Goal: Information Seeking & Learning: Compare options

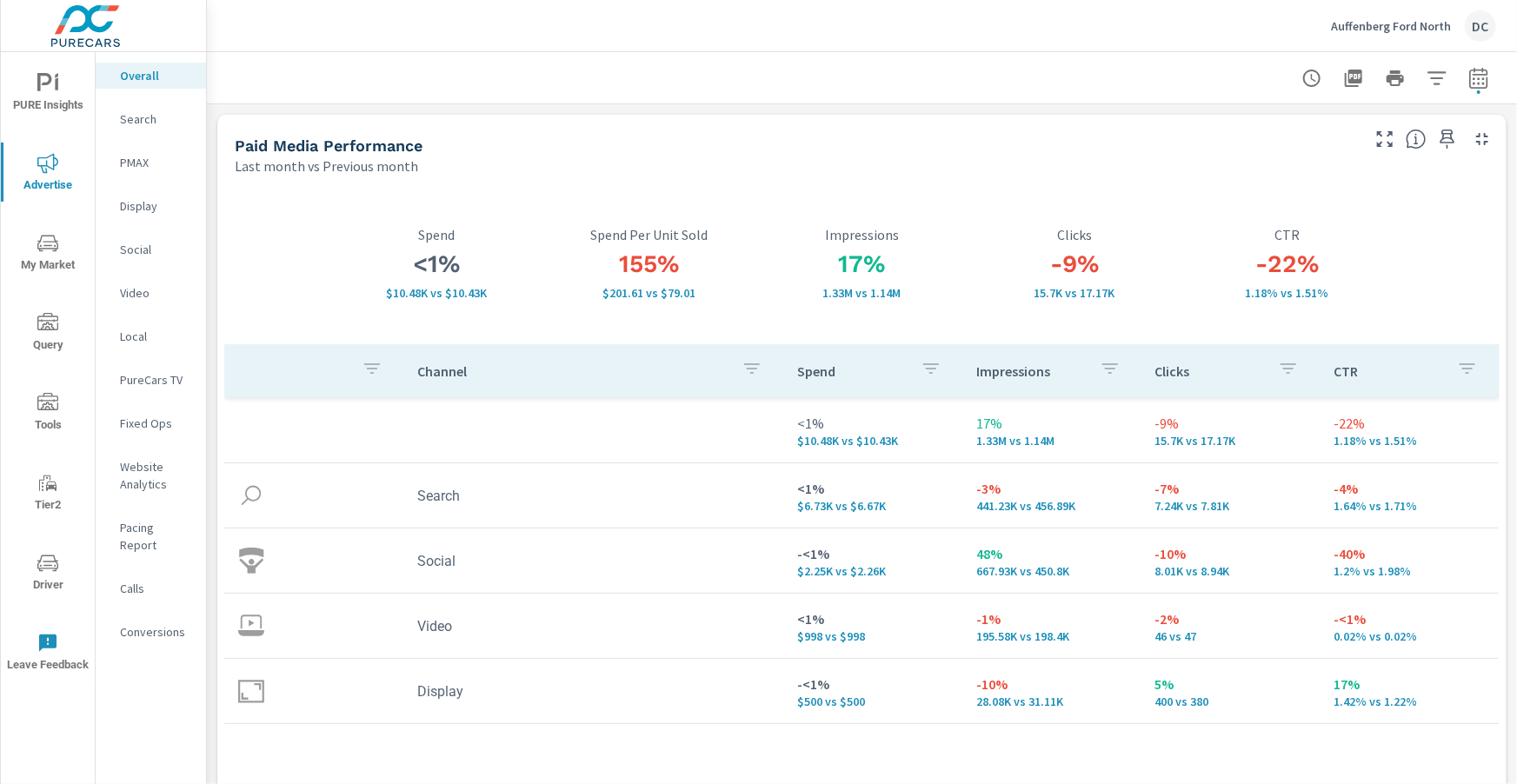
click at [1334, 22] on p "Auffenberg Ford North" at bounding box center [1390, 26] width 120 height 16
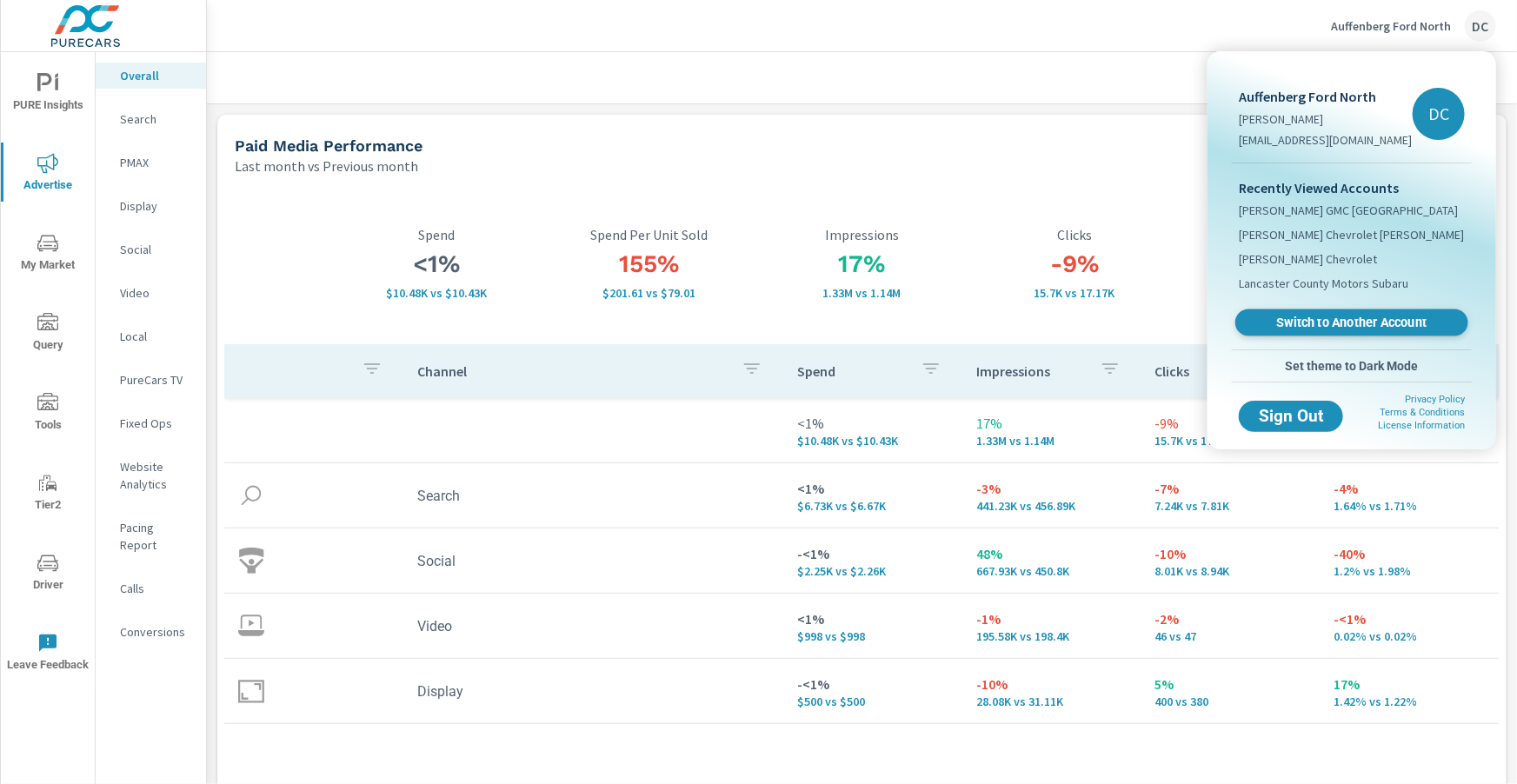
click at [1368, 334] on link "Switch to Another Account" at bounding box center [1351, 322] width 233 height 26
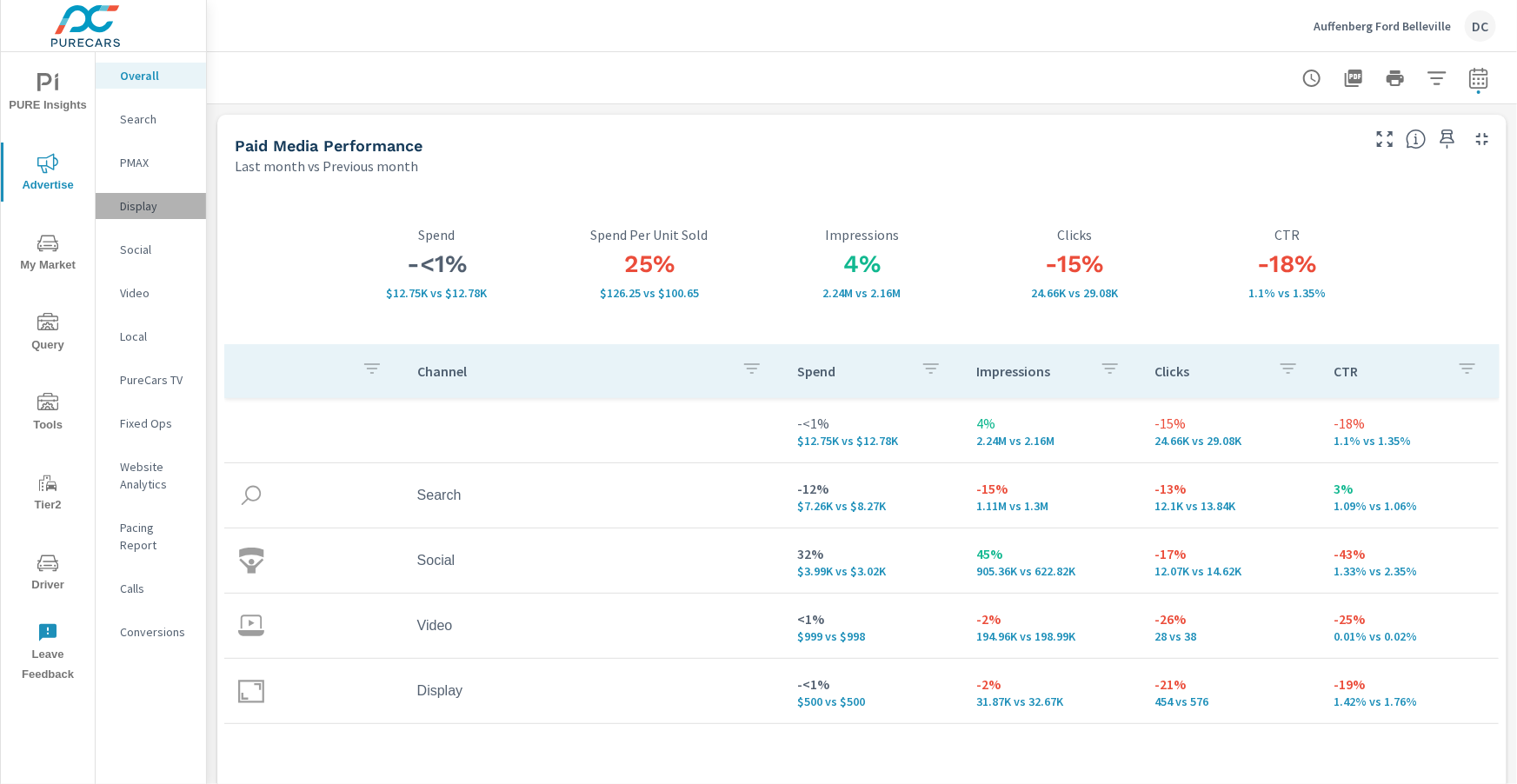
click at [144, 204] on p "Display" at bounding box center [156, 206] width 73 height 18
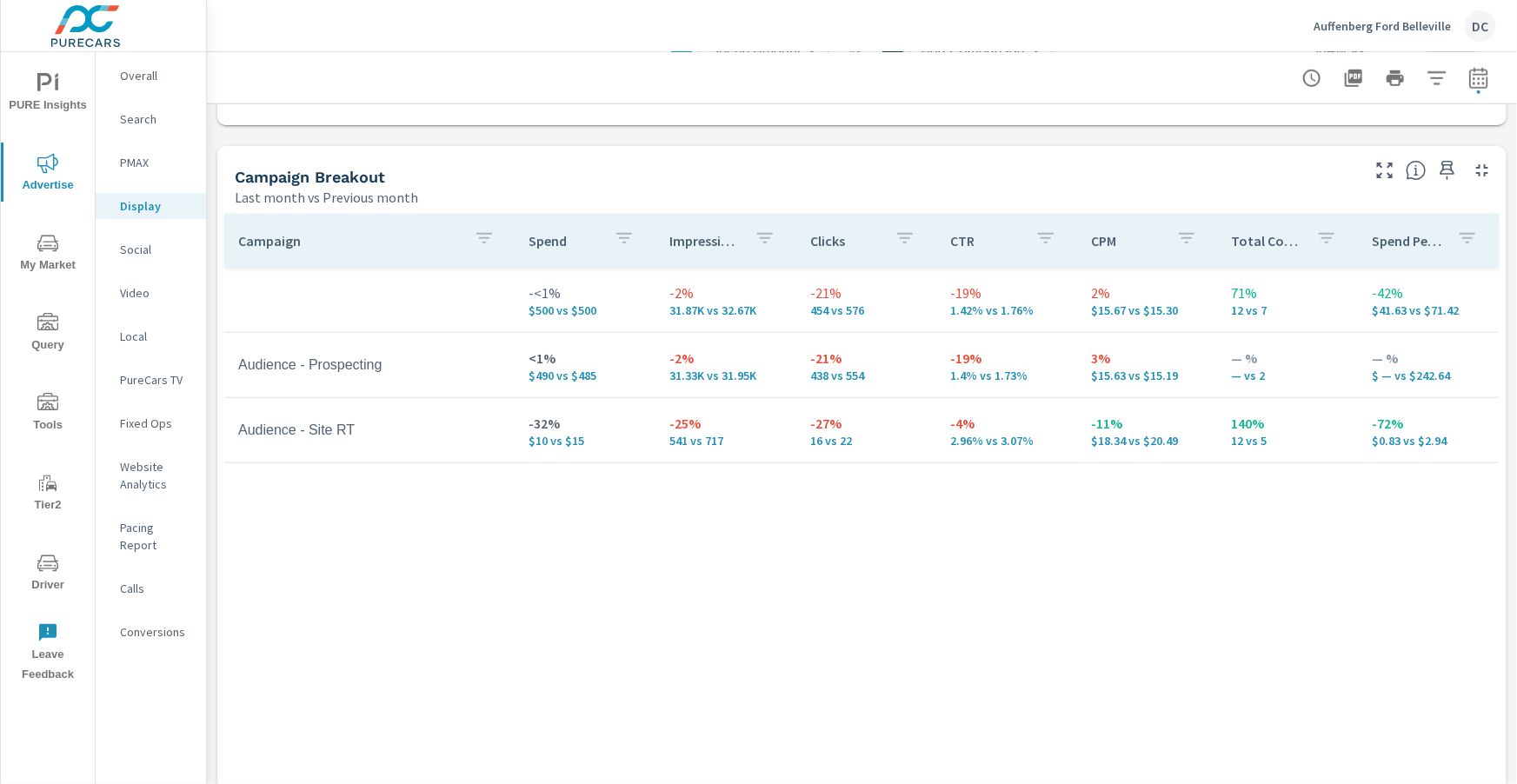
scroll to position [721, 0]
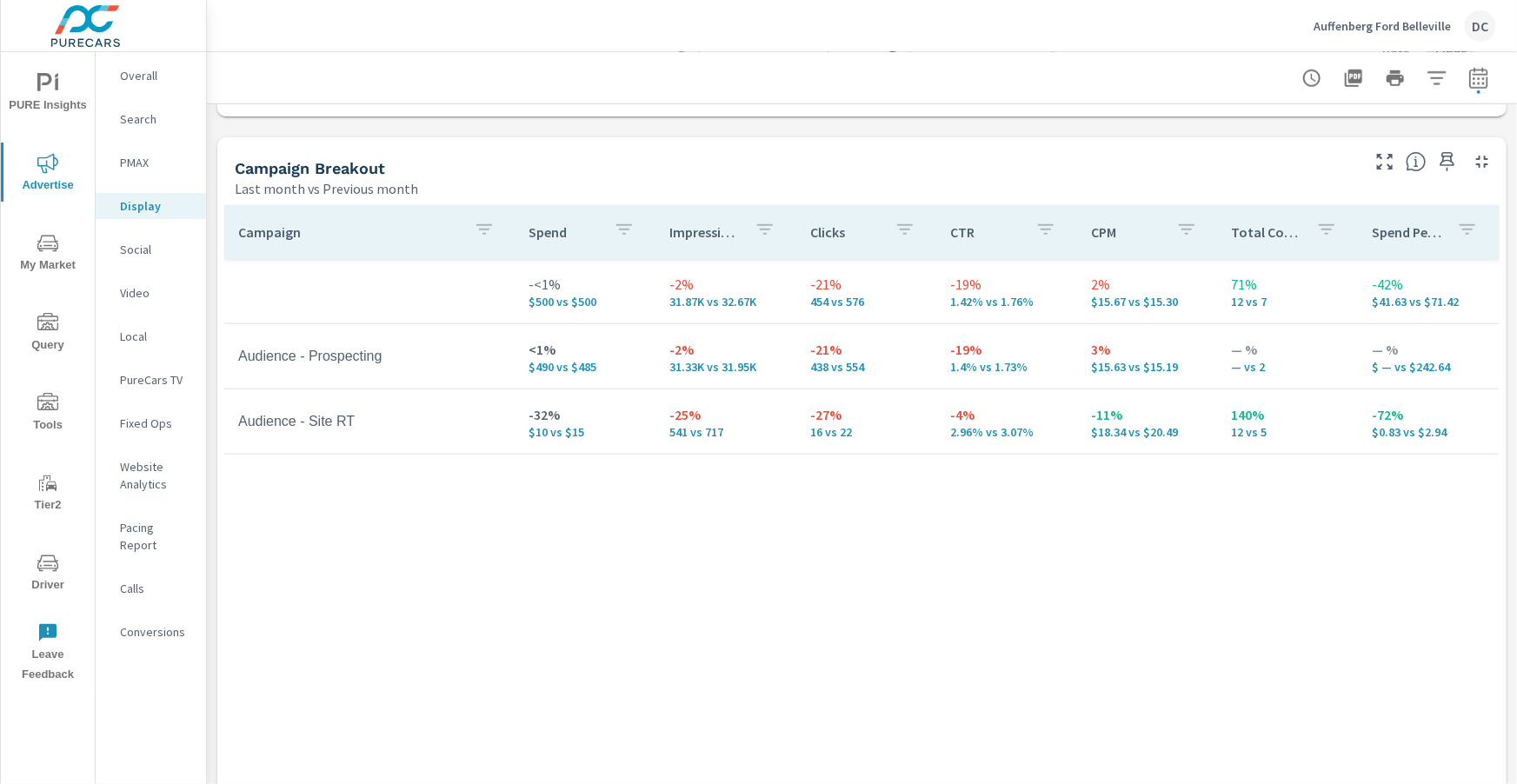
click at [135, 247] on p "Social" at bounding box center [156, 249] width 73 height 18
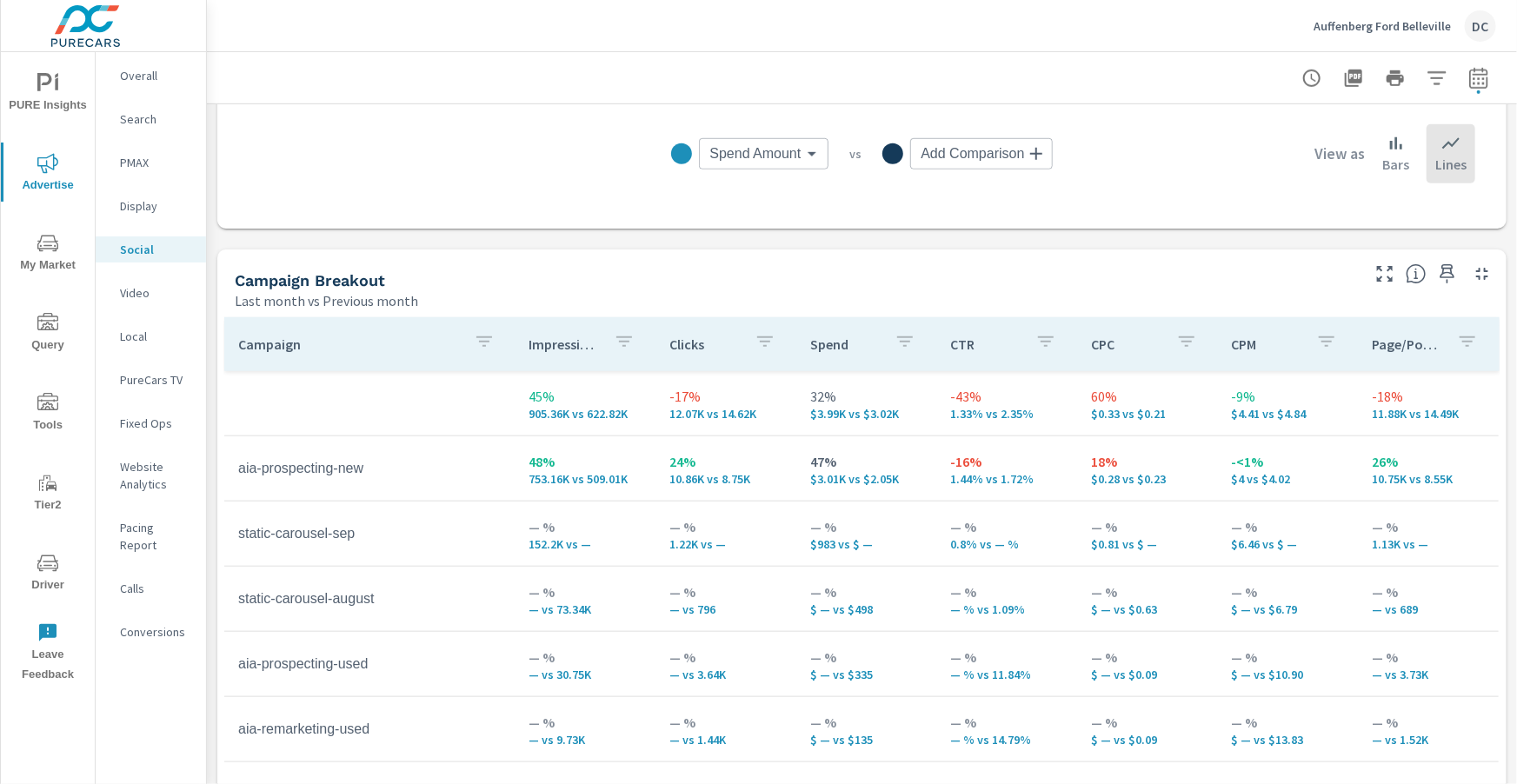
scroll to position [708, 0]
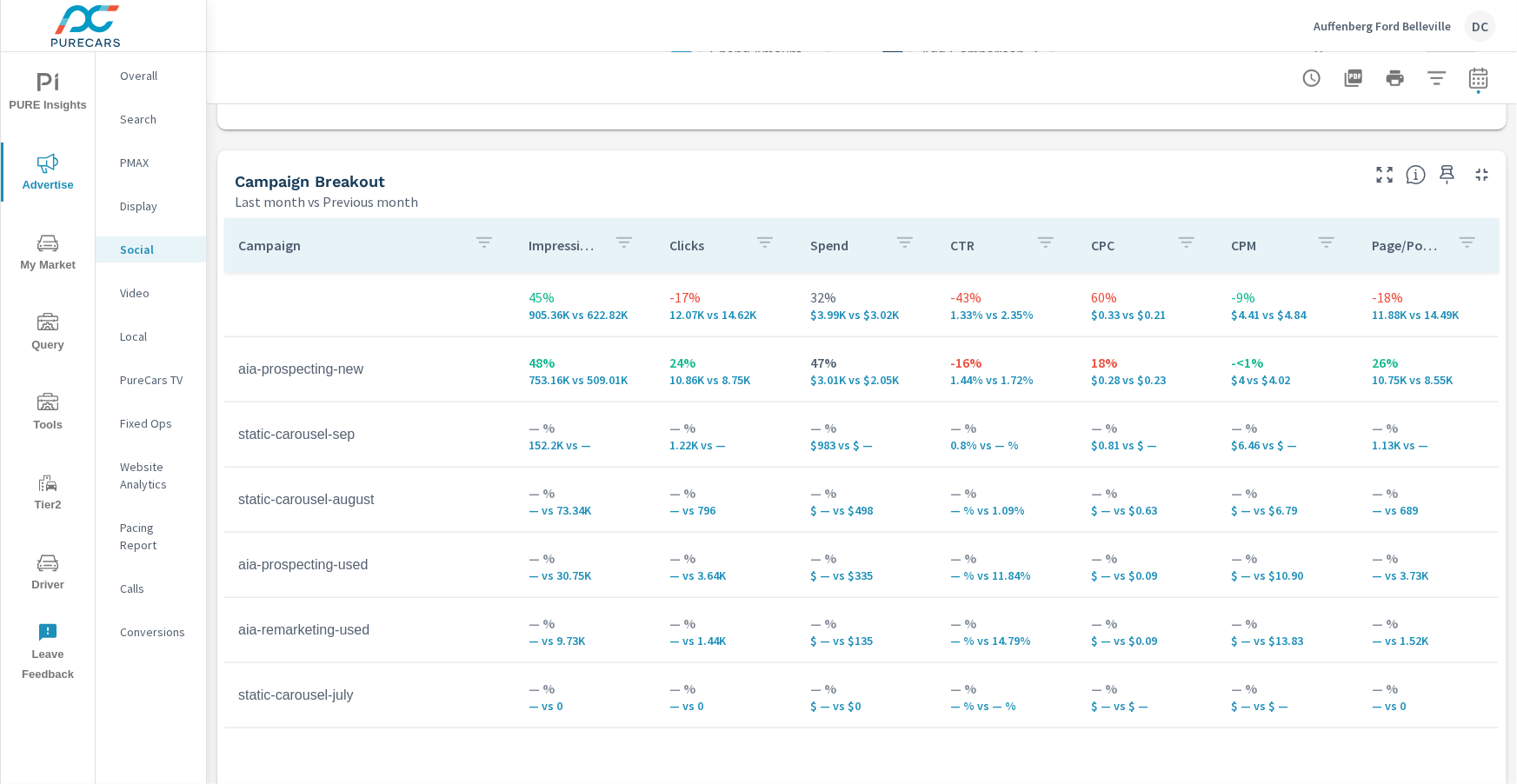
click at [27, 91] on span "PURE Insights" at bounding box center [47, 93] width 83 height 42
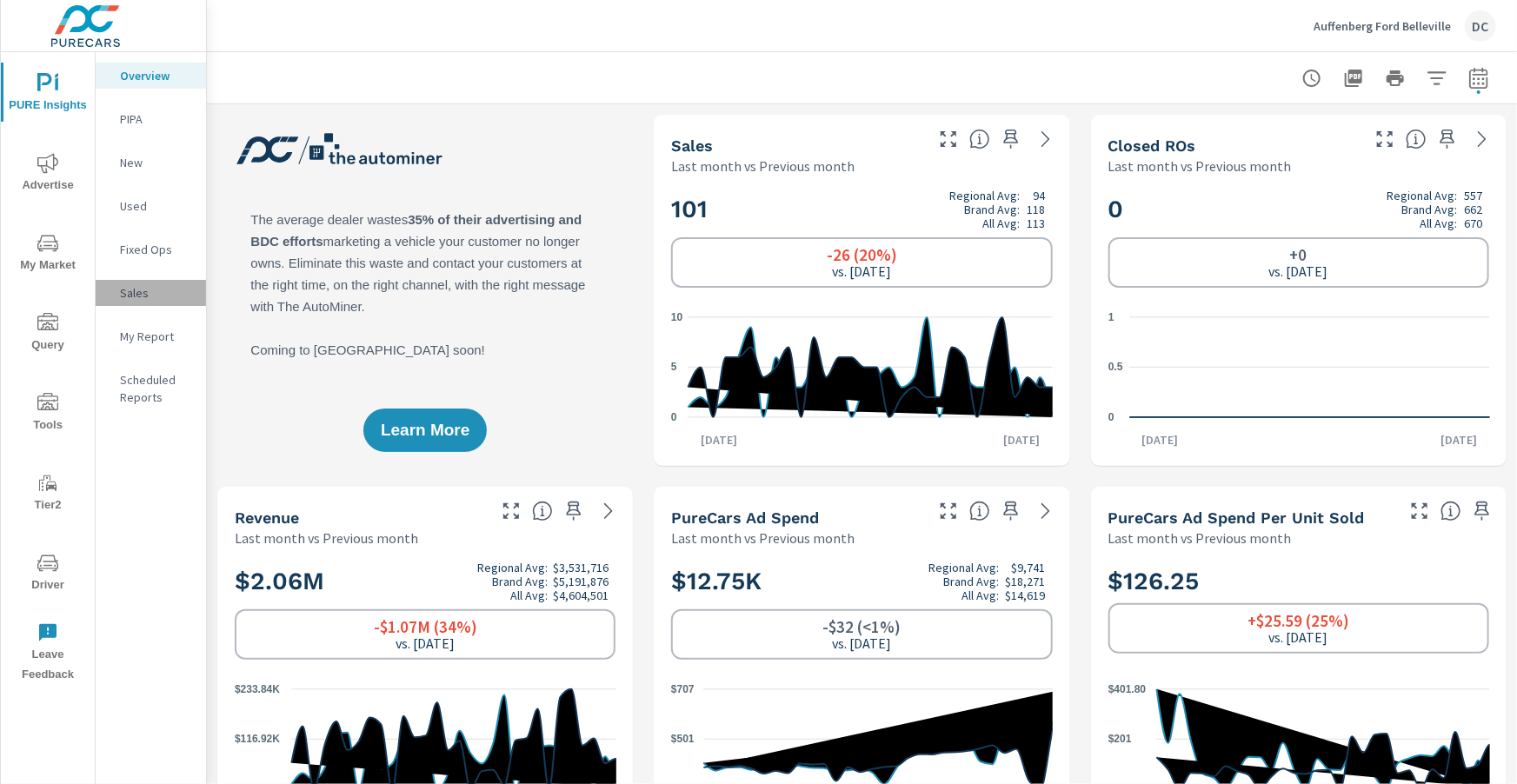
click at [129, 291] on p "Sales" at bounding box center [156, 293] width 73 height 18
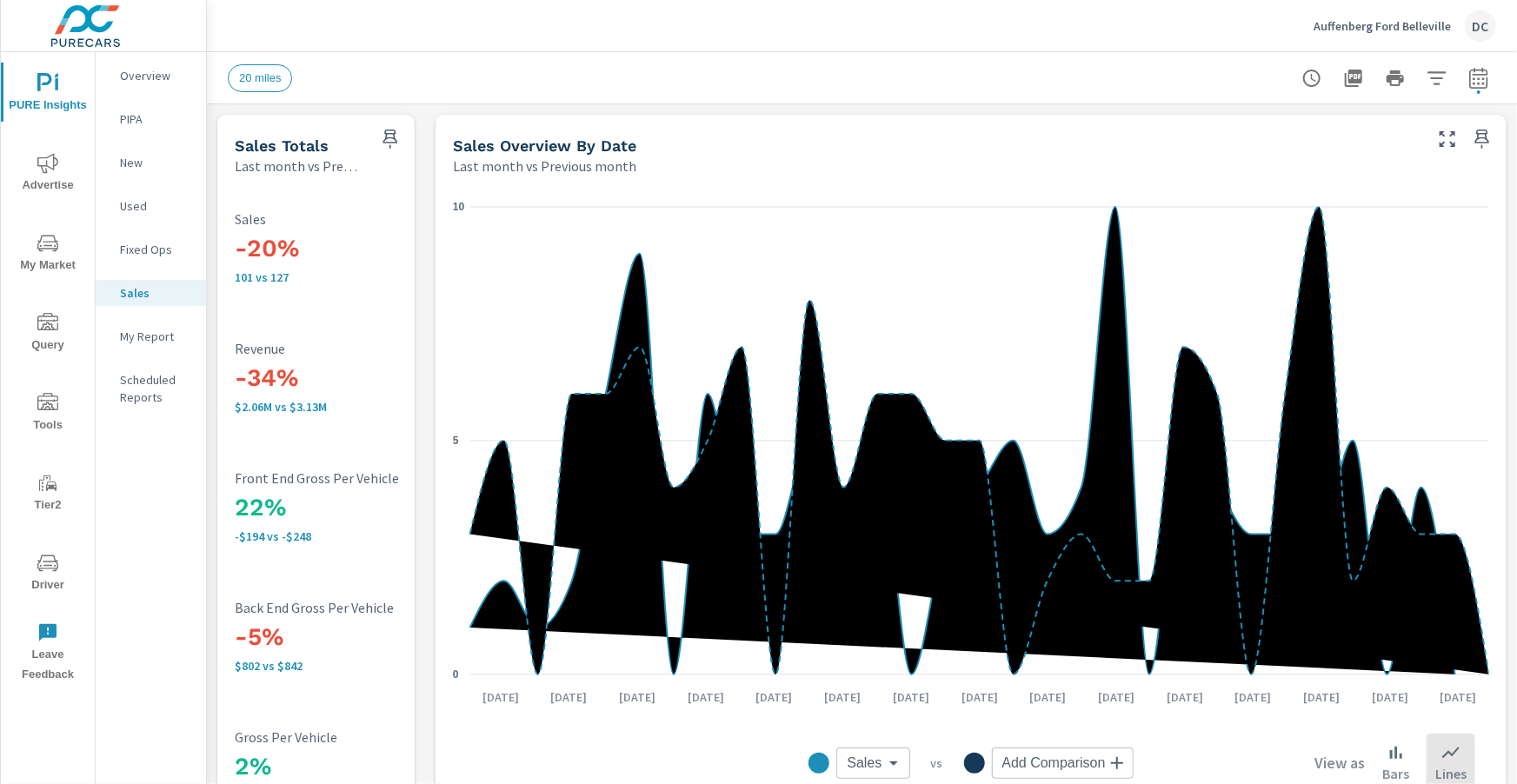
scroll to position [195, 0]
click at [139, 154] on p "New" at bounding box center [156, 163] width 73 height 18
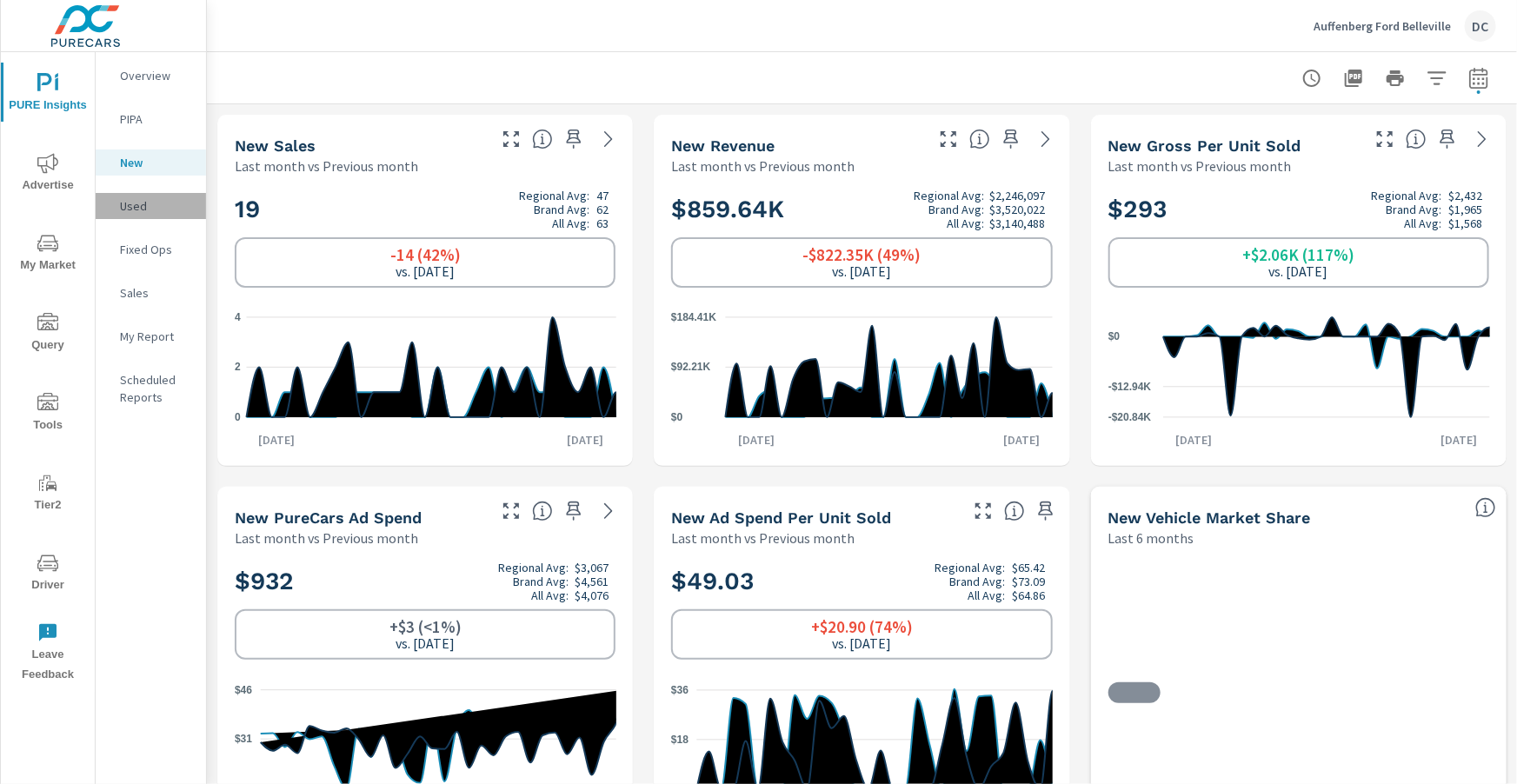
click at [148, 205] on p "Used" at bounding box center [156, 206] width 73 height 18
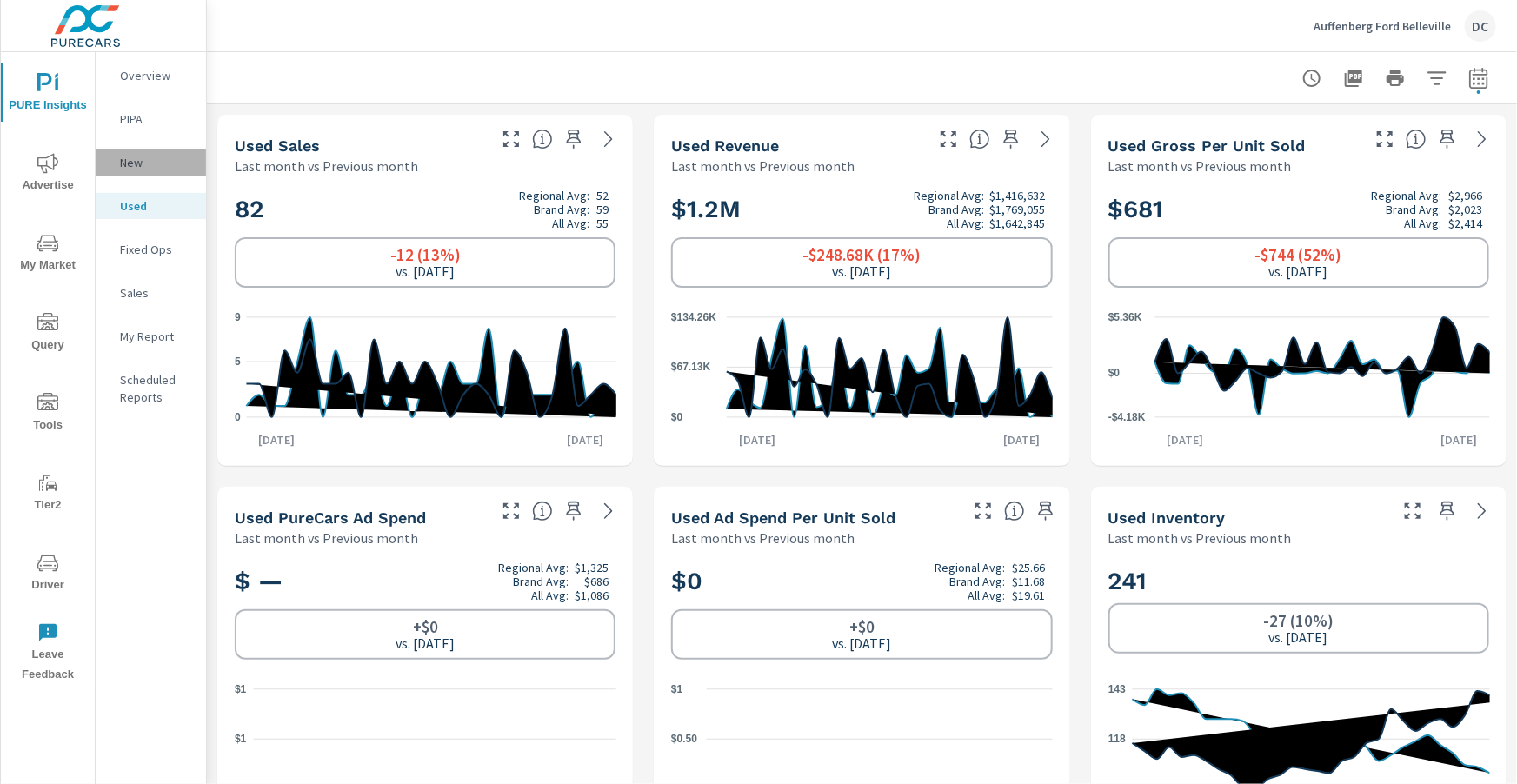
click at [151, 164] on p "New" at bounding box center [156, 163] width 73 height 18
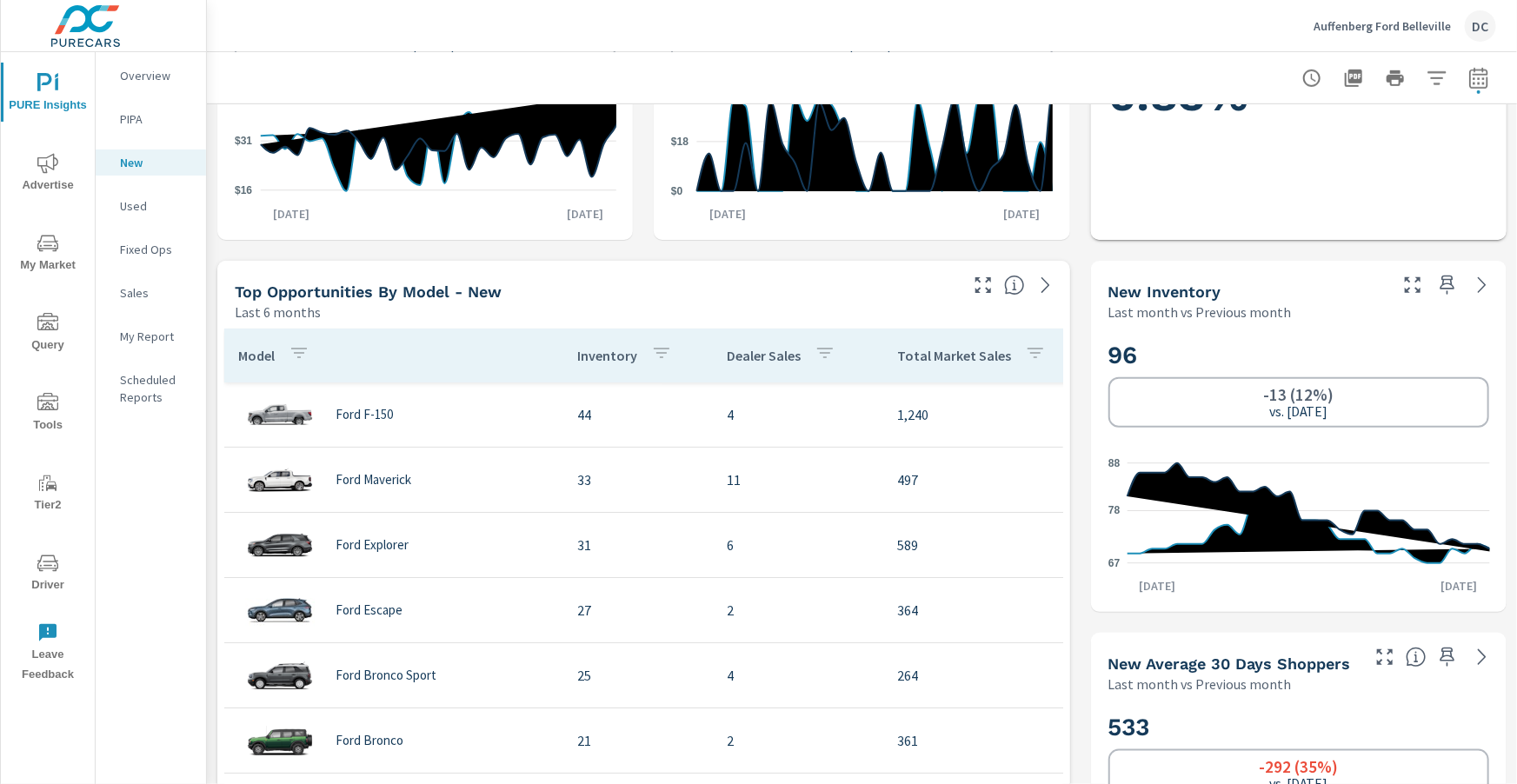
scroll to position [676, 0]
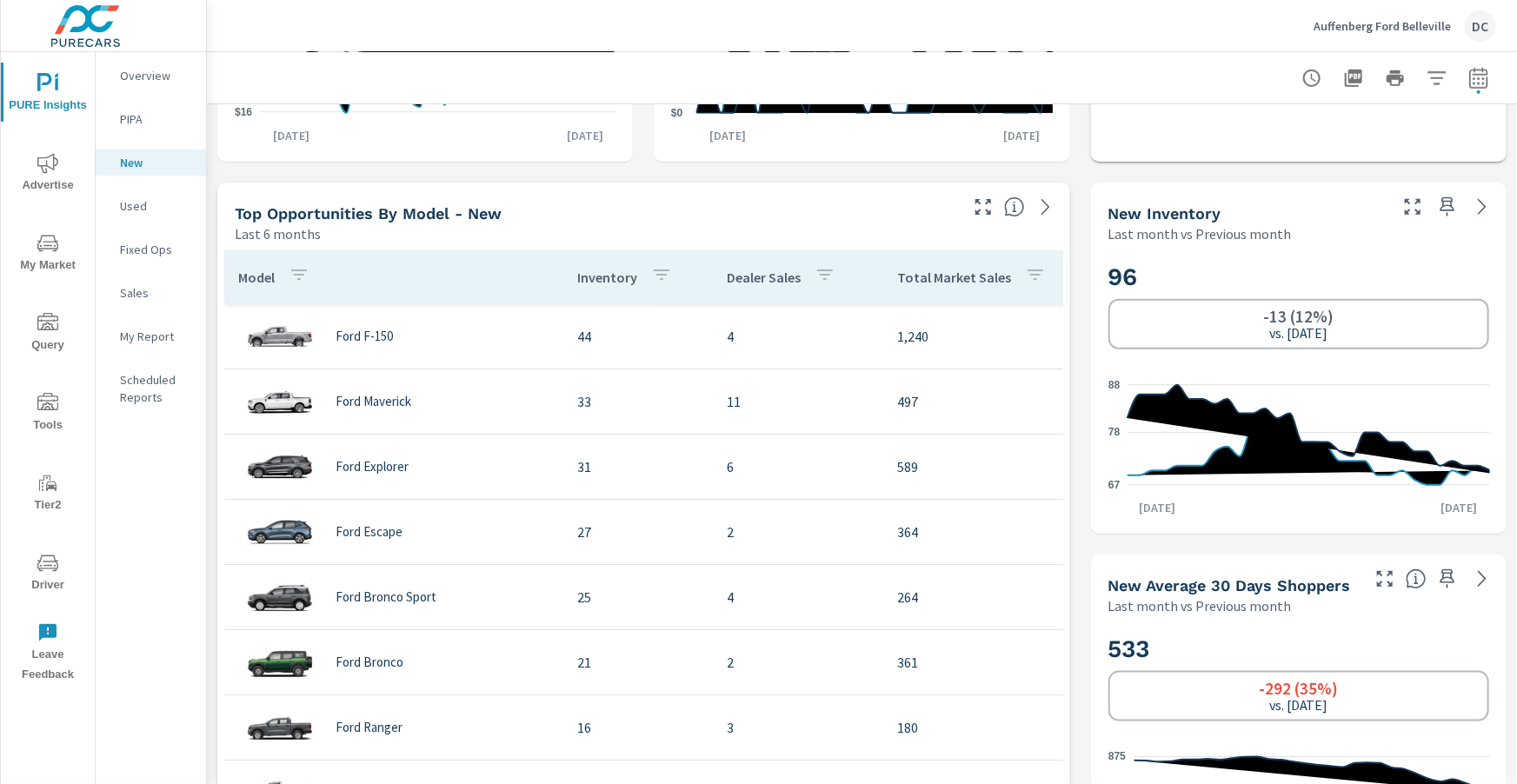
click at [149, 288] on p "Sales" at bounding box center [156, 293] width 73 height 18
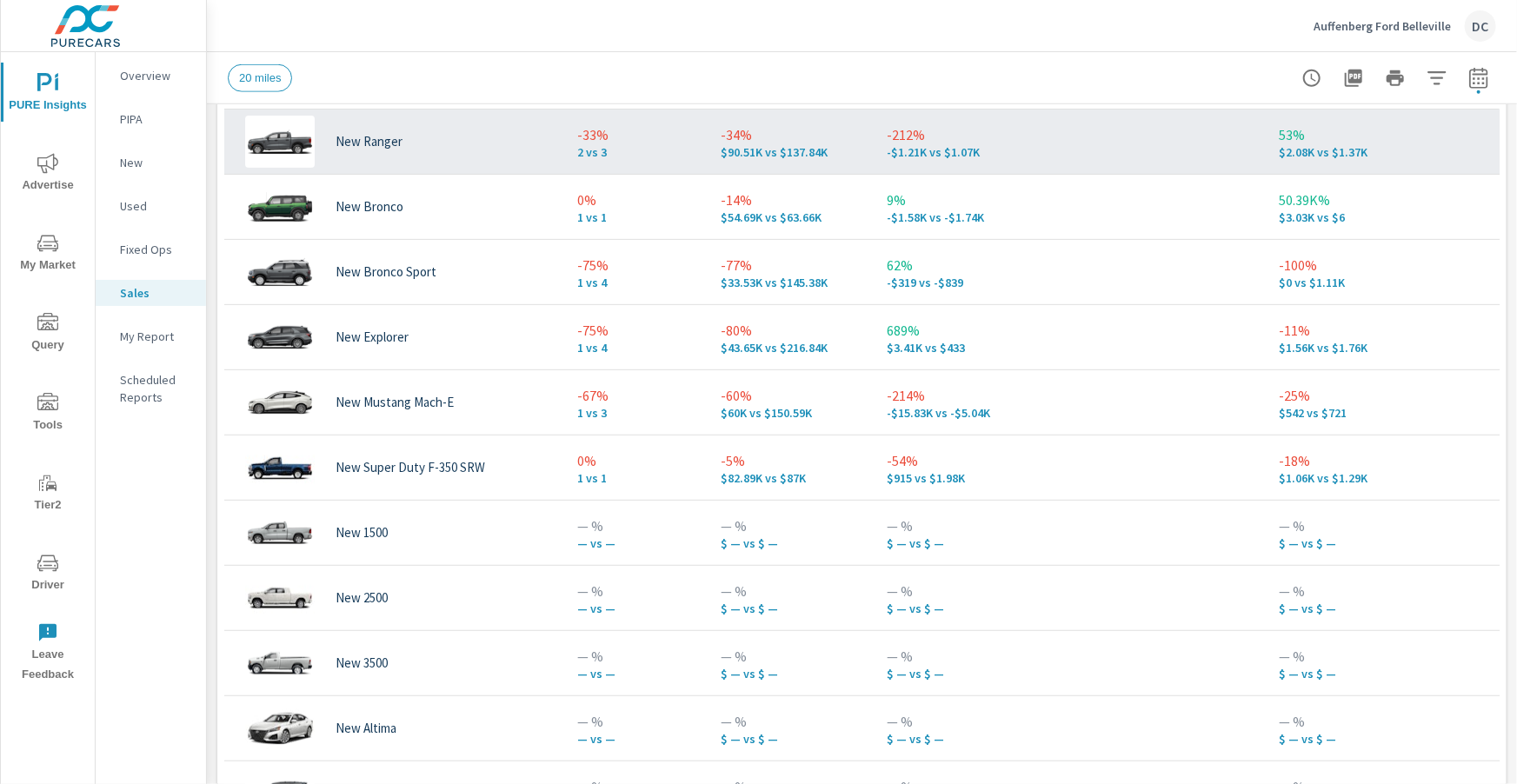
scroll to position [197, 0]
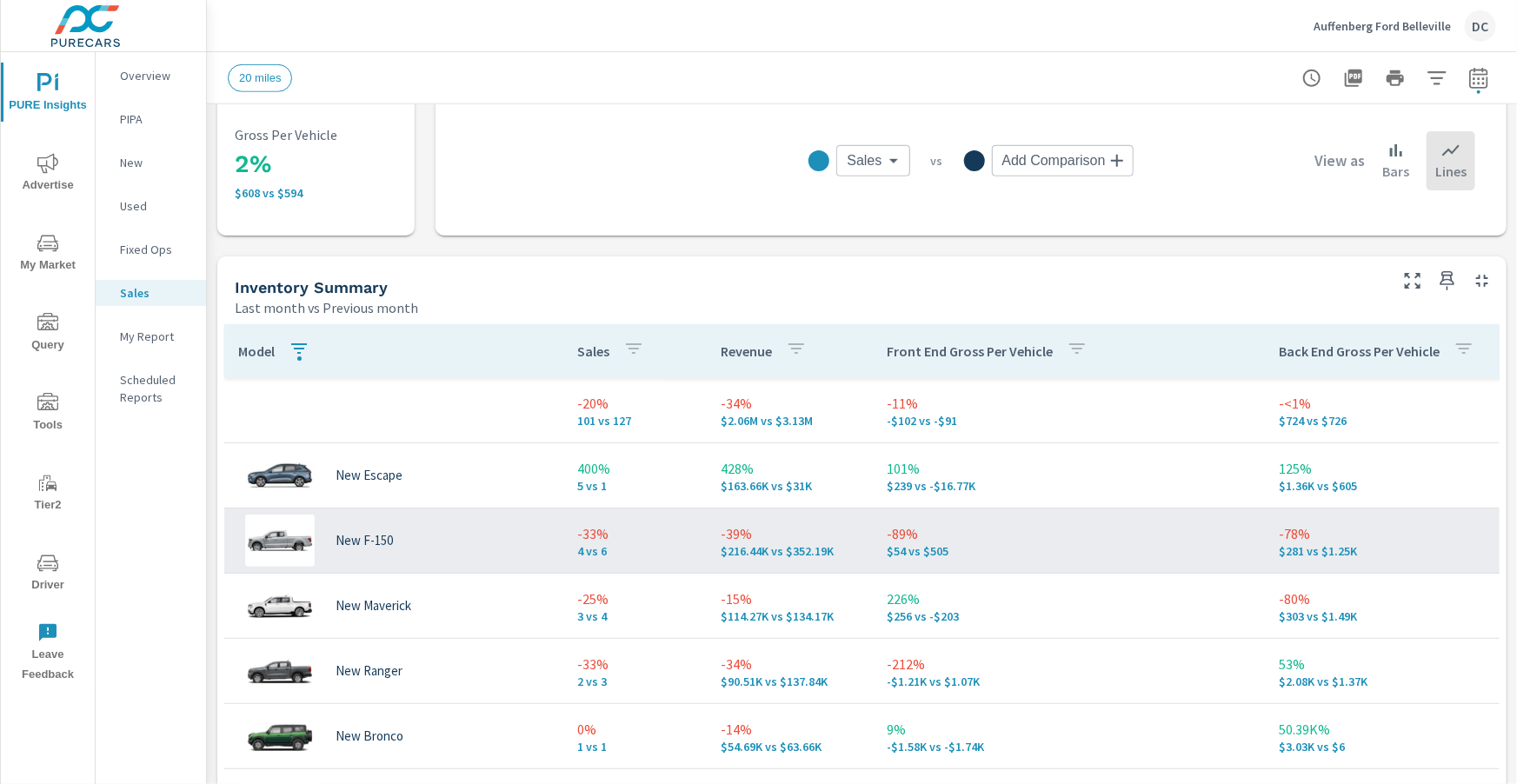
scroll to position [599, 0]
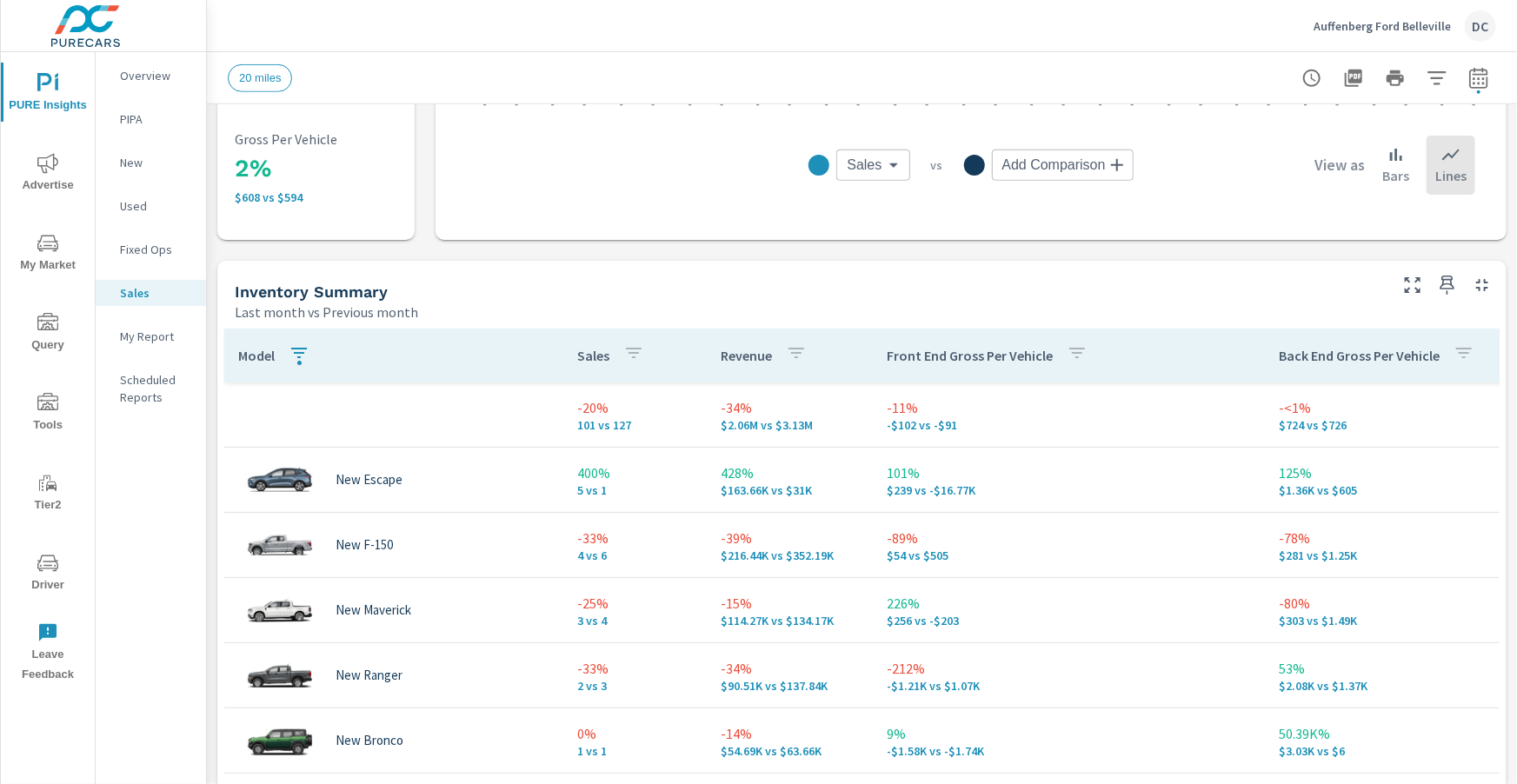
click at [251, 355] on p "Model" at bounding box center [256, 355] width 36 height 18
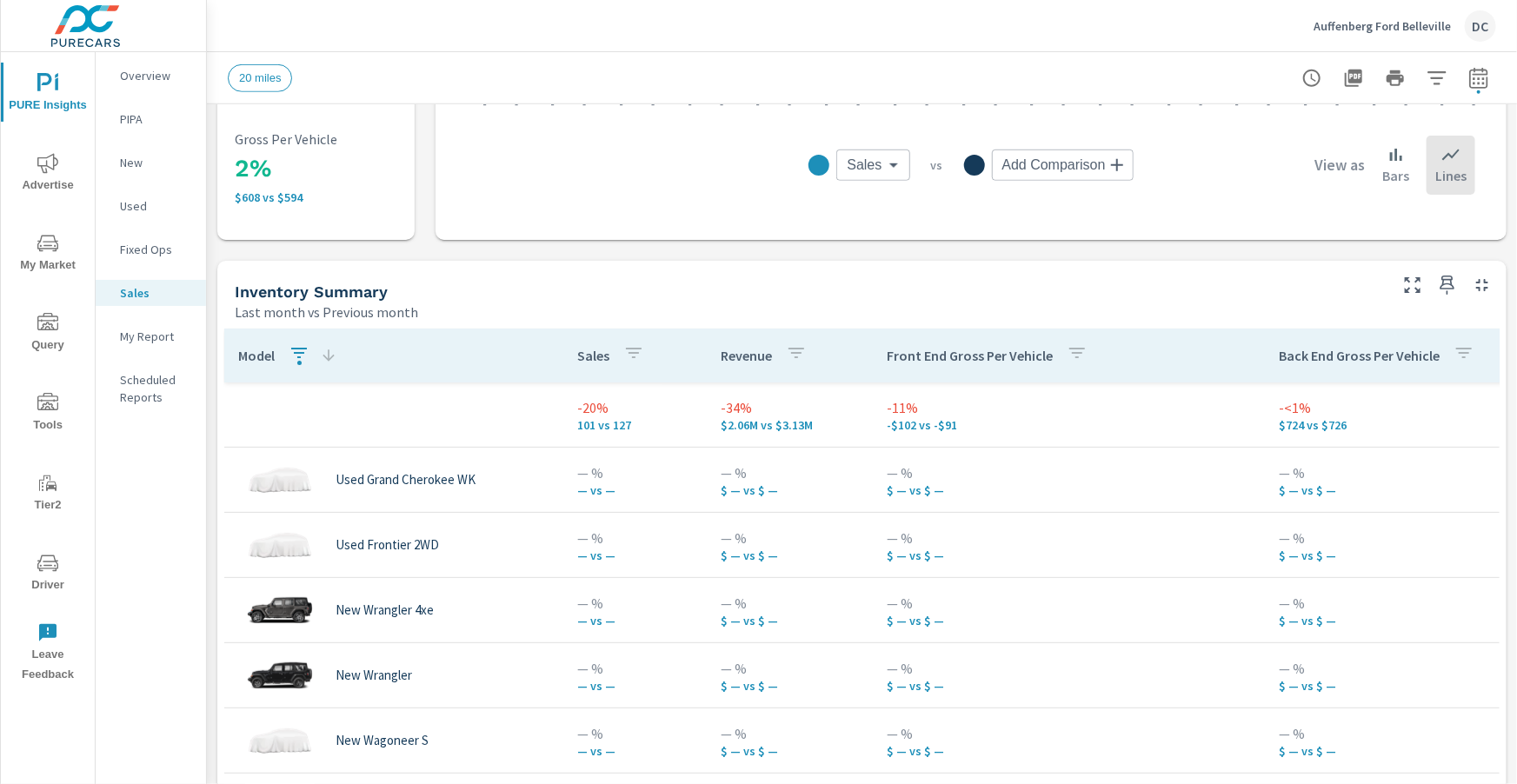
click at [294, 351] on icon "button" at bounding box center [298, 352] width 21 height 21
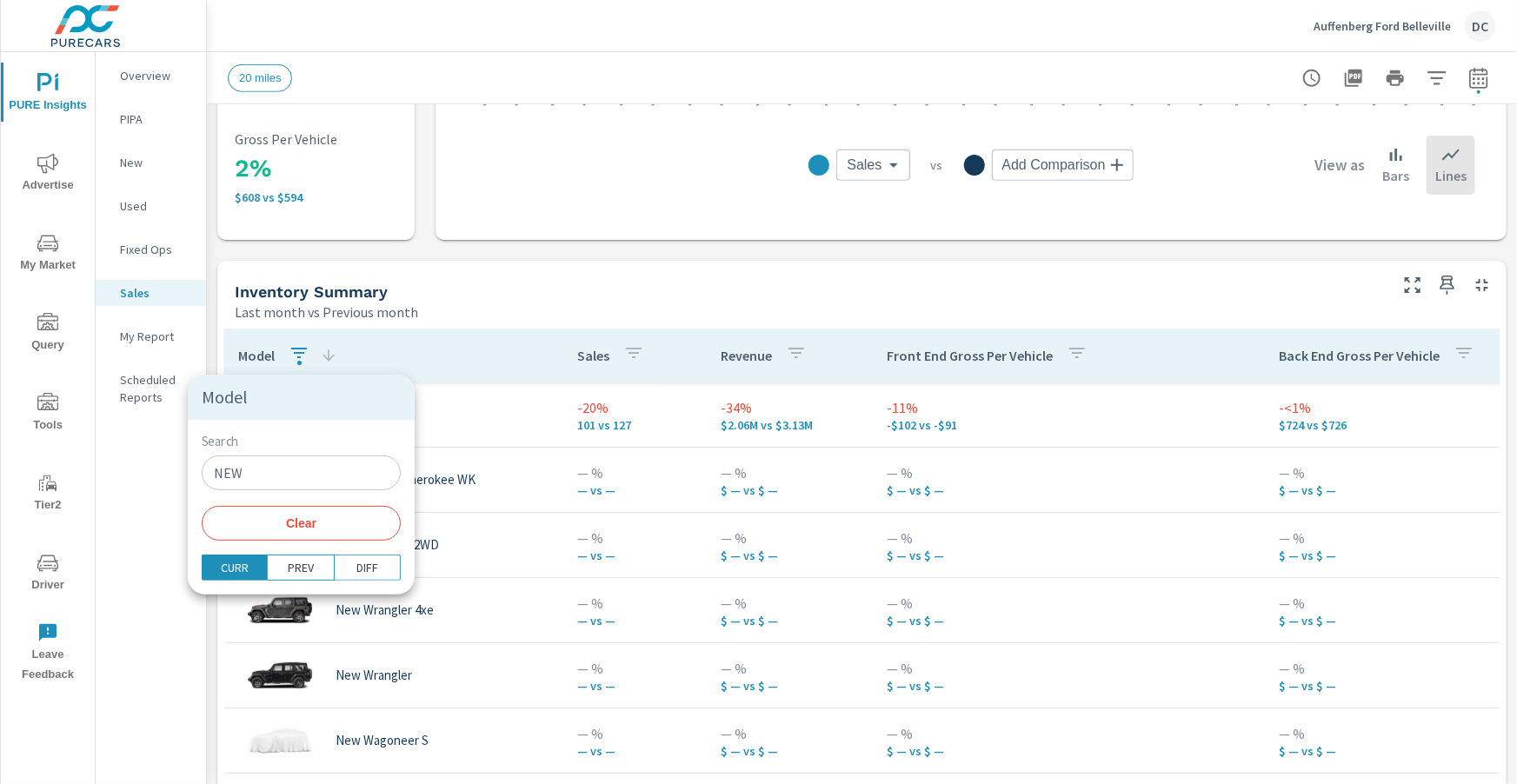
click at [313, 460] on input "NEW" at bounding box center [301, 472] width 199 height 34
click at [306, 469] on input "NEW" at bounding box center [301, 472] width 199 height 34
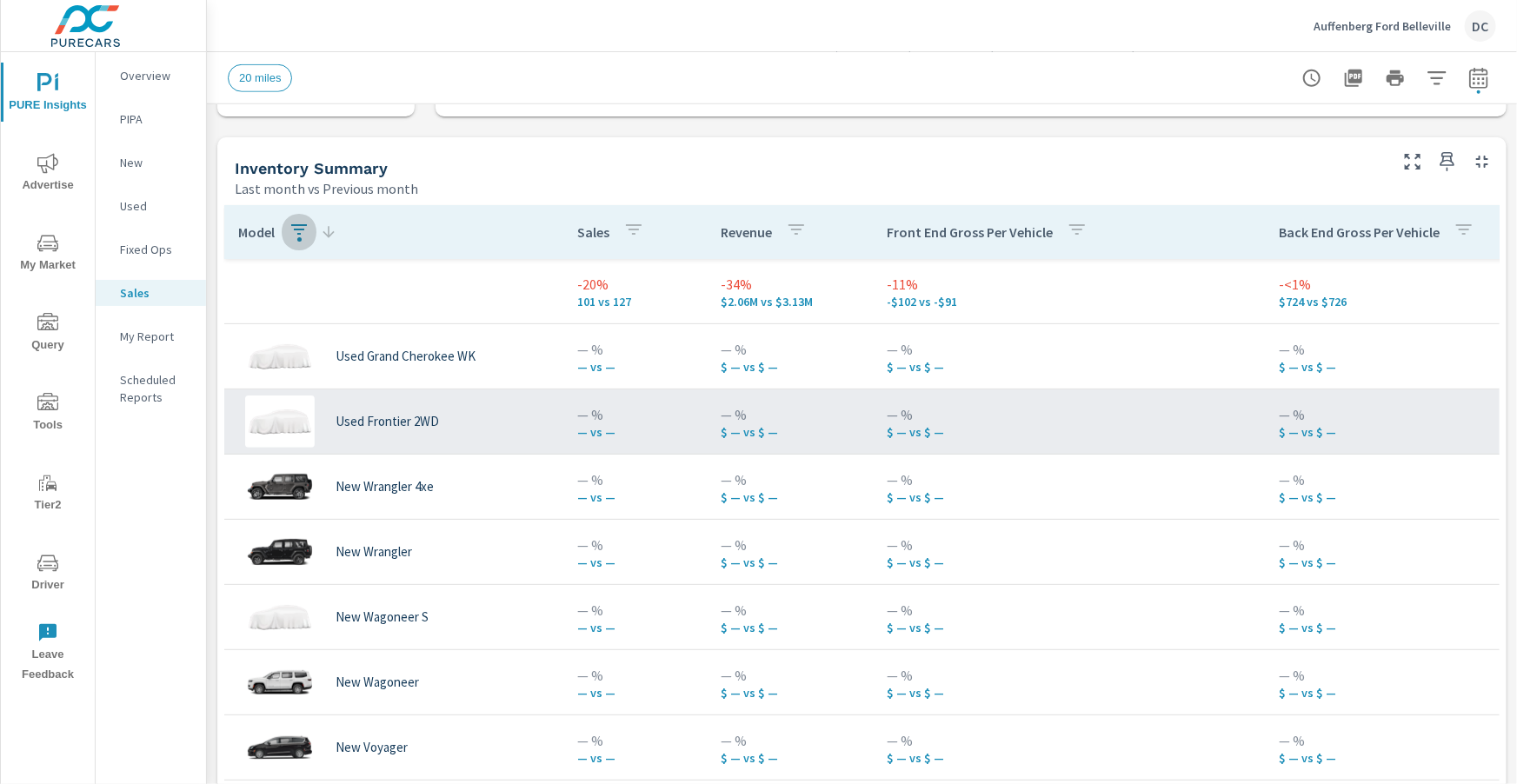
scroll to position [595, 0]
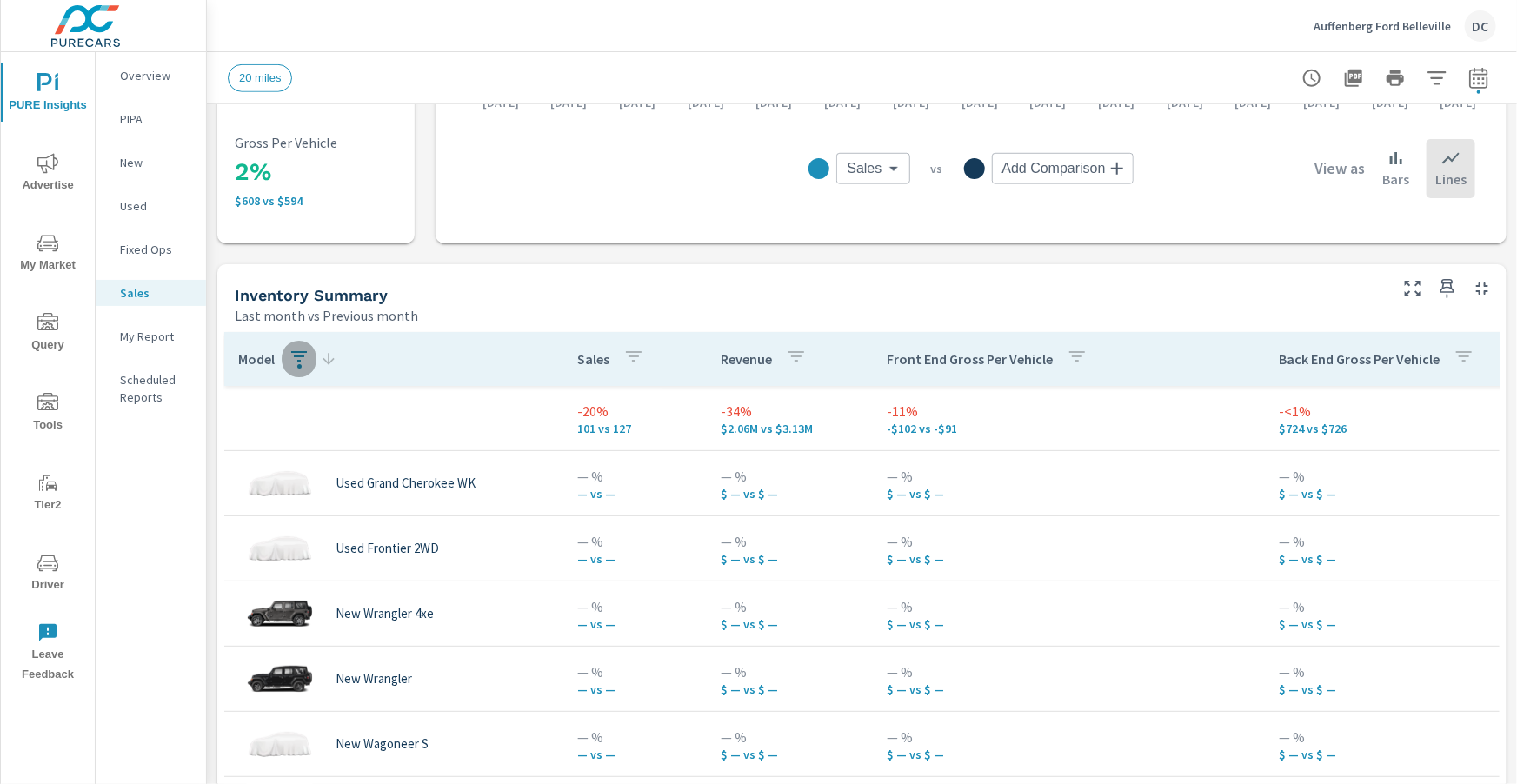
click at [303, 363] on icon "button" at bounding box center [298, 356] width 21 height 21
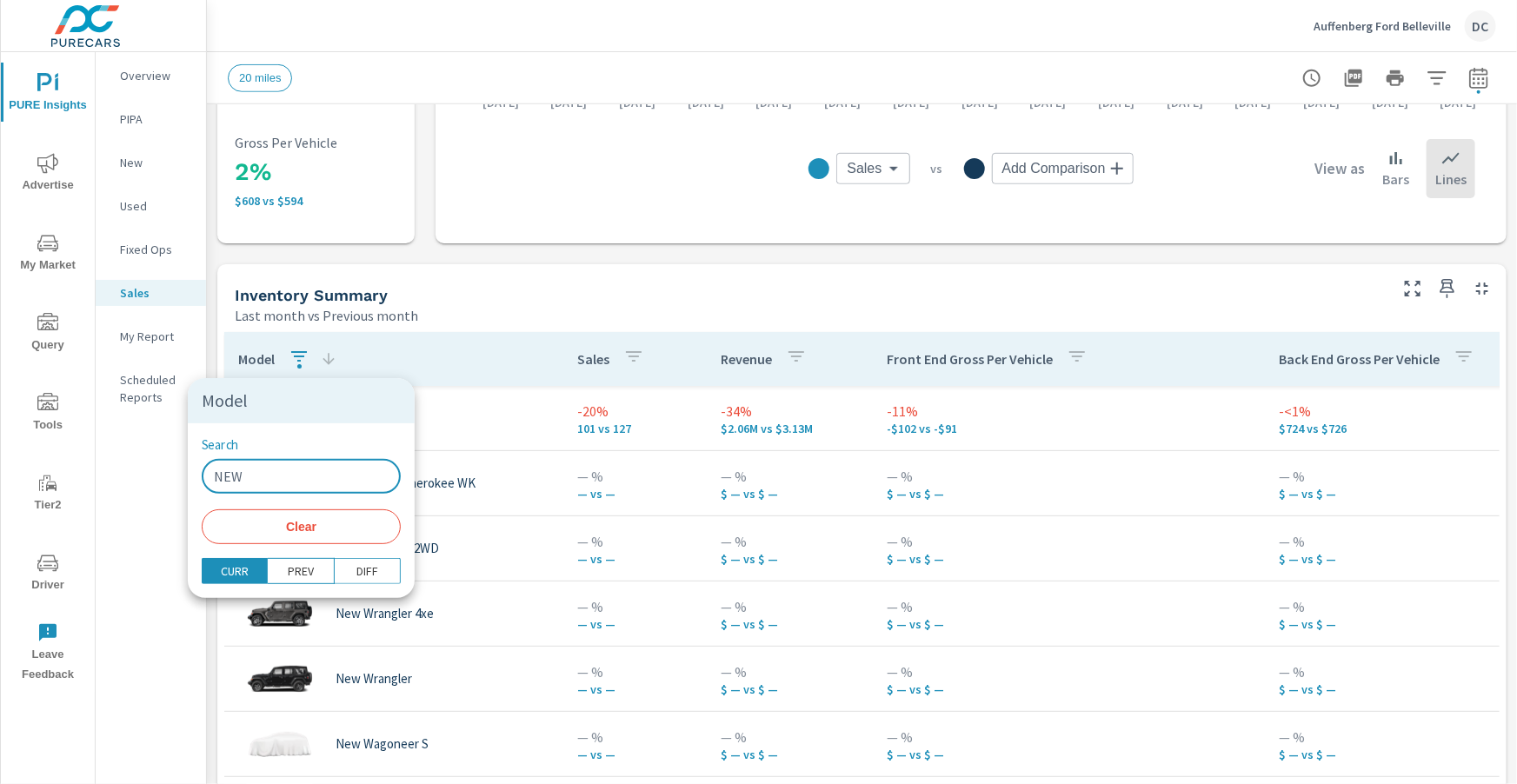
drag, startPoint x: 287, startPoint y: 475, endPoint x: 232, endPoint y: 516, distance: 68.6
click at [143, 458] on div "Model Search NEW ​ Clear CURR PREV DIFF" at bounding box center [758, 392] width 1517 height 784
click at [271, 532] on span "Clear" at bounding box center [301, 527] width 179 height 16
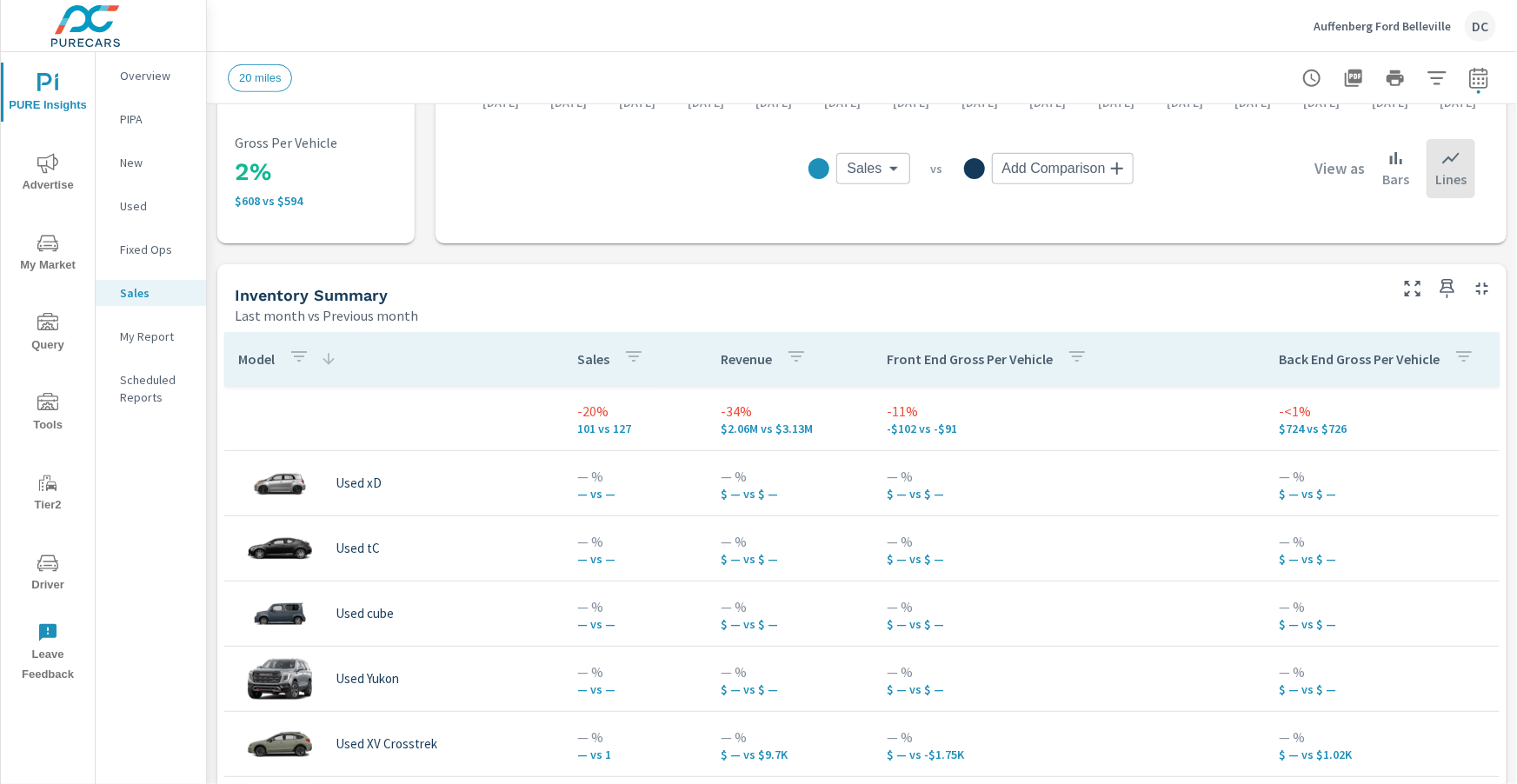
click at [296, 364] on icon "button" at bounding box center [298, 356] width 21 height 21
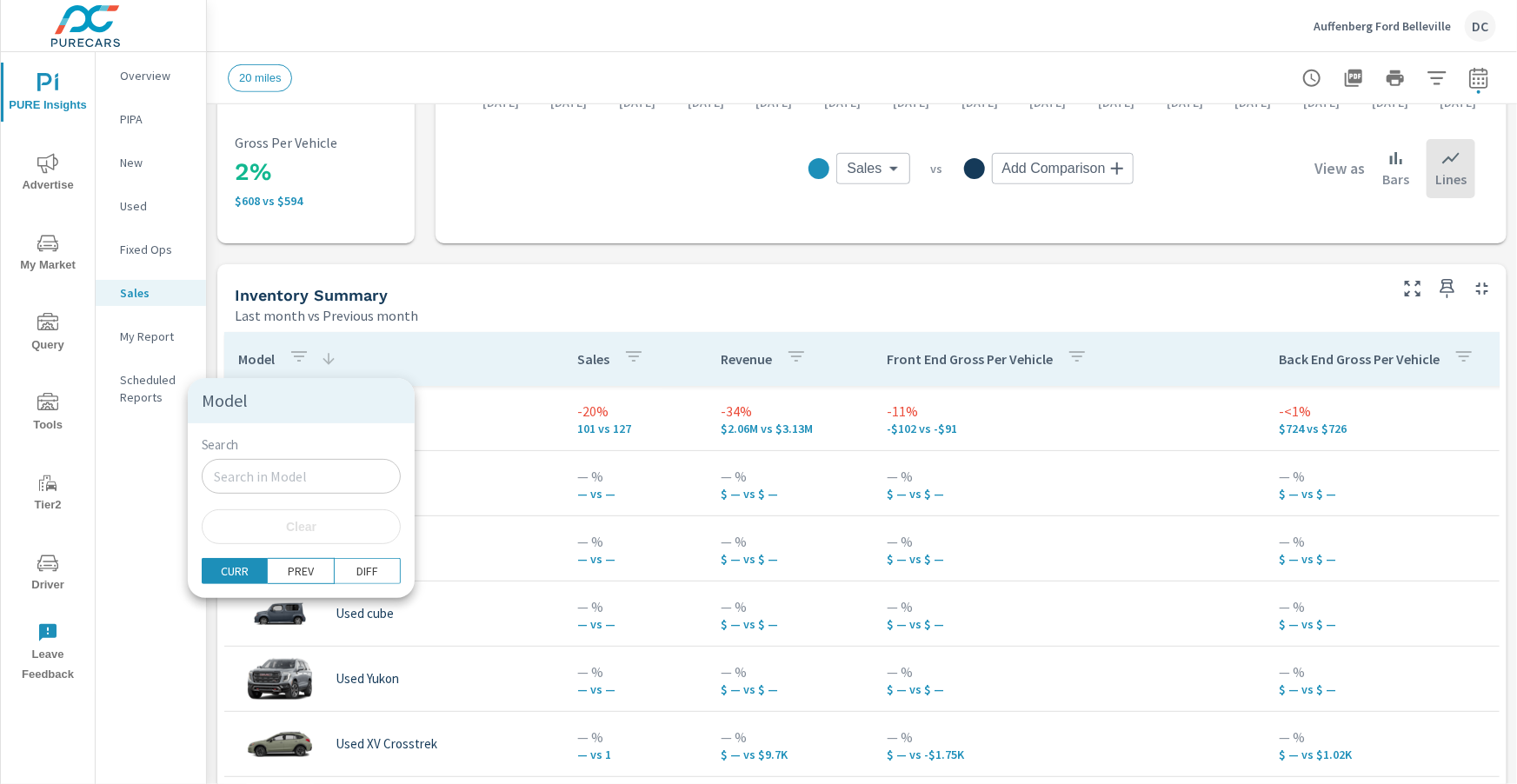
click at [270, 465] on input "Search" at bounding box center [301, 476] width 199 height 34
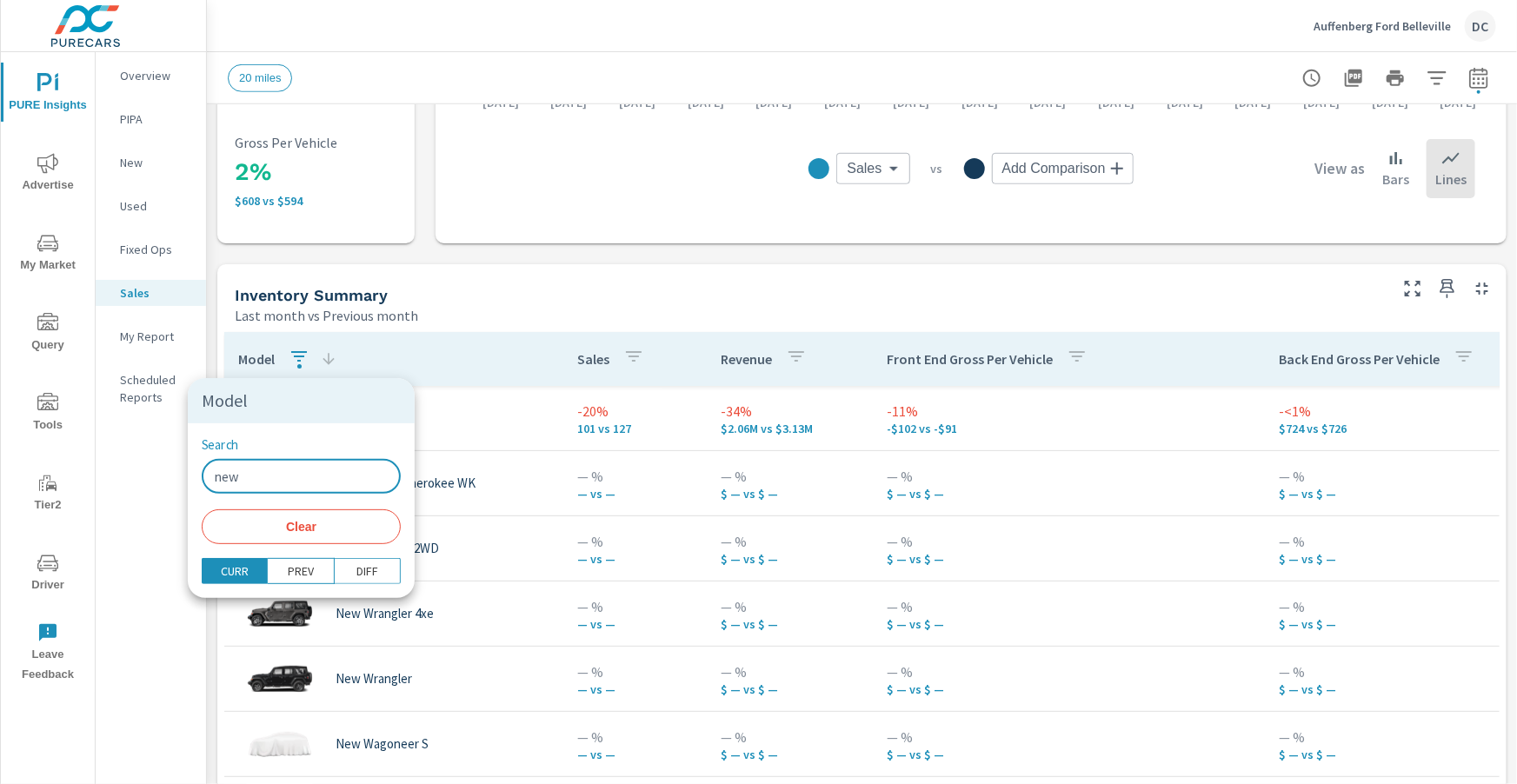
type input "new"
click at [503, 346] on div at bounding box center [758, 392] width 1517 height 784
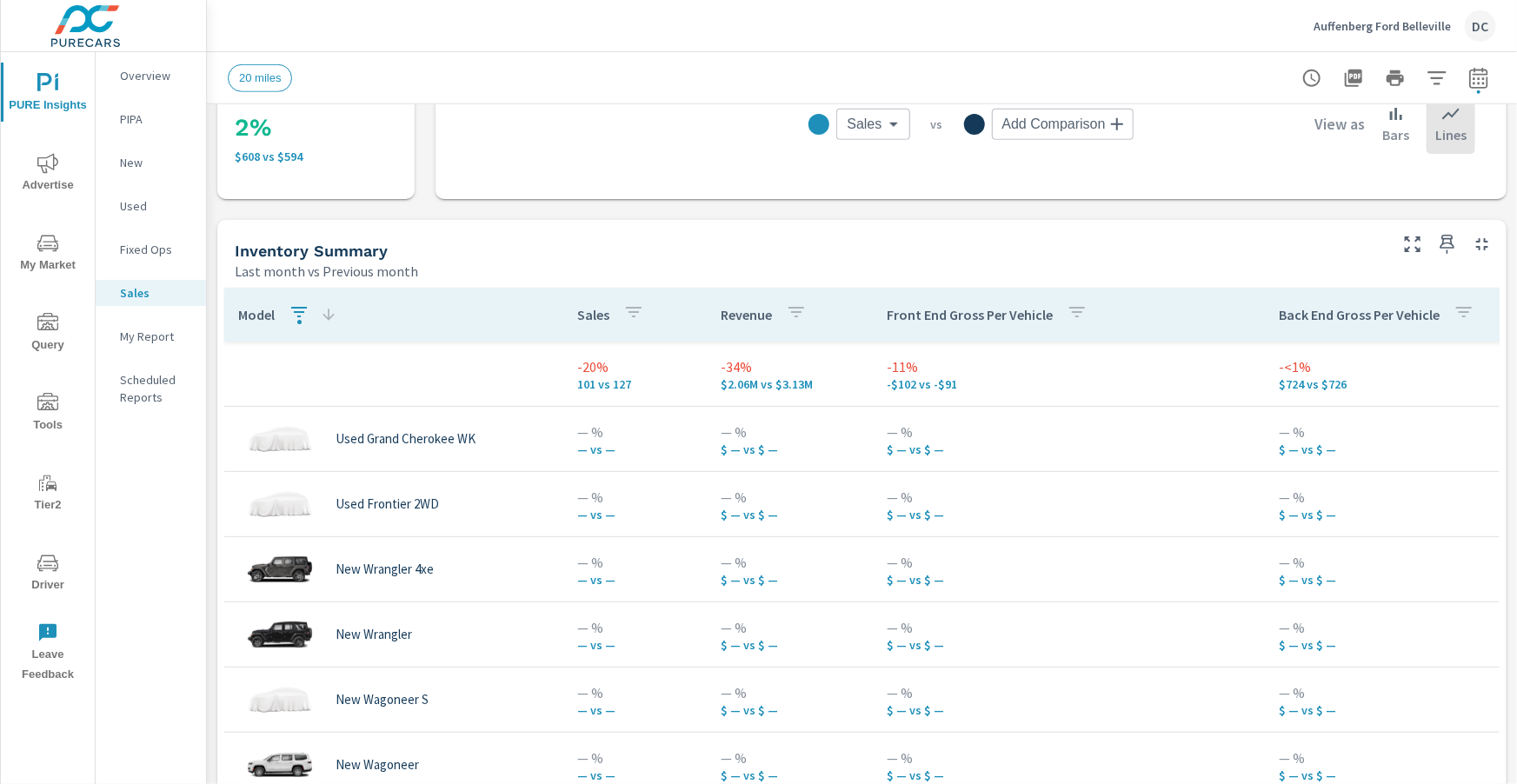
scroll to position [1, 0]
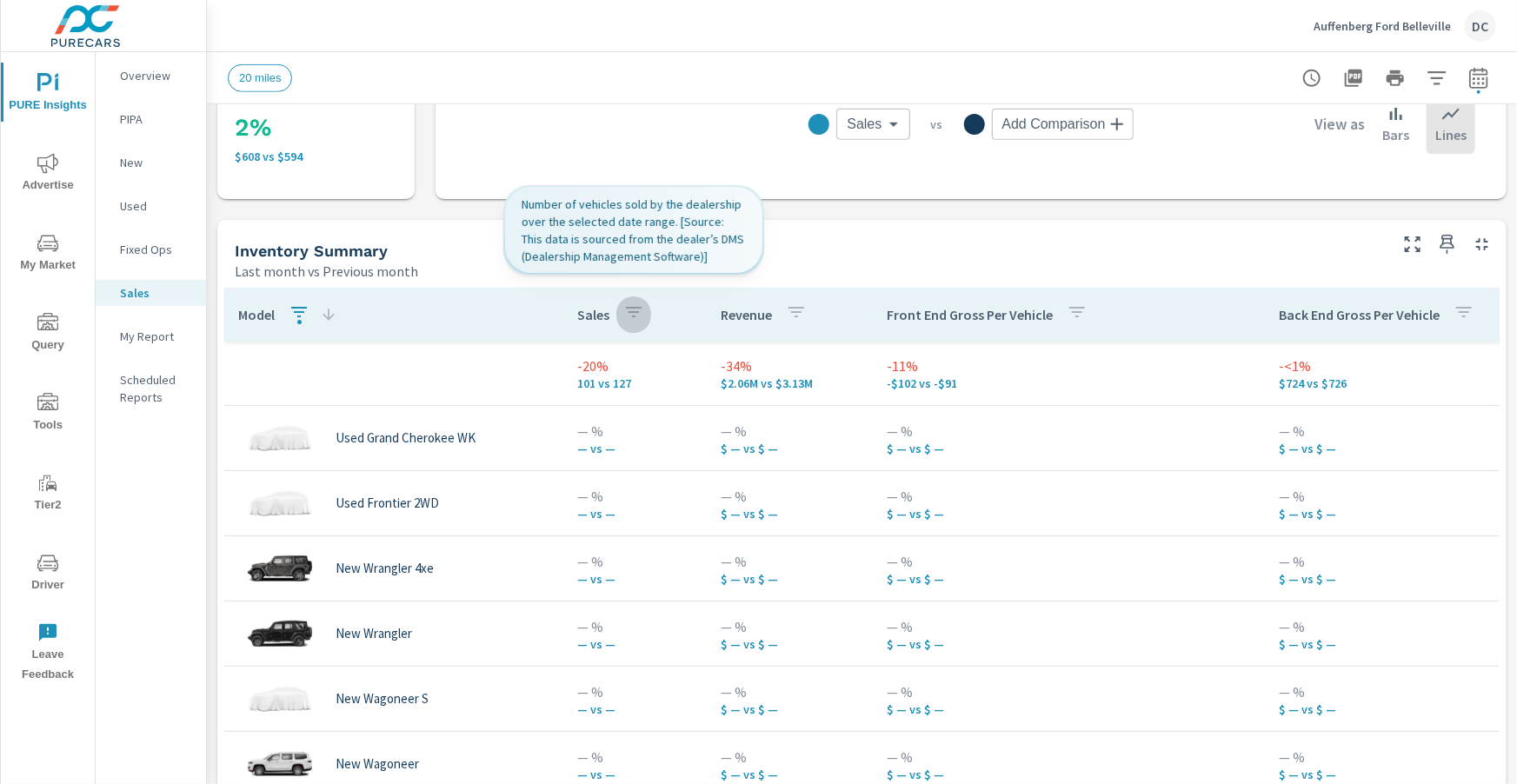
click at [627, 316] on icon "button" at bounding box center [633, 311] width 21 height 21
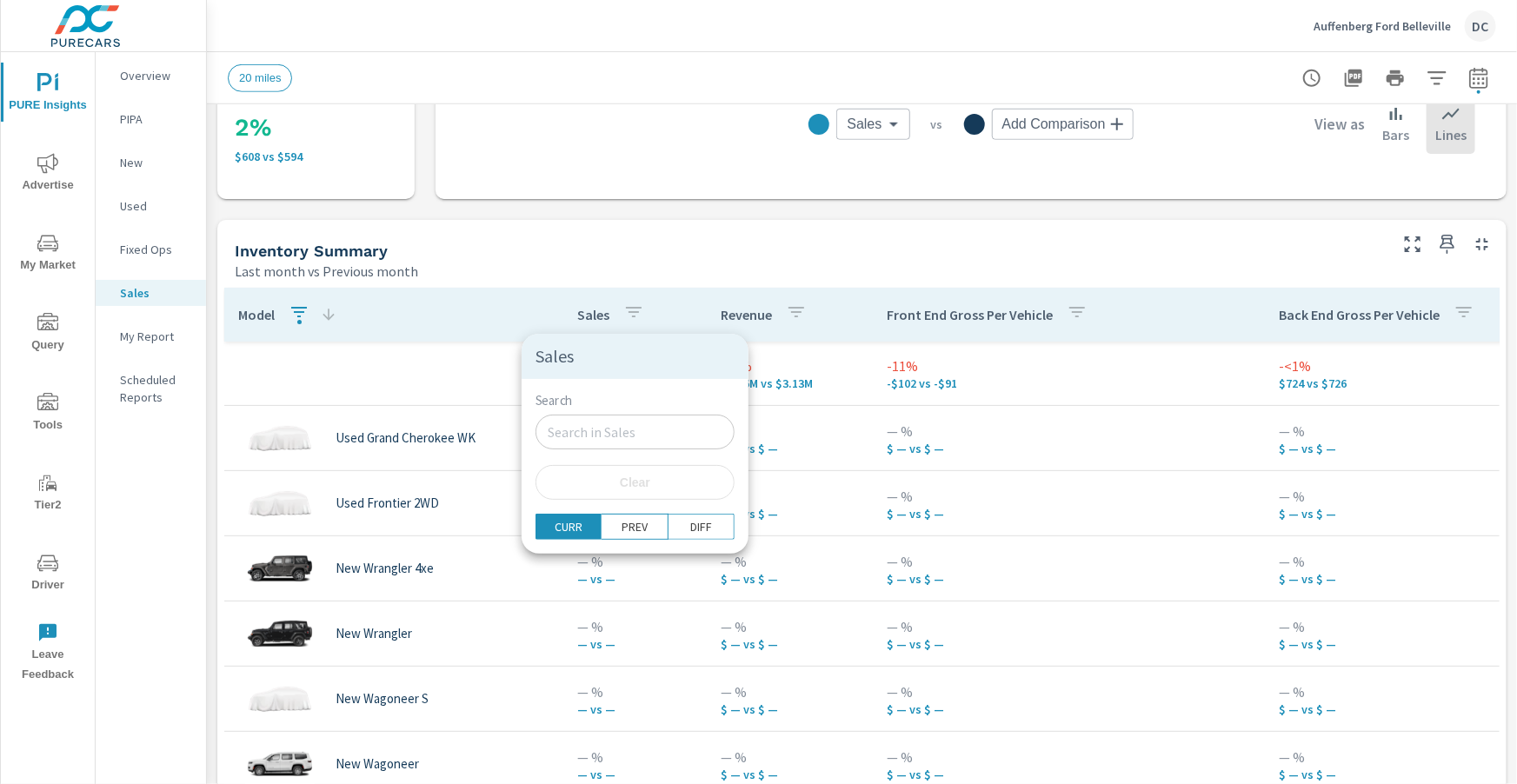
drag, startPoint x: 460, startPoint y: 319, endPoint x: 537, endPoint y: 343, distance: 80.7
click at [463, 321] on div at bounding box center [758, 392] width 1517 height 784
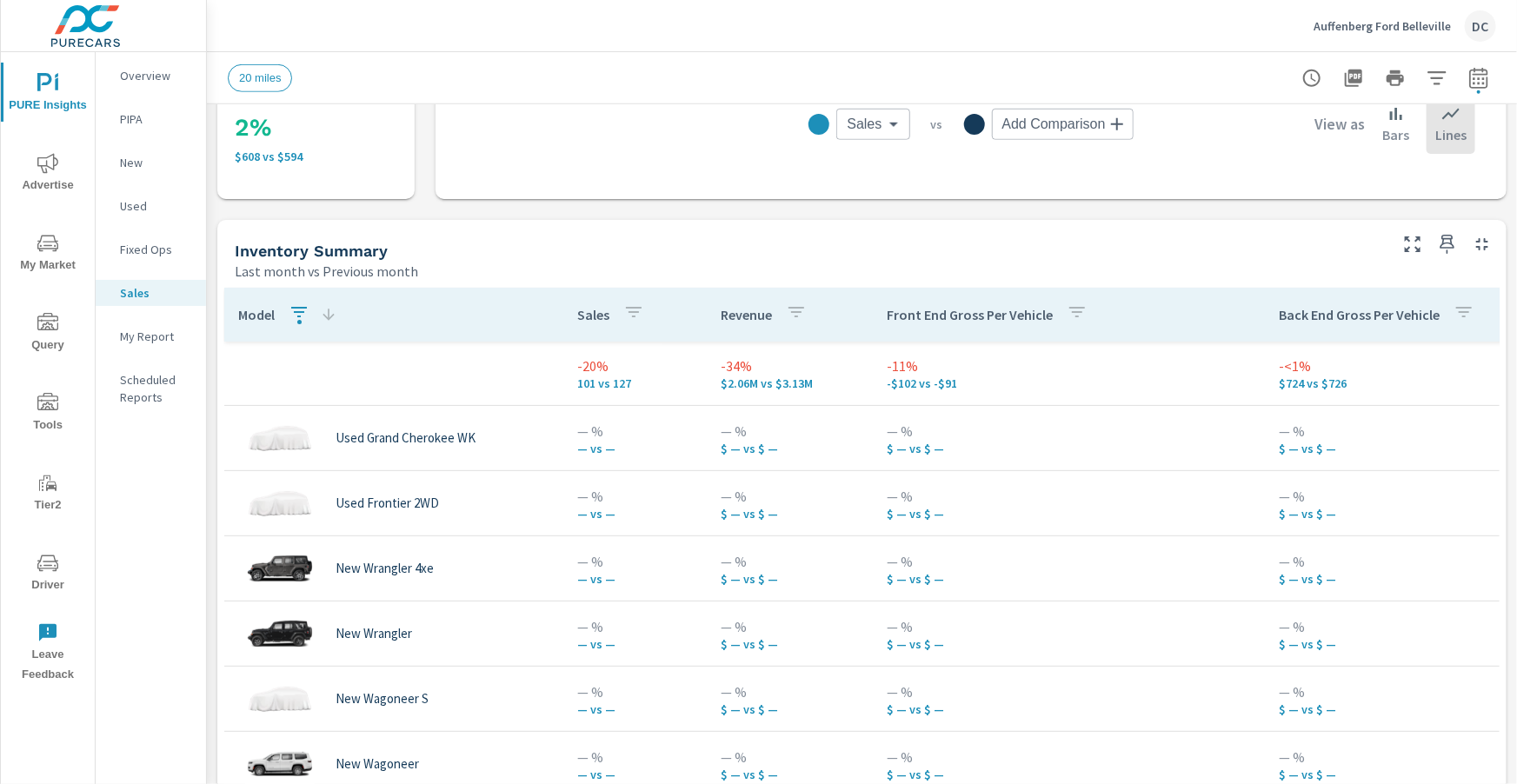
click at [598, 380] on p "101 vs 127" at bounding box center [635, 384] width 116 height 14
click at [609, 387] on p "101 vs 127" at bounding box center [635, 384] width 116 height 14
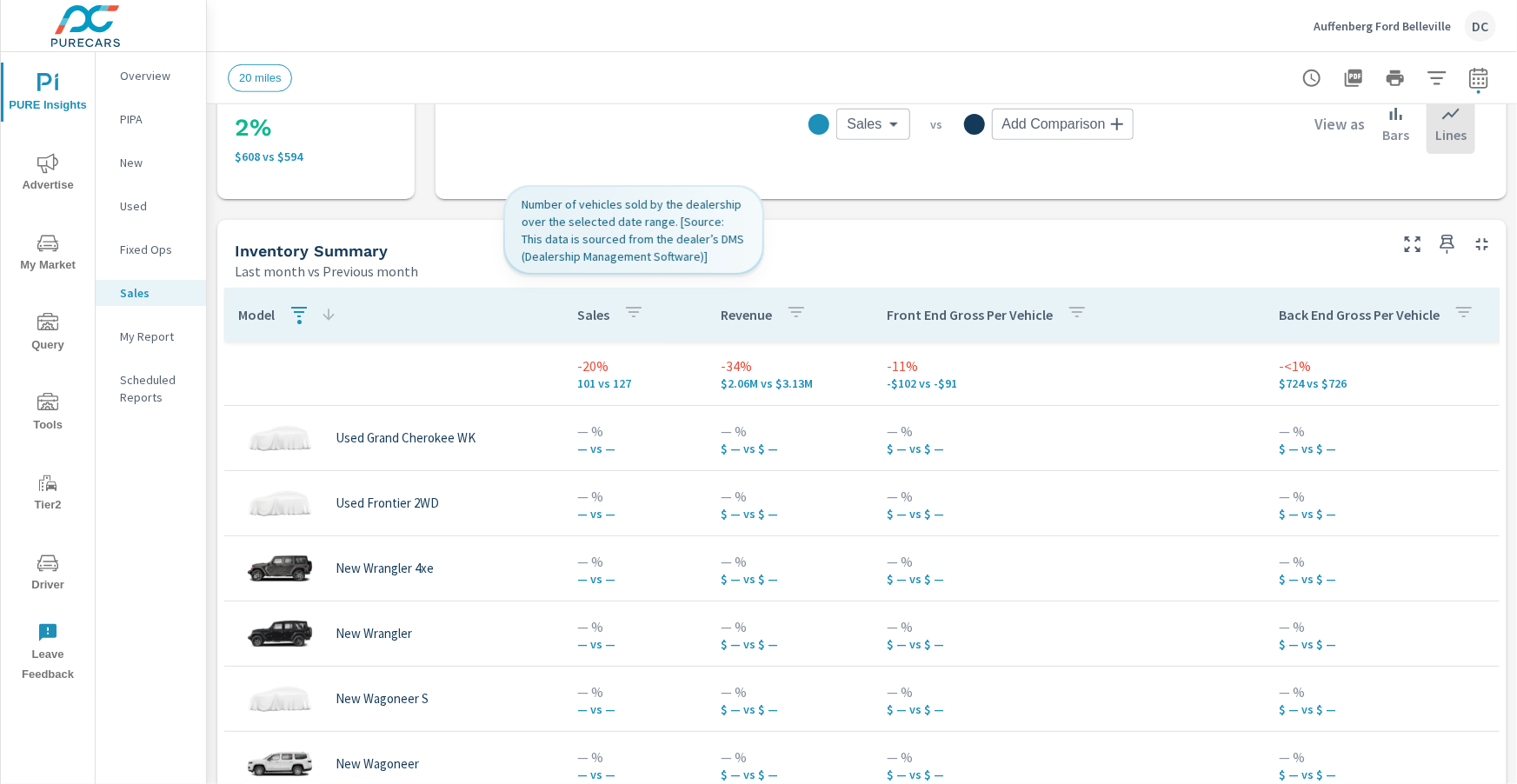
click at [637, 314] on icon "button" at bounding box center [633, 311] width 21 height 21
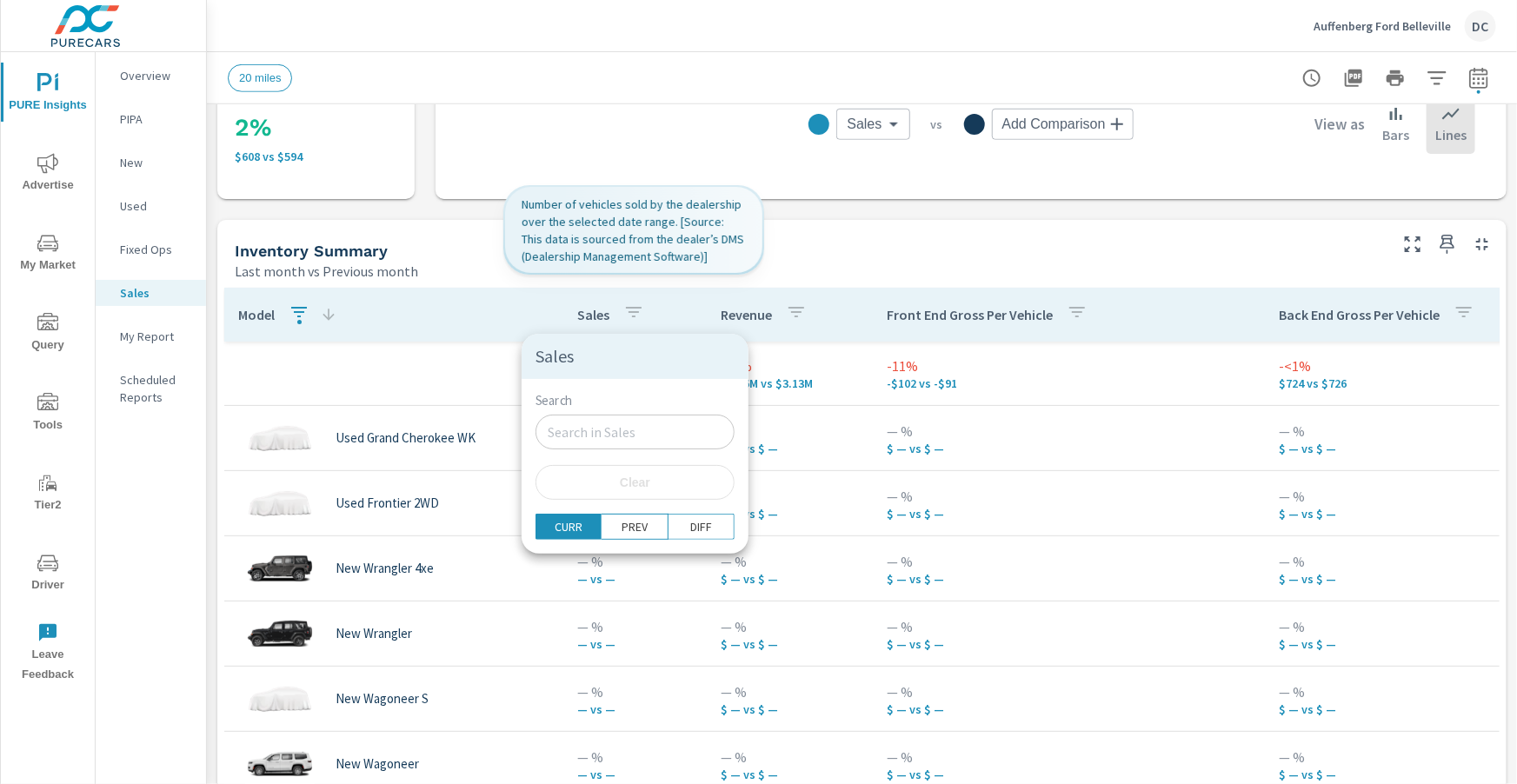
click at [637, 314] on div at bounding box center [758, 392] width 1517 height 784
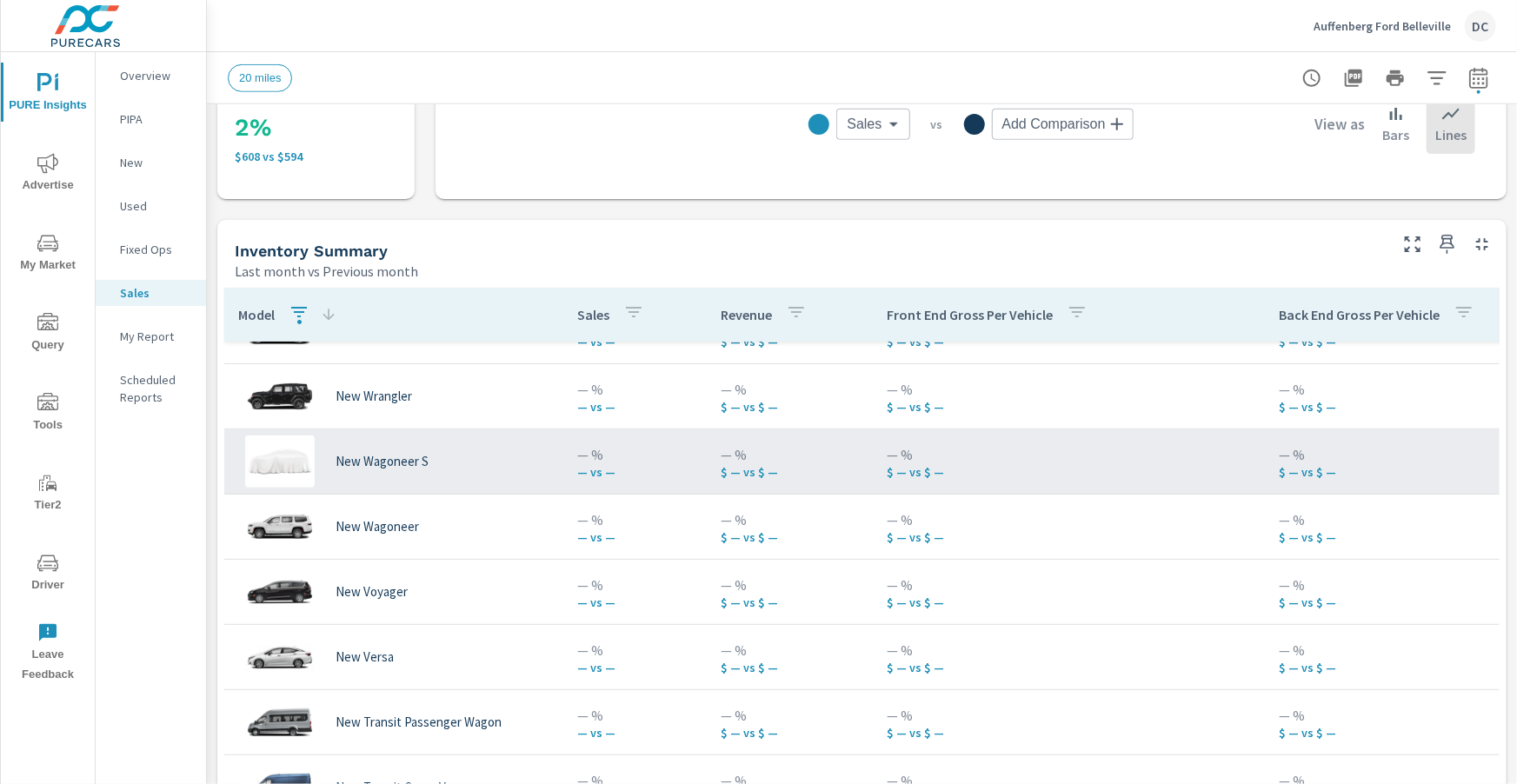
scroll to position [573, 0]
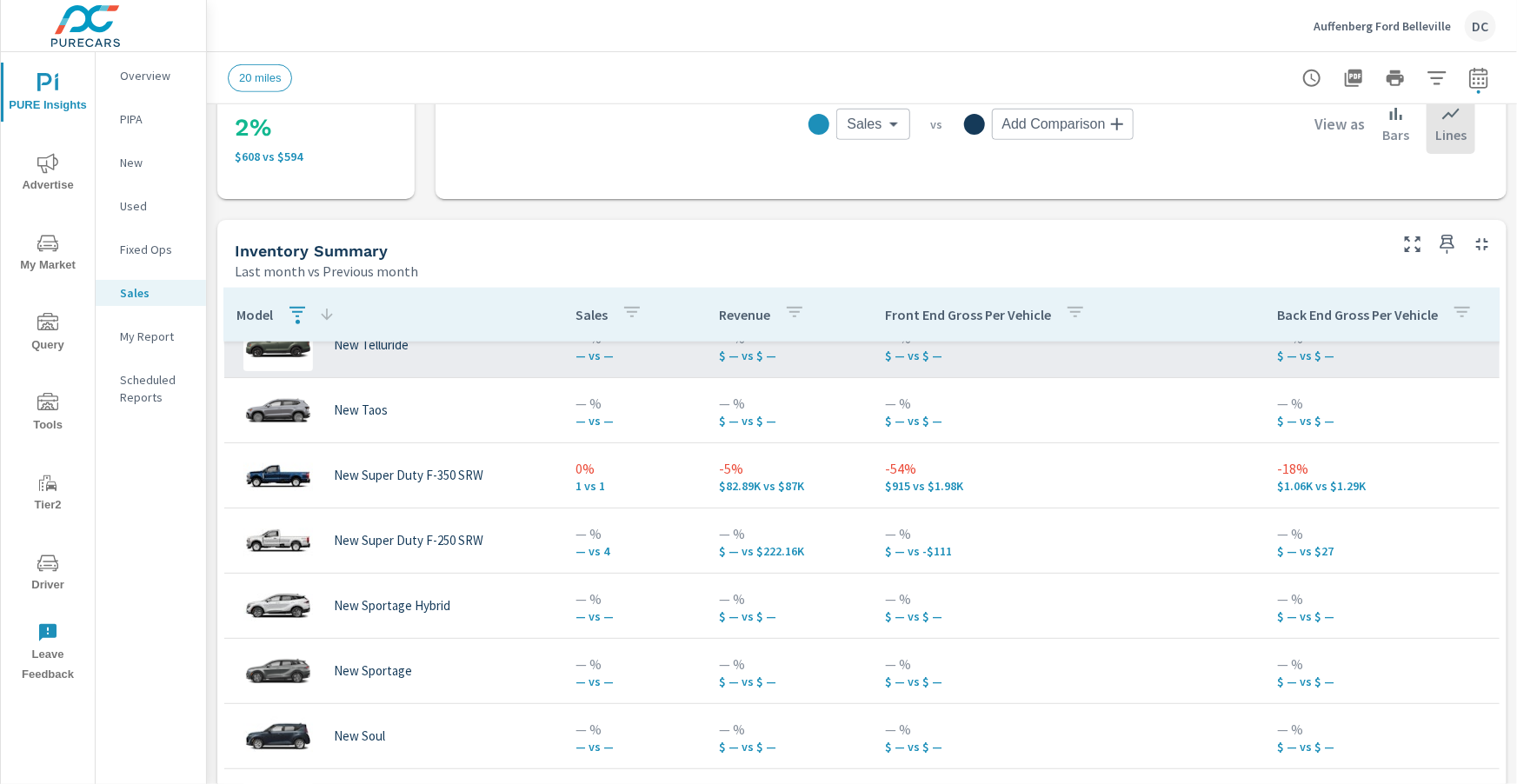
scroll to position [811, 6]
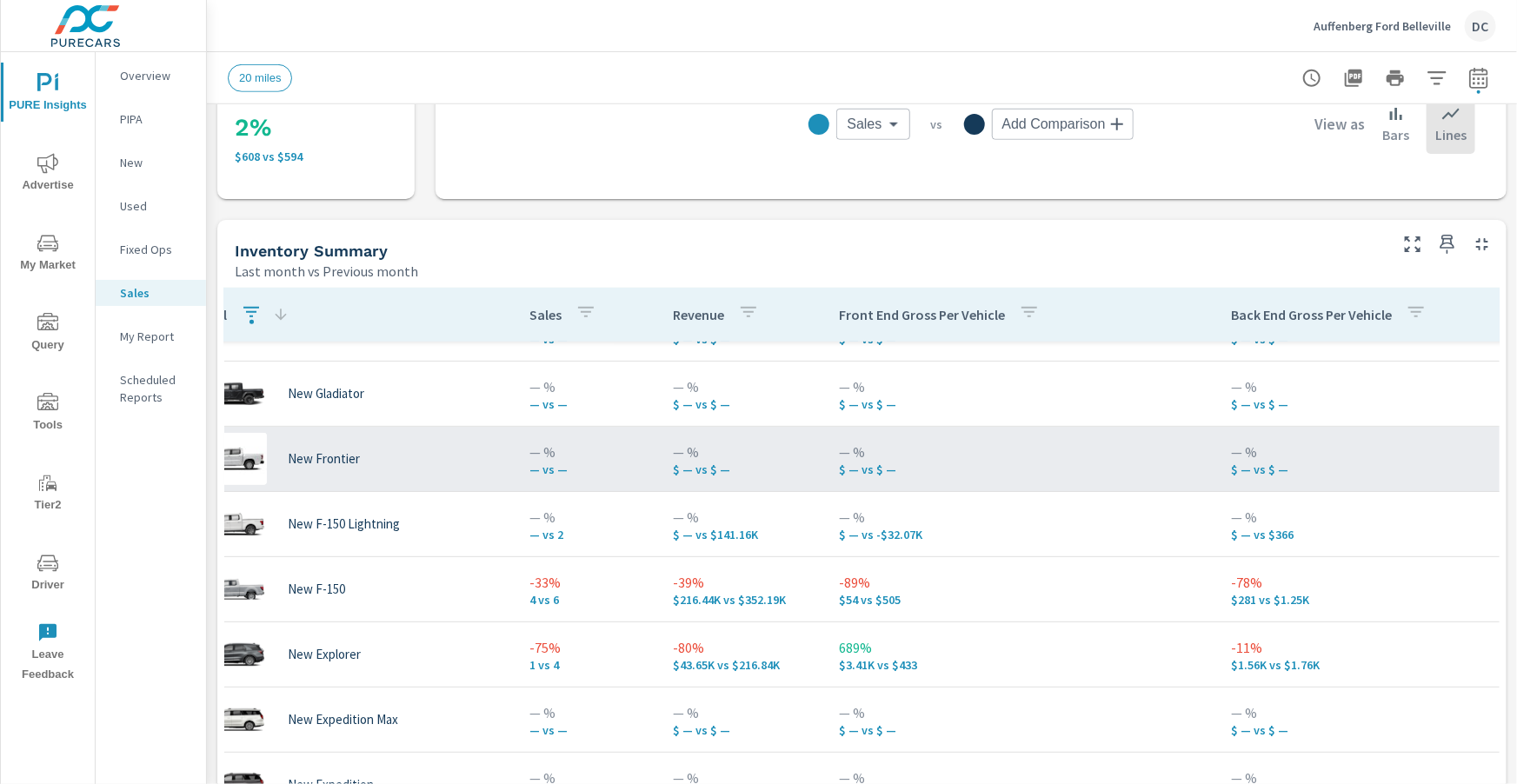
scroll to position [4111, 48]
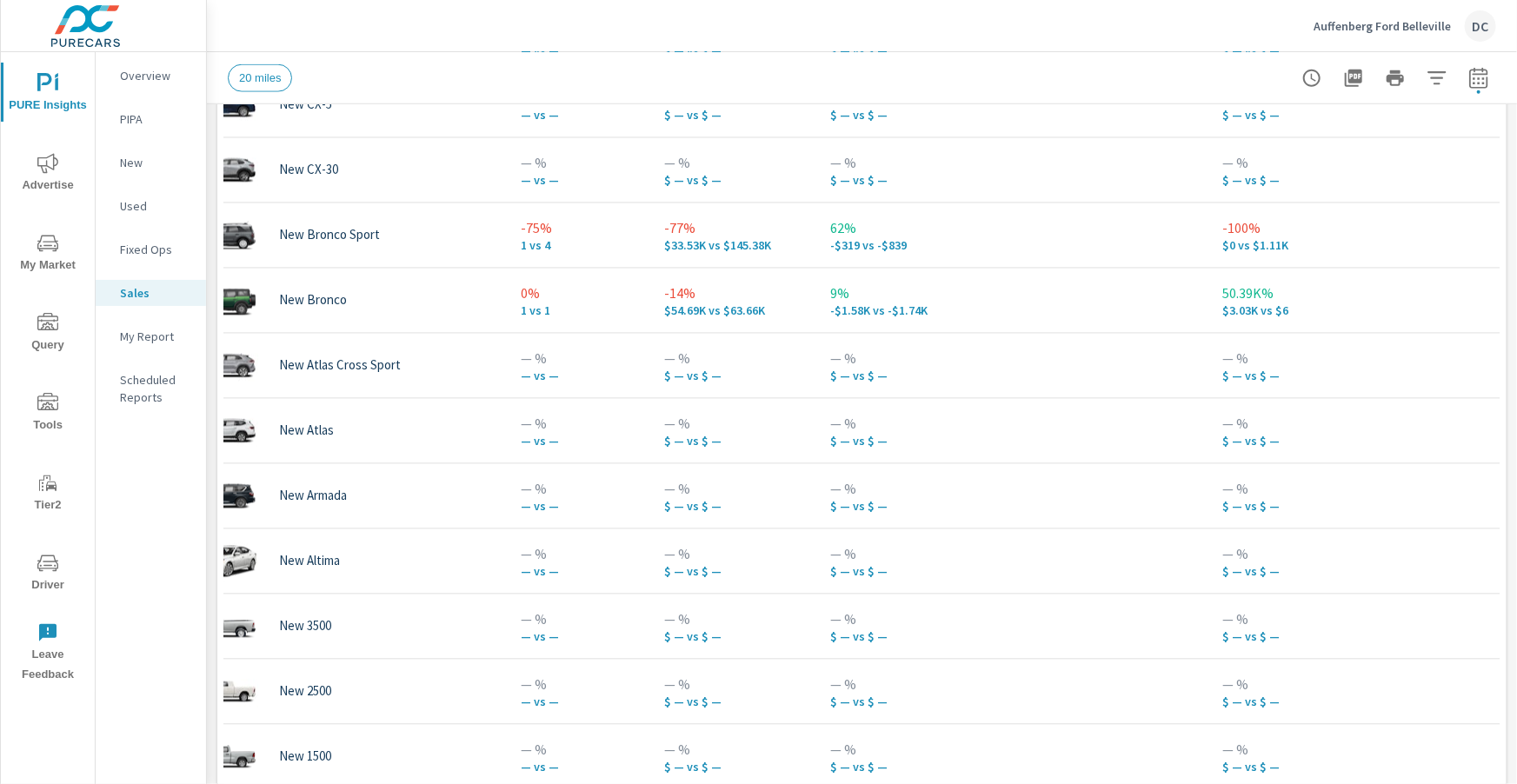
scroll to position [1136, 0]
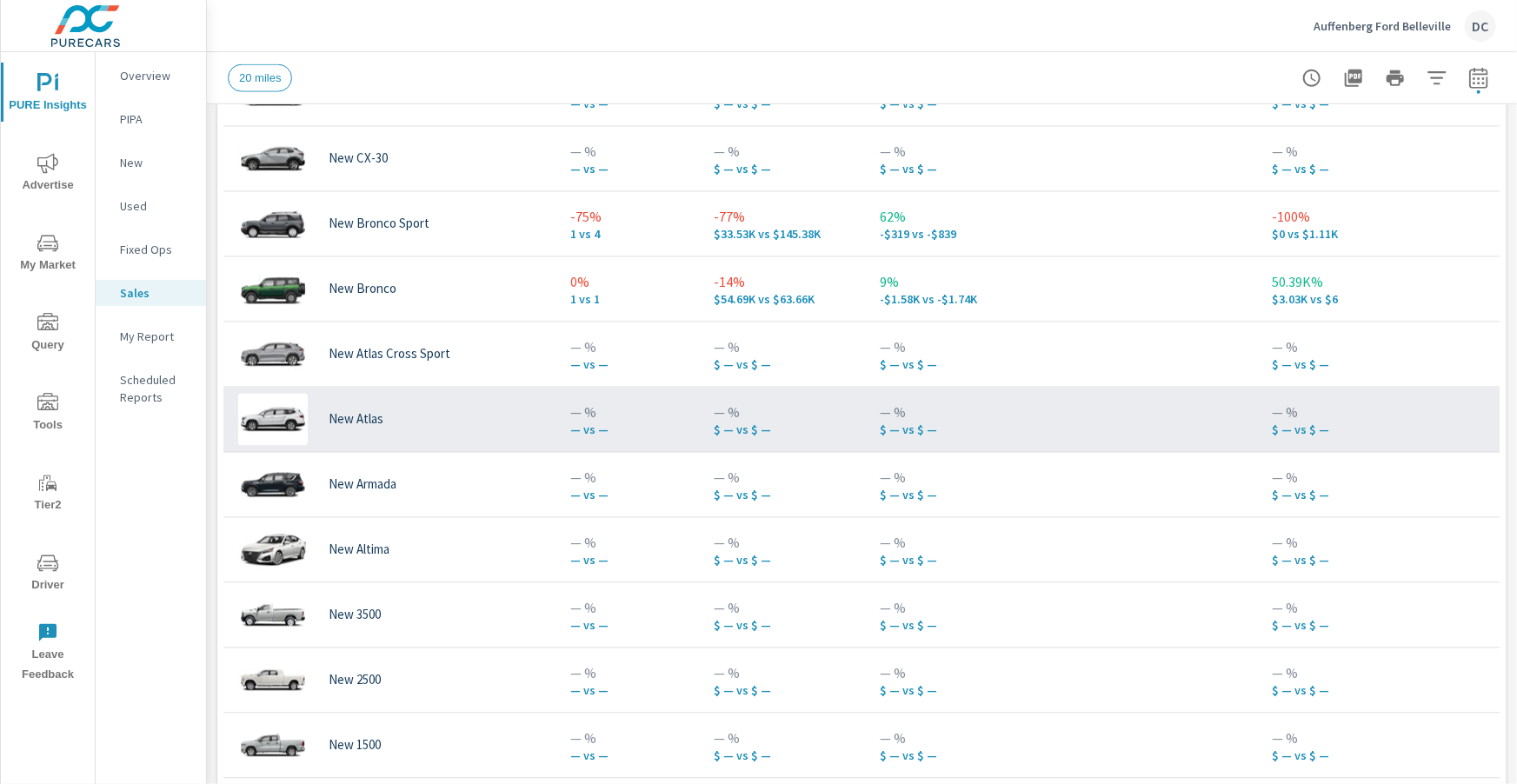
scroll to position [4737, 15]
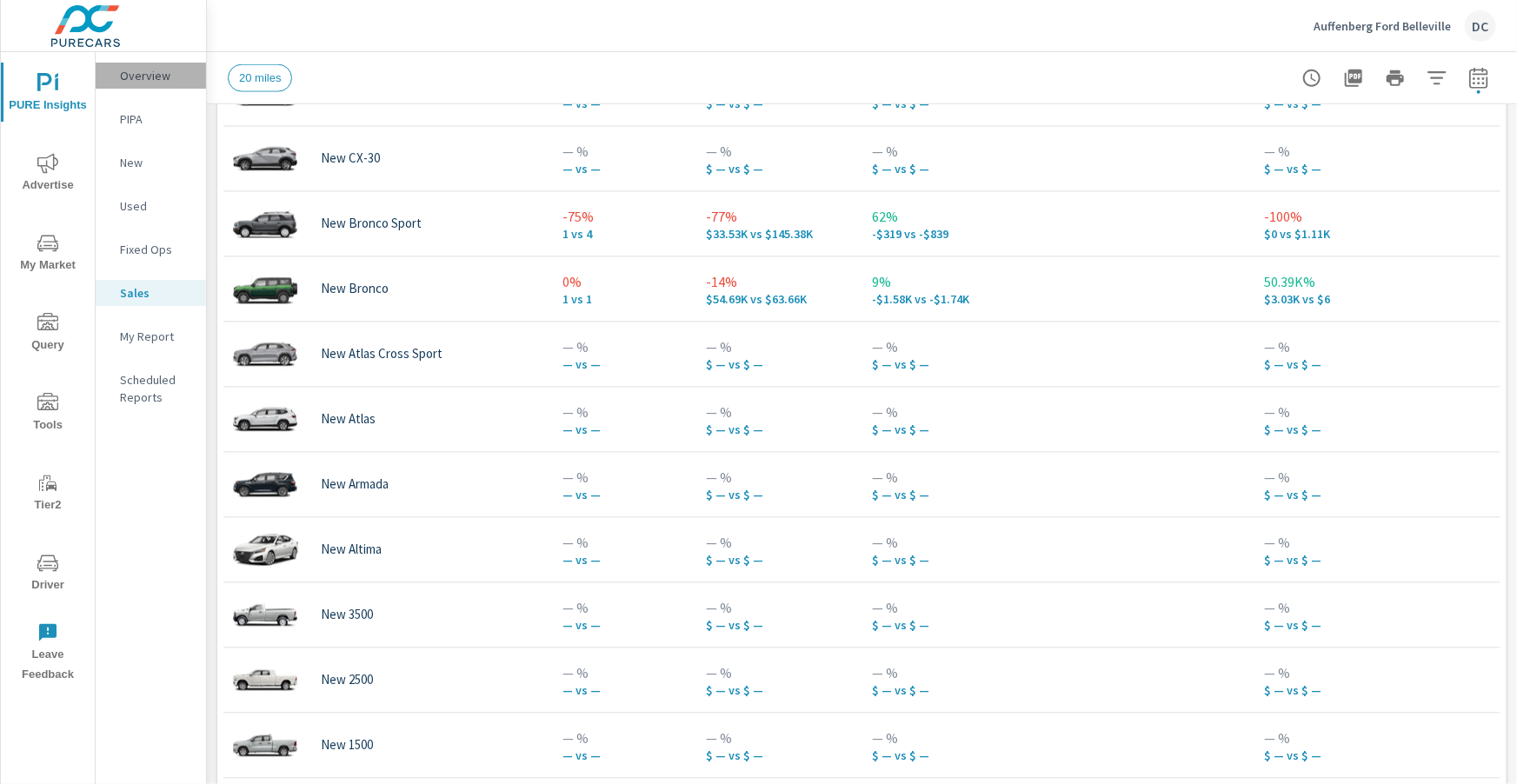
click at [137, 72] on p "Overview" at bounding box center [156, 76] width 73 height 18
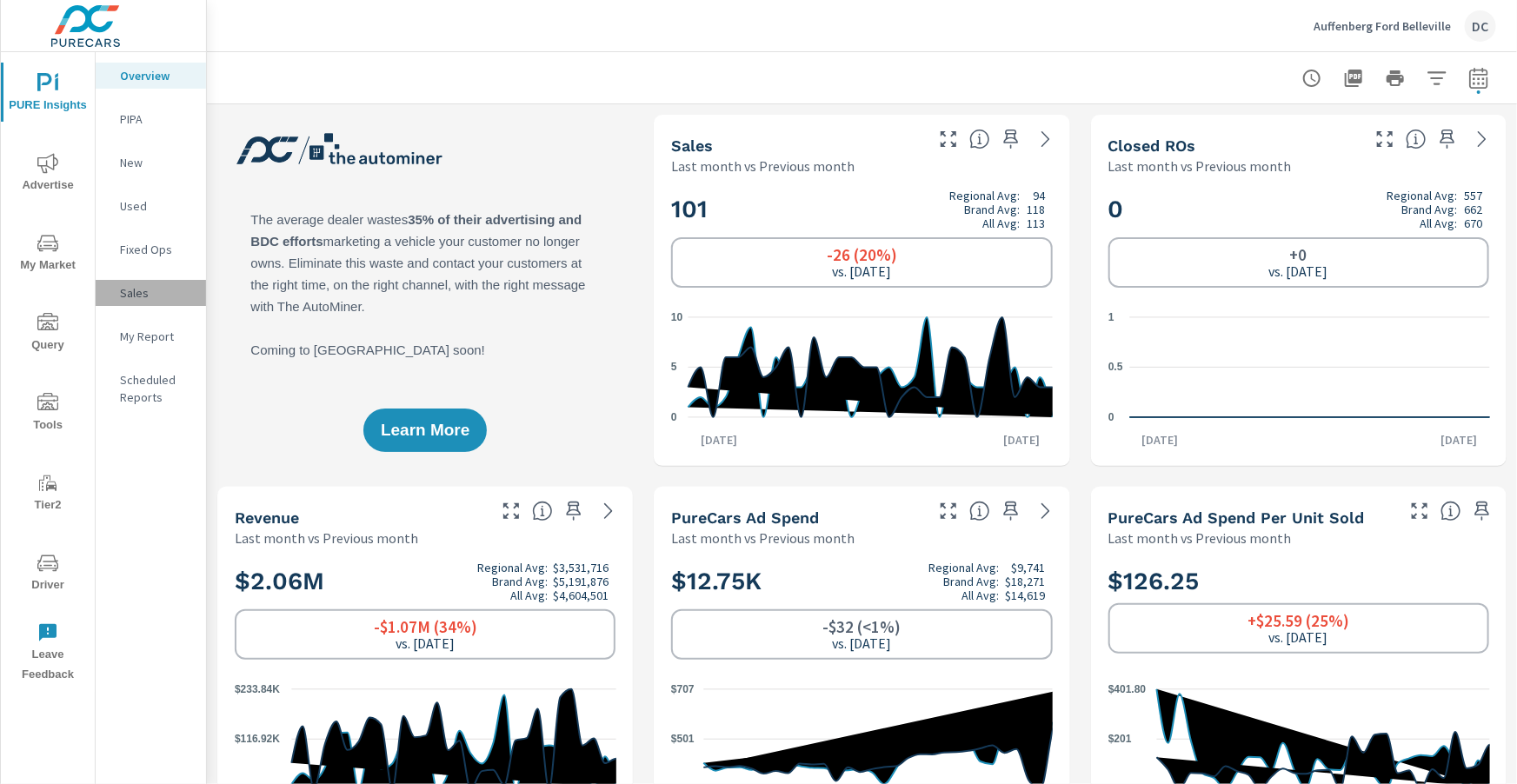
click at [146, 302] on div "Sales" at bounding box center [150, 292] width 111 height 26
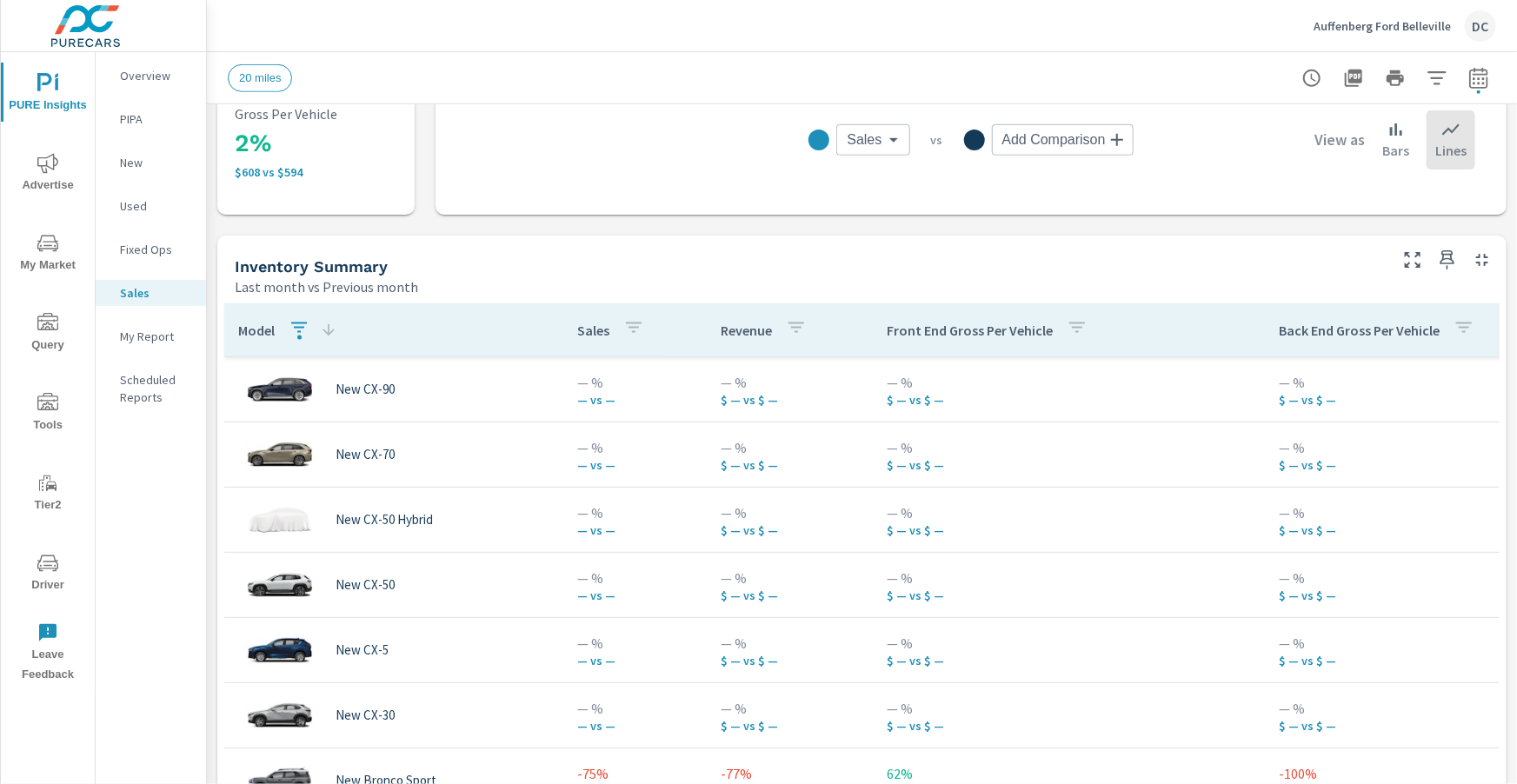
scroll to position [584, 0]
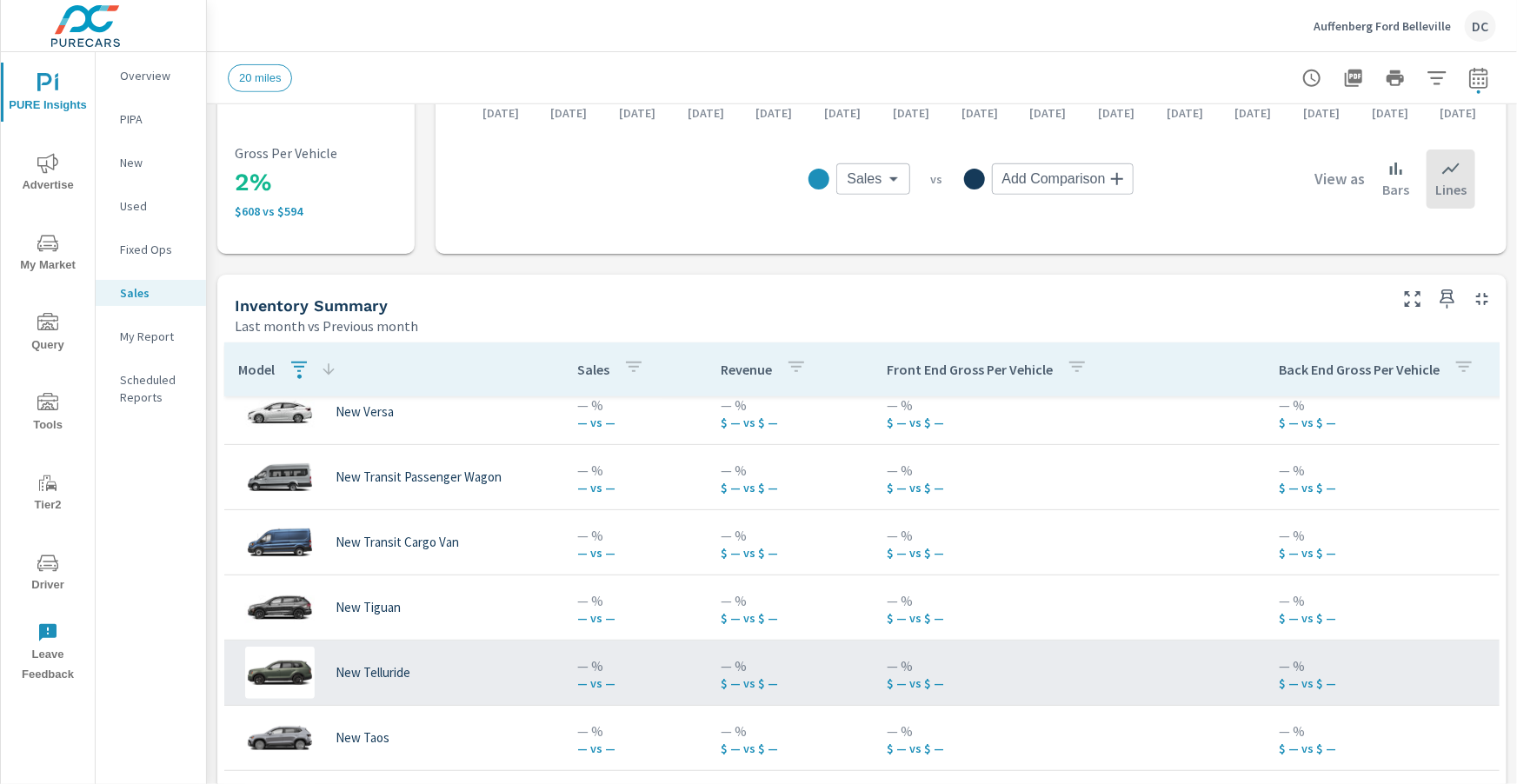
scroll to position [472, 0]
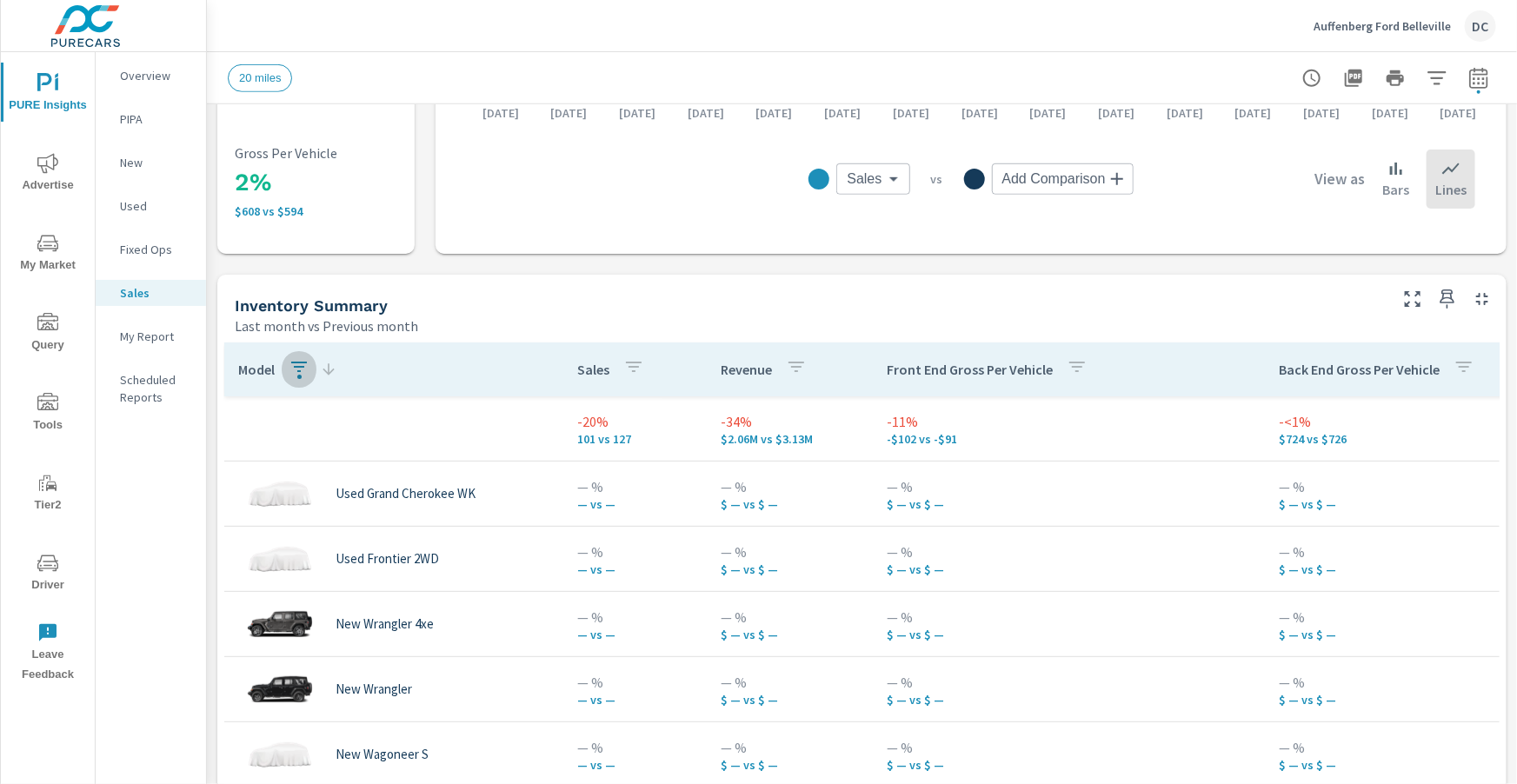
click at [301, 363] on icon "button" at bounding box center [298, 366] width 21 height 21
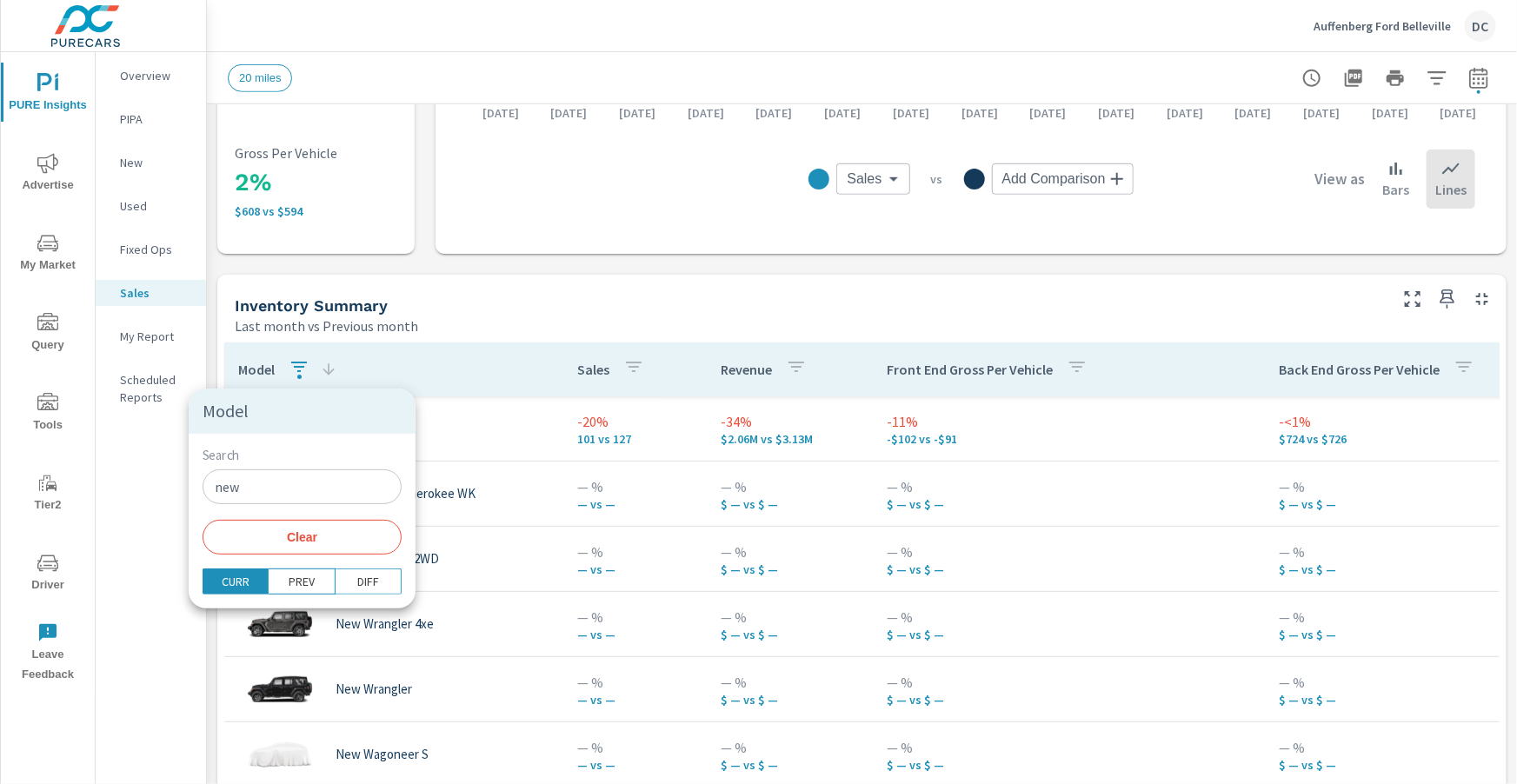
click at [286, 497] on input "new" at bounding box center [301, 486] width 199 height 34
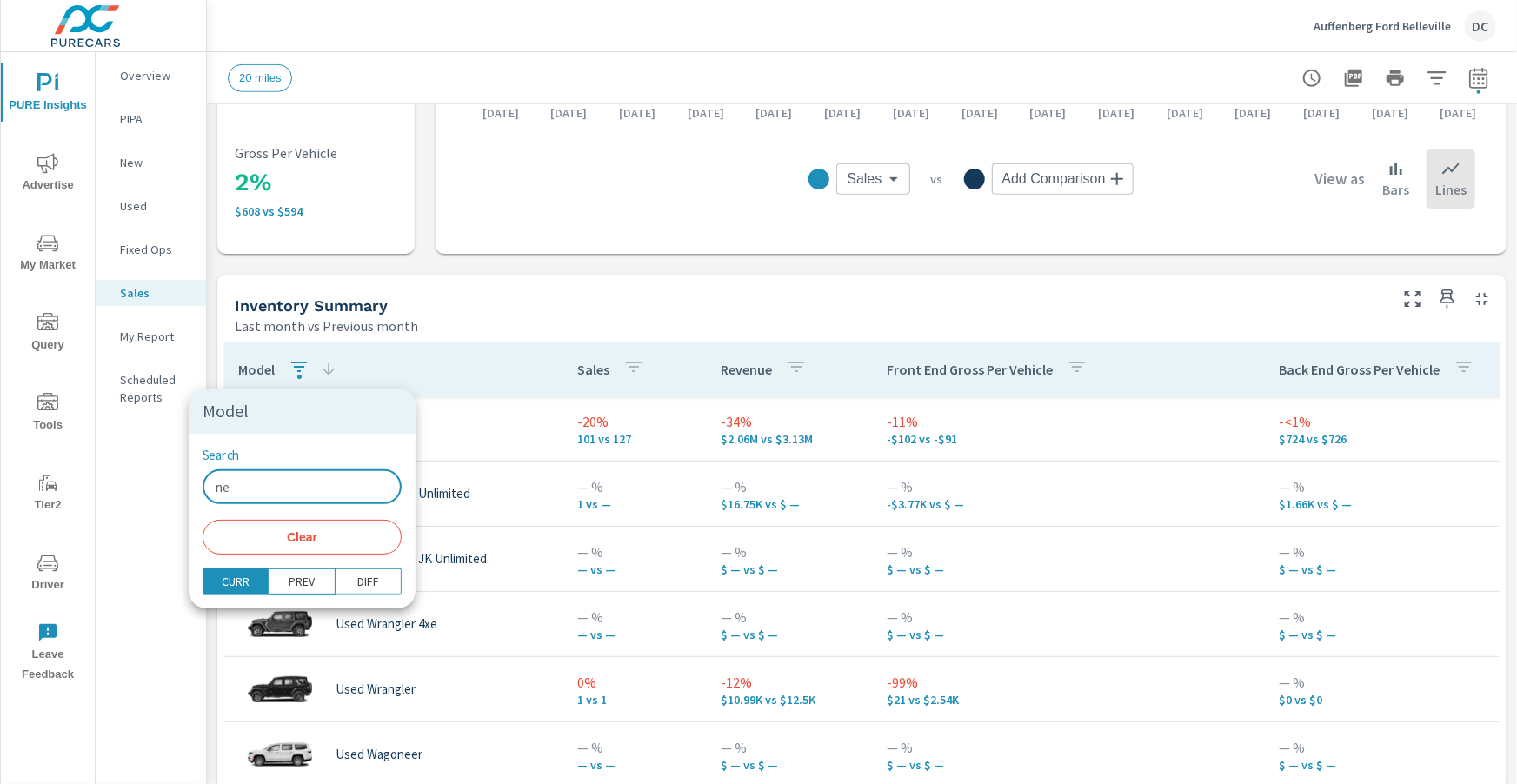
type input "n"
type input "new"
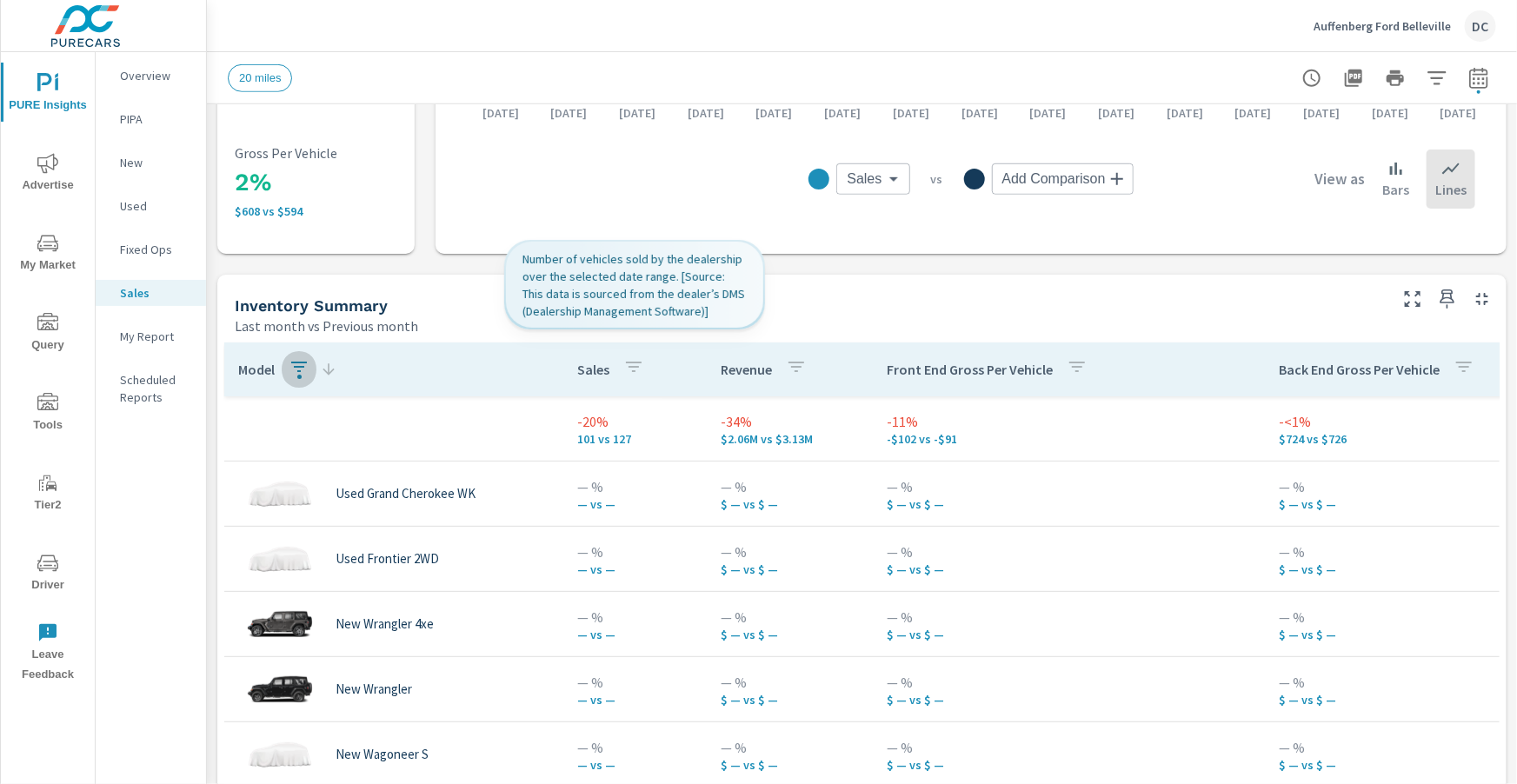
click at [623, 363] on icon "button" at bounding box center [633, 366] width 21 height 21
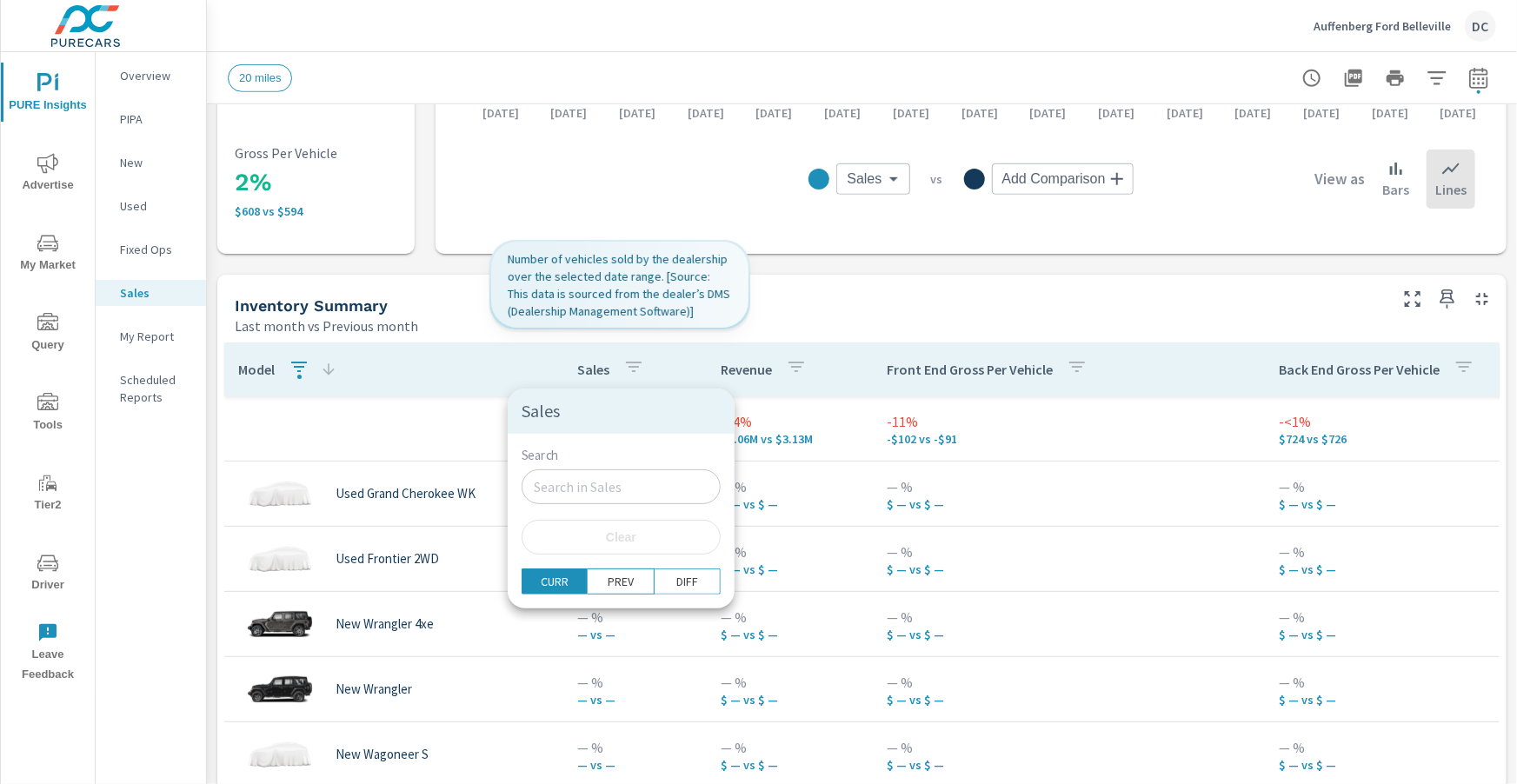
scroll to position [0, 15]
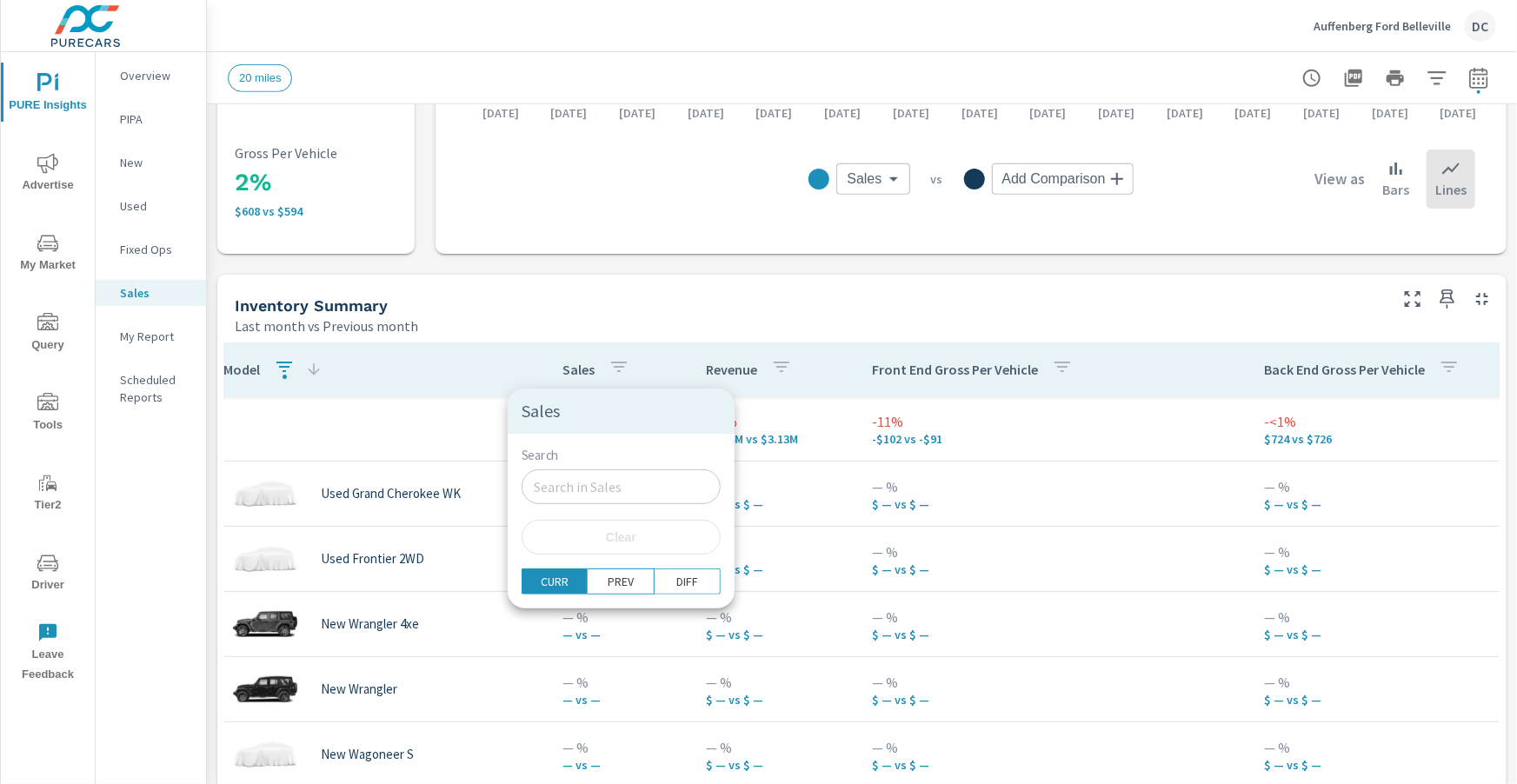
click at [1390, 27] on div at bounding box center [758, 392] width 1517 height 784
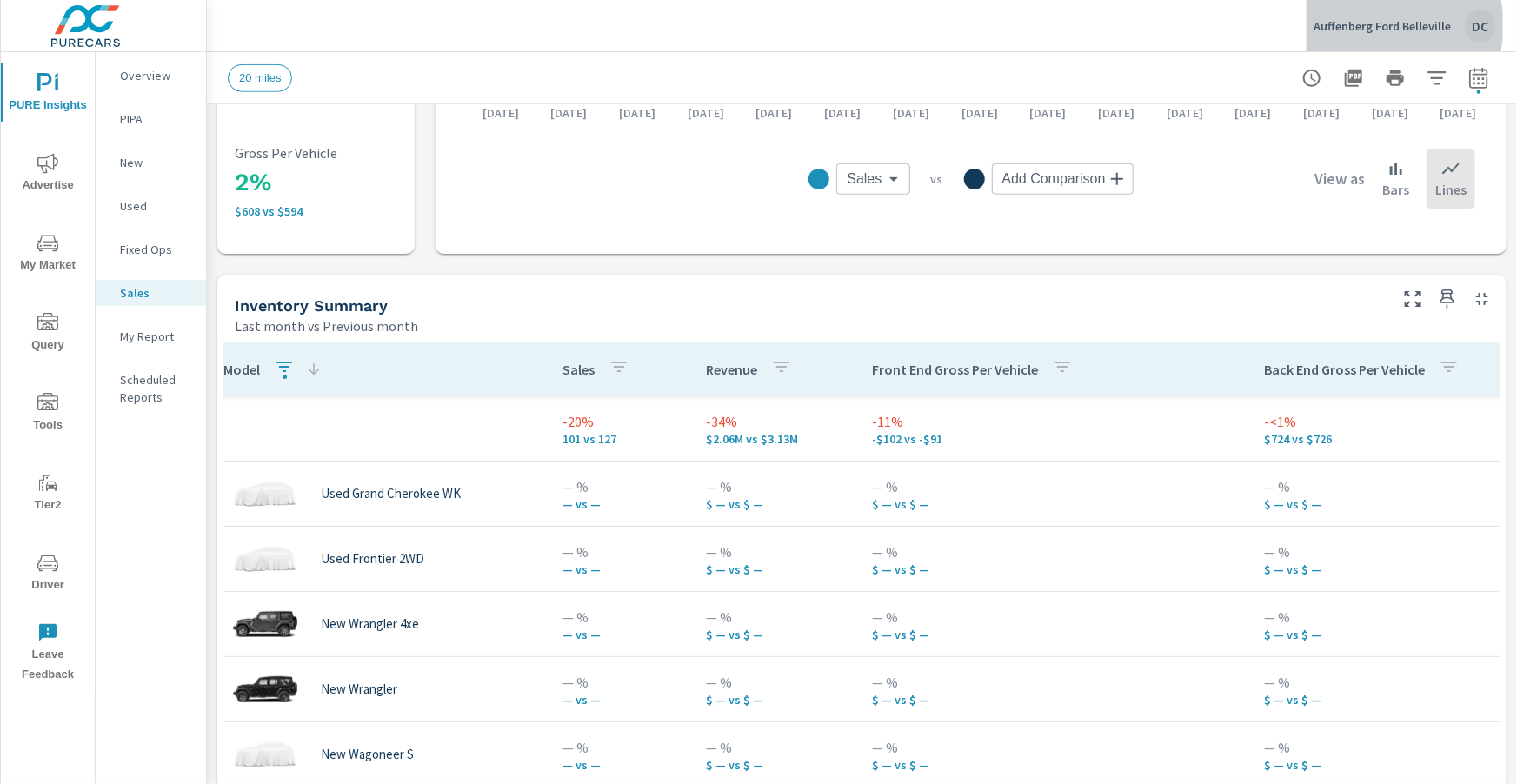
click at [1383, 26] on p "Auffenberg Ford Belleville" at bounding box center [1383, 26] width 137 height 16
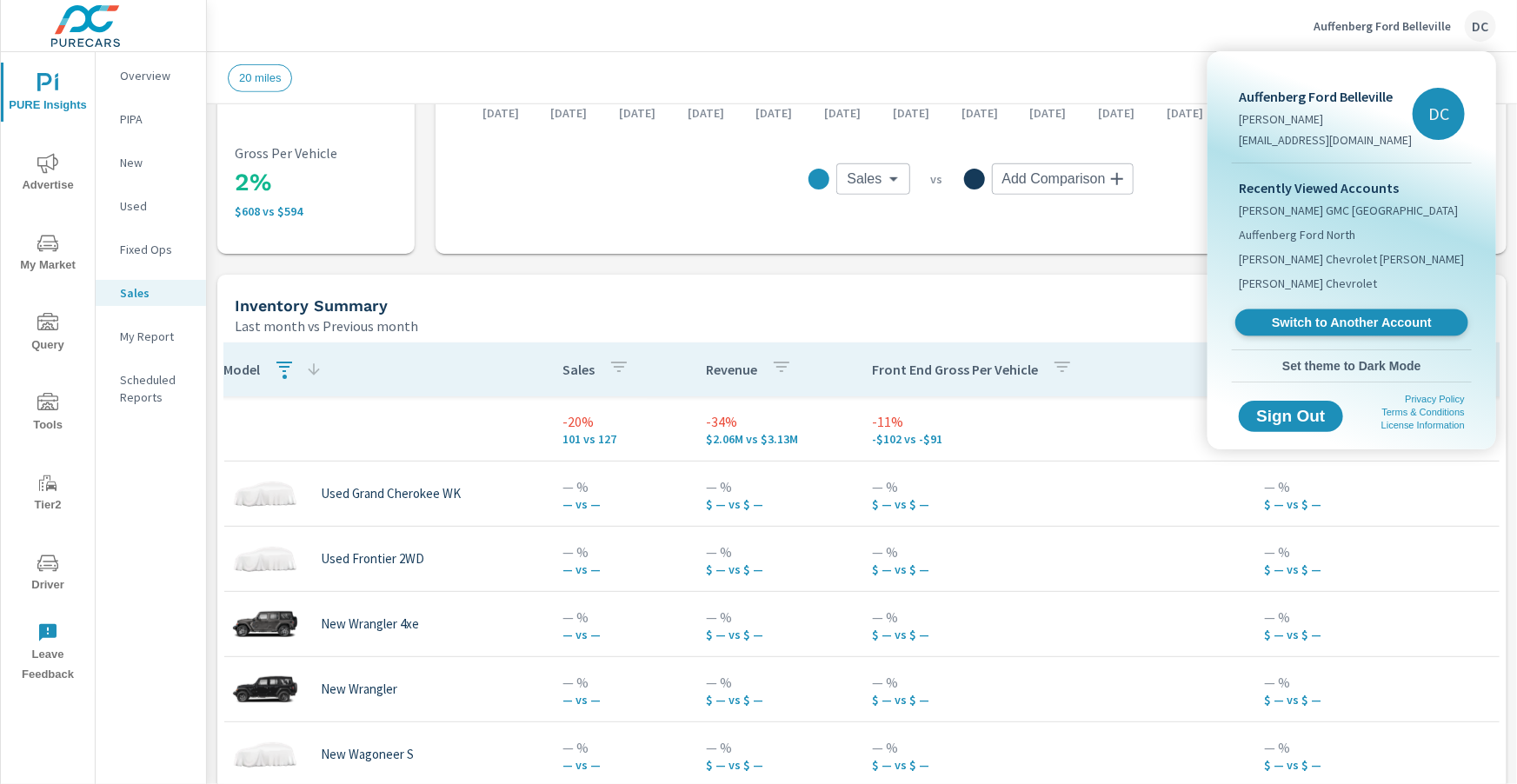
click at [1328, 319] on span "Switch to Another Account" at bounding box center [1351, 323] width 213 height 17
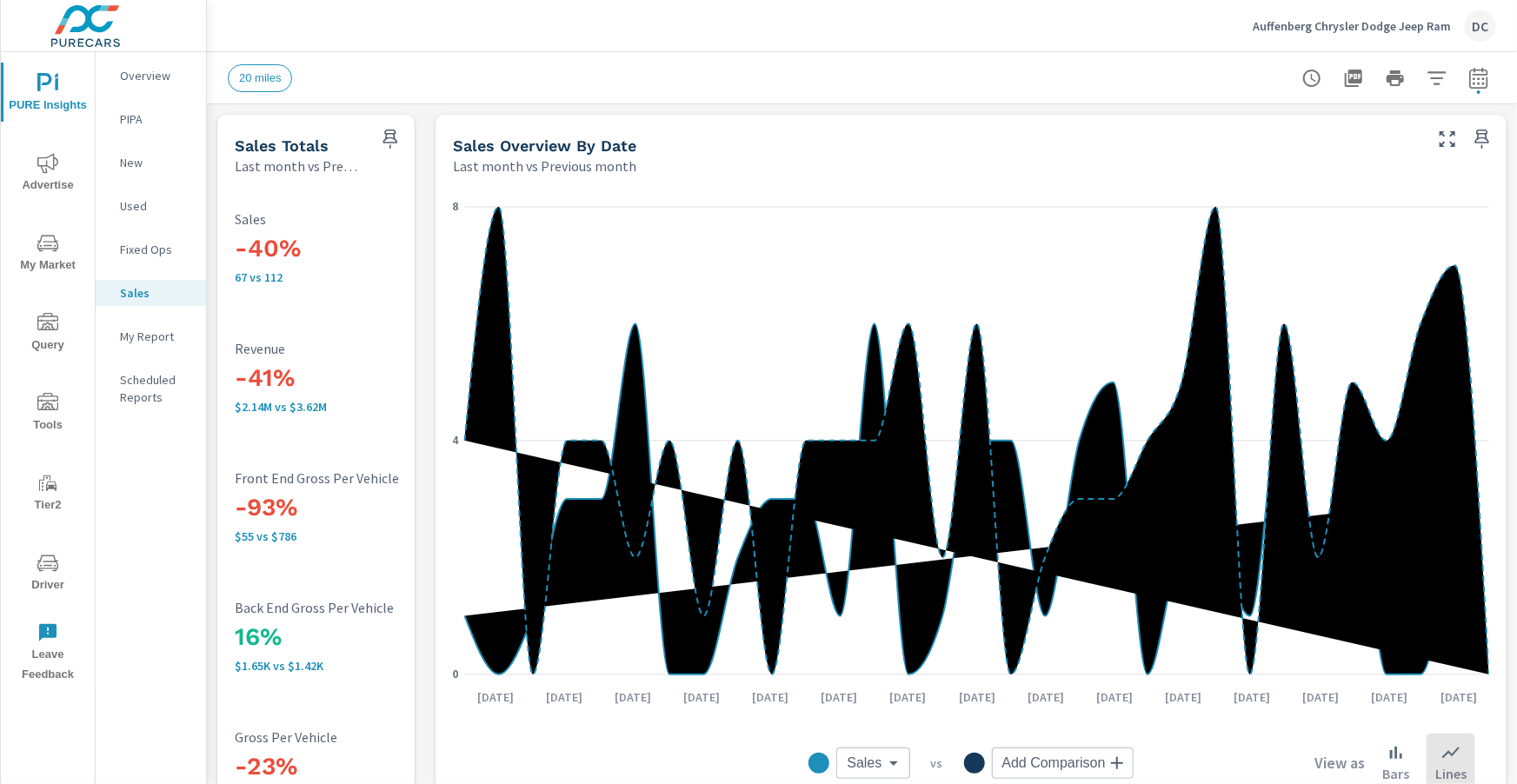
scroll to position [34, 0]
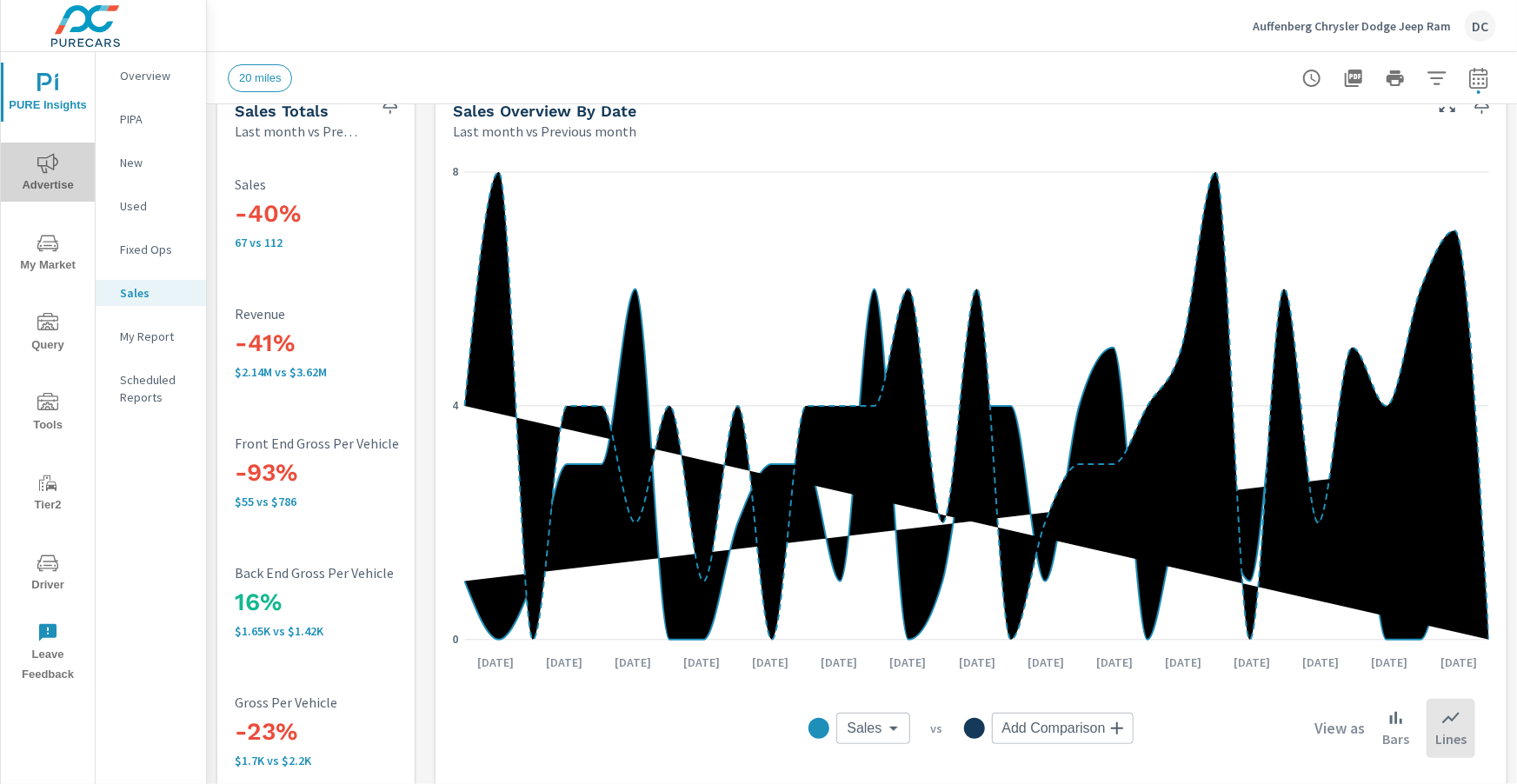
click at [61, 169] on span "Advertise" at bounding box center [47, 174] width 83 height 42
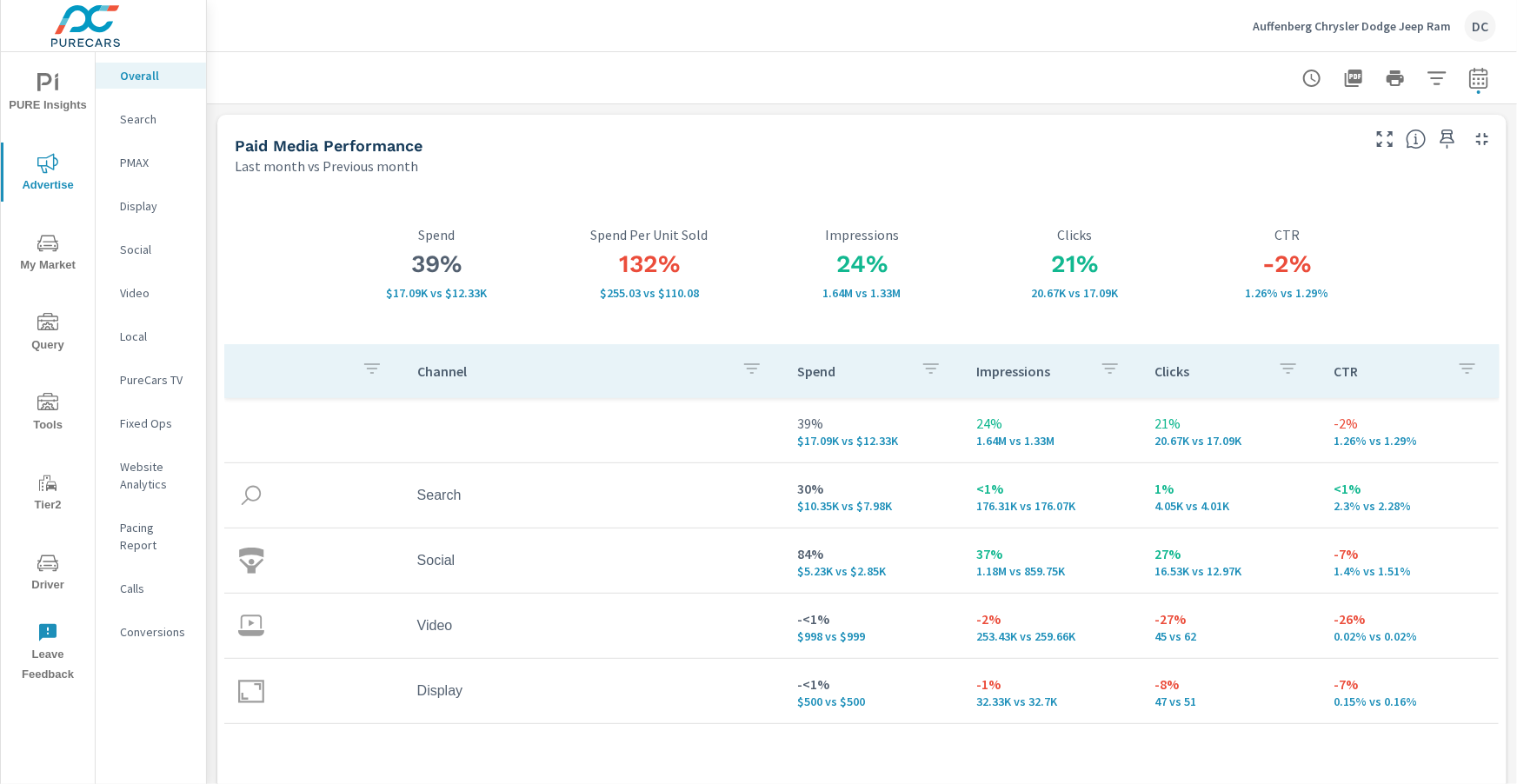
click at [139, 205] on p "Display" at bounding box center [156, 206] width 73 height 18
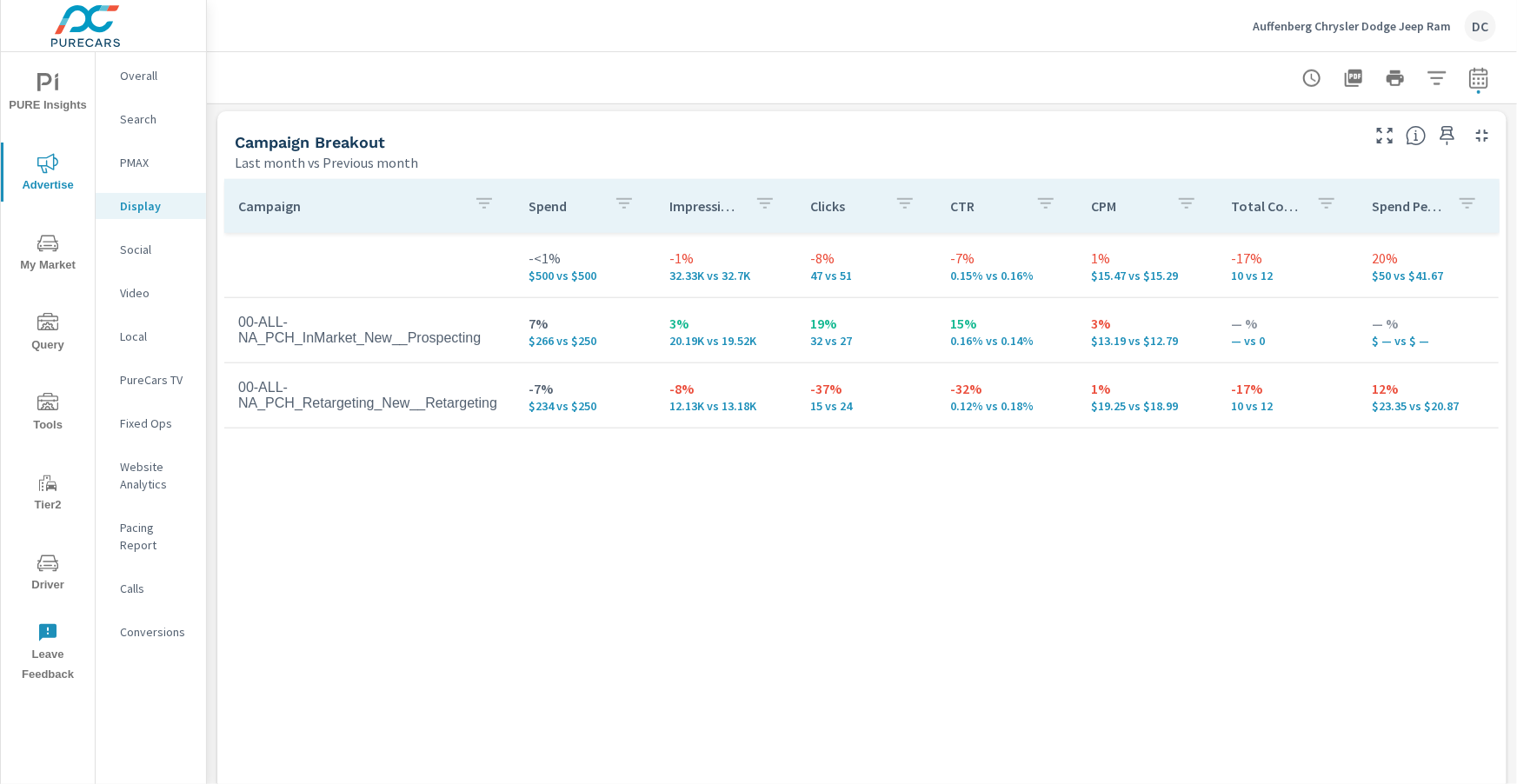
scroll to position [763, 0]
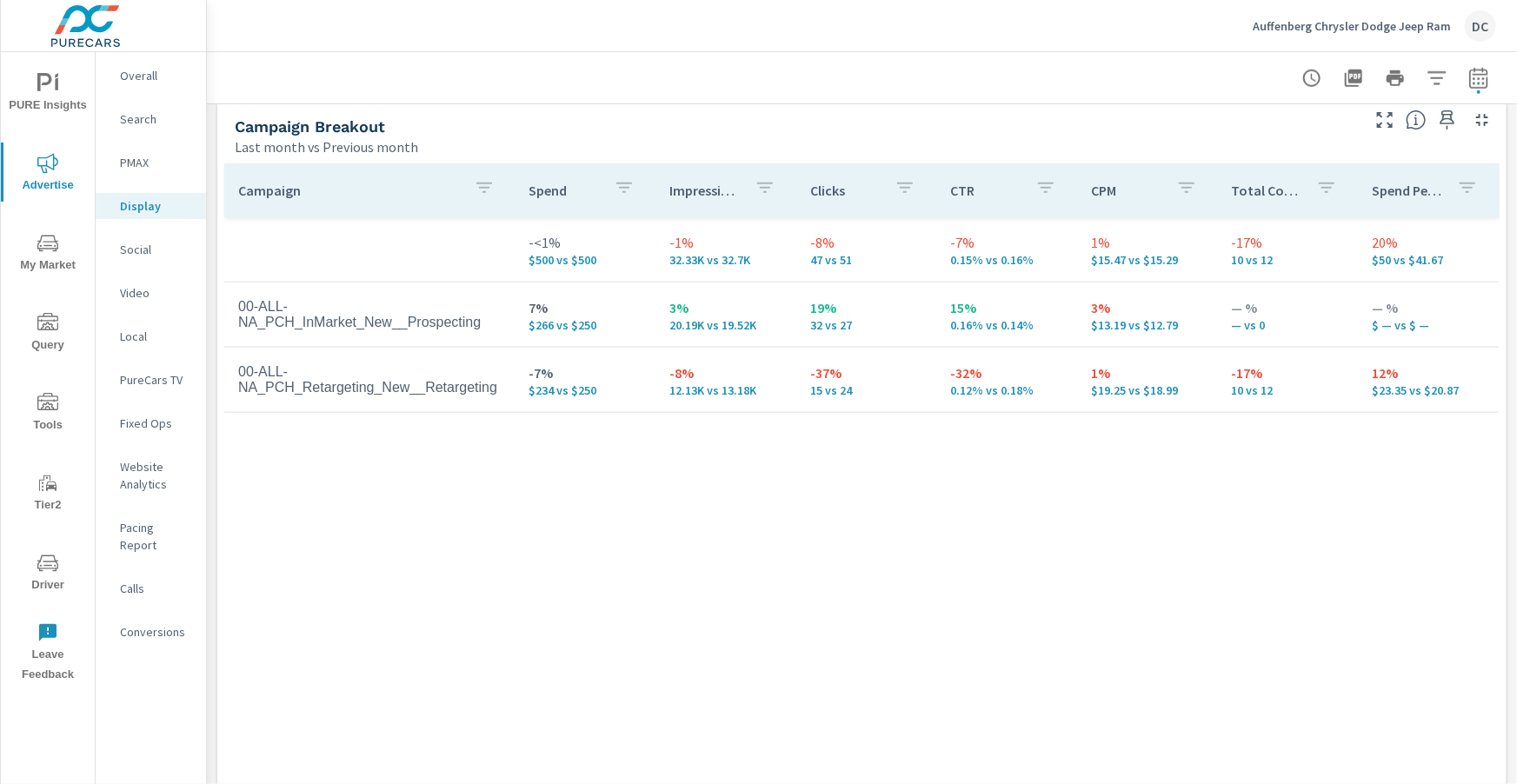
click at [126, 245] on p "Social" at bounding box center [156, 249] width 73 height 18
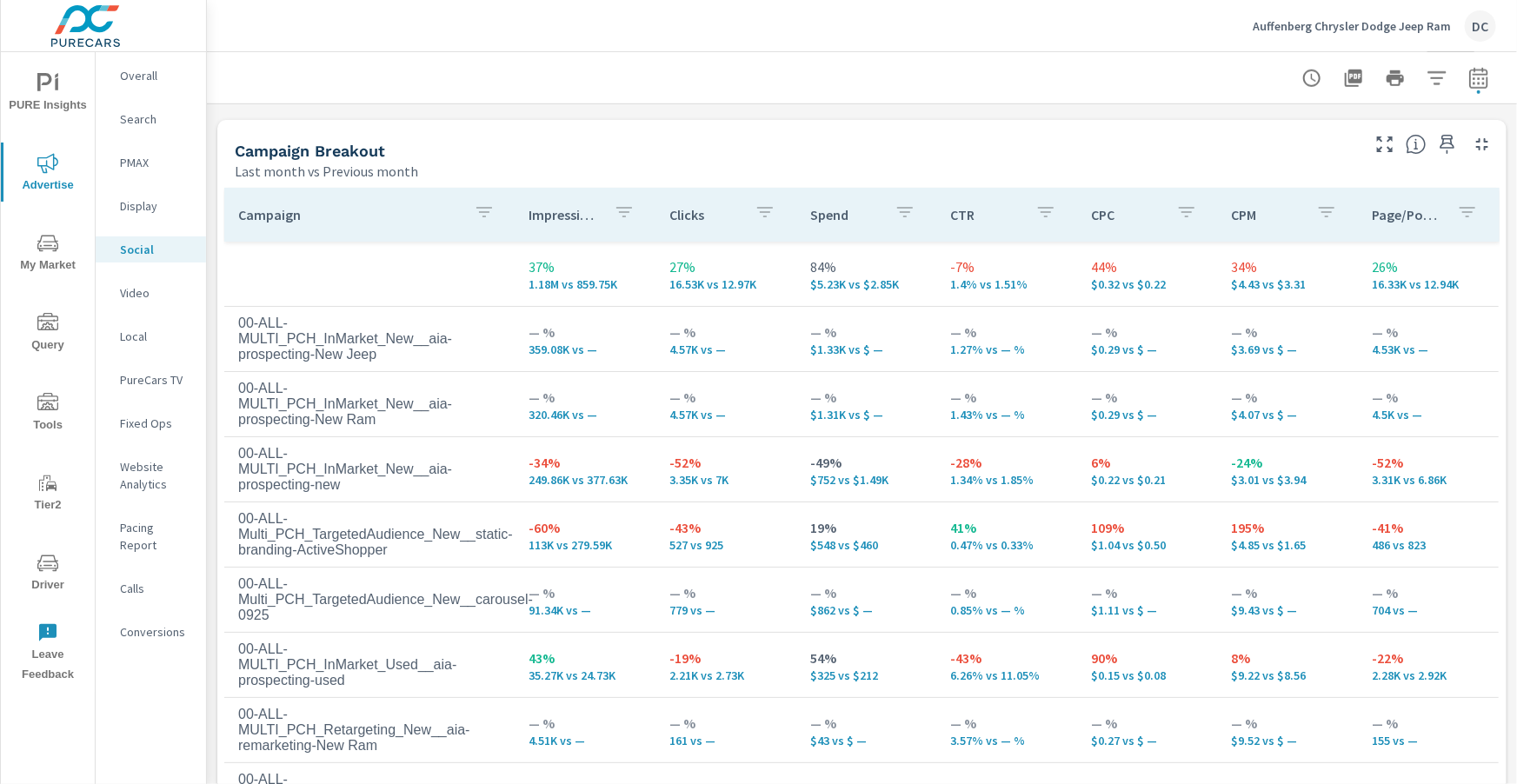
scroll to position [809, 0]
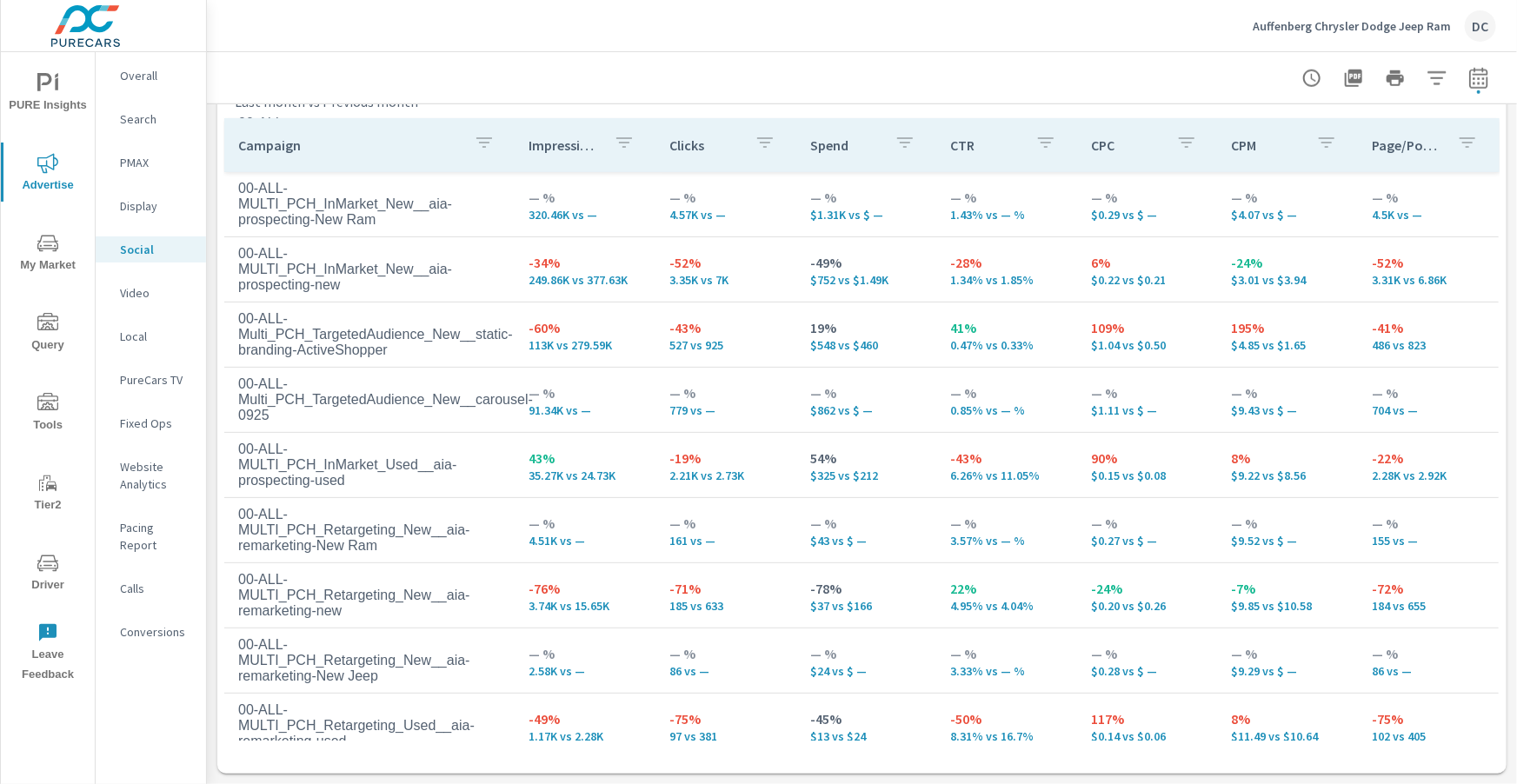
scroll to position [131, 0]
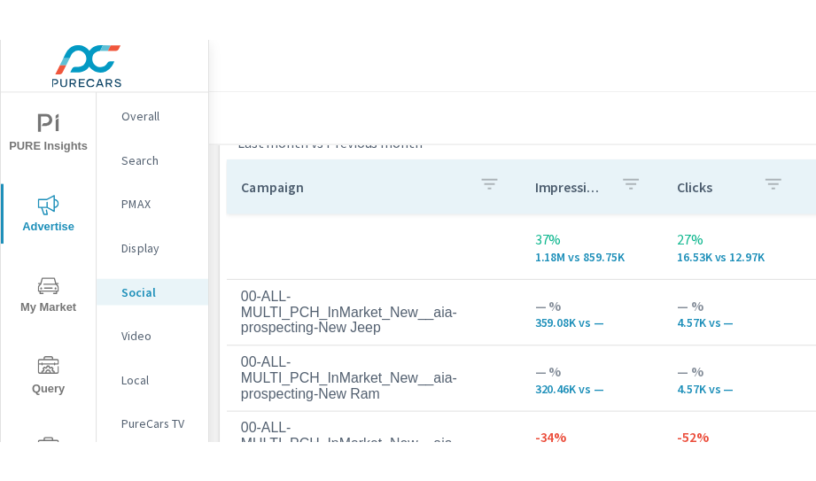
scroll to position [823, 0]
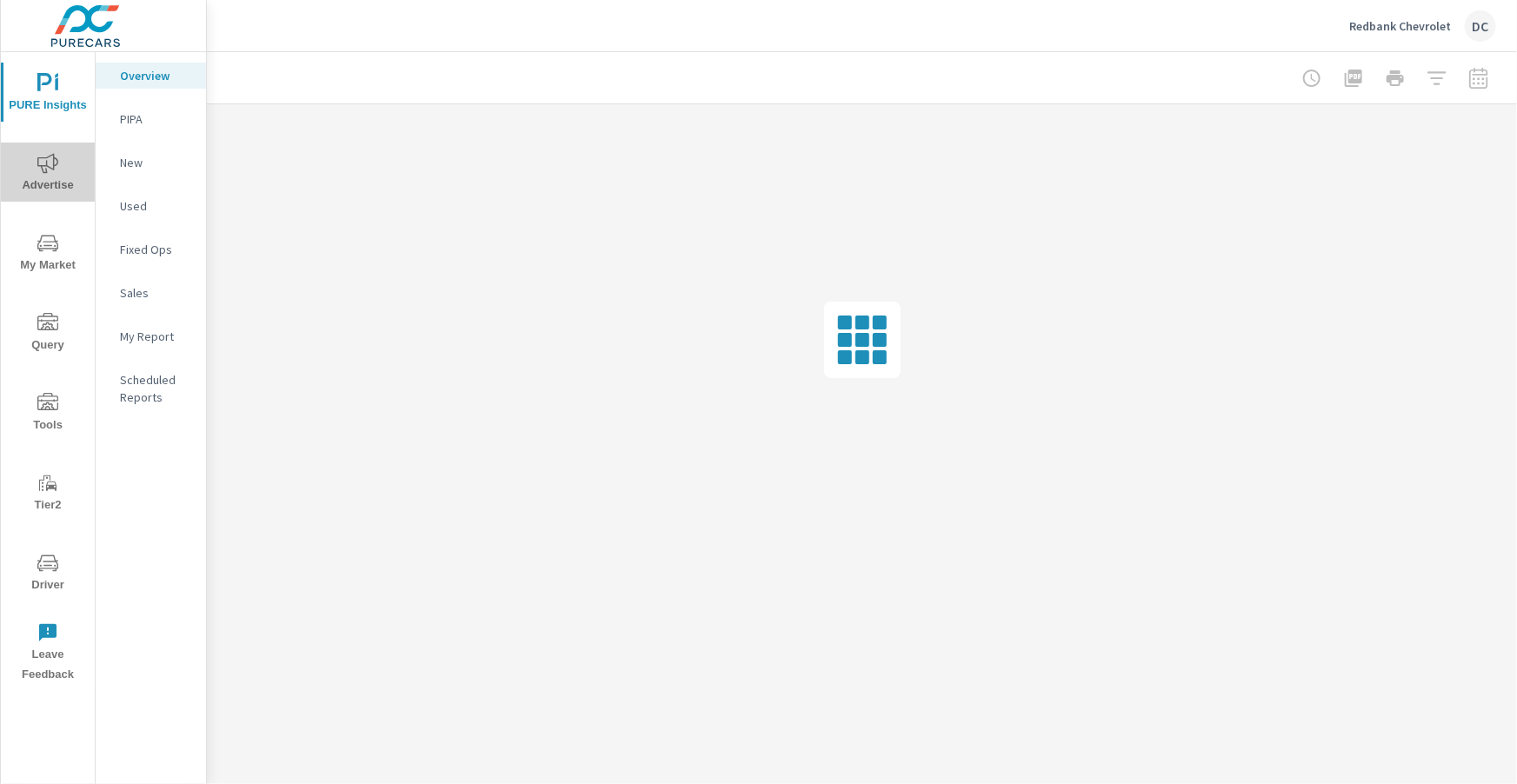
click at [34, 157] on span "Advertise" at bounding box center [47, 174] width 83 height 42
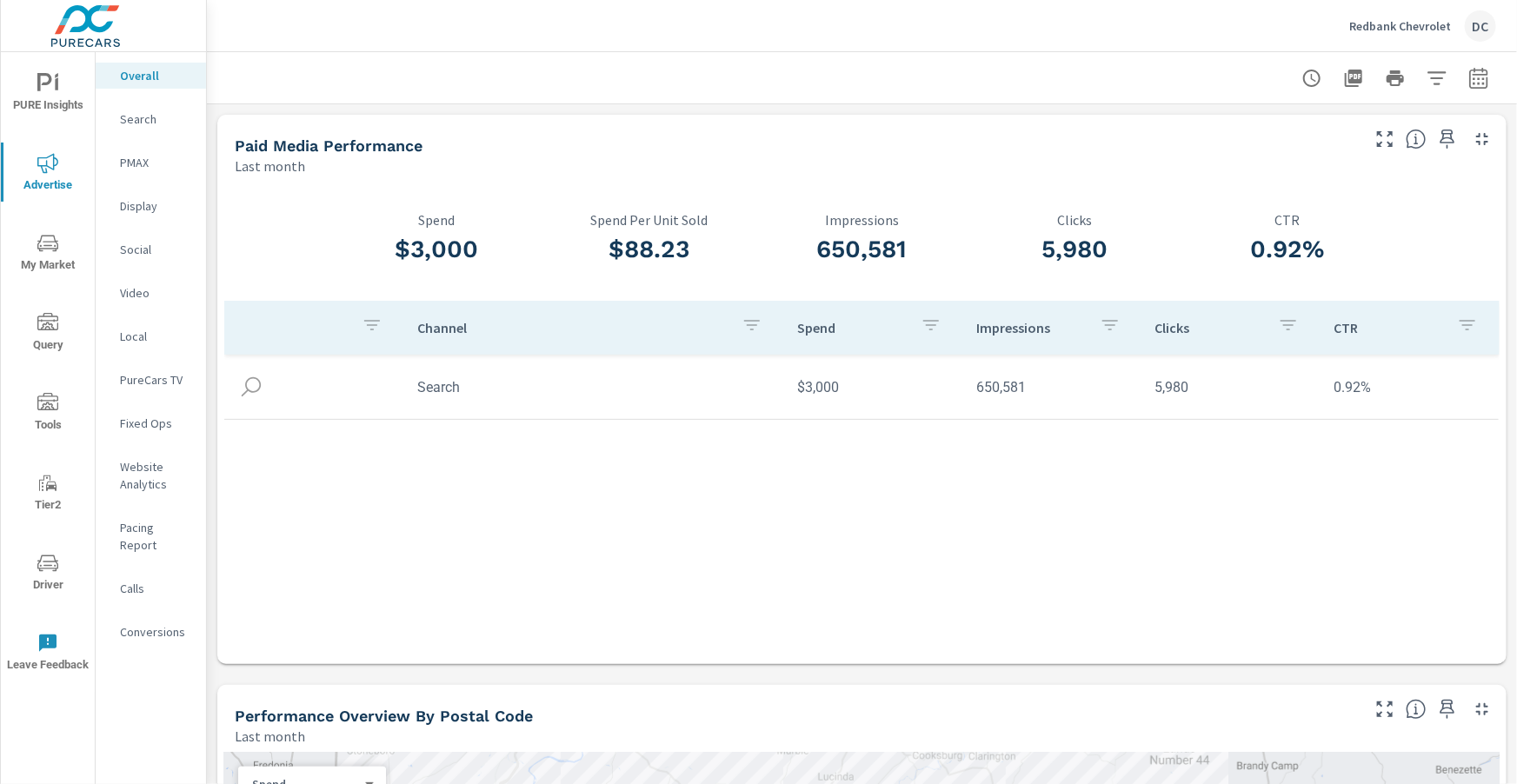
click at [1480, 82] on icon "button" at bounding box center [1479, 80] width 12 height 7
select select "Last month"
click at [1336, 203] on p "+ Add comparison" at bounding box center [1357, 196] width 223 height 21
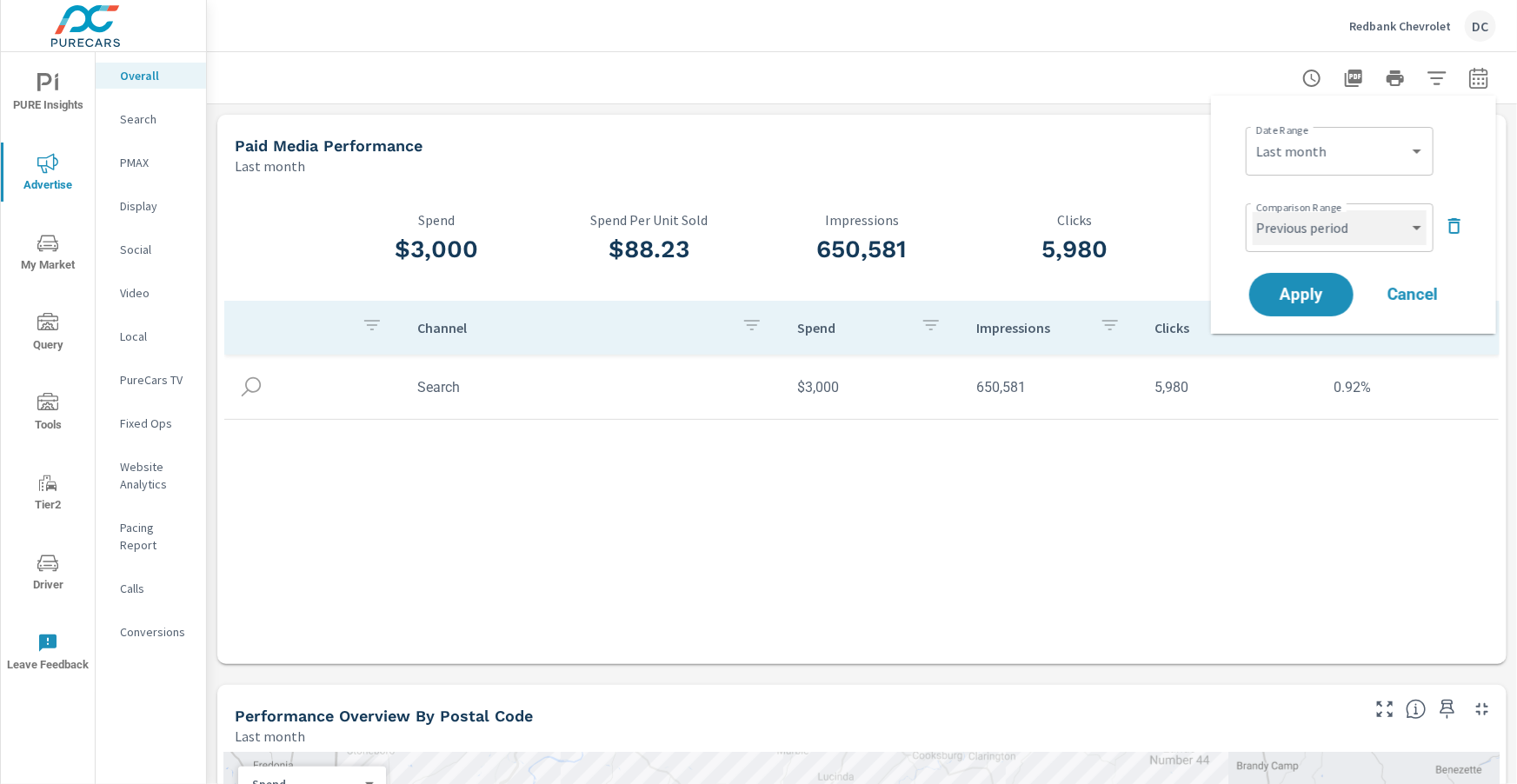
click at [1385, 236] on select "Custom Previous period Previous month Previous year" at bounding box center [1339, 227] width 174 height 34
click at [1253, 210] on select "Custom Previous period Previous month Previous year" at bounding box center [1339, 227] width 174 height 34
select select "Previous month"
click at [1322, 278] on button "Apply" at bounding box center [1301, 294] width 108 height 45
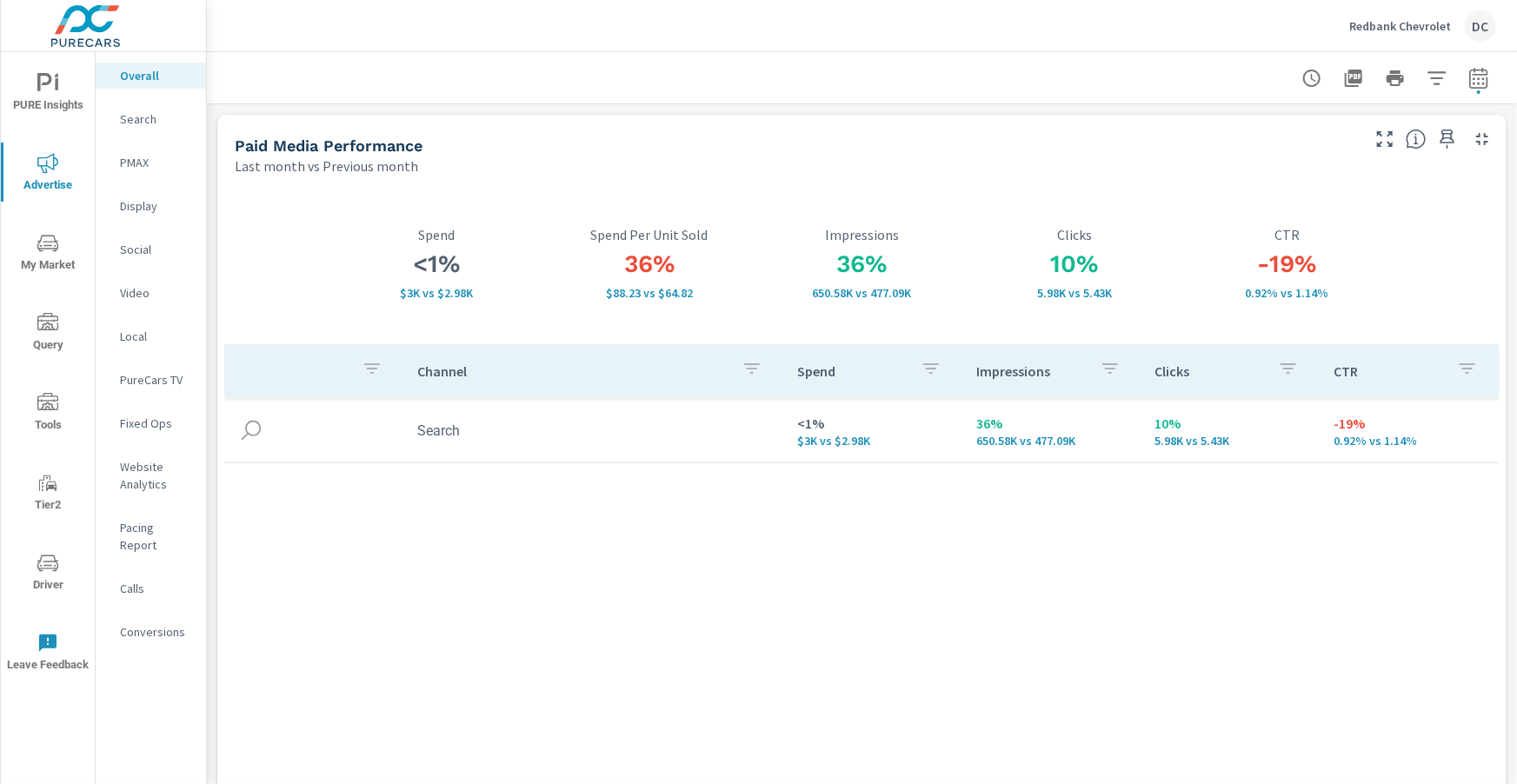
click at [72, 92] on span "PURE Insights" at bounding box center [47, 93] width 83 height 42
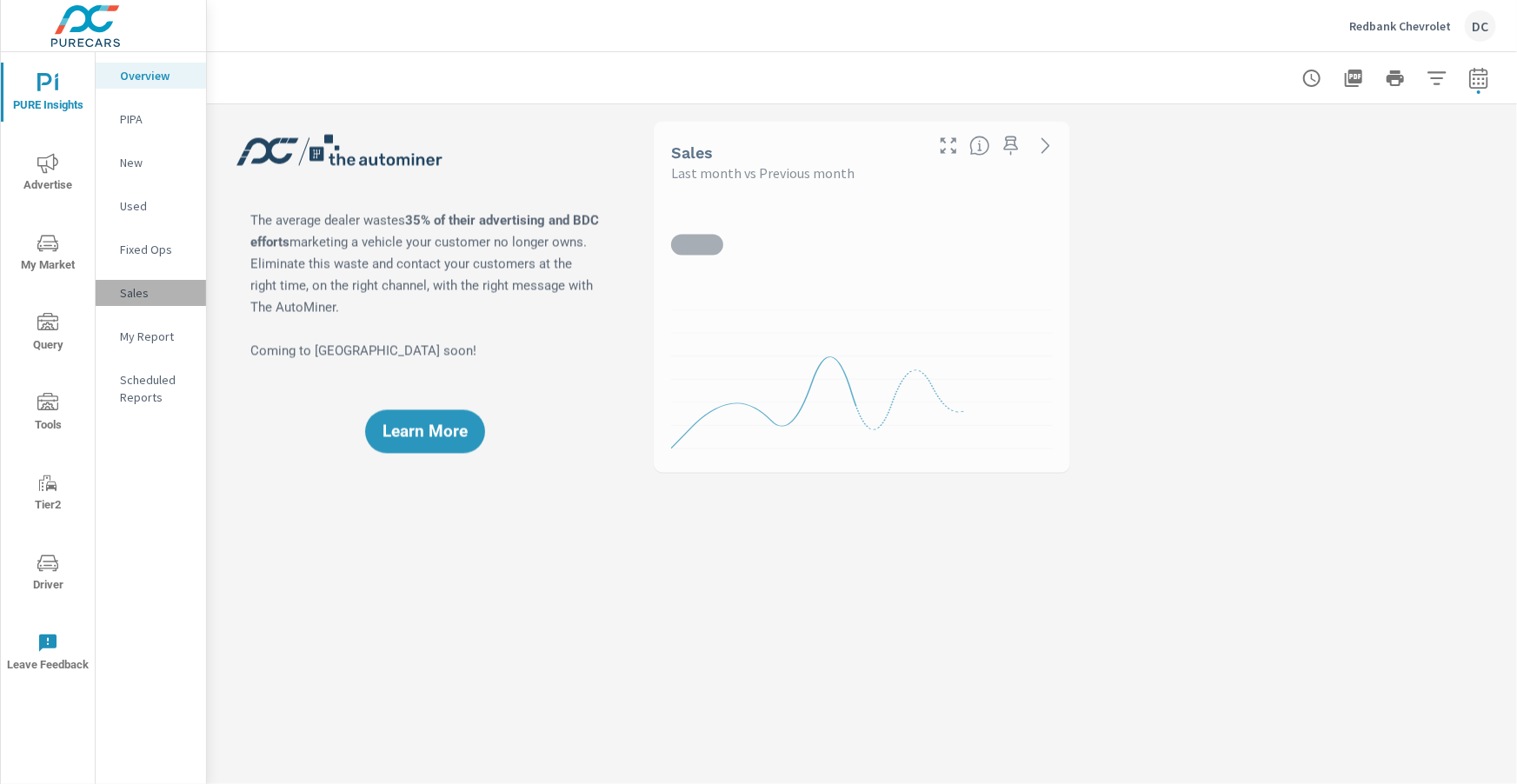
click at [141, 287] on p "Sales" at bounding box center [156, 293] width 73 height 18
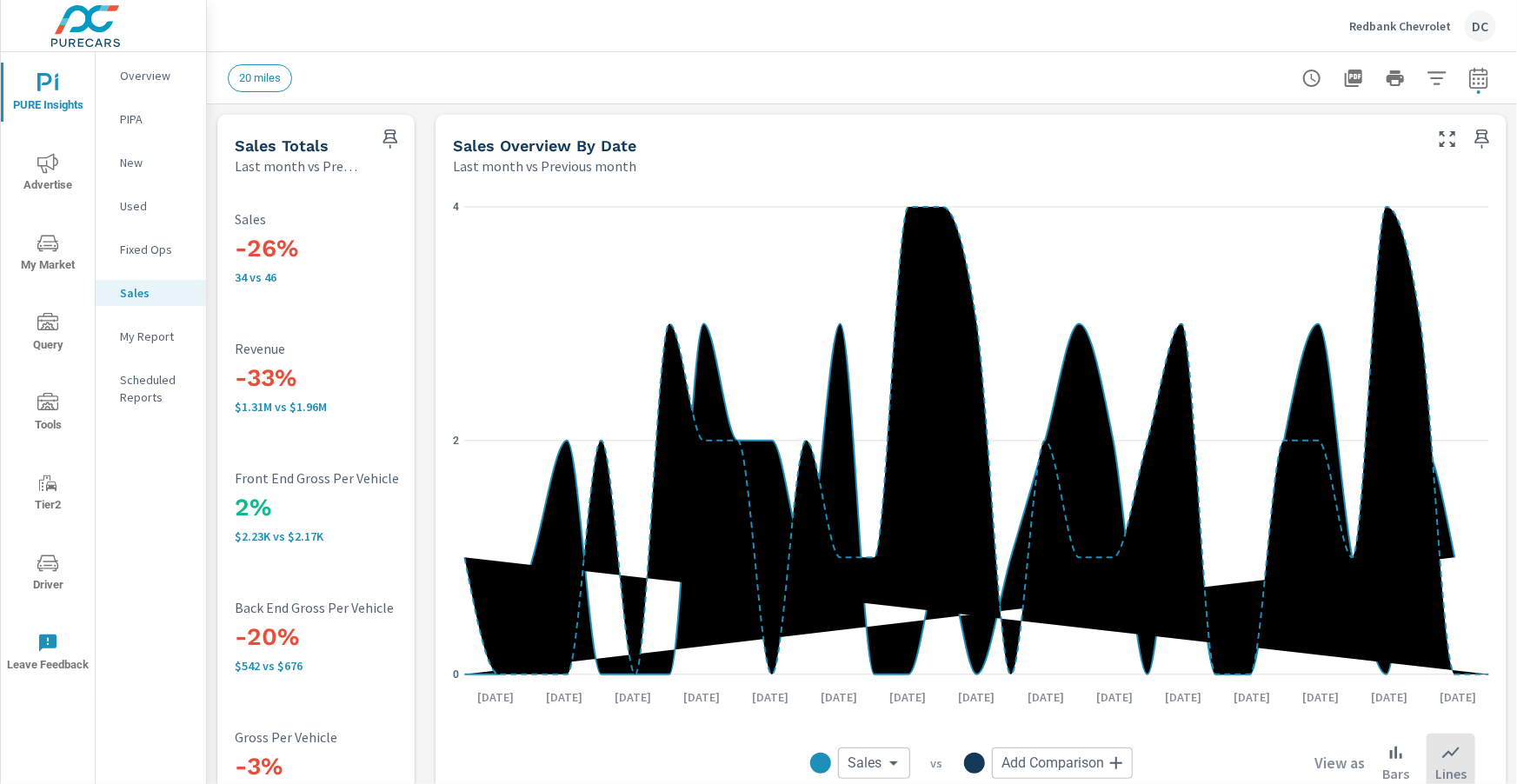
click at [142, 158] on p "New" at bounding box center [156, 163] width 73 height 18
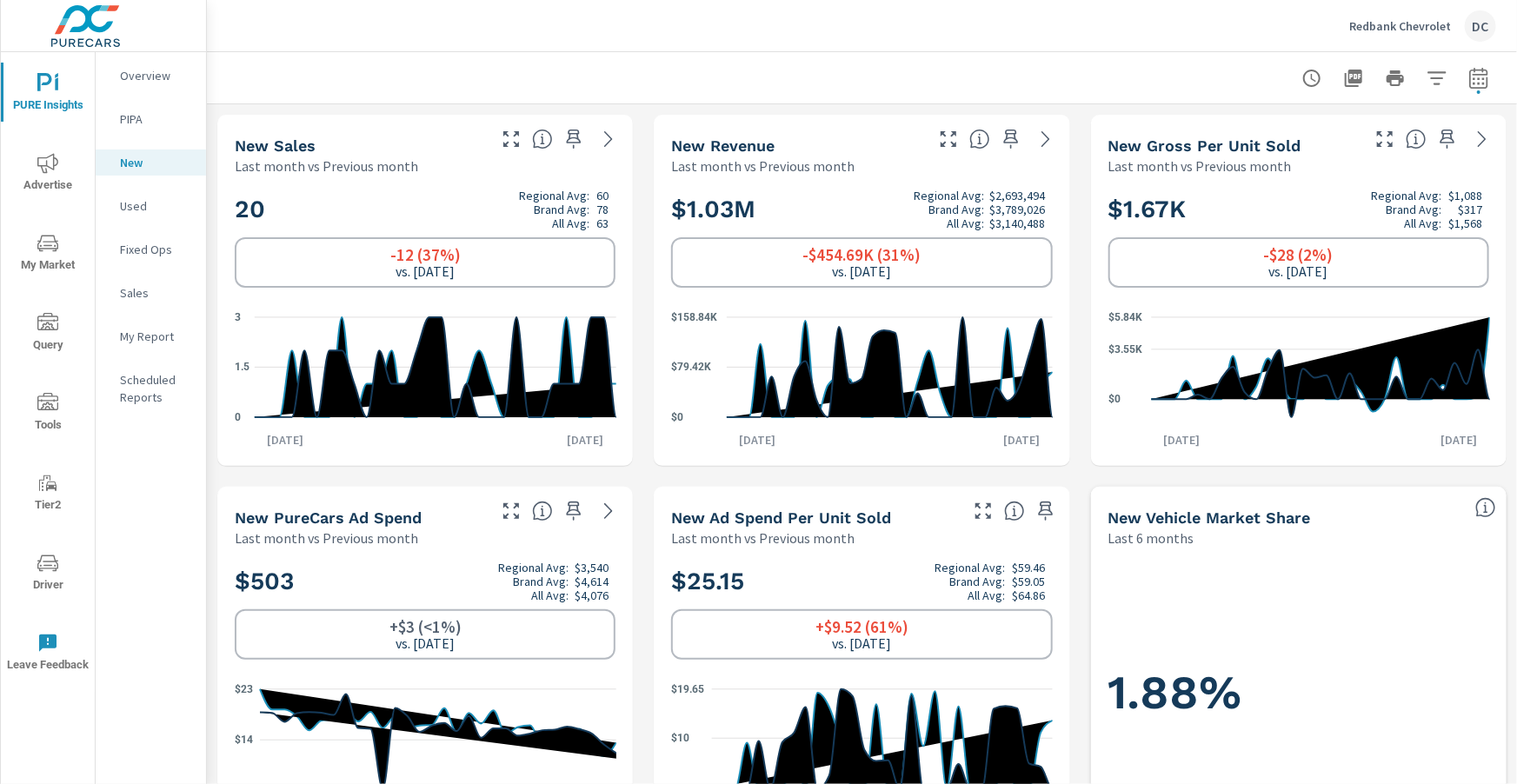
click at [130, 203] on p "Used" at bounding box center [156, 206] width 73 height 18
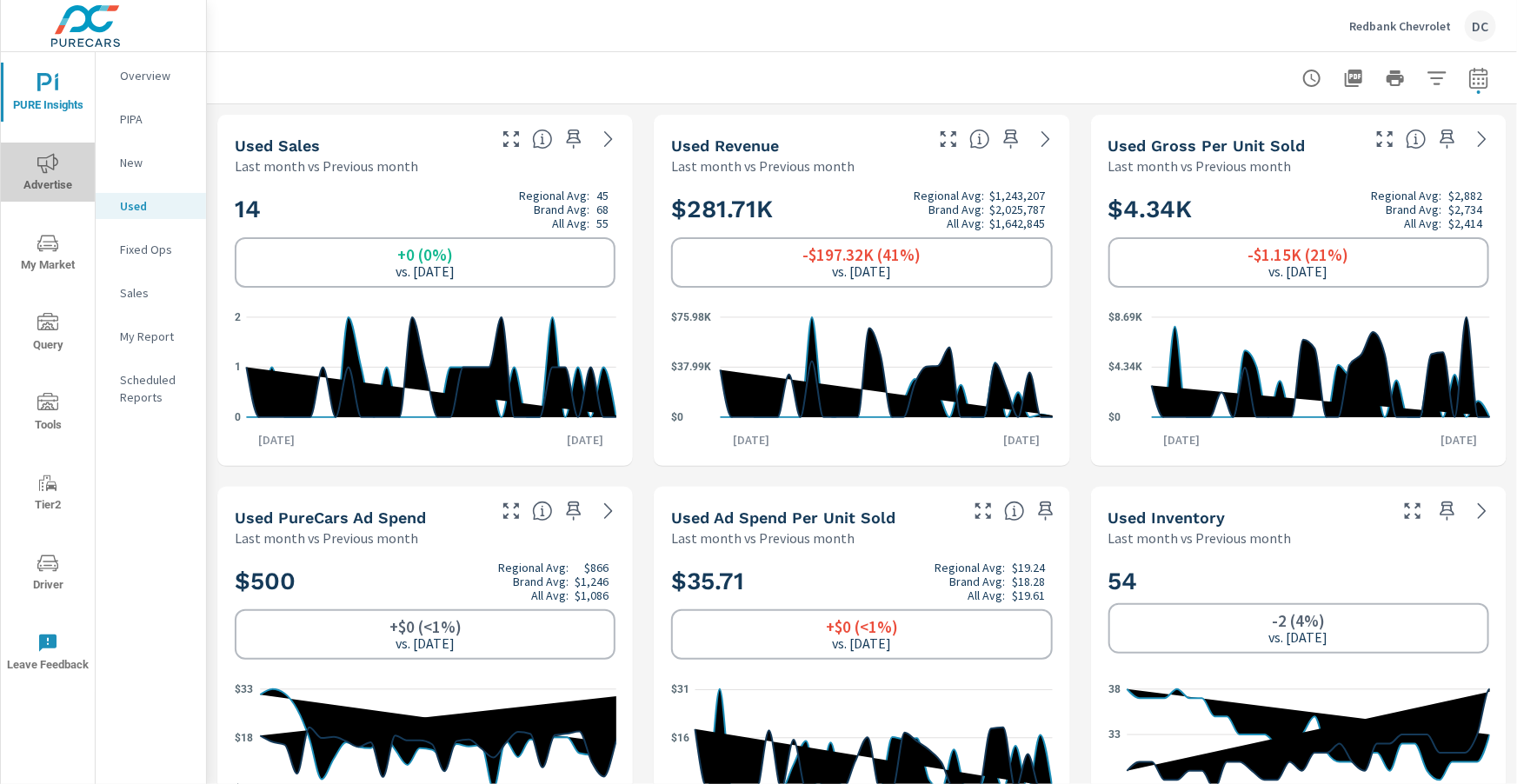
click at [54, 171] on icon "nav menu" at bounding box center [47, 163] width 21 height 21
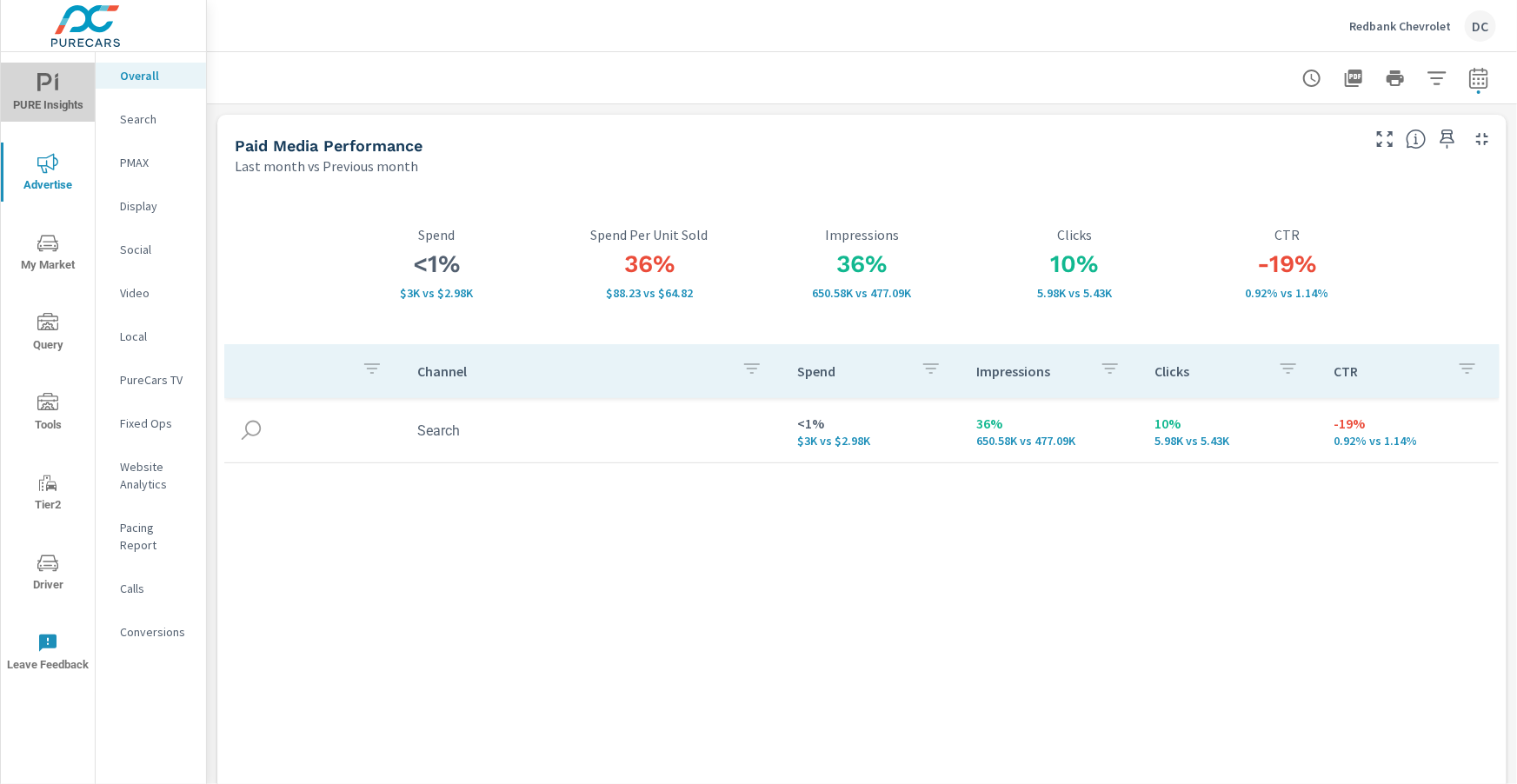
click at [64, 92] on span "PURE Insights" at bounding box center [47, 93] width 83 height 42
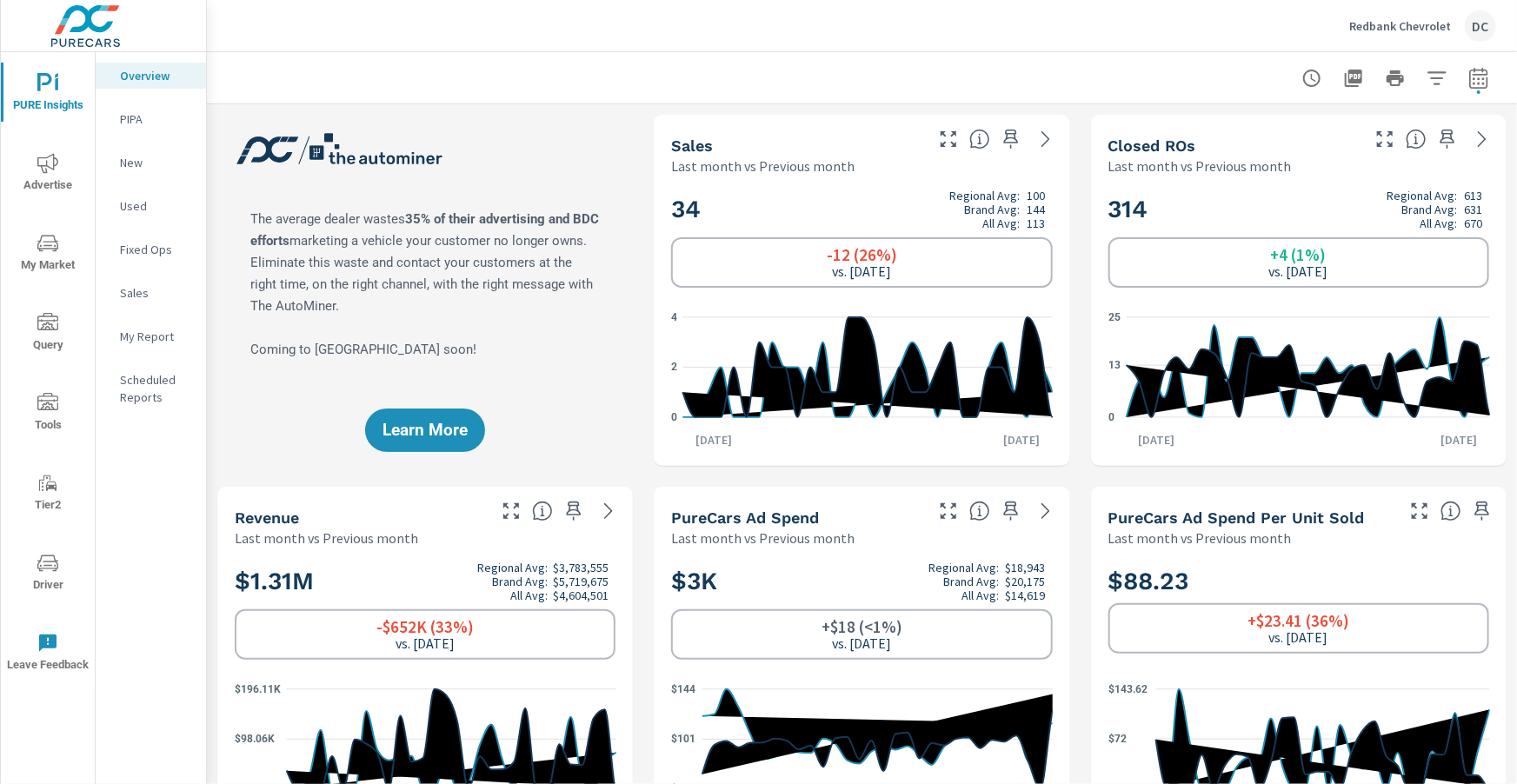
click at [140, 299] on p "Sales" at bounding box center [156, 293] width 73 height 18
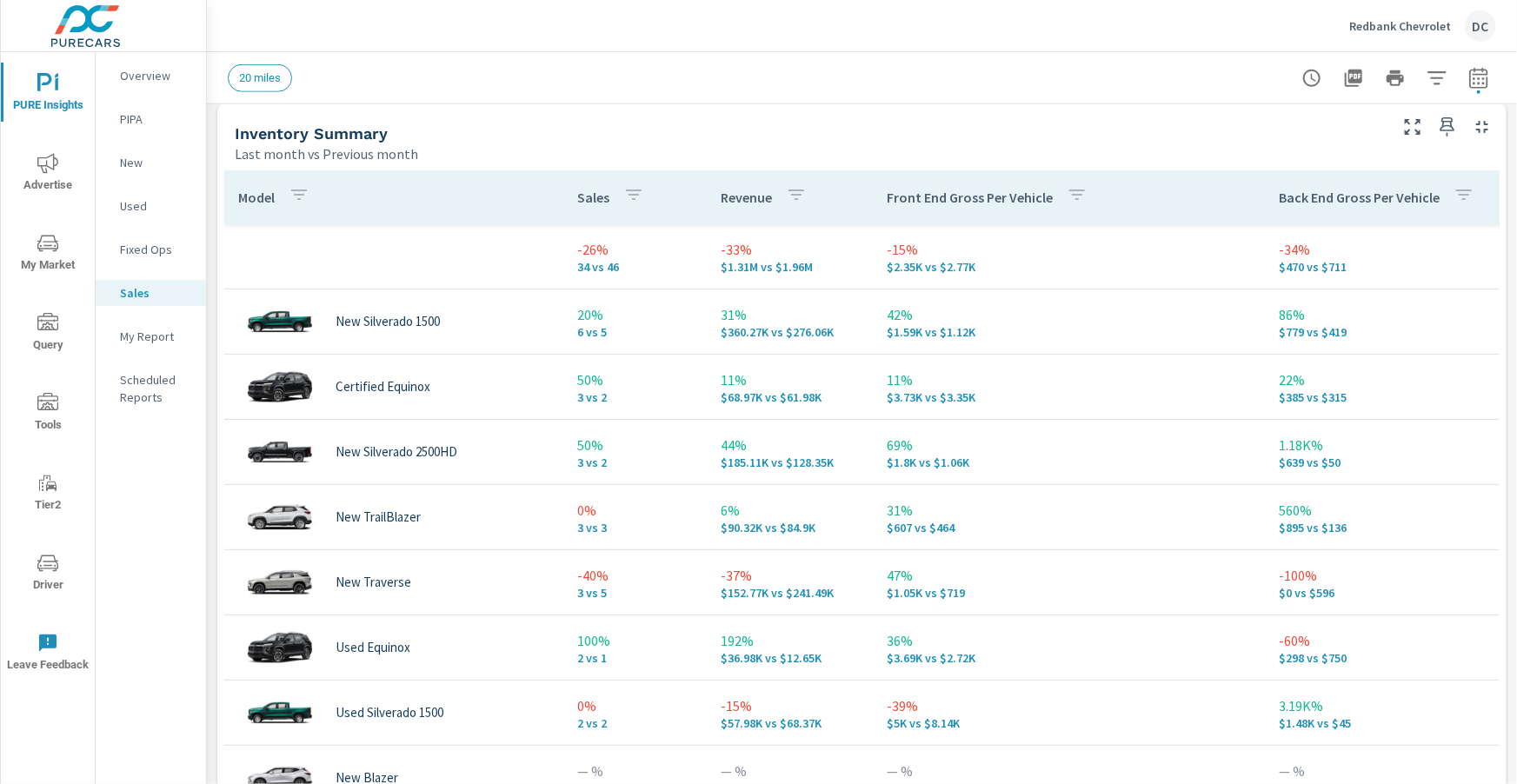
scroll to position [9, 0]
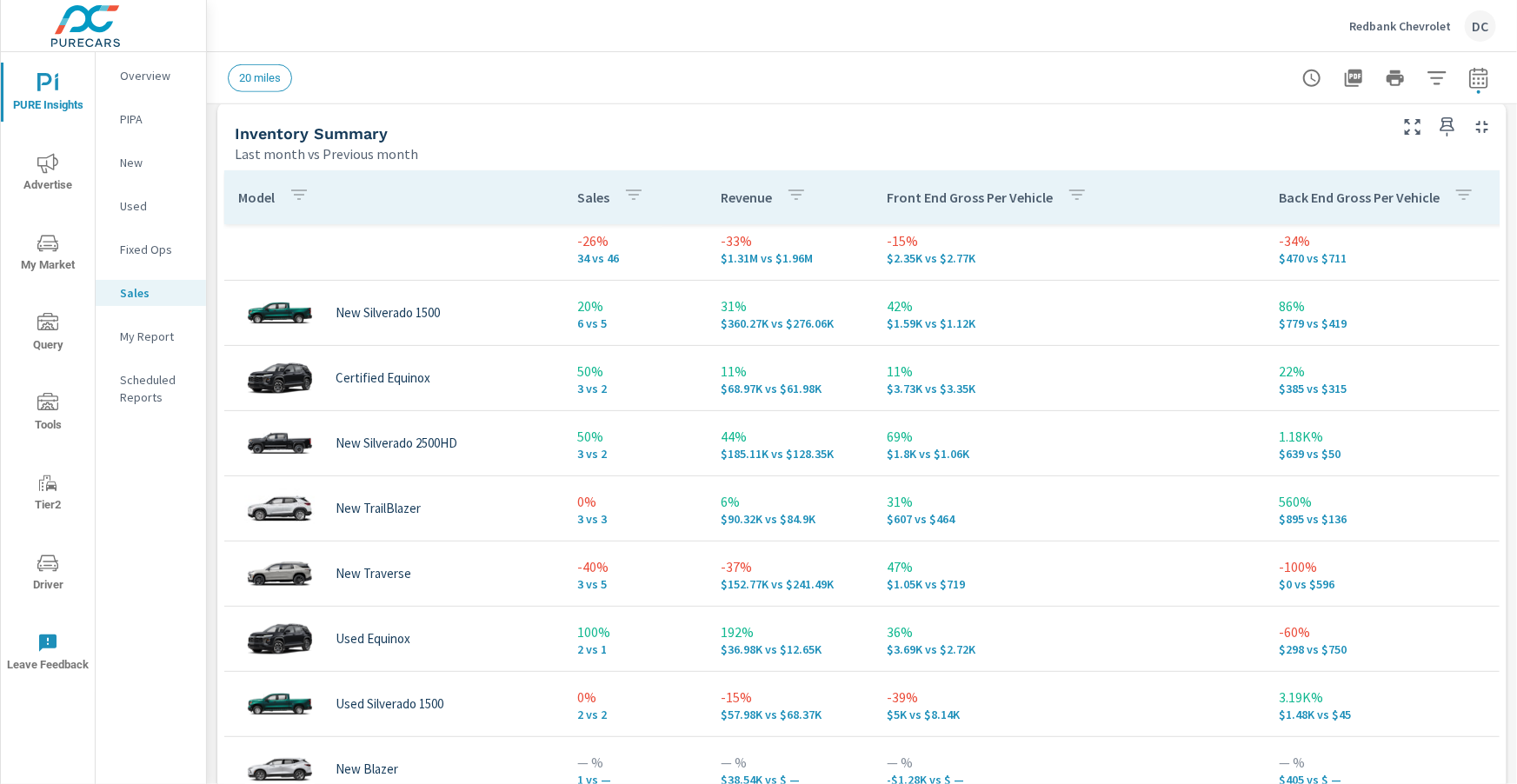
click at [298, 188] on icon "button" at bounding box center [298, 194] width 21 height 21
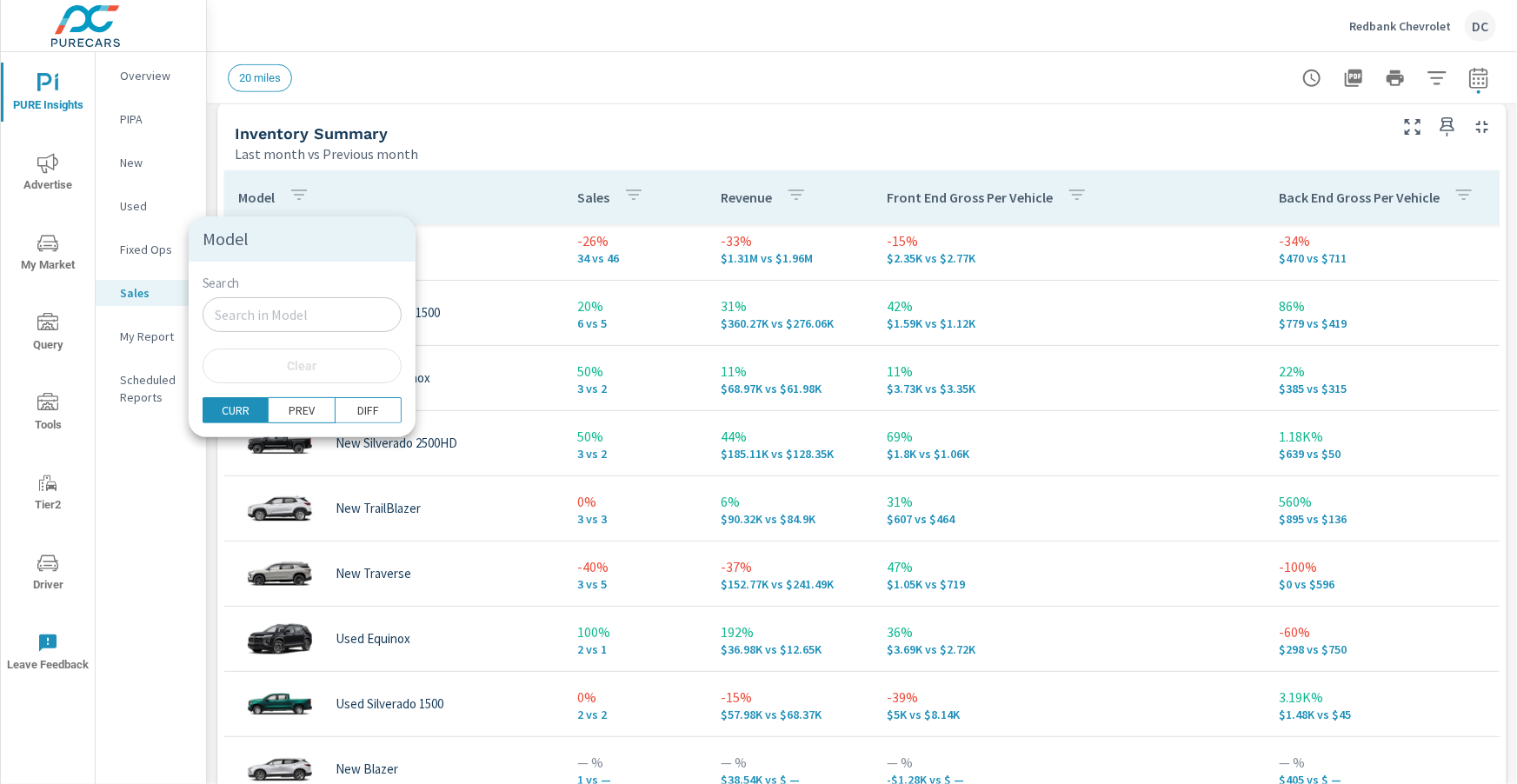
click at [236, 307] on input "Search" at bounding box center [301, 314] width 199 height 34
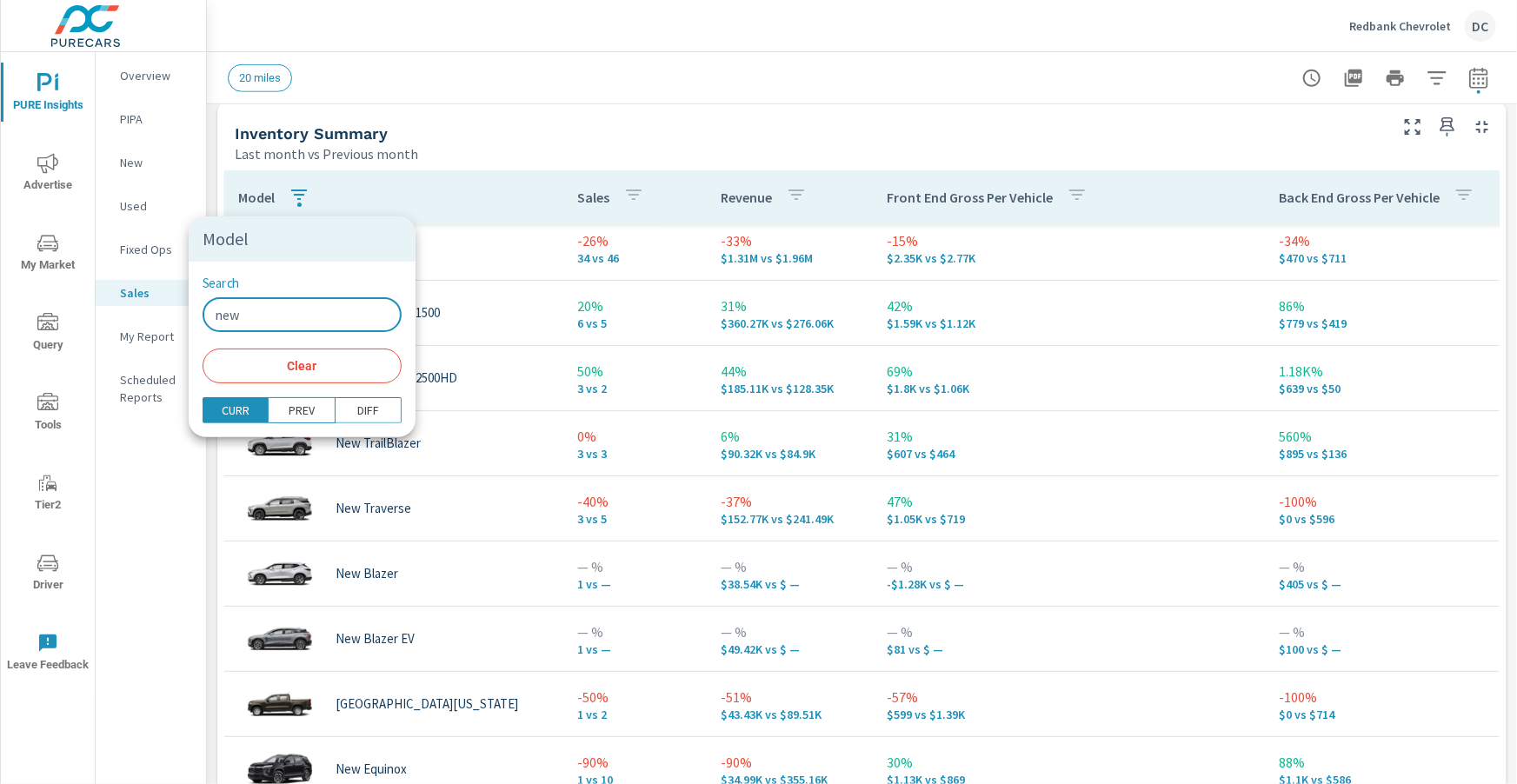
type input "new"
click at [445, 233] on div at bounding box center [758, 392] width 1517 height 784
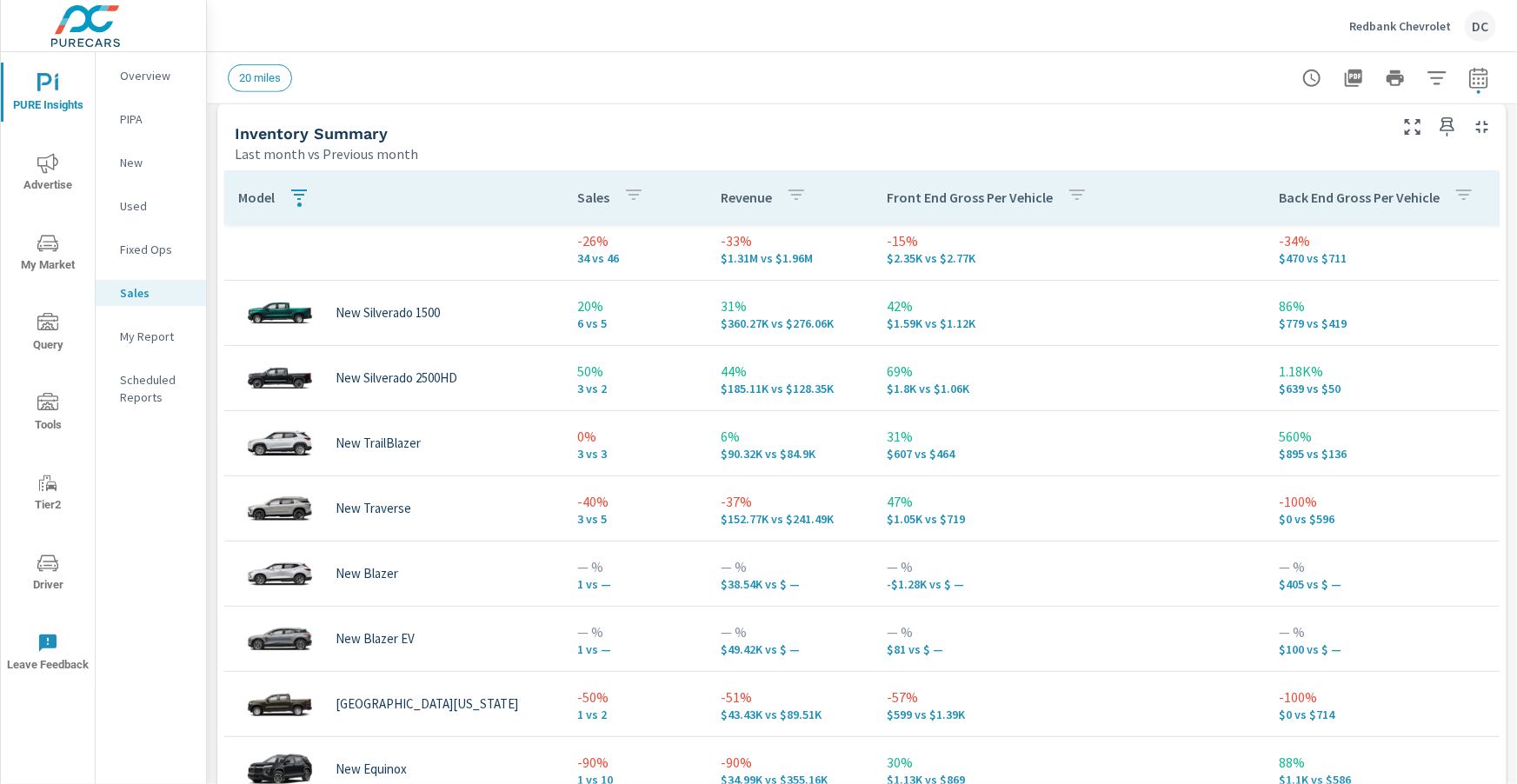
click at [45, 168] on icon "nav menu" at bounding box center [47, 163] width 21 height 20
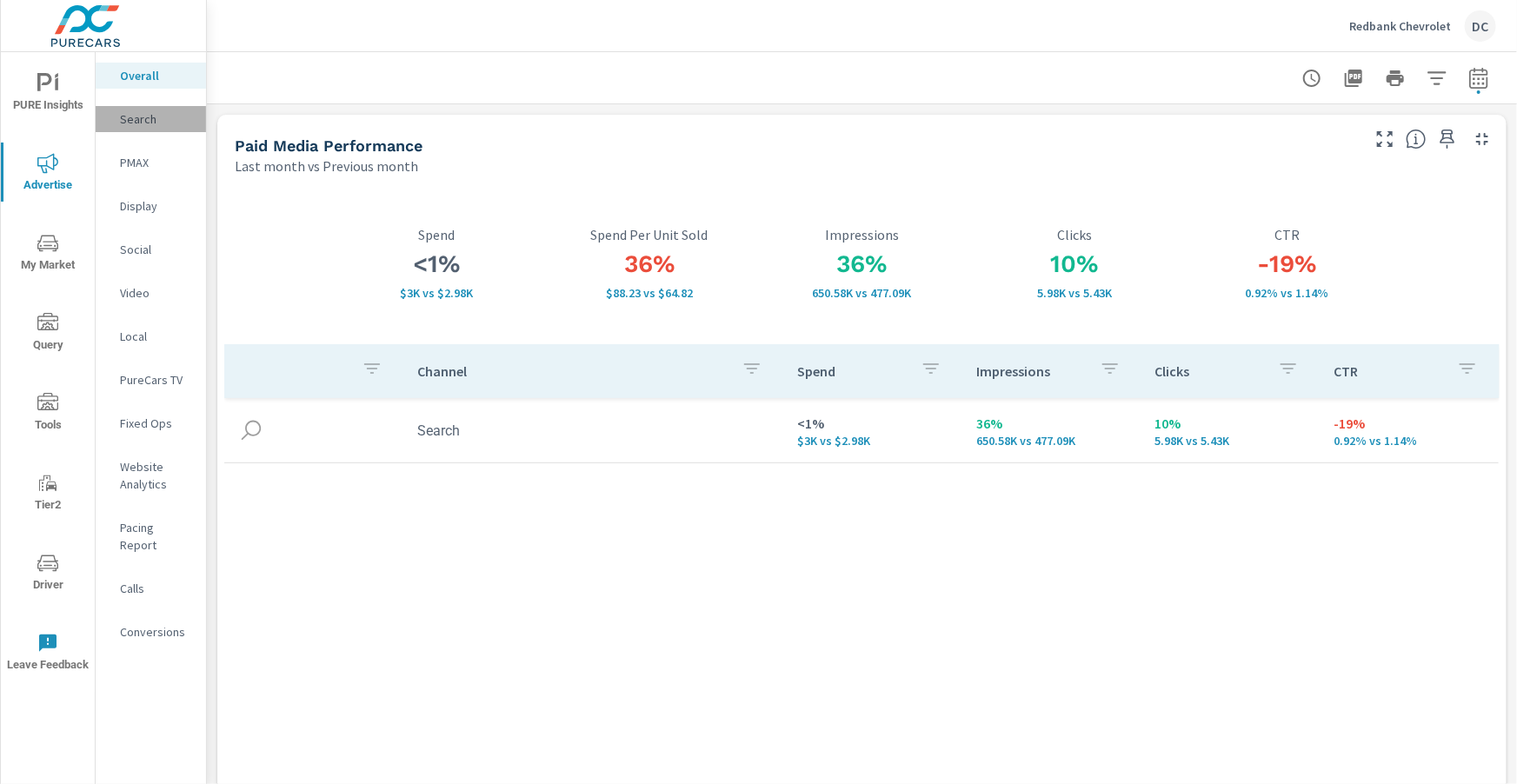
click at [161, 124] on p "Search" at bounding box center [156, 120] width 73 height 18
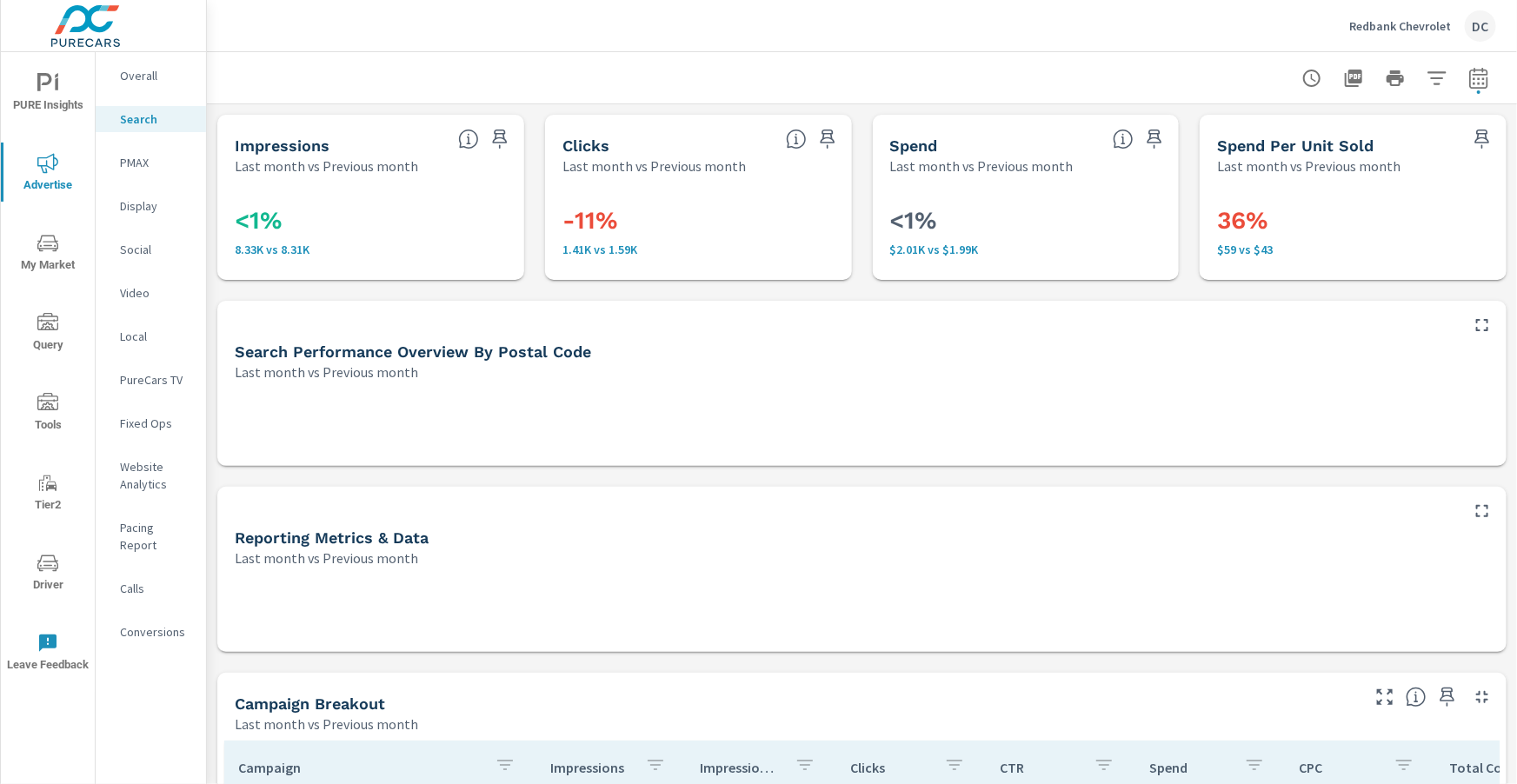
click at [149, 81] on p "Overall" at bounding box center [156, 76] width 73 height 18
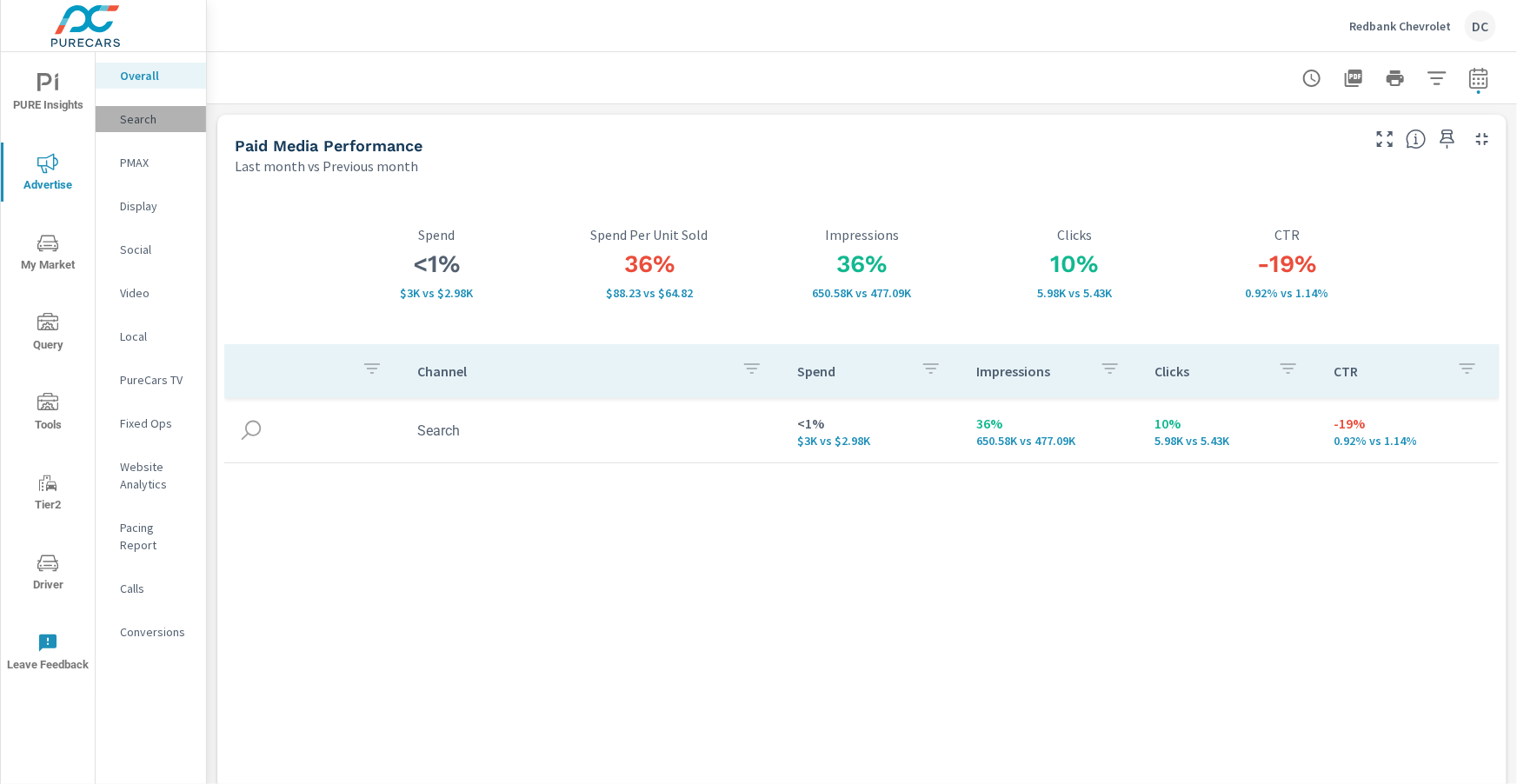
click at [148, 126] on p "Search" at bounding box center [156, 120] width 73 height 18
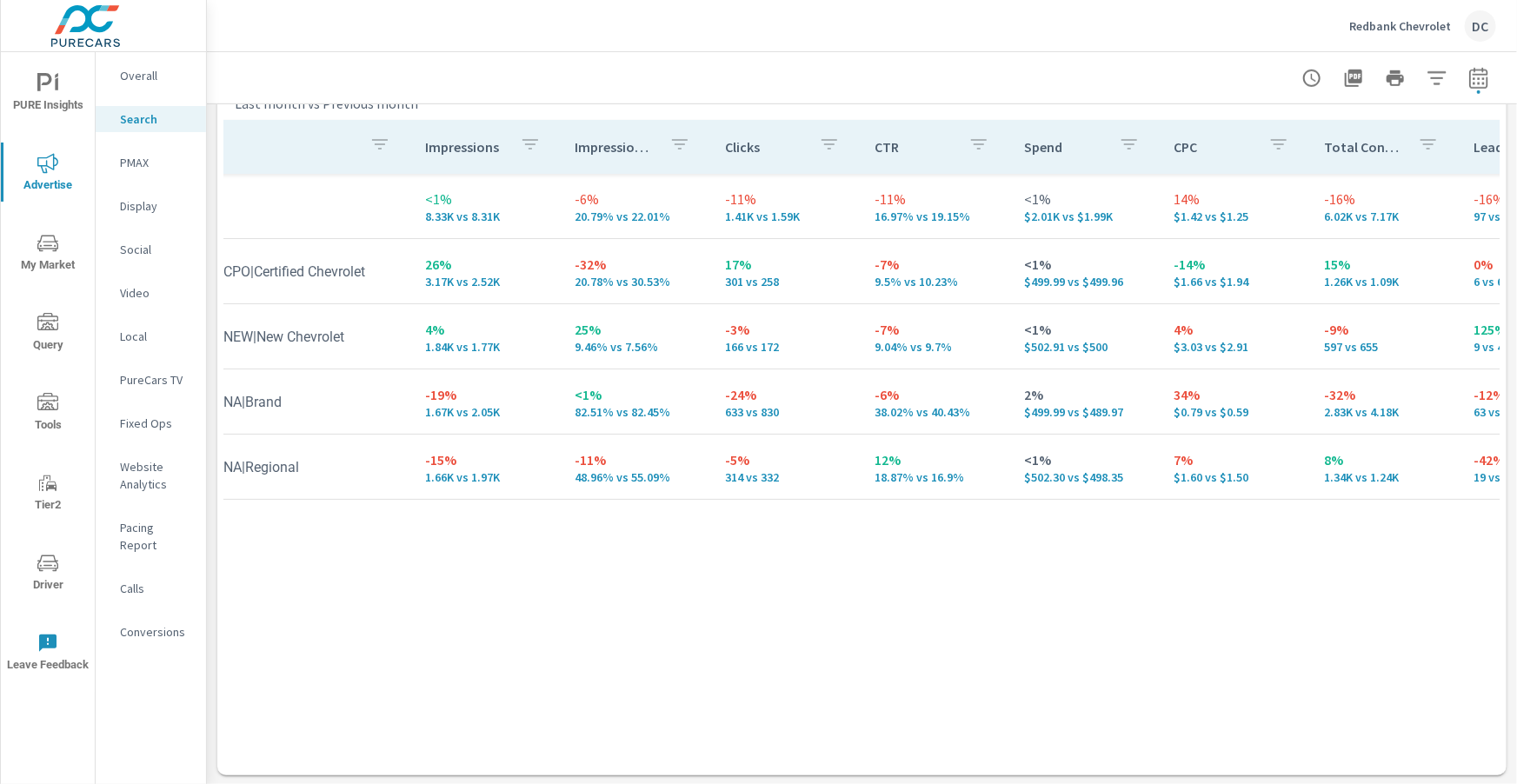
scroll to position [621, 0]
click at [65, 94] on span "PURE Insights" at bounding box center [47, 93] width 83 height 42
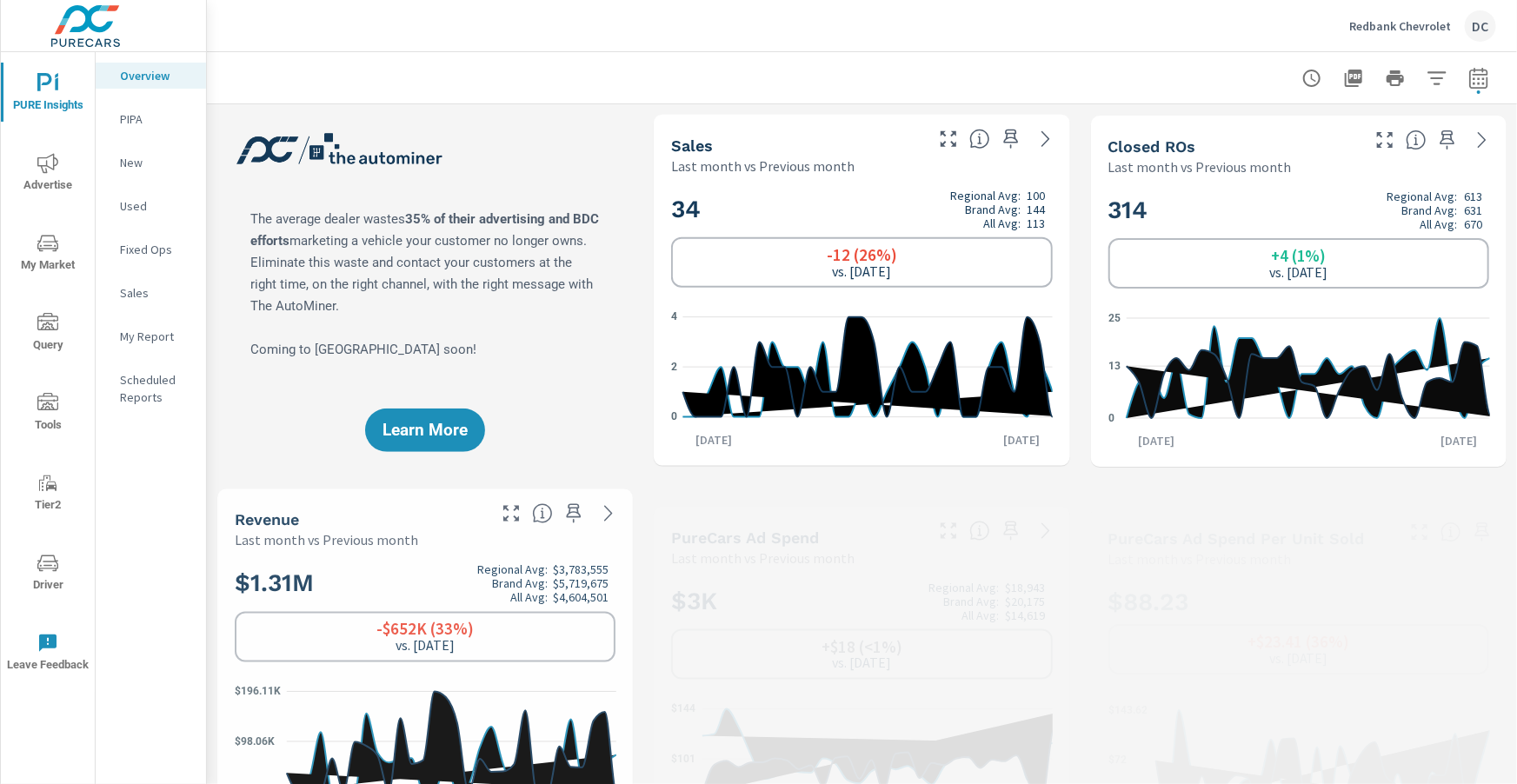
click at [136, 294] on p "Sales" at bounding box center [156, 293] width 73 height 18
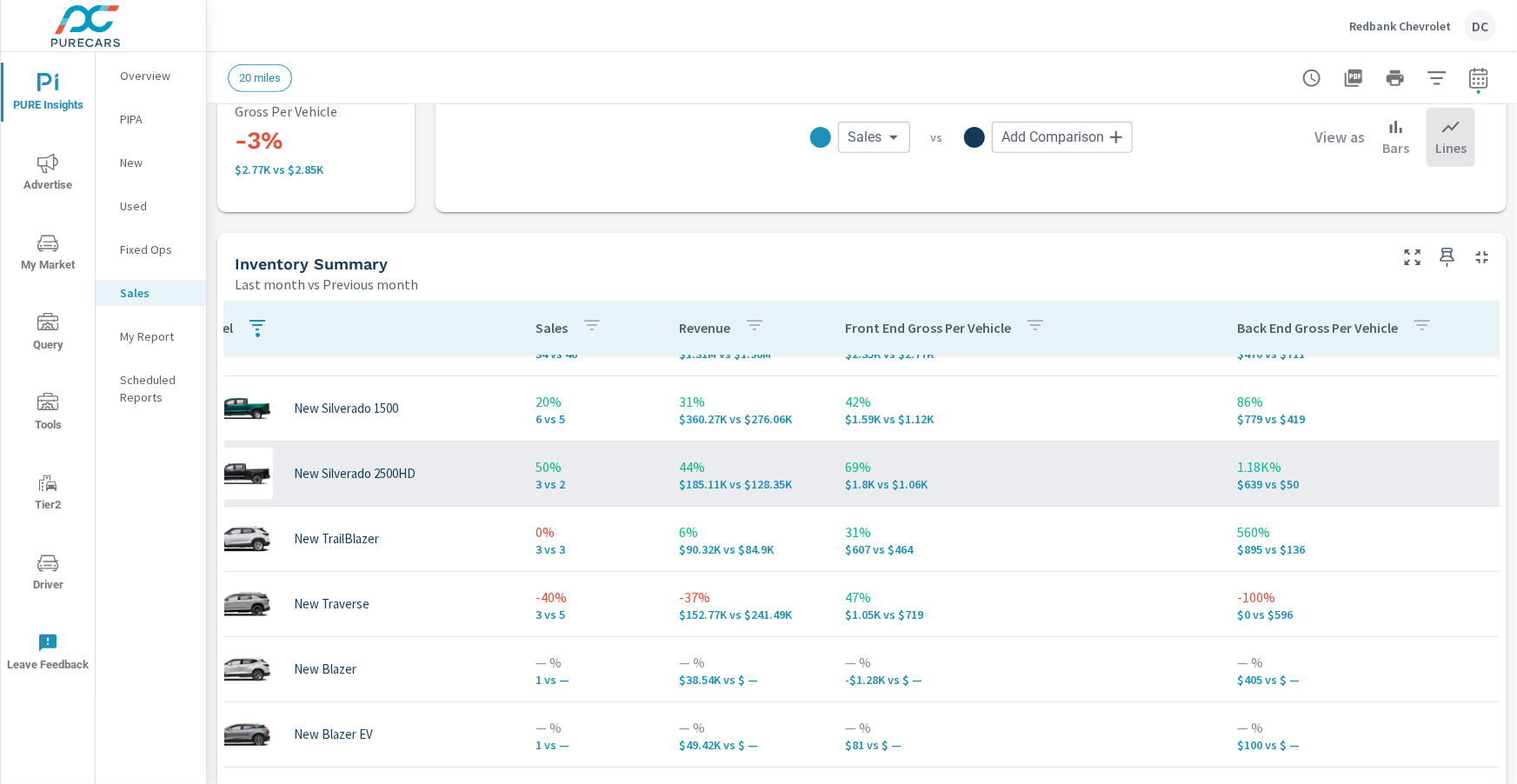
scroll to position [627, 0]
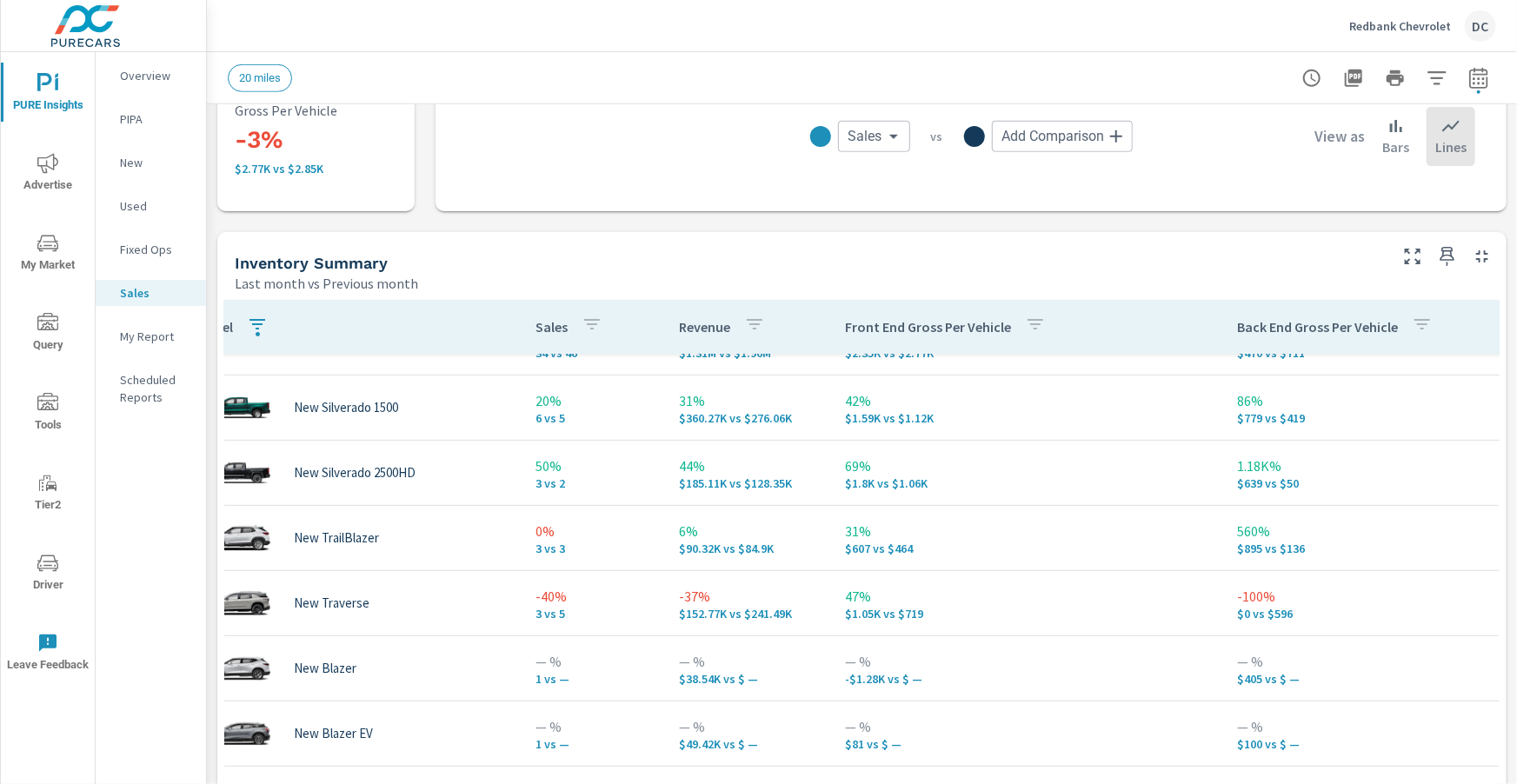
click at [55, 162] on icon "nav menu" at bounding box center [47, 163] width 21 height 21
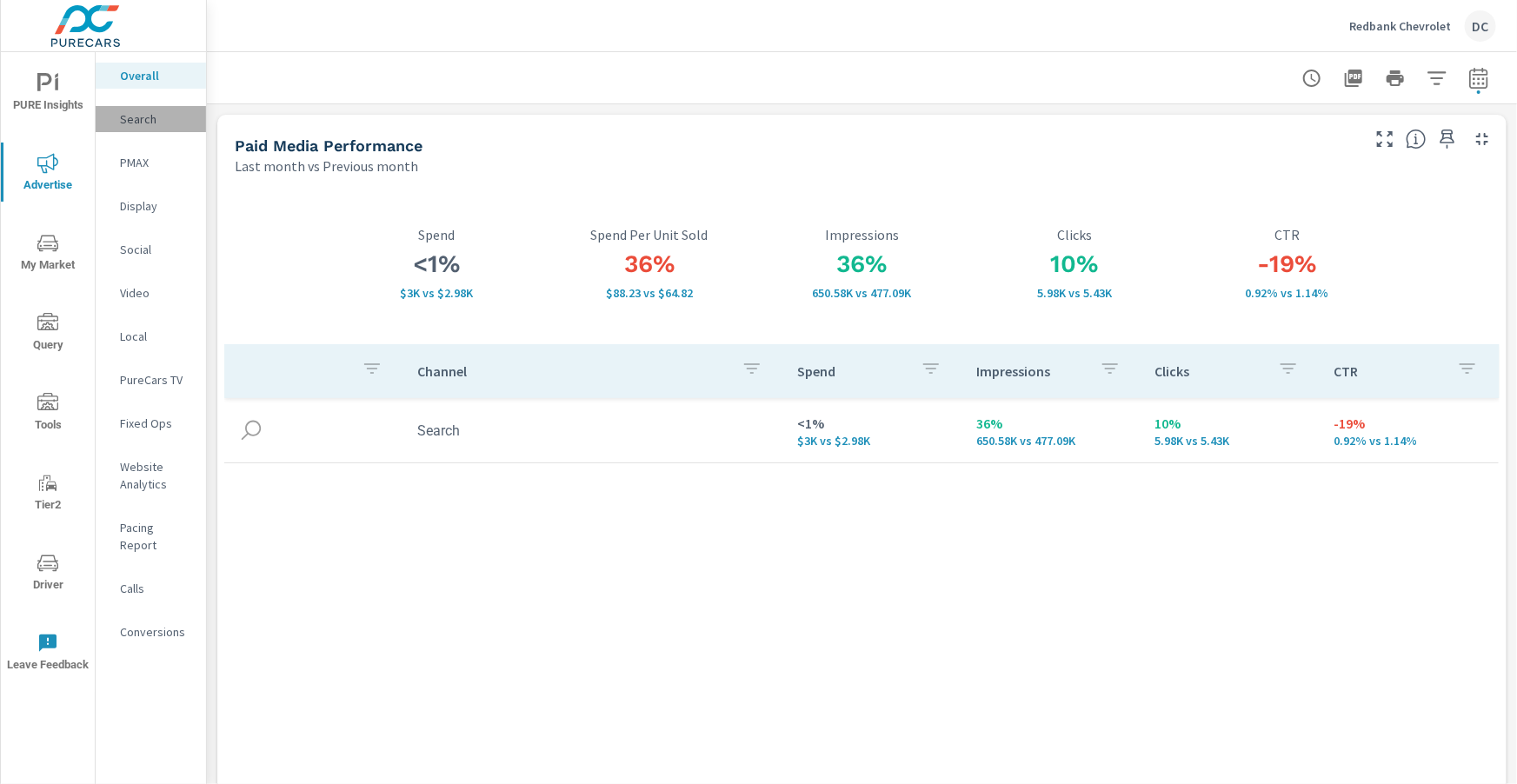
click at [129, 114] on p "Search" at bounding box center [156, 120] width 73 height 18
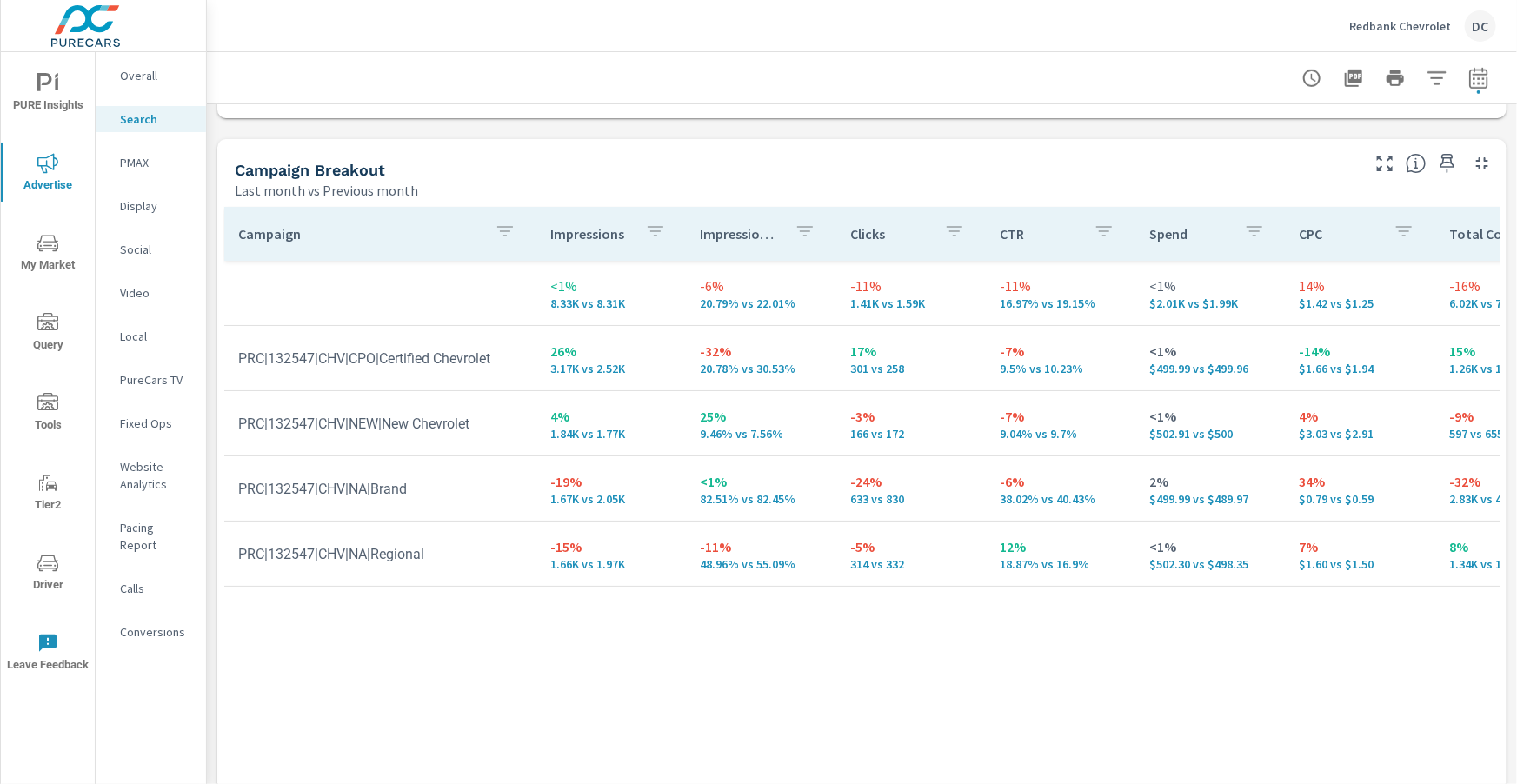
scroll to position [542, 0]
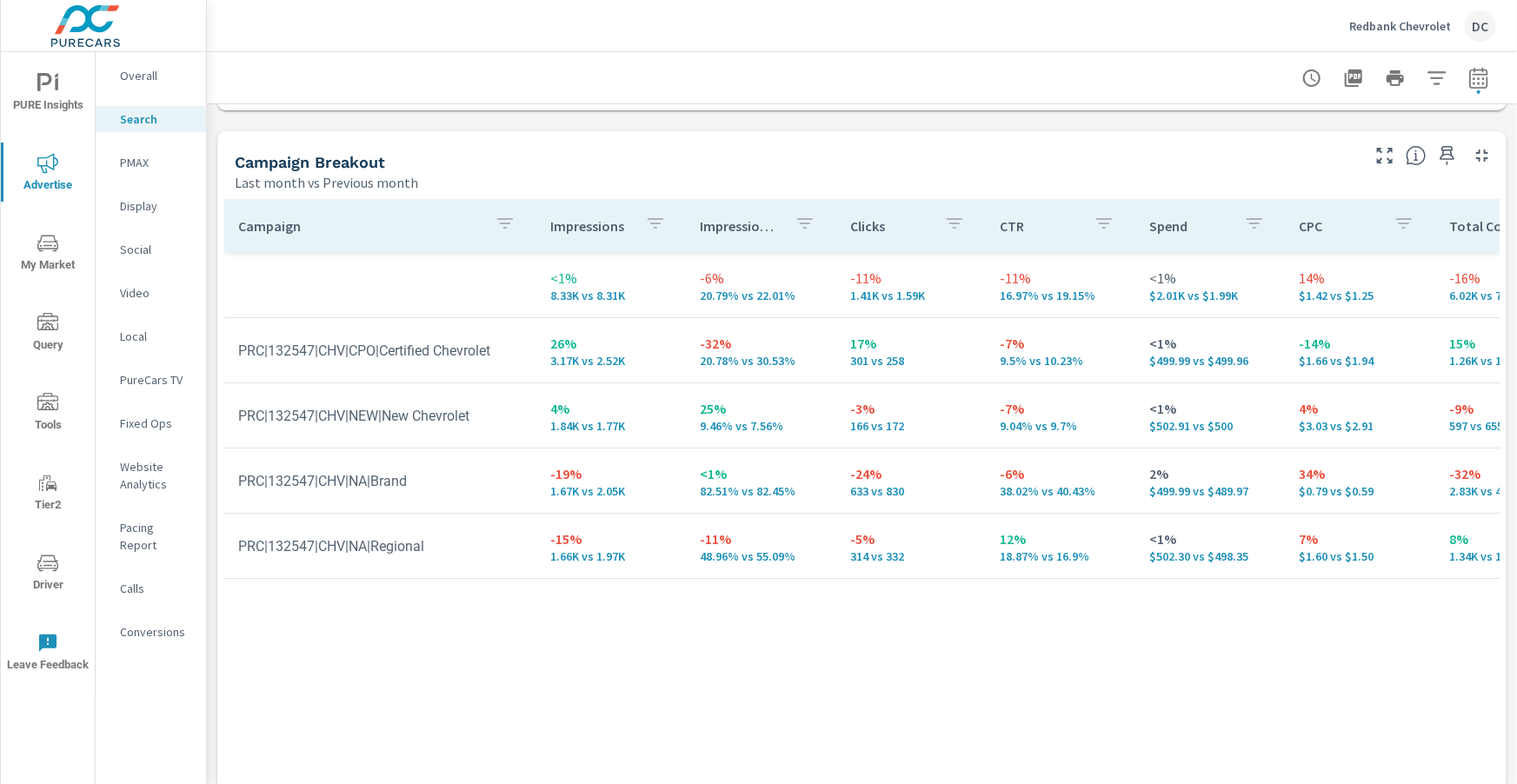
click at [140, 161] on p "PMAX" at bounding box center [156, 163] width 73 height 18
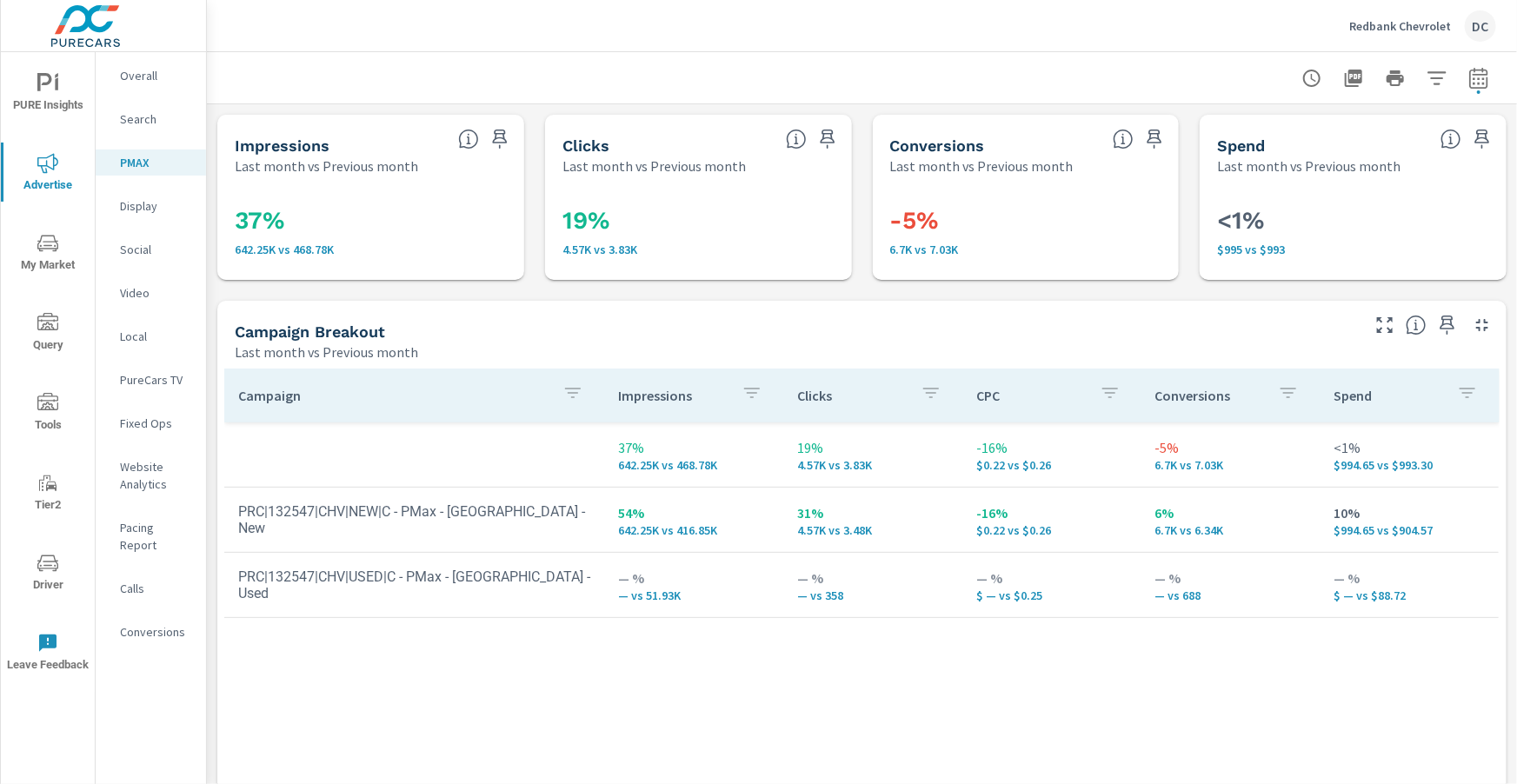
scroll to position [22, 0]
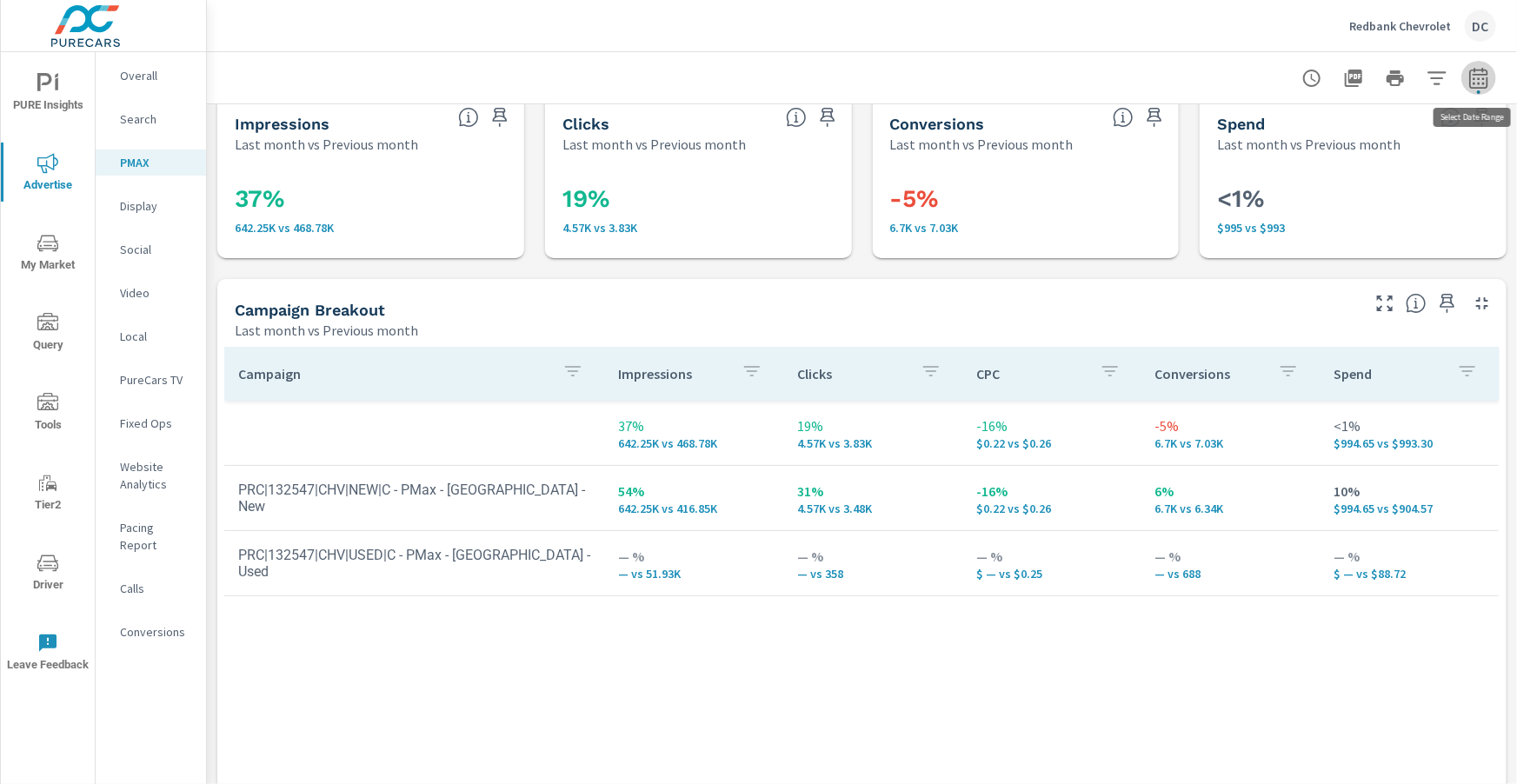
click at [1486, 82] on icon "button" at bounding box center [1478, 78] width 21 height 21
select select "Last month"
select select "Previous month"
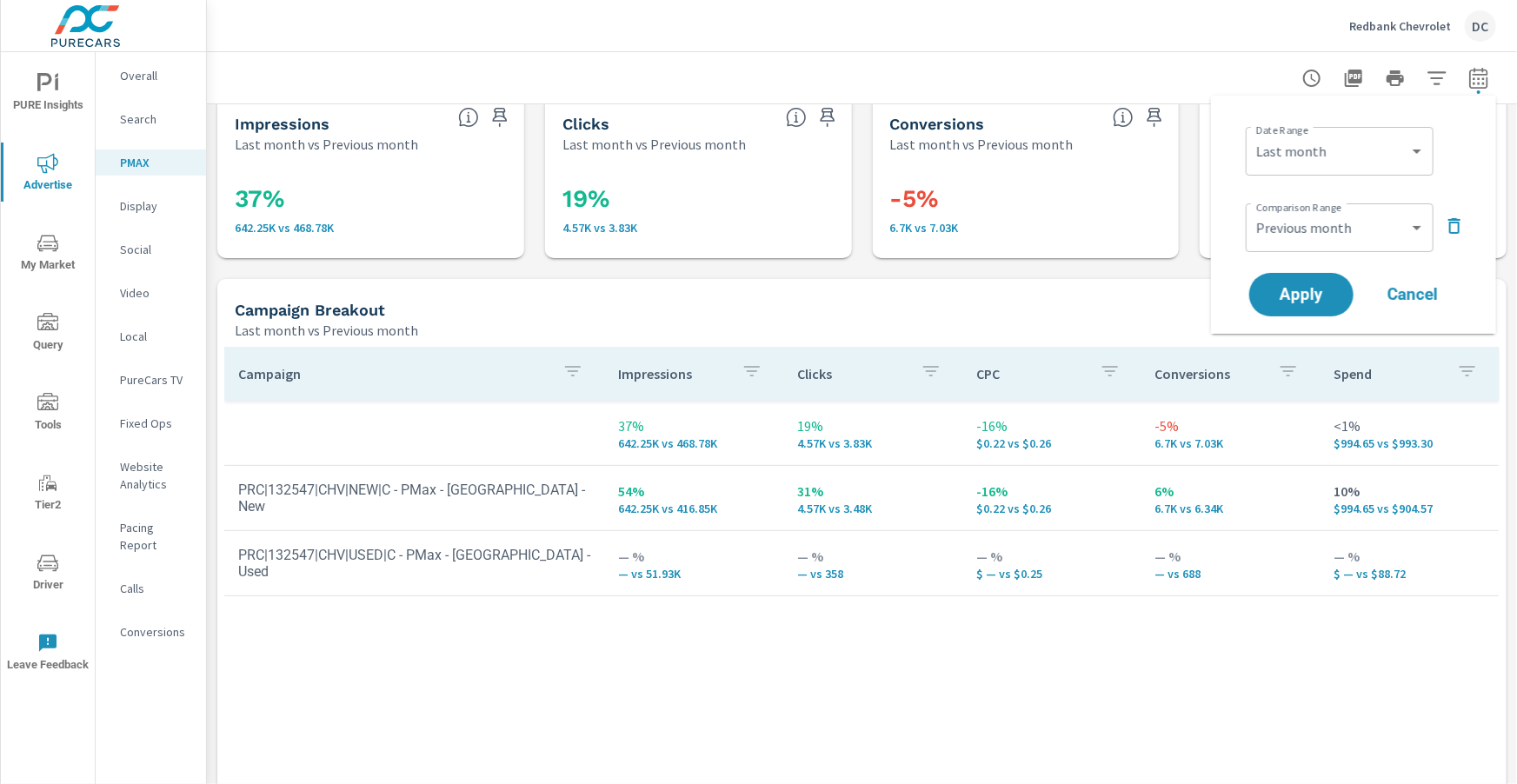
click at [1448, 223] on icon "button" at bounding box center [1454, 226] width 21 height 21
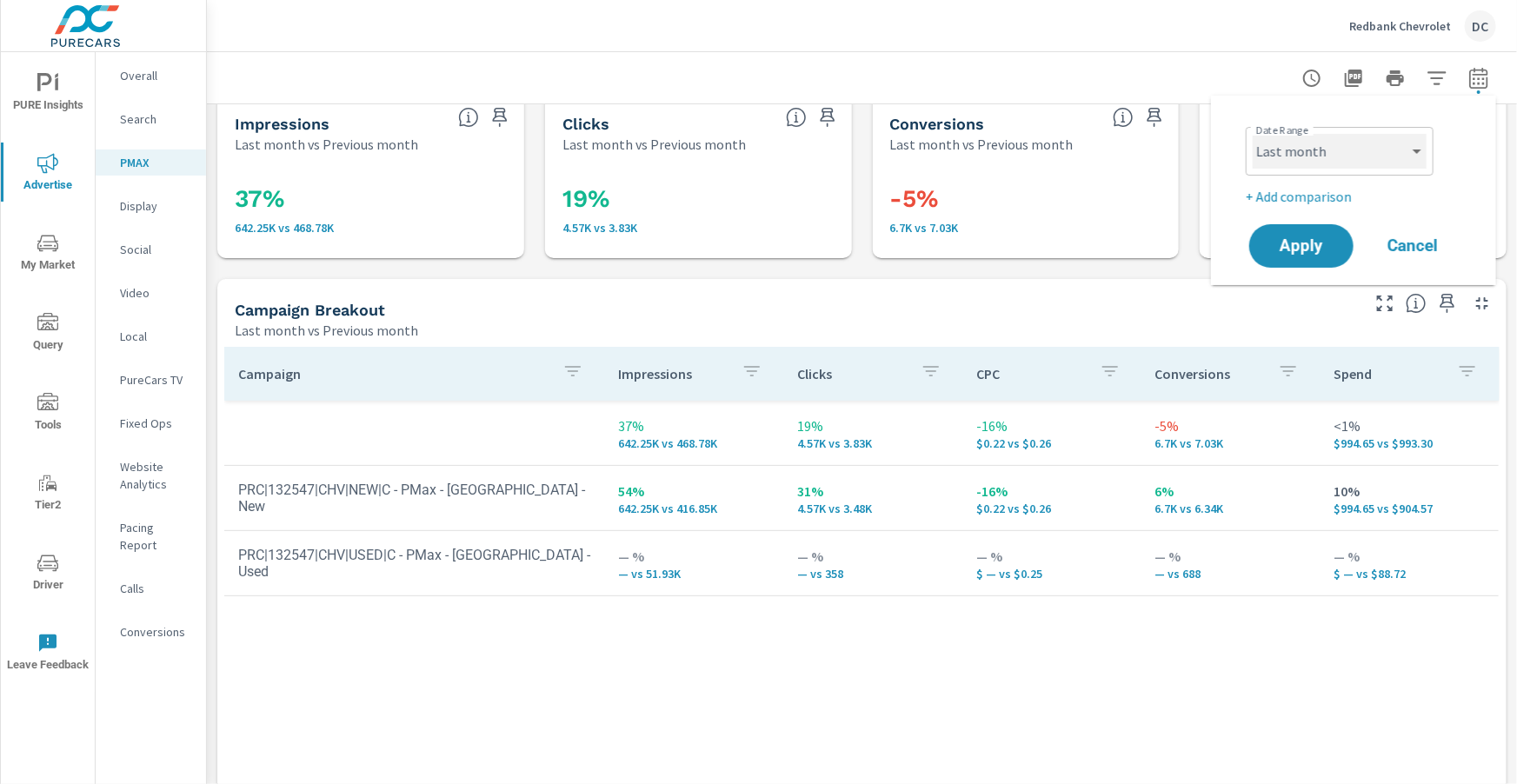
click at [1388, 151] on select "Custom [DATE] Last week Last 7 days Last 14 days Last 30 days Last 45 days Last…" at bounding box center [1339, 150] width 174 height 34
click at [1253, 133] on select "Custom [DATE] Last week Last 7 days Last 14 days Last 30 days Last 45 days Last…" at bounding box center [1339, 150] width 174 height 34
select select "Month to date"
click at [1324, 235] on button "Apply" at bounding box center [1301, 246] width 108 height 45
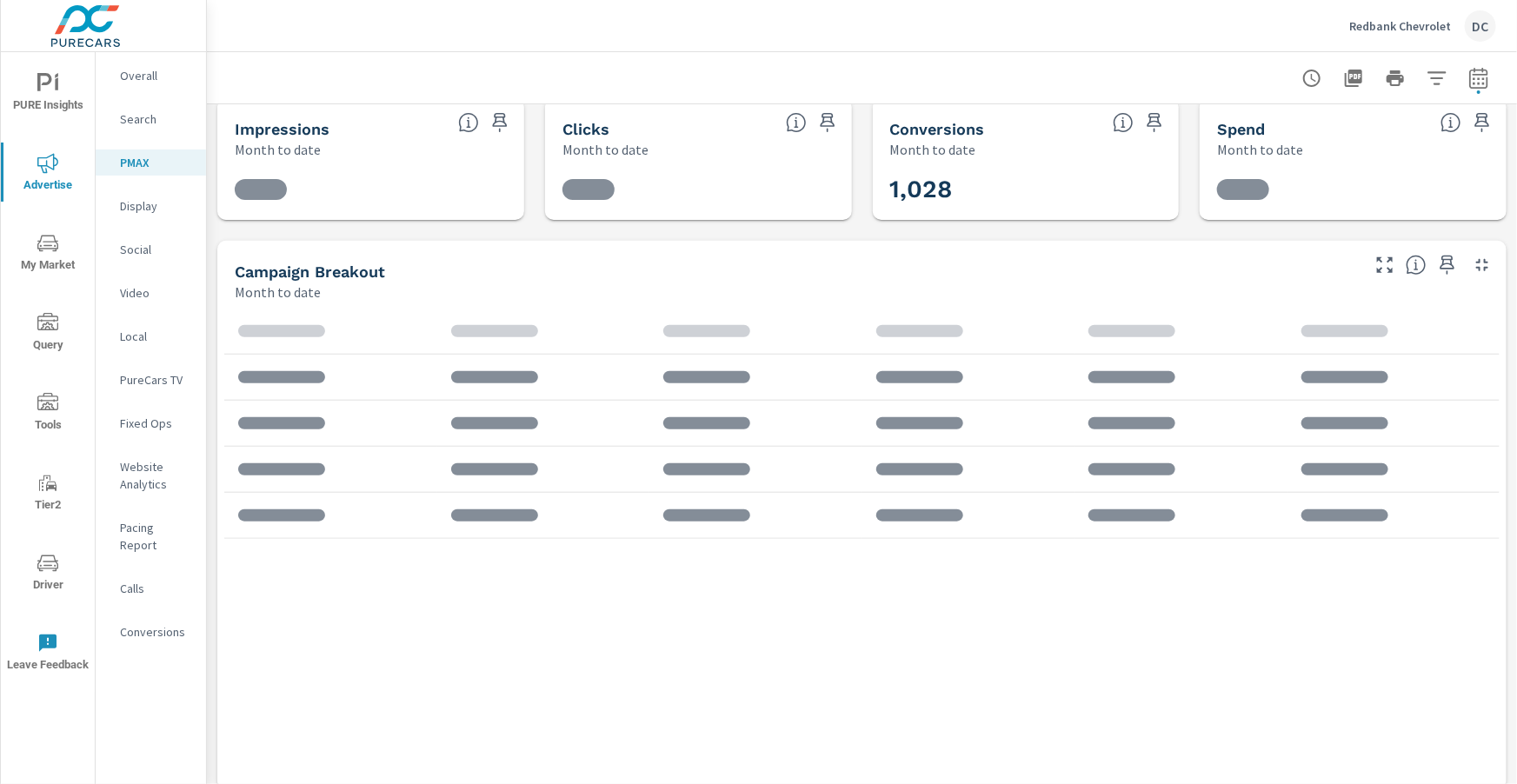
scroll to position [33, 0]
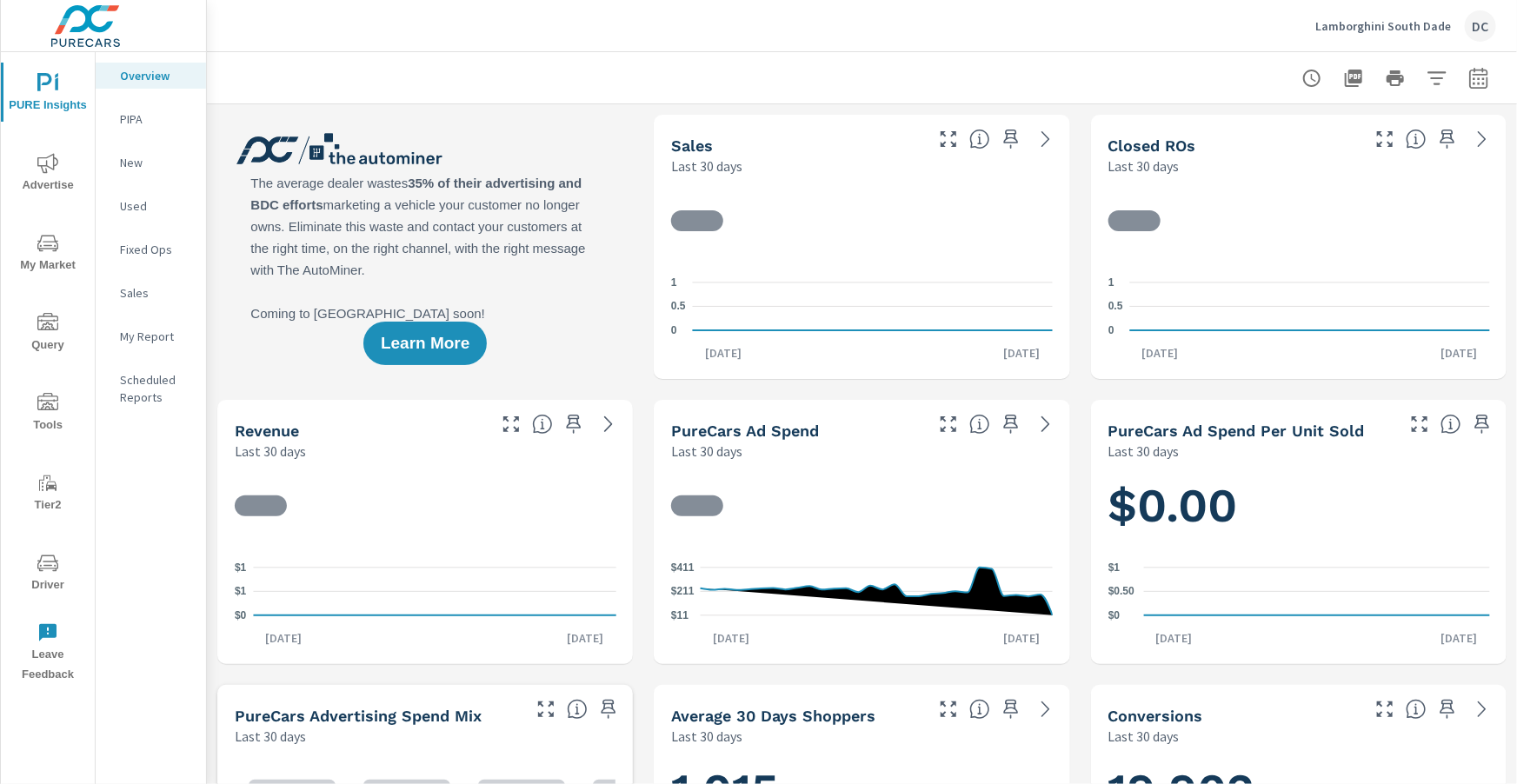
click at [49, 550] on button "Driver" at bounding box center [48, 572] width 94 height 59
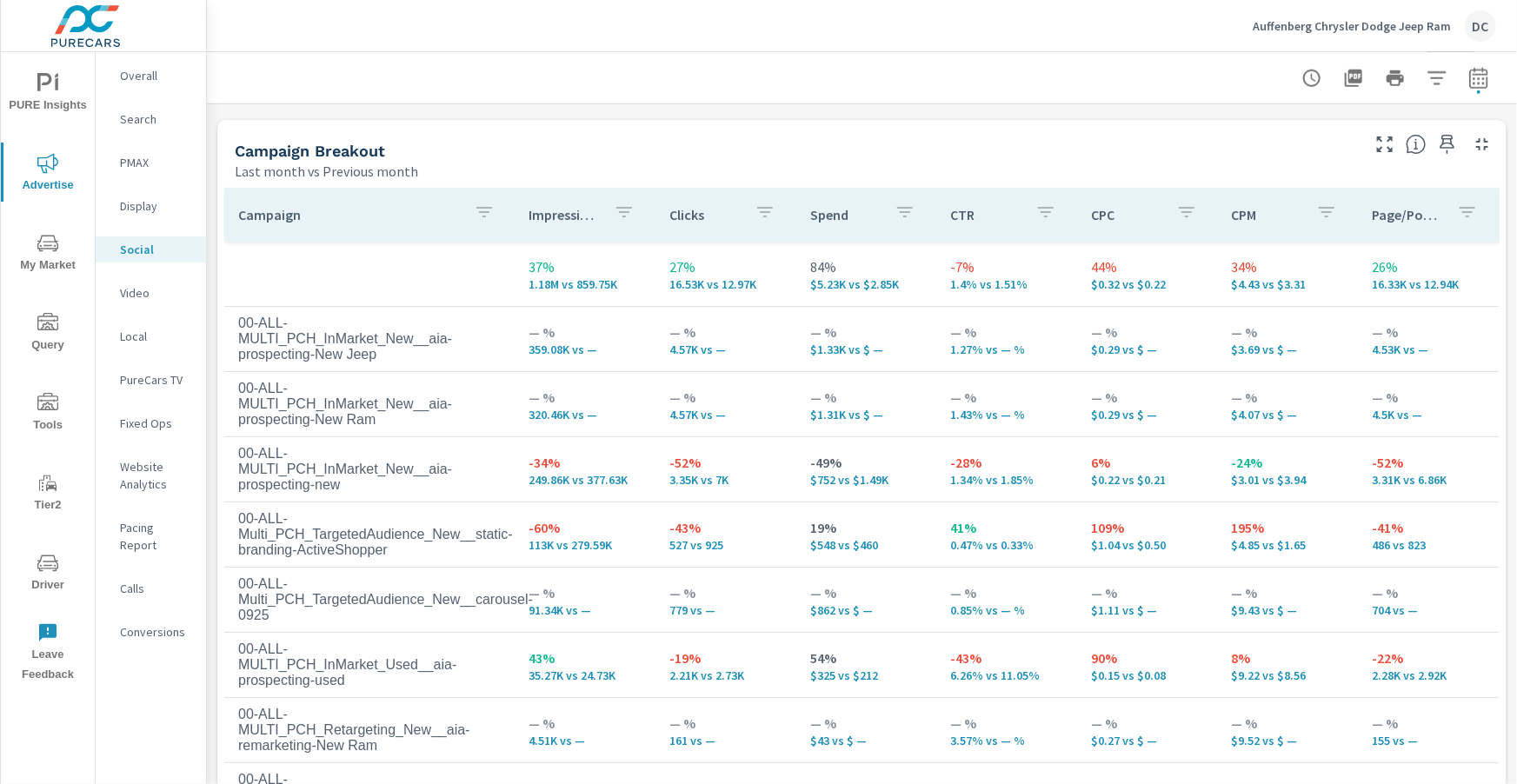
click at [135, 295] on p "Video" at bounding box center [156, 293] width 73 height 18
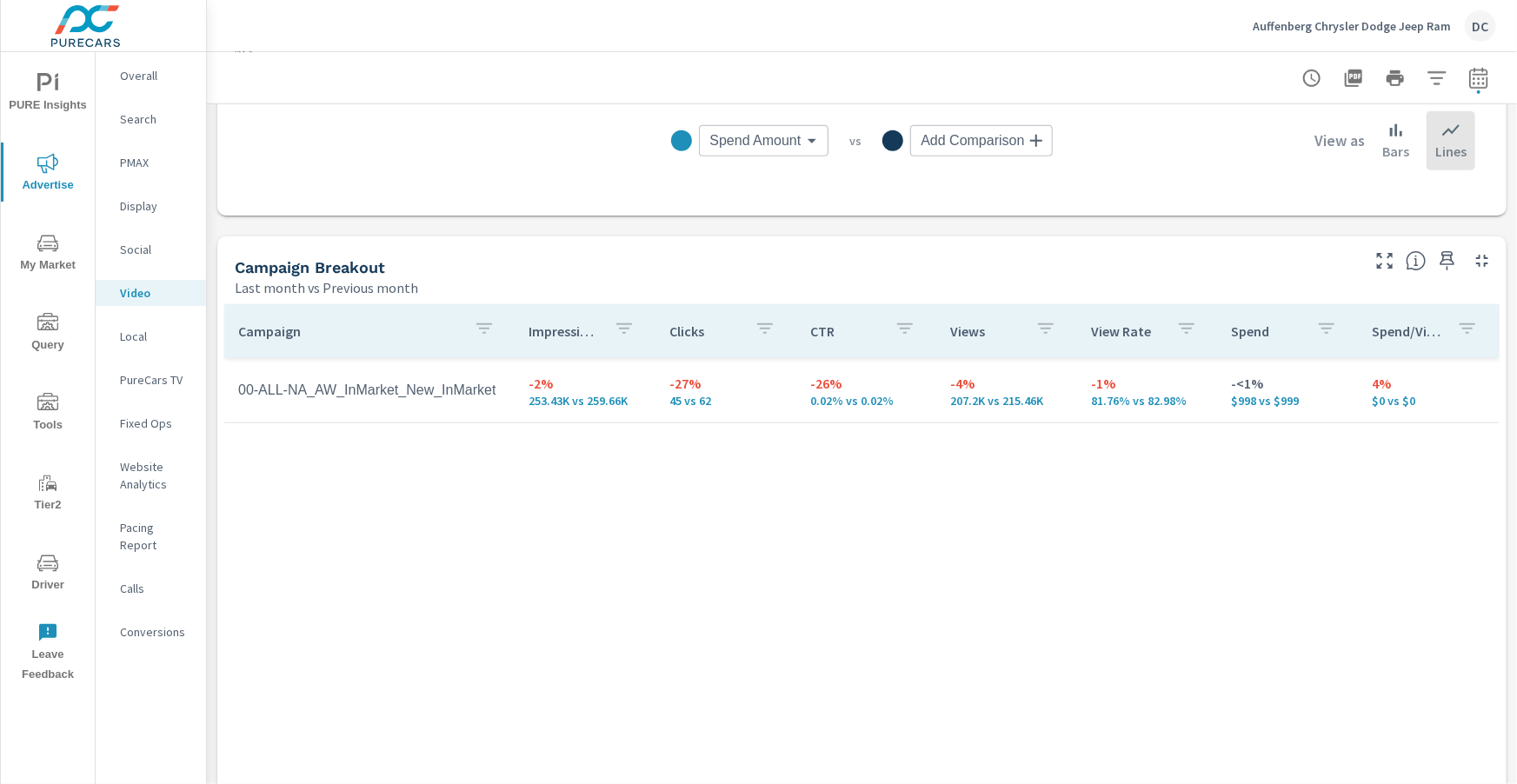
scroll to position [659, 0]
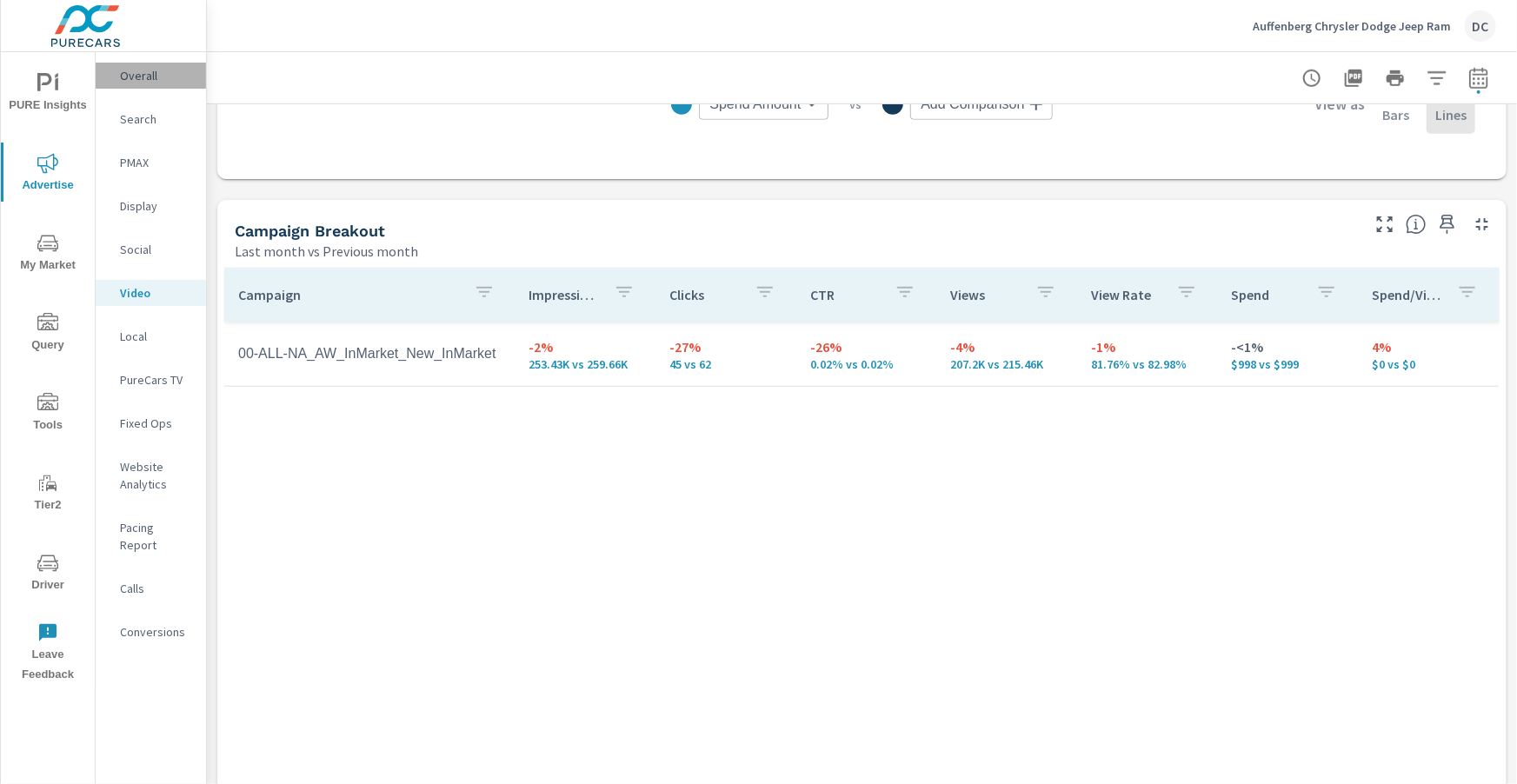
click at [148, 73] on p "Overall" at bounding box center [156, 76] width 73 height 18
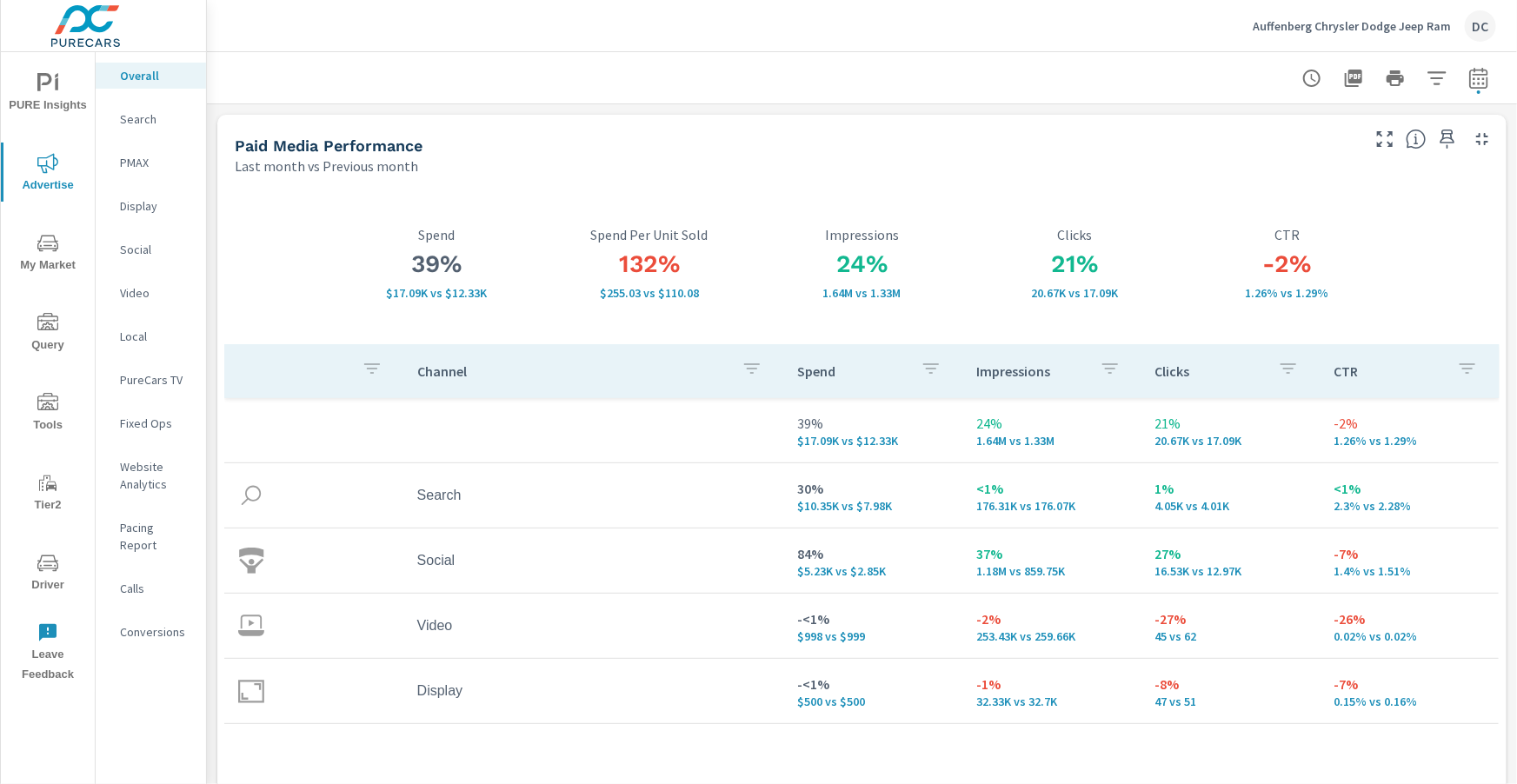
click at [68, 111] on span "PURE Insights" at bounding box center [47, 93] width 83 height 42
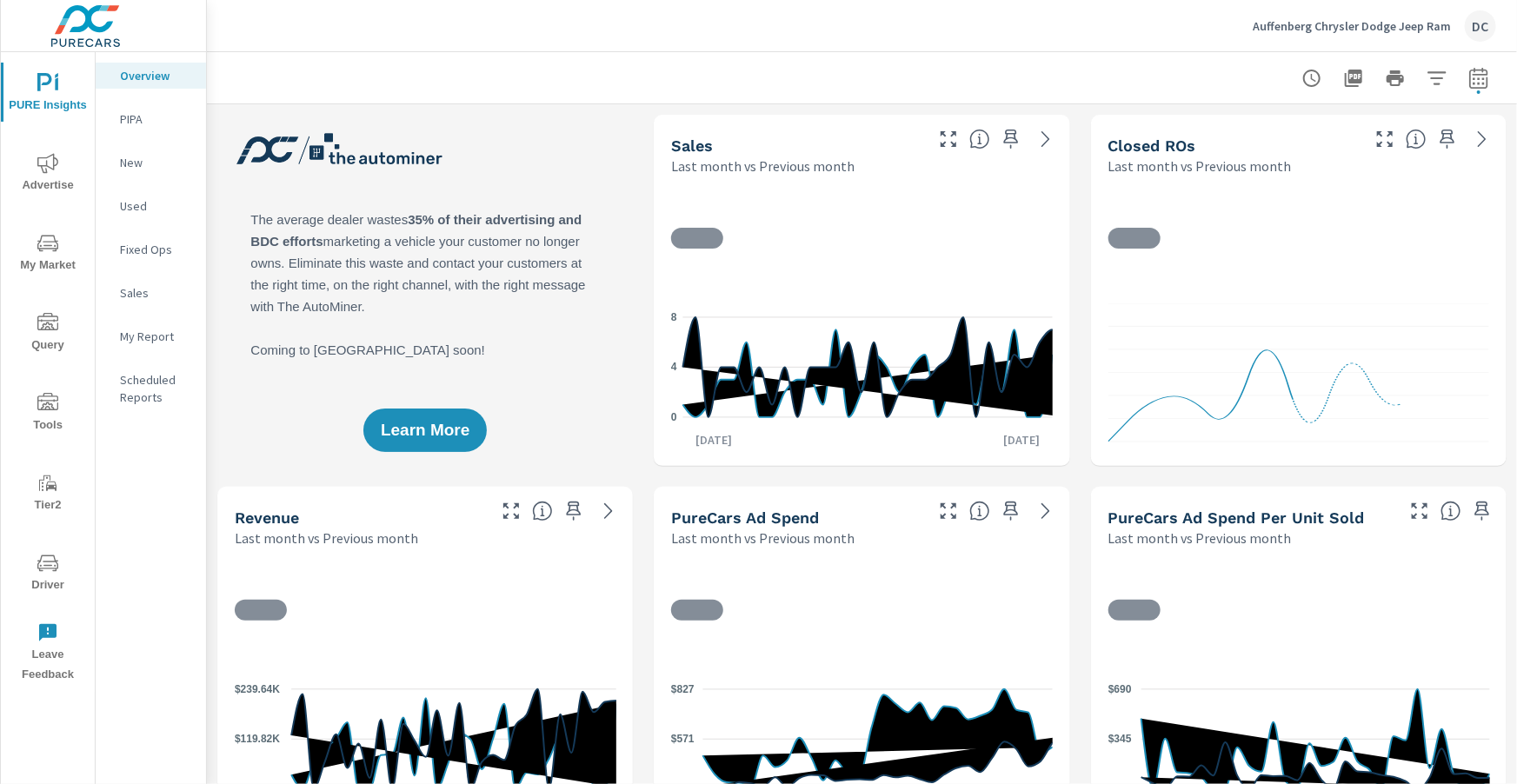
click at [134, 299] on p "Sales" at bounding box center [156, 293] width 73 height 18
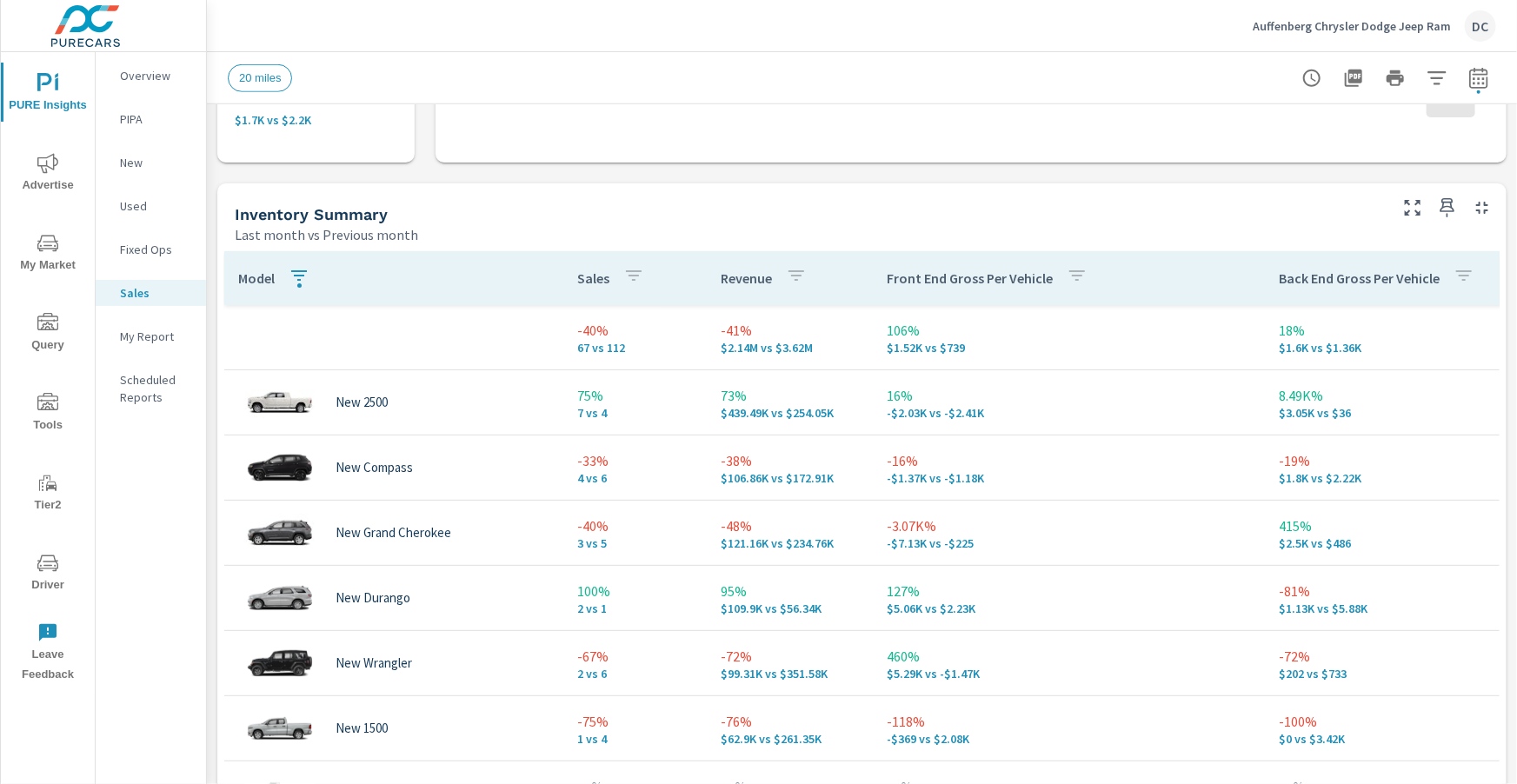
scroll to position [684, 0]
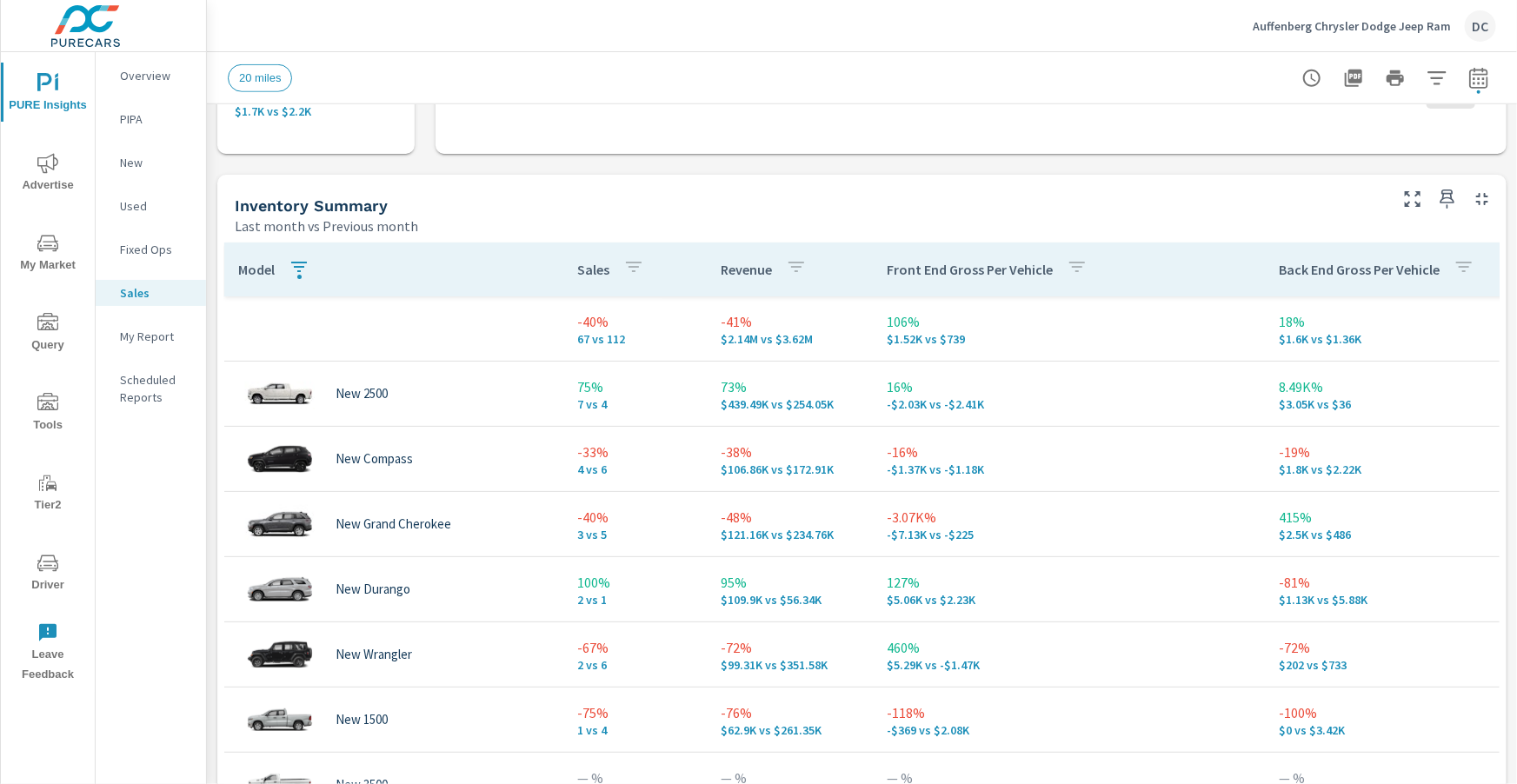
click at [304, 271] on icon "button" at bounding box center [298, 266] width 21 height 21
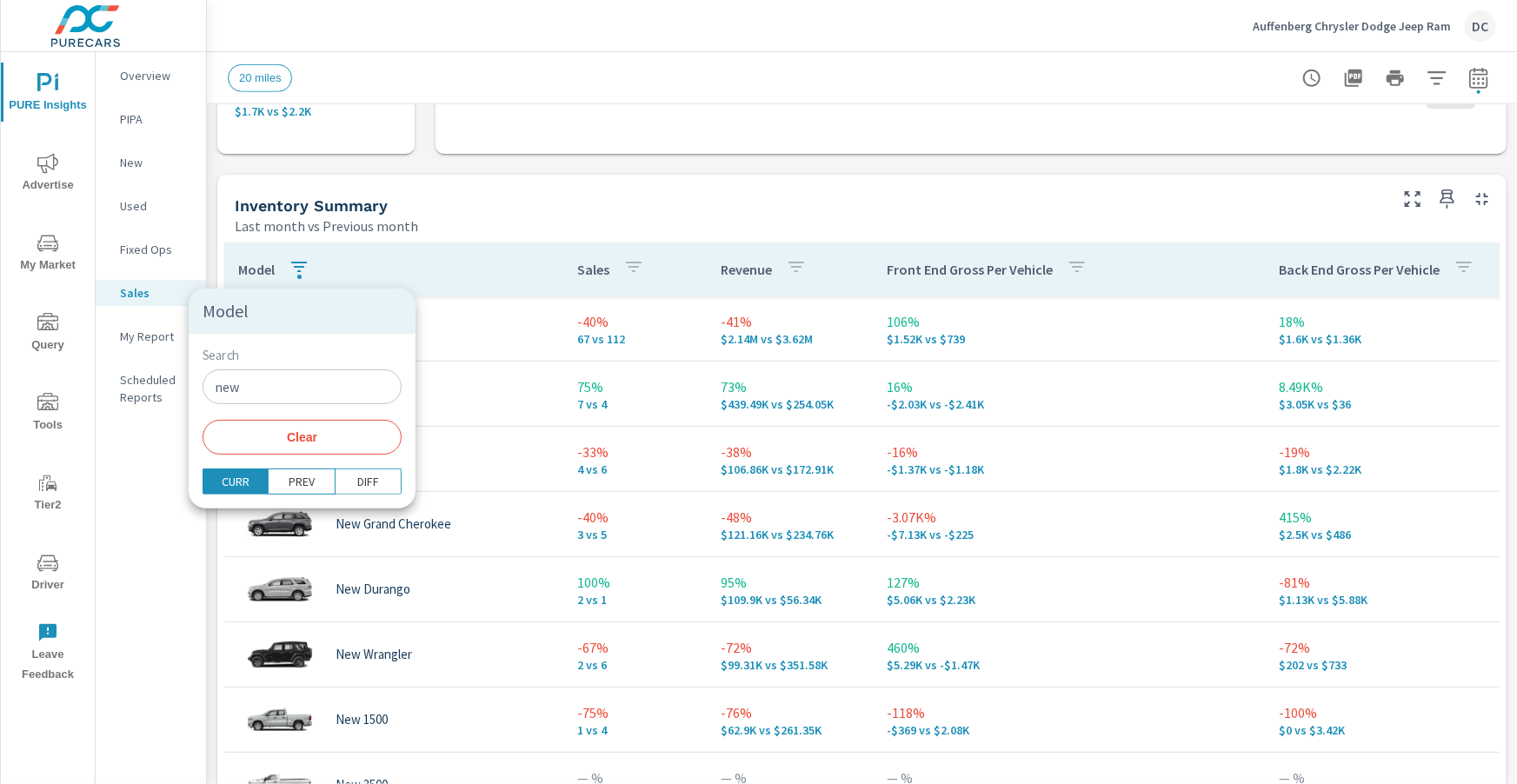
click at [391, 265] on div at bounding box center [758, 392] width 1517 height 784
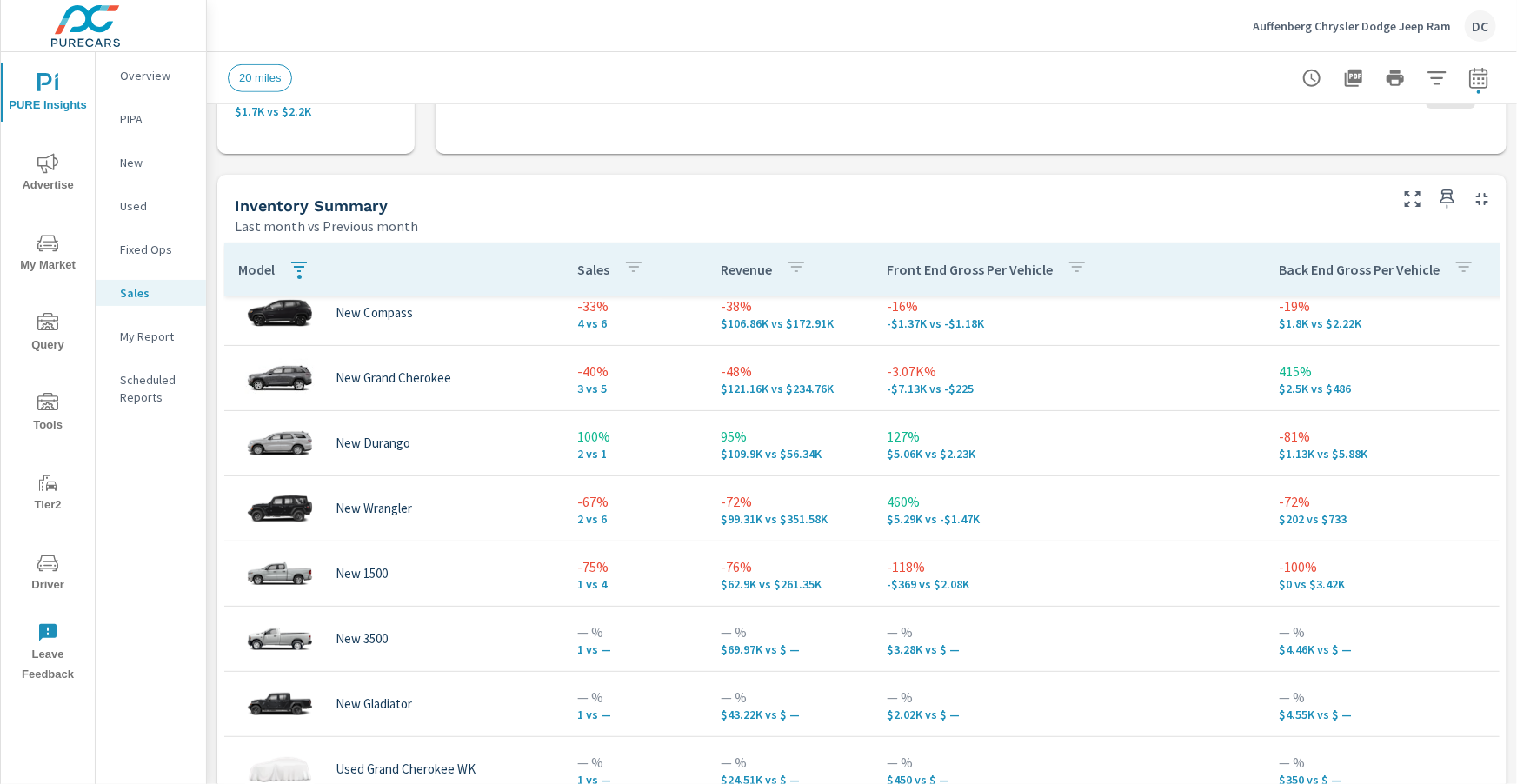
scroll to position [147, 0]
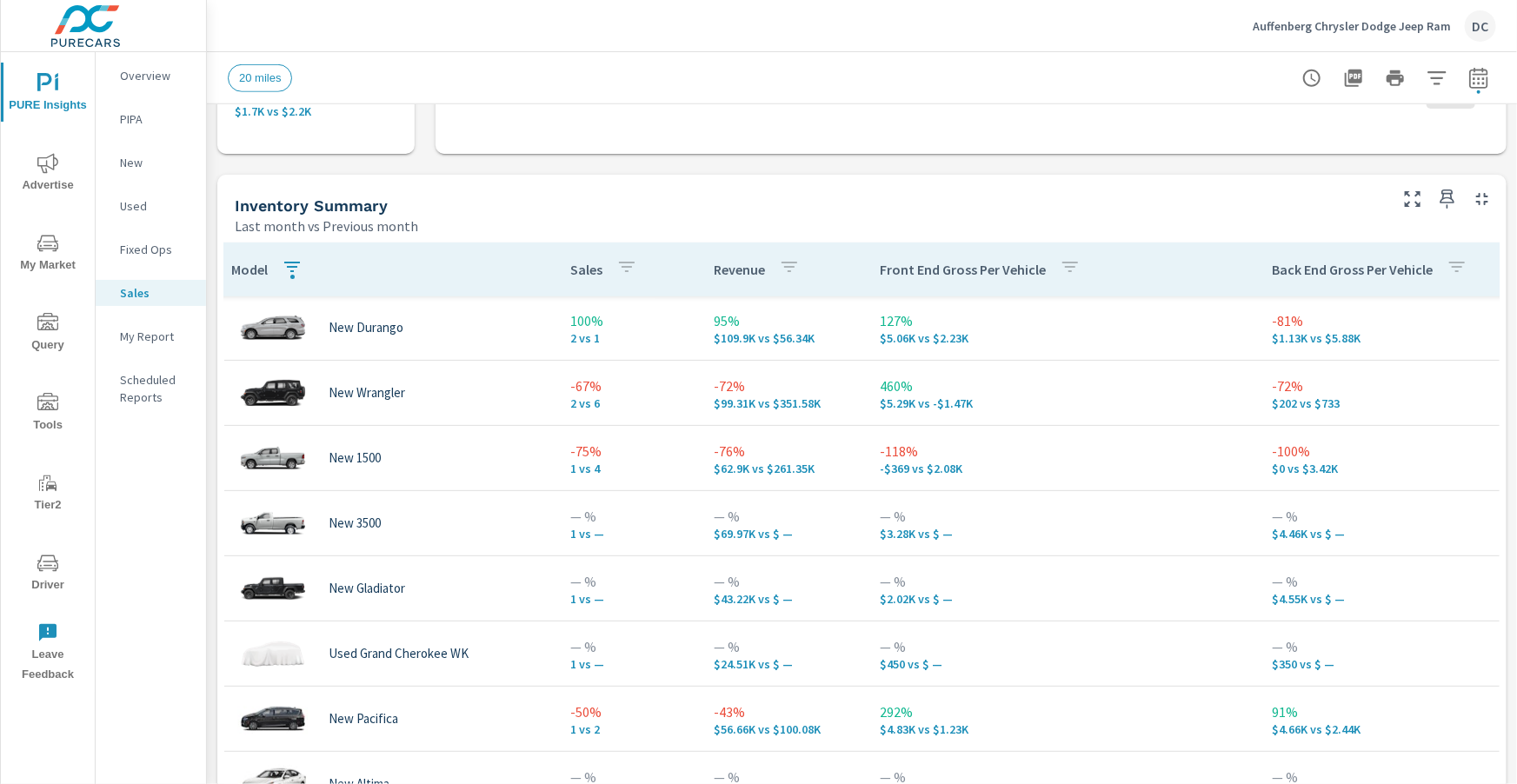
scroll to position [262, 11]
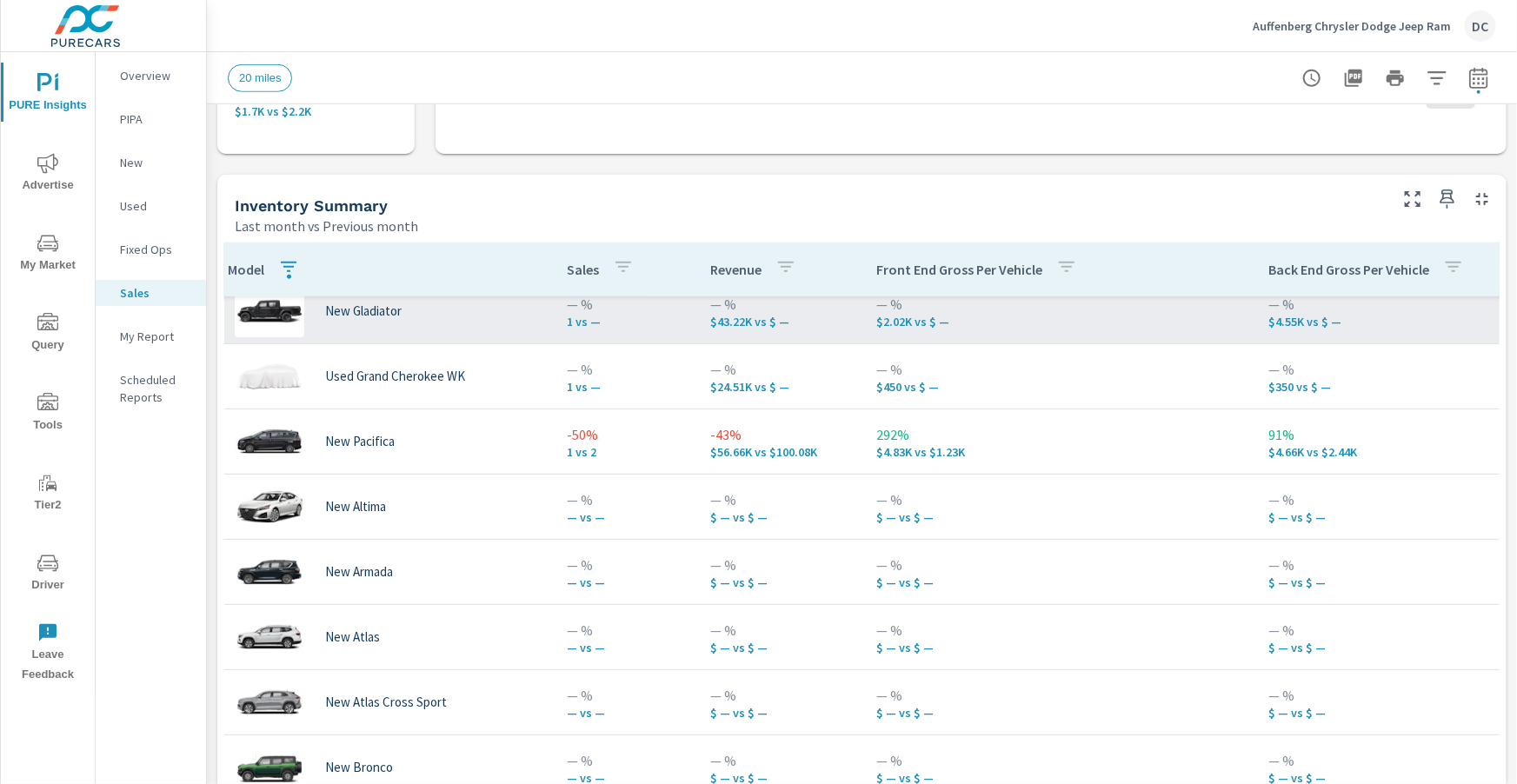
scroll to position [542, 11]
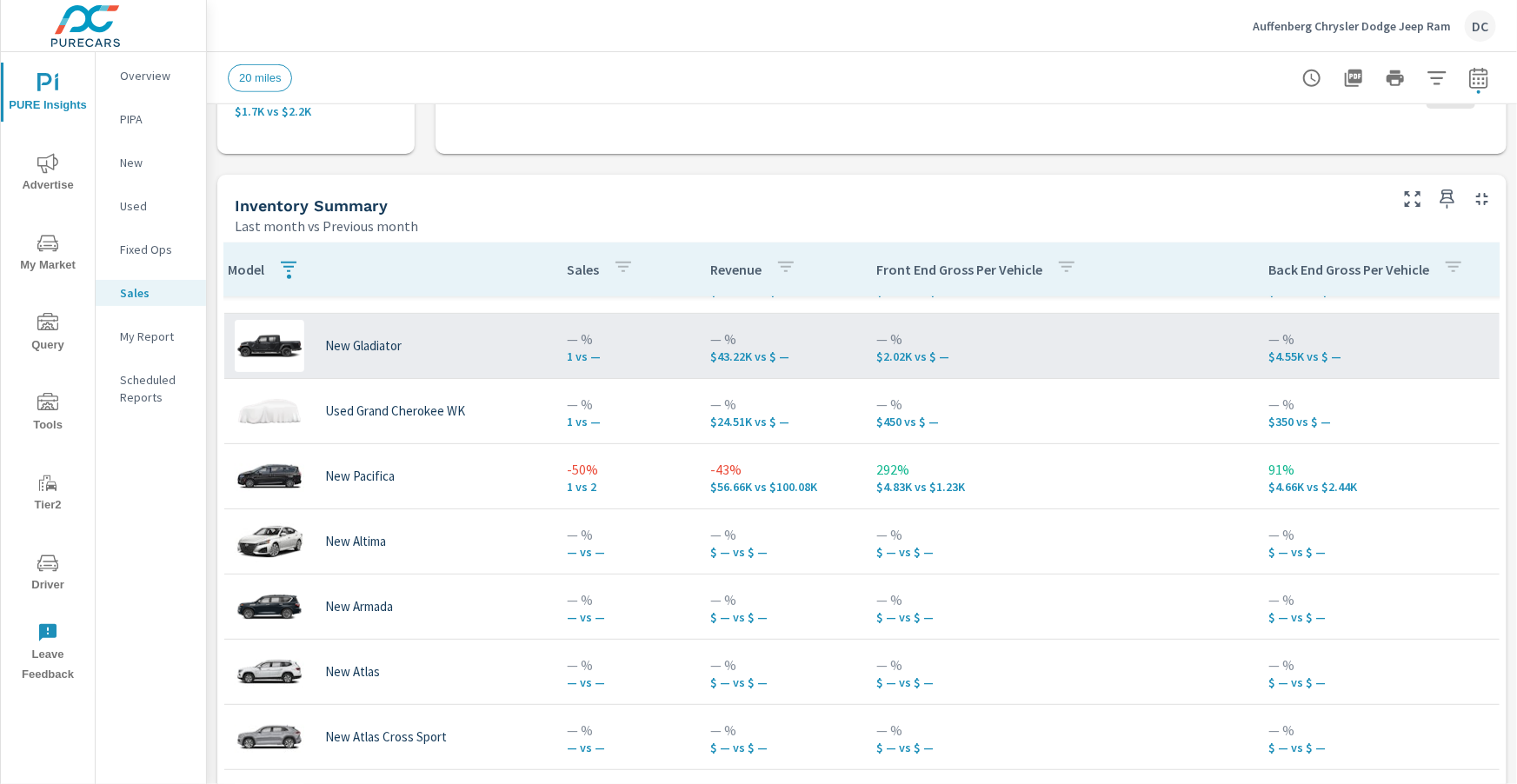
scroll to position [503, 11]
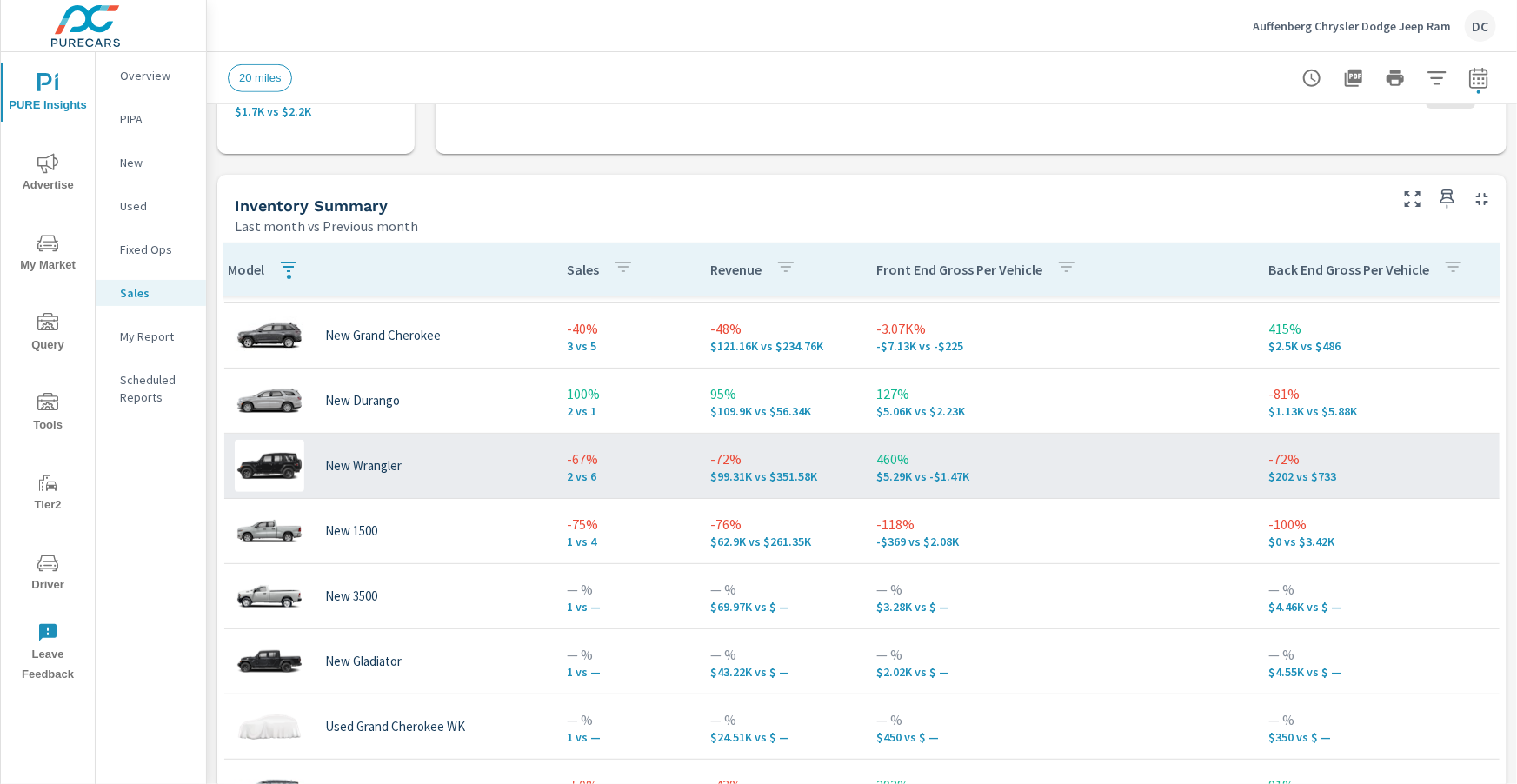
scroll to position [0, 11]
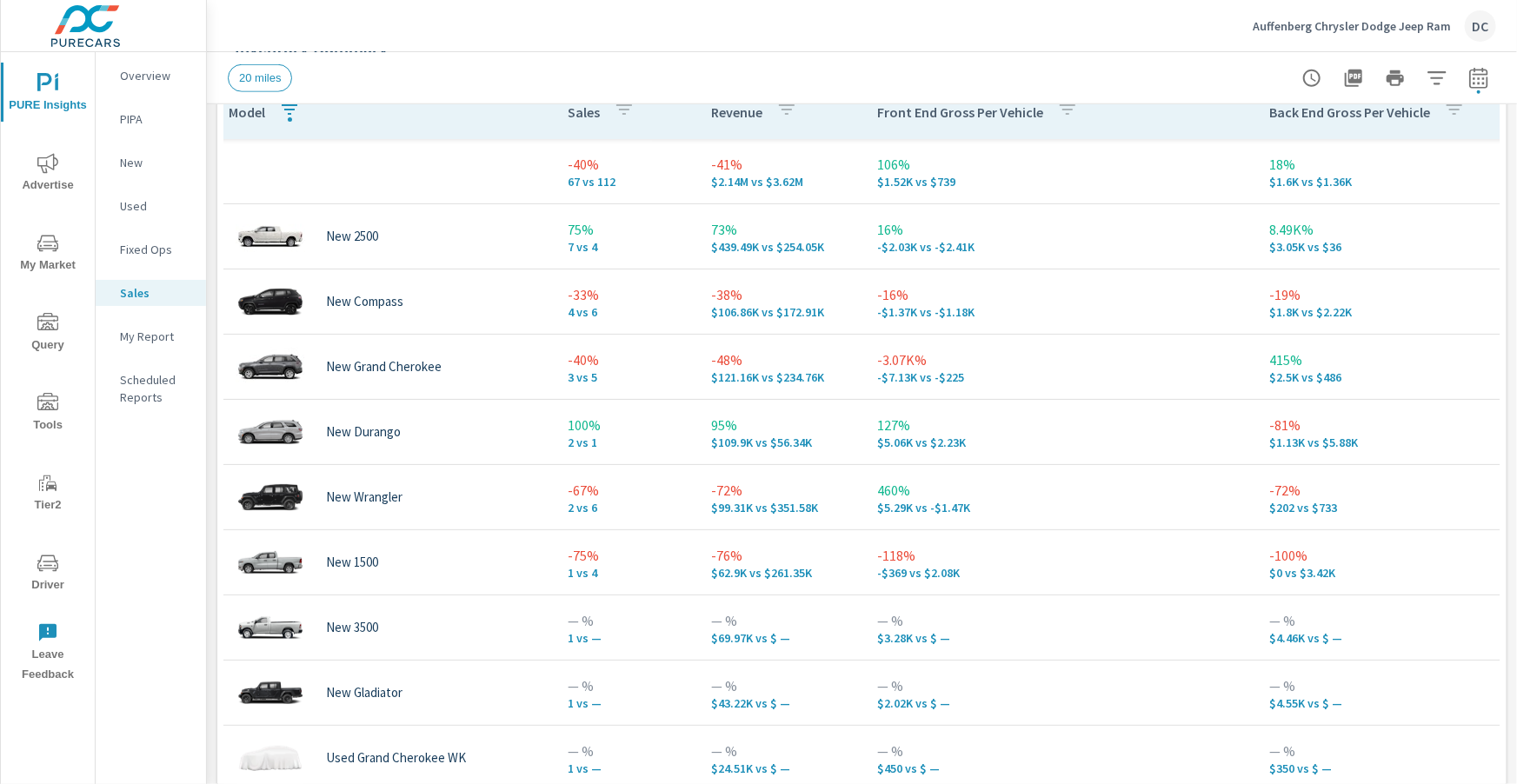
scroll to position [1025, 0]
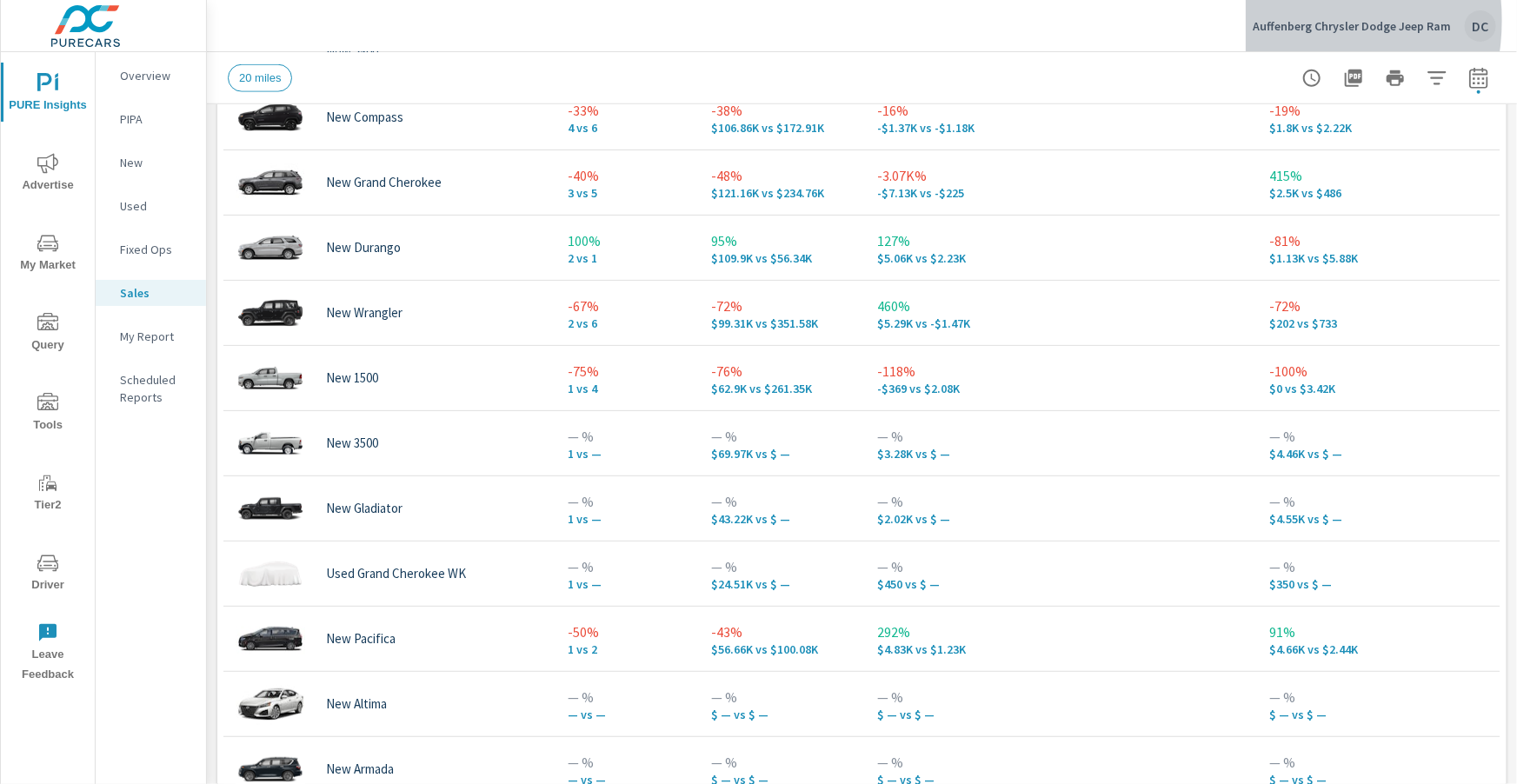
click at [800, 20] on p "Auffenberg Chrysler Dodge Jeep Ram" at bounding box center [1352, 26] width 198 height 16
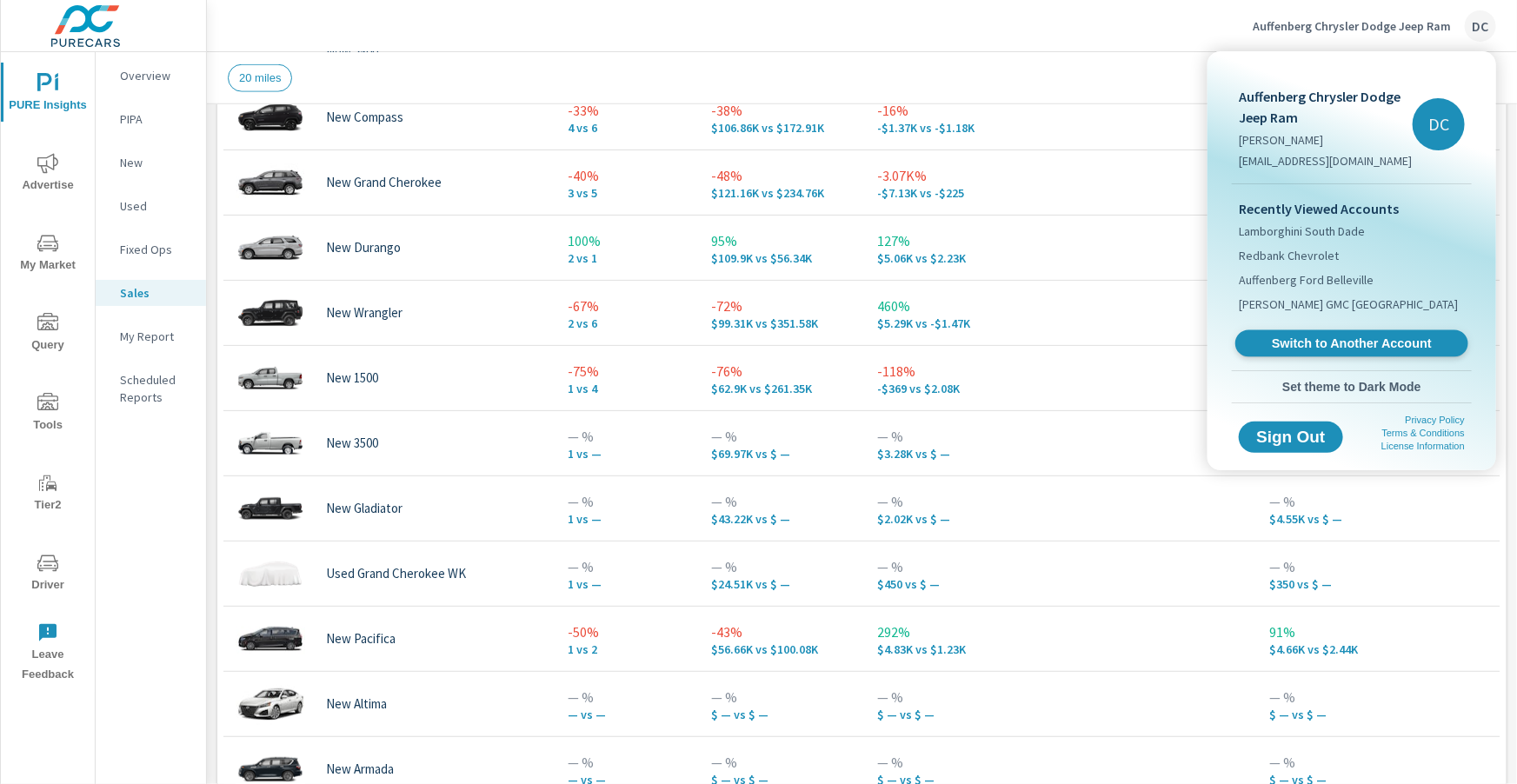
click at [800, 334] on link "Switch to Another Account" at bounding box center [1351, 343] width 233 height 26
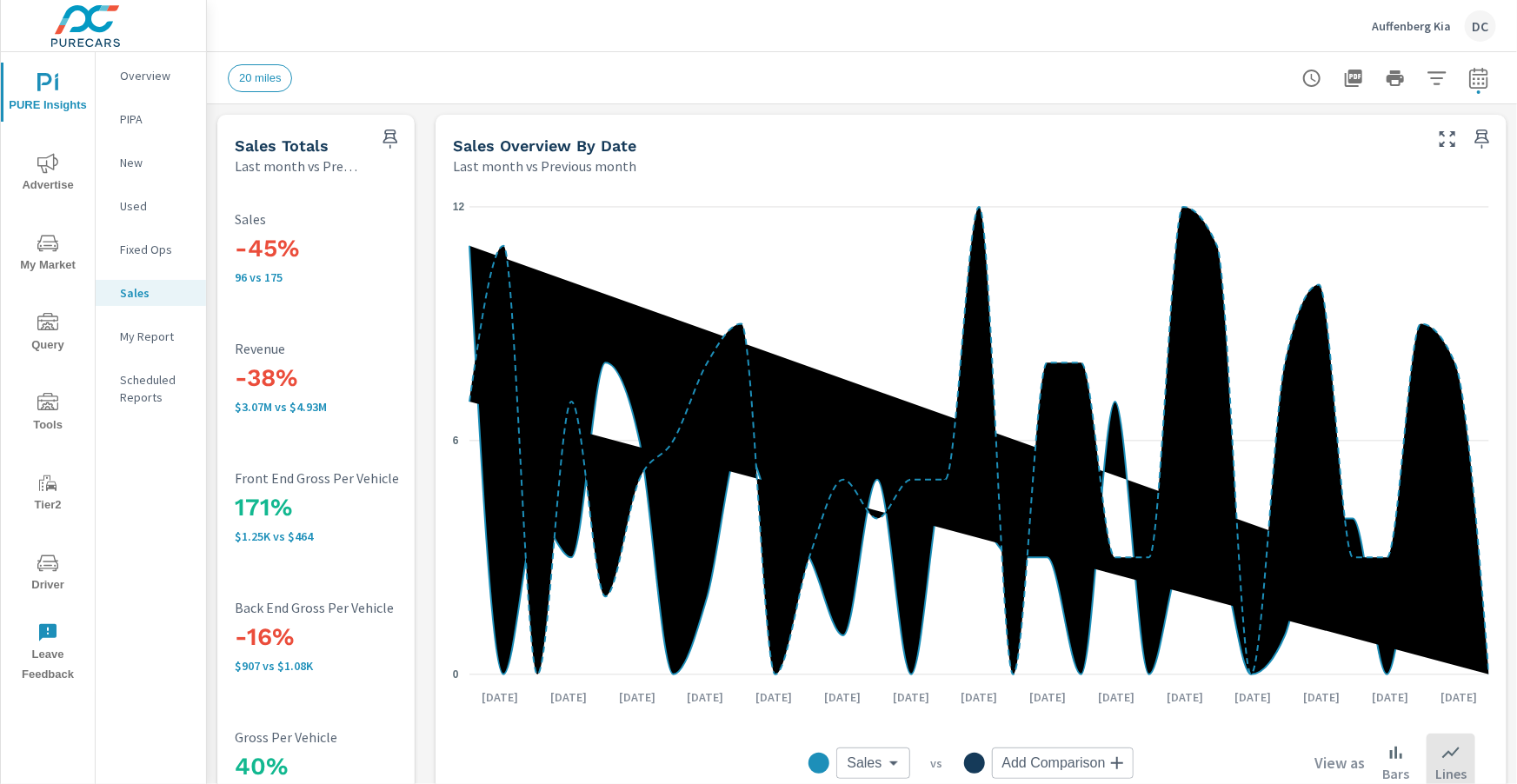
click at [54, 164] on icon "nav menu" at bounding box center [47, 163] width 21 height 20
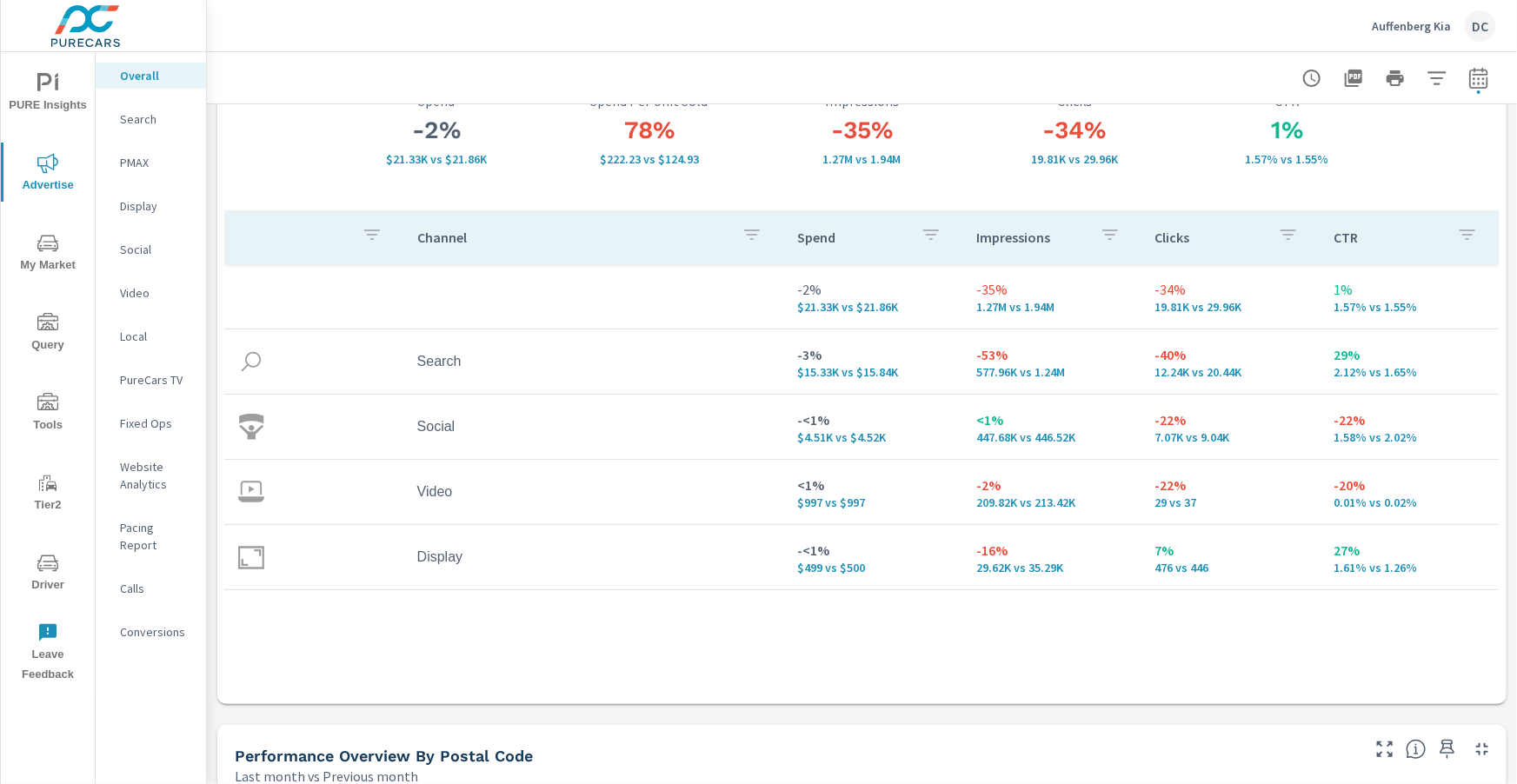
scroll to position [136, 0]
click at [135, 200] on p "Display" at bounding box center [156, 206] width 73 height 18
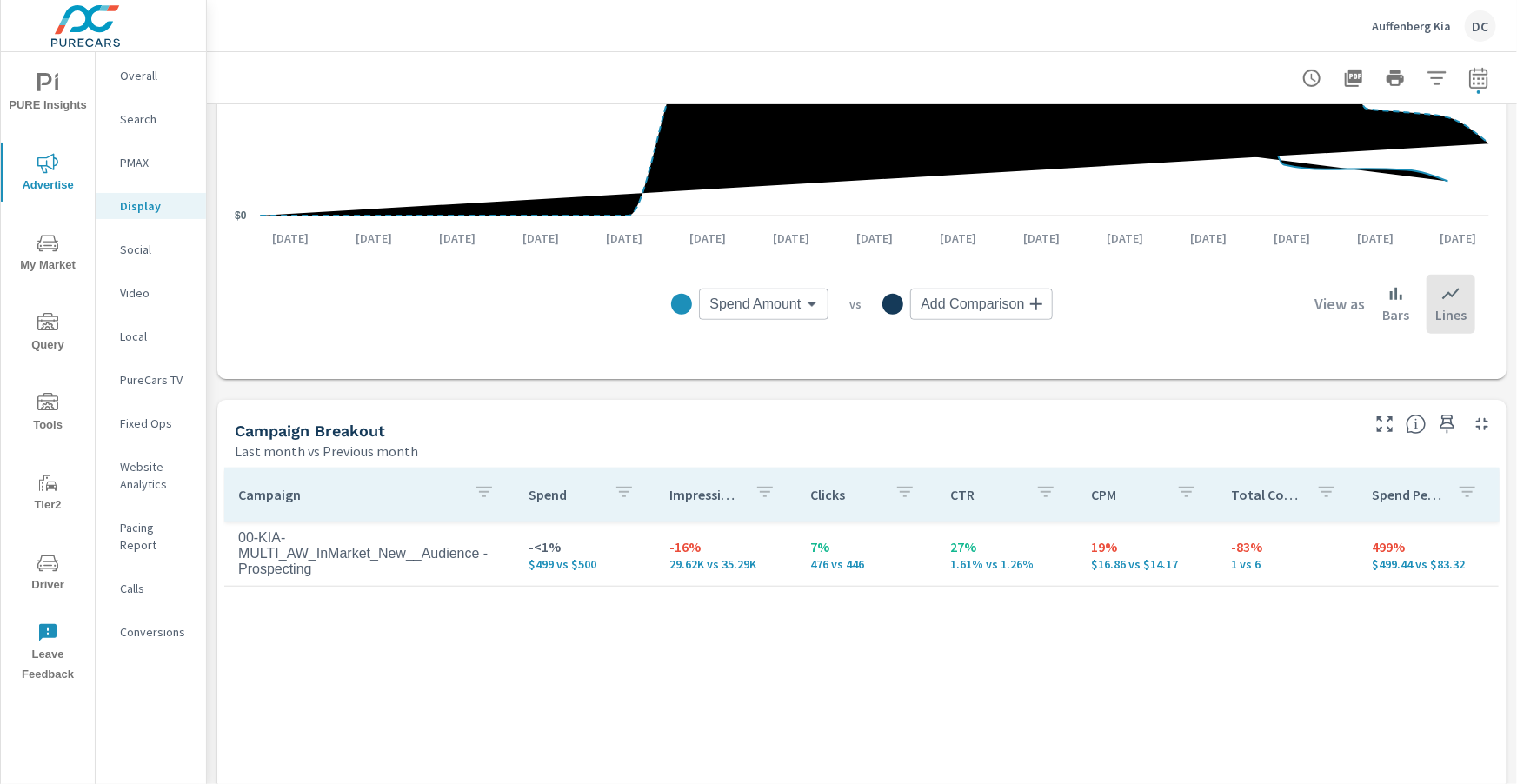
scroll to position [608, 0]
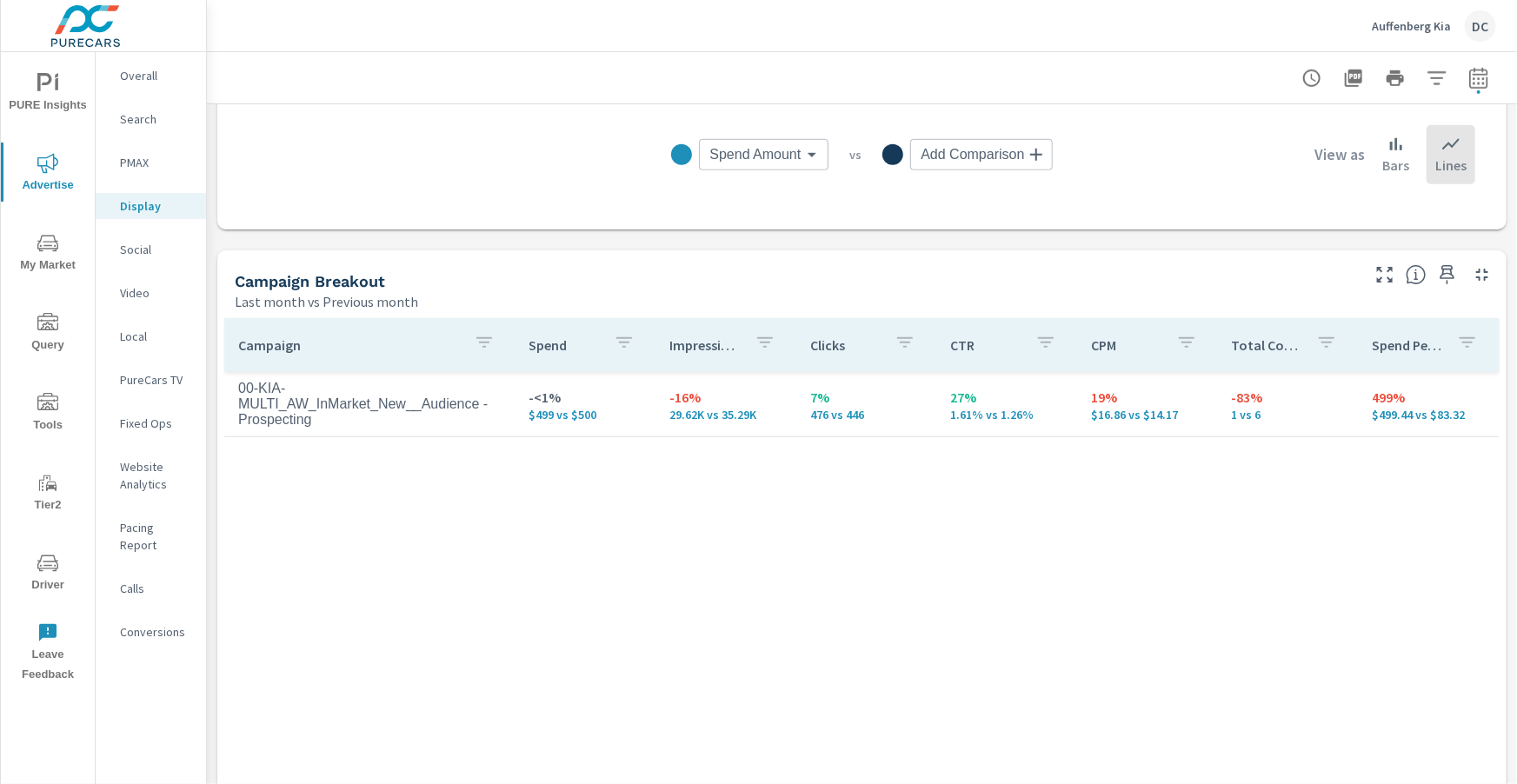
click at [149, 246] on p "Social" at bounding box center [156, 249] width 73 height 18
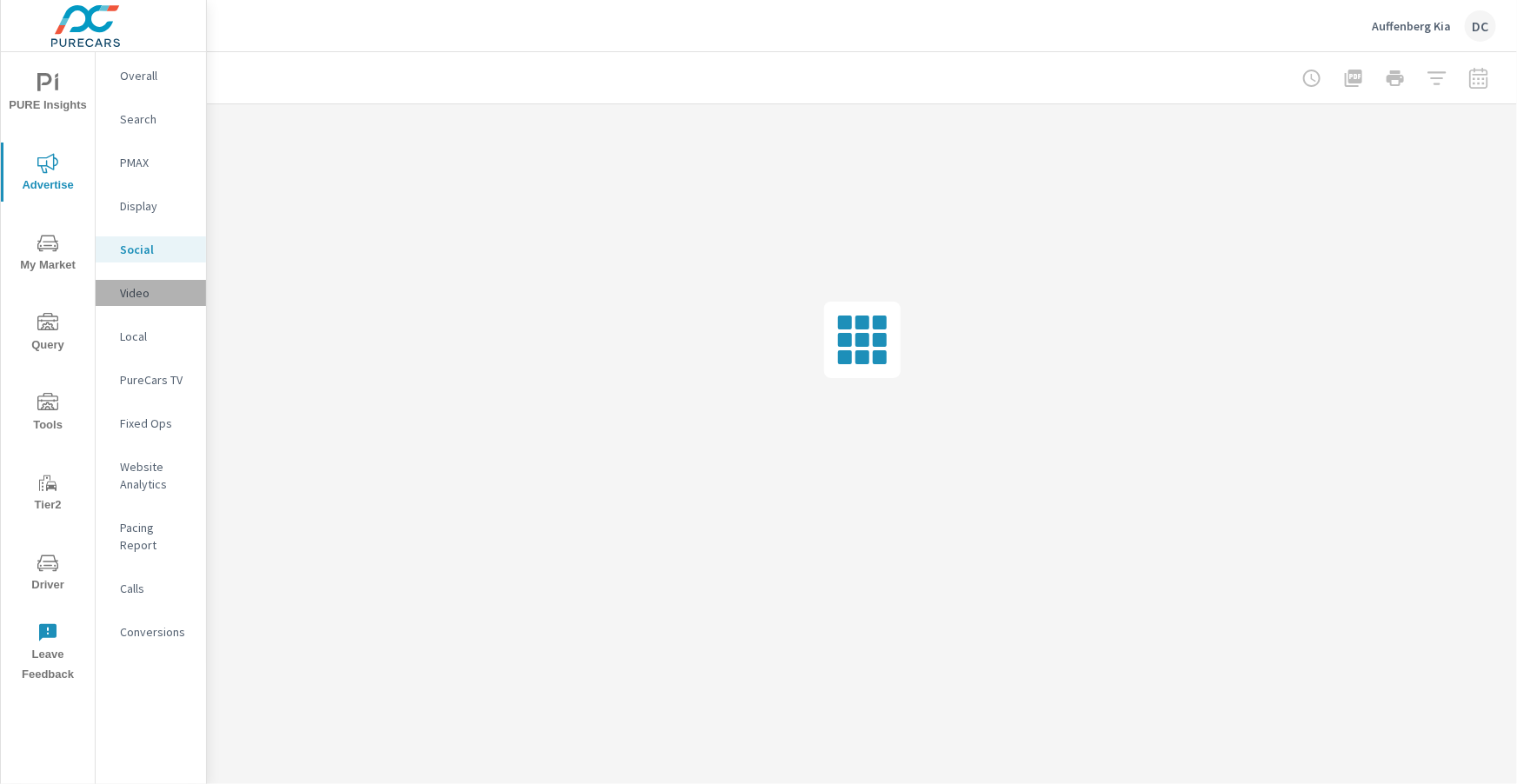
click at [141, 287] on p "Video" at bounding box center [156, 293] width 73 height 18
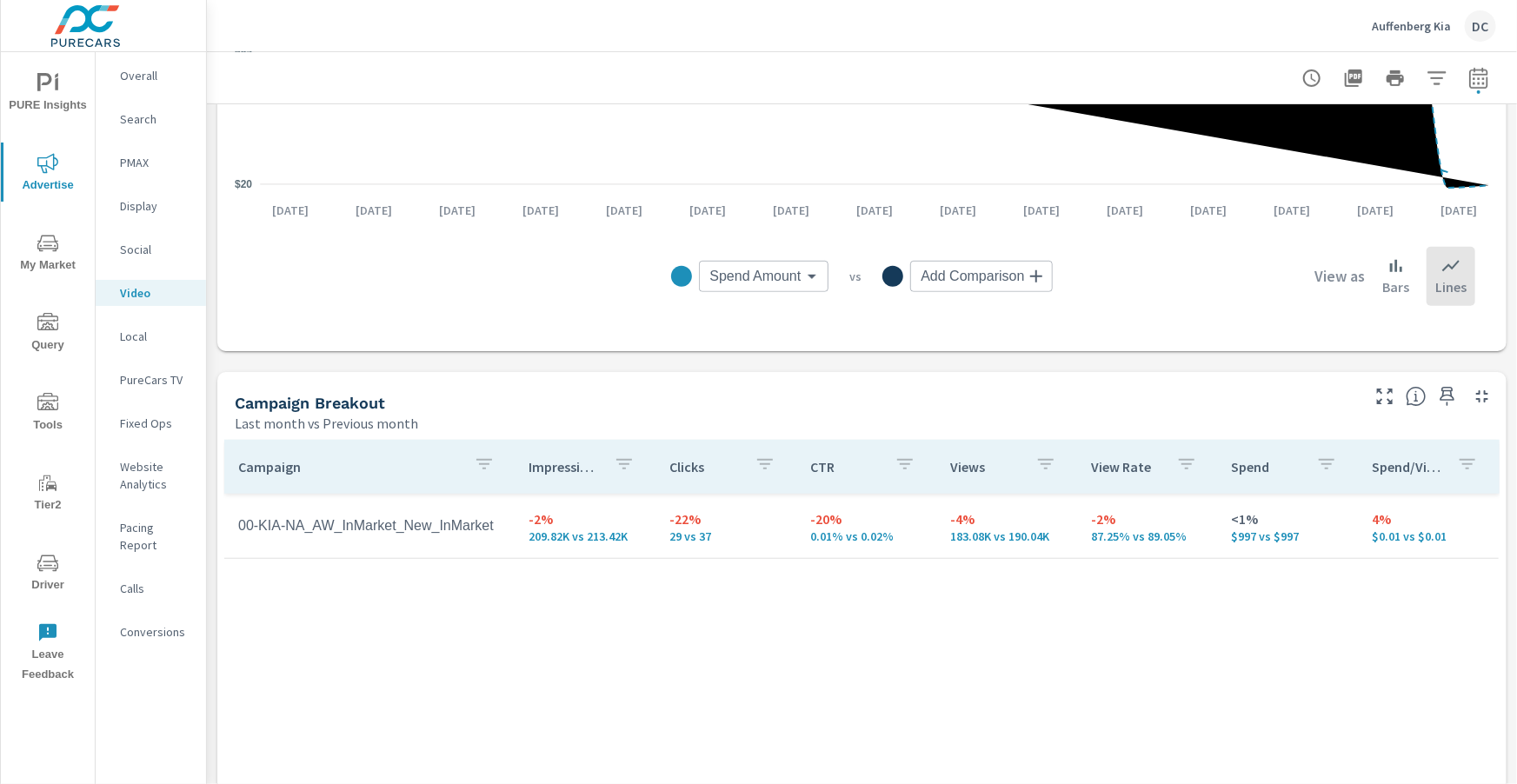
scroll to position [488, 0]
click at [150, 255] on p "Social" at bounding box center [156, 249] width 73 height 18
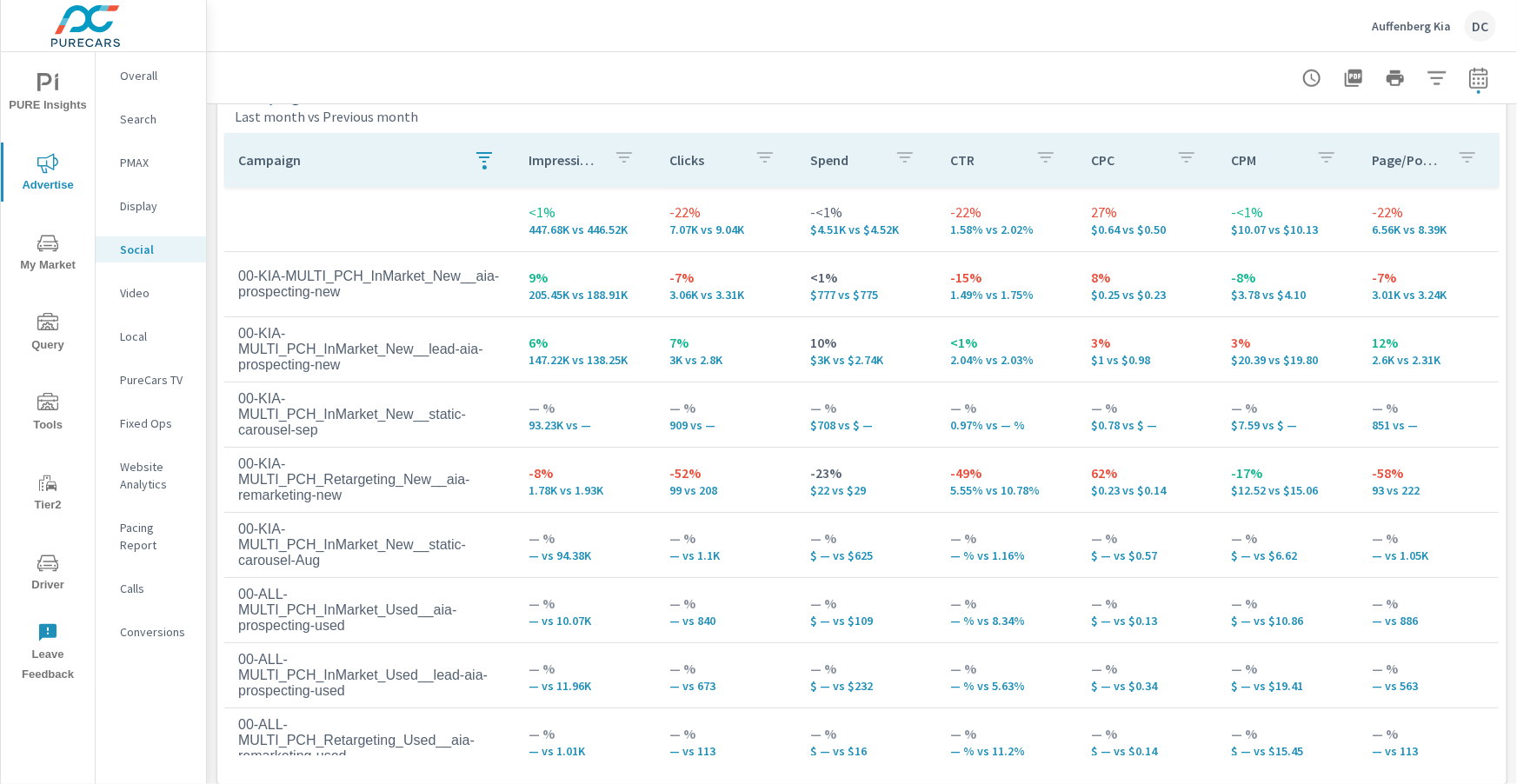
scroll to position [779, 0]
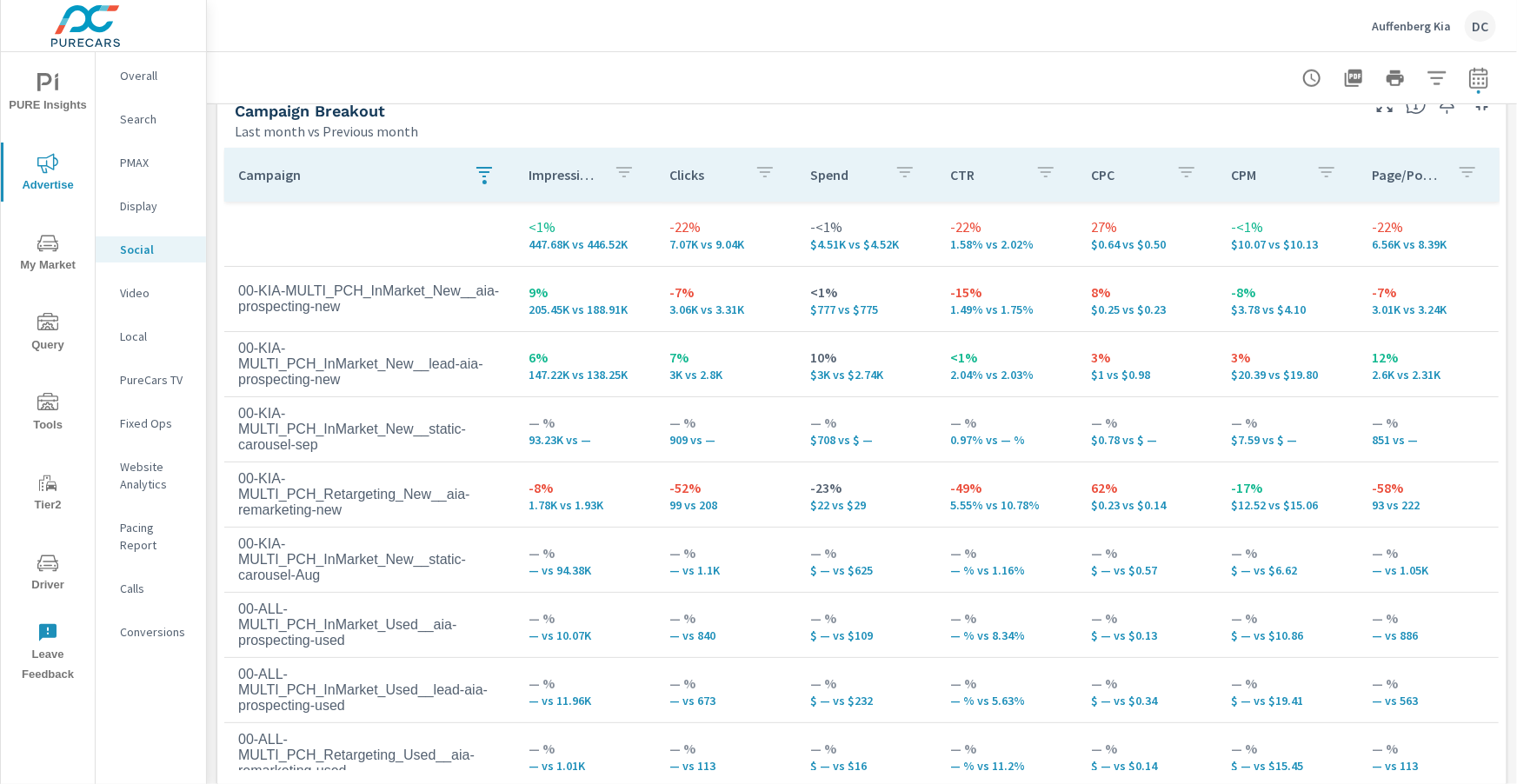
click at [59, 97] on span "PURE Insights" at bounding box center [47, 93] width 83 height 42
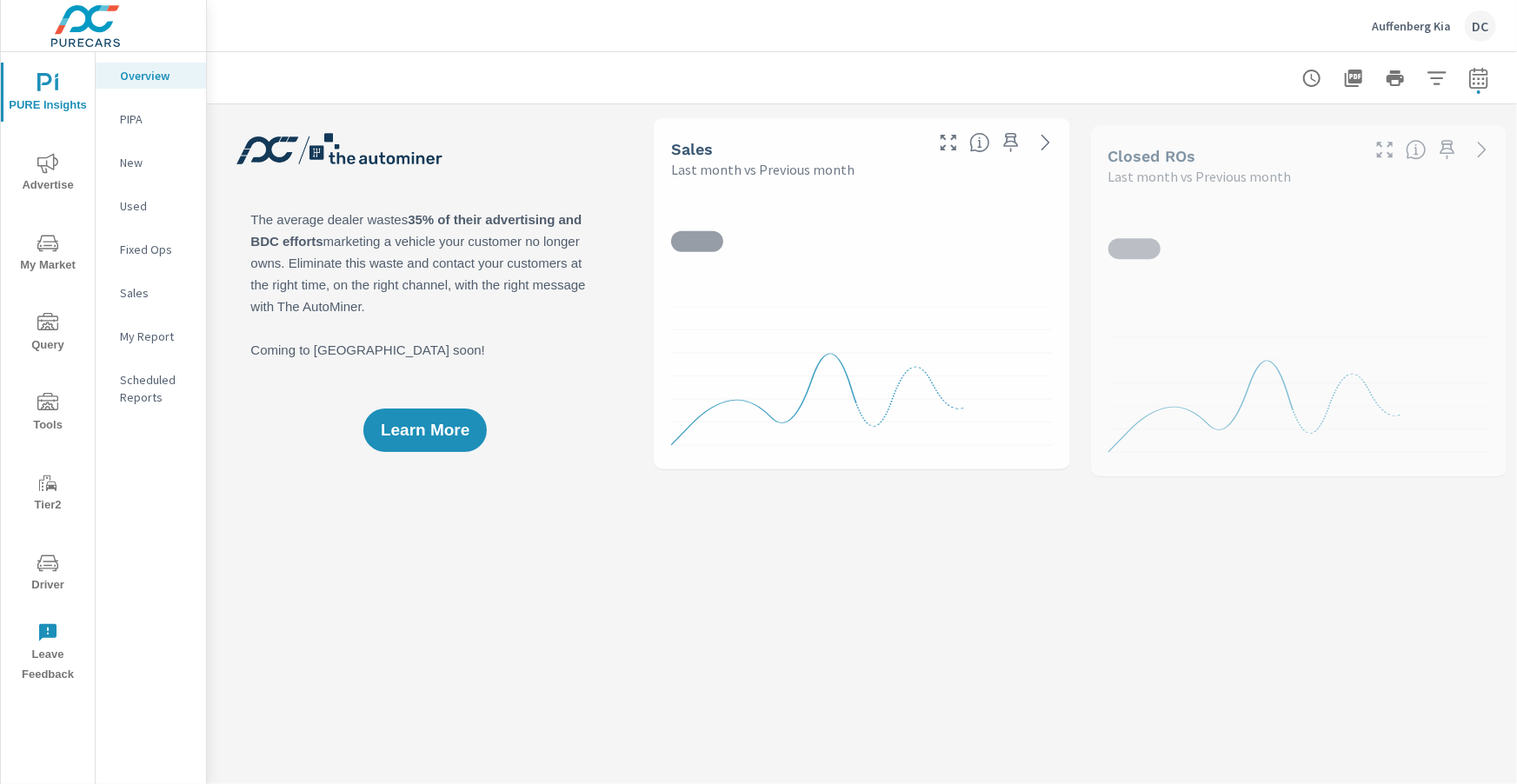
click at [133, 301] on p "Sales" at bounding box center [156, 293] width 73 height 18
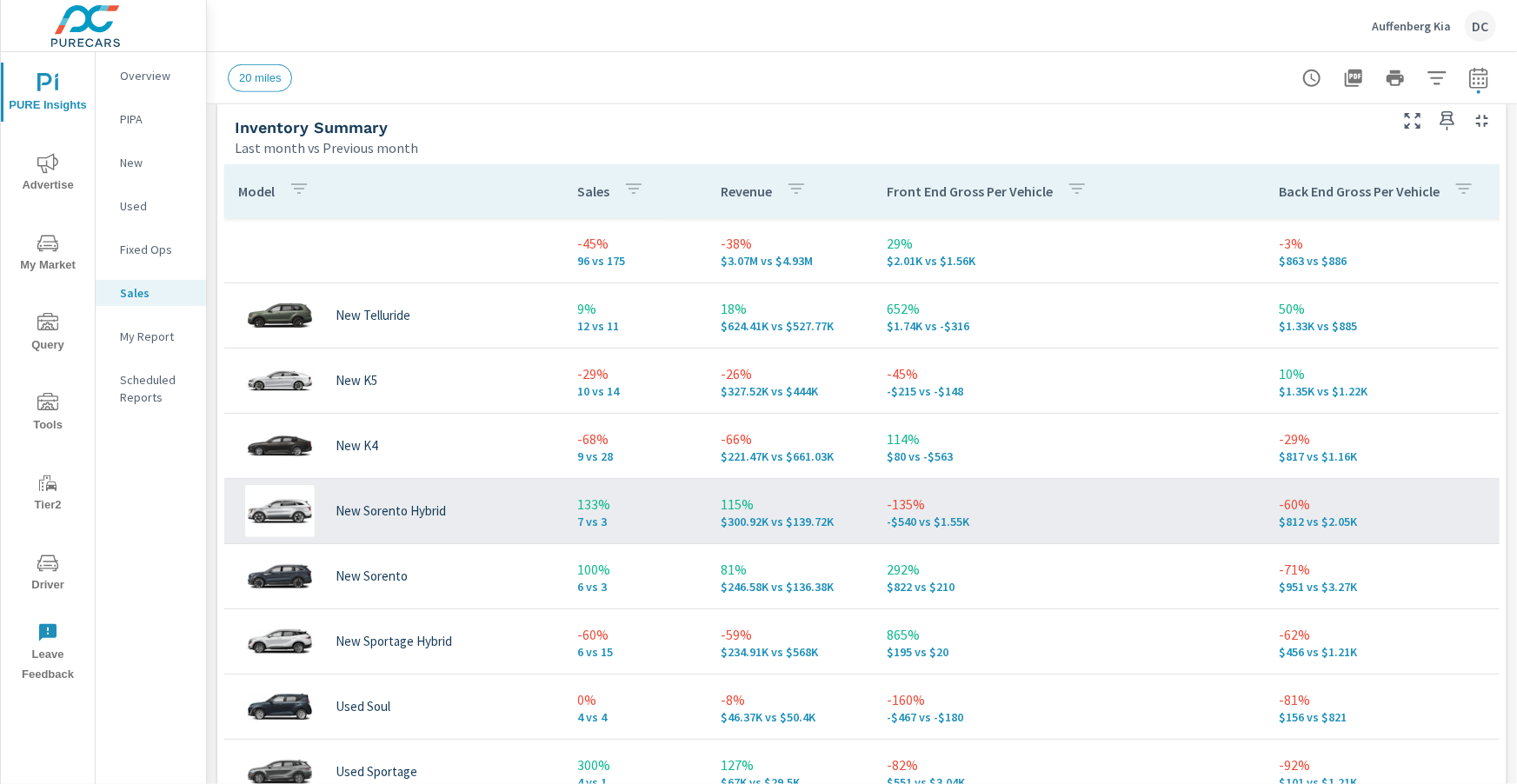
scroll to position [757, 0]
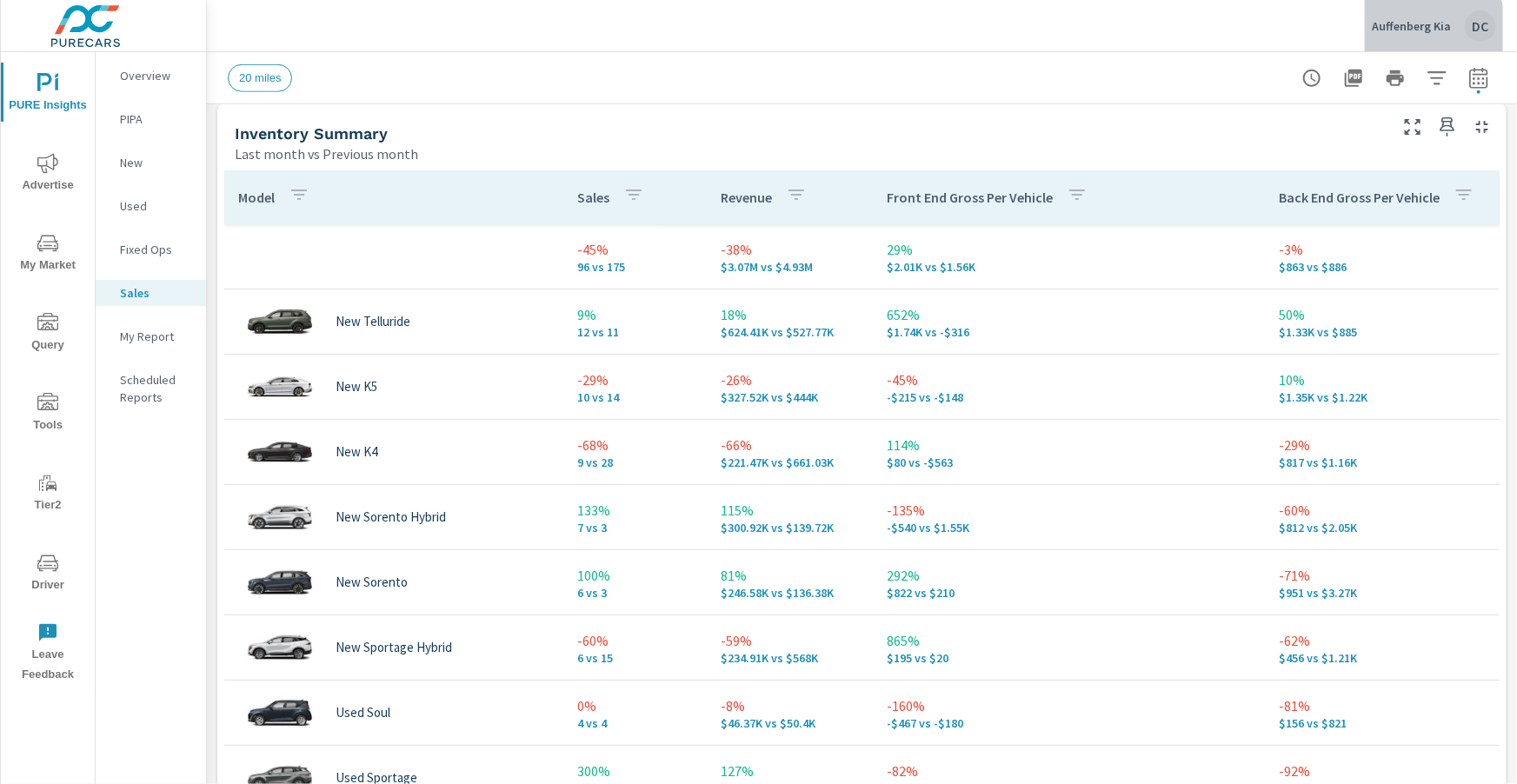
click at [1410, 30] on p "Auffenberg Kia" at bounding box center [1411, 26] width 79 height 16
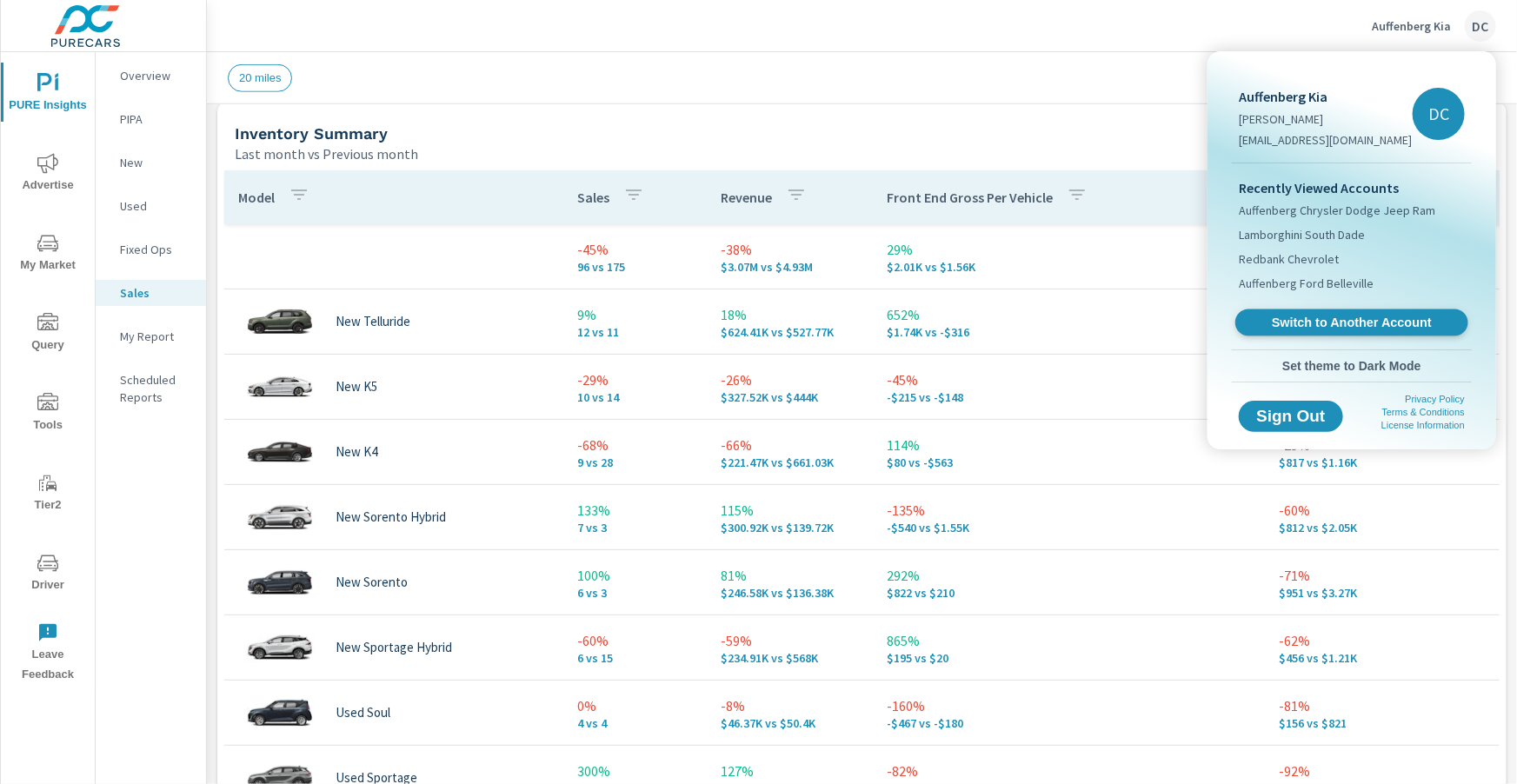
click at [1319, 324] on span "Switch to Another Account" at bounding box center [1351, 323] width 213 height 17
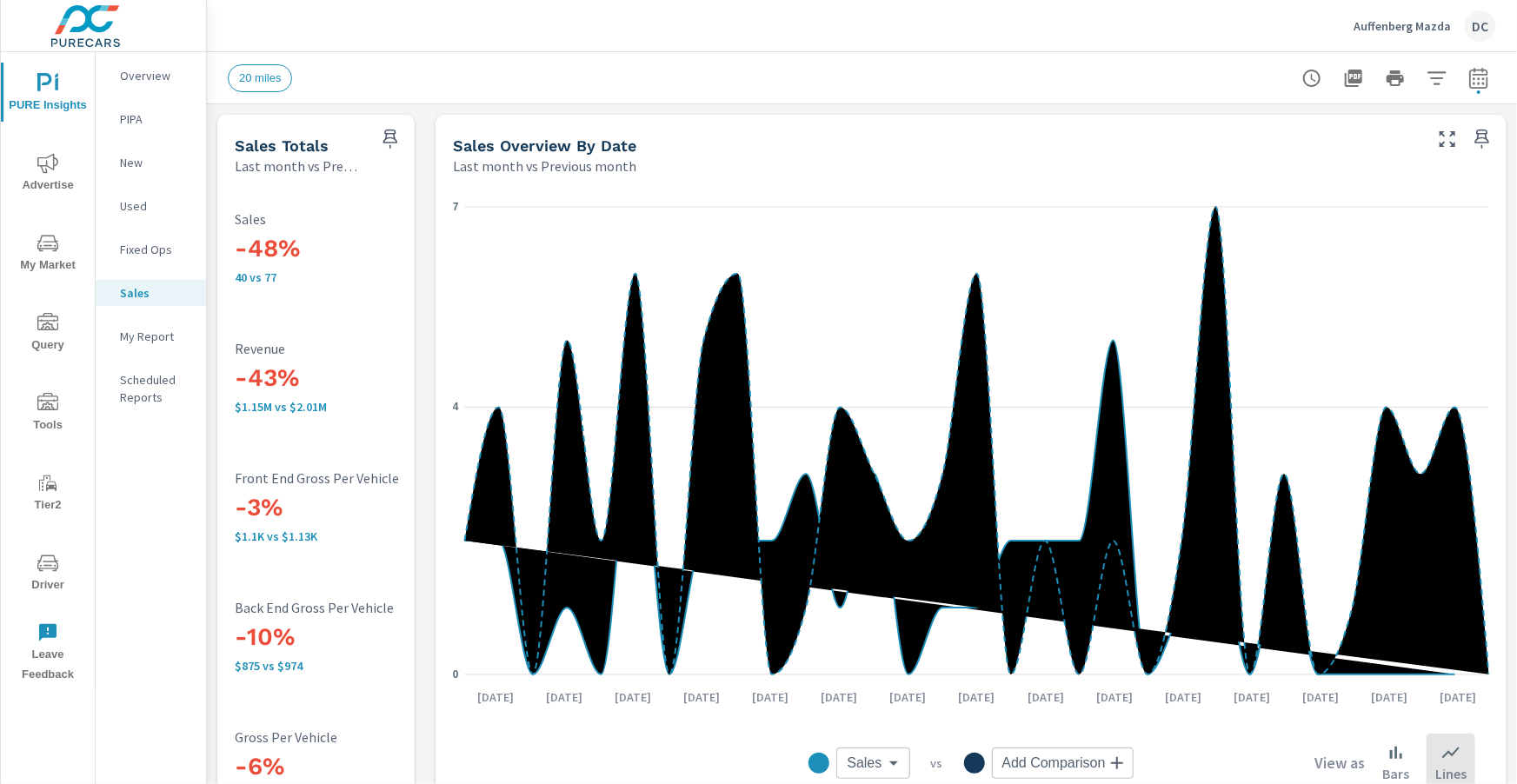
click at [55, 167] on icon "nav menu" at bounding box center [47, 163] width 21 height 21
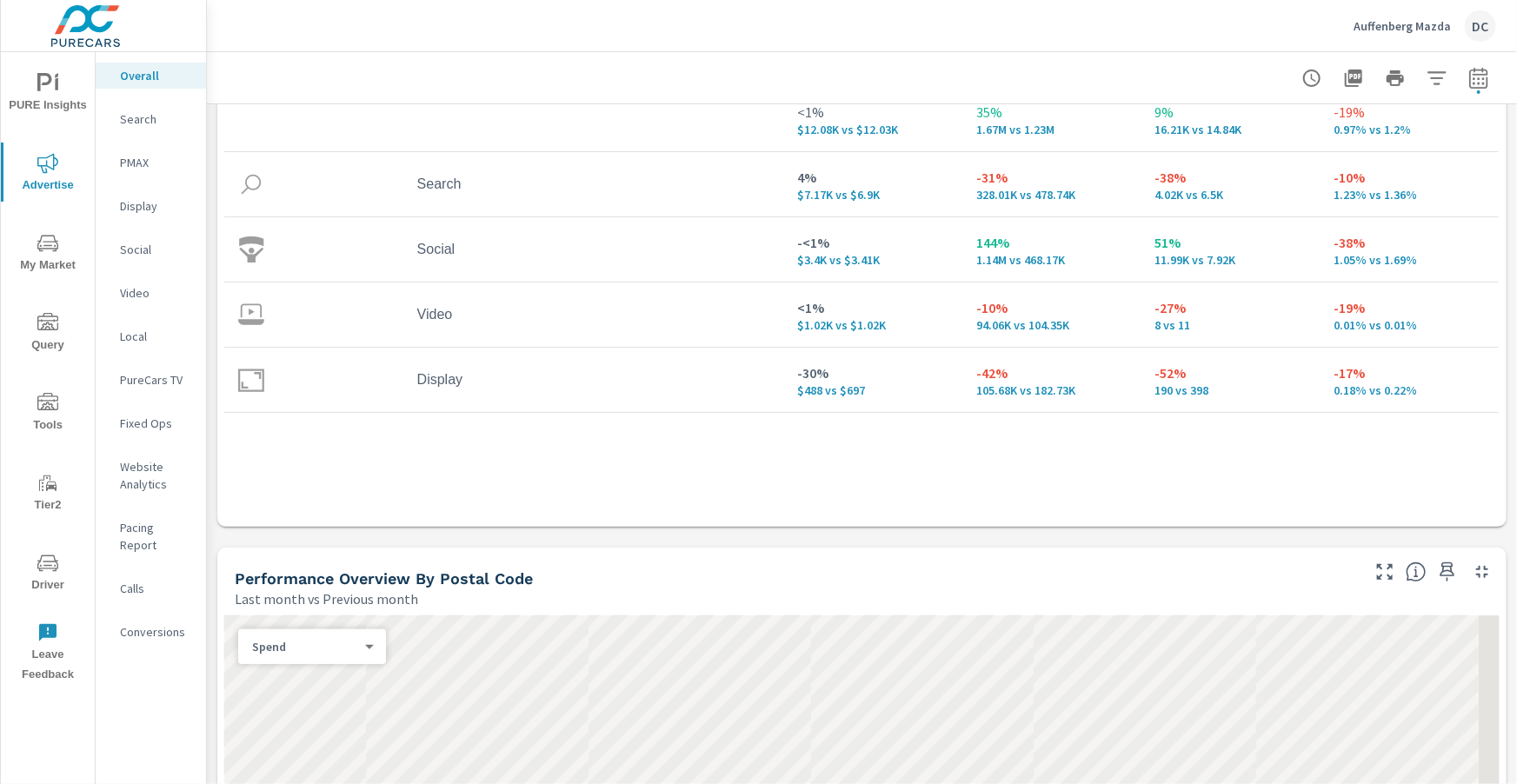
scroll to position [349, 0]
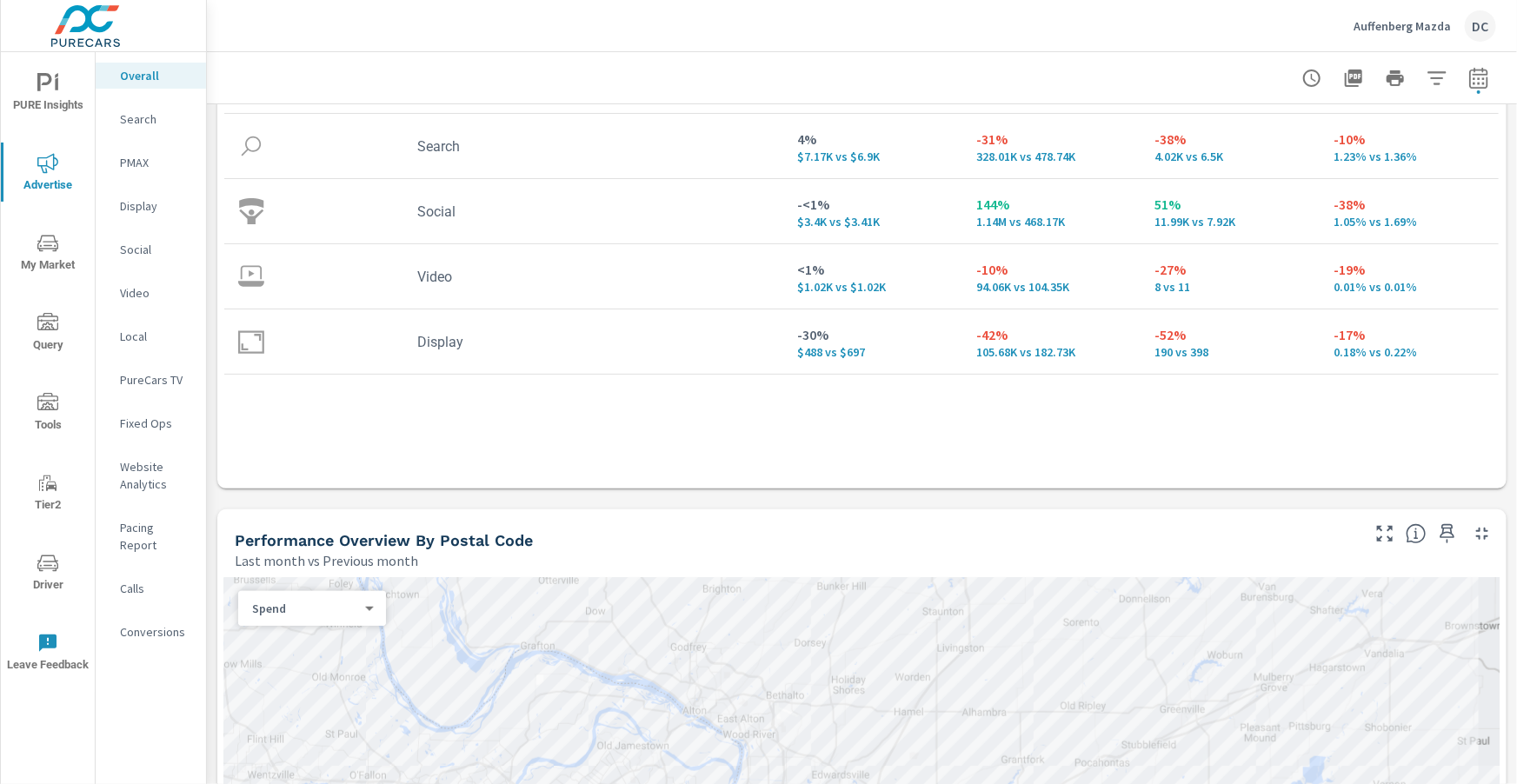
click at [142, 208] on p "Display" at bounding box center [156, 206] width 73 height 18
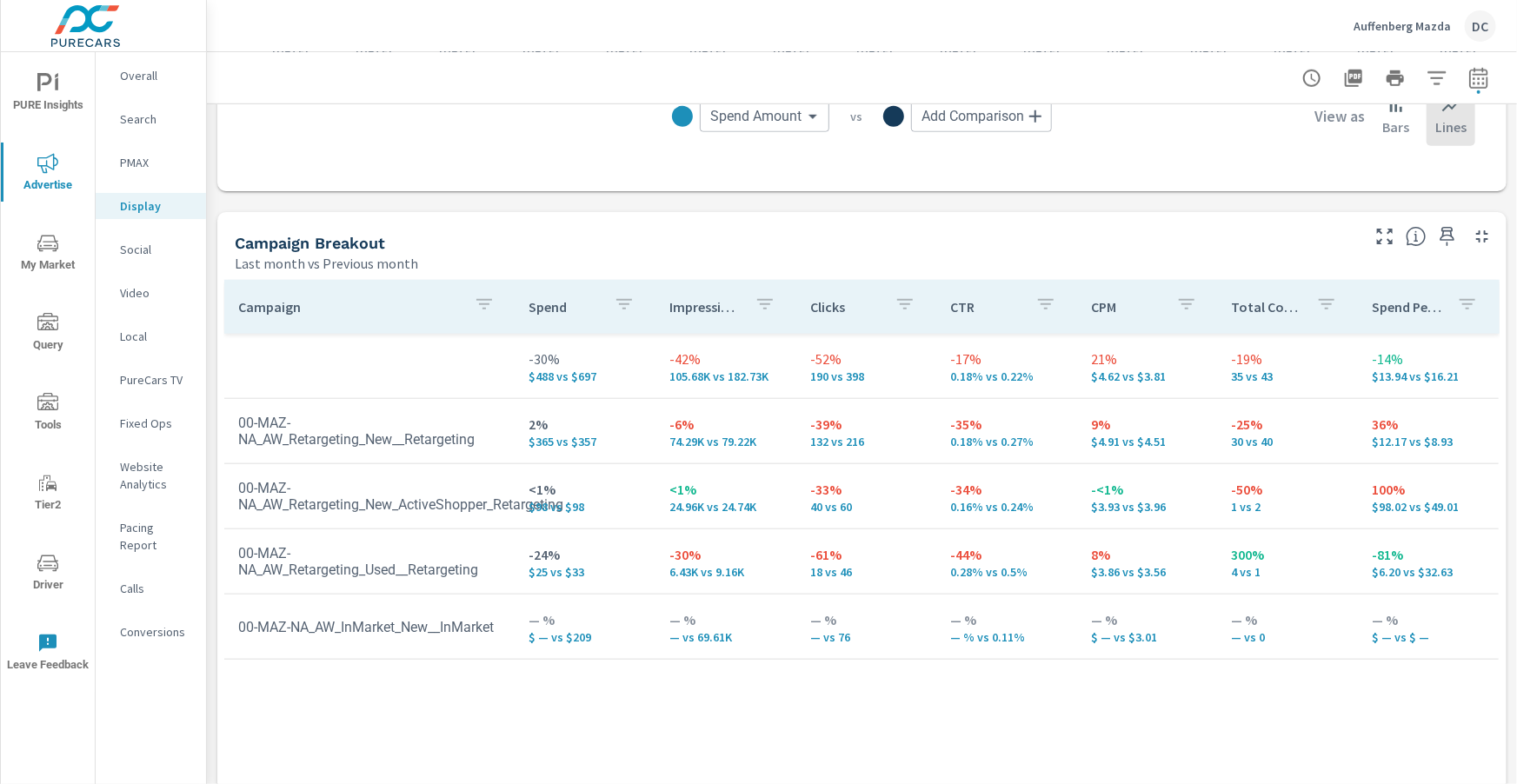
scroll to position [758, 0]
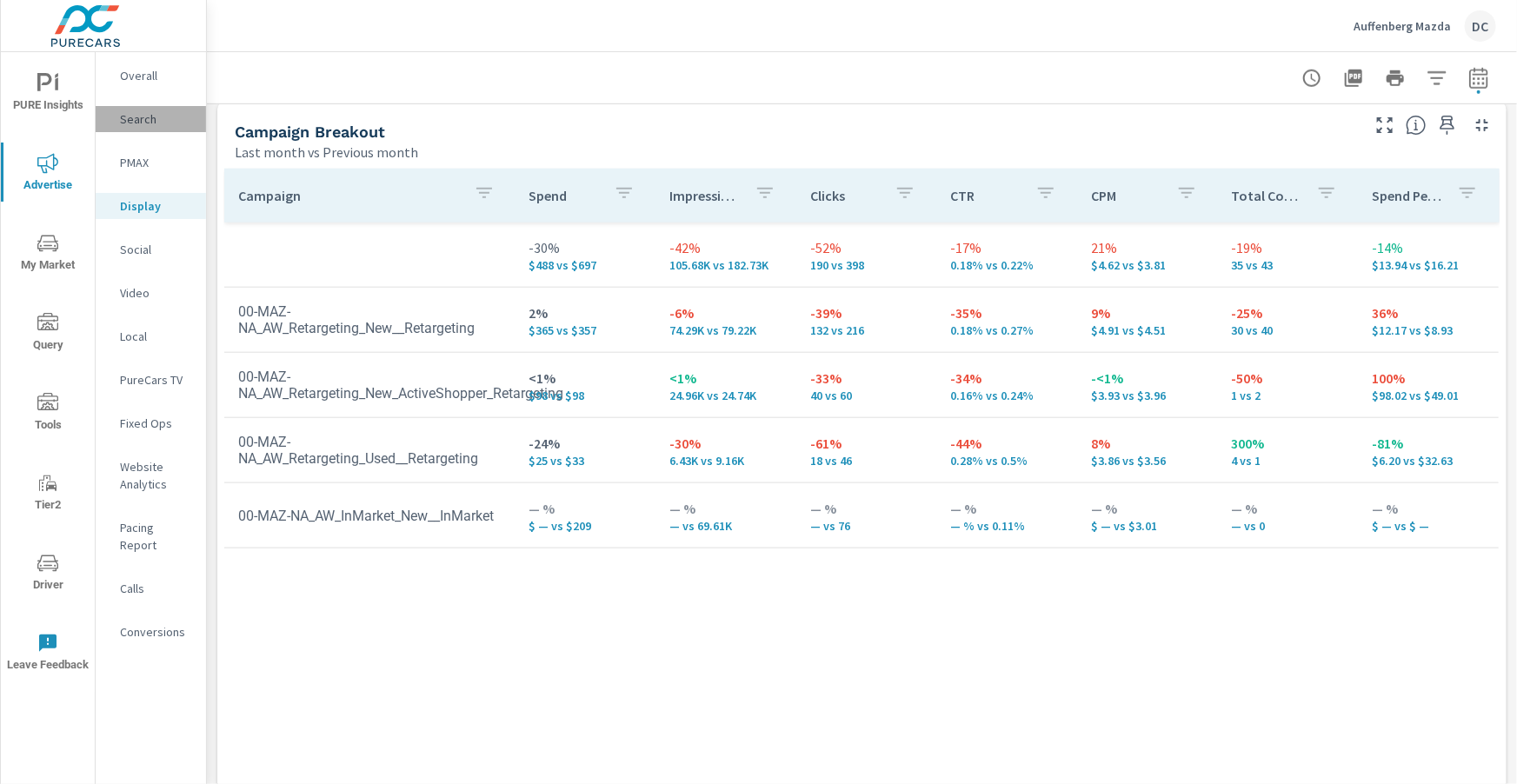
click at [153, 122] on p "Search" at bounding box center [156, 120] width 73 height 18
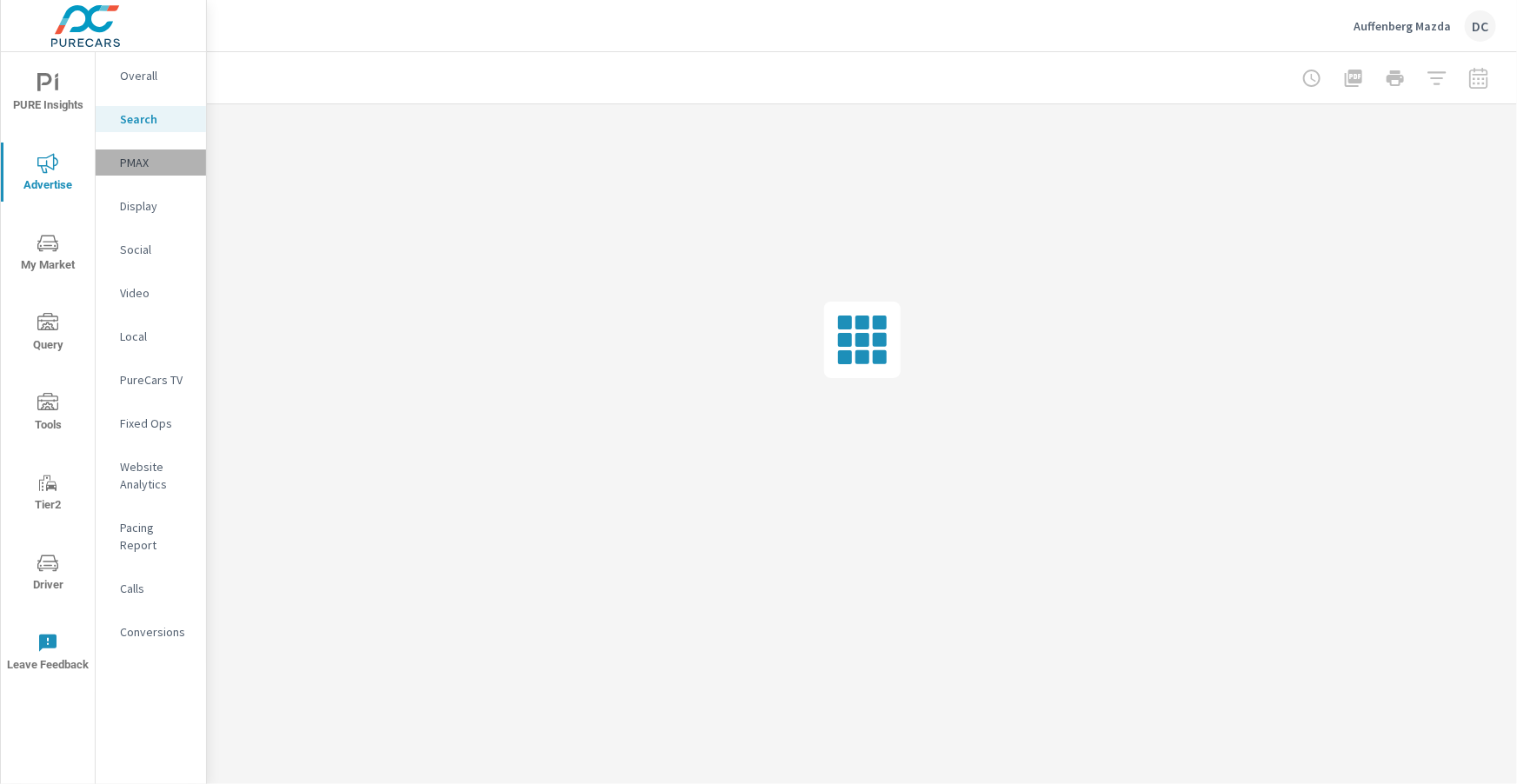
click at [156, 164] on p "PMAX" at bounding box center [156, 163] width 73 height 18
click at [60, 76] on span "PURE Insights" at bounding box center [47, 93] width 83 height 42
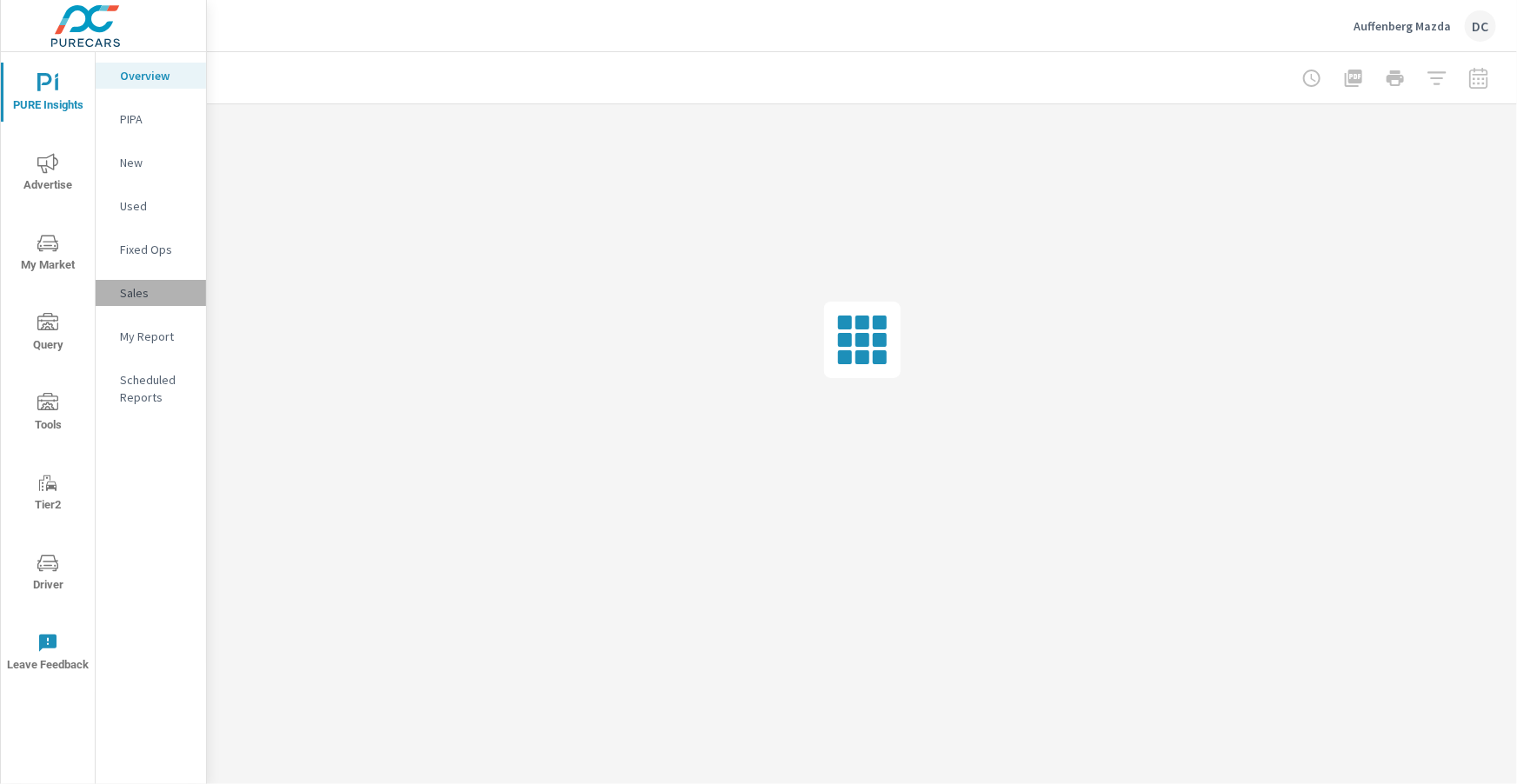
click at [149, 298] on p "Sales" at bounding box center [156, 293] width 73 height 18
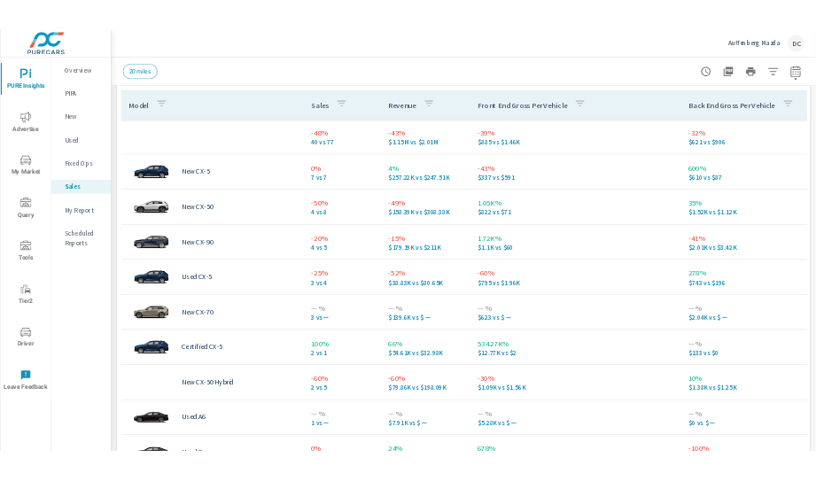
scroll to position [836, 0]
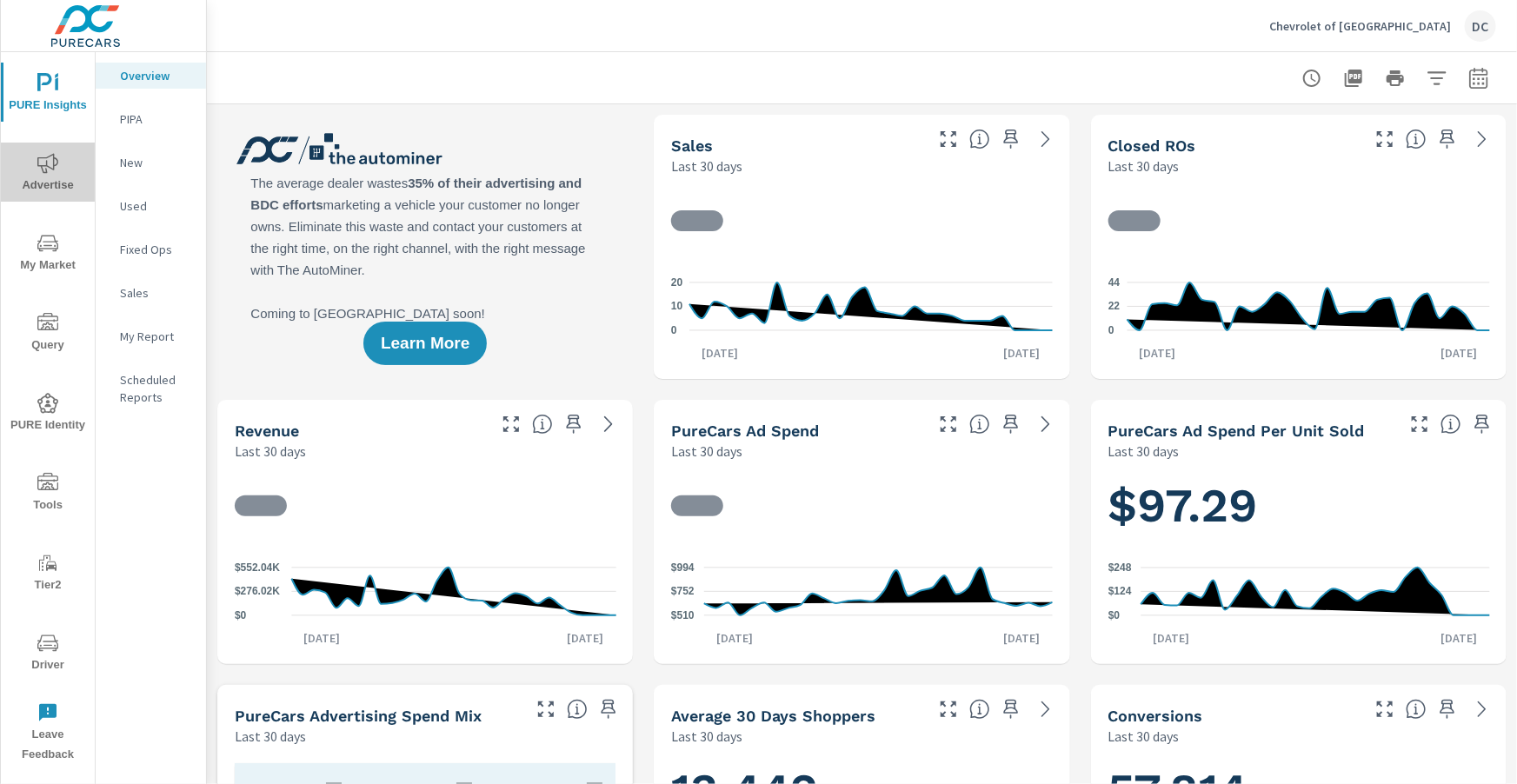
click at [65, 145] on button "Advertise" at bounding box center [48, 172] width 94 height 59
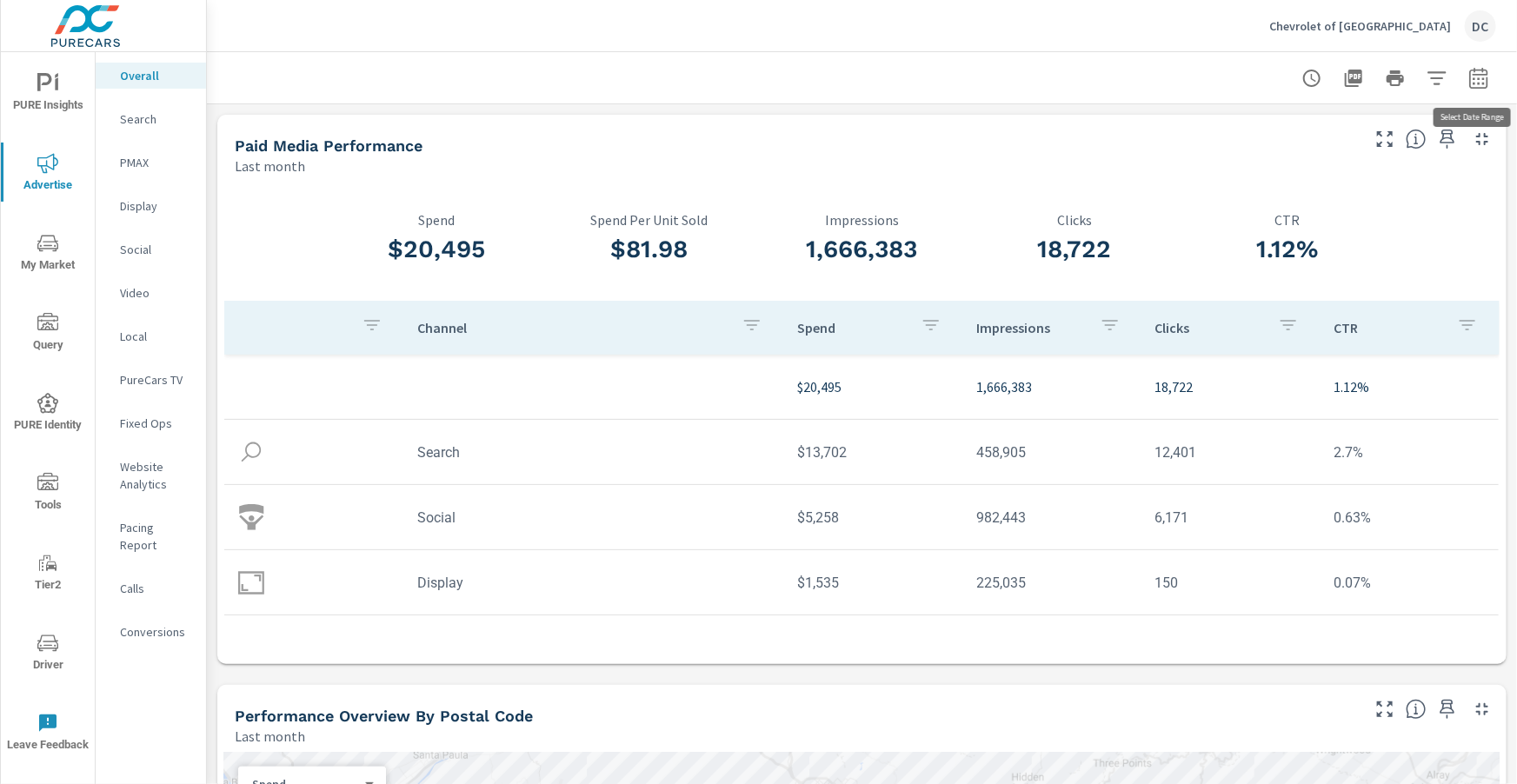
click at [1478, 80] on icon "button" at bounding box center [1478, 78] width 21 height 21
select select "Last month"
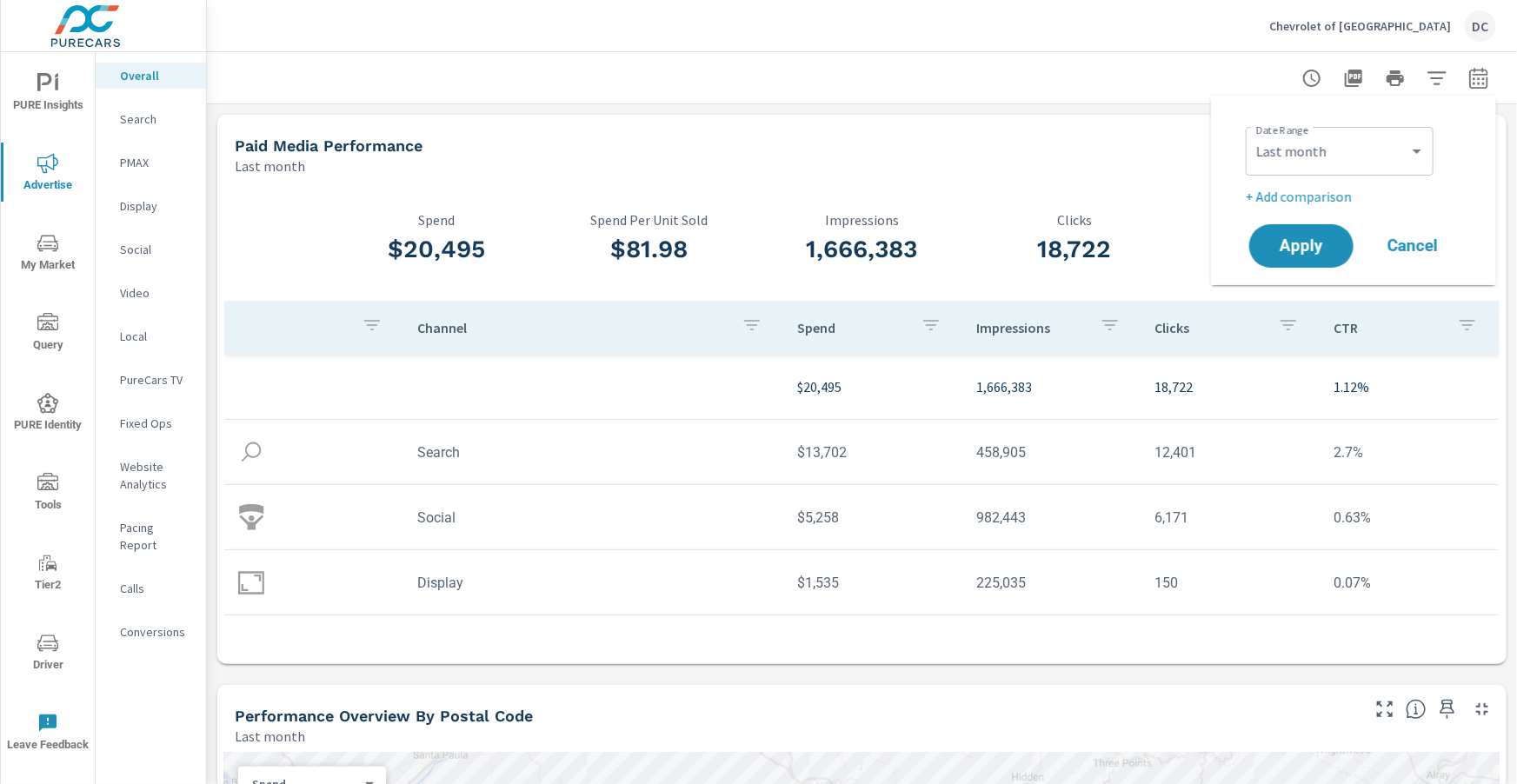
click at [1302, 198] on p "+ Add comparison" at bounding box center [1357, 196] width 223 height 21
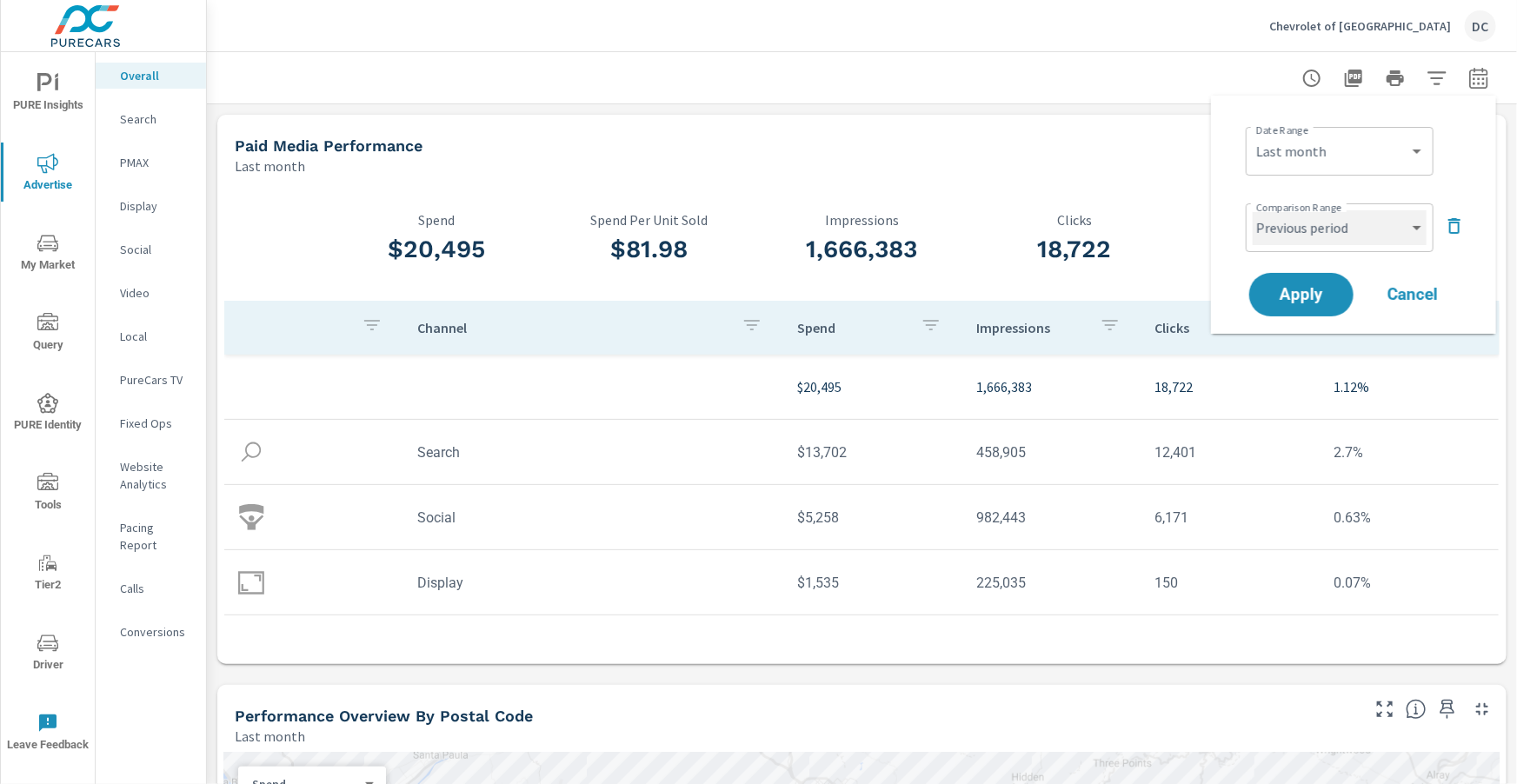
click at [1361, 233] on select "Custom Previous period Previous month Previous year" at bounding box center [1339, 227] width 174 height 34
click at [1253, 210] on select "Custom Previous period Previous month Previous year" at bounding box center [1339, 227] width 174 height 34
select select "Previous month"
click at [1323, 287] on span "Apply" at bounding box center [1301, 294] width 72 height 17
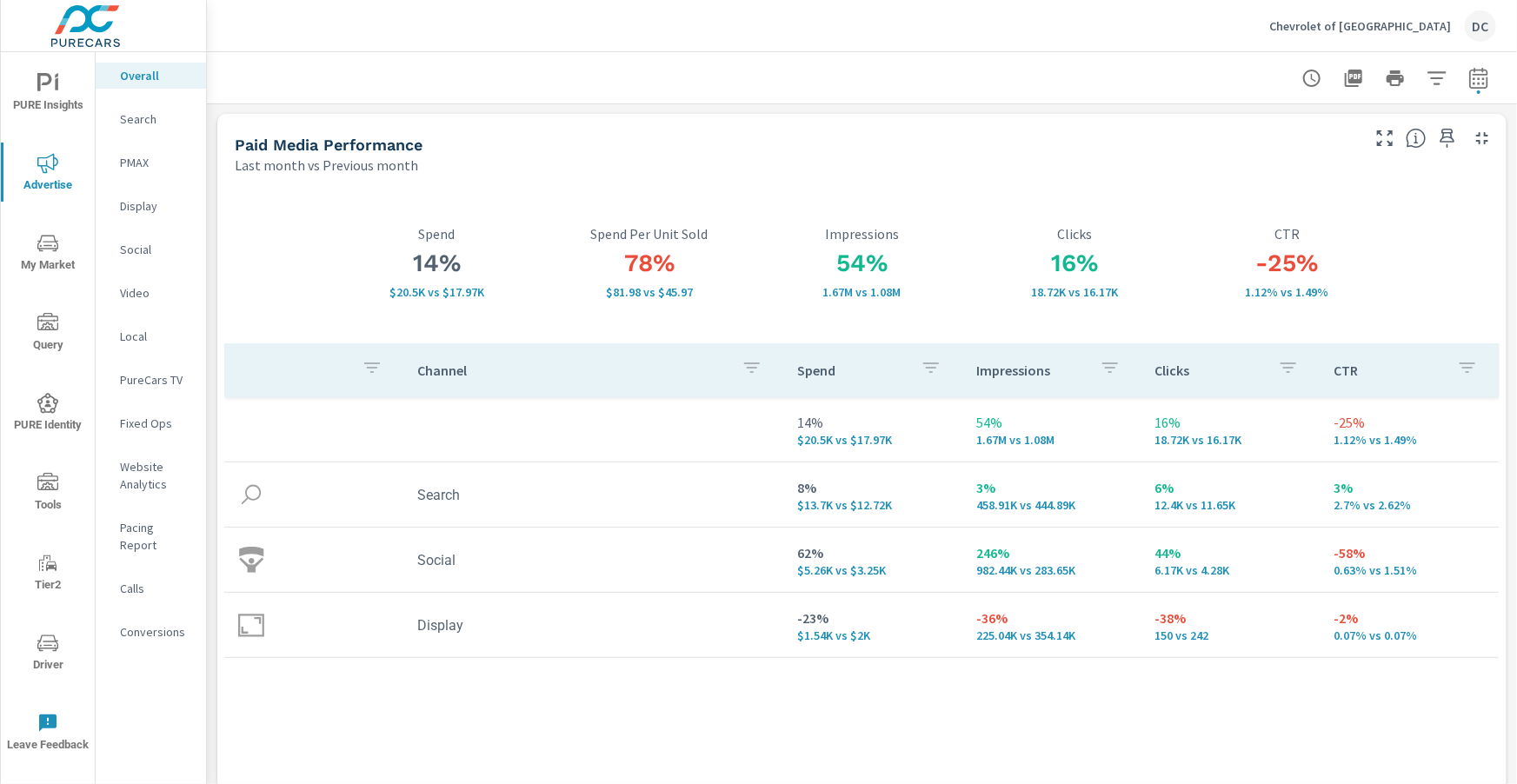
scroll to position [4, 0]
click at [133, 167] on p "PMAX" at bounding box center [156, 163] width 73 height 18
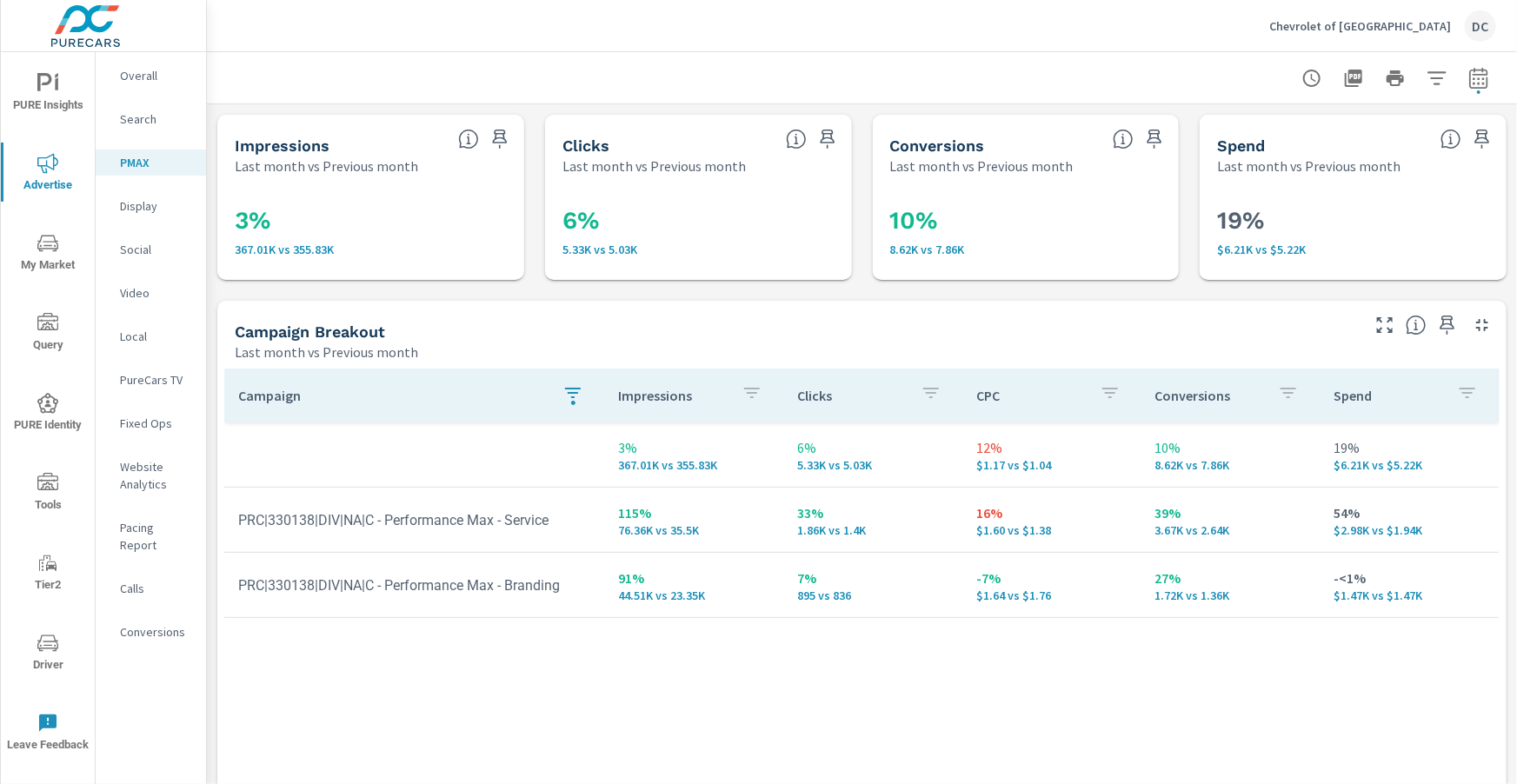
click at [125, 121] on p "Search" at bounding box center [156, 120] width 73 height 18
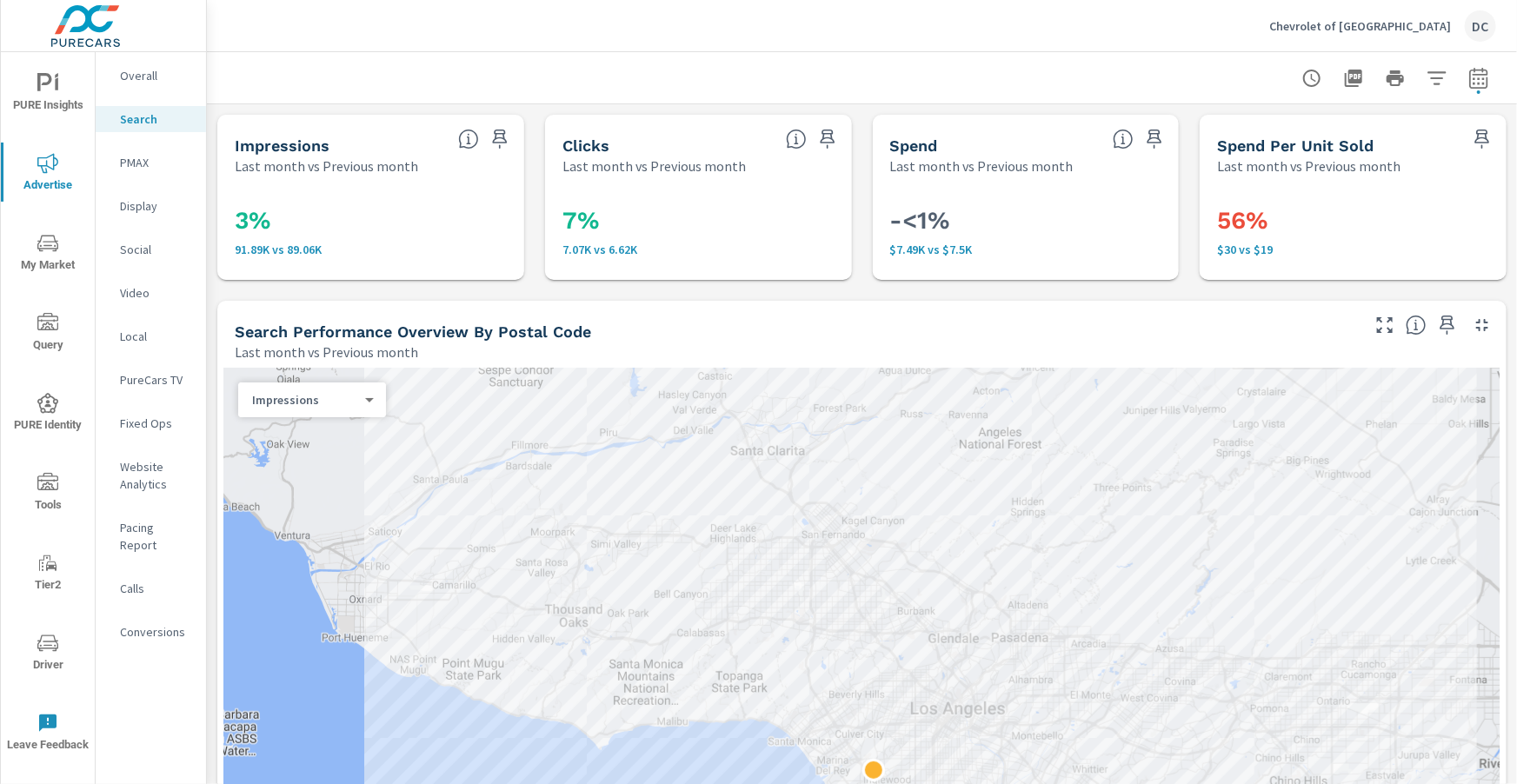
click at [147, 78] on p "Overall" at bounding box center [156, 76] width 73 height 18
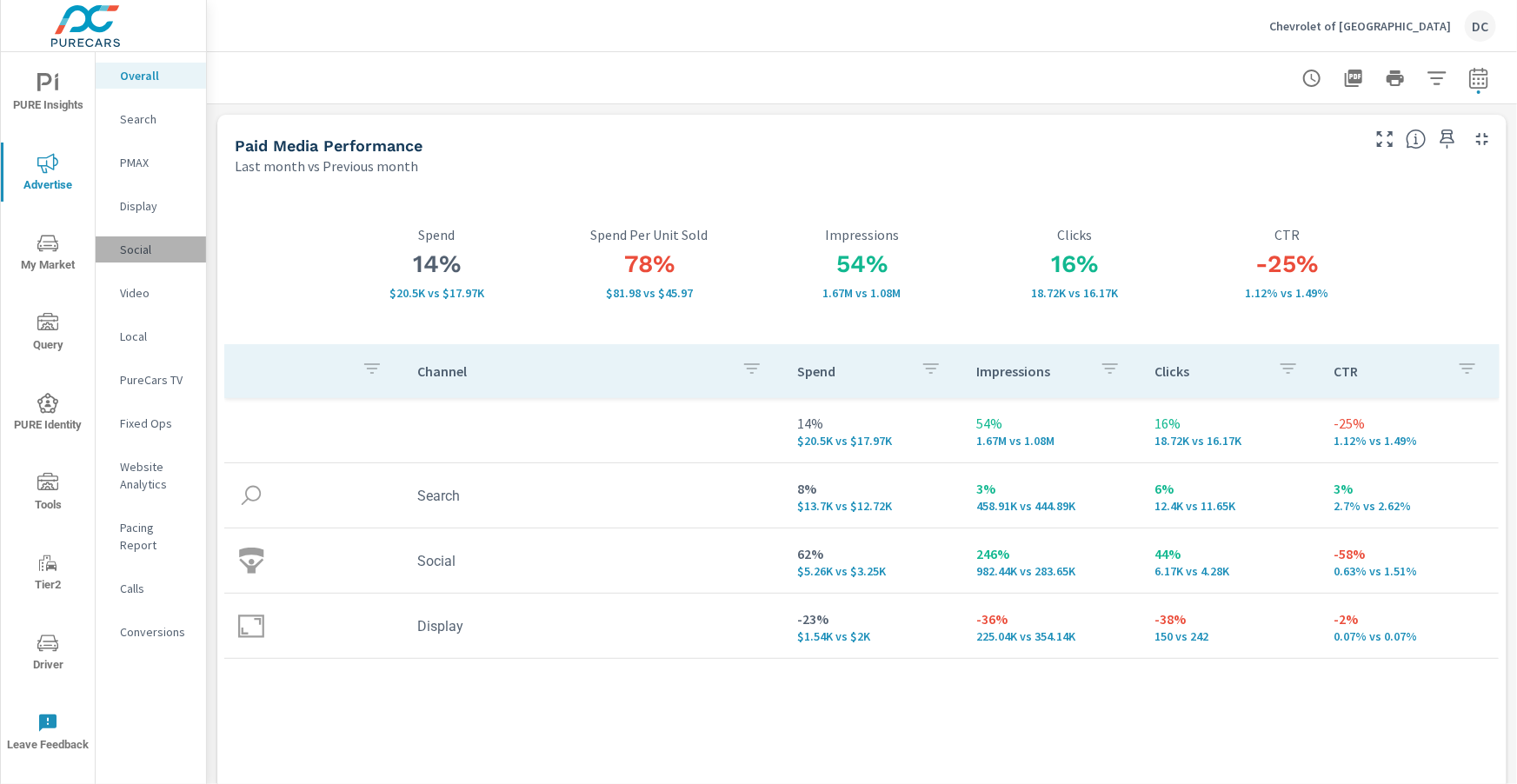
click at [143, 255] on p "Social" at bounding box center [156, 249] width 73 height 18
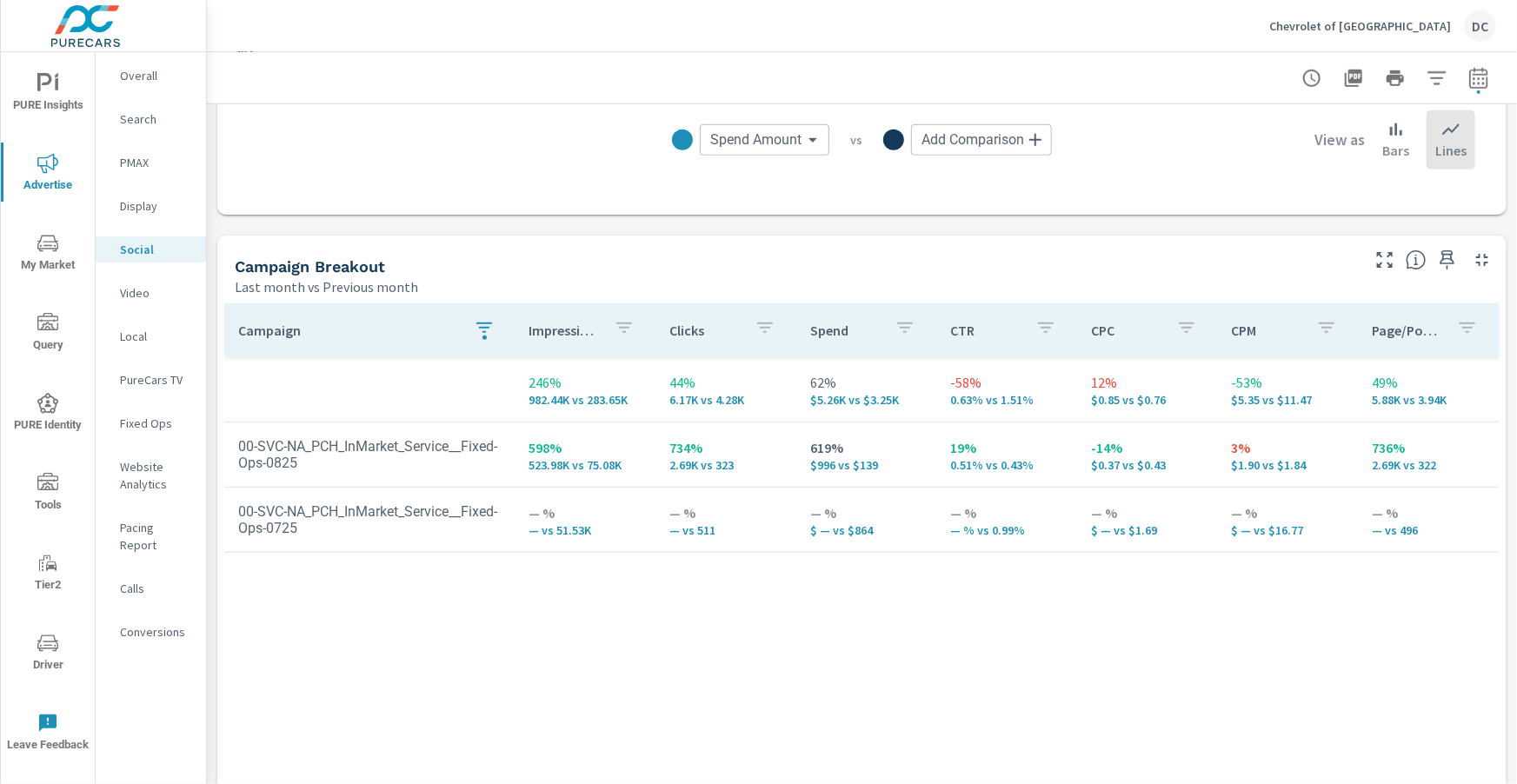
scroll to position [625, 0]
click at [490, 324] on icon "button" at bounding box center [484, 326] width 21 height 21
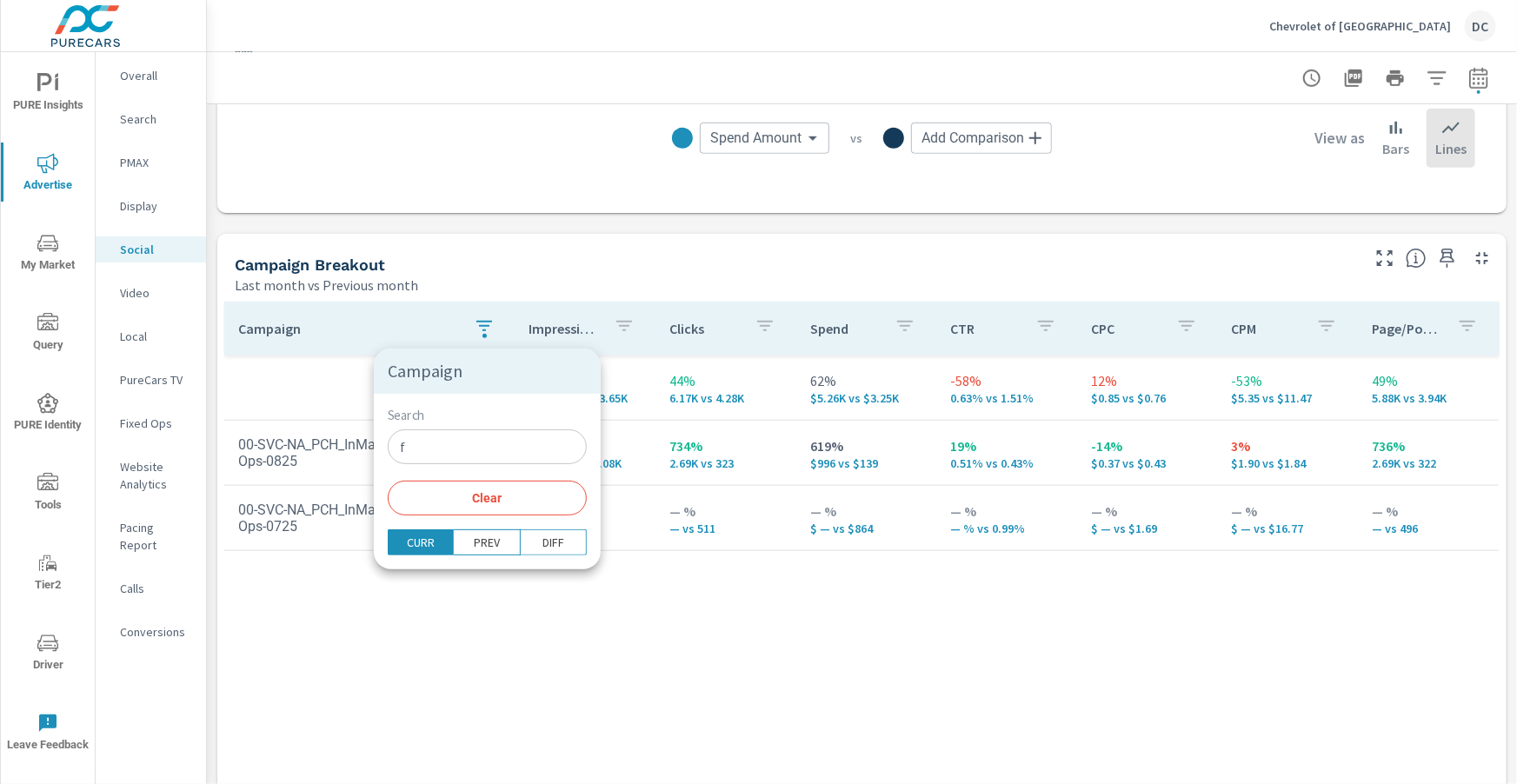
click at [456, 448] on input "f" at bounding box center [487, 446] width 199 height 34
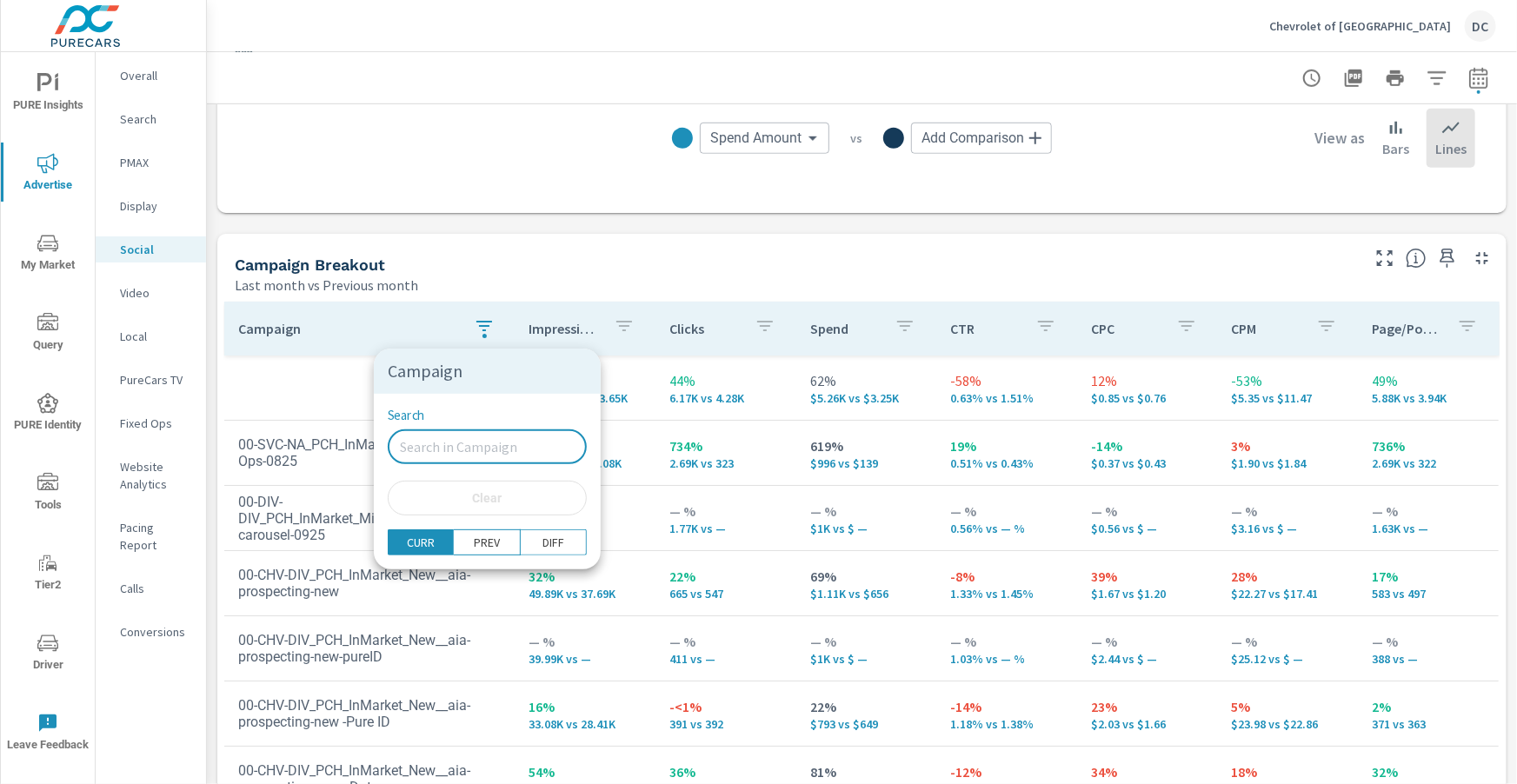
click at [260, 387] on div at bounding box center [758, 392] width 1517 height 784
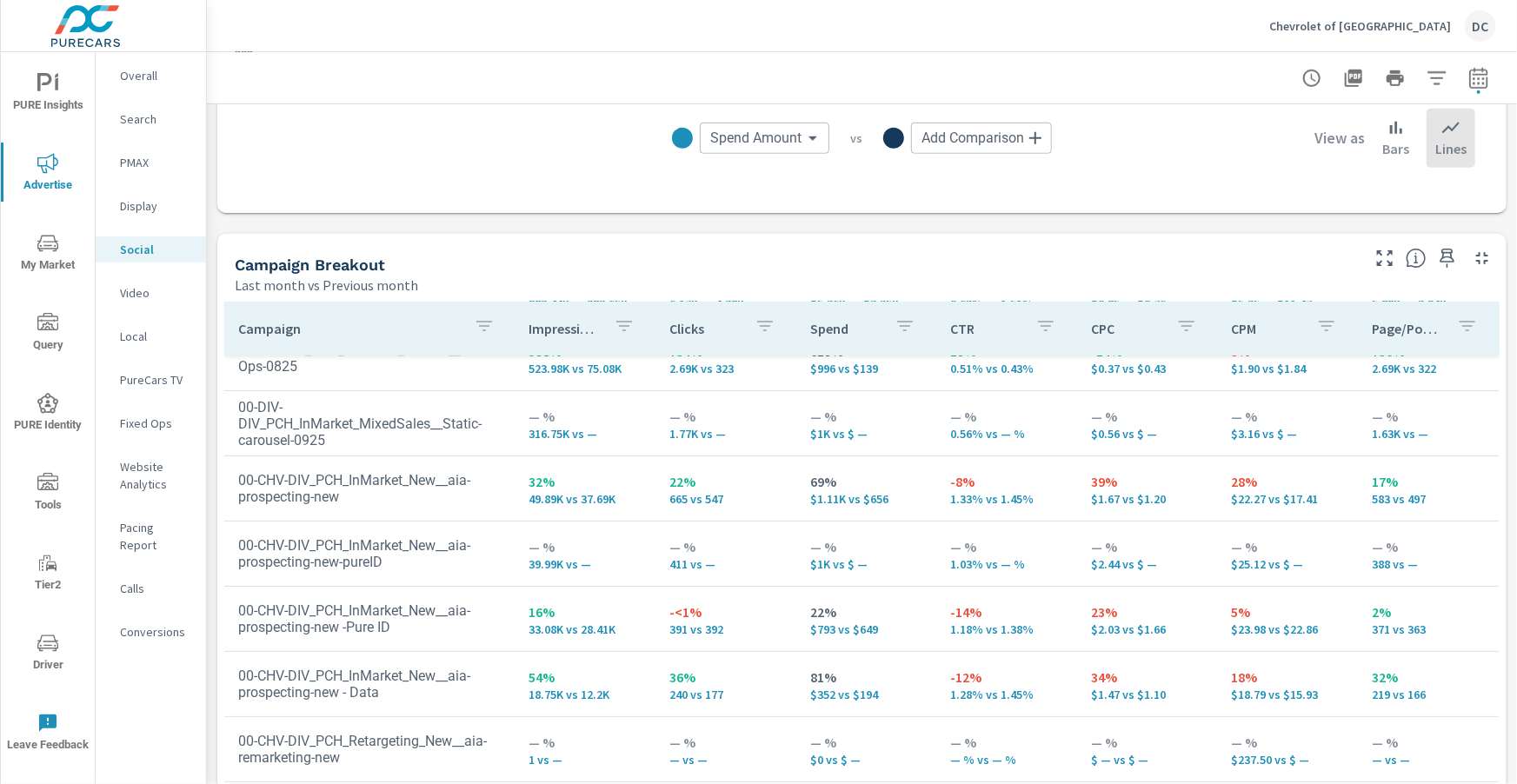
scroll to position [96, 0]
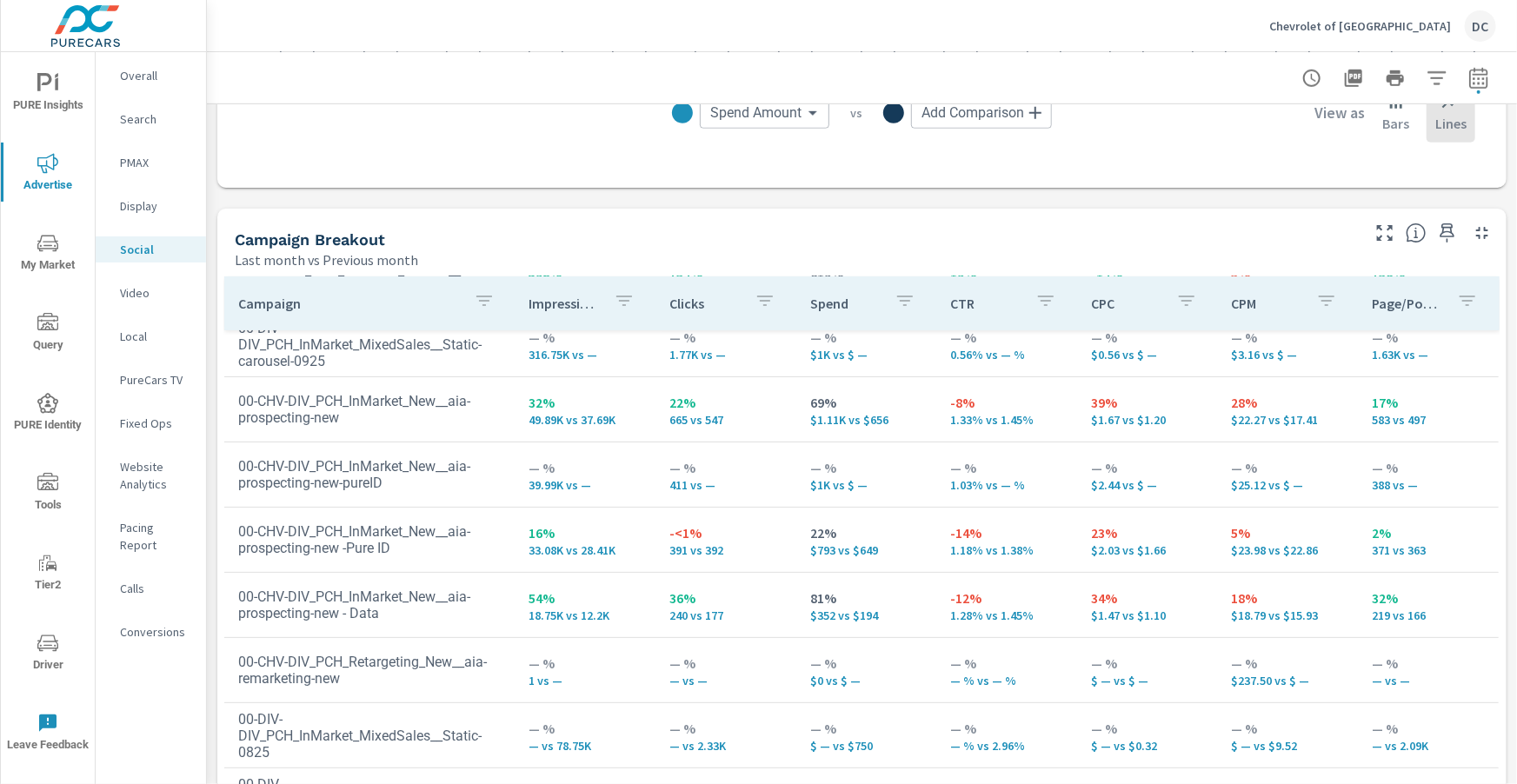
scroll to position [655, 0]
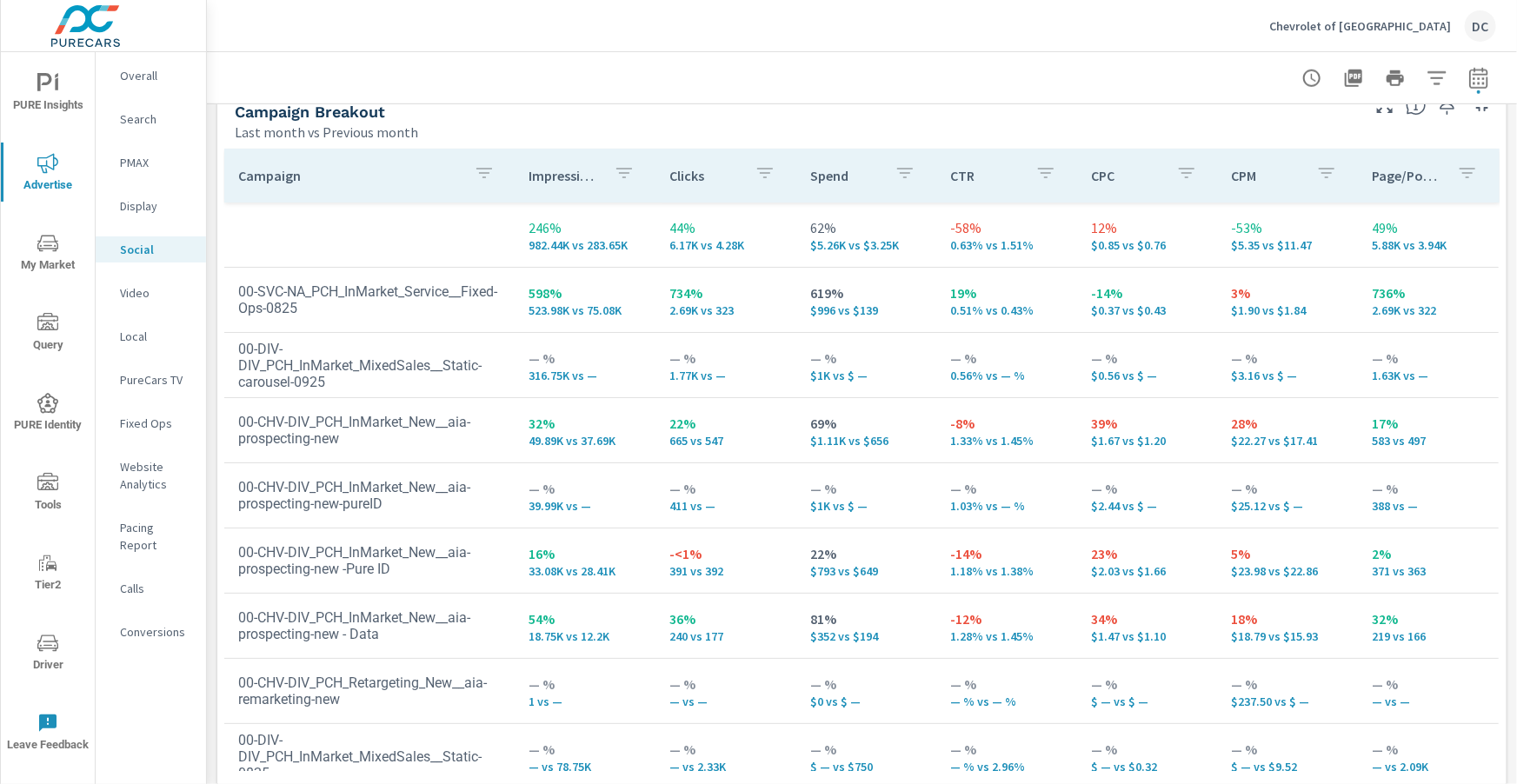
scroll to position [781, 0]
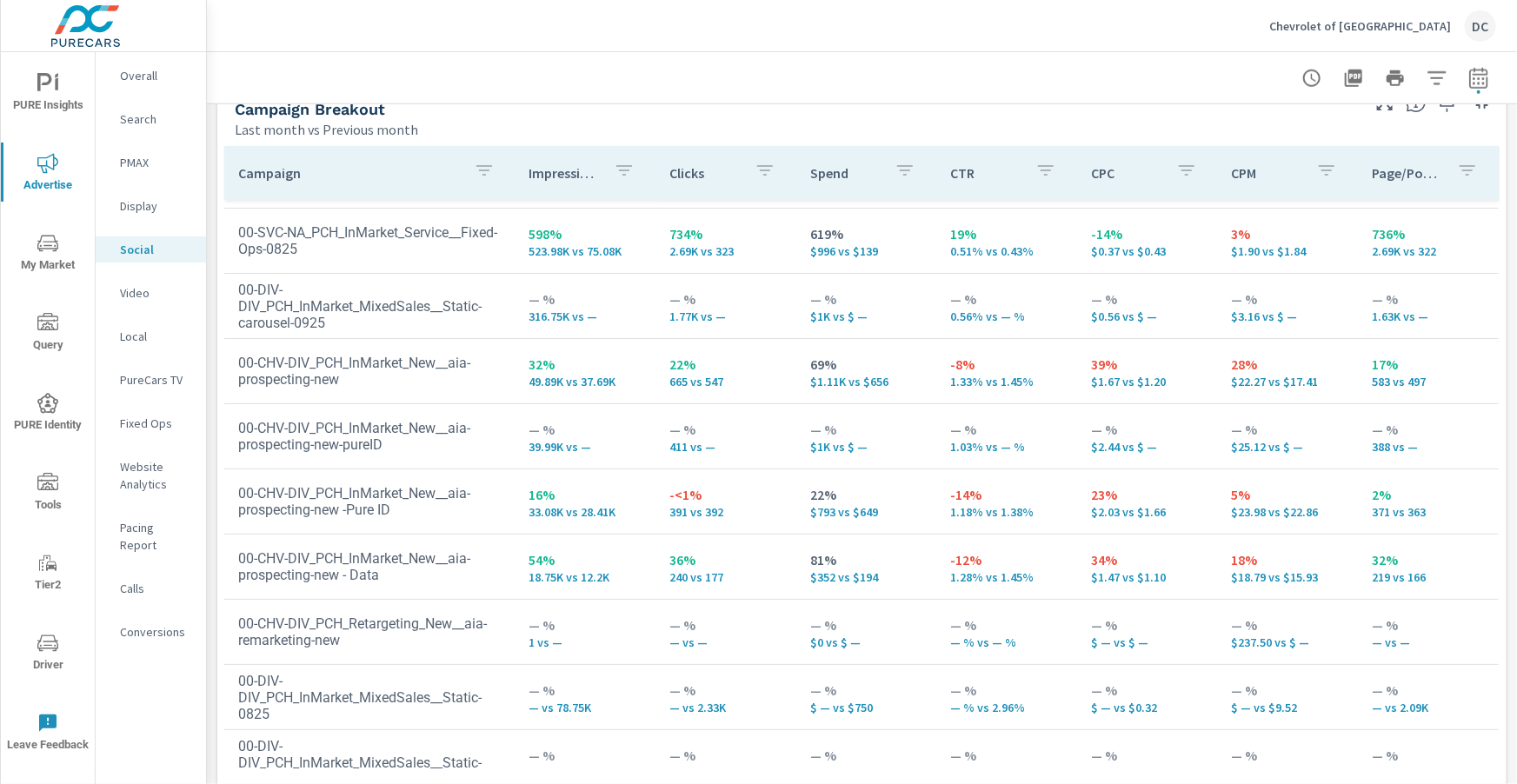
scroll to position [69, 0]
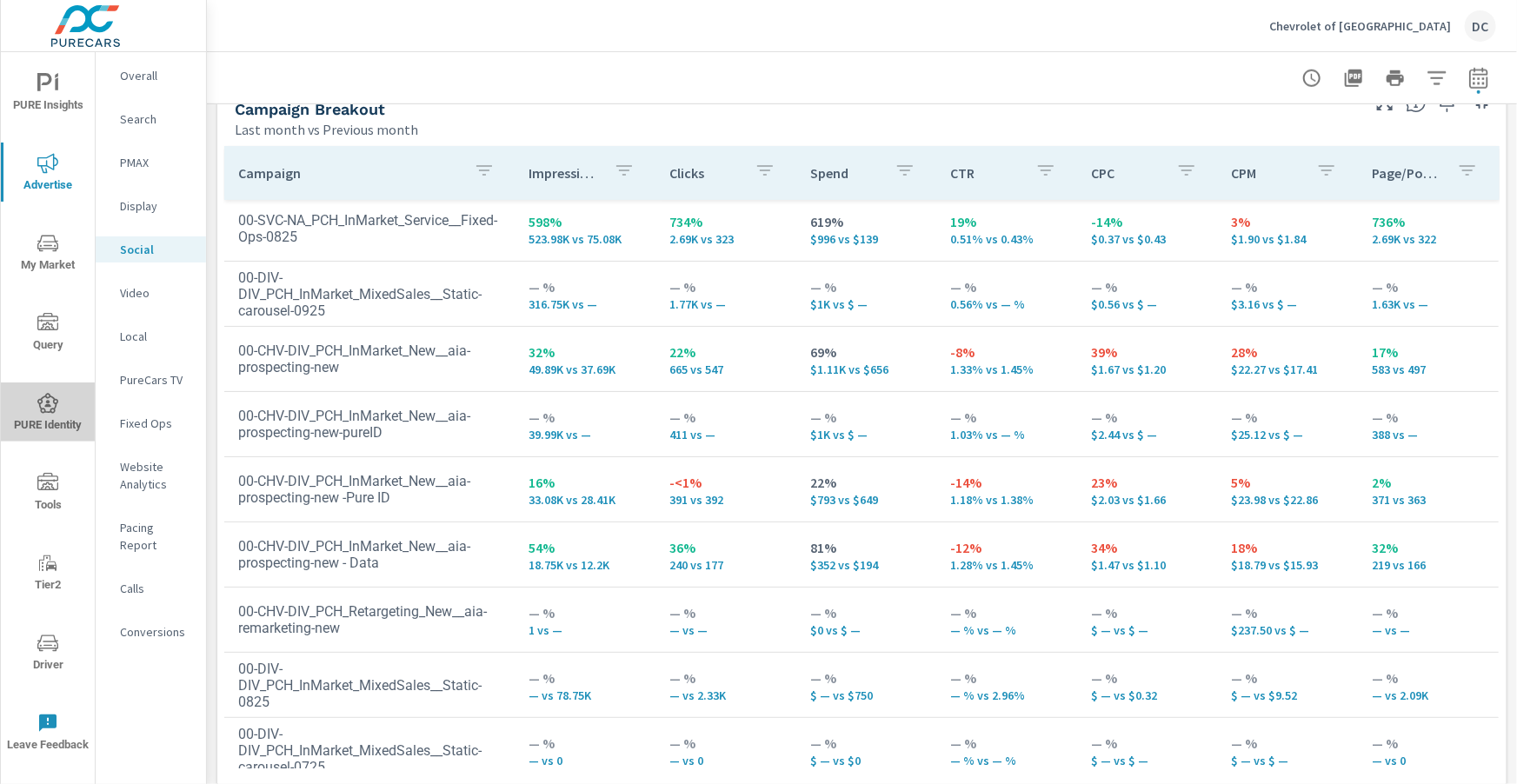
click at [50, 393] on icon "nav menu" at bounding box center [47, 402] width 21 height 21
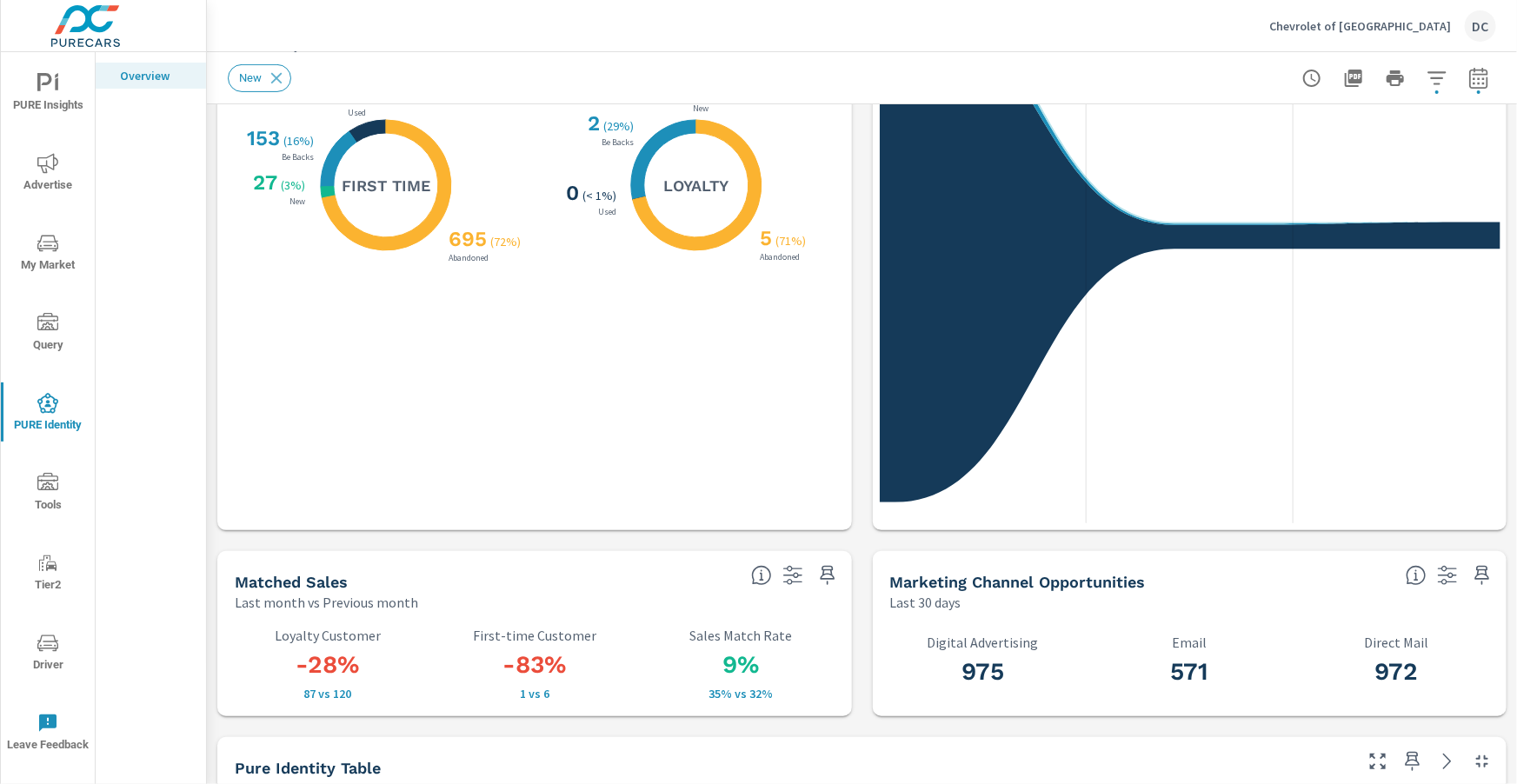
scroll to position [319, 0]
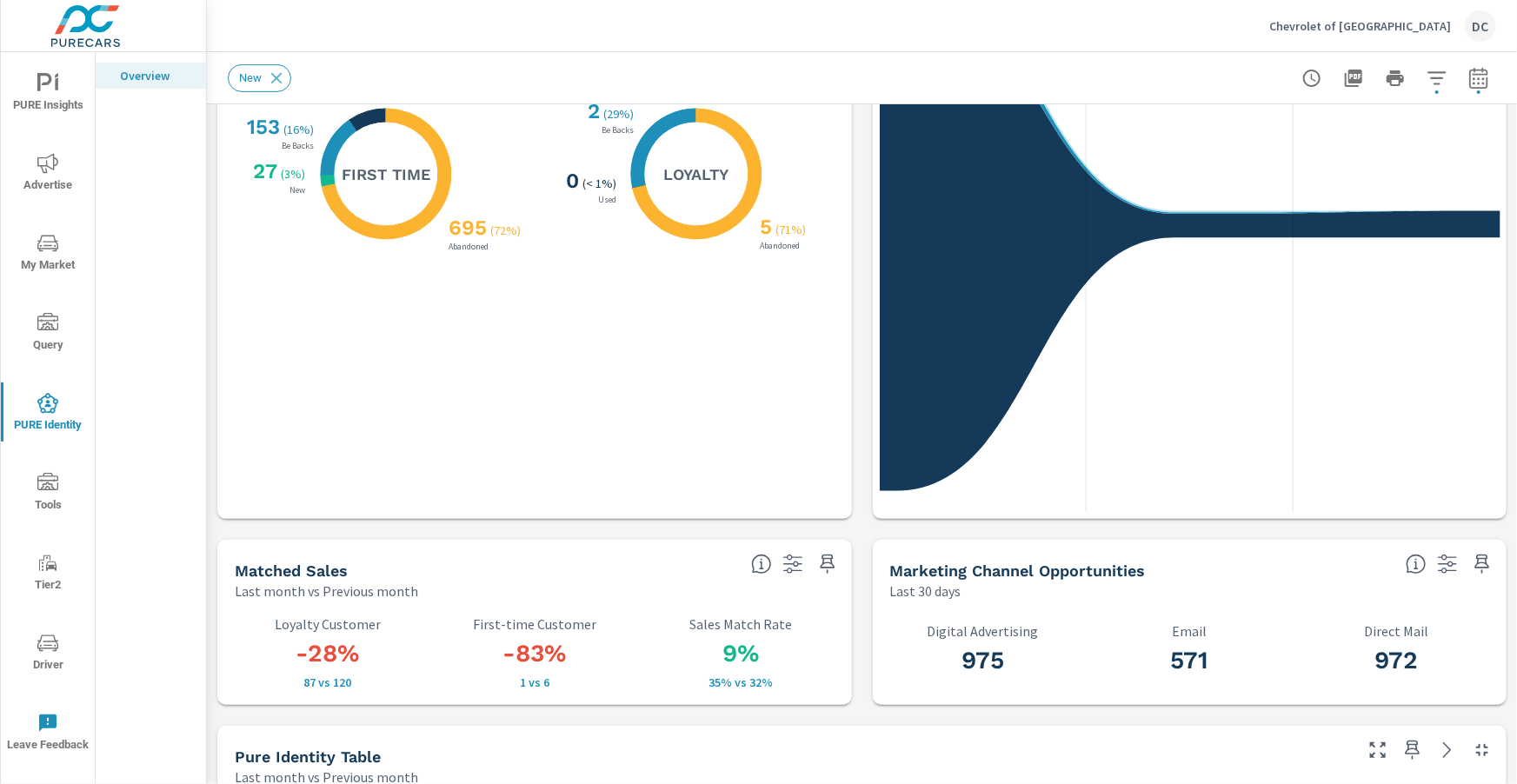
click at [54, 503] on span "Tools" at bounding box center [47, 494] width 83 height 42
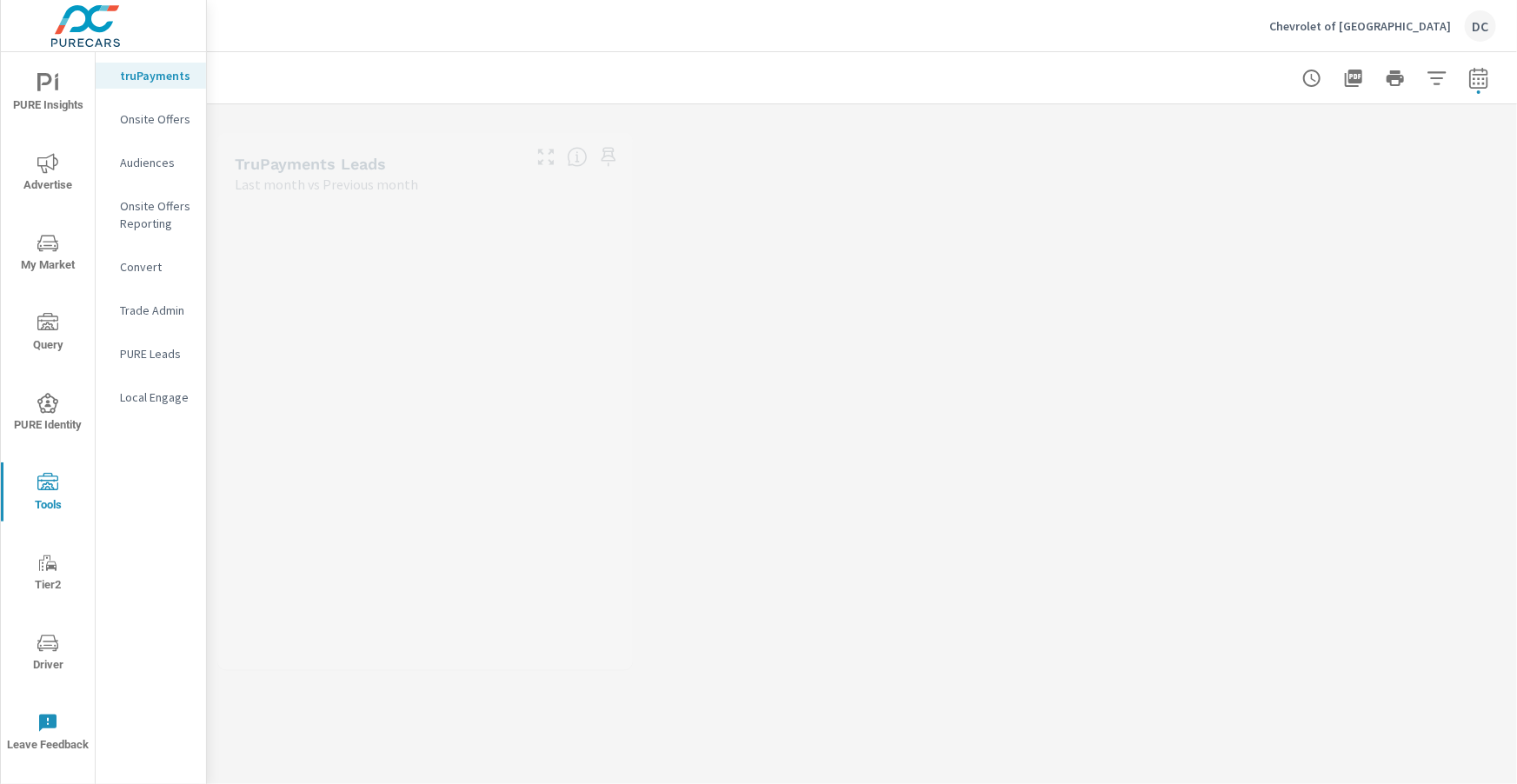
click at [151, 340] on nav "truPayments Onsite Offers Audiences Onsite Offers Reporting Convert Trade Admin…" at bounding box center [150, 243] width 111 height 383
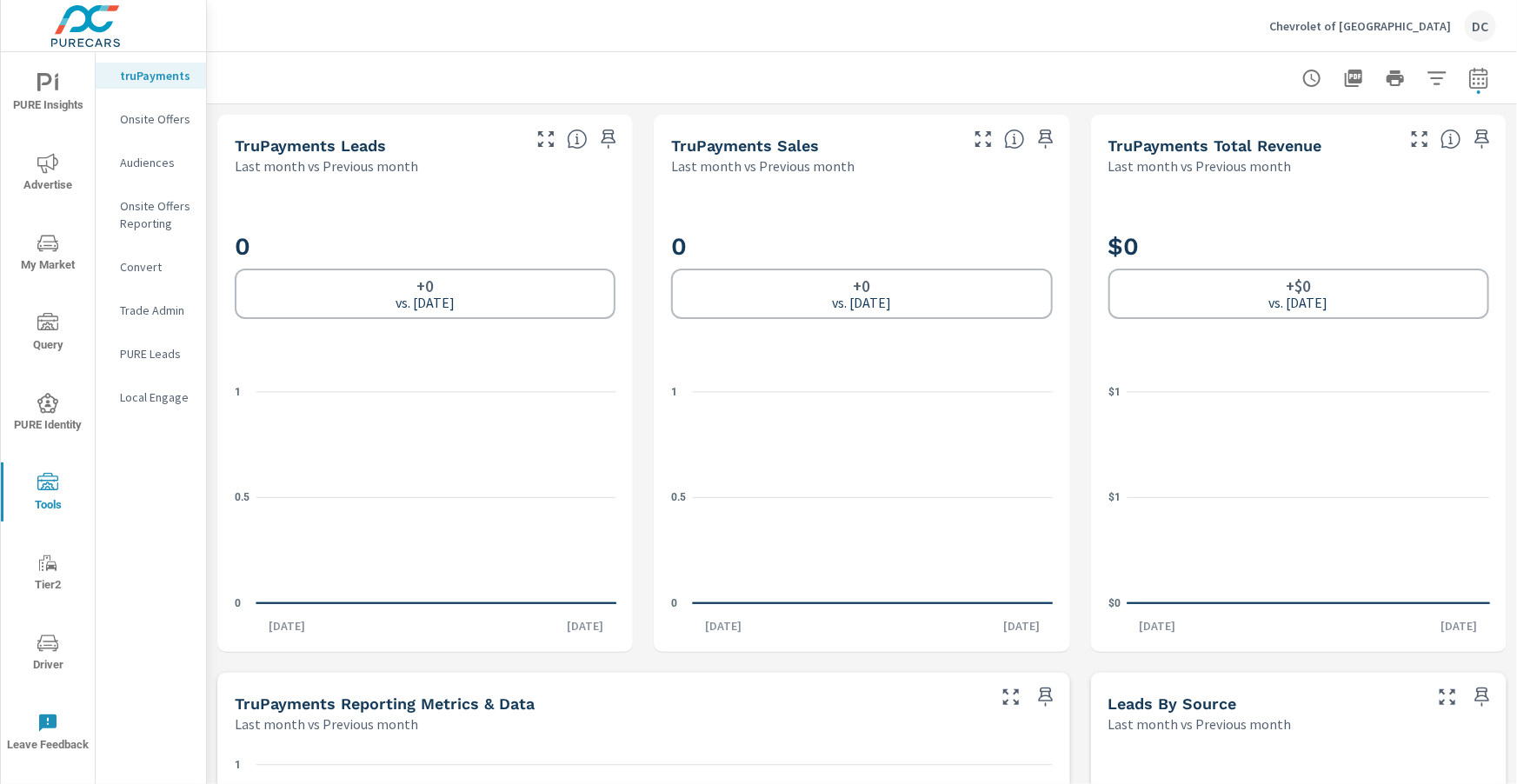
click at [151, 352] on p "PURE Leads" at bounding box center [156, 354] width 73 height 18
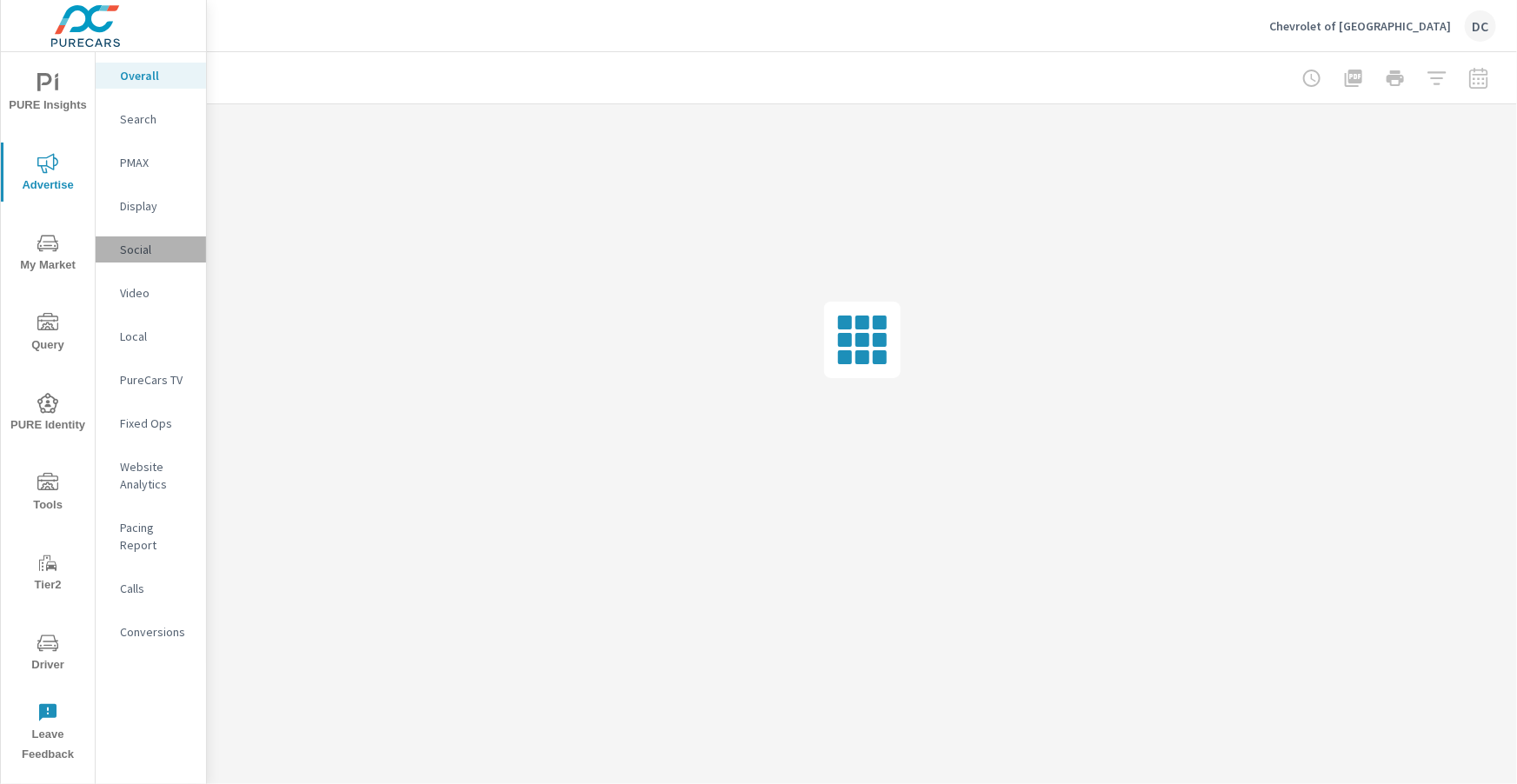
click at [128, 250] on p "Social" at bounding box center [156, 249] width 73 height 18
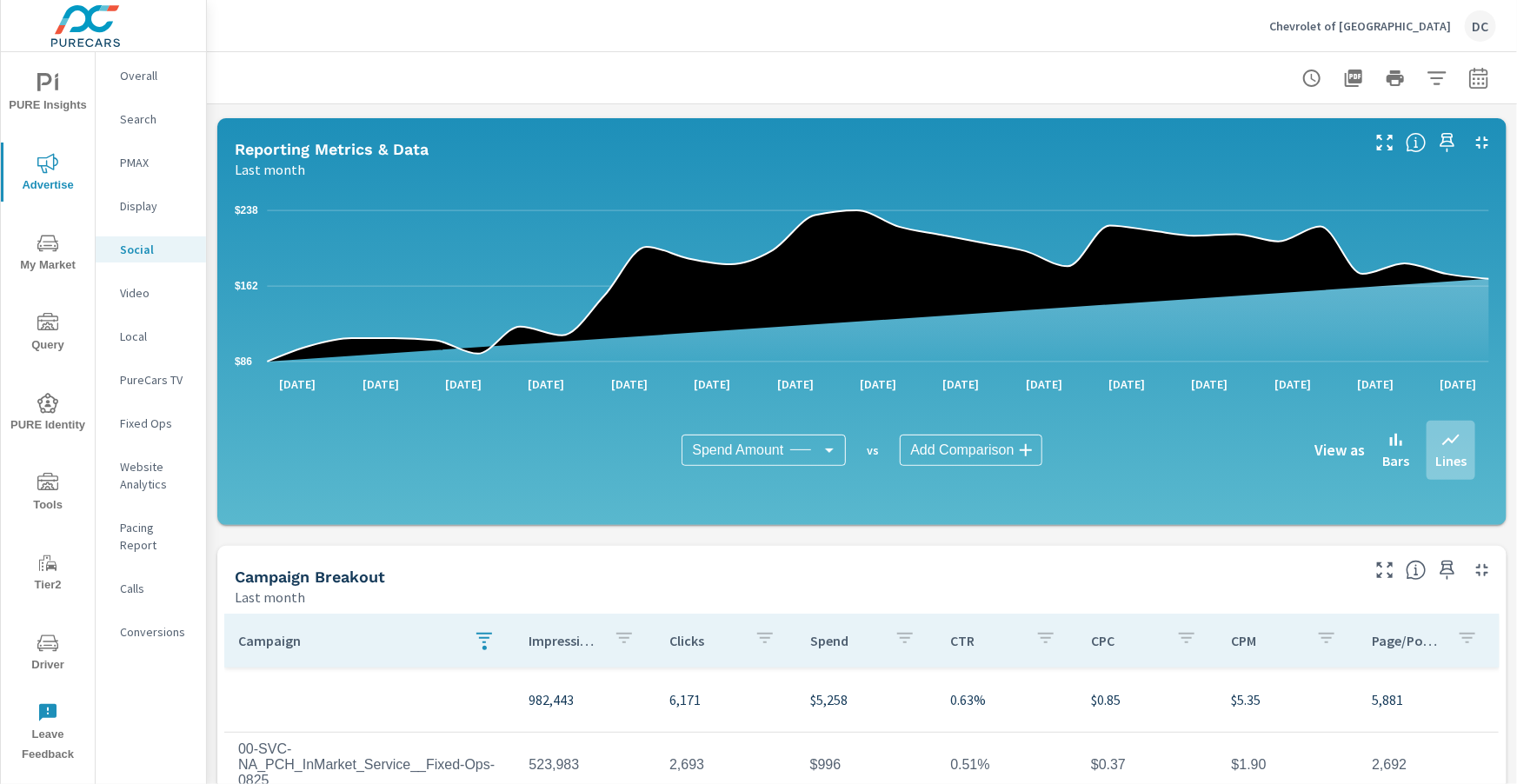
scroll to position [461, 0]
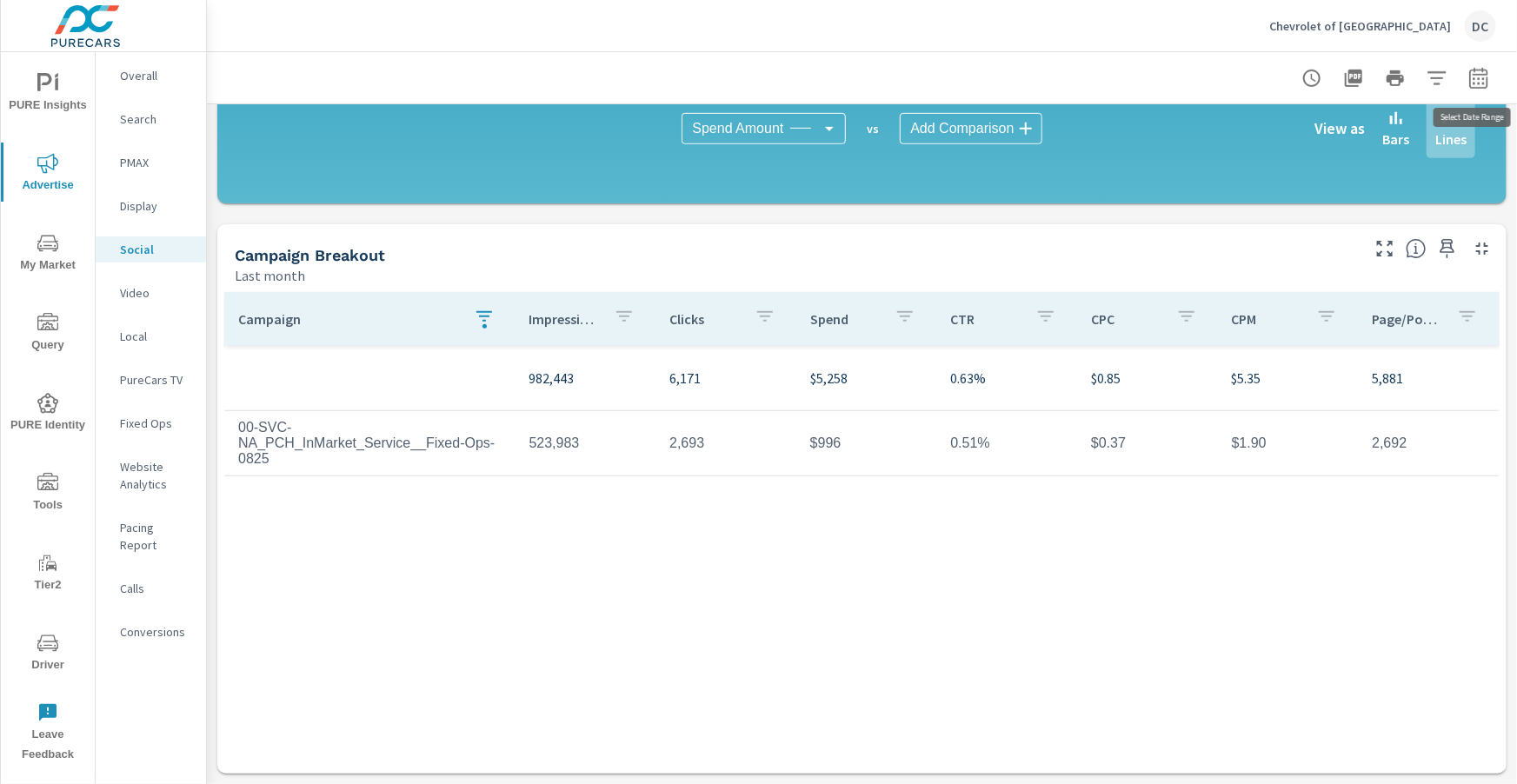
click at [1481, 79] on icon "button" at bounding box center [1478, 78] width 21 height 21
select select "Last month"
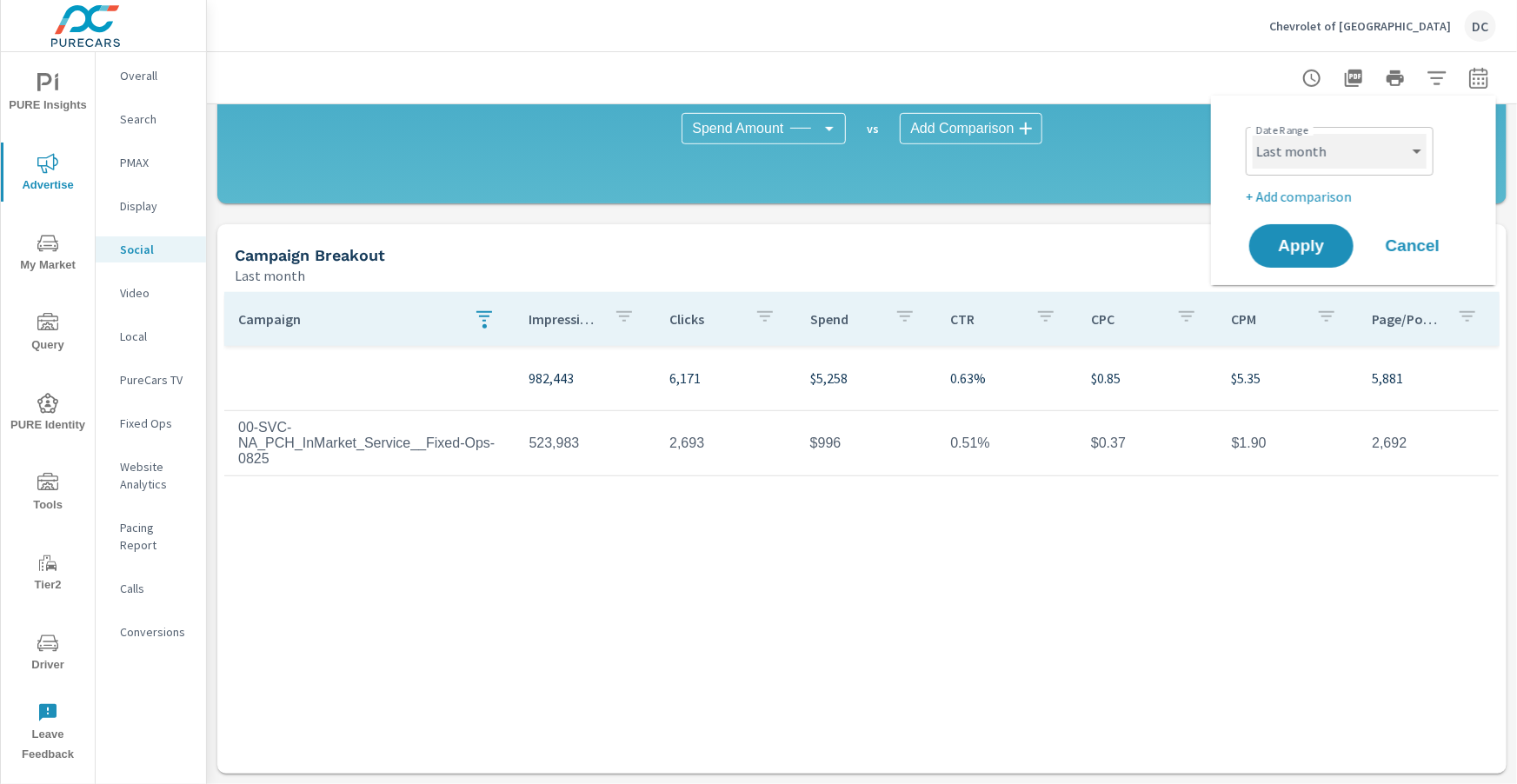
click at [1407, 144] on select "Custom [DATE] Last week Last 7 days Last 14 days Last 30 days Last 45 days Last…" at bounding box center [1339, 150] width 174 height 34
click at [1253, 133] on select "Custom [DATE] Last week Last 7 days Last 14 days Last 30 days Last 45 days Last…" at bounding box center [1339, 150] width 174 height 34
click at [482, 312] on icon "button" at bounding box center [484, 316] width 16 height 11
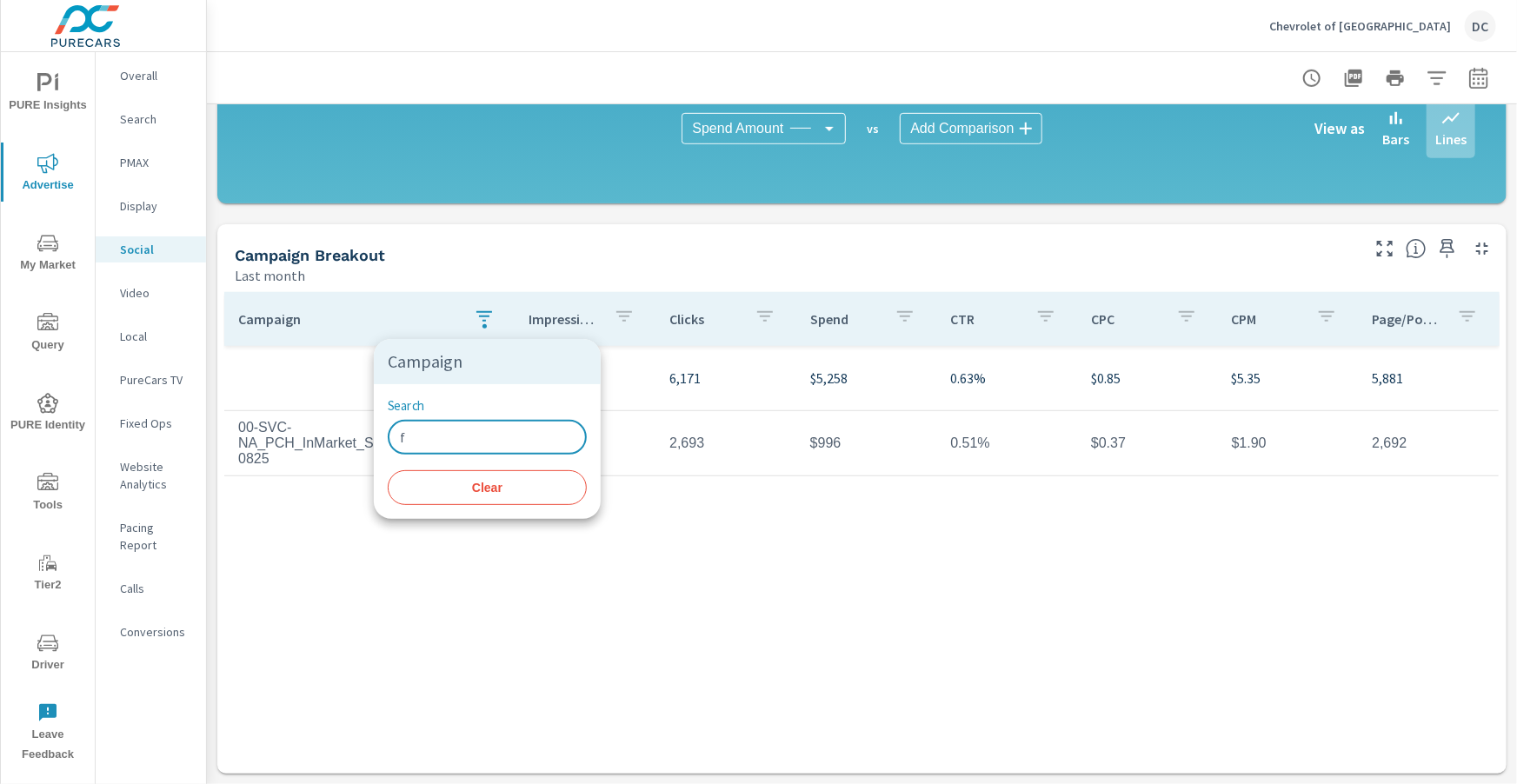
click at [409, 451] on input "f" at bounding box center [487, 437] width 199 height 34
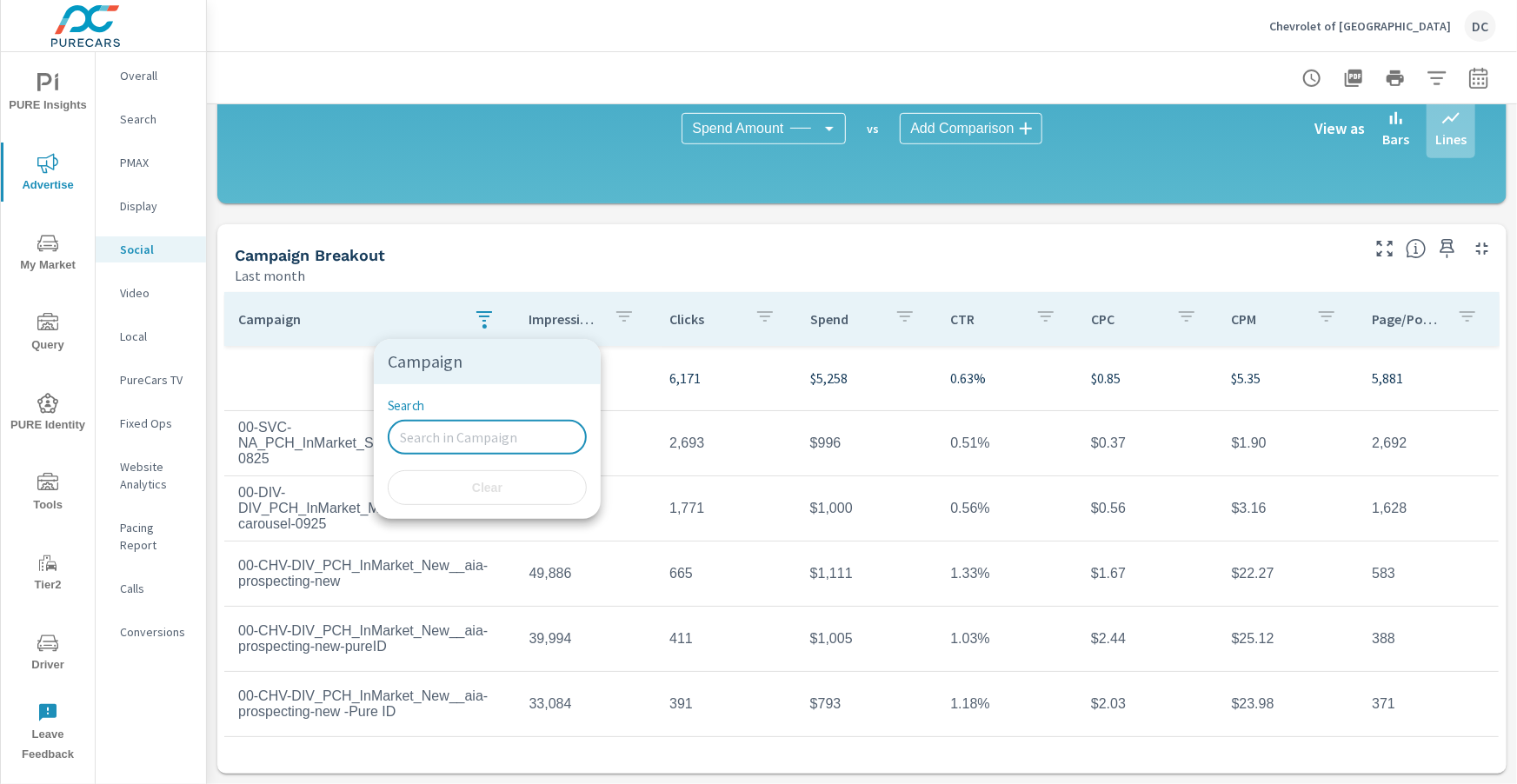
click at [905, 255] on div at bounding box center [758, 392] width 1517 height 784
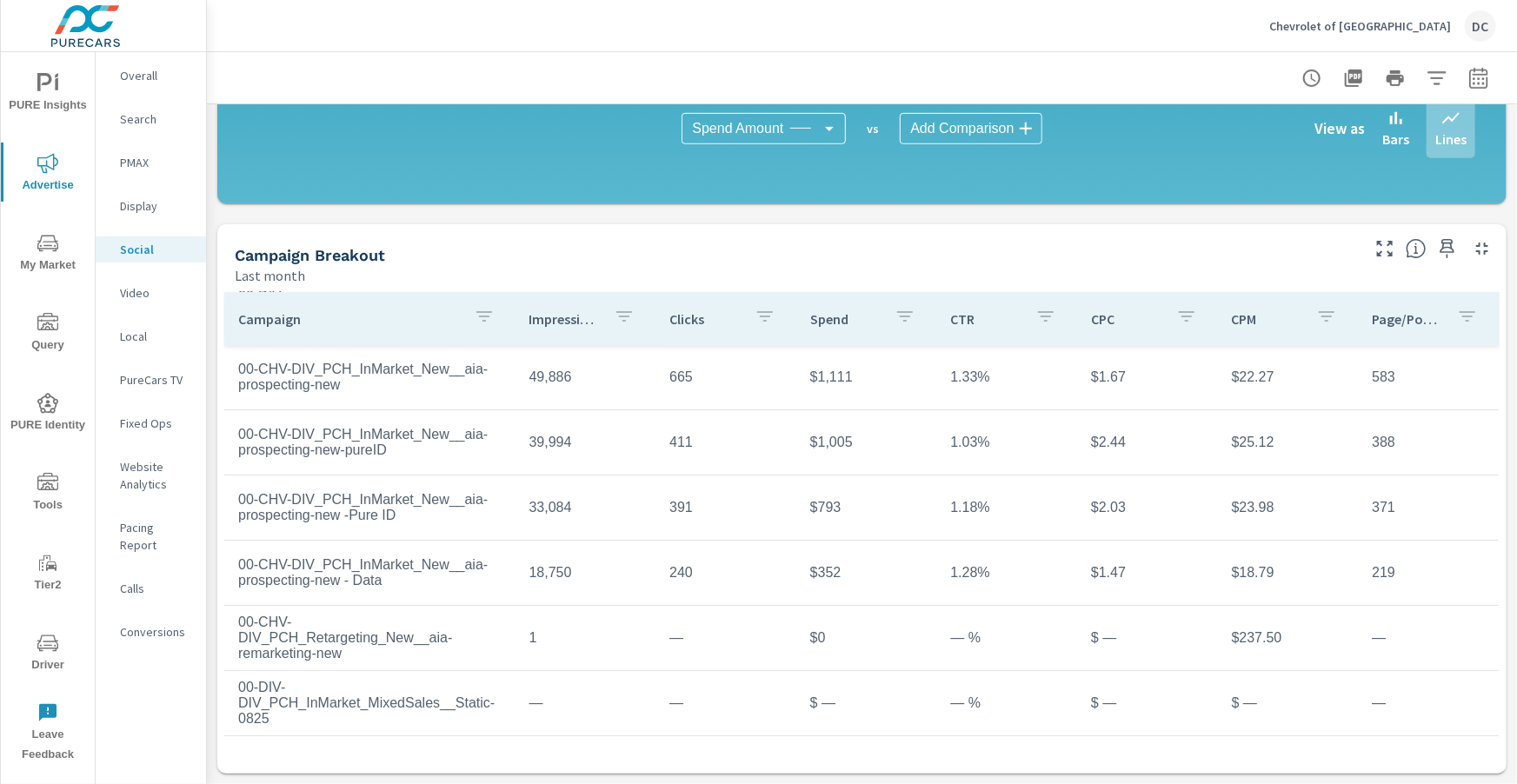
scroll to position [195, 0]
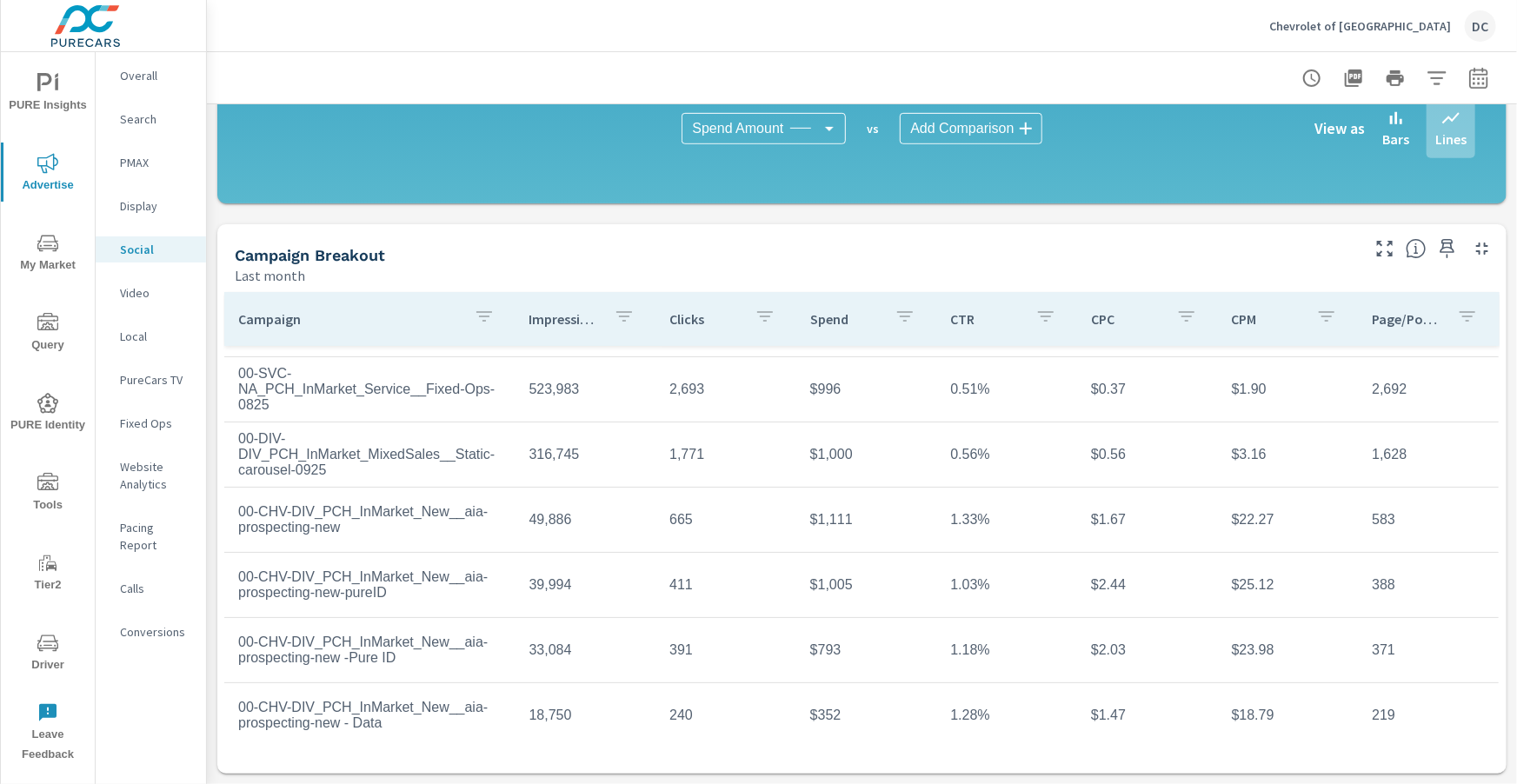
scroll to position [52, 0]
click at [1472, 70] on icon "button" at bounding box center [1478, 77] width 19 height 21
select select "Last month"
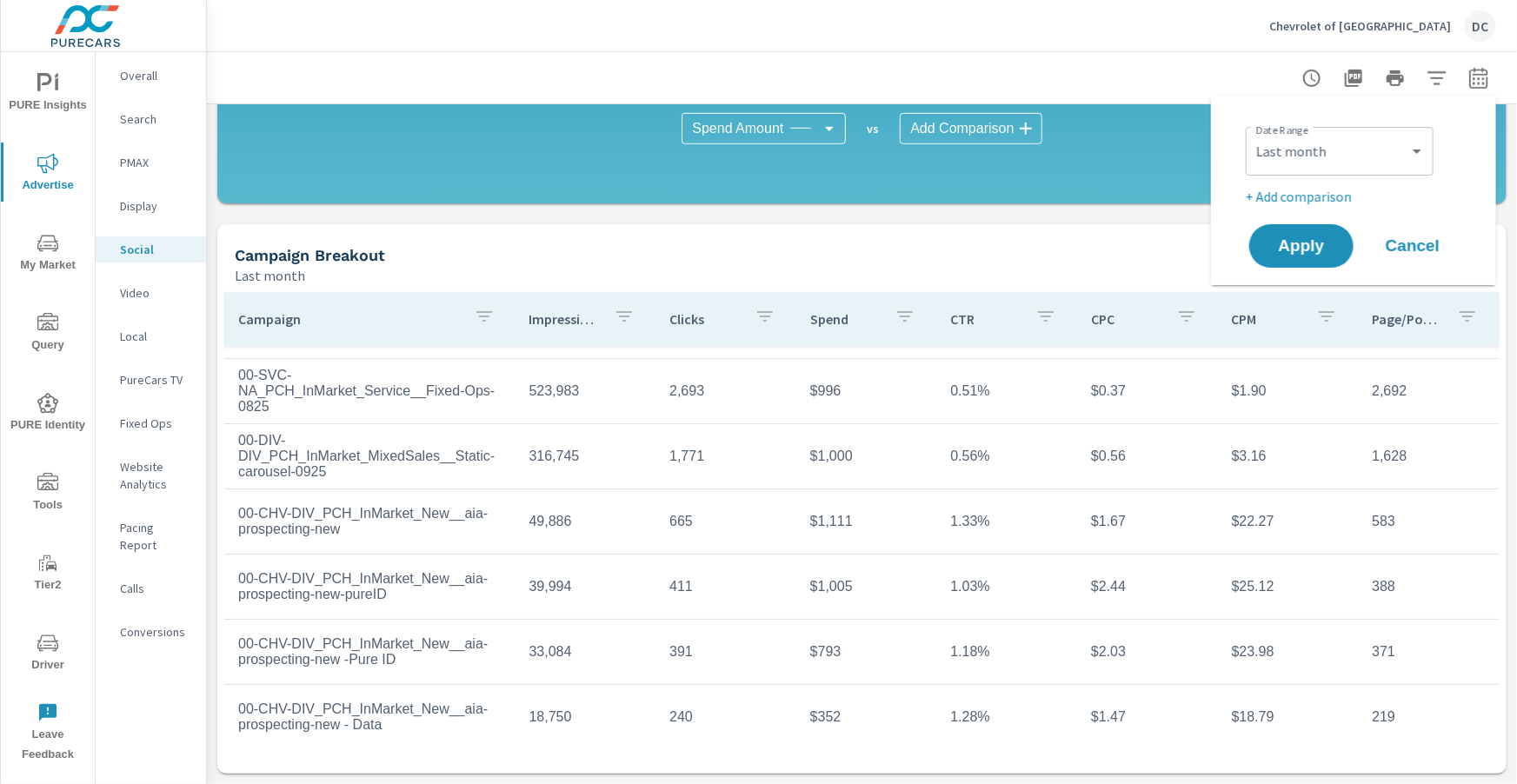
click at [1325, 192] on p "+ Add comparison" at bounding box center [1357, 196] width 223 height 21
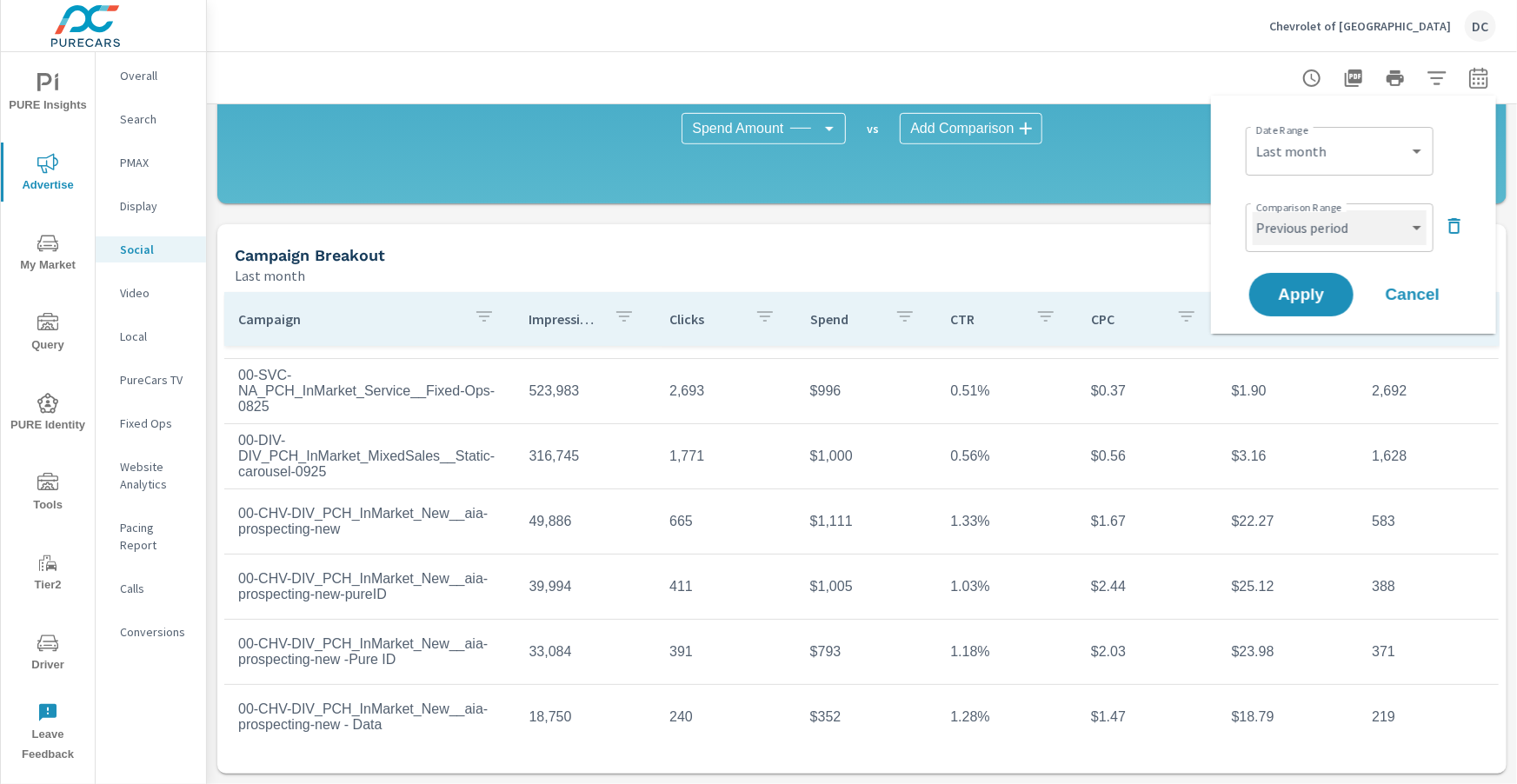
click at [1334, 221] on select "Custom Previous period Previous month Previous year" at bounding box center [1339, 227] width 174 height 34
click at [1253, 210] on select "Custom Previous period Previous month Previous year" at bounding box center [1339, 227] width 174 height 34
select select "Previous month"
click at [1325, 295] on span "Apply" at bounding box center [1301, 294] width 72 height 17
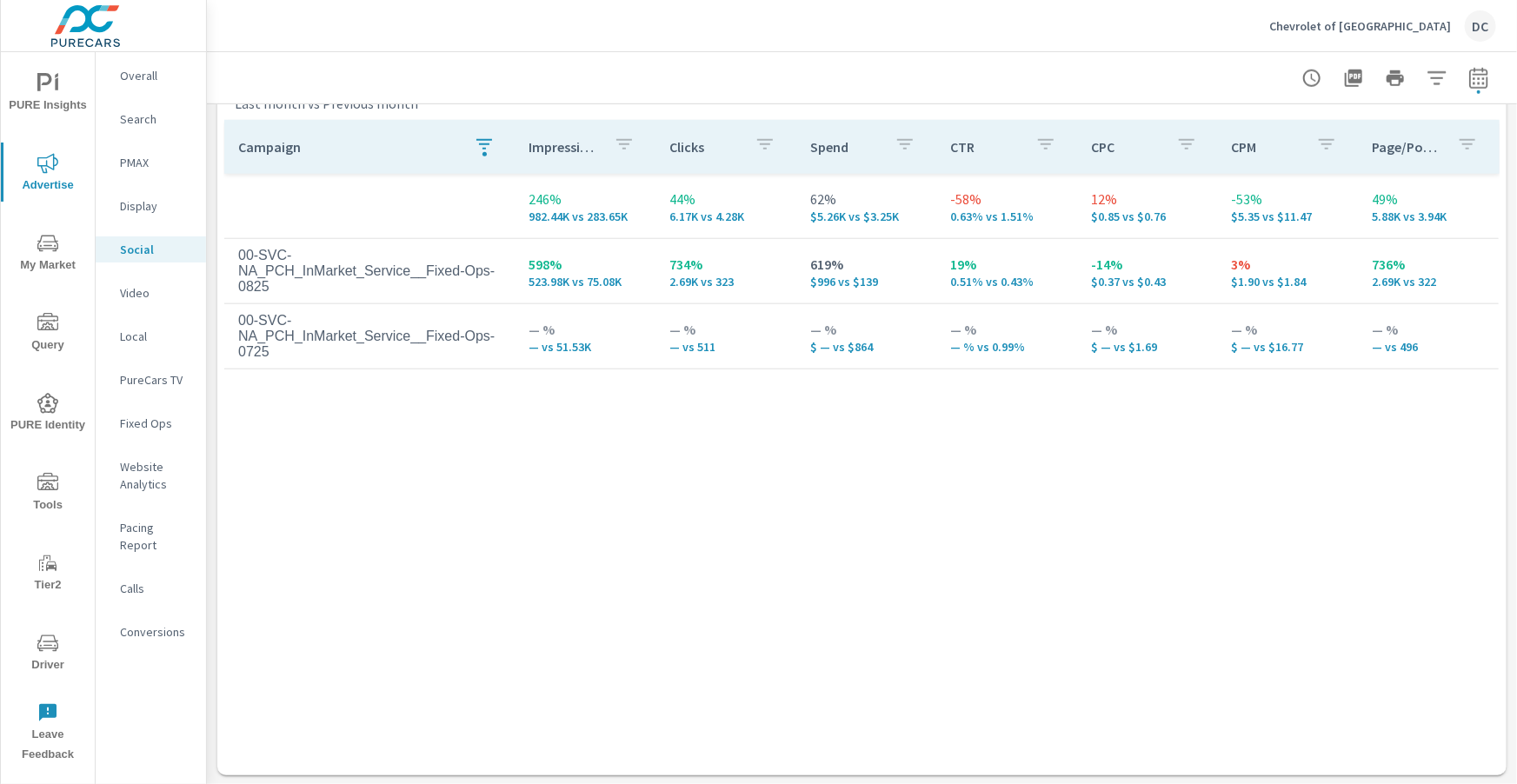
scroll to position [809, 0]
click at [477, 144] on icon "button" at bounding box center [484, 142] width 21 height 21
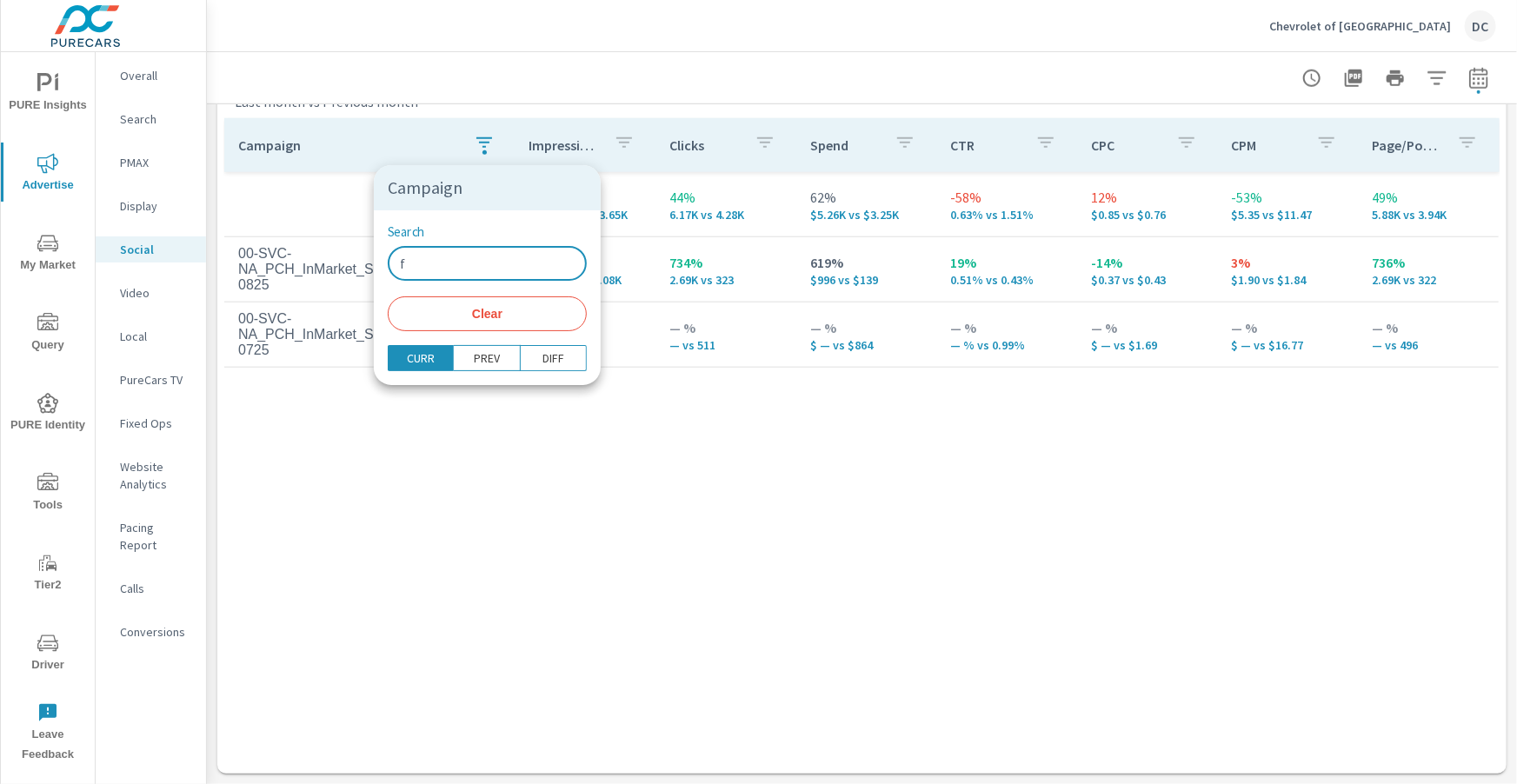
click at [461, 247] on input "f" at bounding box center [487, 263] width 199 height 34
click at [460, 258] on input "f" at bounding box center [487, 263] width 199 height 34
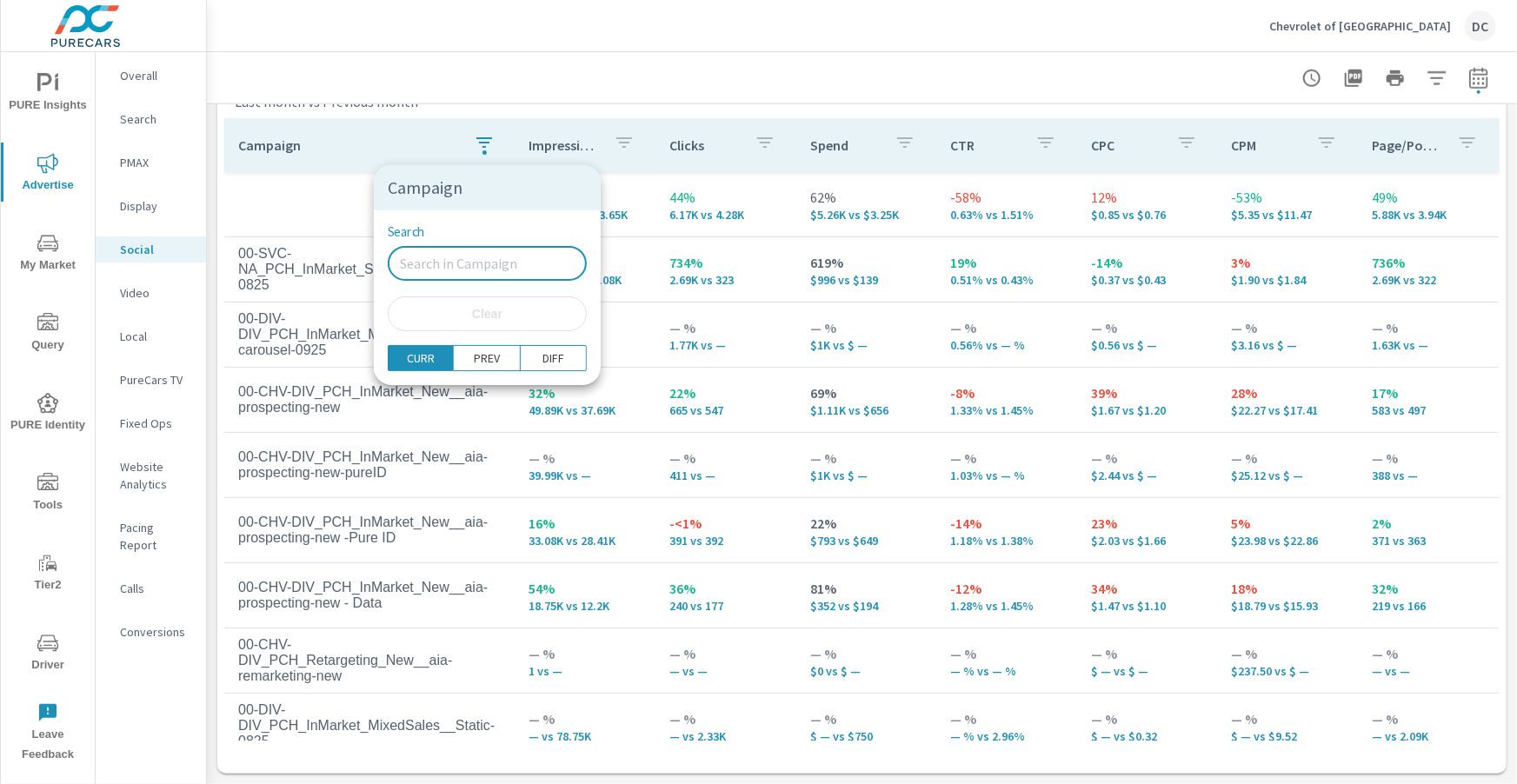
click at [300, 202] on div at bounding box center [758, 392] width 1517 height 784
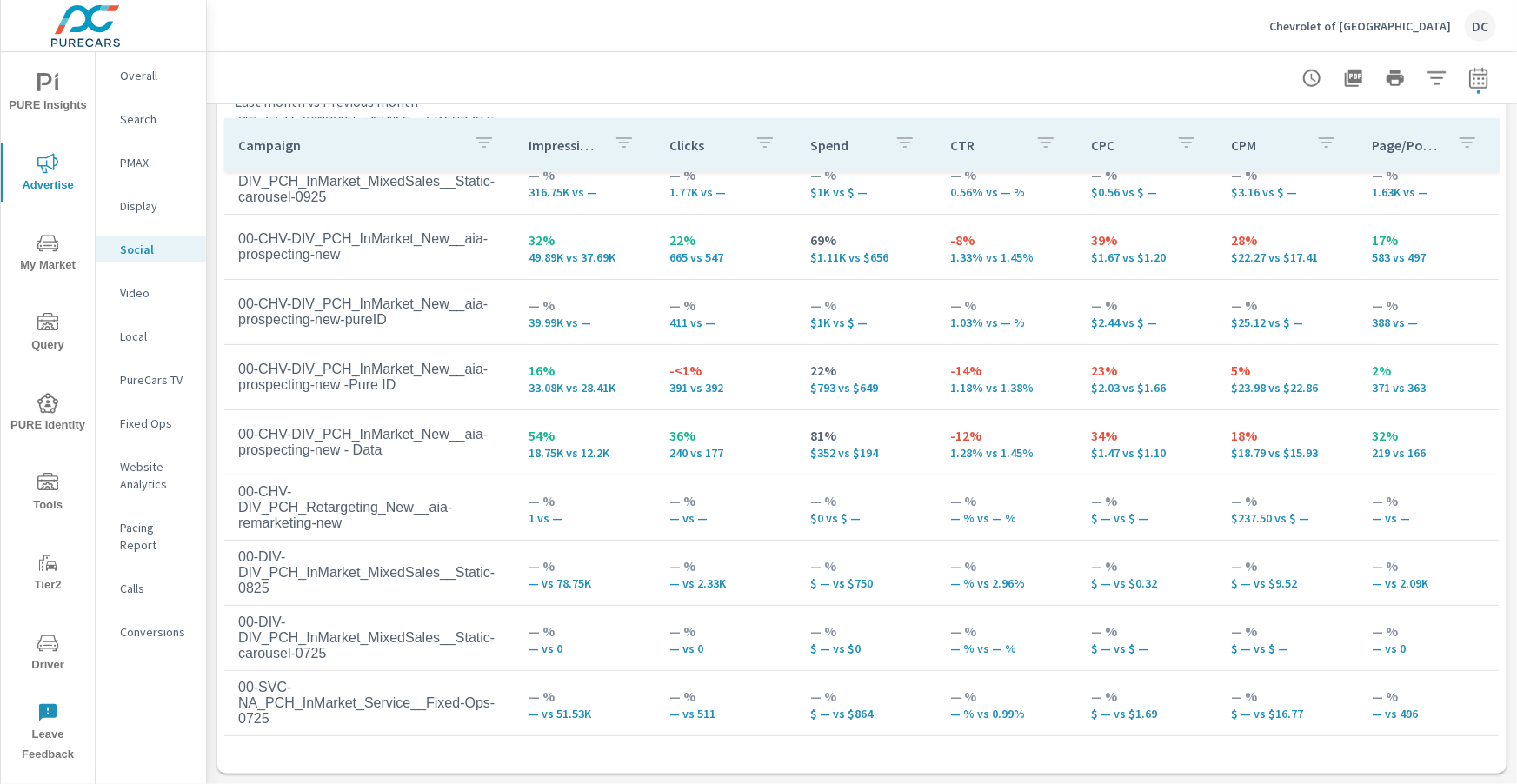
scroll to position [154, 0]
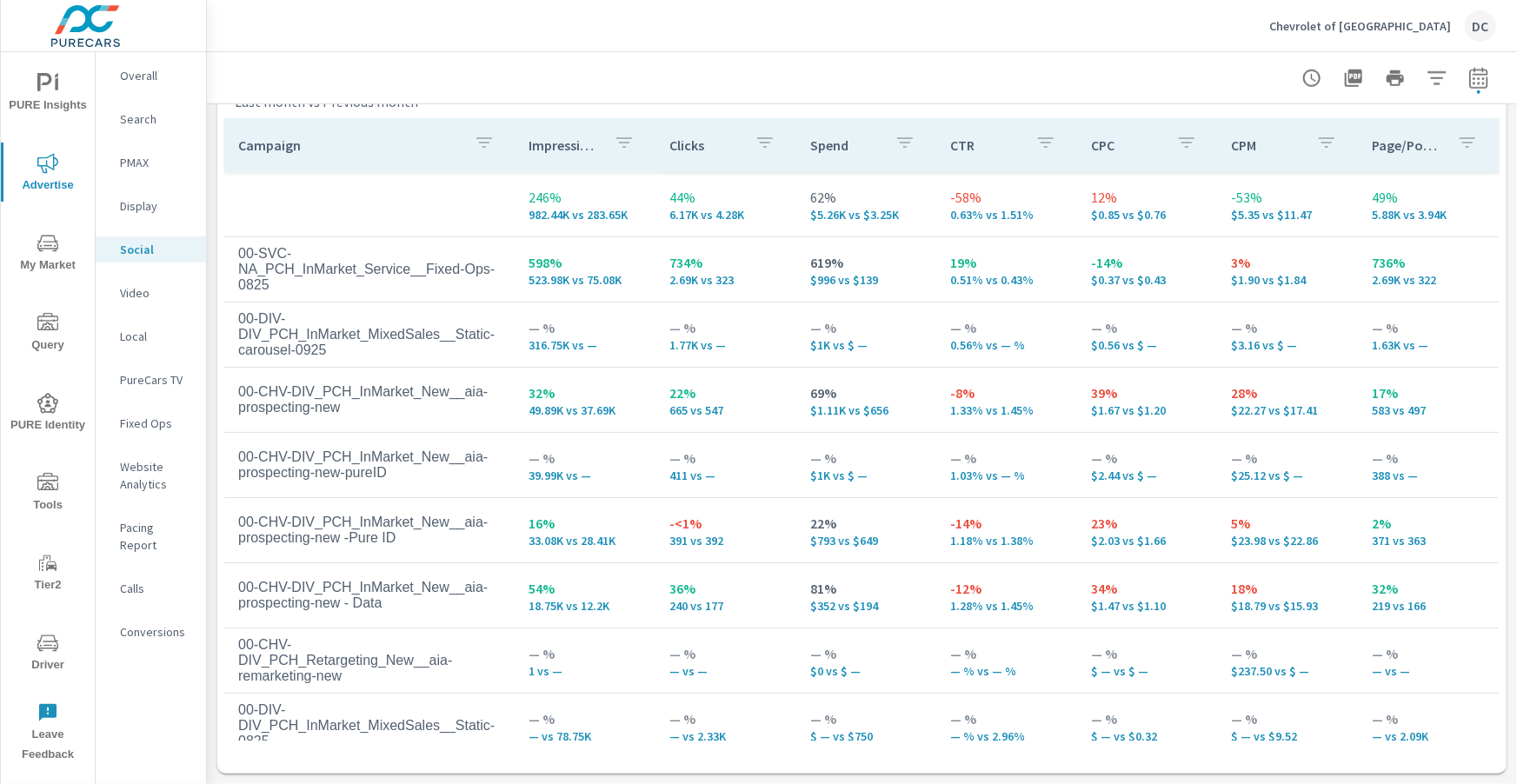
click at [45, 174] on span "Advertise" at bounding box center [47, 174] width 83 height 42
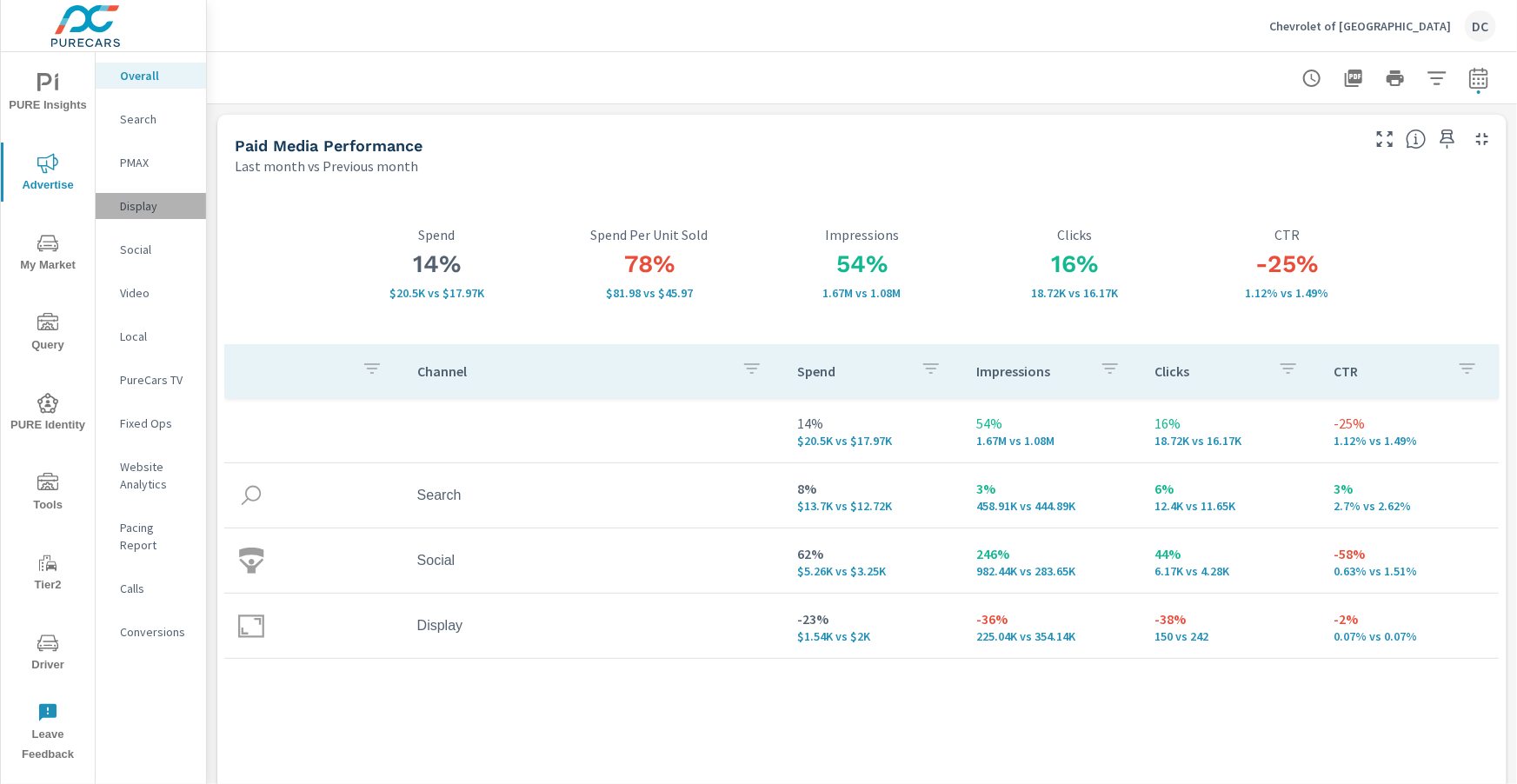
click at [145, 212] on p "Display" at bounding box center [156, 206] width 73 height 18
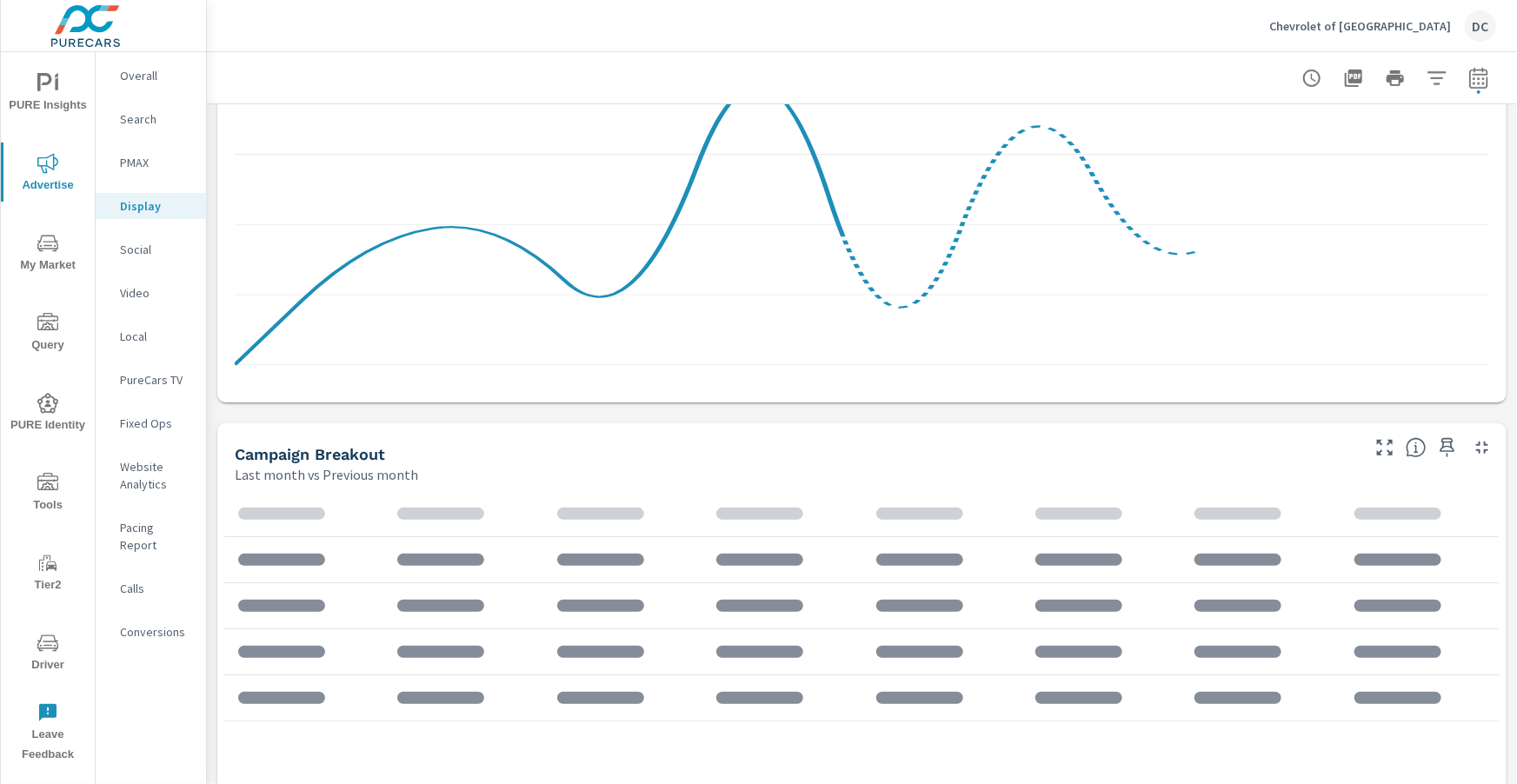
scroll to position [518, 0]
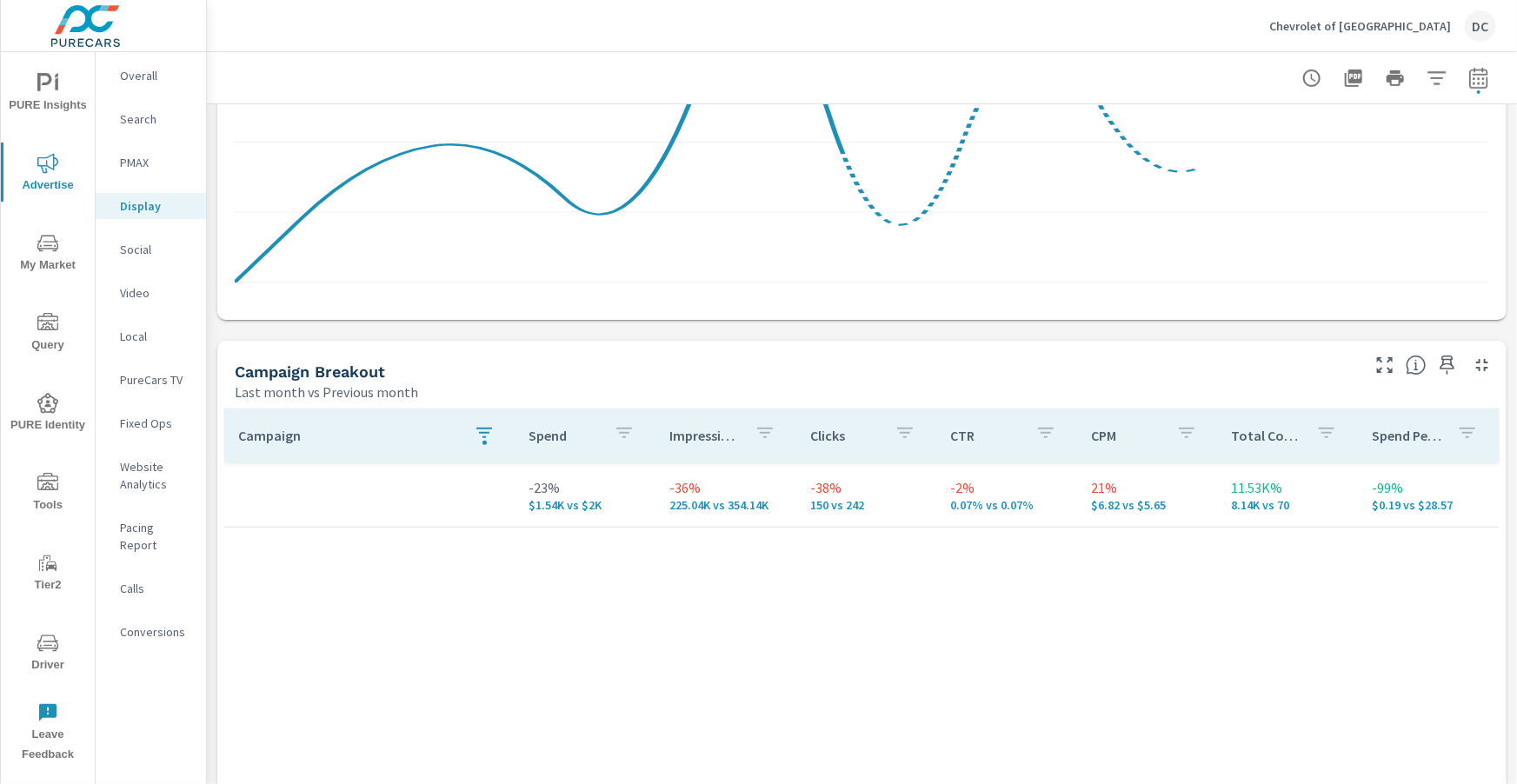
click at [475, 426] on icon "button" at bounding box center [484, 433] width 21 height 21
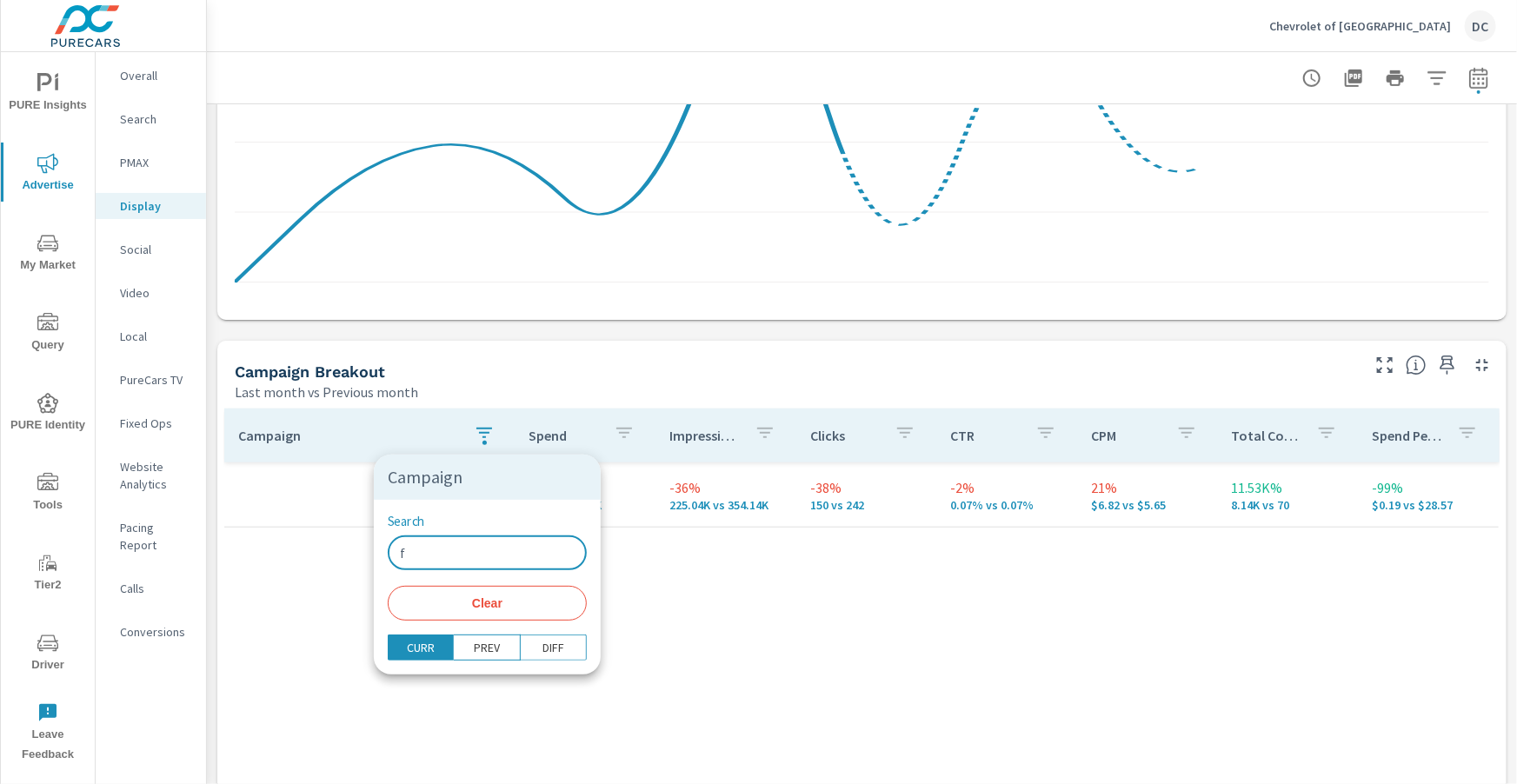
click at [422, 543] on input "f" at bounding box center [487, 552] width 199 height 34
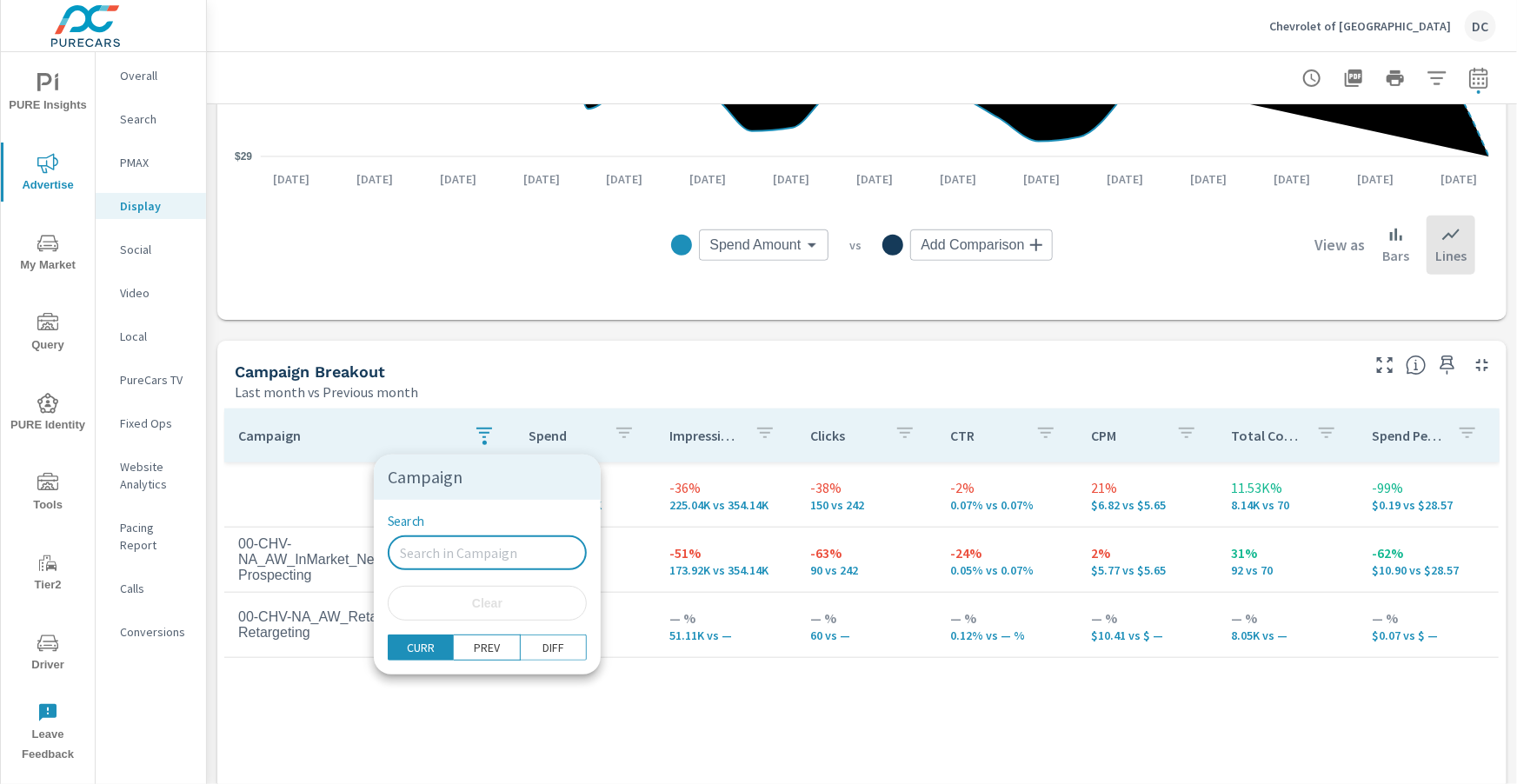
click at [295, 485] on div at bounding box center [758, 392] width 1517 height 784
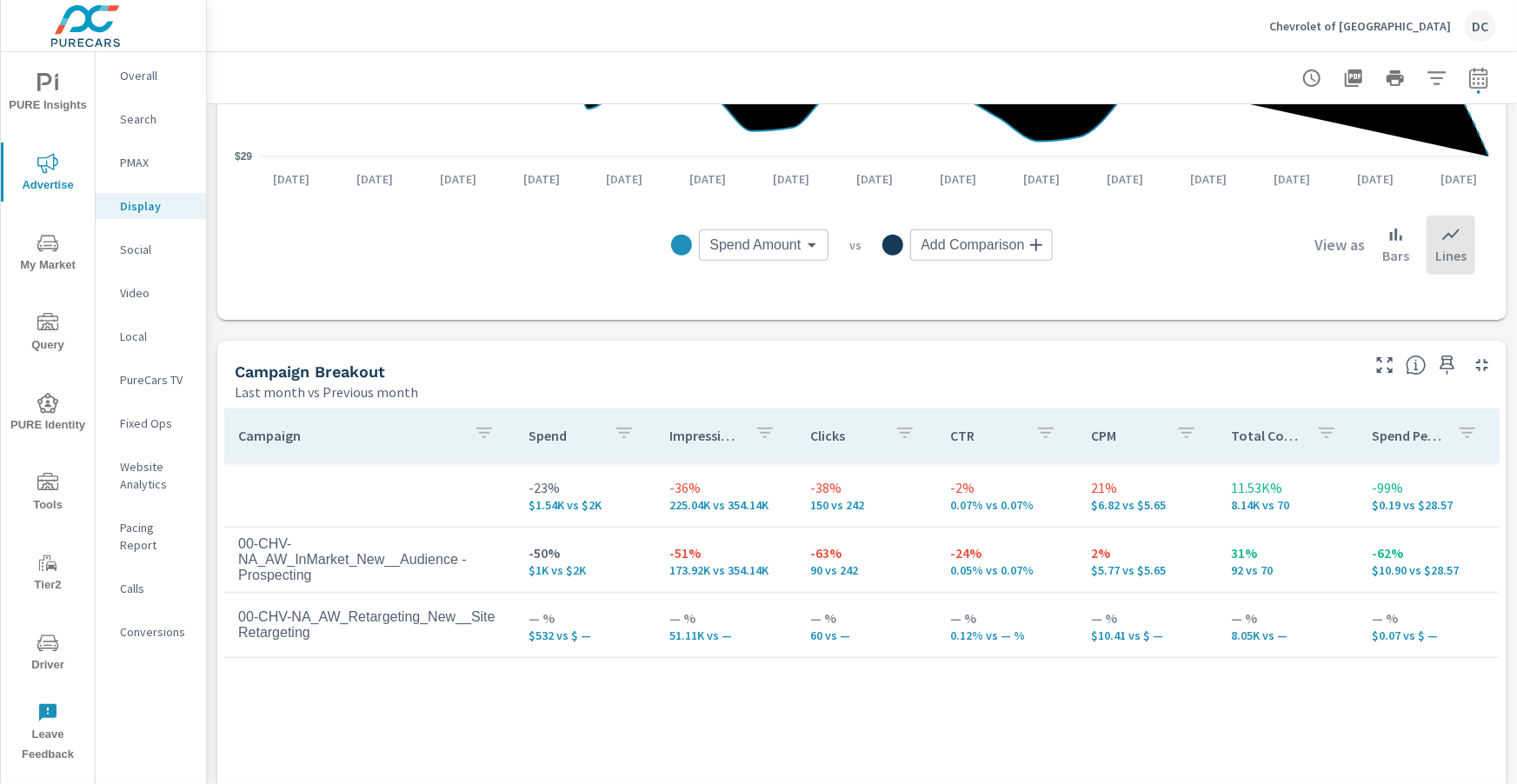
scroll to position [524, 0]
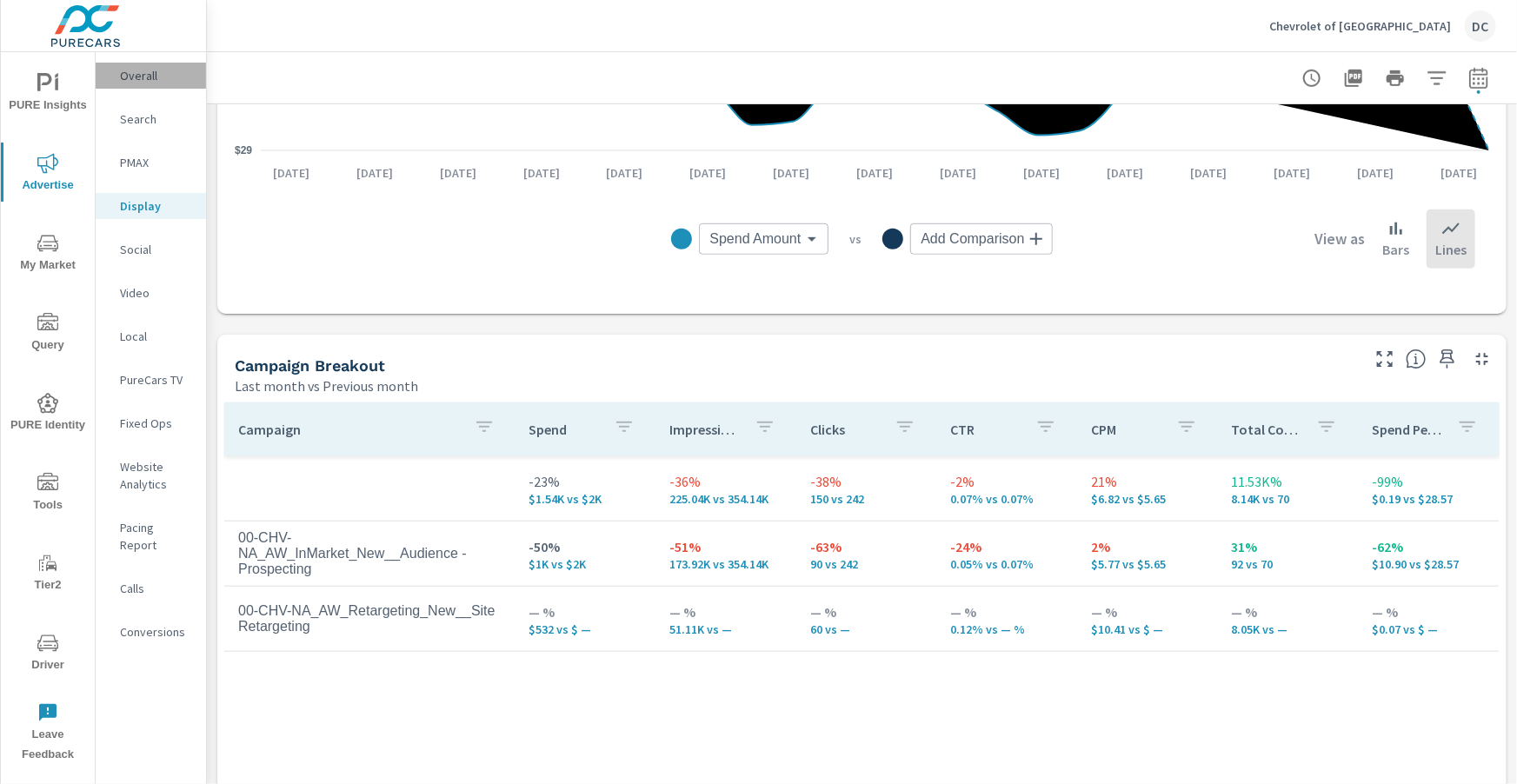
click at [147, 74] on p "Overall" at bounding box center [156, 76] width 73 height 18
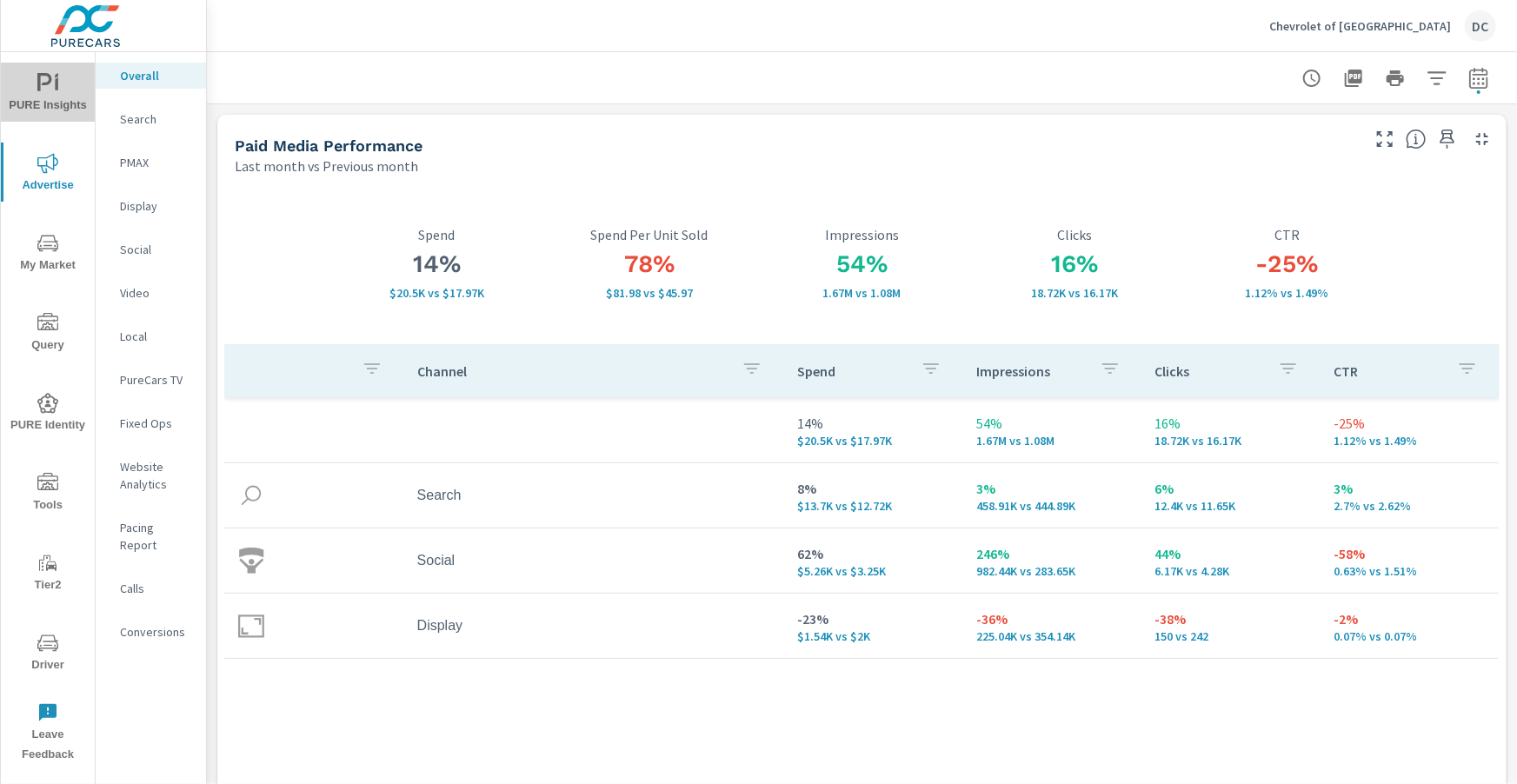
click at [74, 97] on span "PURE Insights" at bounding box center [47, 93] width 83 height 42
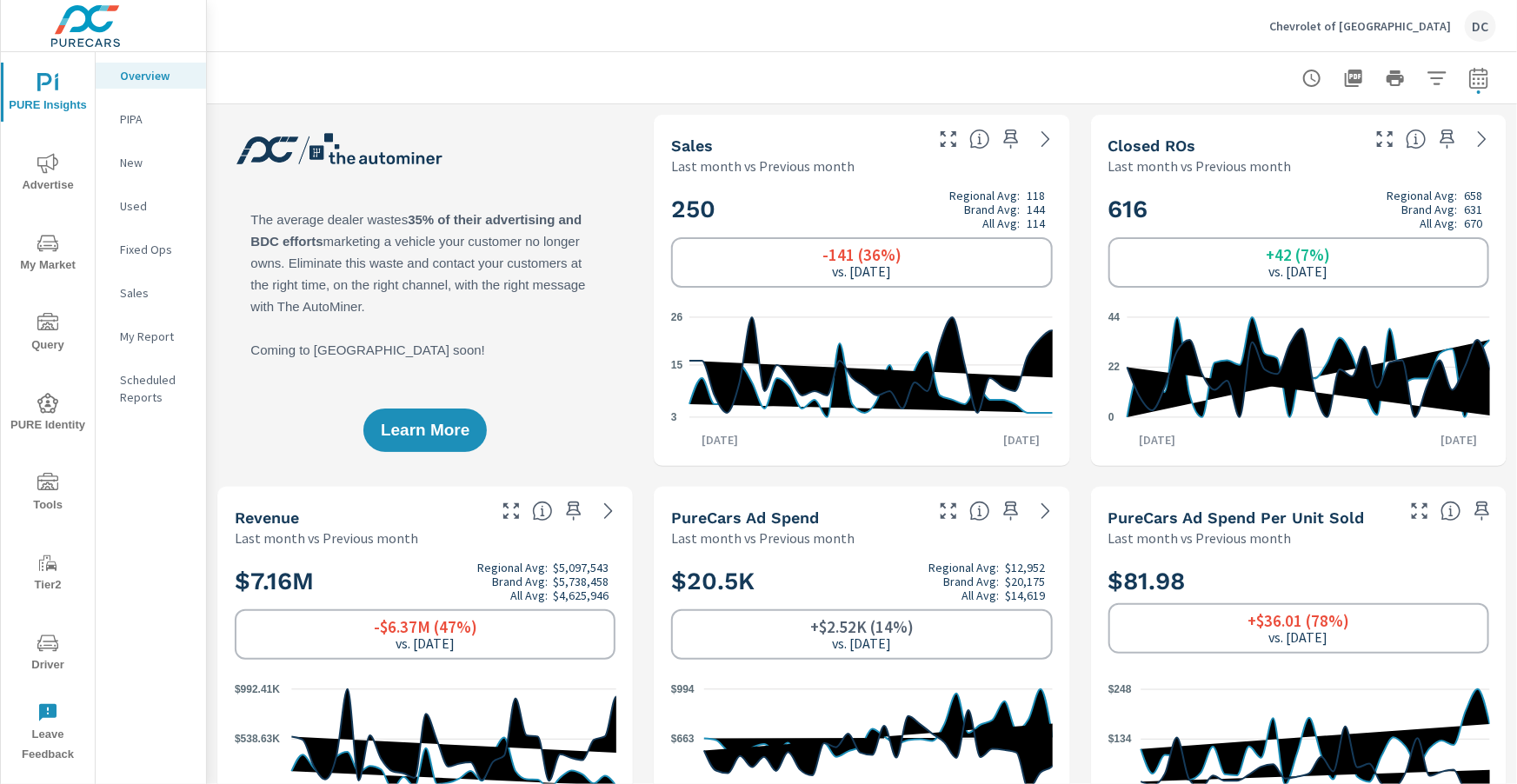
click at [138, 288] on p "Sales" at bounding box center [156, 293] width 73 height 18
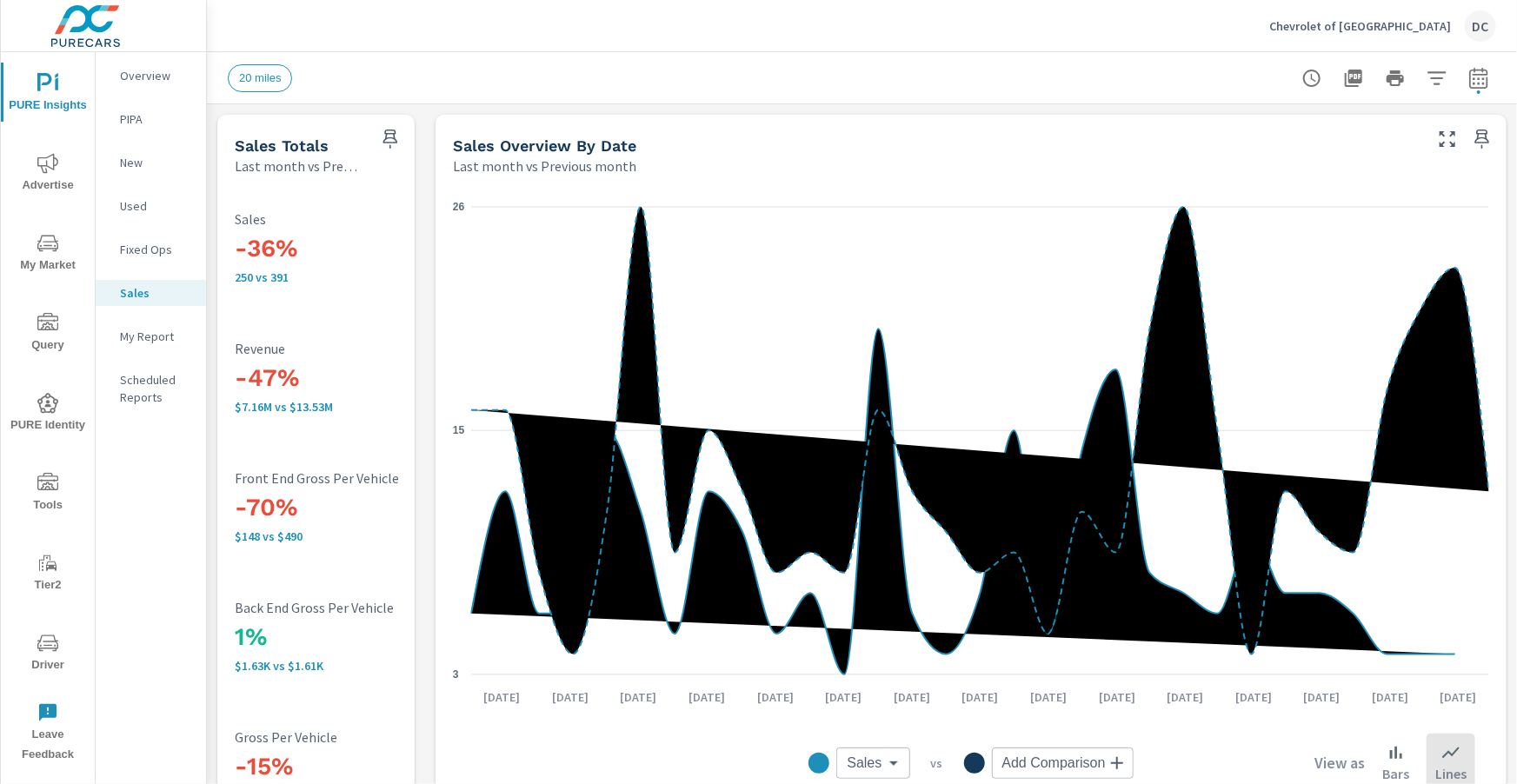
scroll to position [65, 0]
click at [131, 173] on div "New" at bounding box center [150, 162] width 111 height 26
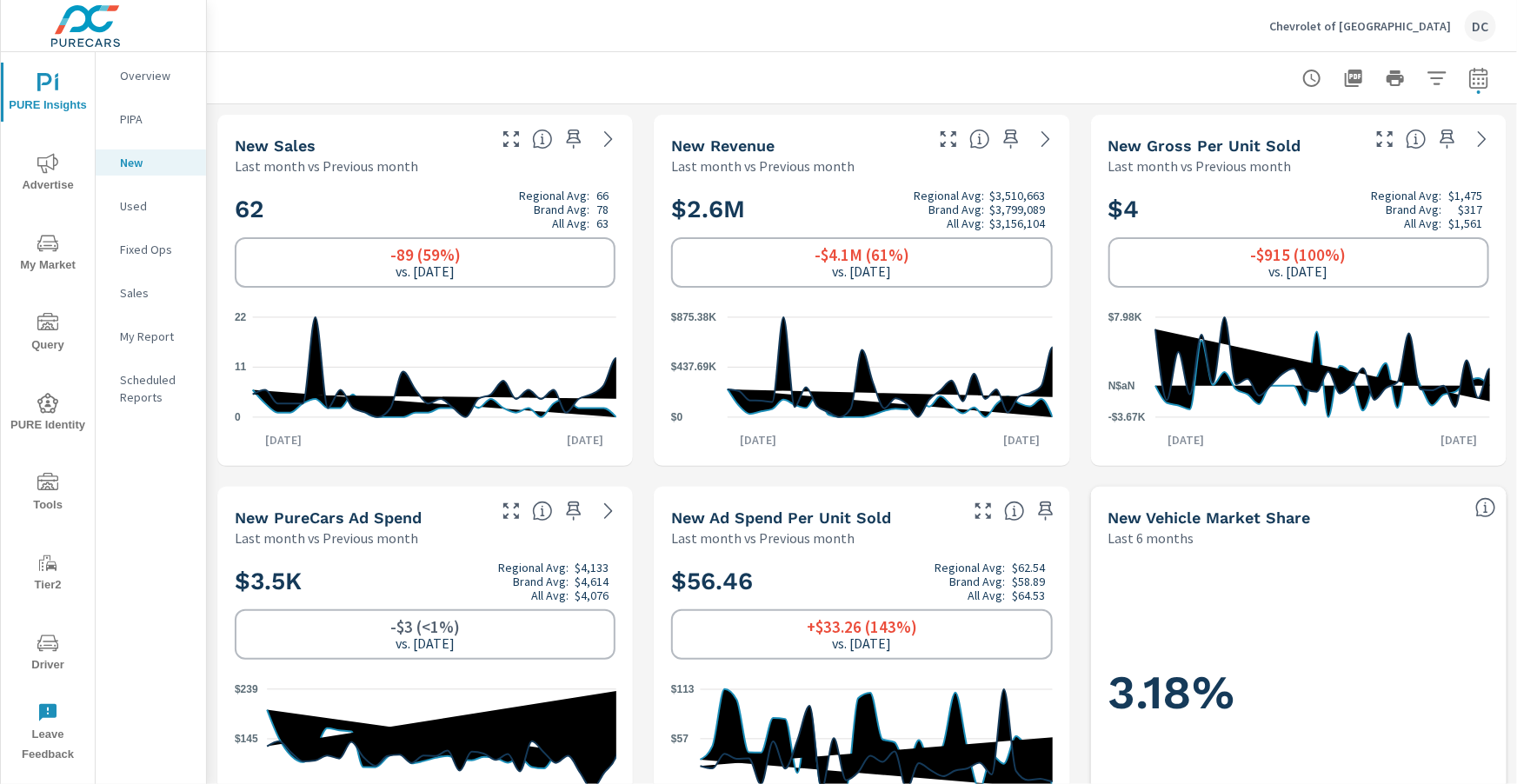
click at [144, 204] on p "Used" at bounding box center [156, 206] width 73 height 18
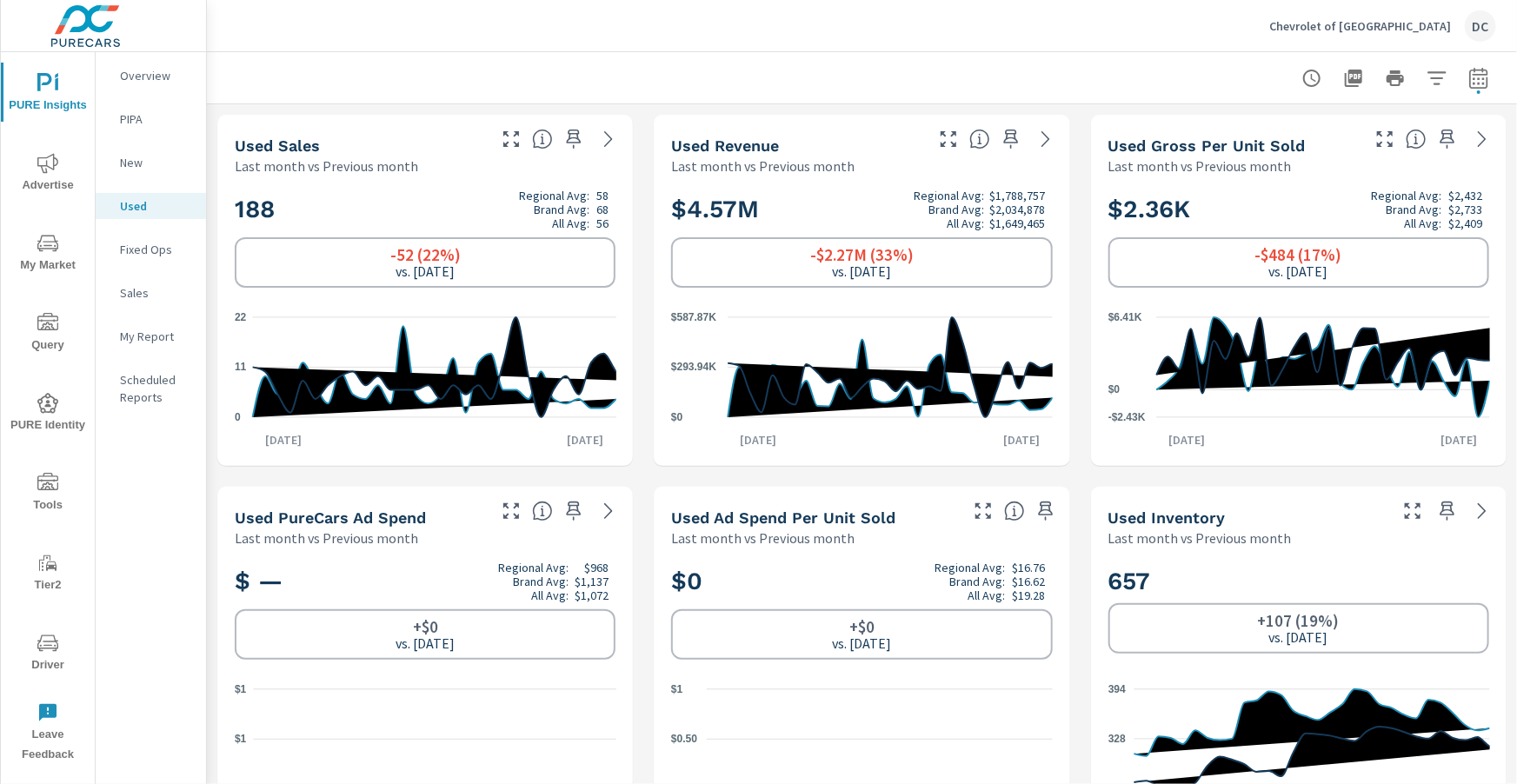
click at [139, 287] on p "Sales" at bounding box center [156, 293] width 73 height 18
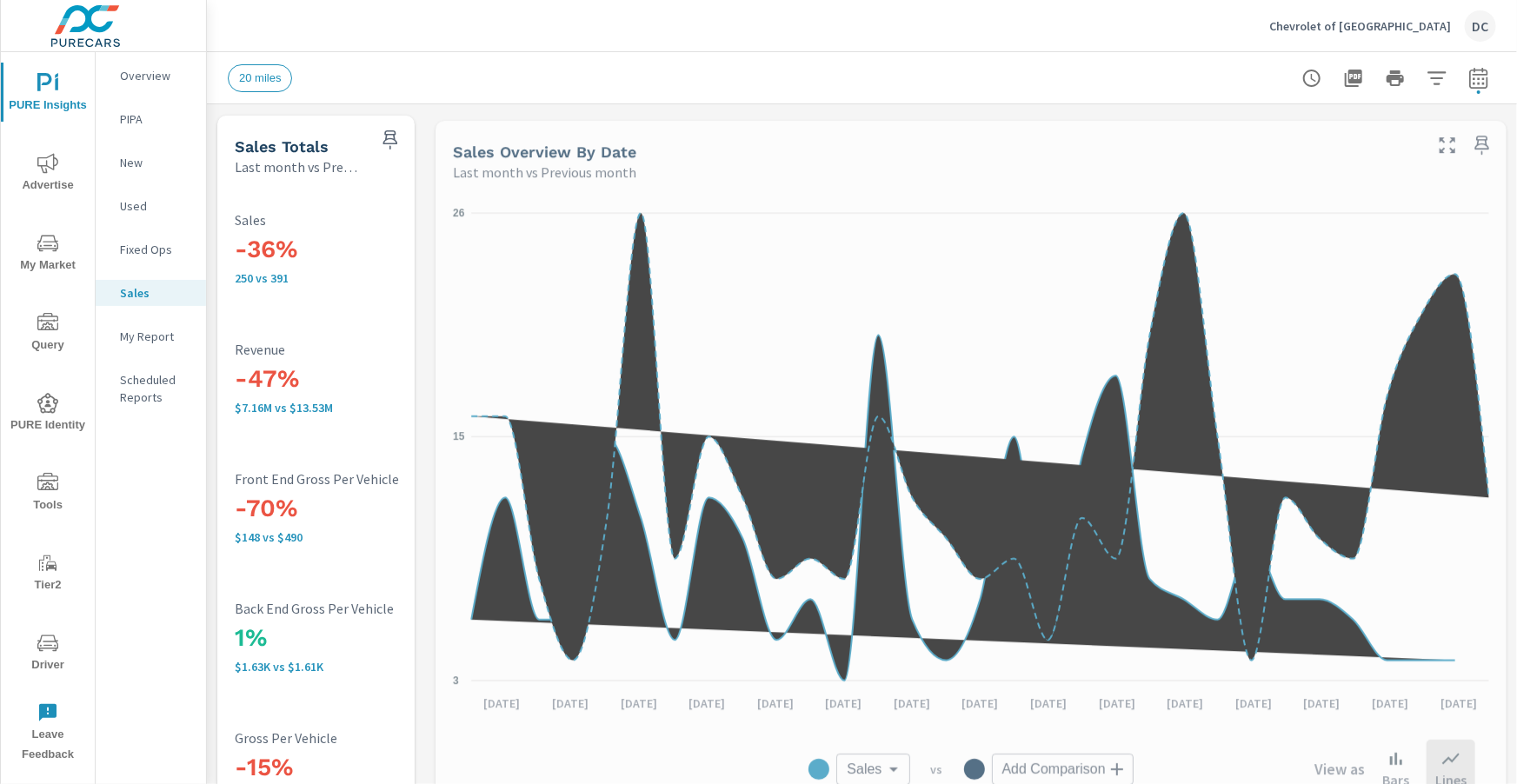
scroll to position [65, 0]
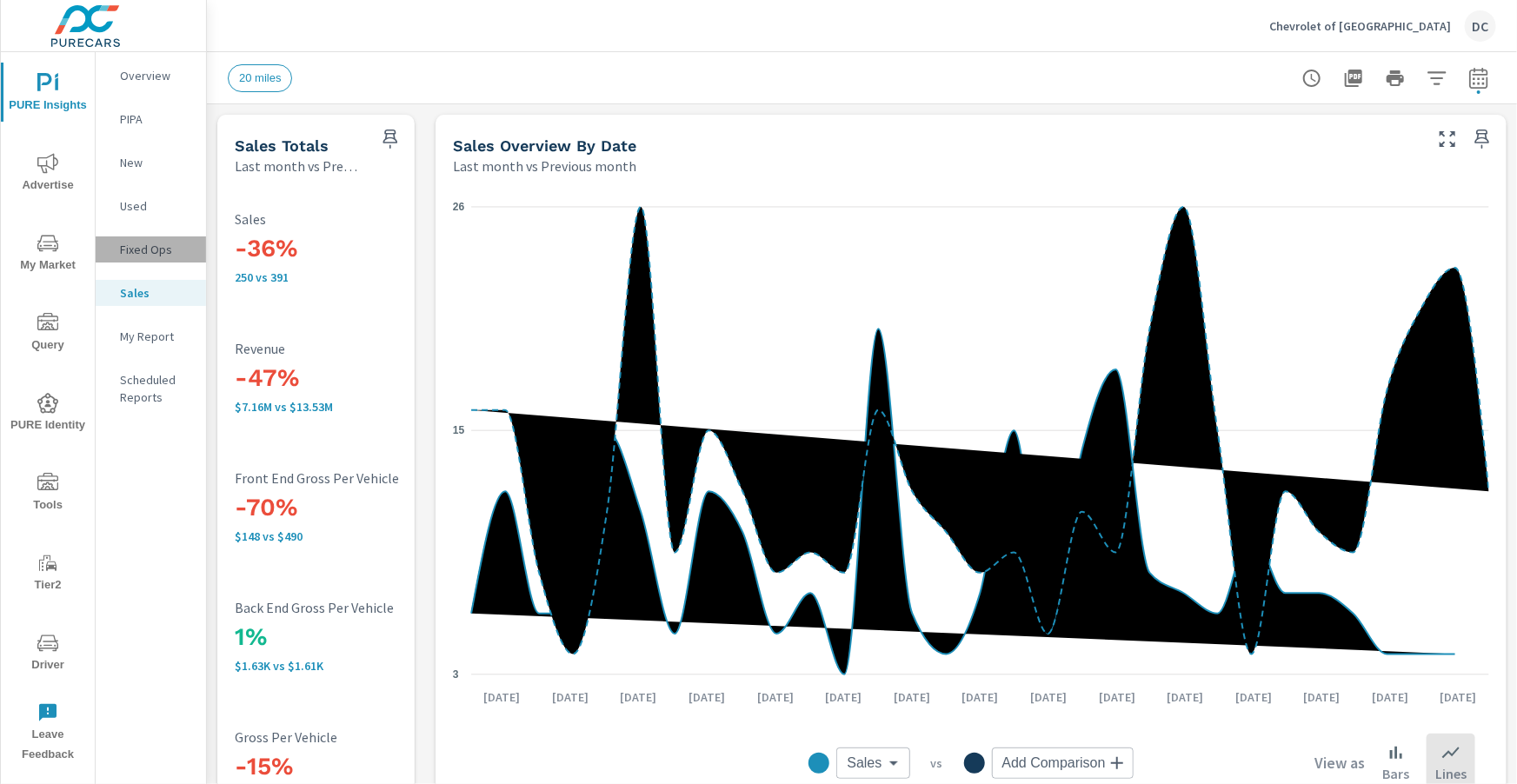
click at [151, 258] on div "Fixed Ops" at bounding box center [150, 249] width 111 height 26
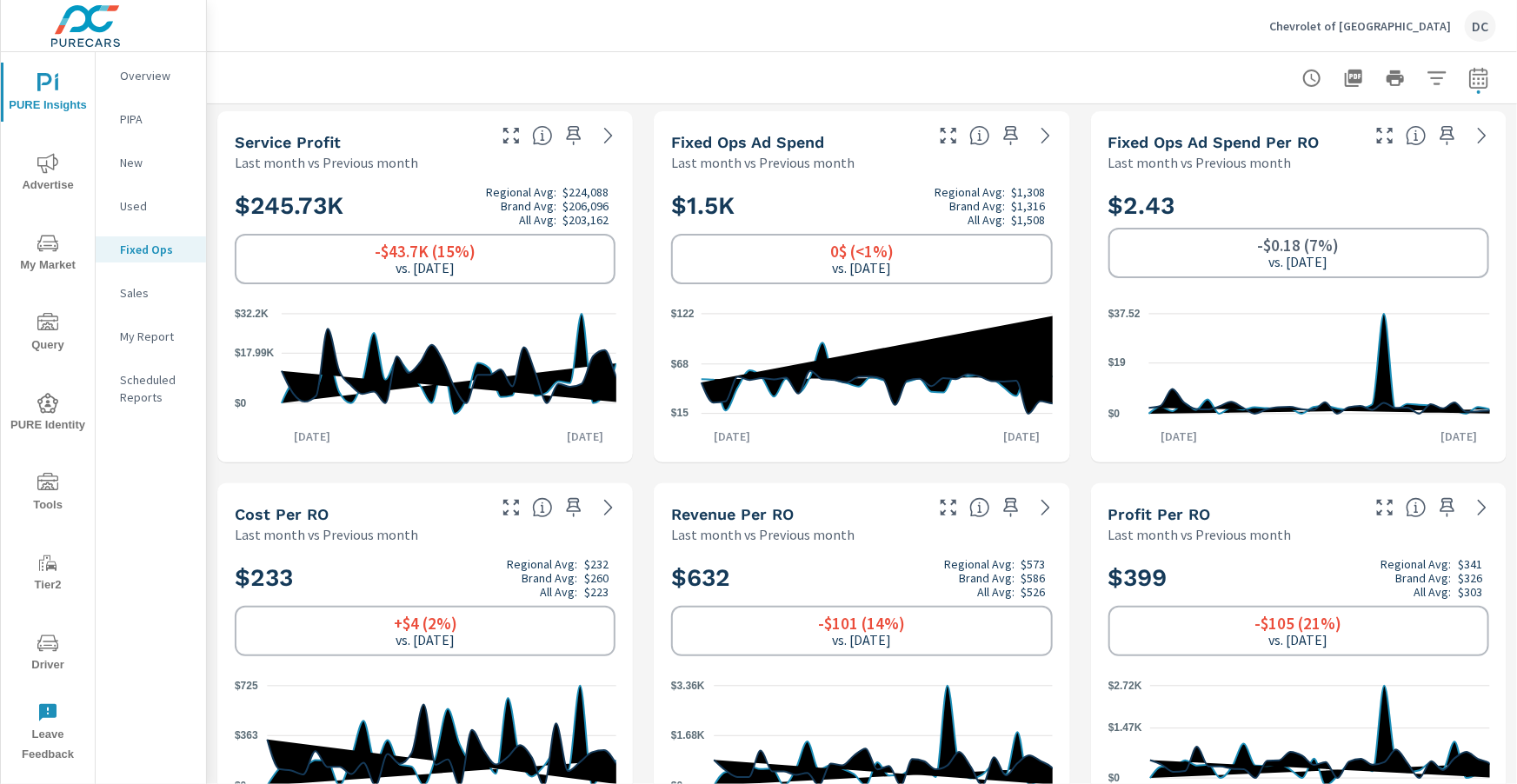
scroll to position [436, 0]
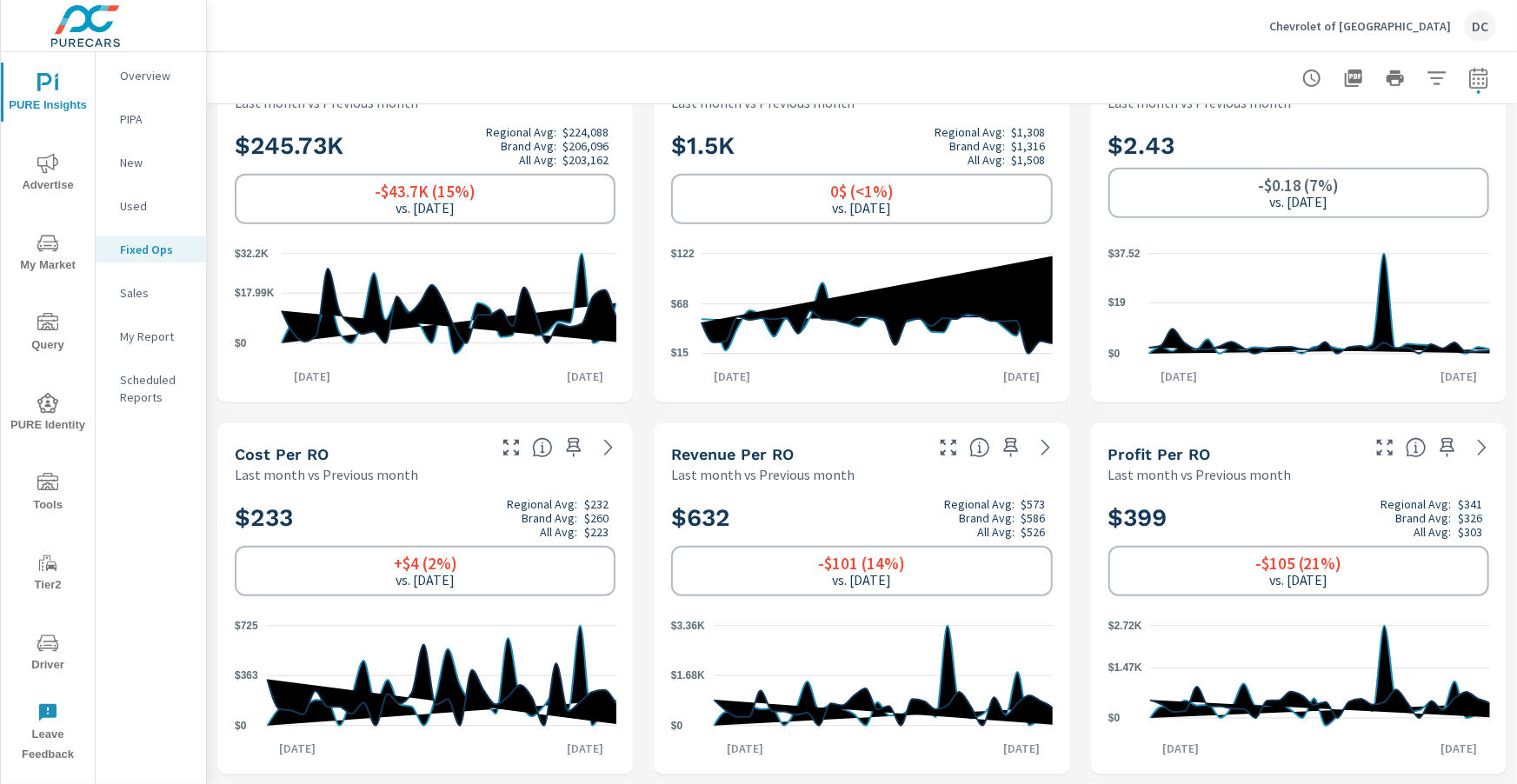
click at [126, 288] on p "Sales" at bounding box center [156, 293] width 73 height 18
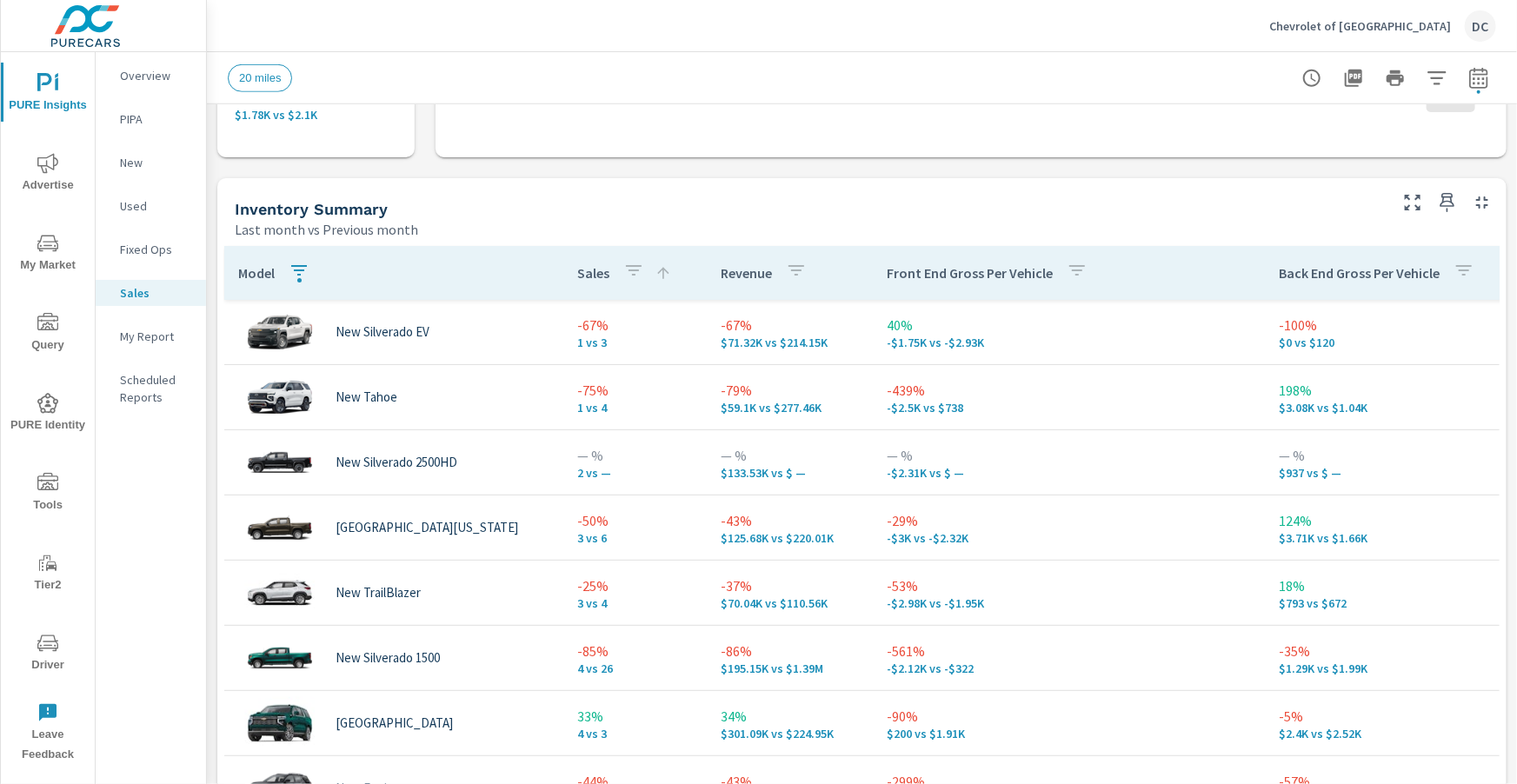
scroll to position [717, 0]
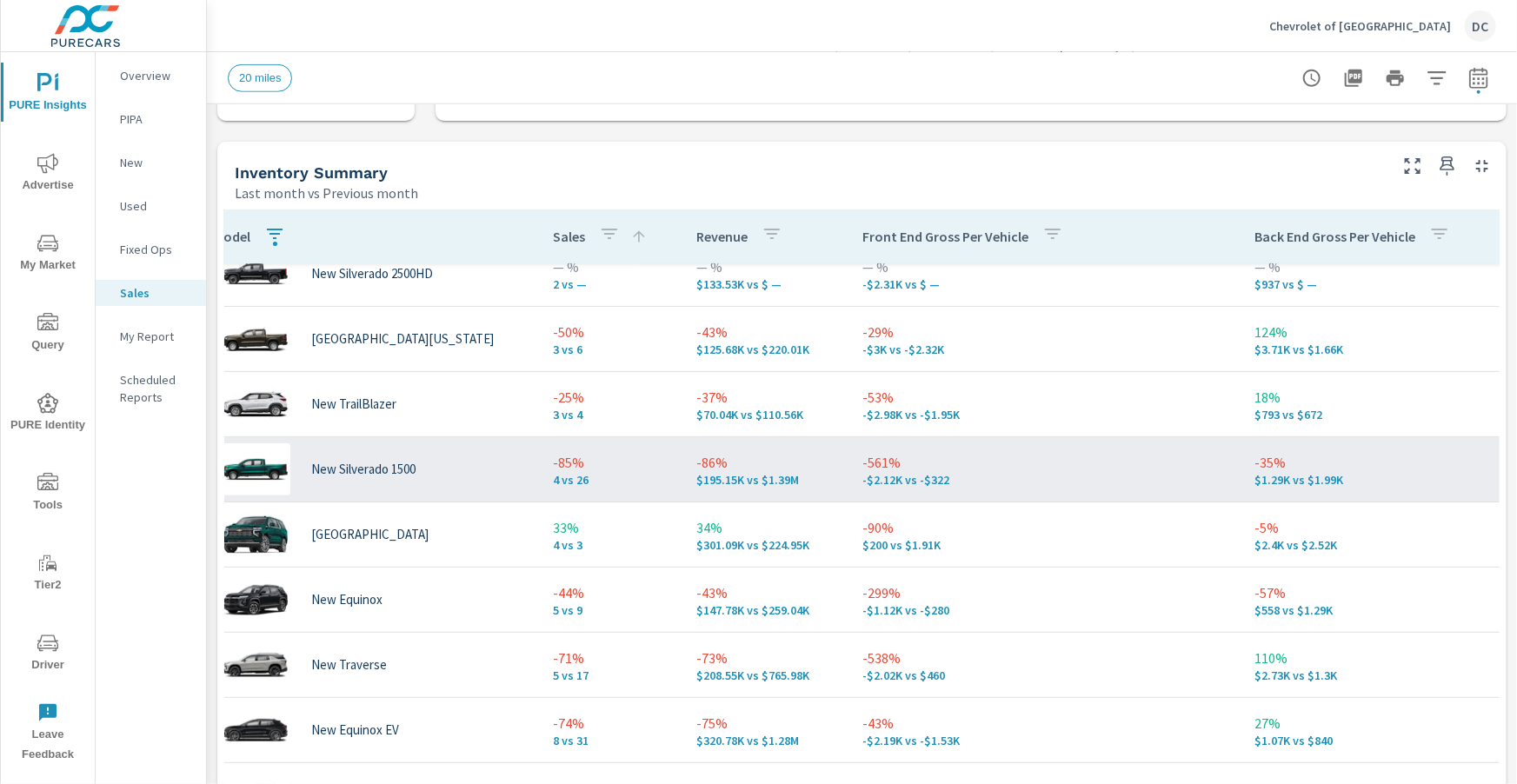
scroll to position [217, 20]
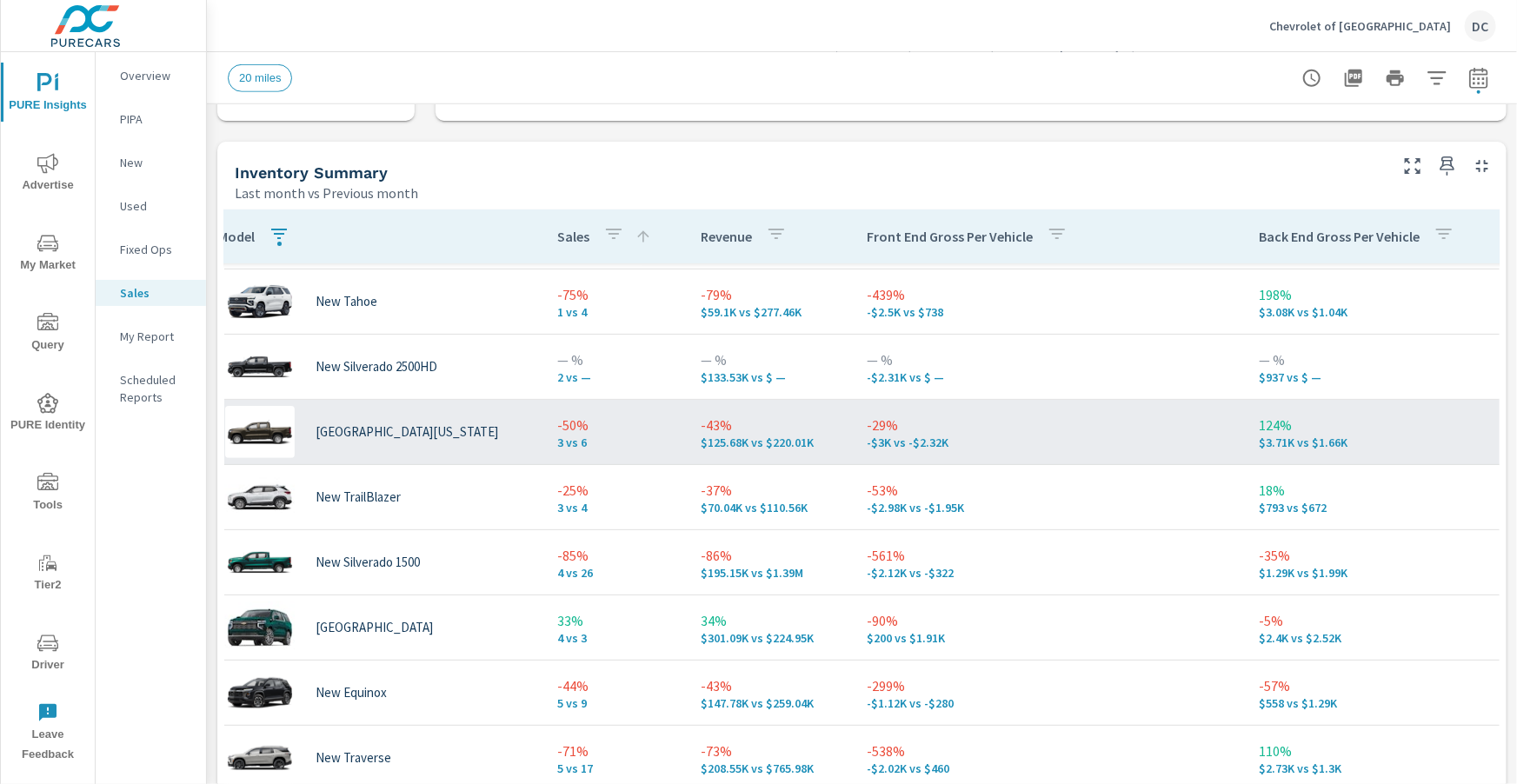
scroll to position [0, 20]
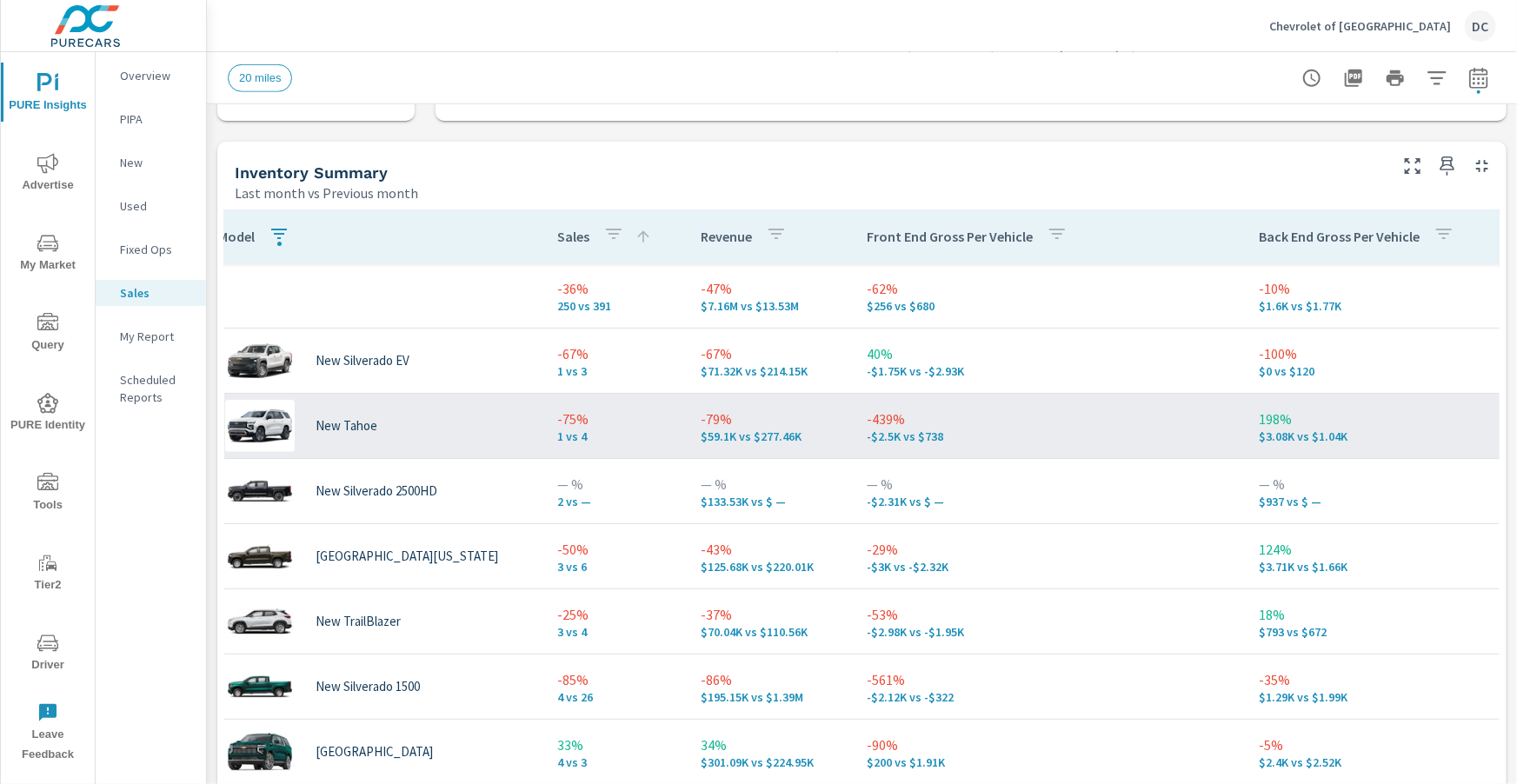
scroll to position [712, 0]
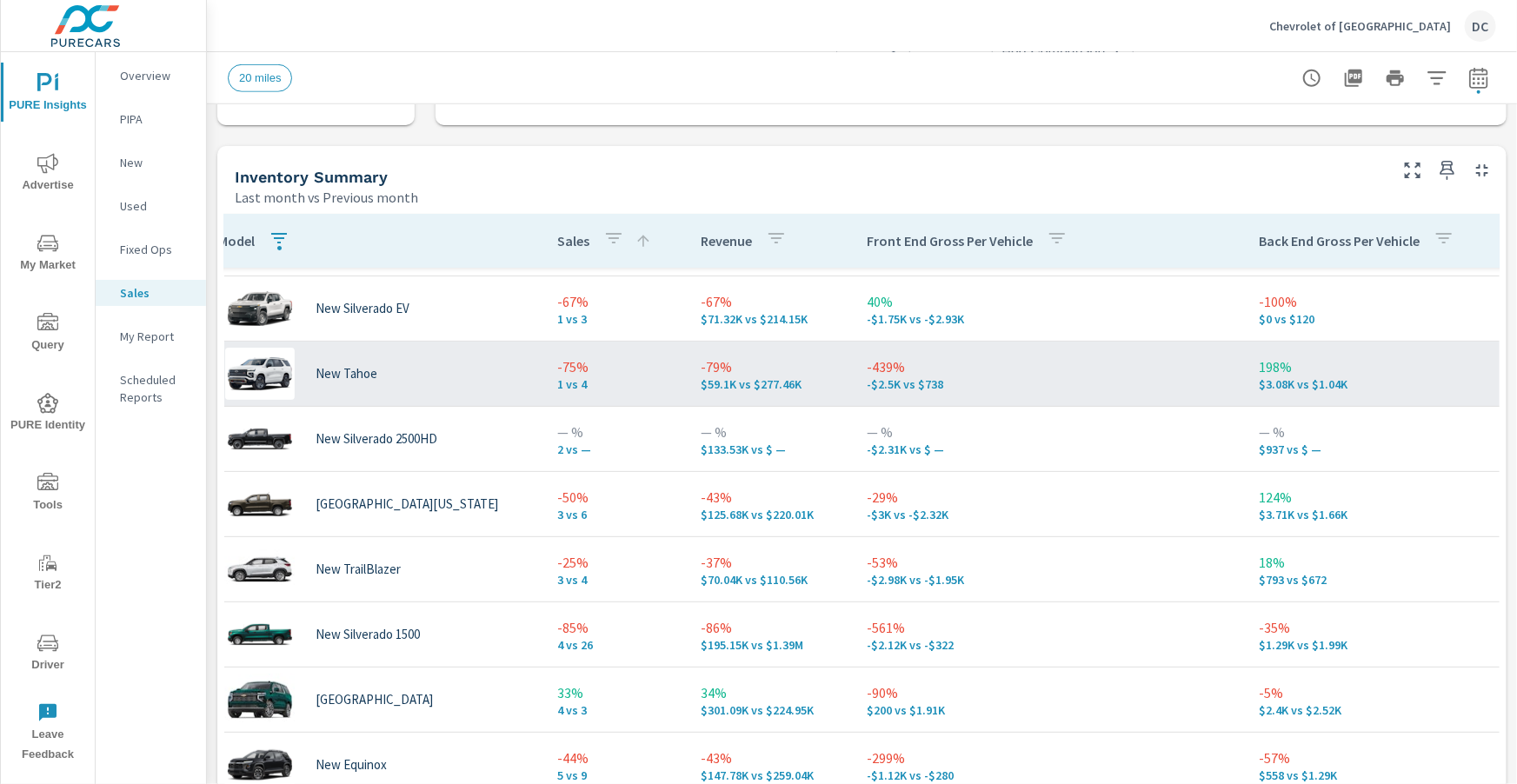
scroll to position [78, 20]
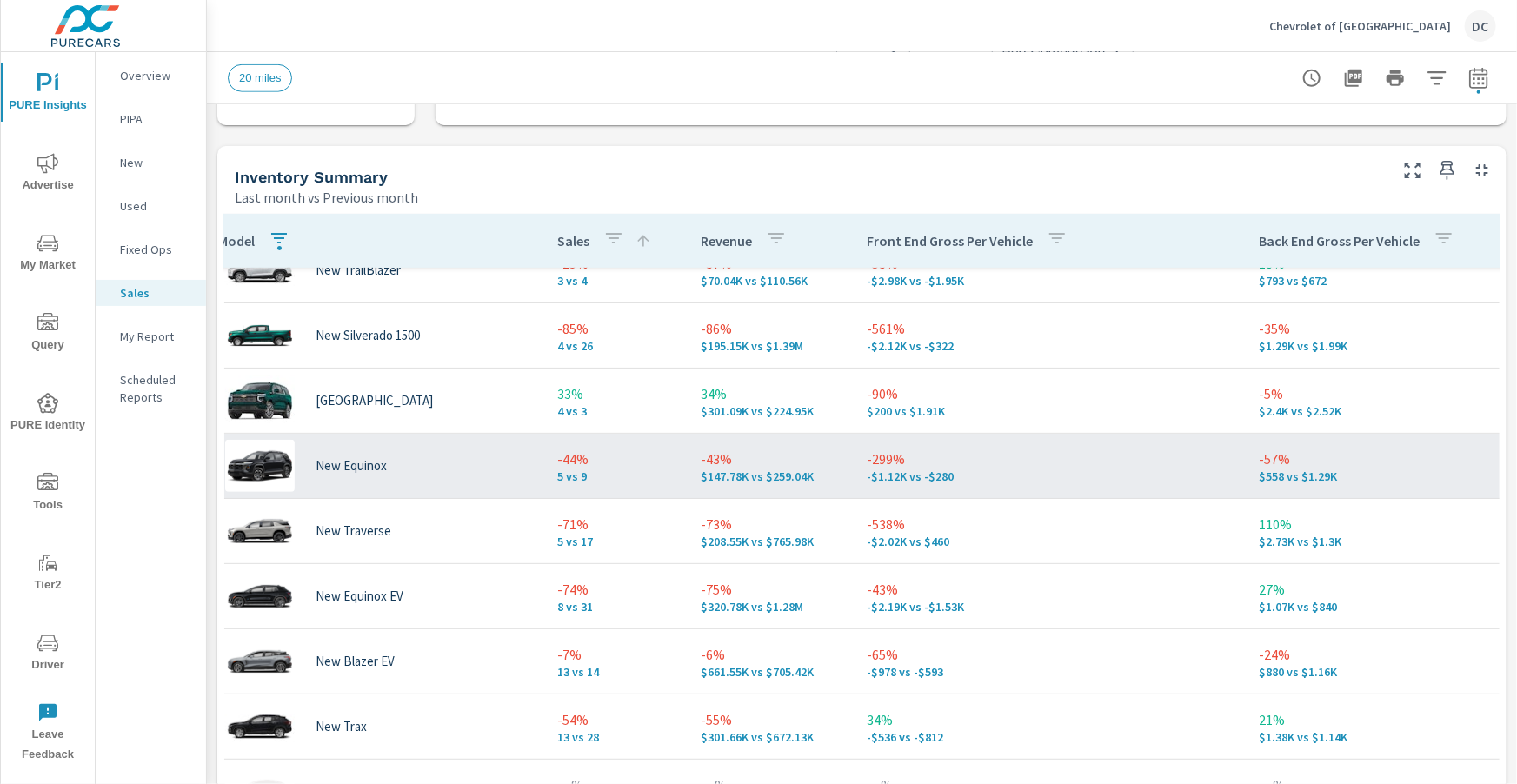
scroll to position [374, 20]
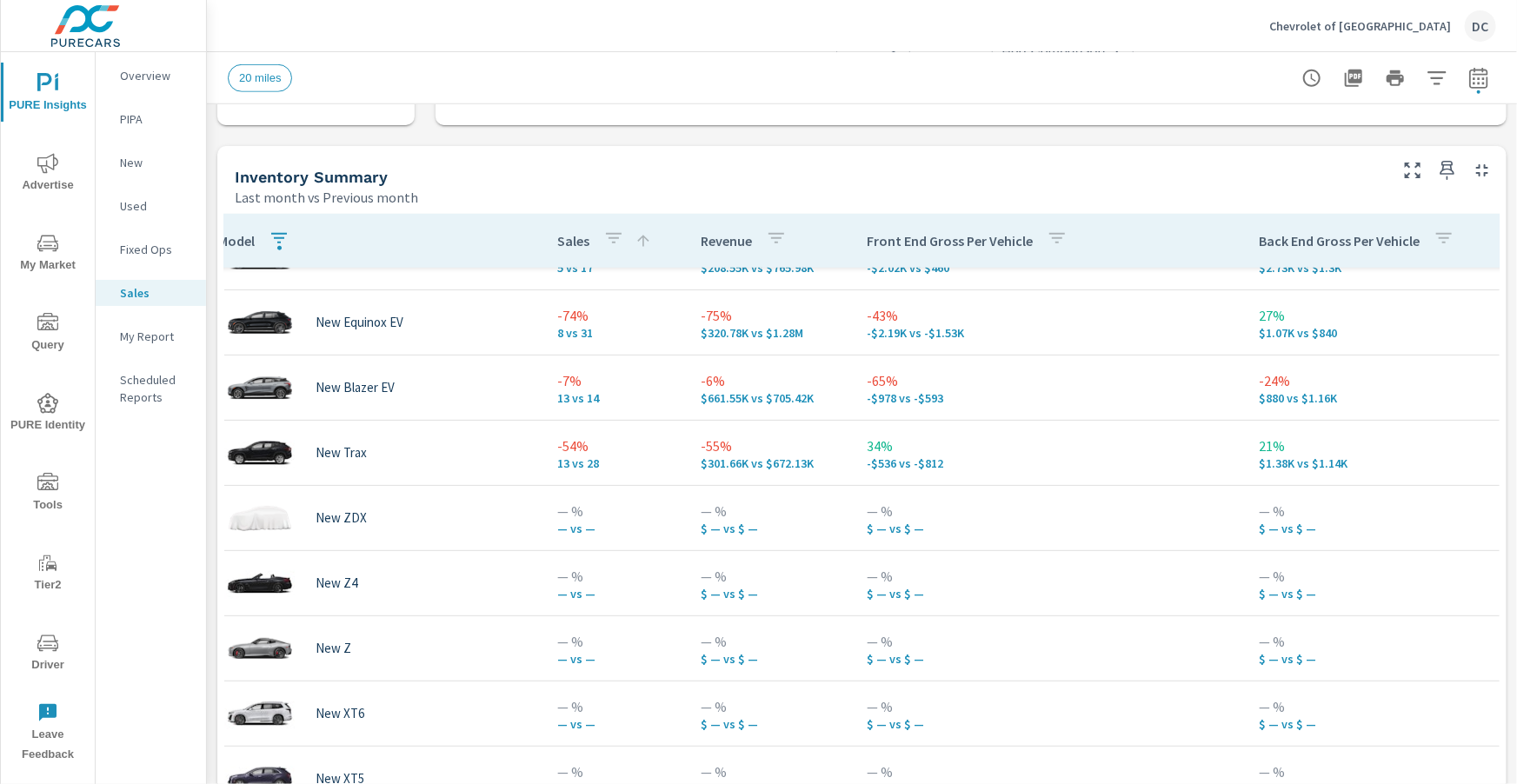
scroll to position [647, 20]
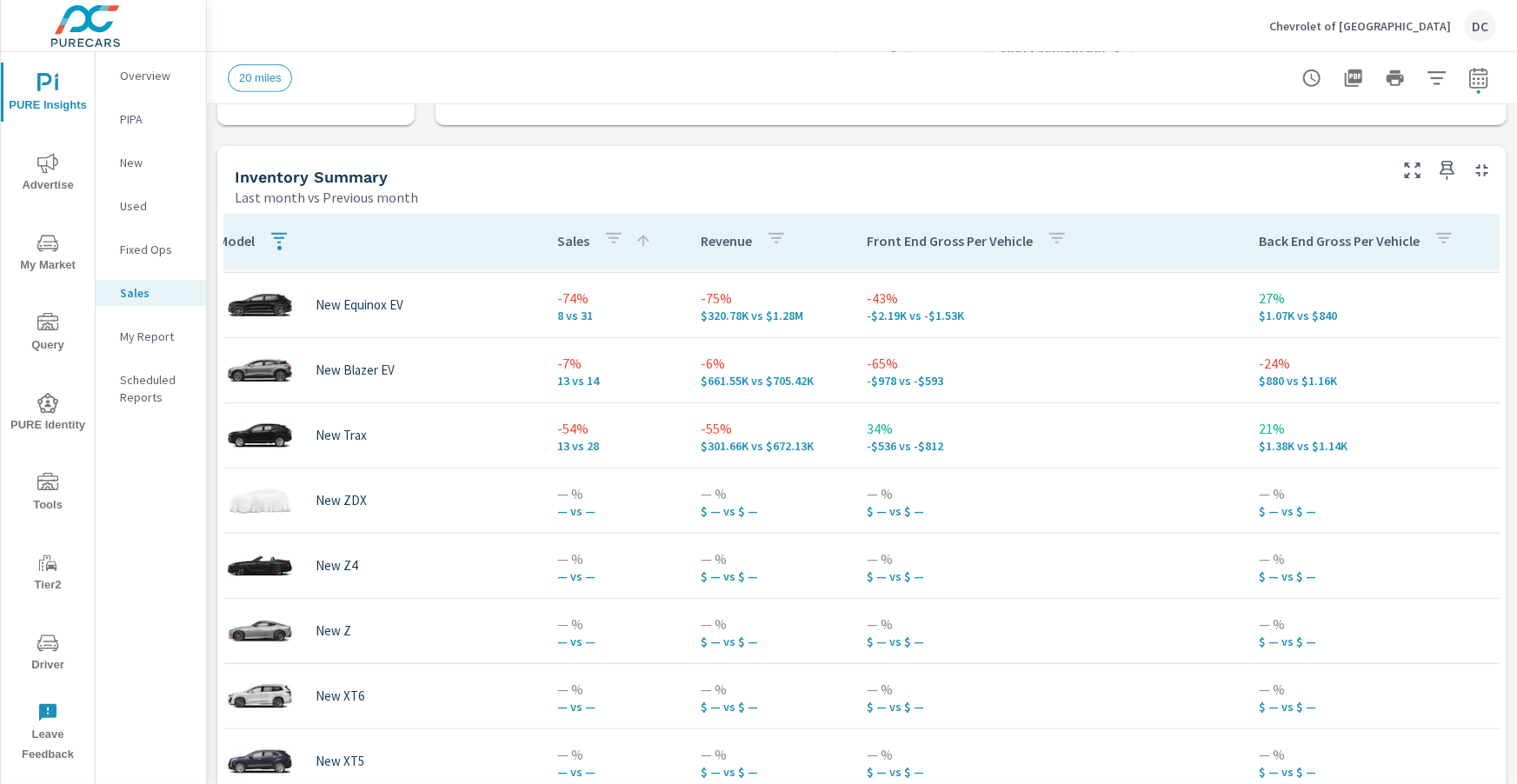
click at [41, 156] on icon "nav menu" at bounding box center [47, 163] width 21 height 21
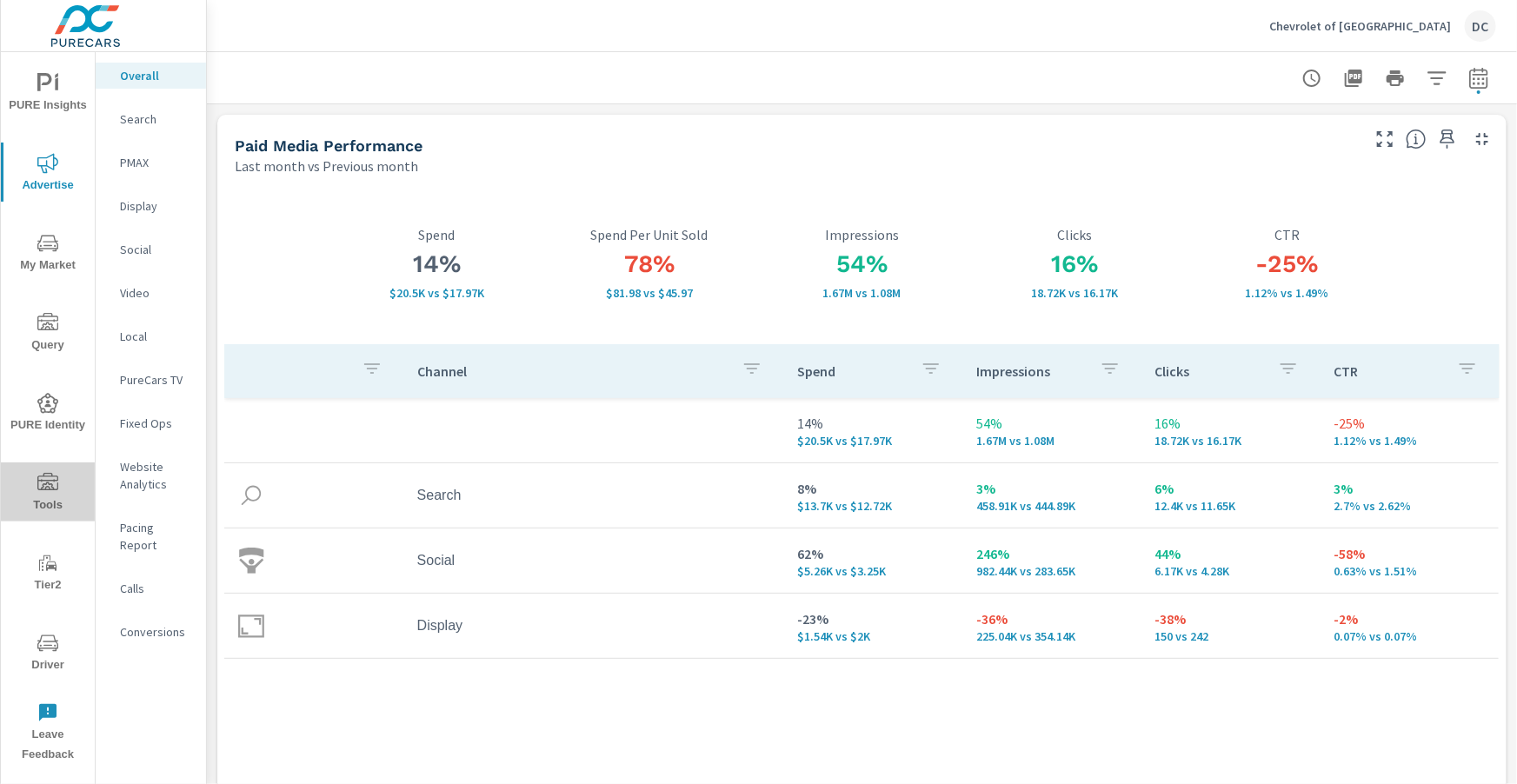
click at [60, 506] on span "Tools" at bounding box center [47, 494] width 83 height 42
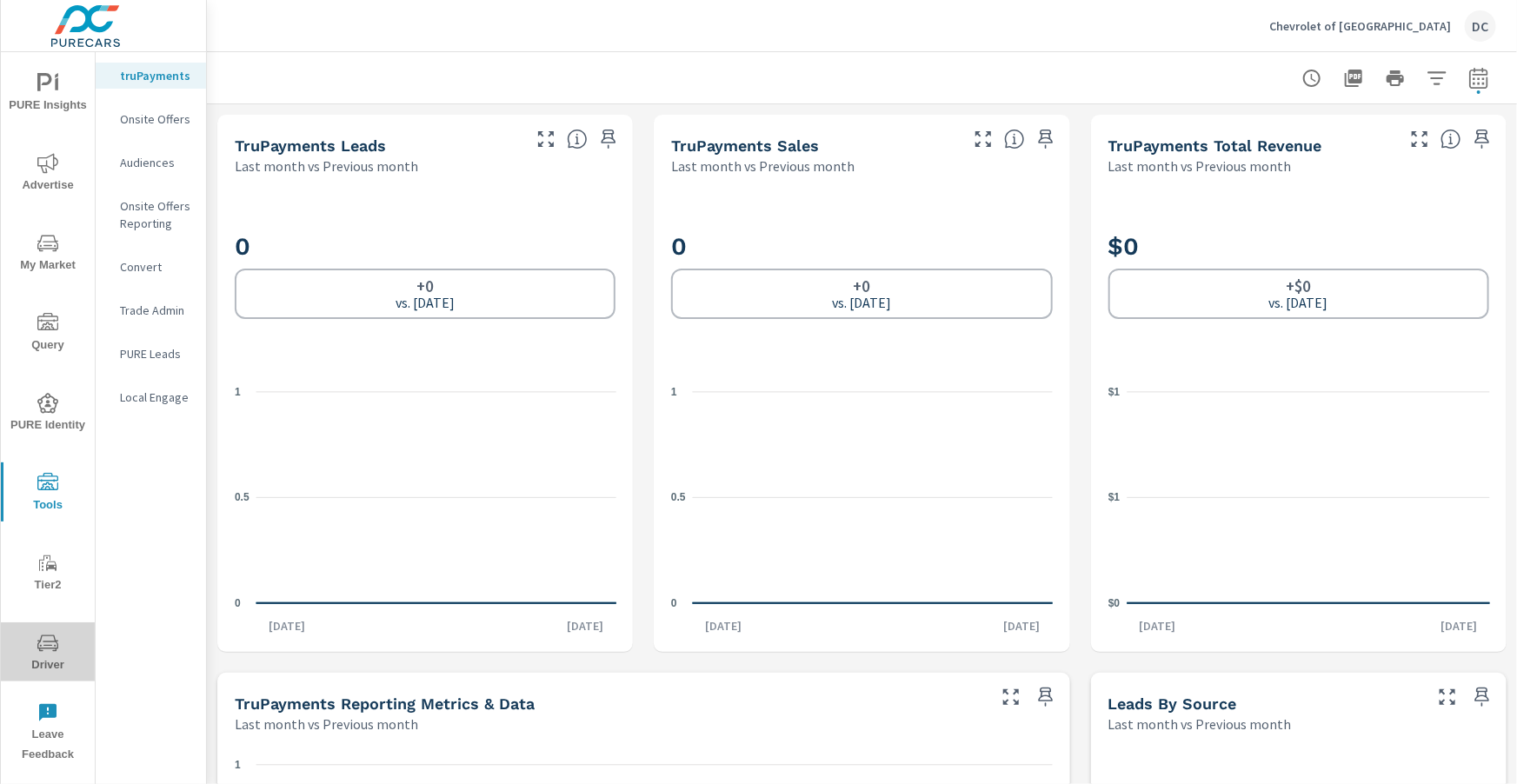
click at [49, 646] on icon "nav menu" at bounding box center [47, 643] width 21 height 21
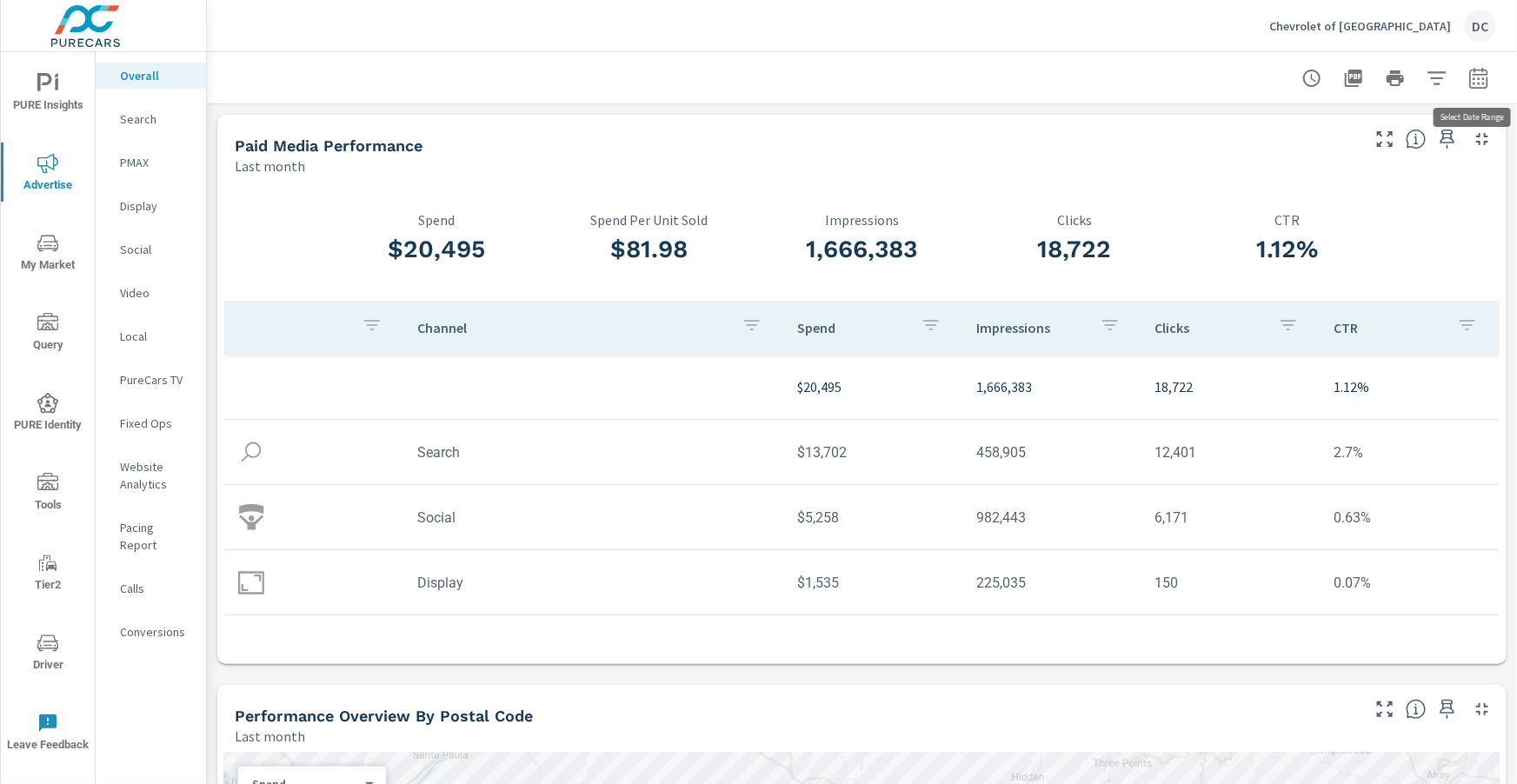
click at [1482, 73] on icon "button" at bounding box center [1478, 77] width 19 height 21
select select "Last month"
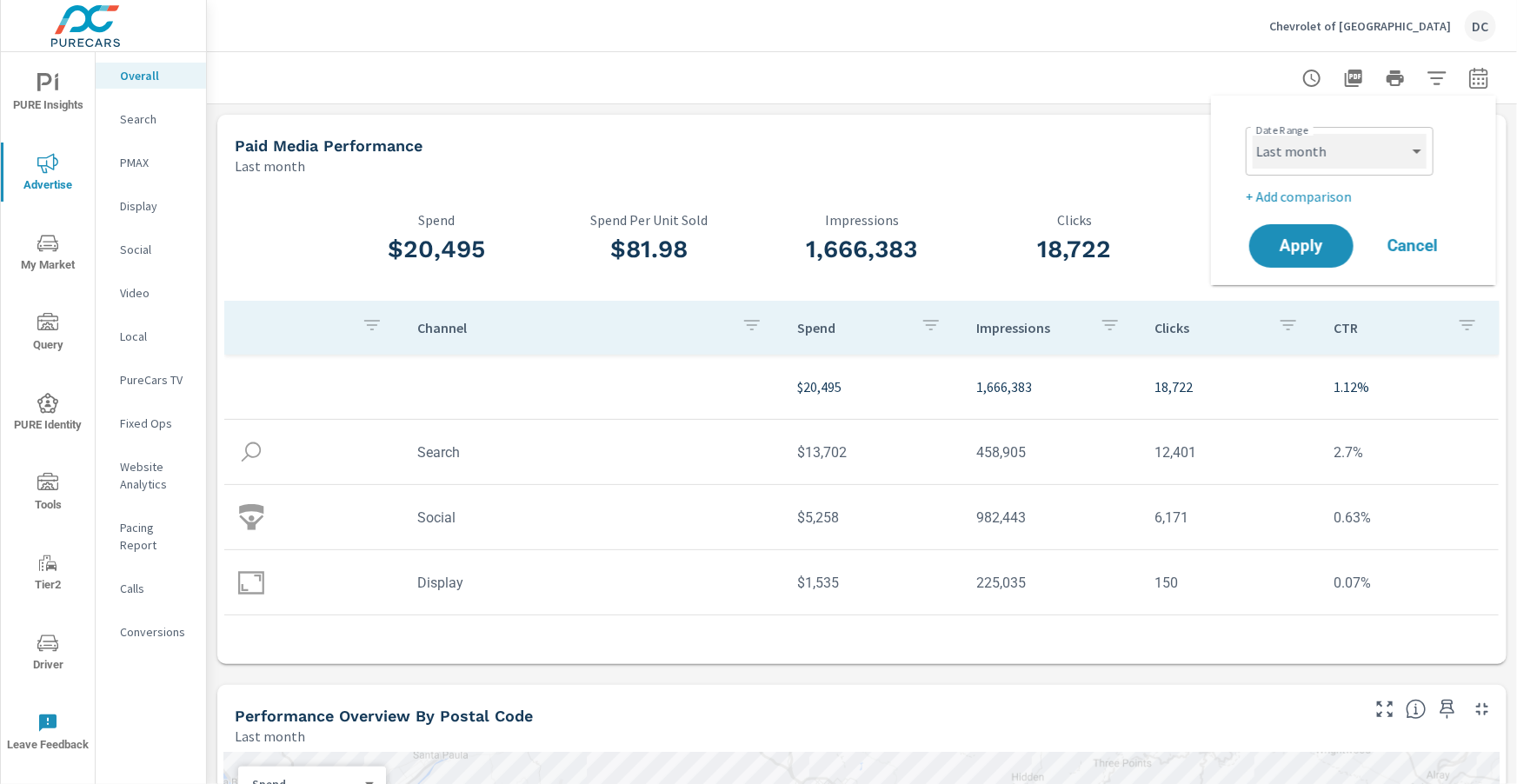
click at [1401, 151] on select "Custom [DATE] Last week Last 7 days Last 14 days Last 30 days Last 45 days Last…" at bounding box center [1339, 150] width 174 height 34
click at [1299, 194] on p "+ Add comparison" at bounding box center [1357, 196] width 223 height 21
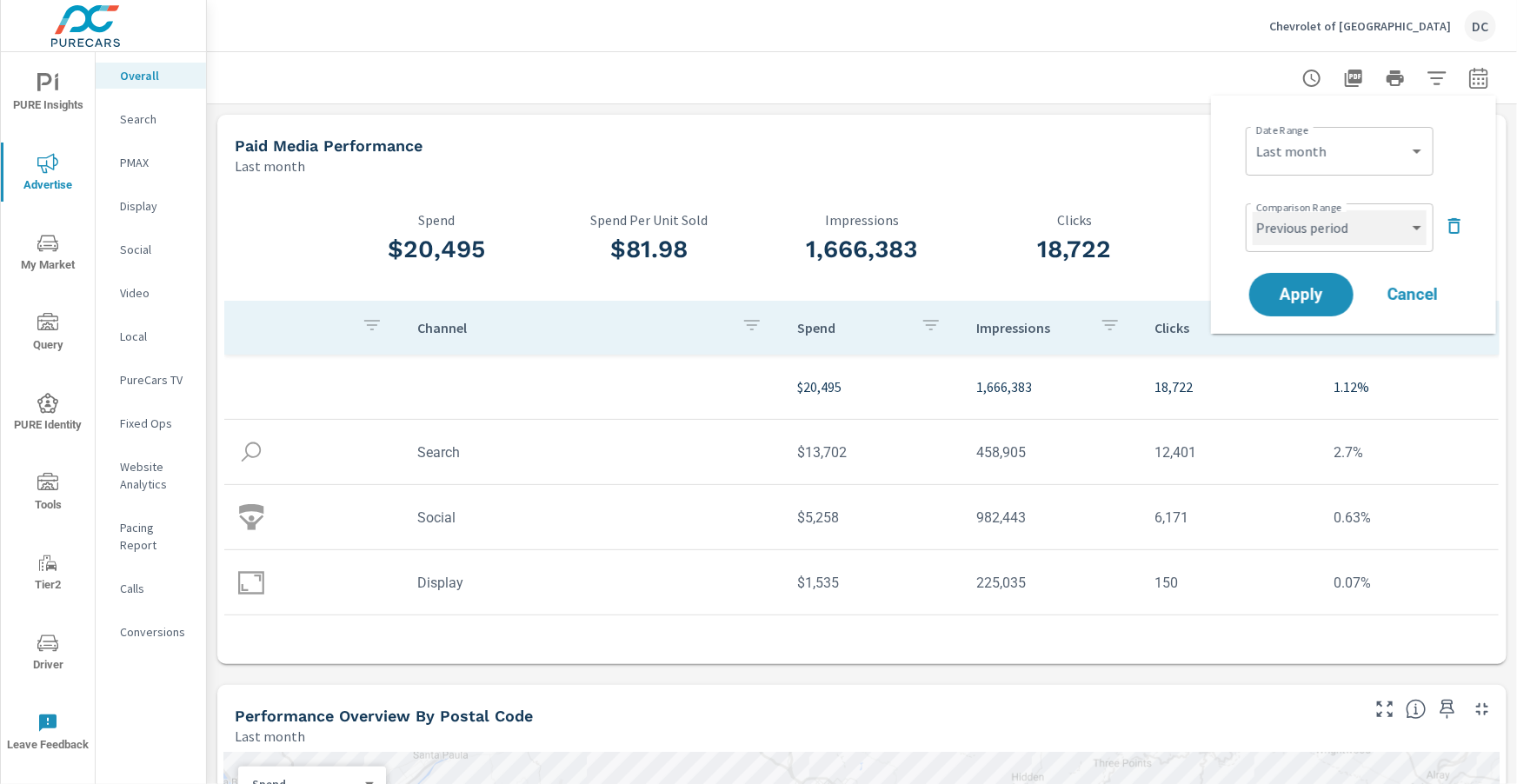
click at [1321, 227] on select "Custom Previous period Previous month Previous year" at bounding box center [1339, 227] width 174 height 34
click at [1253, 210] on select "Custom Previous period Previous month Previous year" at bounding box center [1339, 227] width 174 height 34
select select "Previous month"
click at [1343, 289] on button "Apply" at bounding box center [1301, 294] width 108 height 45
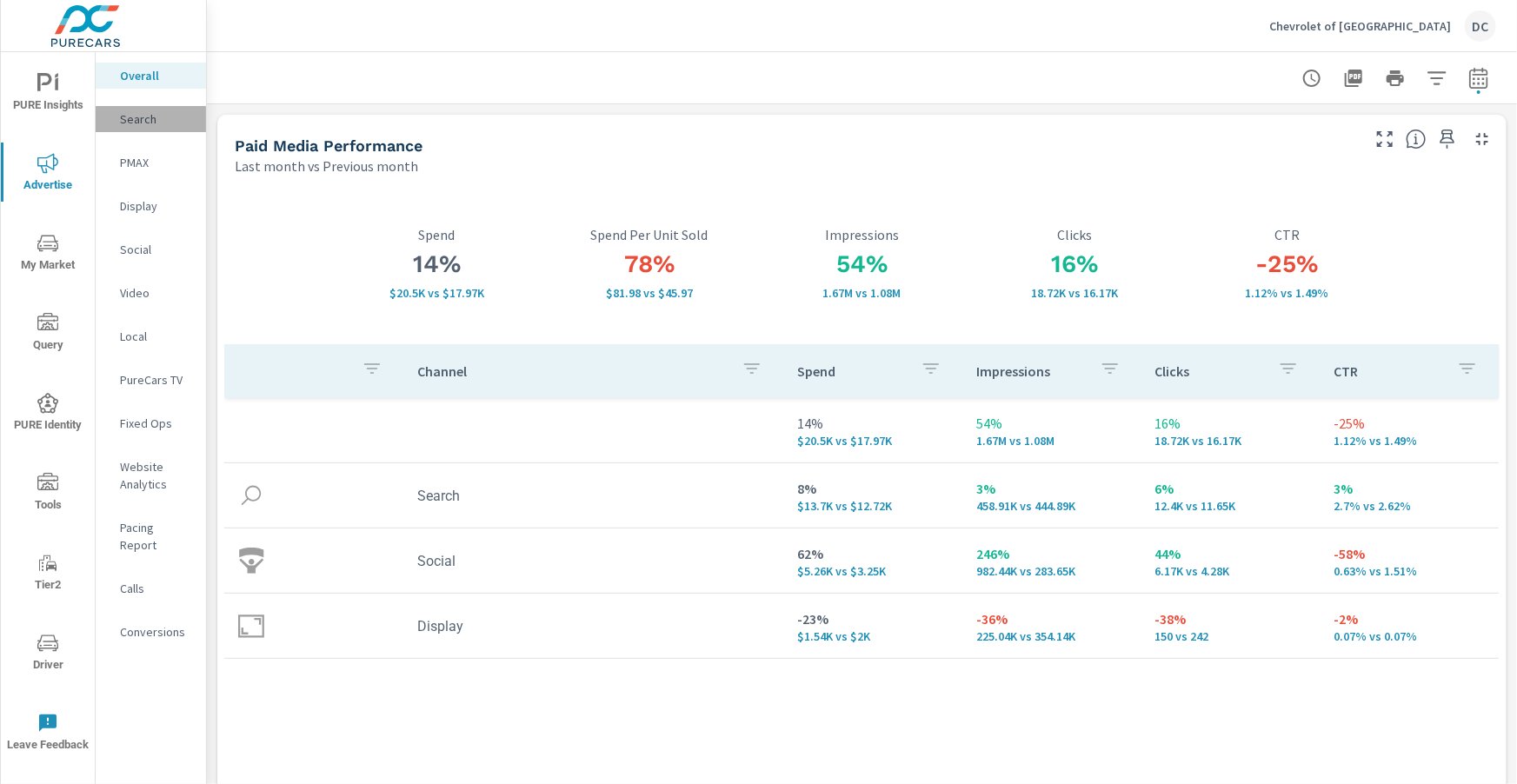
click at [137, 119] on p "Search" at bounding box center [156, 120] width 73 height 18
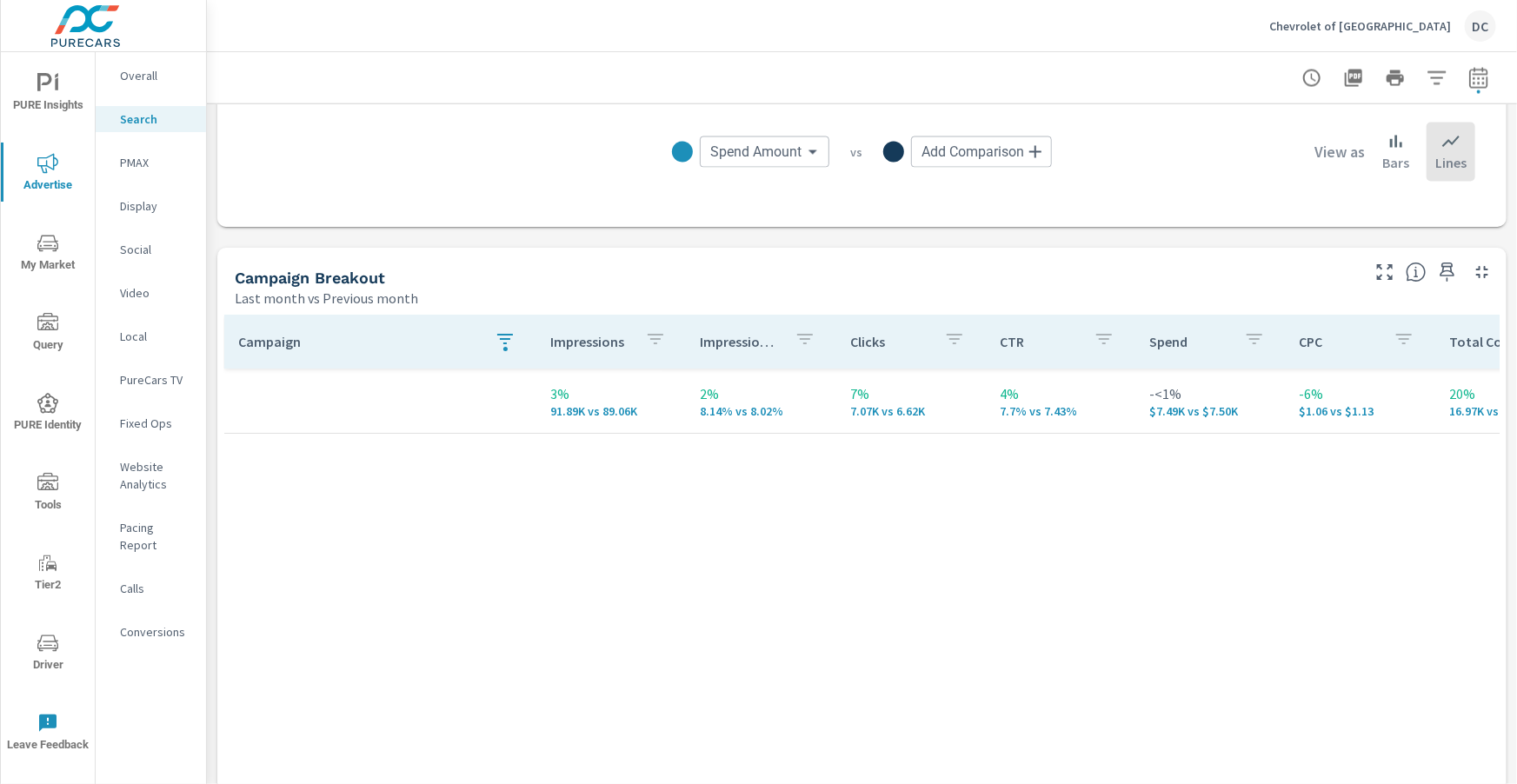
scroll to position [1565, 0]
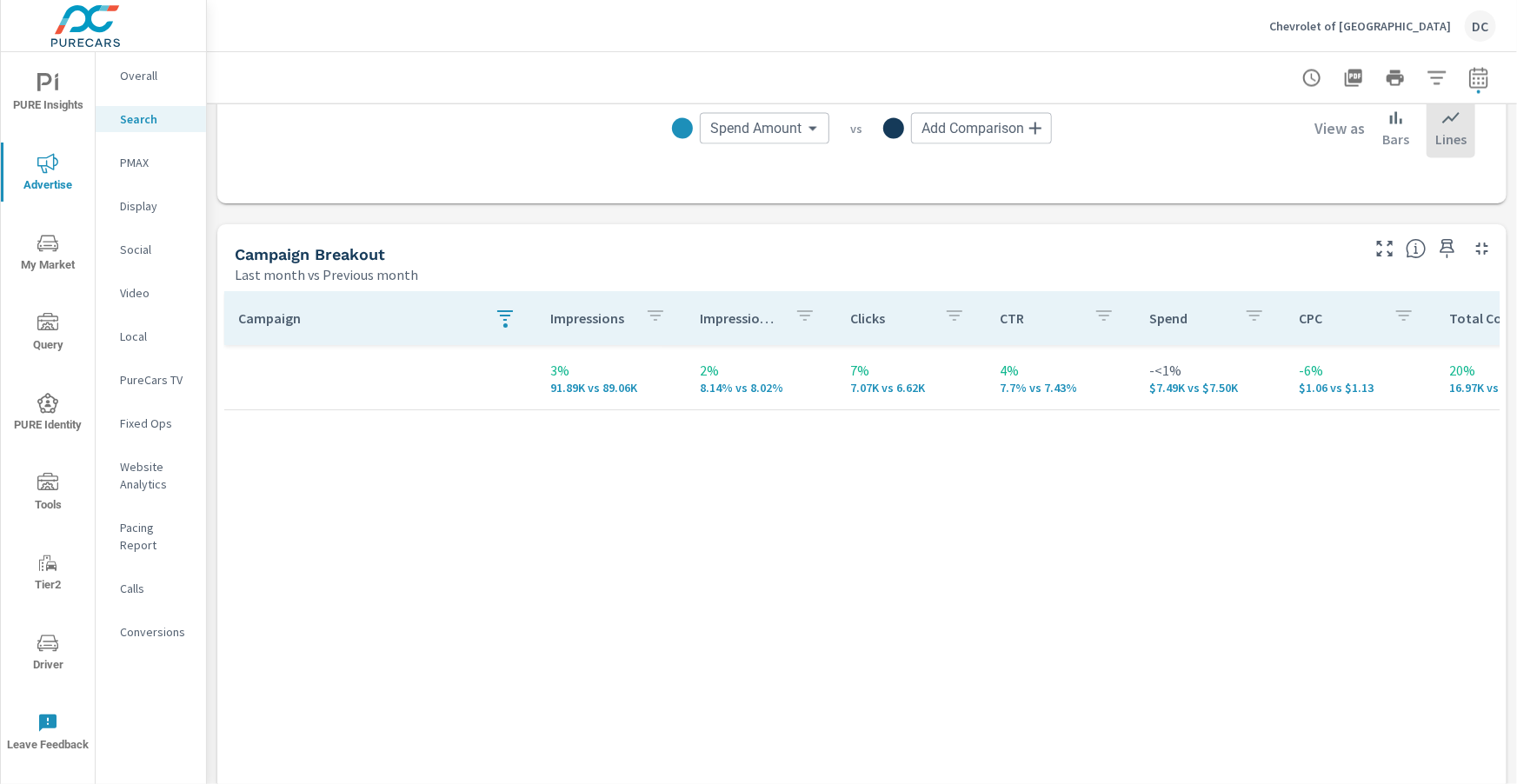
click at [503, 326] on div "button" at bounding box center [505, 326] width 4 height 4
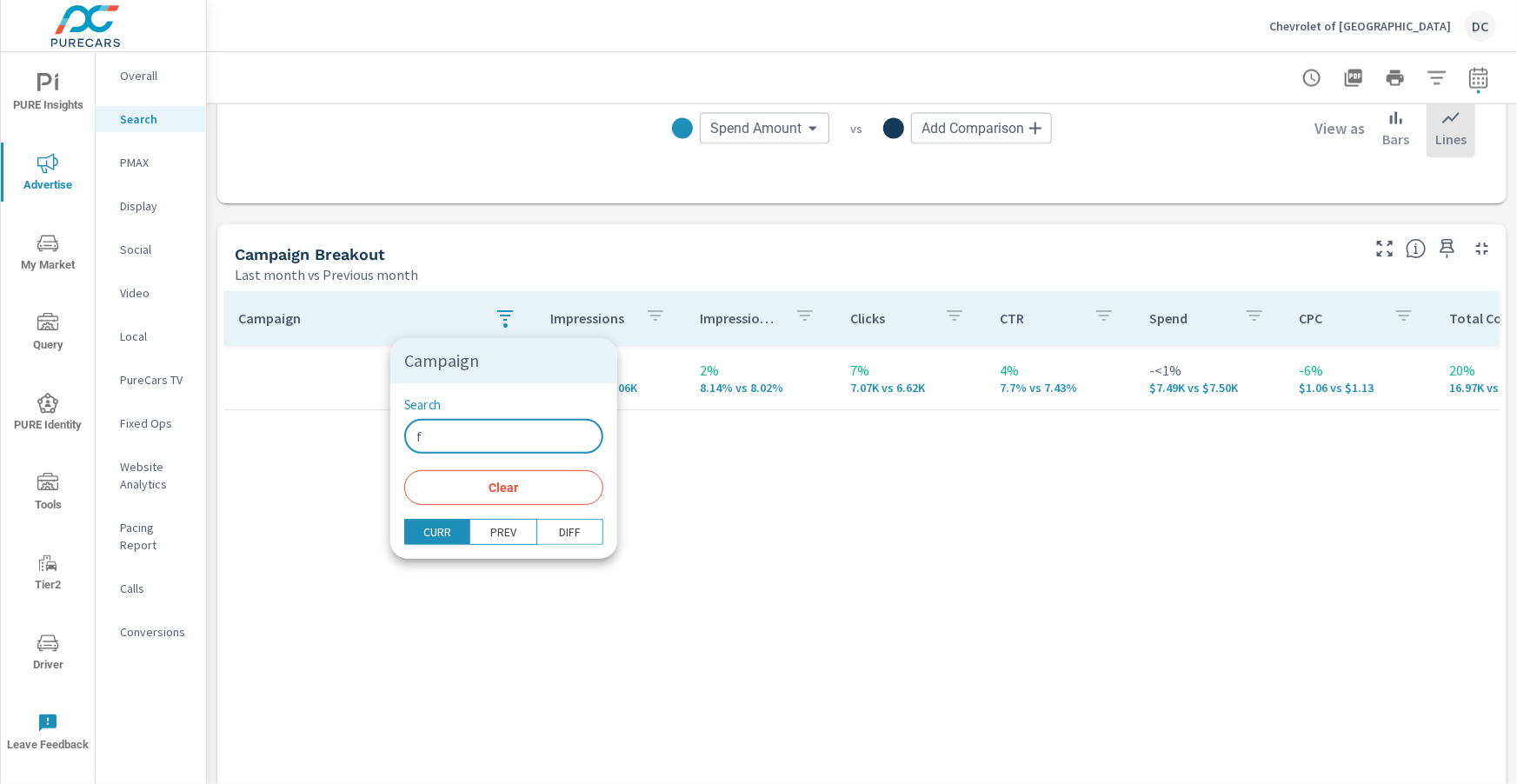
click at [433, 443] on input "f" at bounding box center [503, 436] width 199 height 34
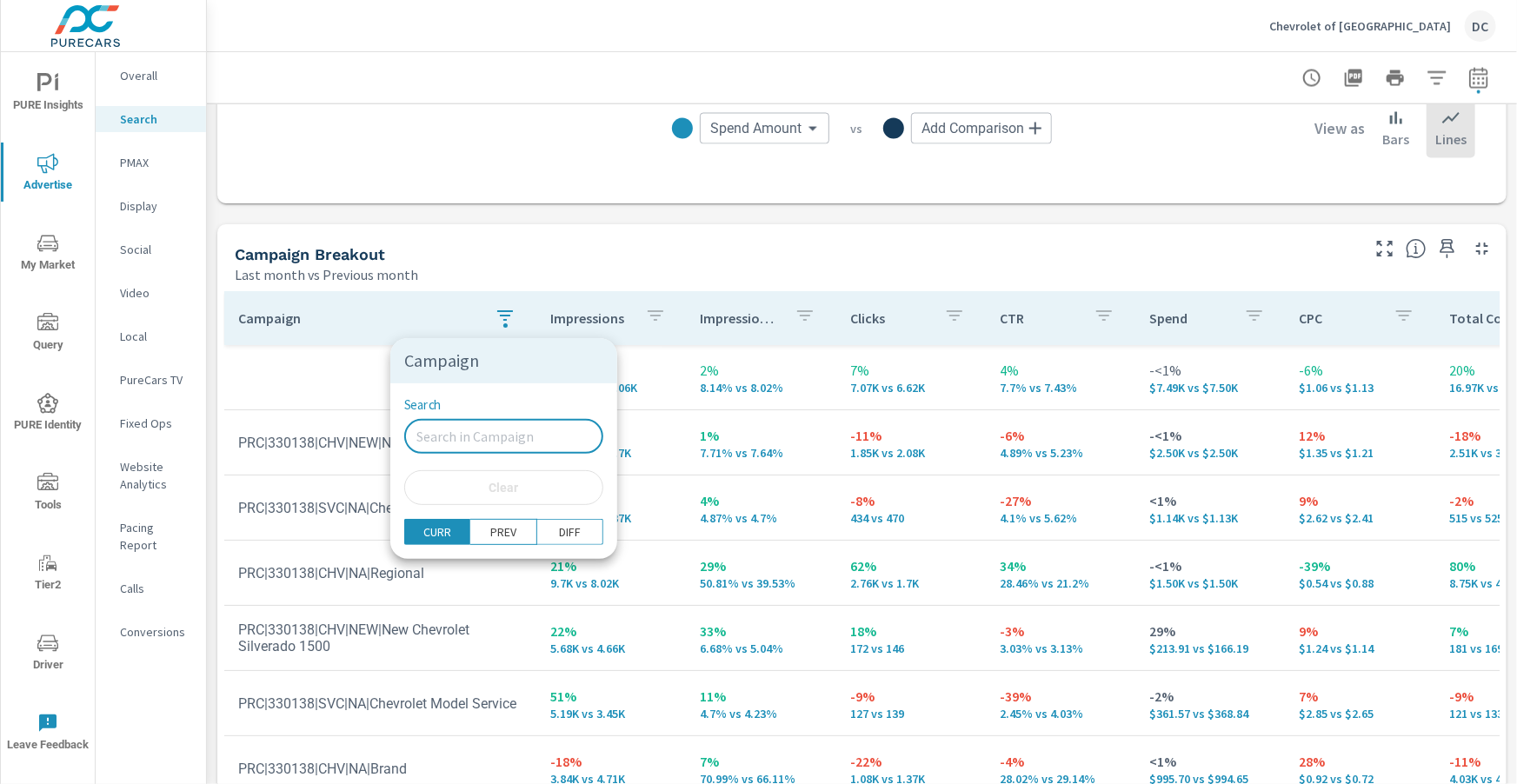
click at [339, 368] on div at bounding box center [758, 392] width 1517 height 784
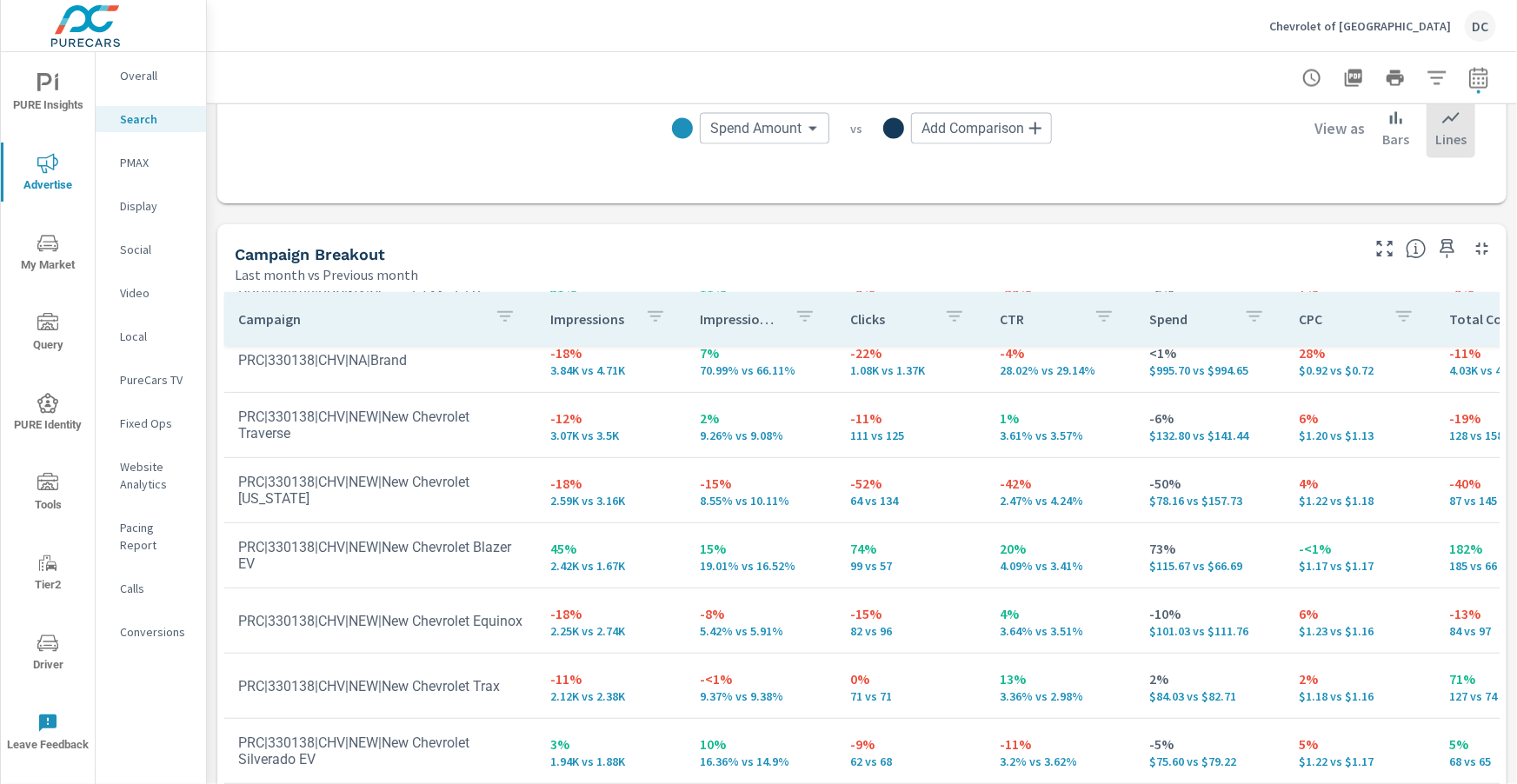
scroll to position [539, 0]
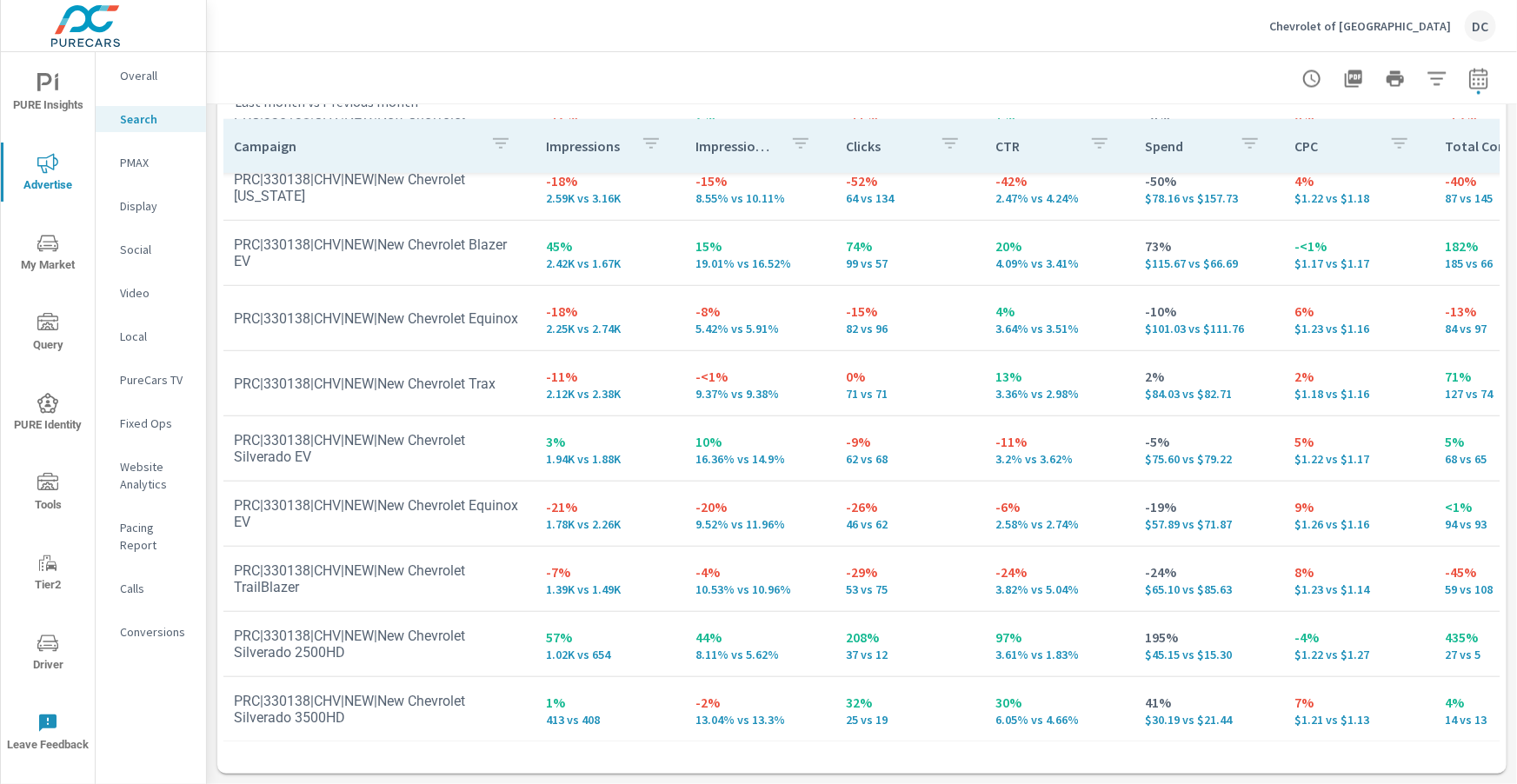
scroll to position [539, 8]
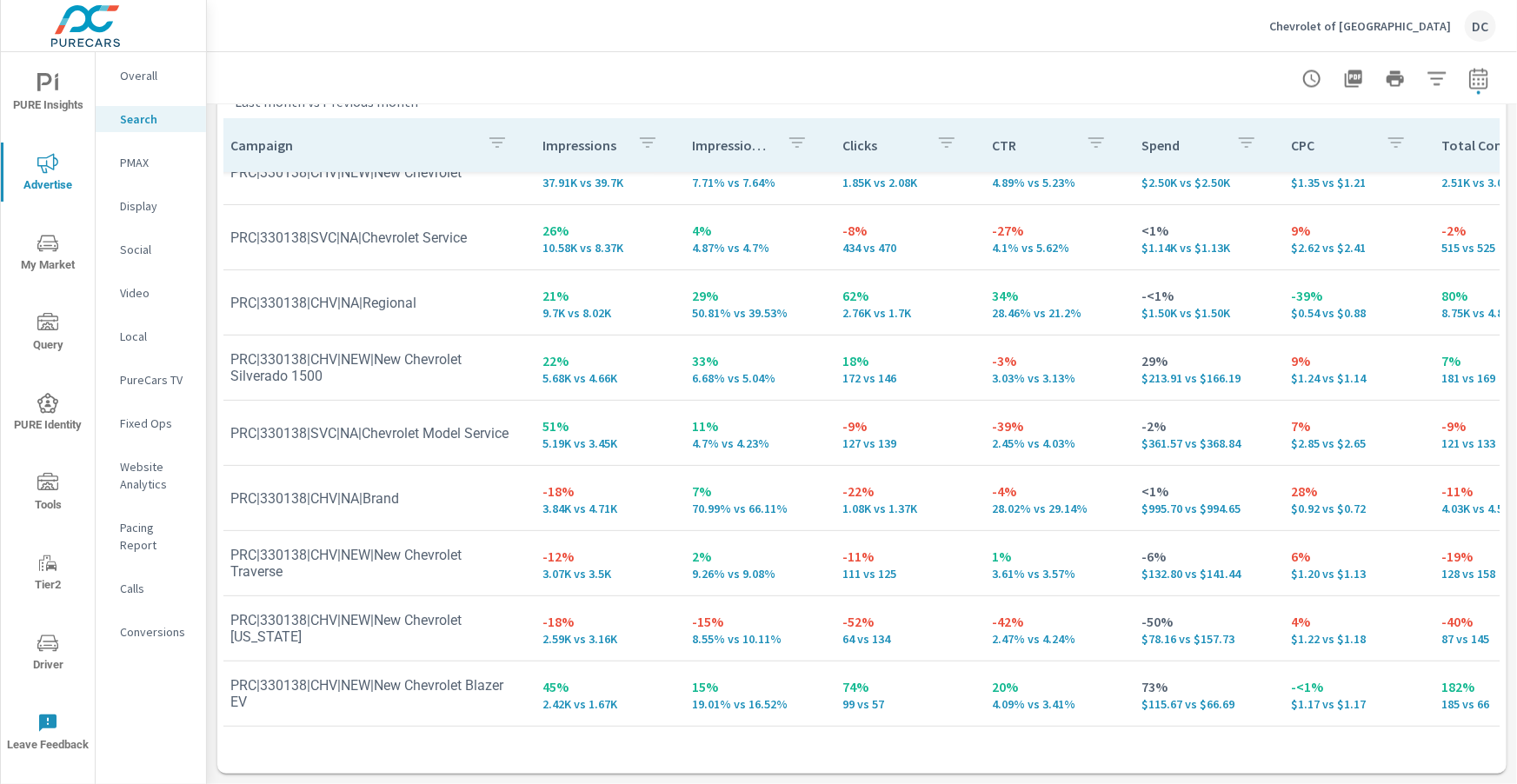
scroll to position [0, 8]
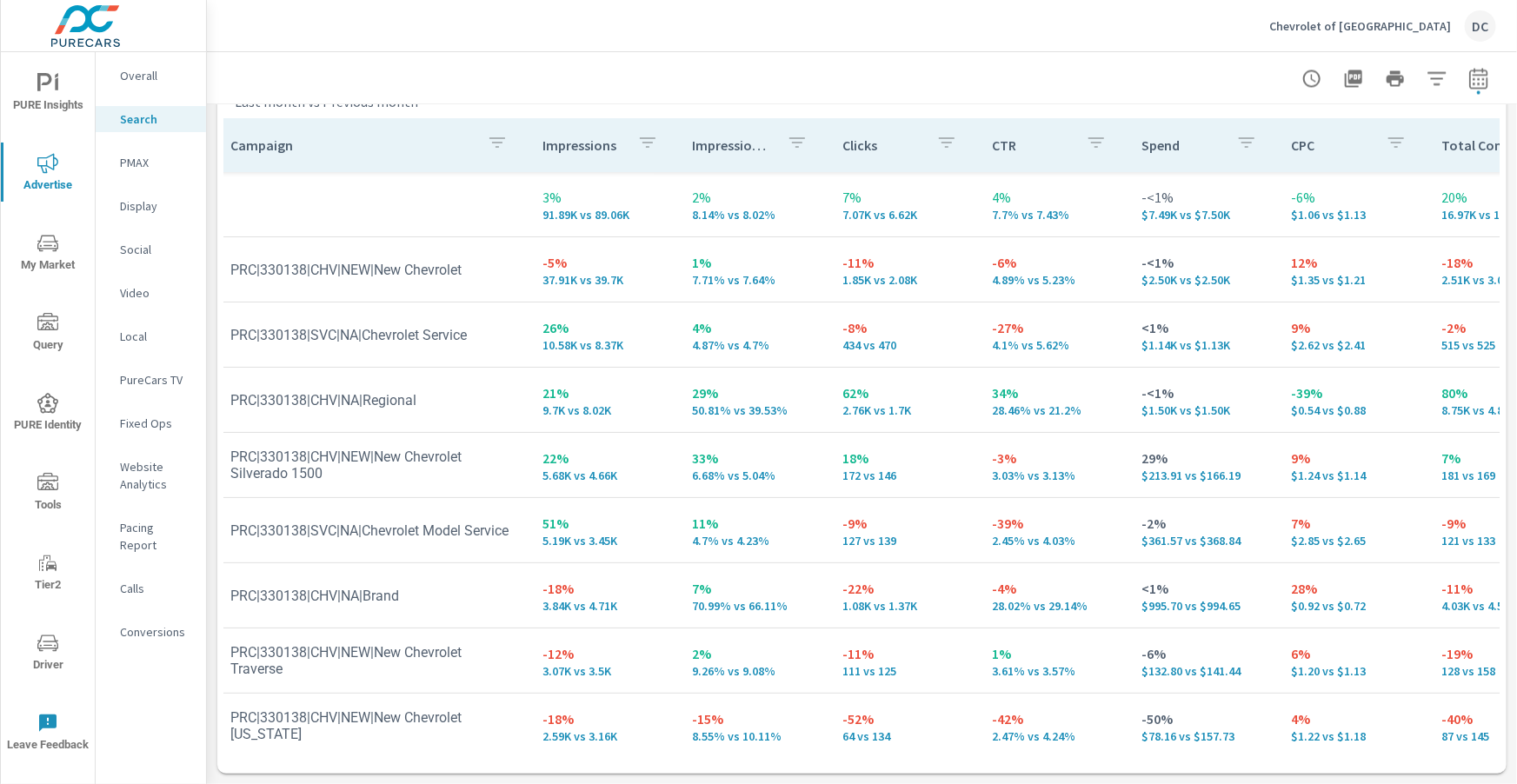
click at [497, 138] on icon "button" at bounding box center [497, 142] width 16 height 11
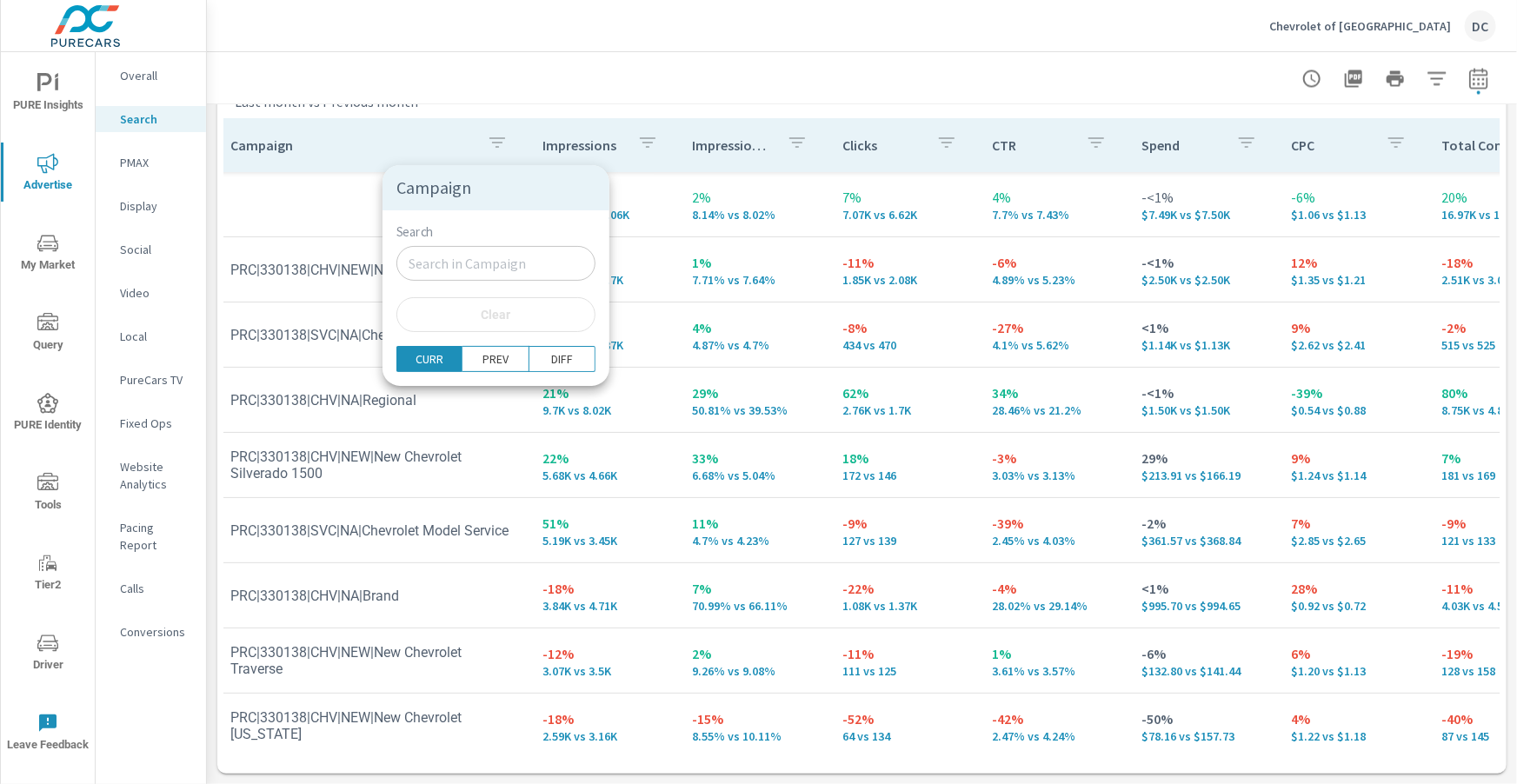
click at [400, 258] on input "Search" at bounding box center [496, 263] width 199 height 34
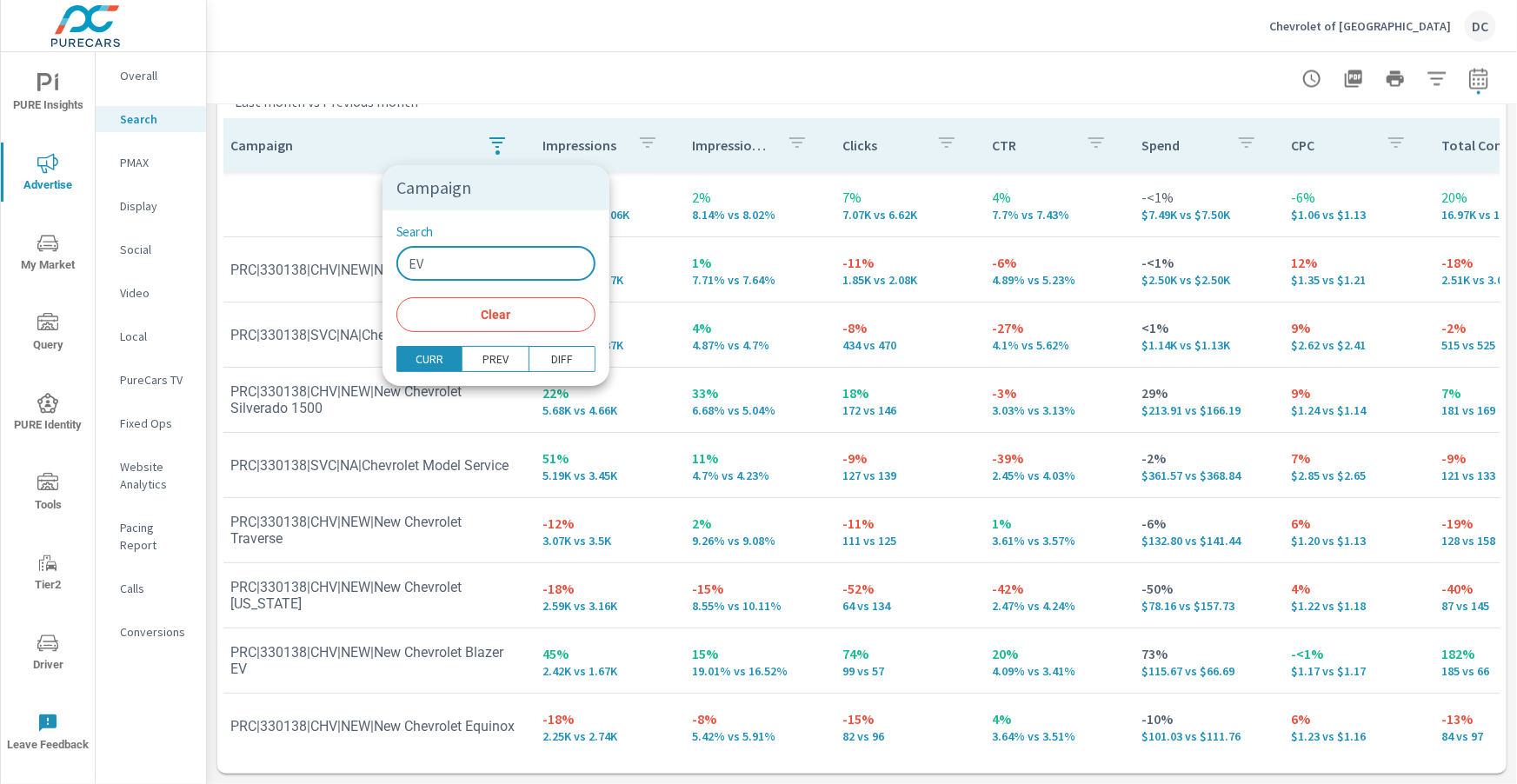
type input "EV"
click at [308, 210] on div at bounding box center [758, 392] width 1517 height 784
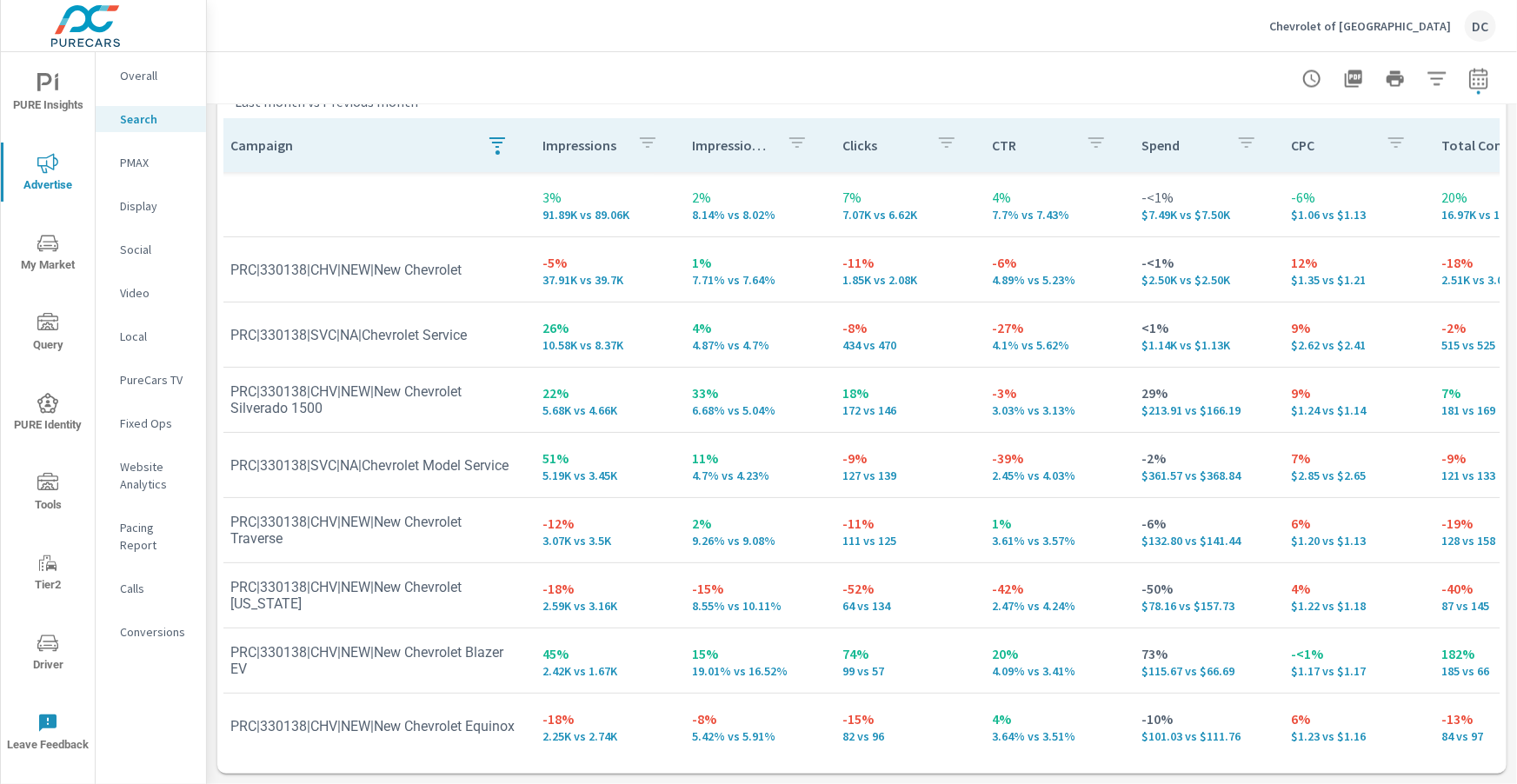
click at [496, 152] on div "button" at bounding box center [497, 152] width 4 height 4
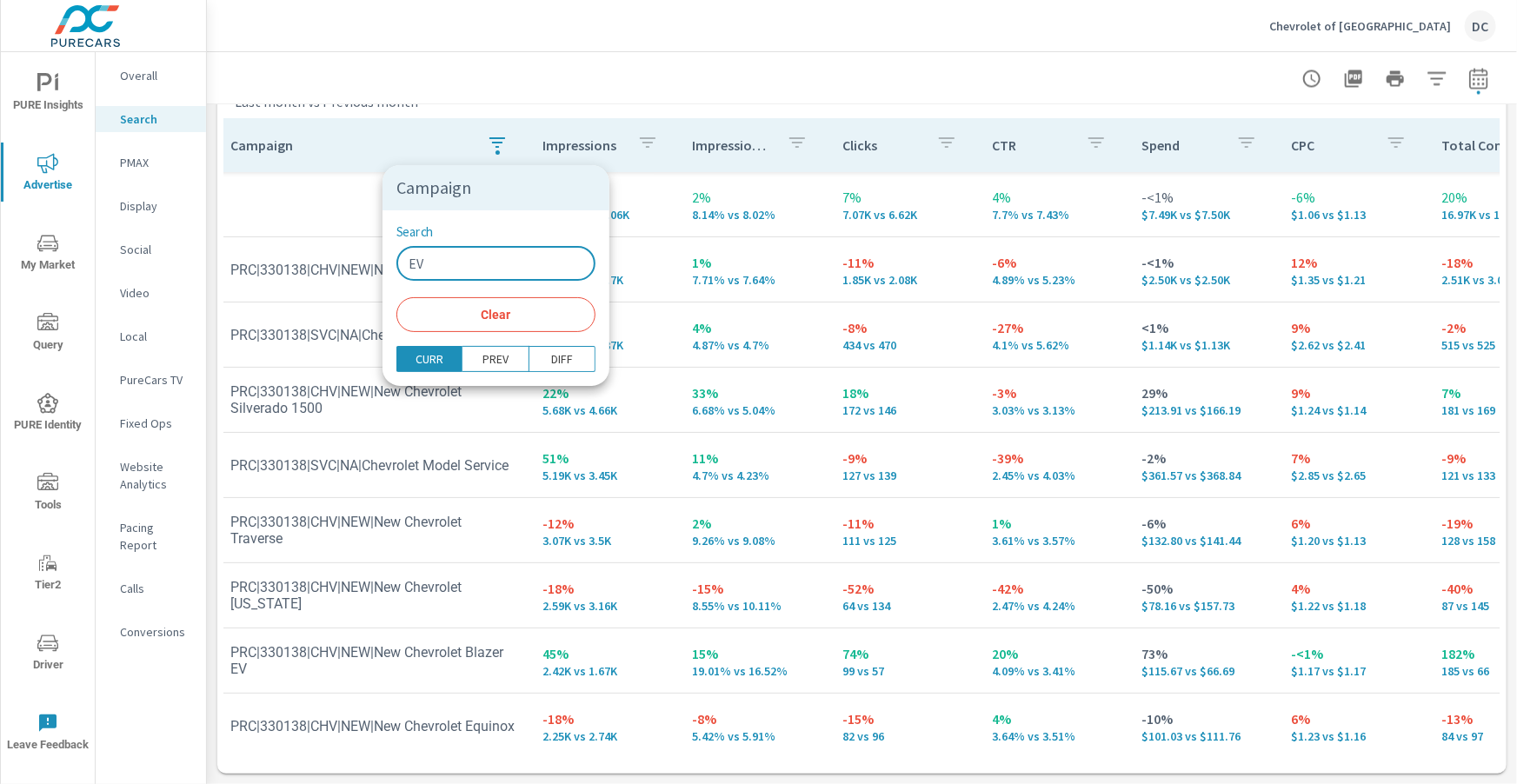
click at [443, 257] on input "EV" at bounding box center [496, 263] width 199 height 34
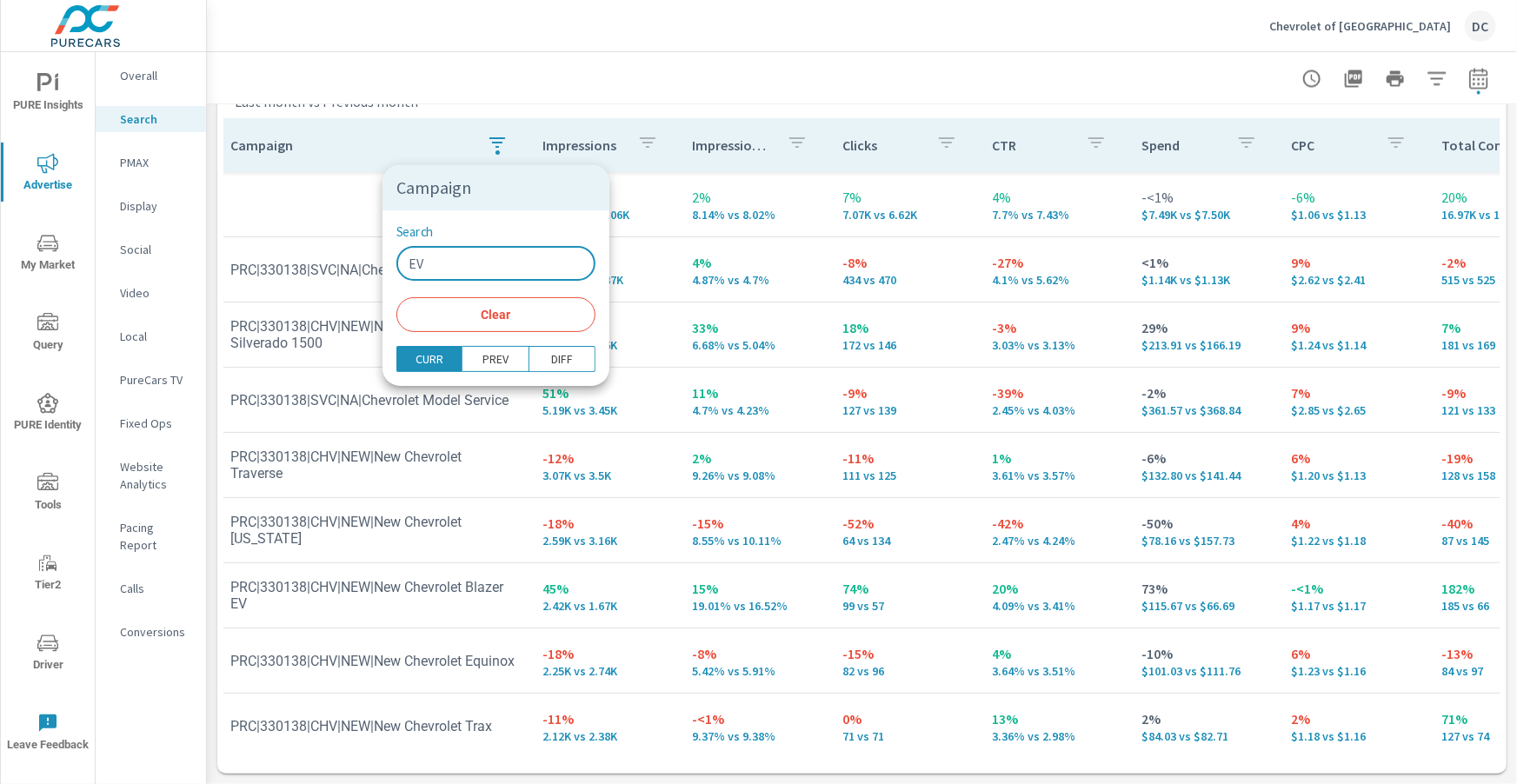
type input "EV"
click at [302, 231] on div at bounding box center [758, 392] width 1517 height 784
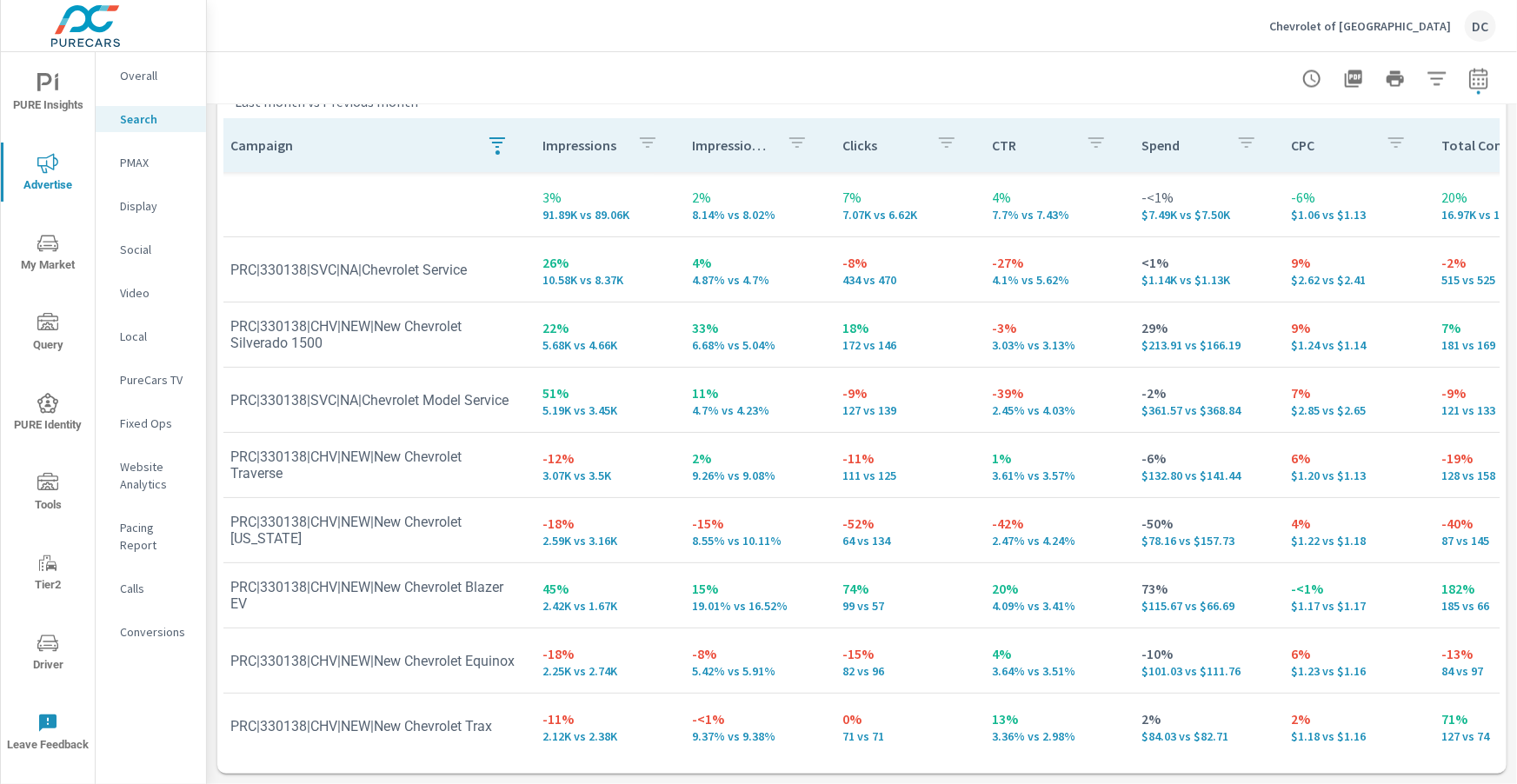
click at [490, 138] on icon "button" at bounding box center [497, 142] width 16 height 11
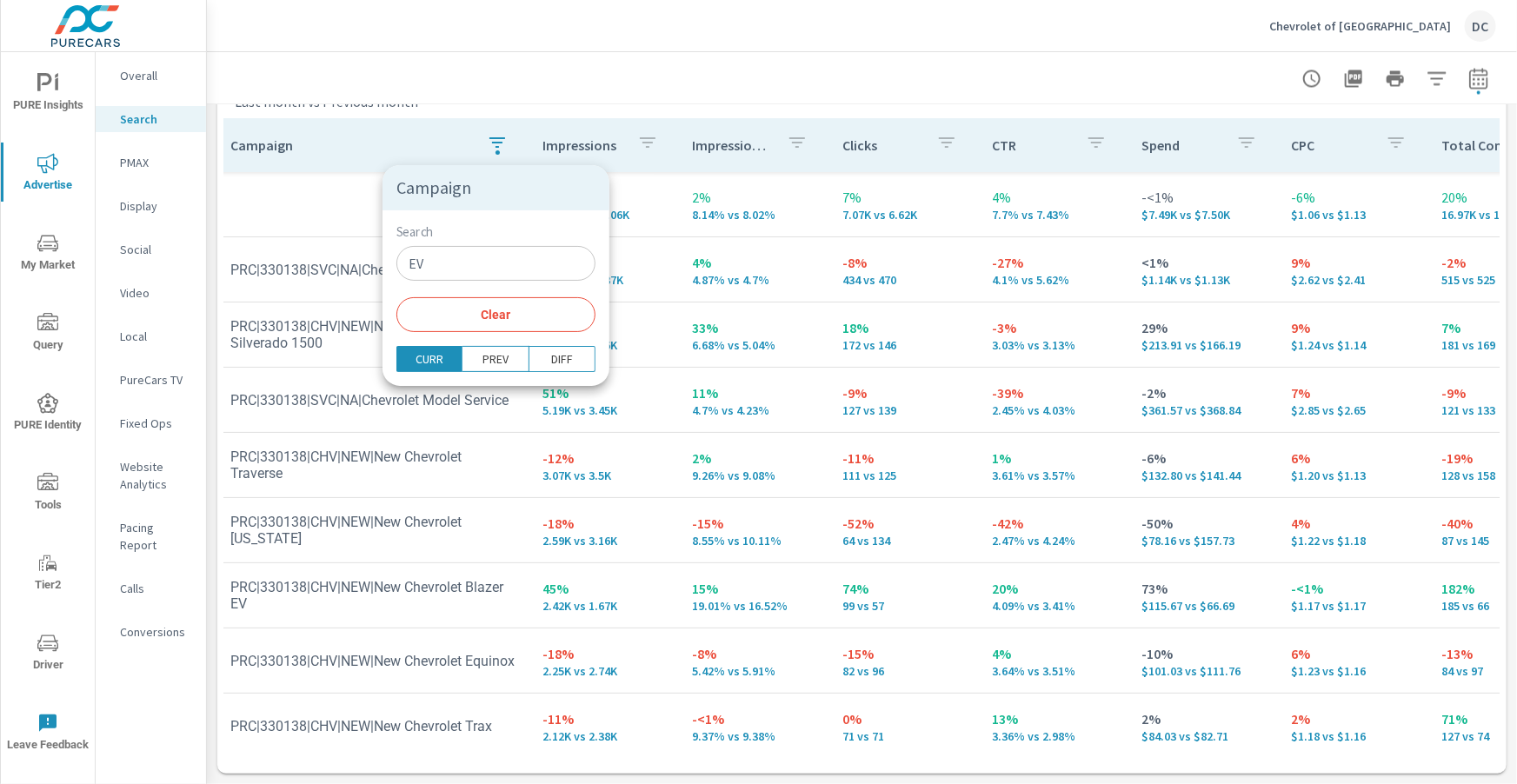
click at [440, 270] on input "EV" at bounding box center [496, 263] width 199 height 34
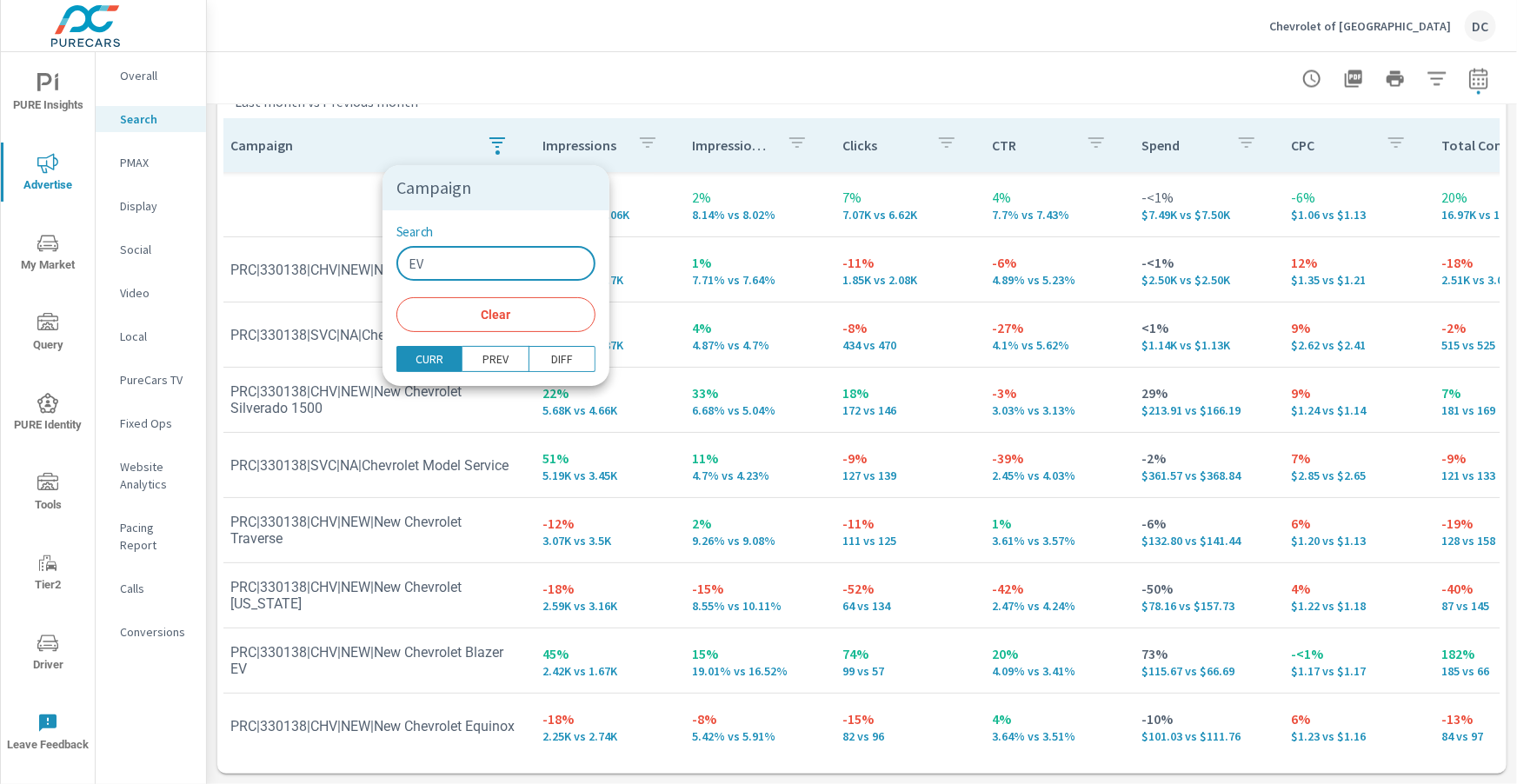
type input "E"
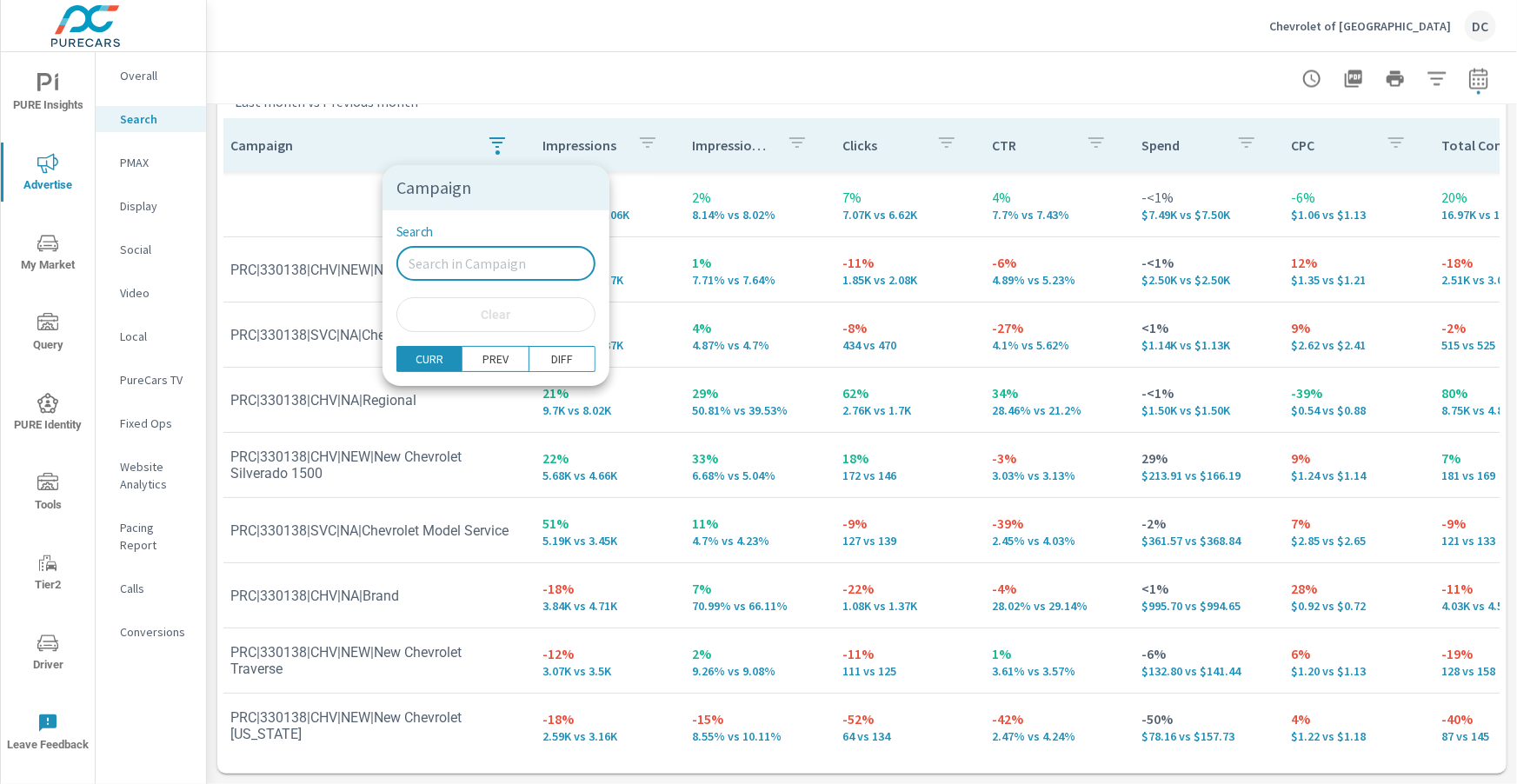
click at [349, 219] on div at bounding box center [758, 392] width 1517 height 784
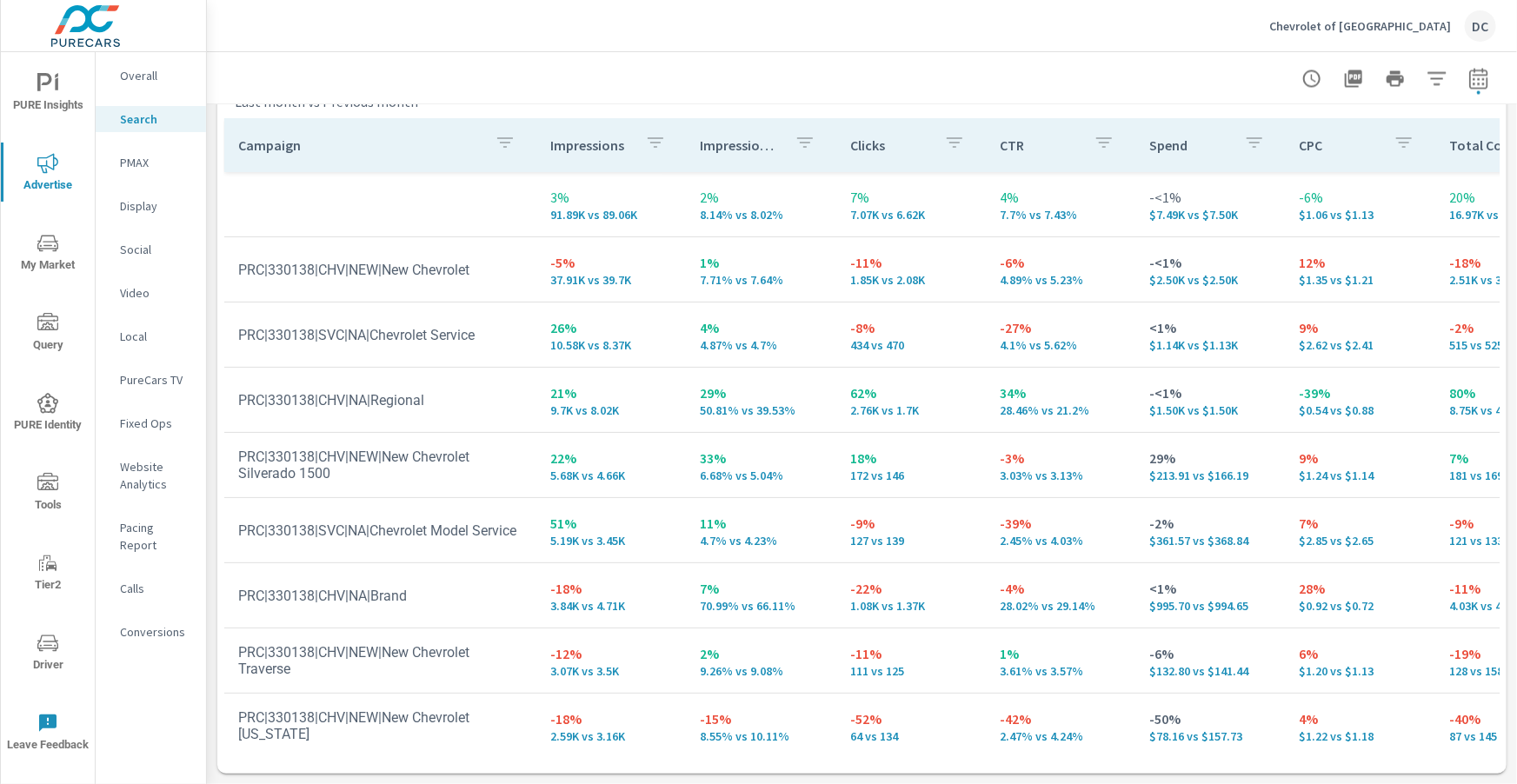
click at [495, 137] on icon "button" at bounding box center [504, 142] width 21 height 21
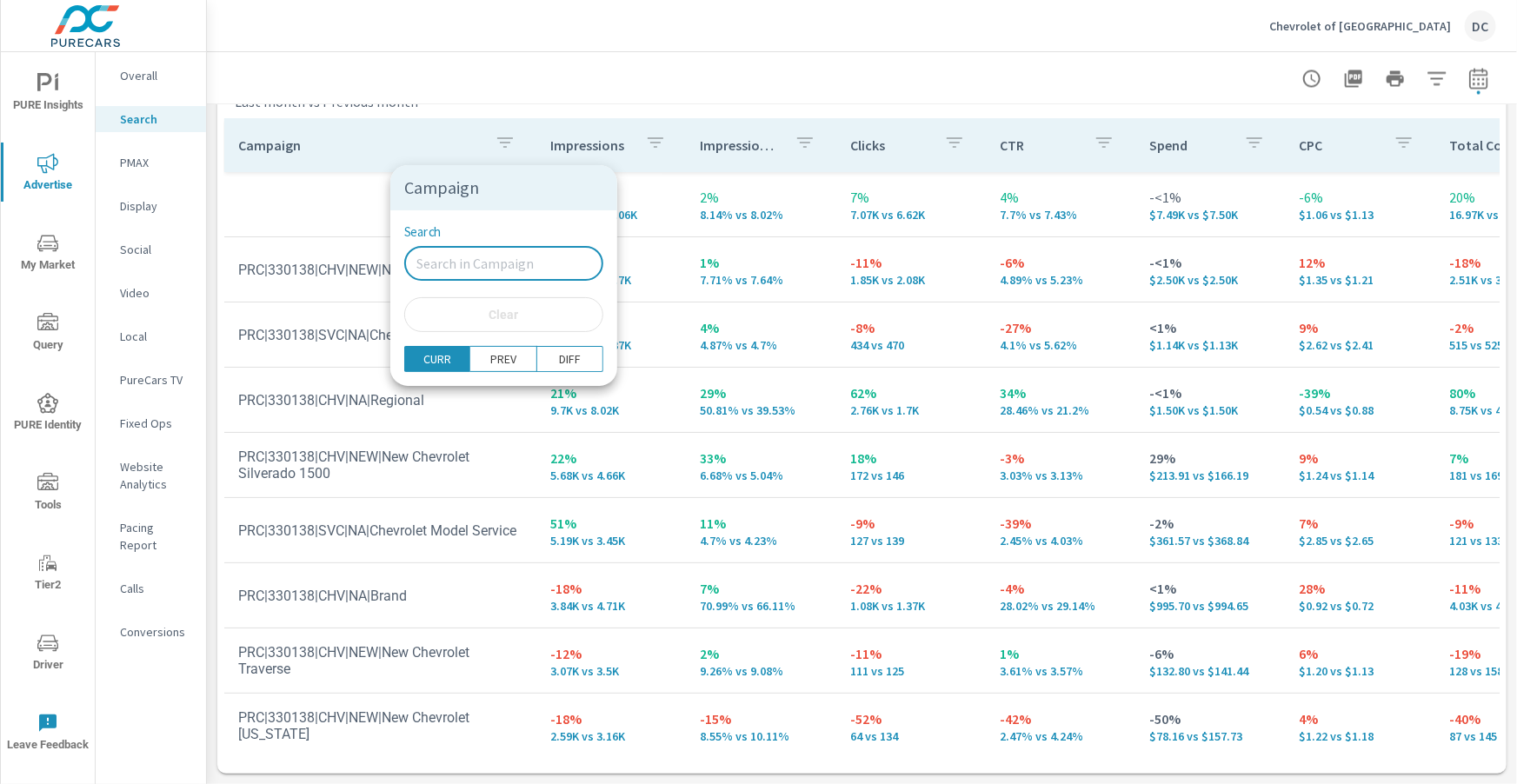
click at [423, 259] on input "Search" at bounding box center [503, 263] width 199 height 34
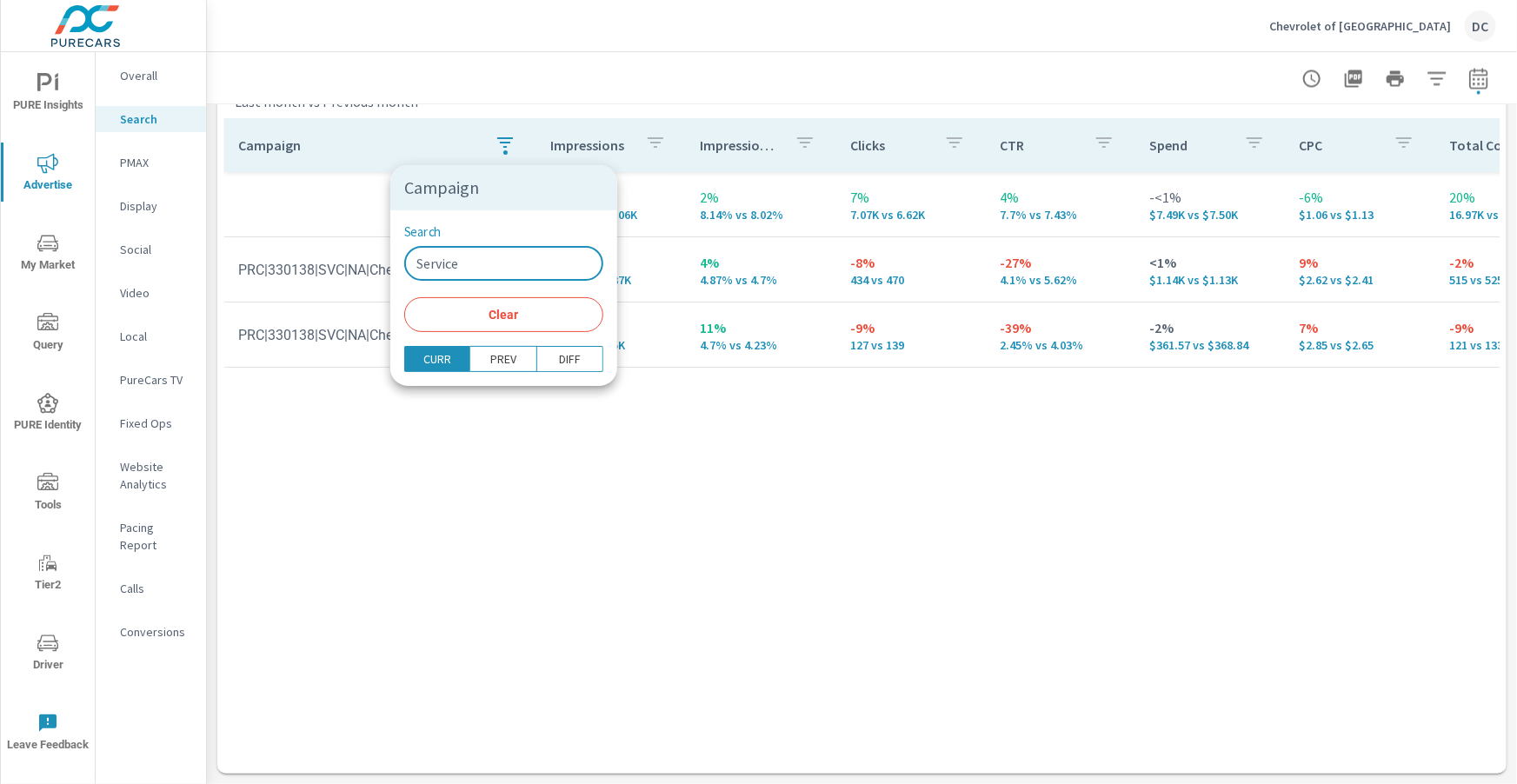
type input "Service"
click at [722, 392] on div at bounding box center [758, 392] width 1517 height 784
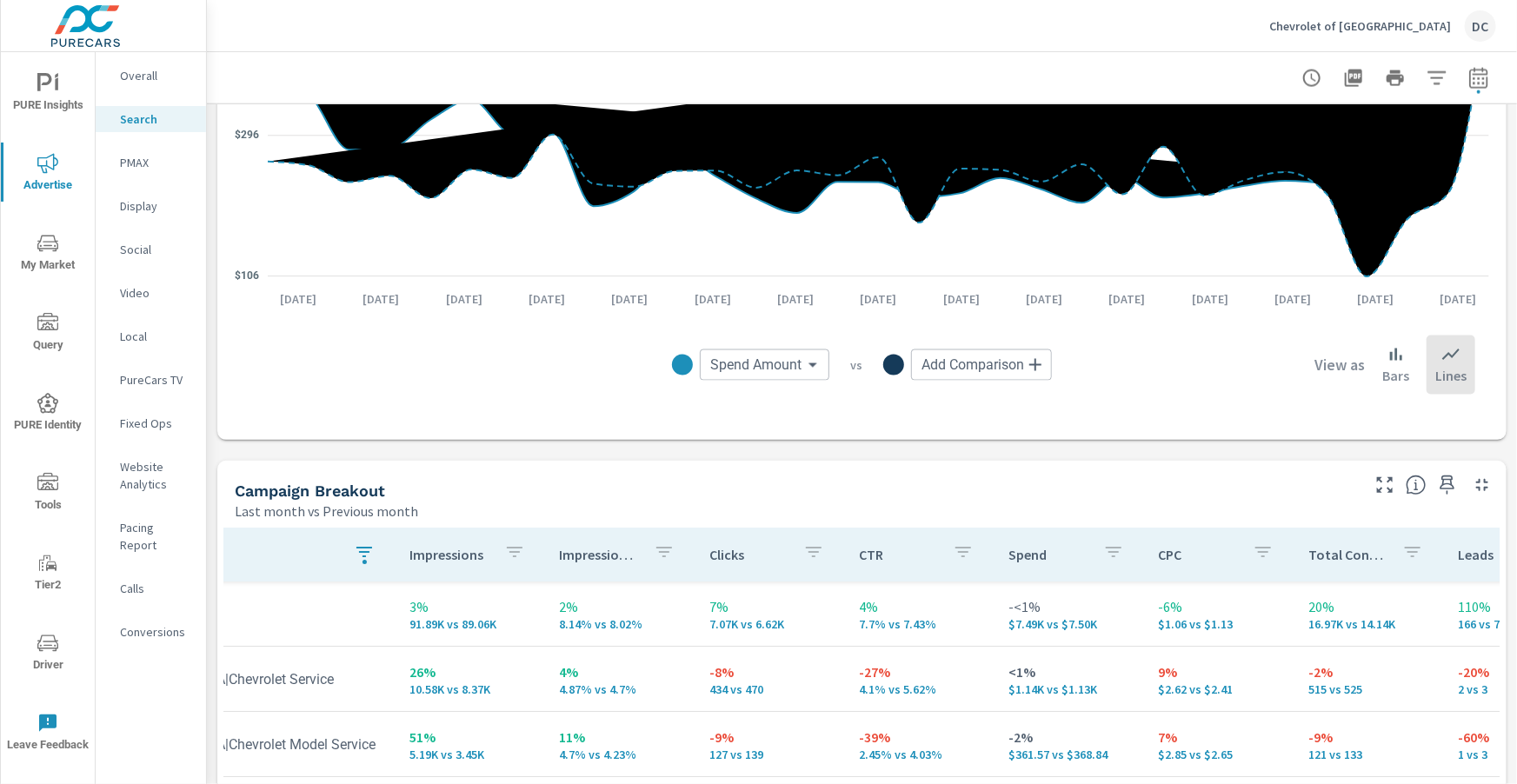
scroll to position [1303, 0]
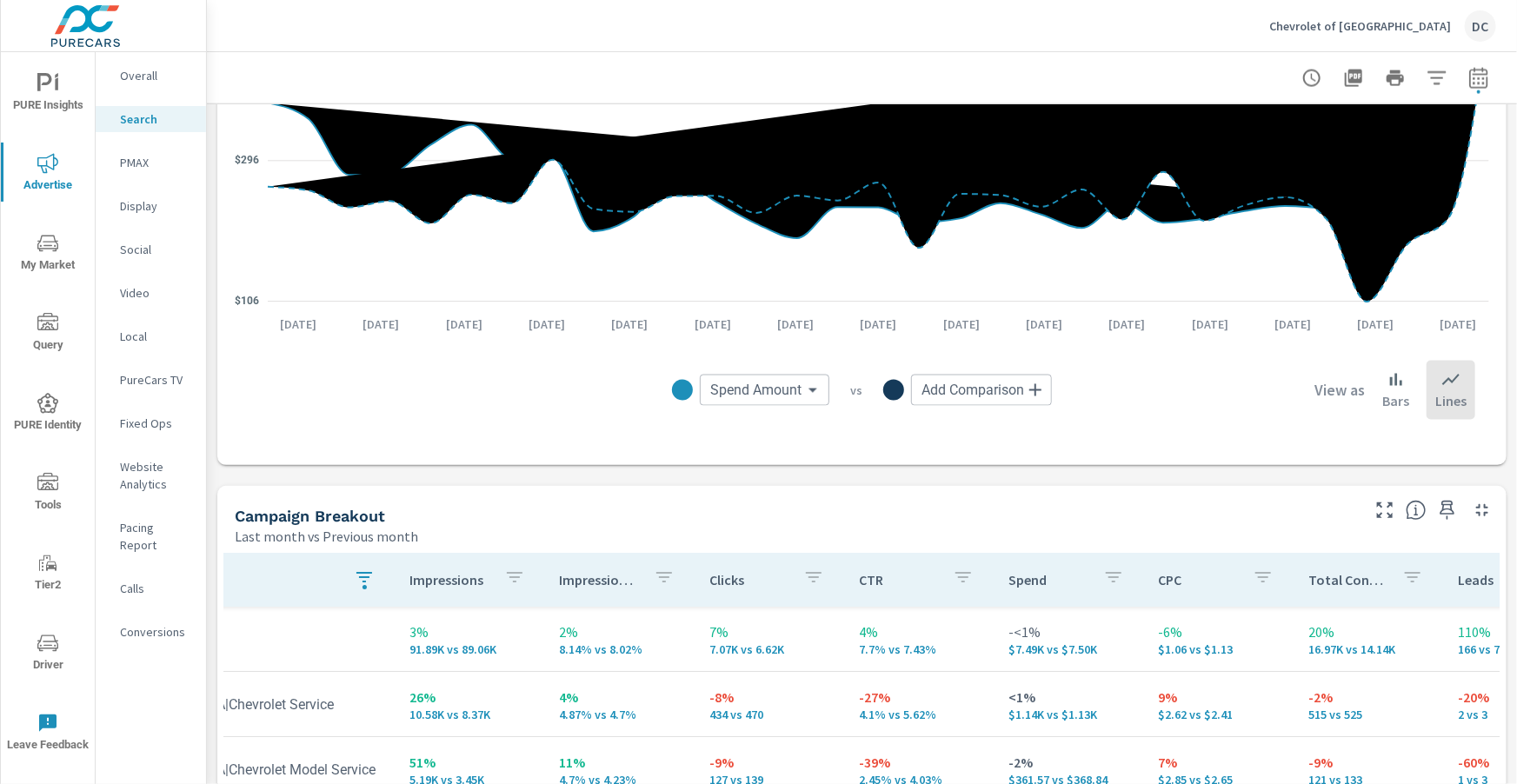
click at [130, 83] on p "Overall" at bounding box center [156, 76] width 73 height 18
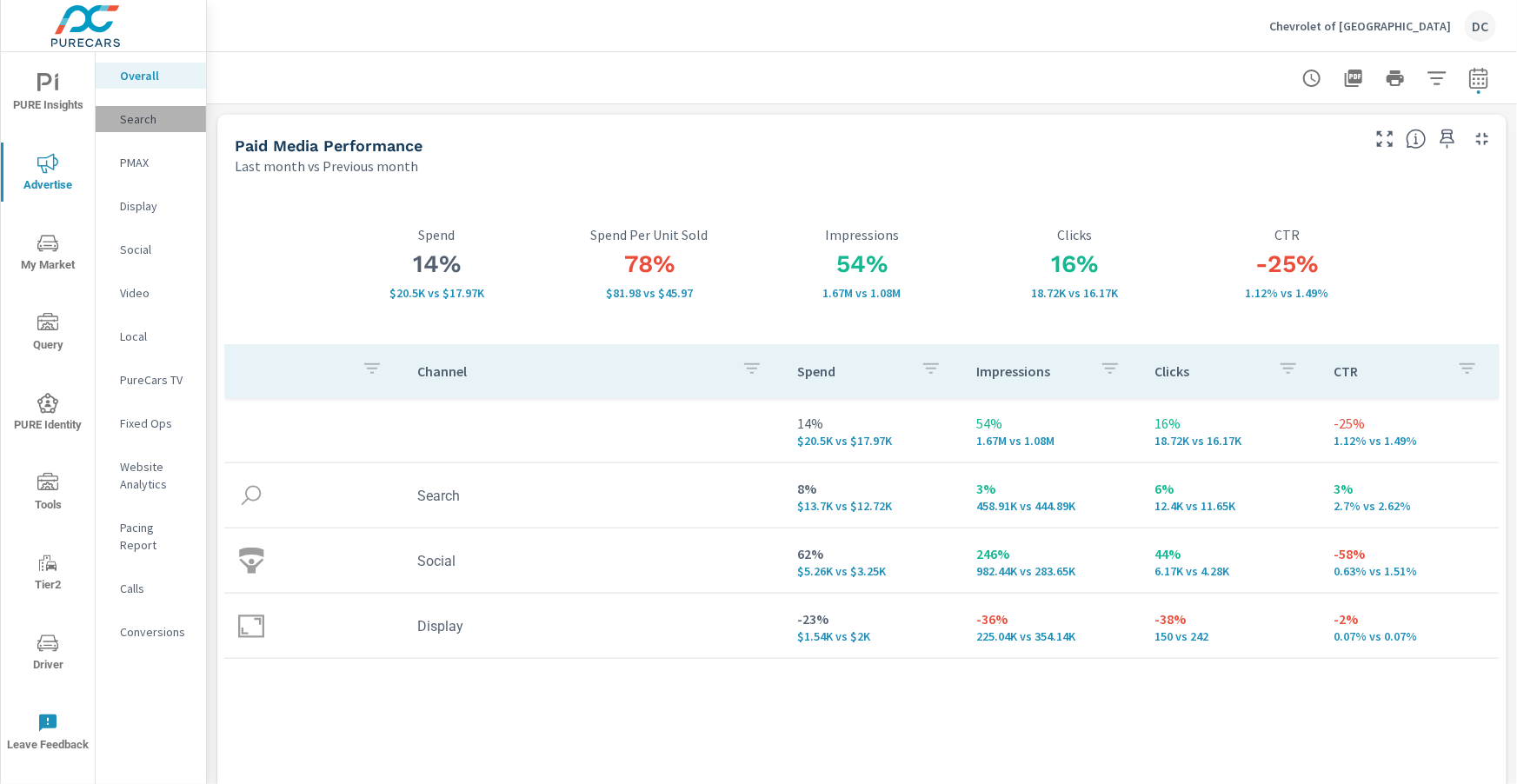
click at [150, 112] on p "Search" at bounding box center [156, 120] width 73 height 18
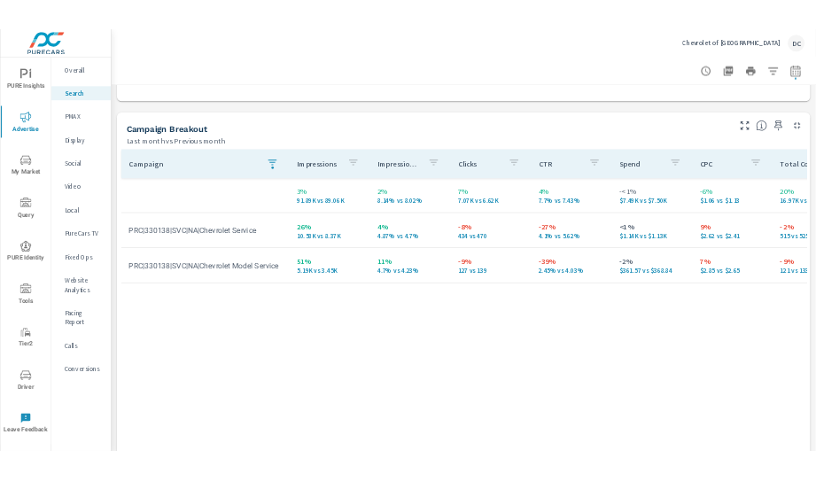
scroll to position [1673, 0]
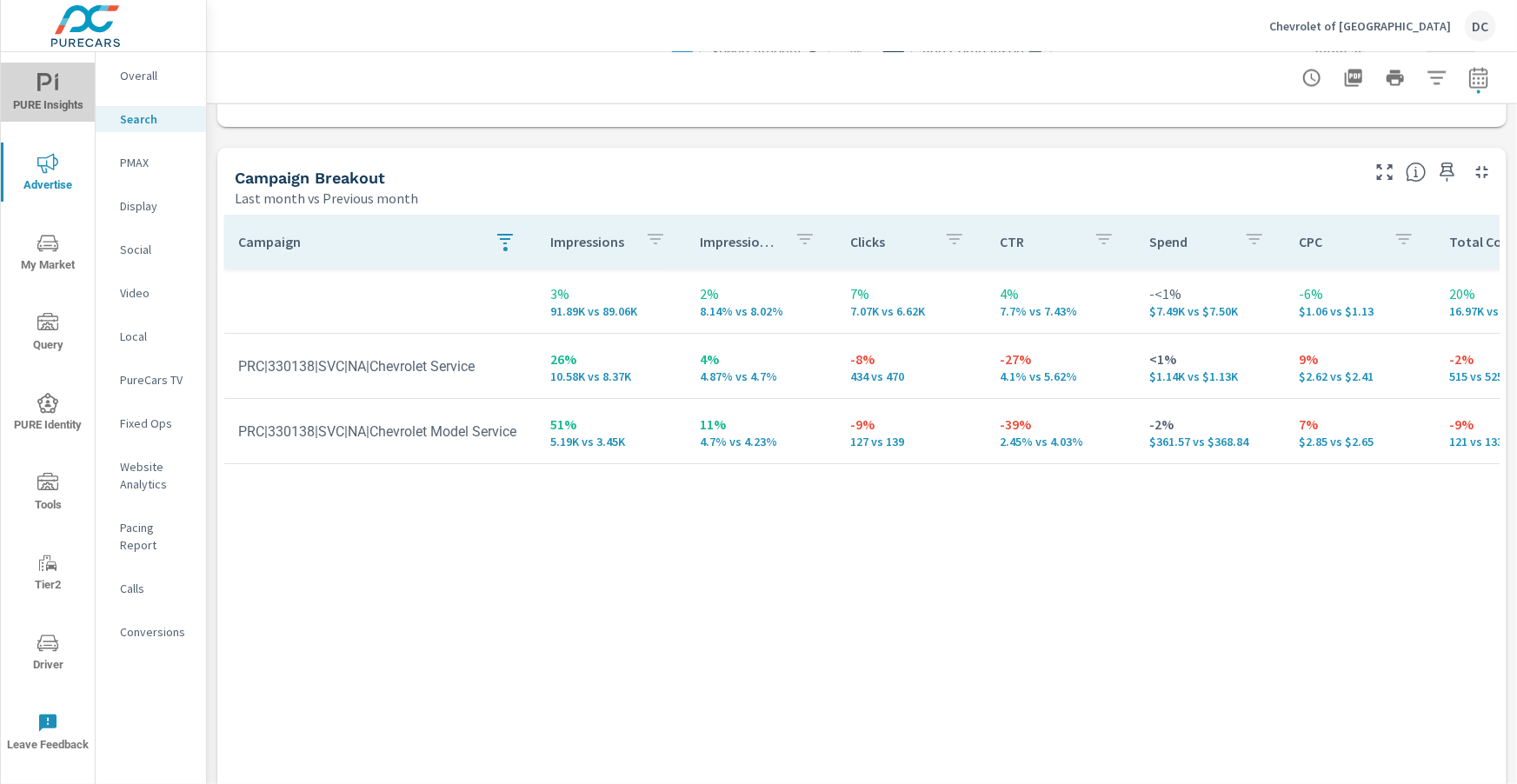
click at [54, 106] on span "PURE Insights" at bounding box center [47, 93] width 83 height 42
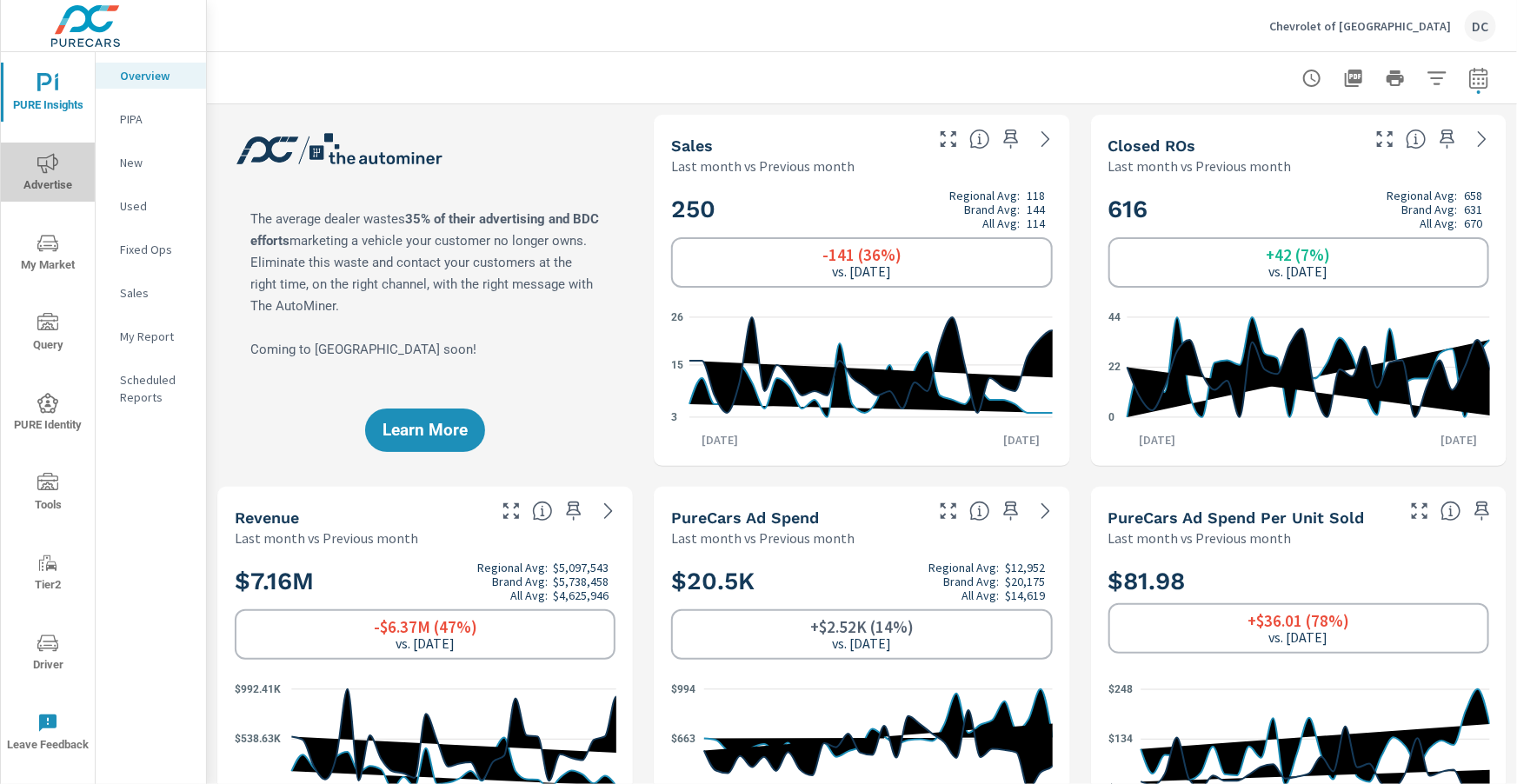
click at [59, 157] on span "Advertise" at bounding box center [47, 174] width 83 height 42
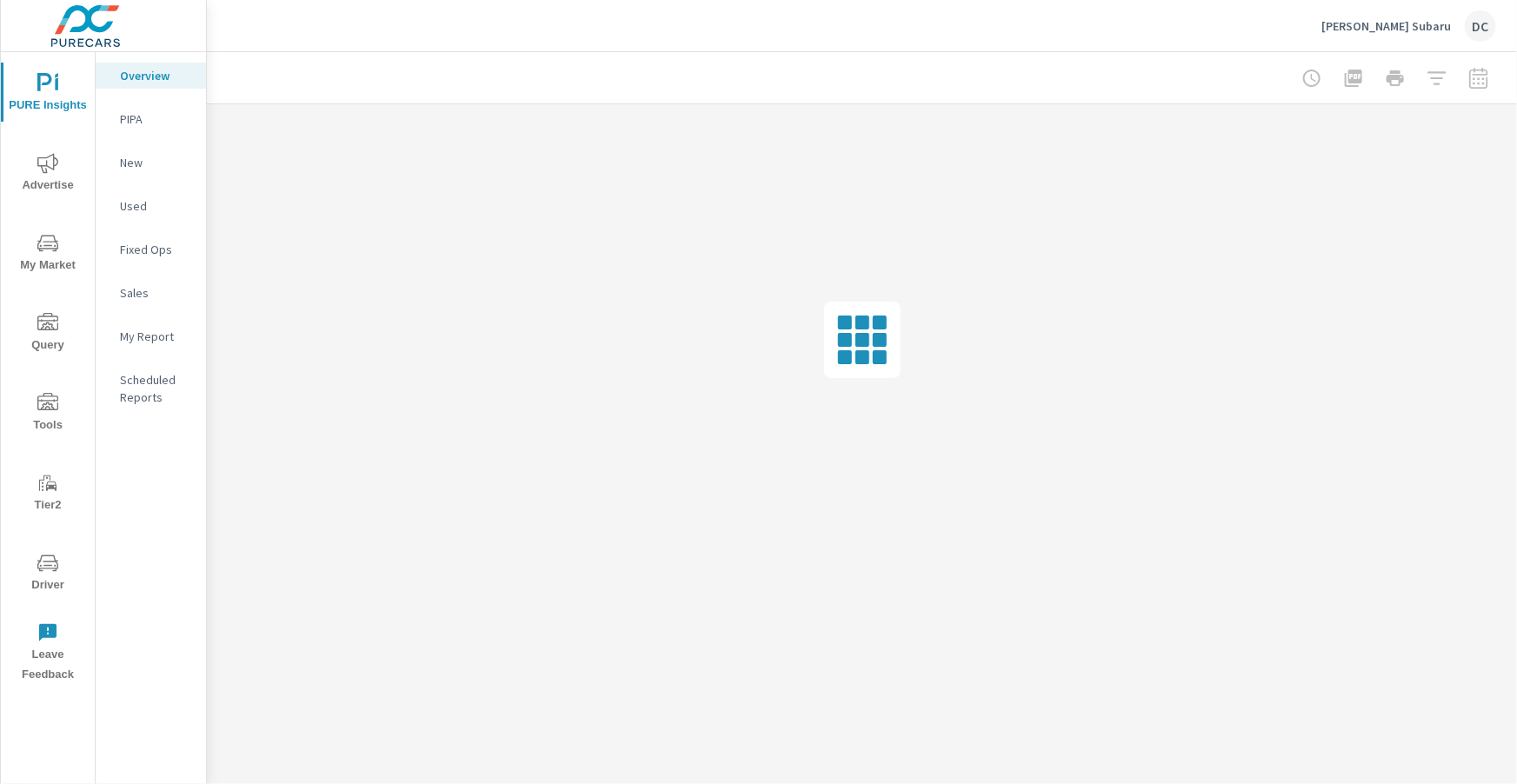
click at [60, 164] on span "Advertise" at bounding box center [47, 174] width 83 height 42
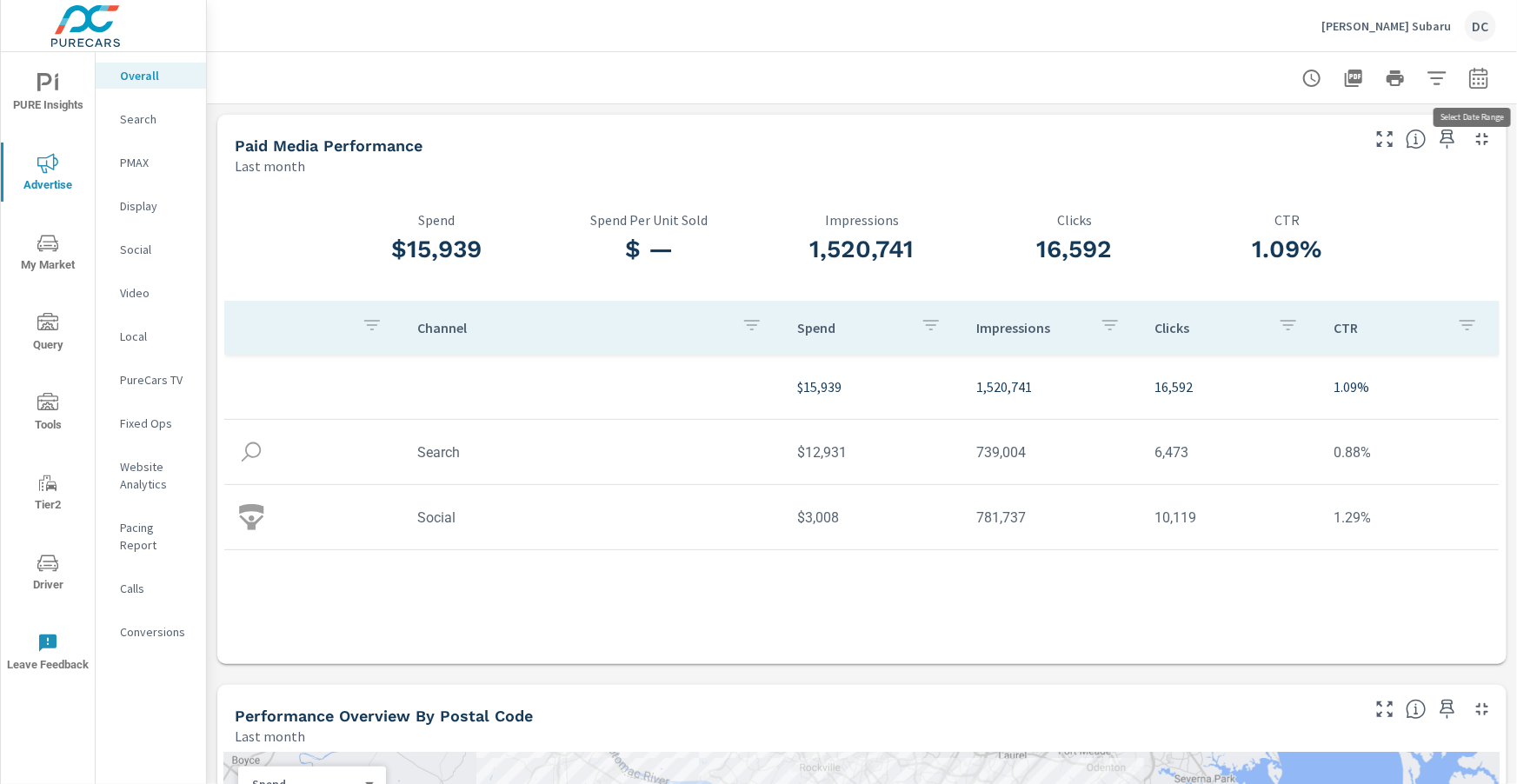
click at [1482, 83] on icon "button" at bounding box center [1478, 78] width 21 height 21
select select "Last month"
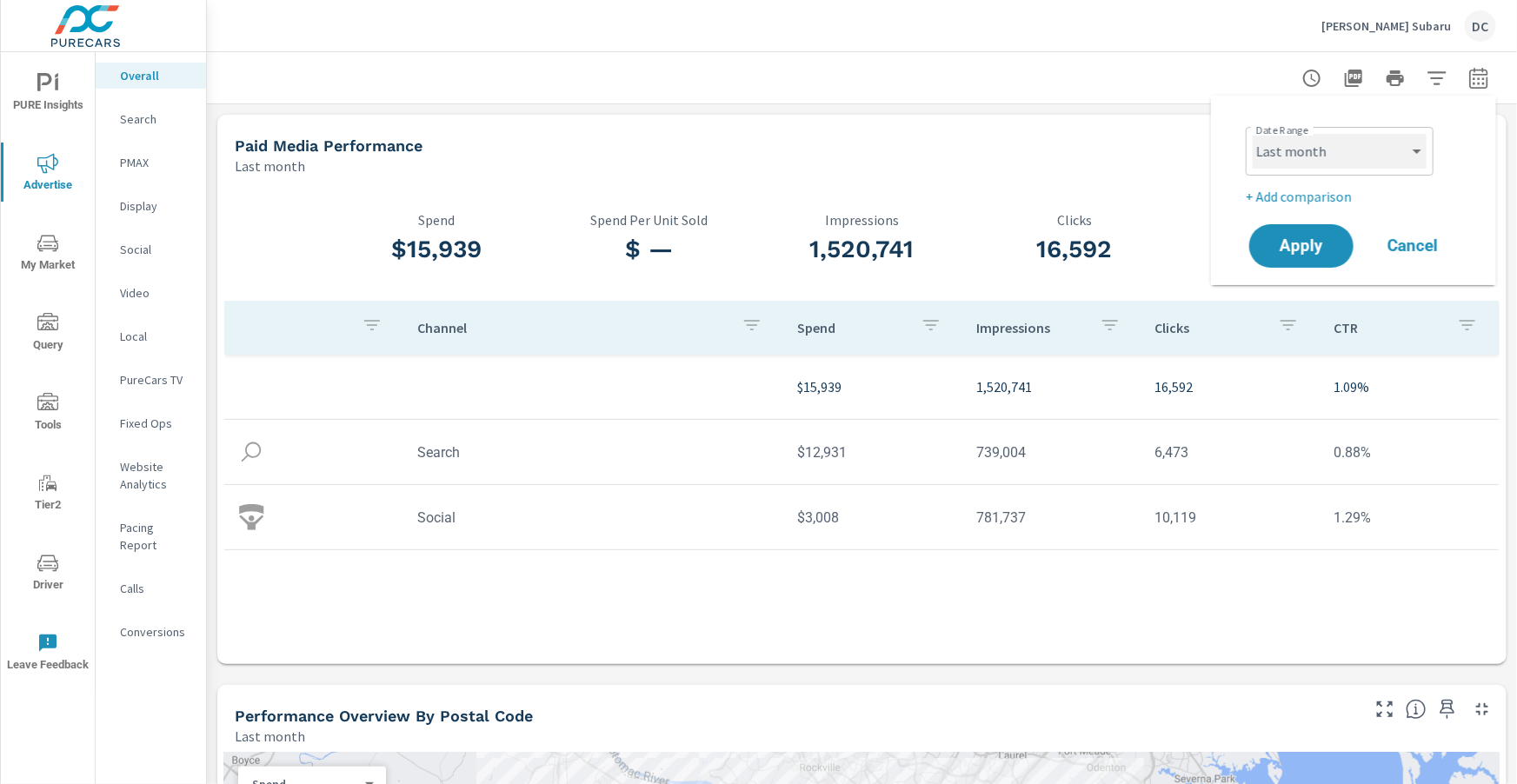
click at [1371, 166] on select "Custom [DATE] Last week Last 7 days Last 14 days Last 30 days Last 45 days Last…" at bounding box center [1339, 150] width 174 height 34
click at [1253, 133] on select "Custom [DATE] Last week Last 7 days Last 14 days Last 30 days Last 45 days Last…" at bounding box center [1339, 150] width 174 height 34
click at [1303, 203] on p "+ Add comparison" at bounding box center [1357, 196] width 223 height 21
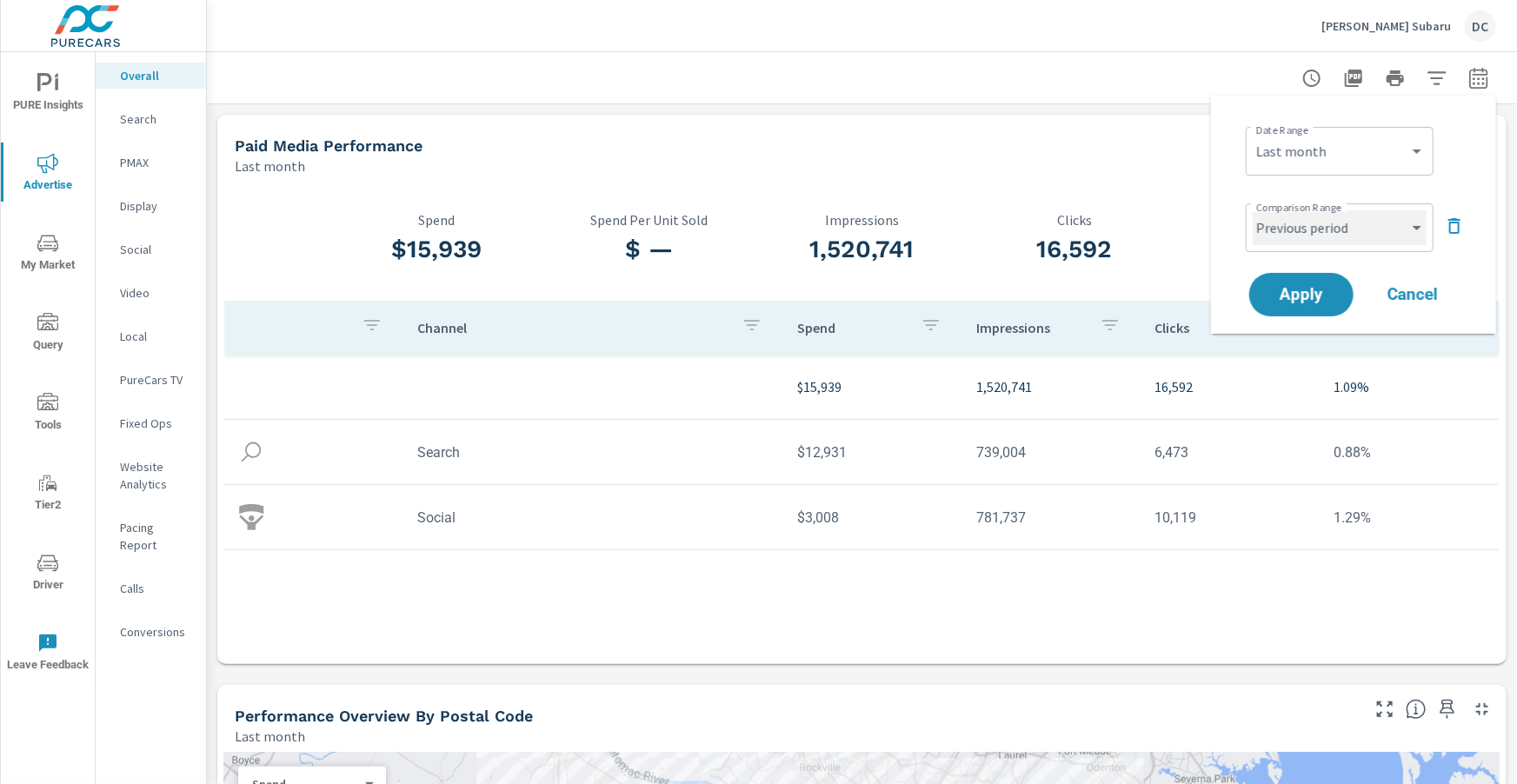
click at [1314, 233] on select "Custom Previous period Previous month Previous year" at bounding box center [1339, 227] width 174 height 34
click at [1253, 210] on select "Custom Previous period Previous month Previous year" at bounding box center [1339, 227] width 174 height 34
click at [1319, 216] on select "Custom Previous period Previous month Previous year" at bounding box center [1339, 227] width 174 height 34
click at [1253, 210] on select "Custom Previous period Previous month Previous year" at bounding box center [1339, 227] width 174 height 34
select select "Previous month"
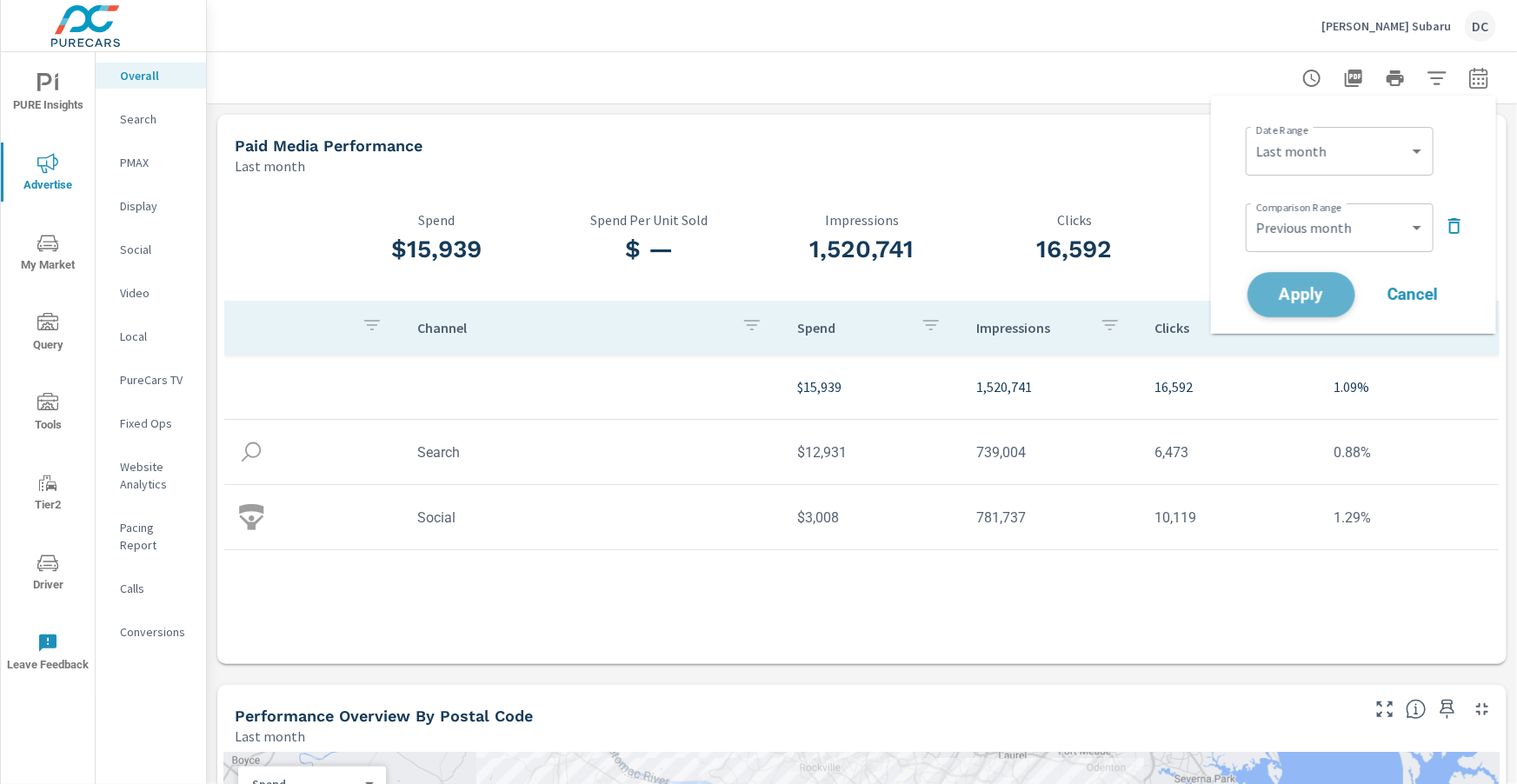
click at [1294, 292] on span "Apply" at bounding box center [1301, 294] width 72 height 17
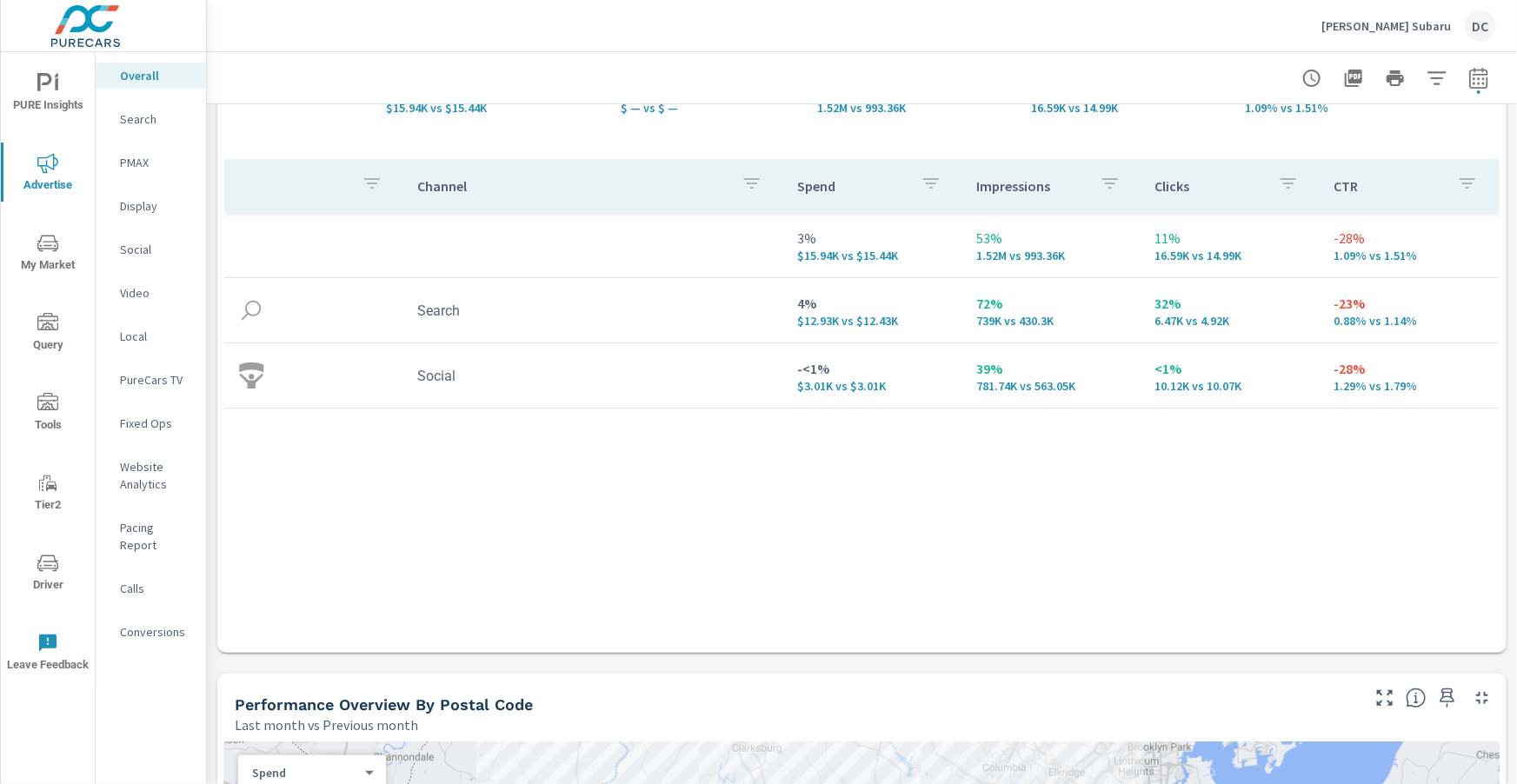
scroll to position [198, 0]
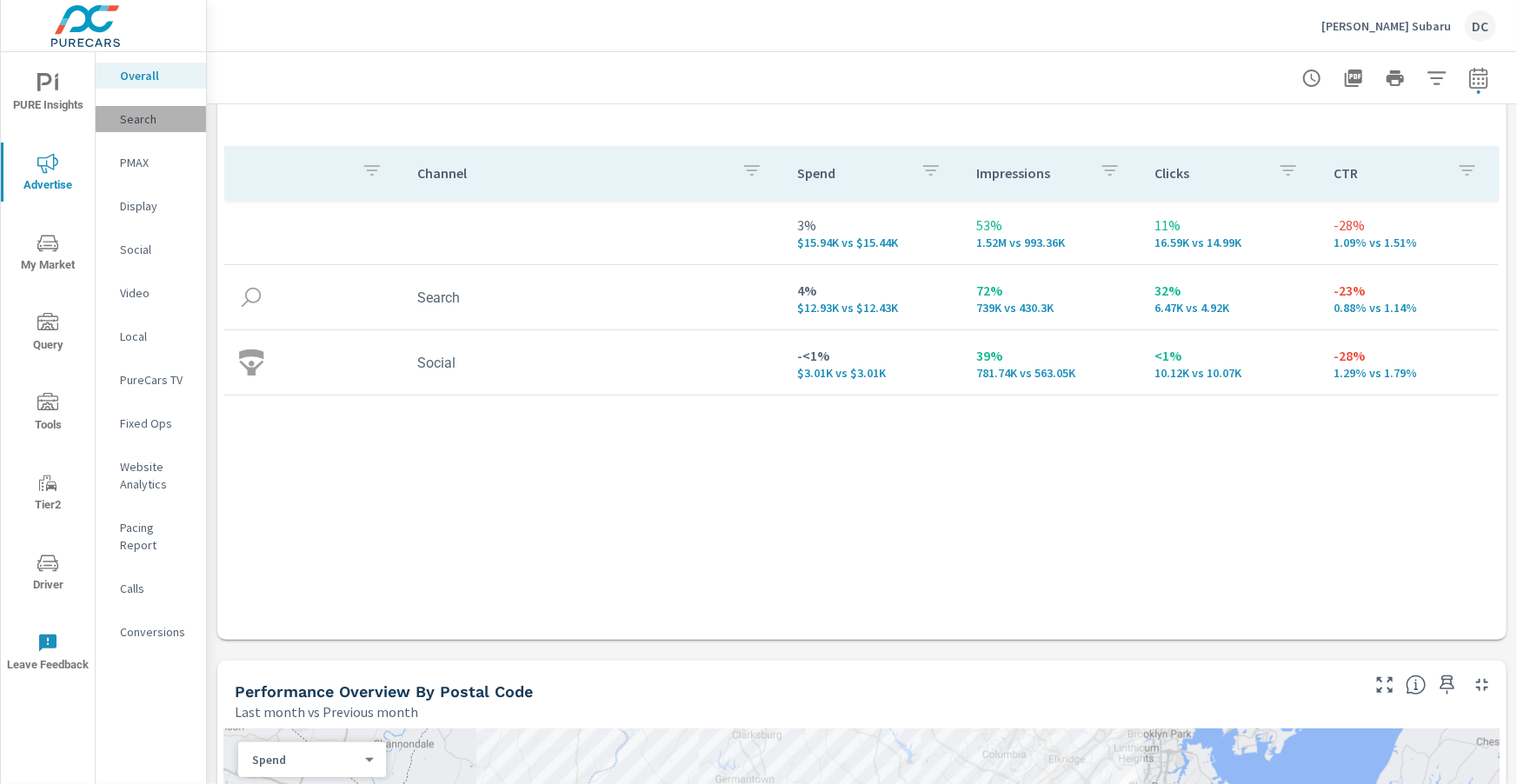
click at [152, 123] on p "Search" at bounding box center [156, 120] width 73 height 18
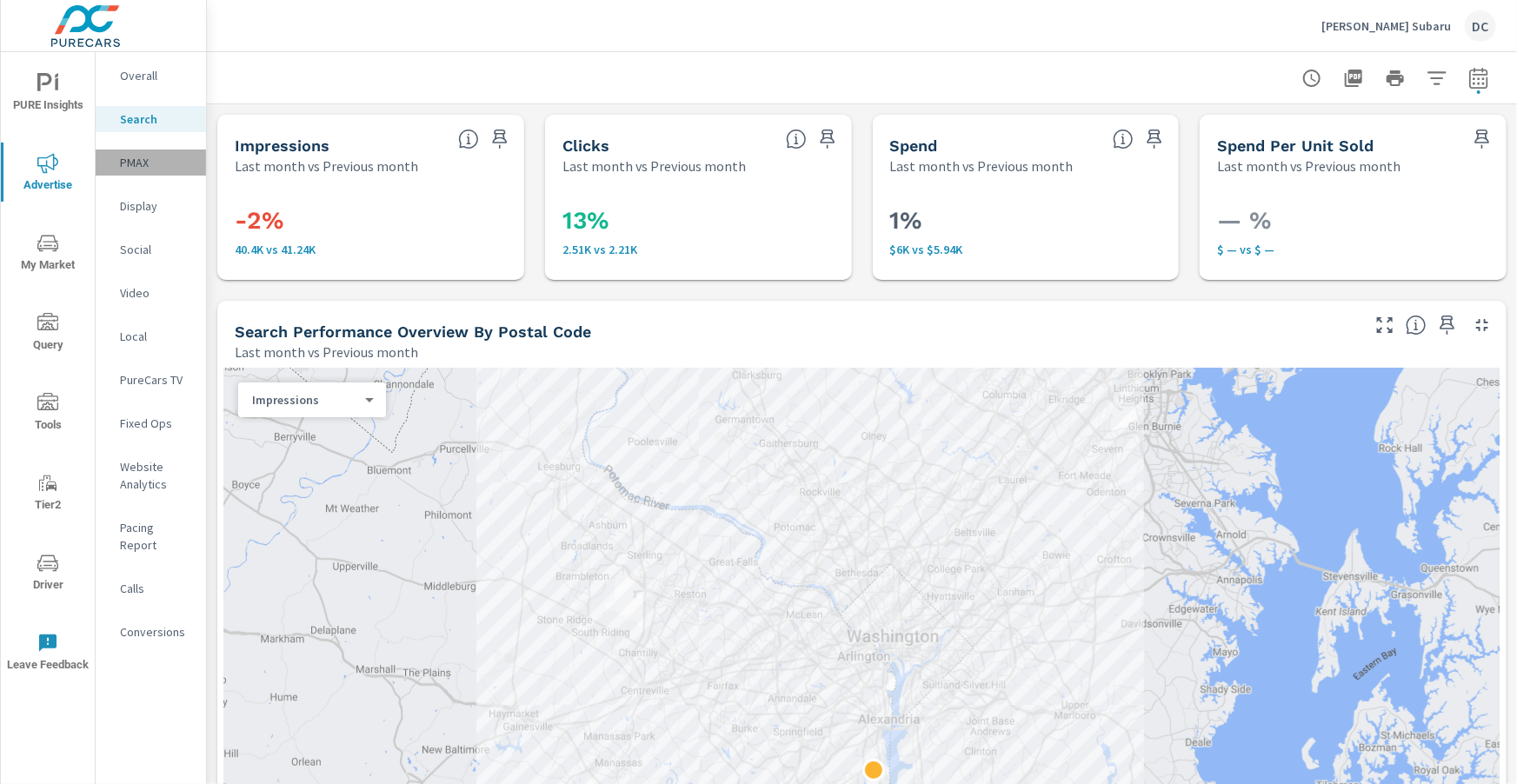
click at [149, 165] on p "PMAX" at bounding box center [156, 163] width 73 height 18
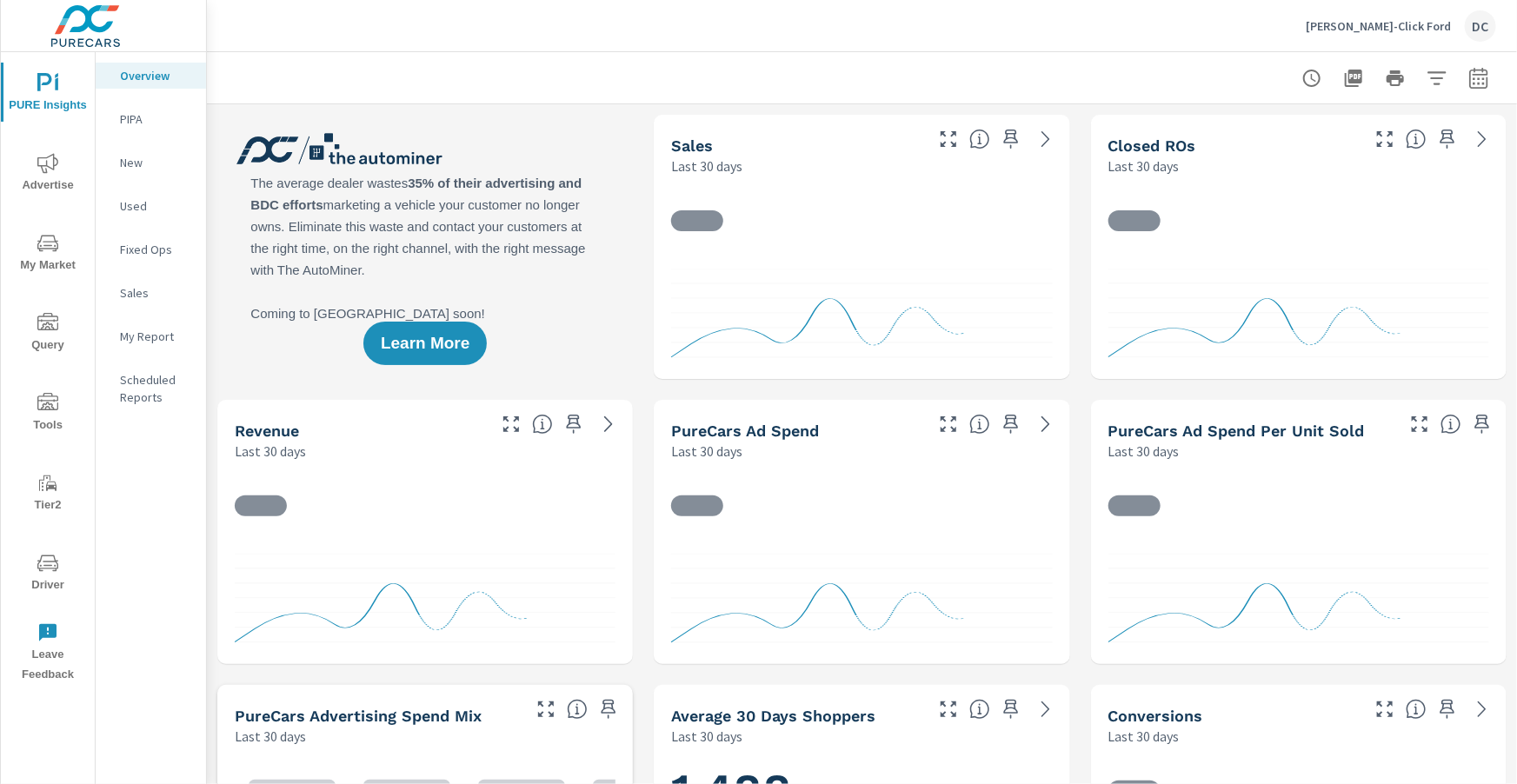
click at [47, 180] on span "Advertise" at bounding box center [47, 174] width 83 height 42
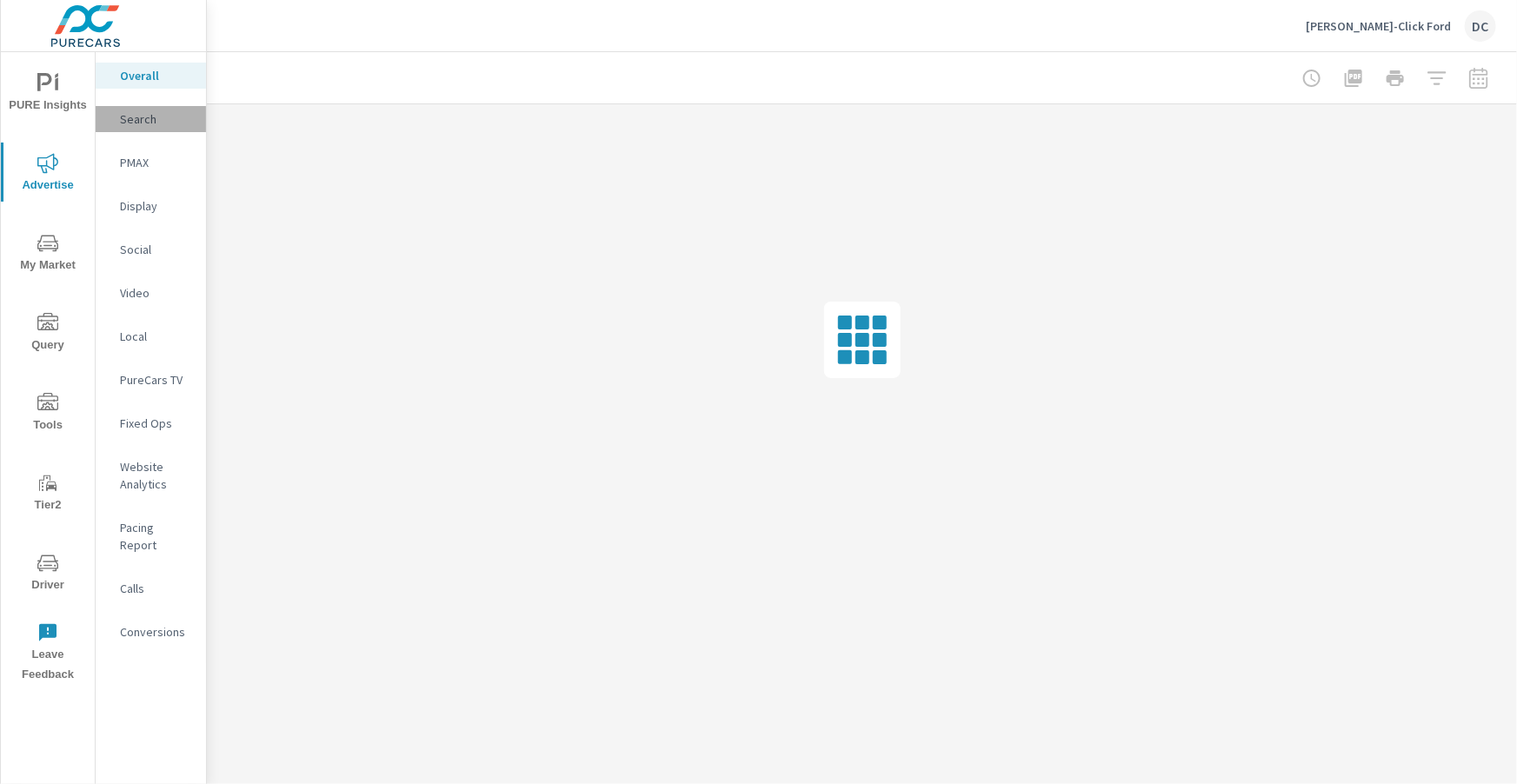
click at [148, 119] on p "Search" at bounding box center [156, 120] width 73 height 18
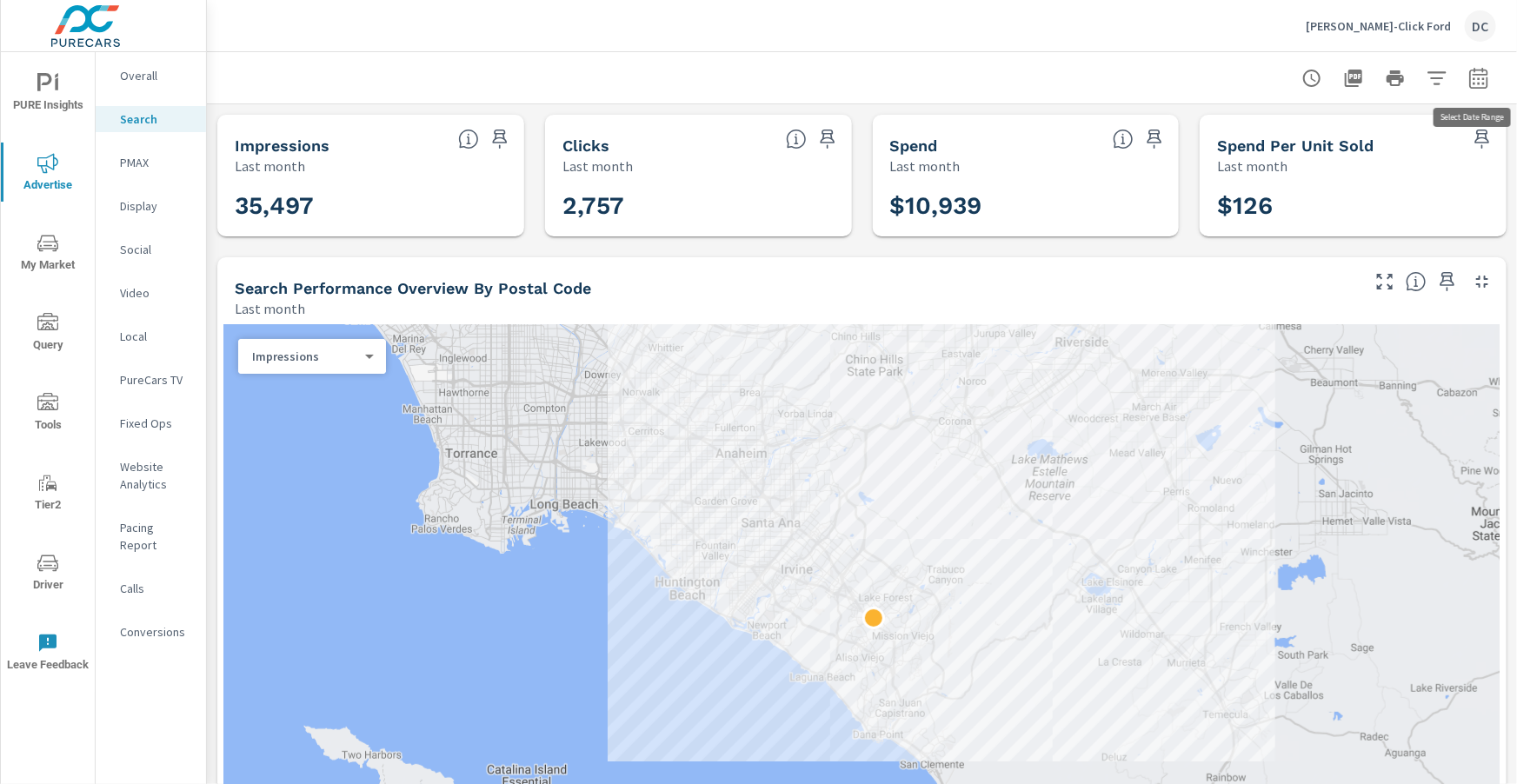
click at [1477, 76] on icon "button" at bounding box center [1478, 78] width 21 height 21
select select "Last month"
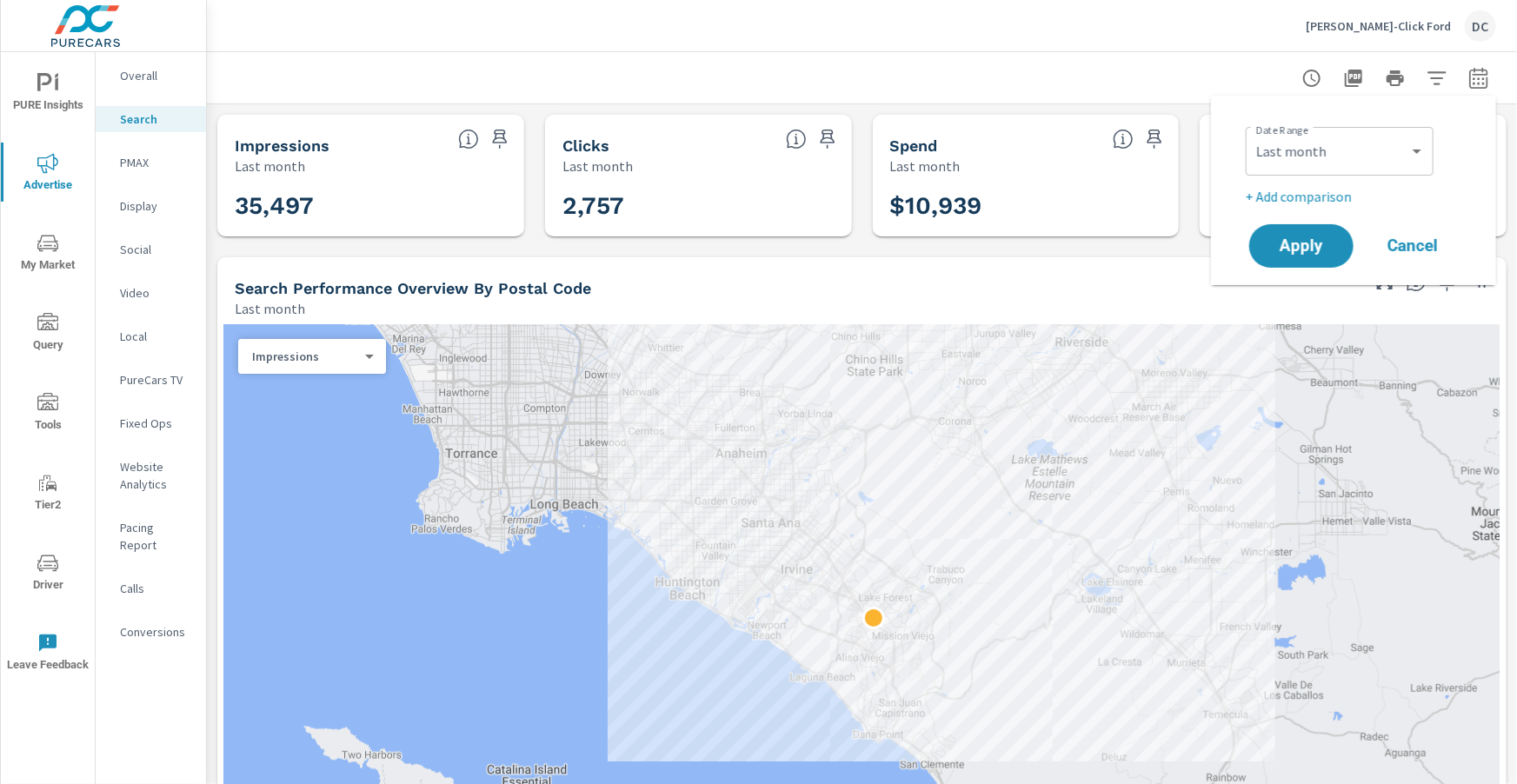
click at [1322, 194] on p "+ Add comparison" at bounding box center [1357, 196] width 223 height 21
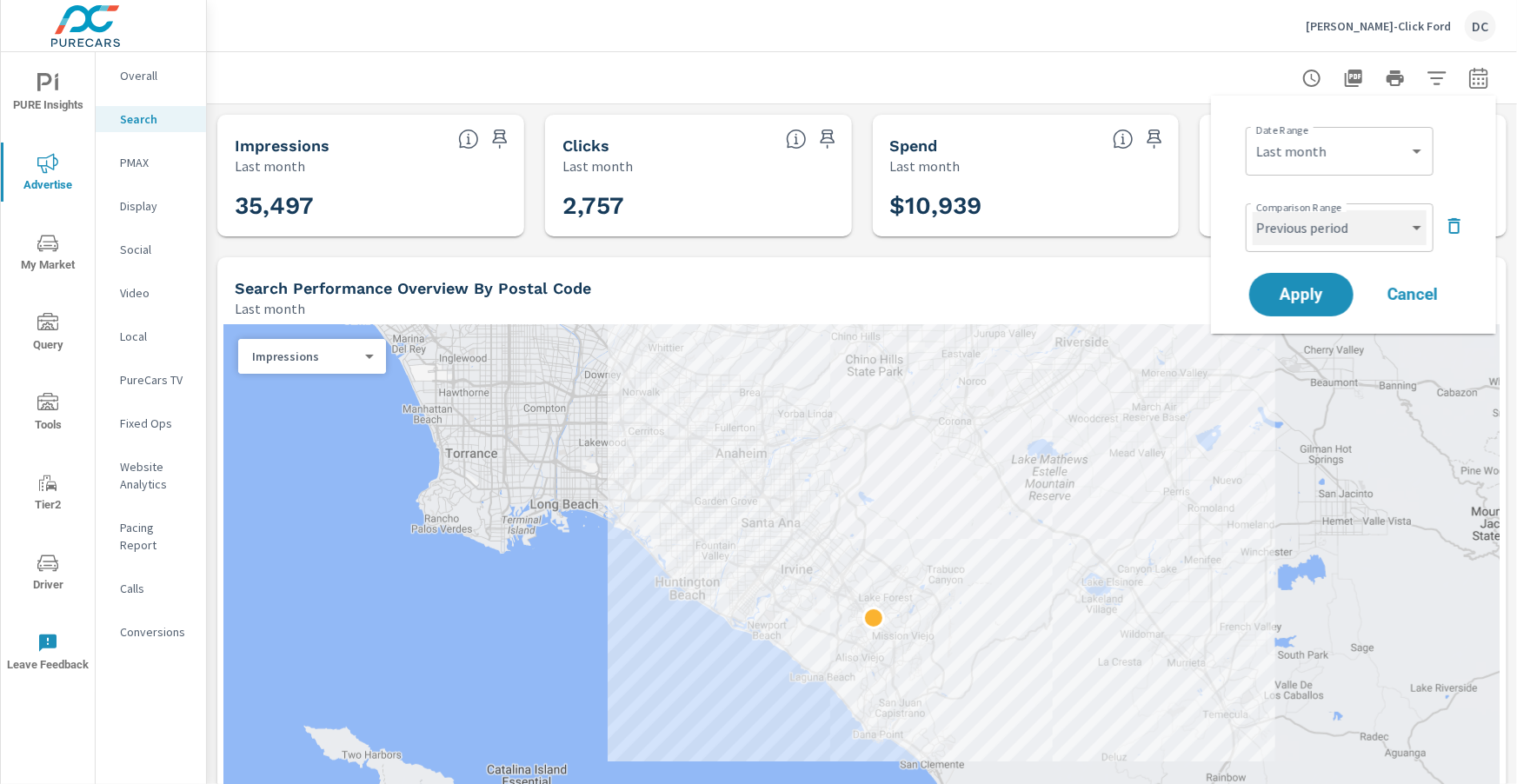
click at [1334, 225] on select "Custom Previous period Previous month Previous year" at bounding box center [1339, 227] width 174 height 34
click at [1253, 210] on select "Custom Previous period Previous month Previous year" at bounding box center [1339, 227] width 174 height 34
select select "Previous month"
click at [1332, 288] on span "Apply" at bounding box center [1301, 294] width 72 height 17
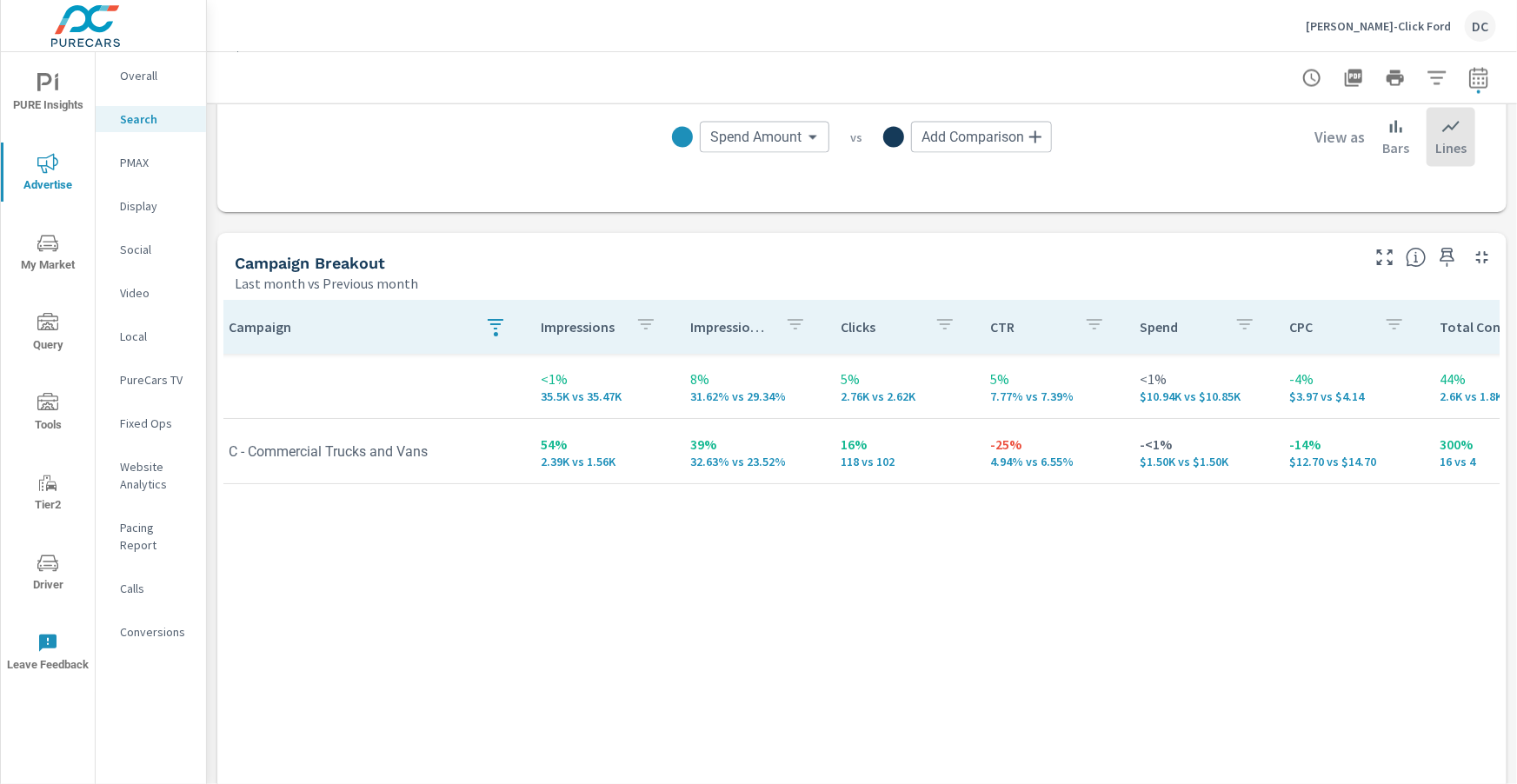
scroll to position [1551, 0]
click at [147, 167] on p "PMAX" at bounding box center [156, 163] width 73 height 18
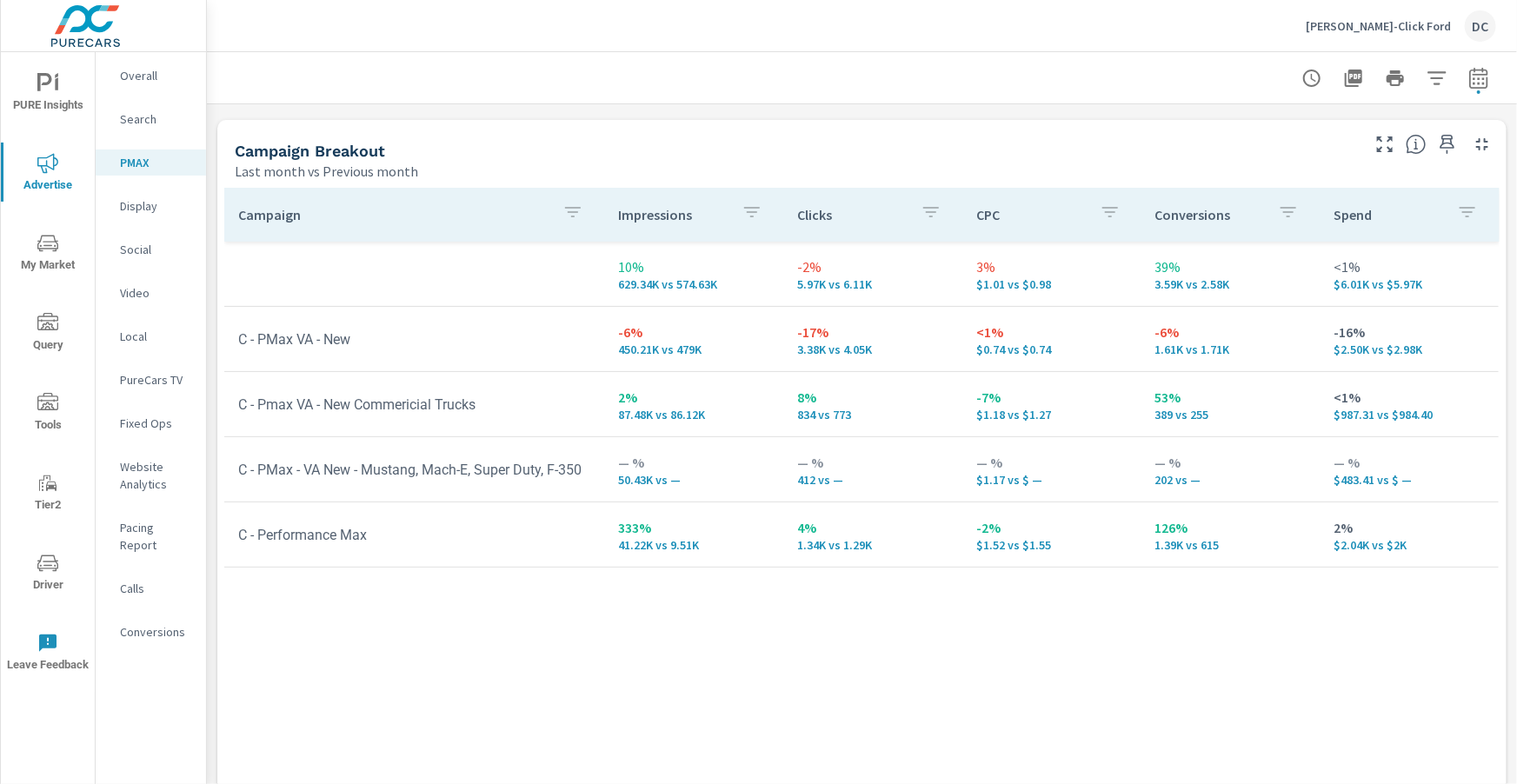
scroll to position [183, 0]
click at [571, 208] on icon "button" at bounding box center [572, 210] width 21 height 21
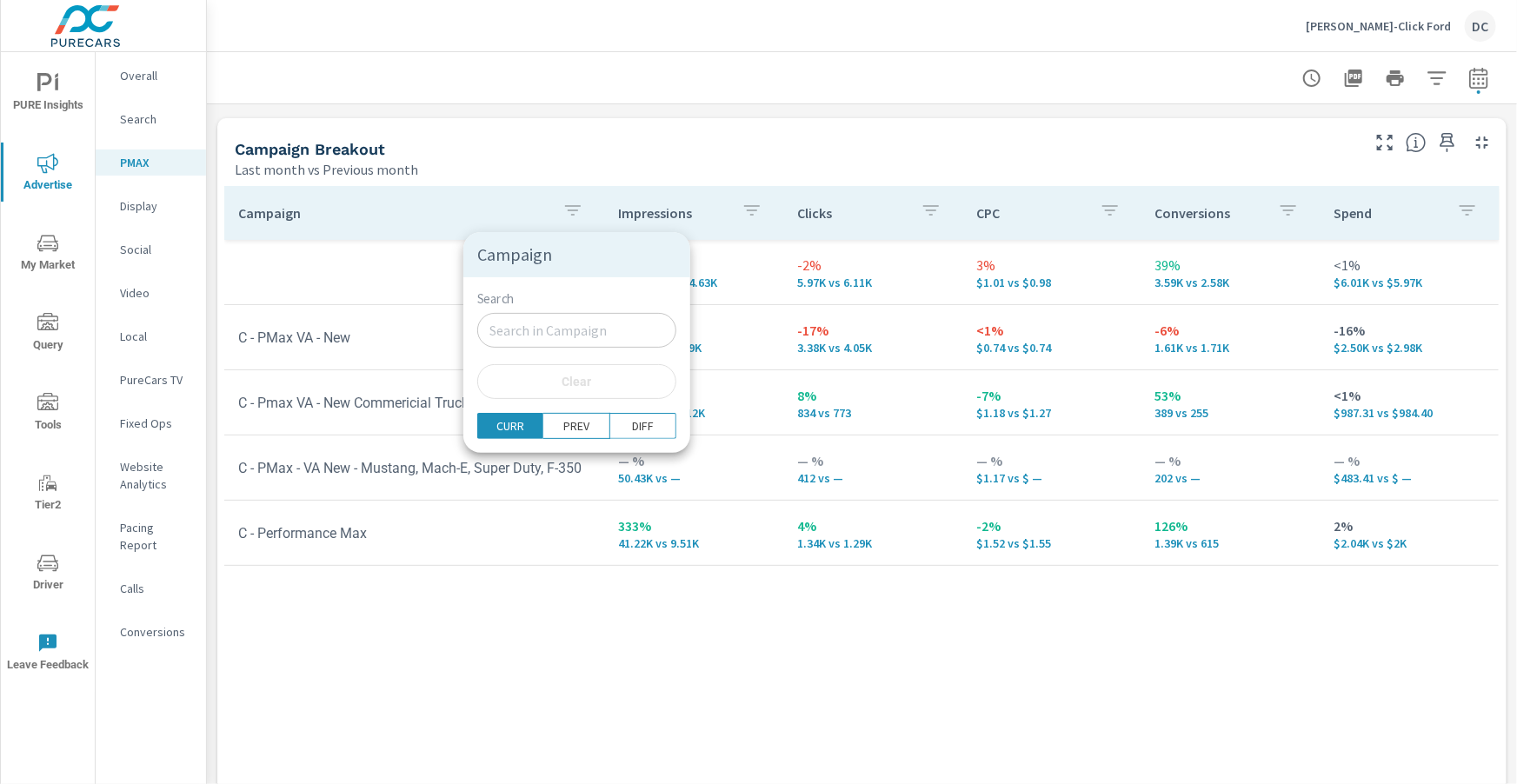
click at [501, 325] on input "Search" at bounding box center [576, 330] width 199 height 34
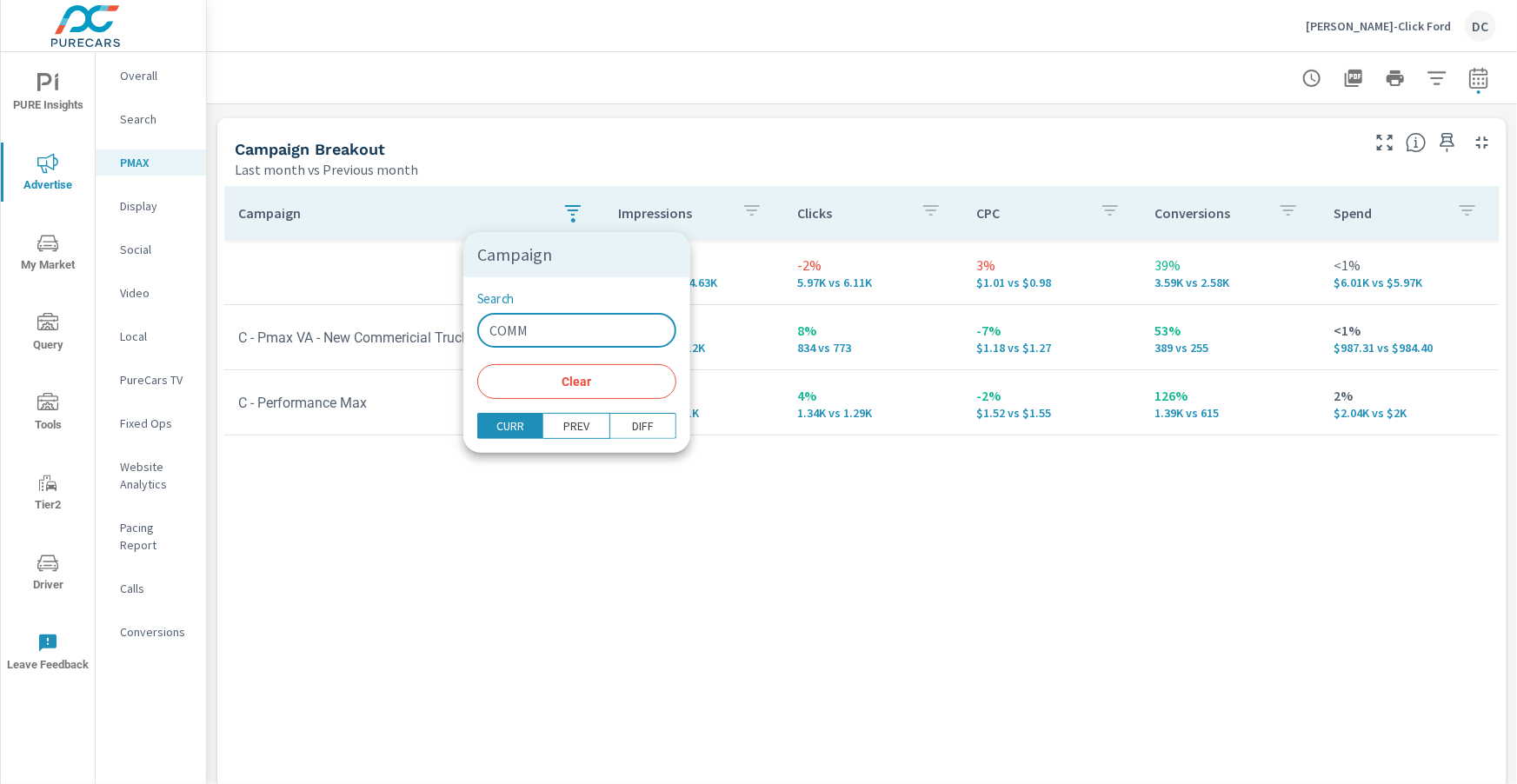
type input "COMM"
click at [394, 289] on div at bounding box center [758, 392] width 1517 height 784
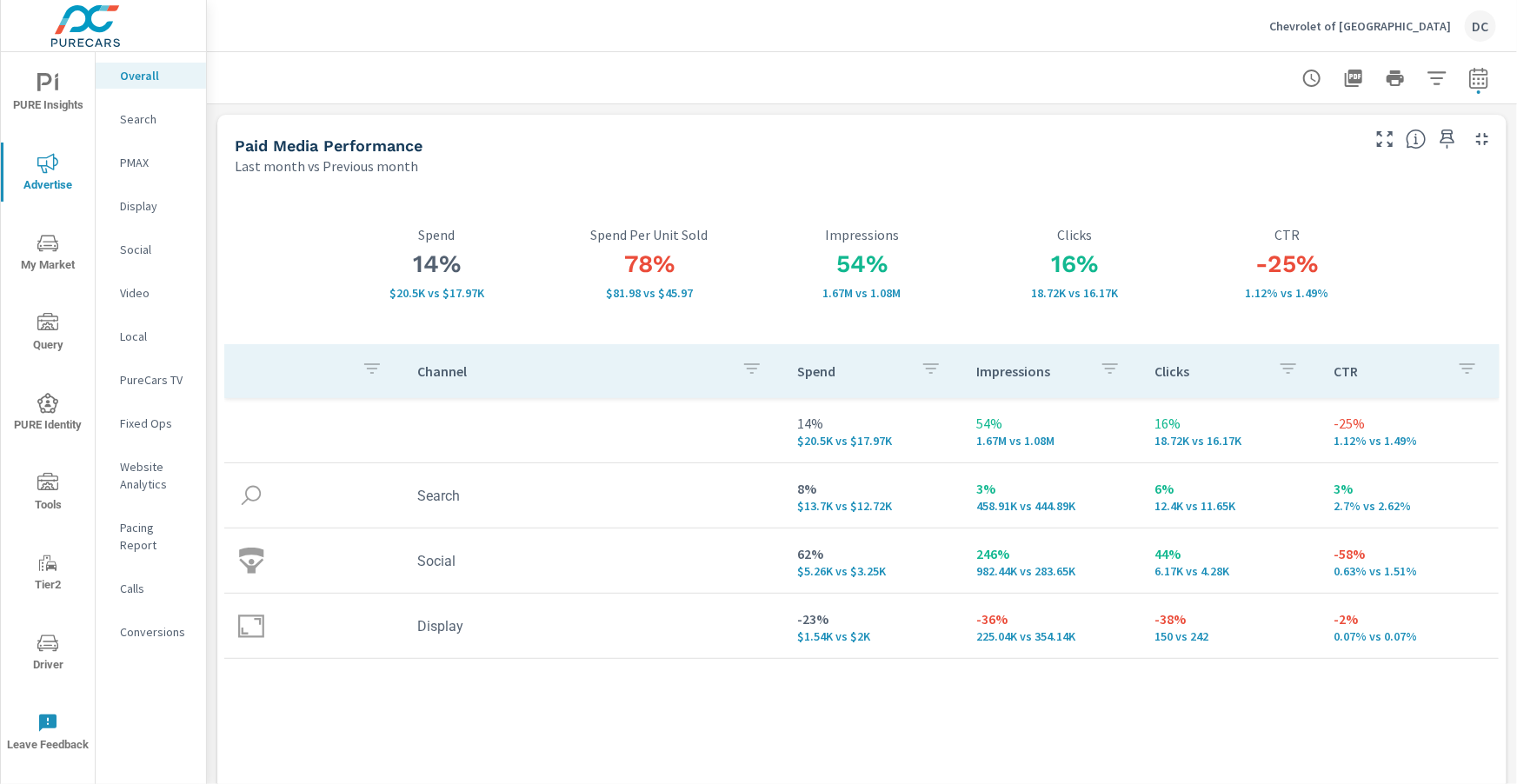
click at [47, 73] on button "PURE Insights" at bounding box center [48, 92] width 94 height 59
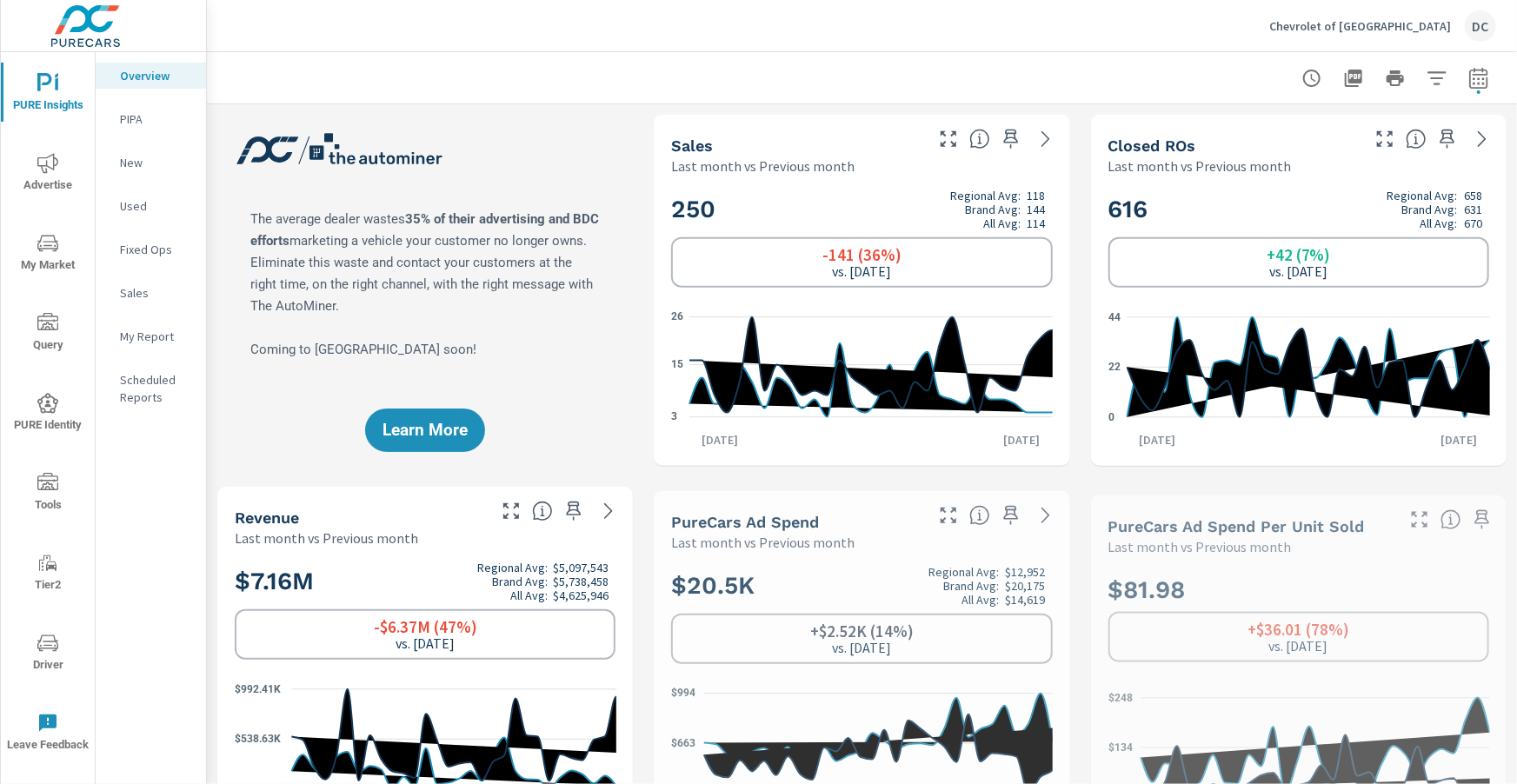
click at [138, 288] on p "Sales" at bounding box center [156, 293] width 73 height 18
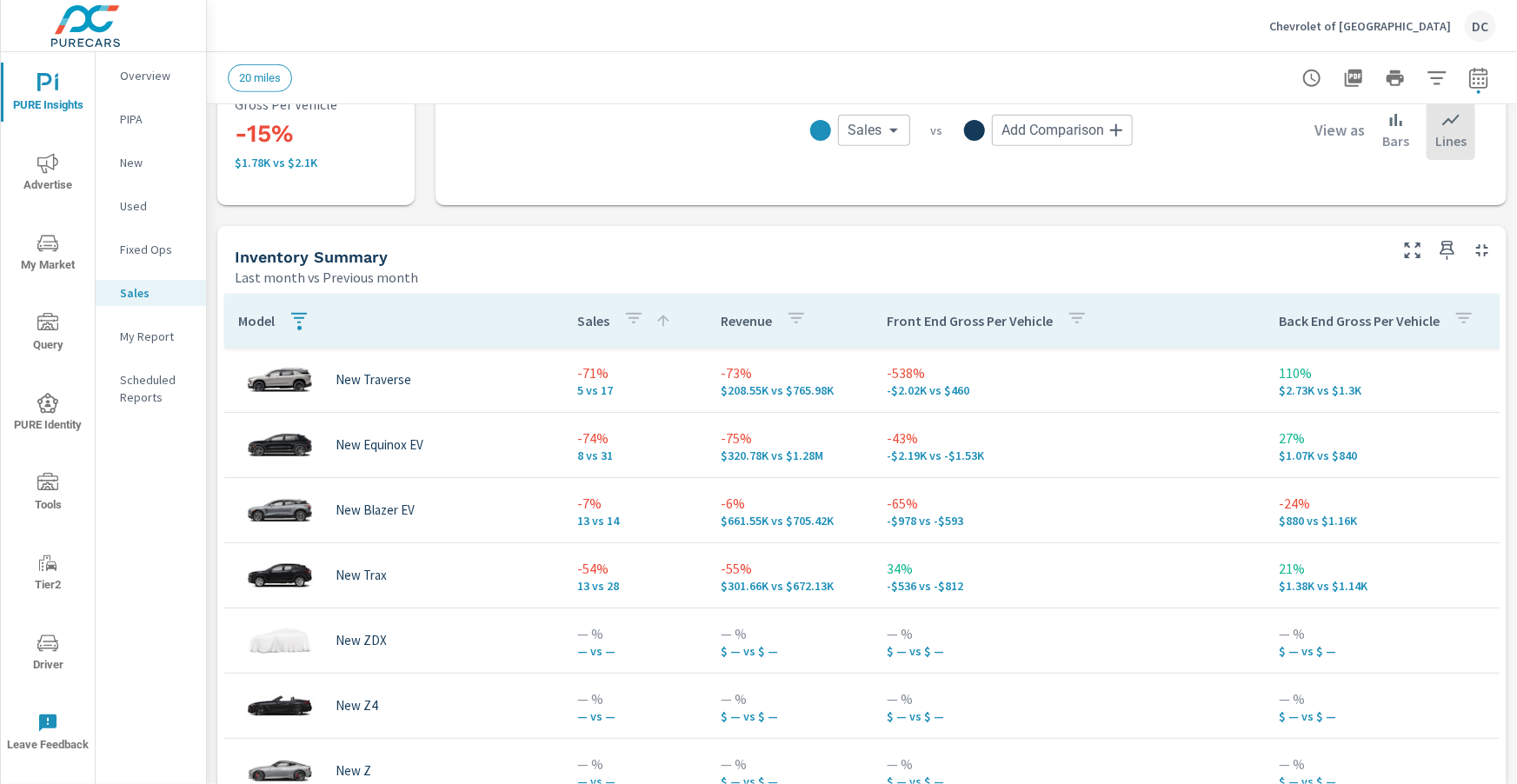
scroll to position [677, 0]
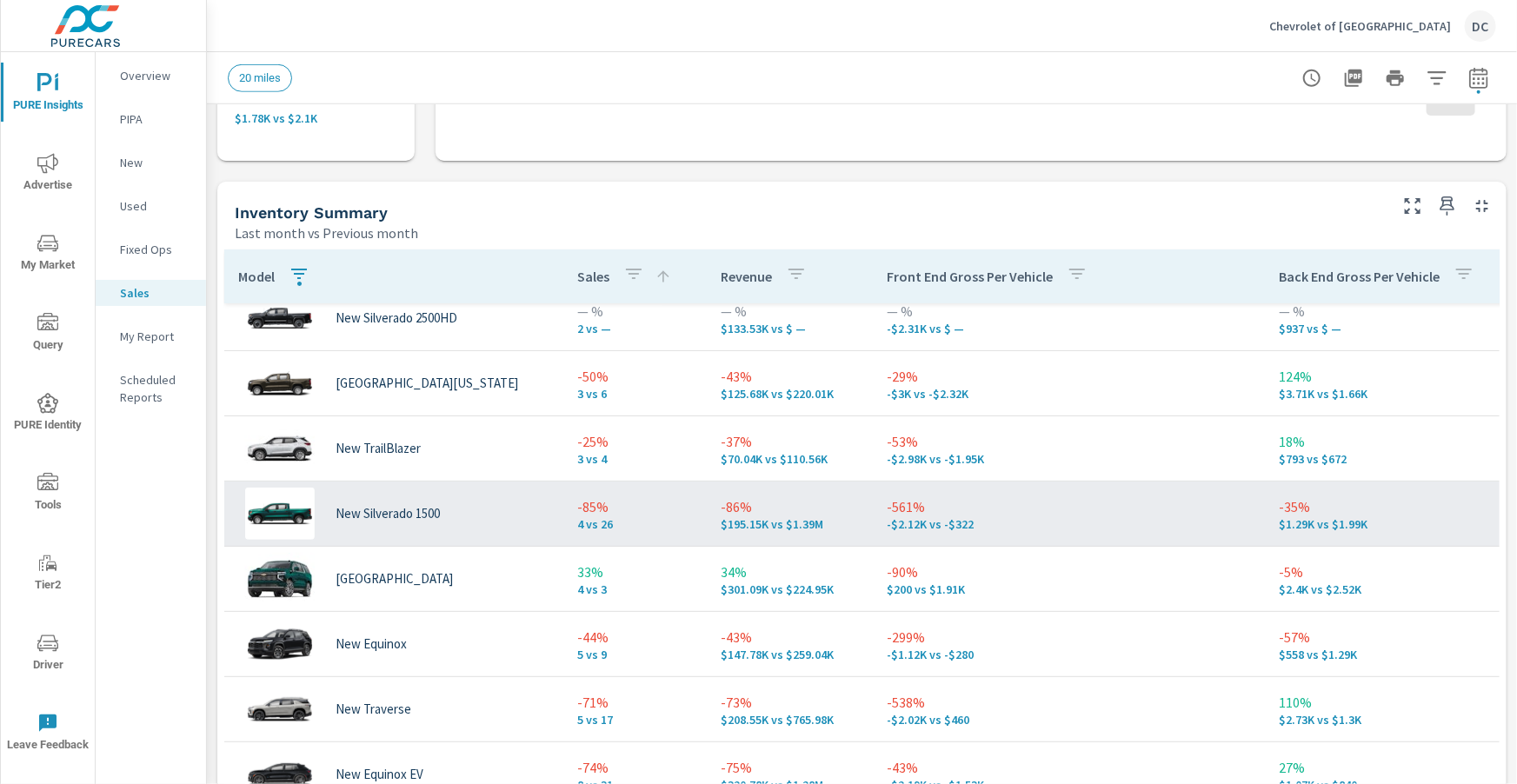
scroll to position [96, 0]
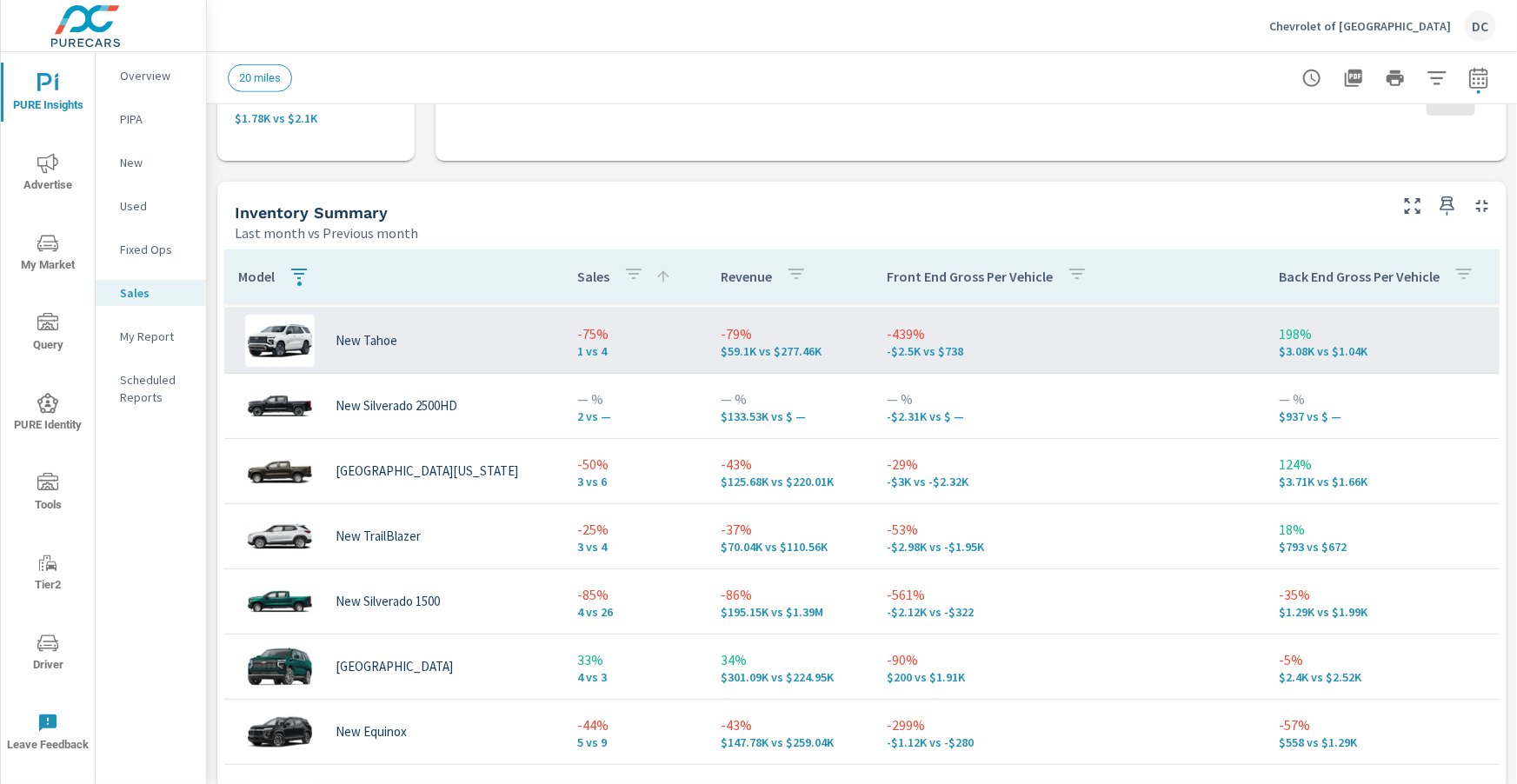
scroll to position [129, 0]
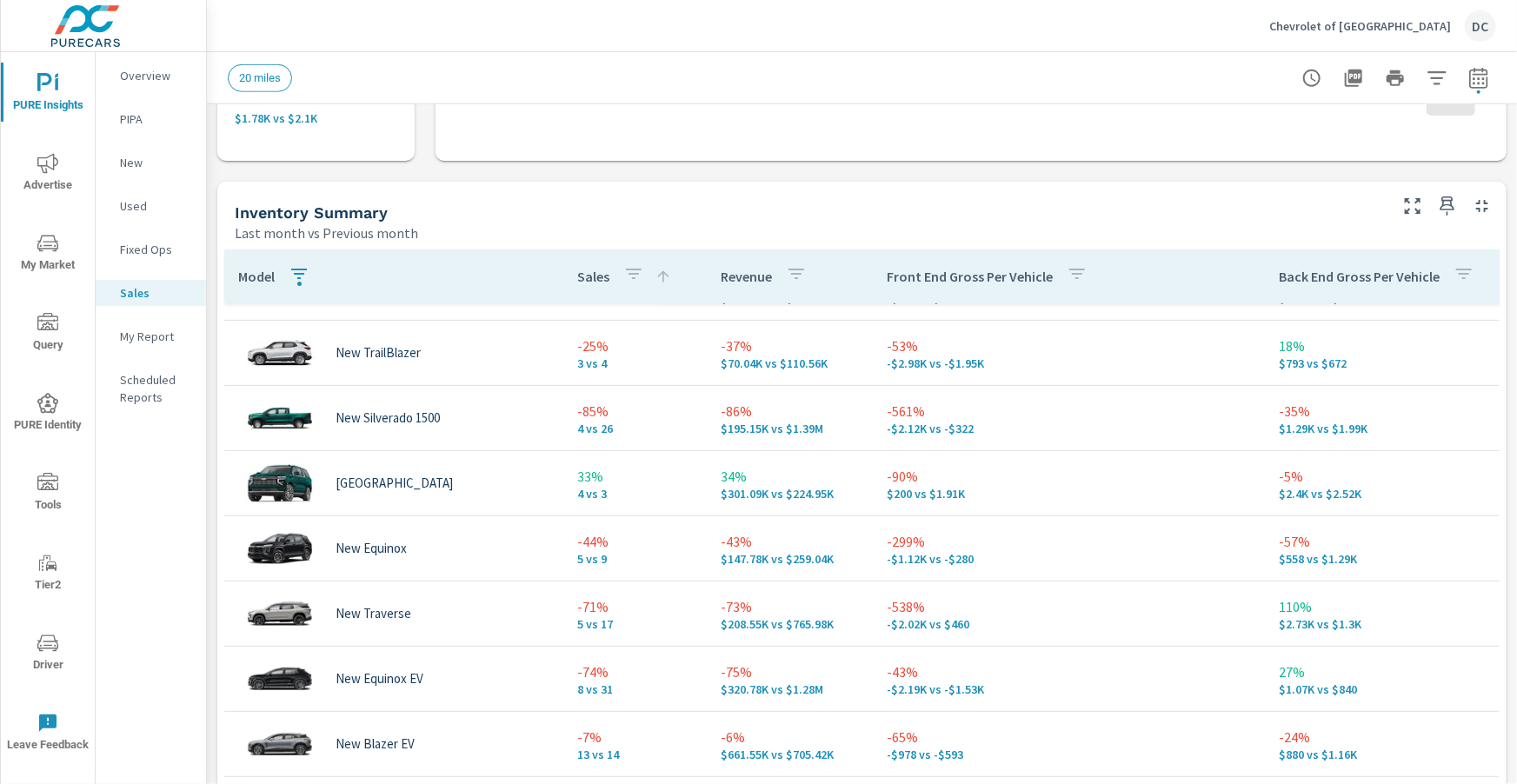
scroll to position [322, 0]
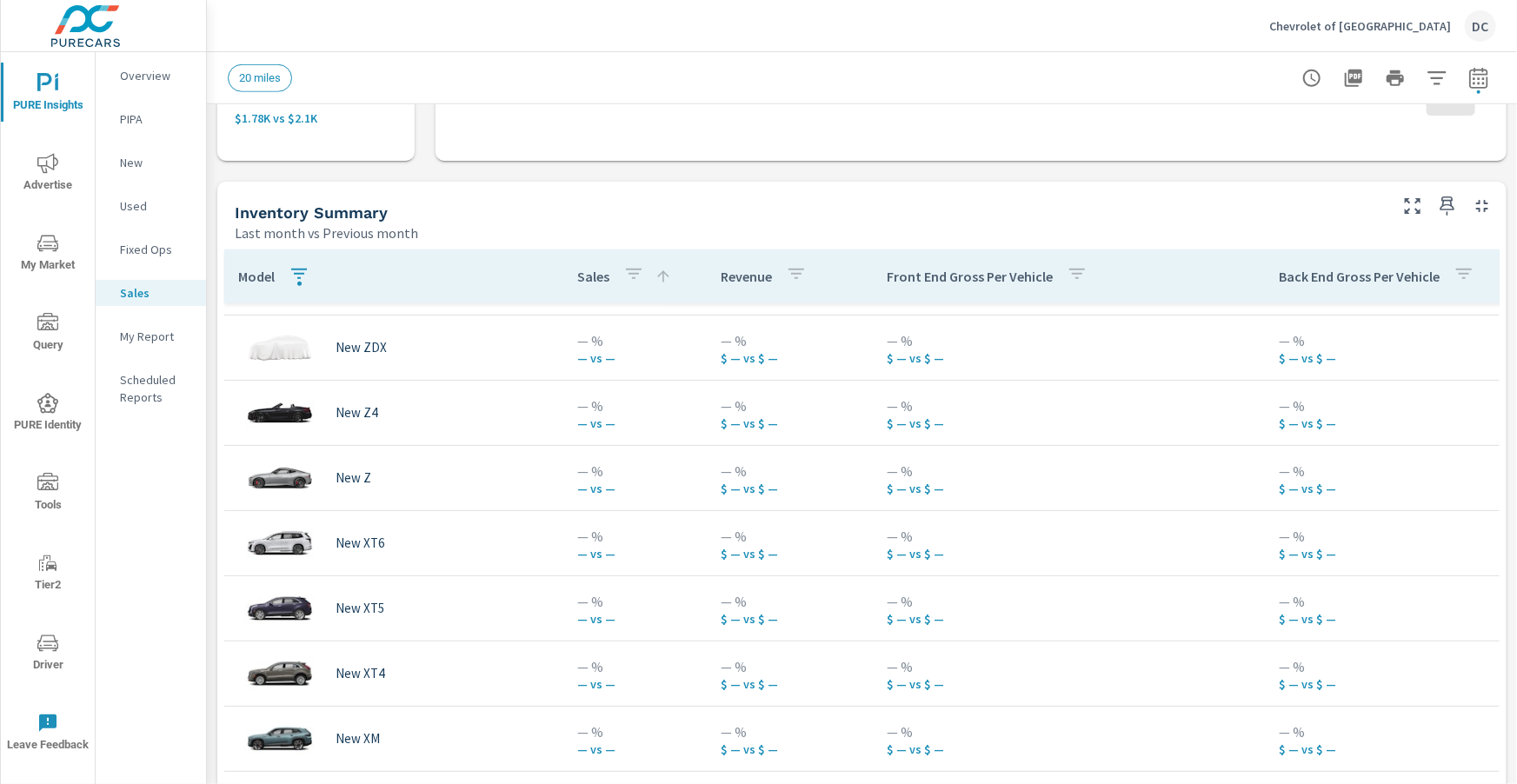
scroll to position [348, 0]
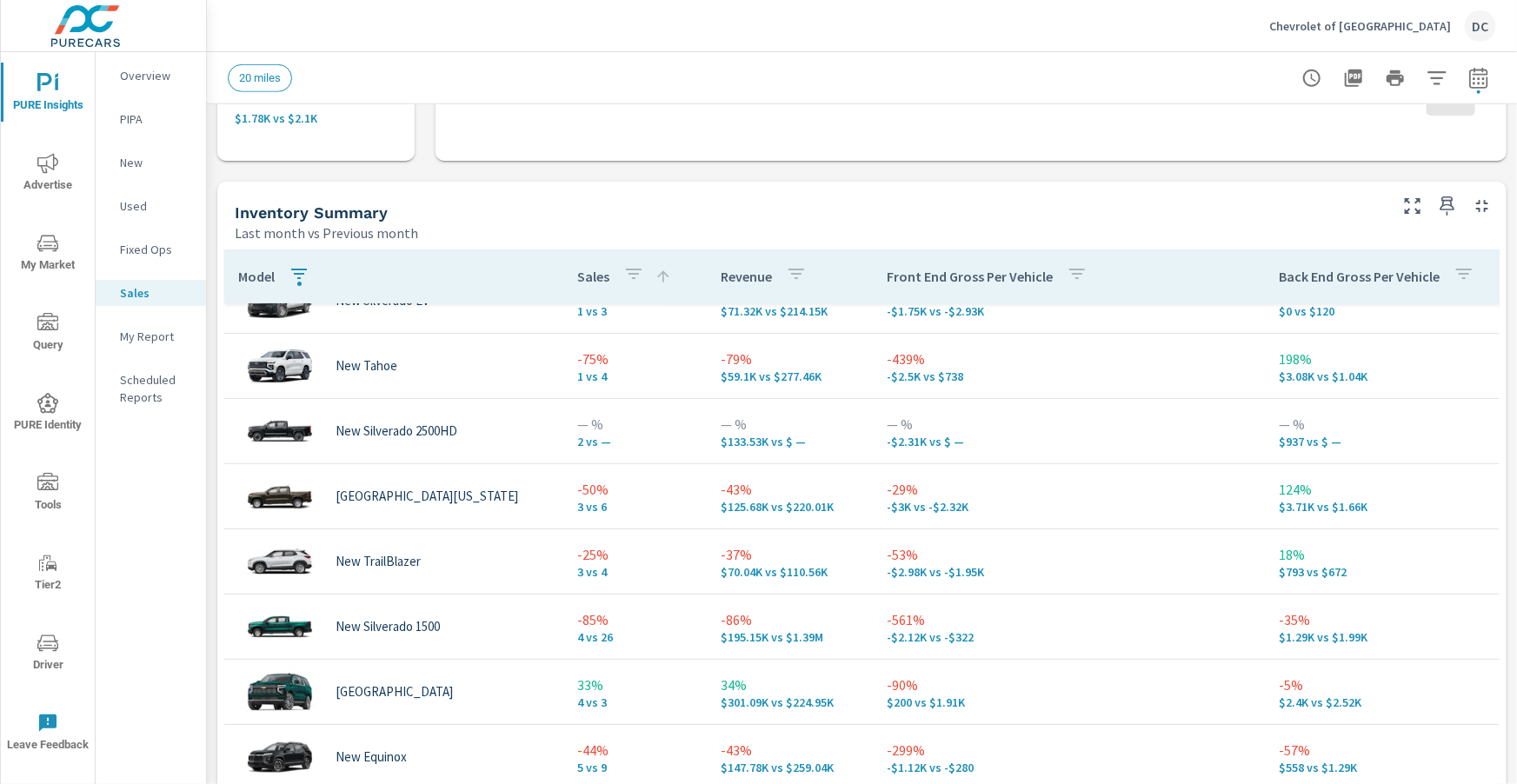
scroll to position [83, 0]
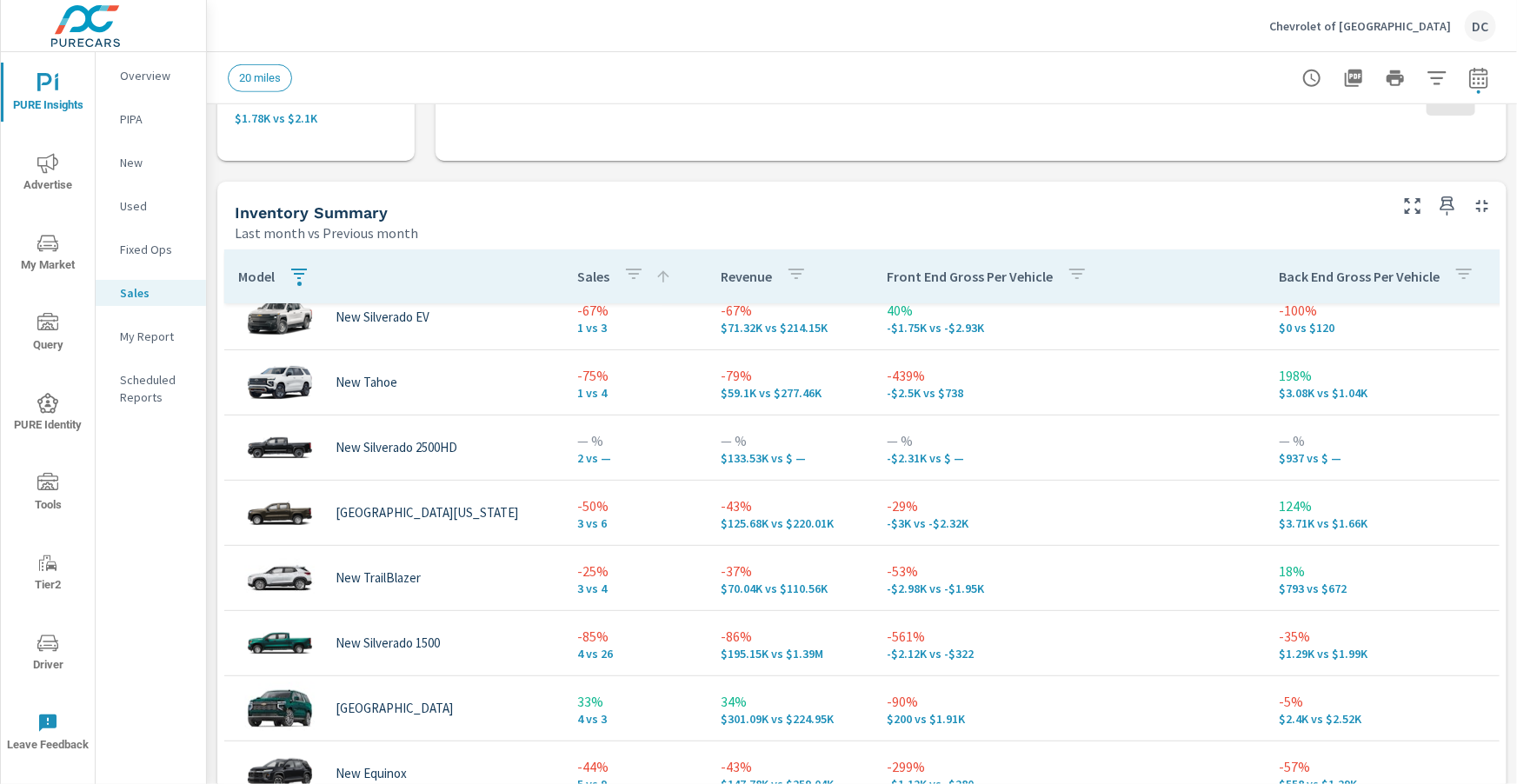
click at [64, 172] on span "Advertise" at bounding box center [47, 174] width 83 height 42
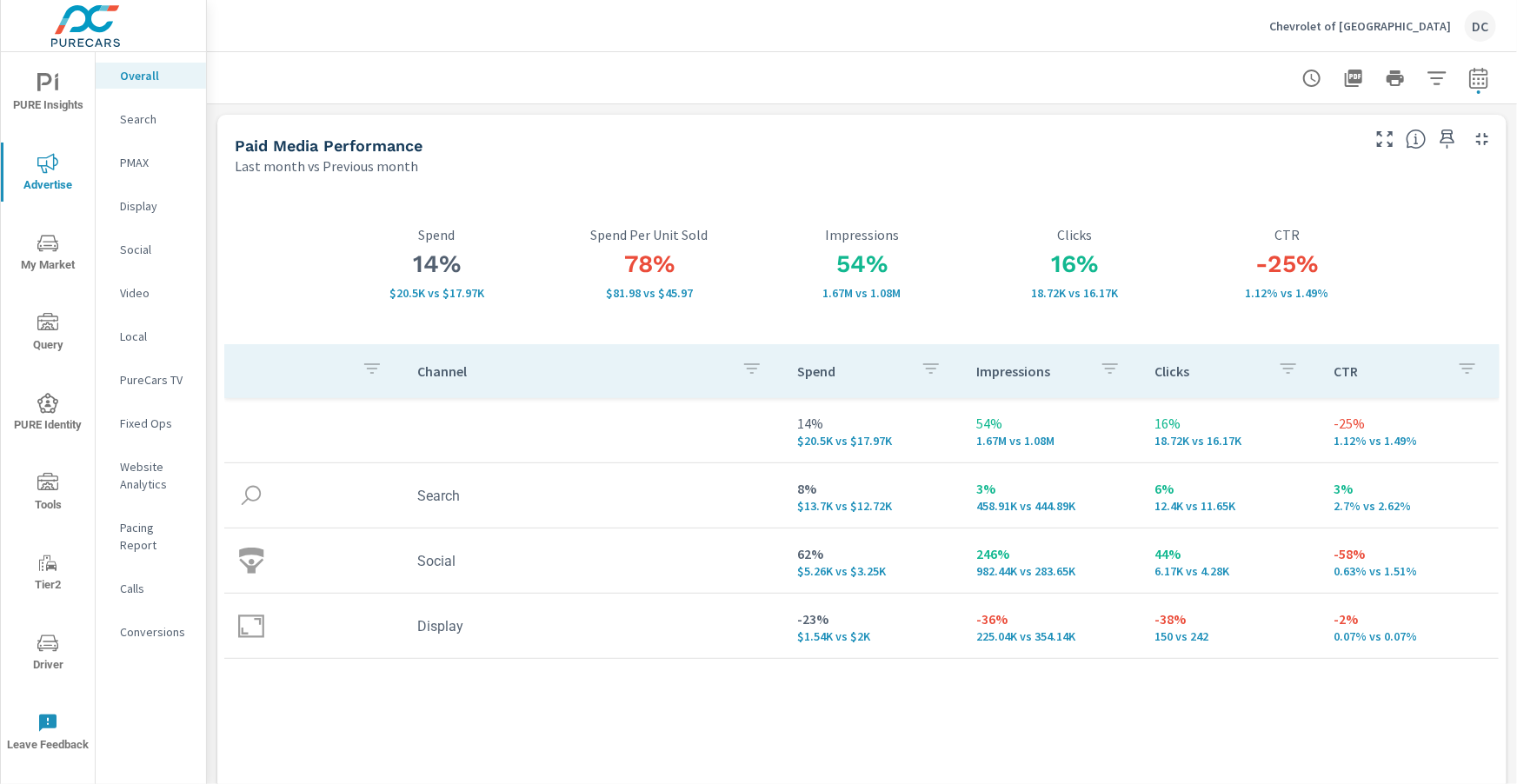
click at [47, 88] on icon "nav menu" at bounding box center [47, 82] width 21 height 21
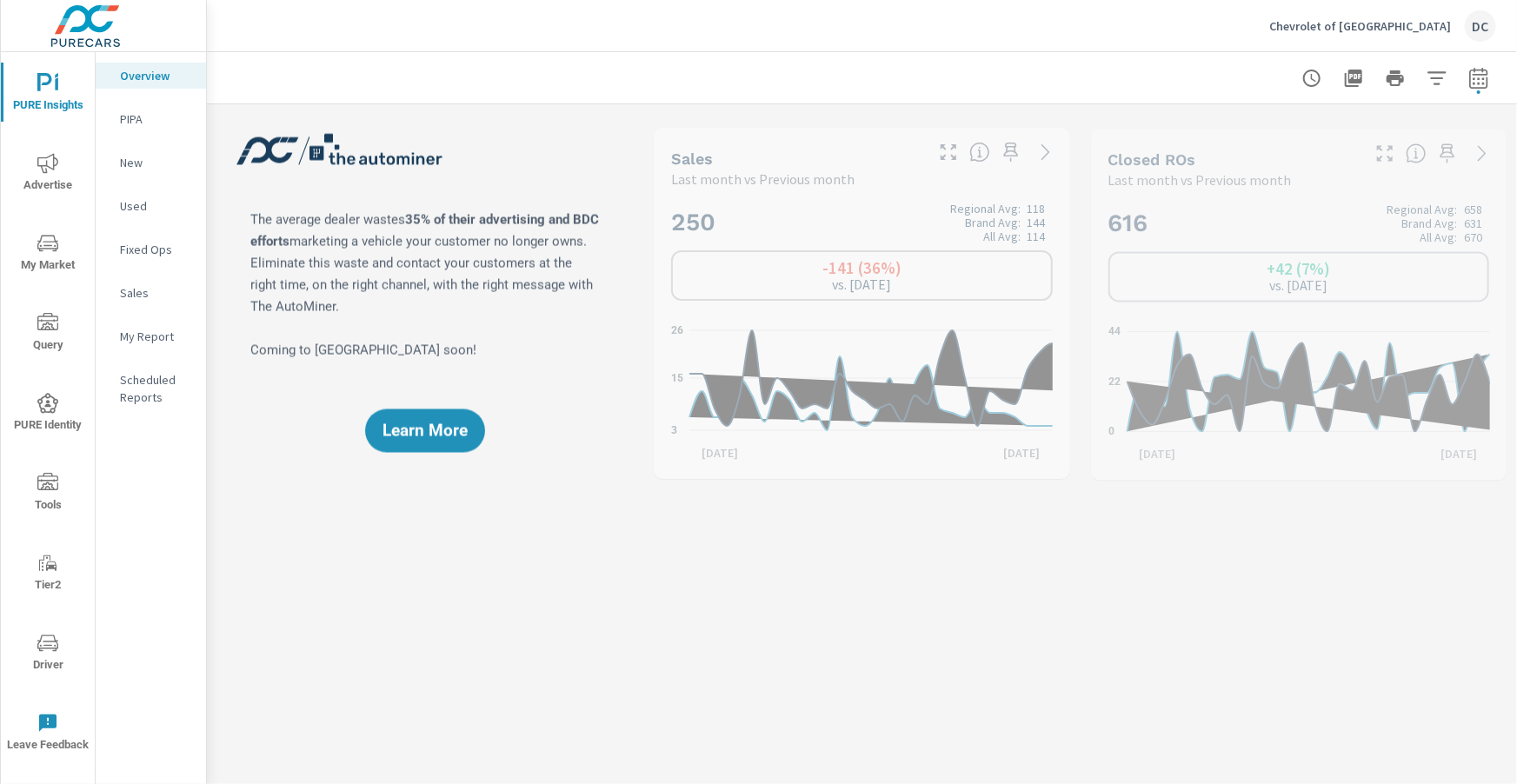
click at [144, 294] on p "Sales" at bounding box center [156, 293] width 73 height 18
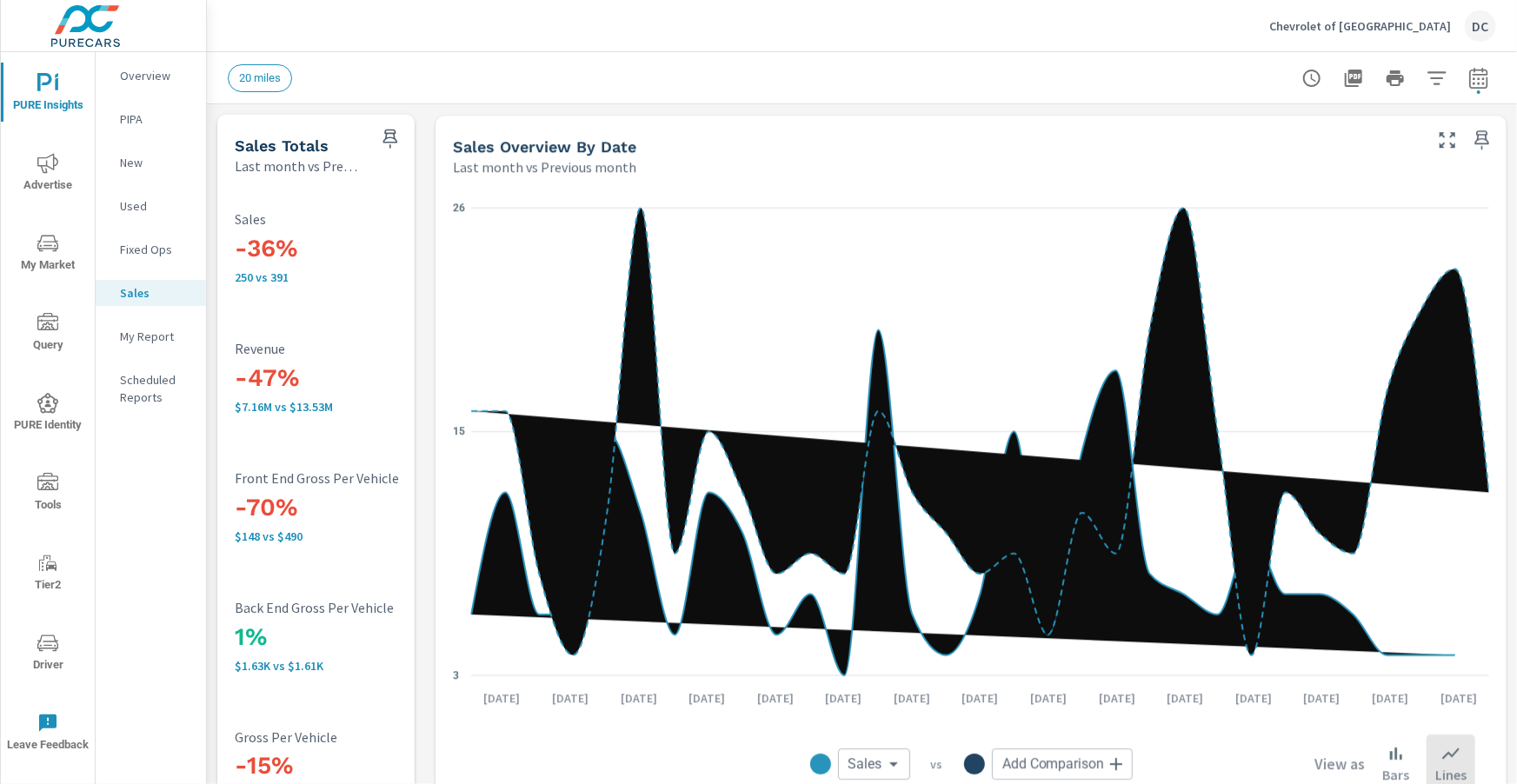
scroll to position [65, 0]
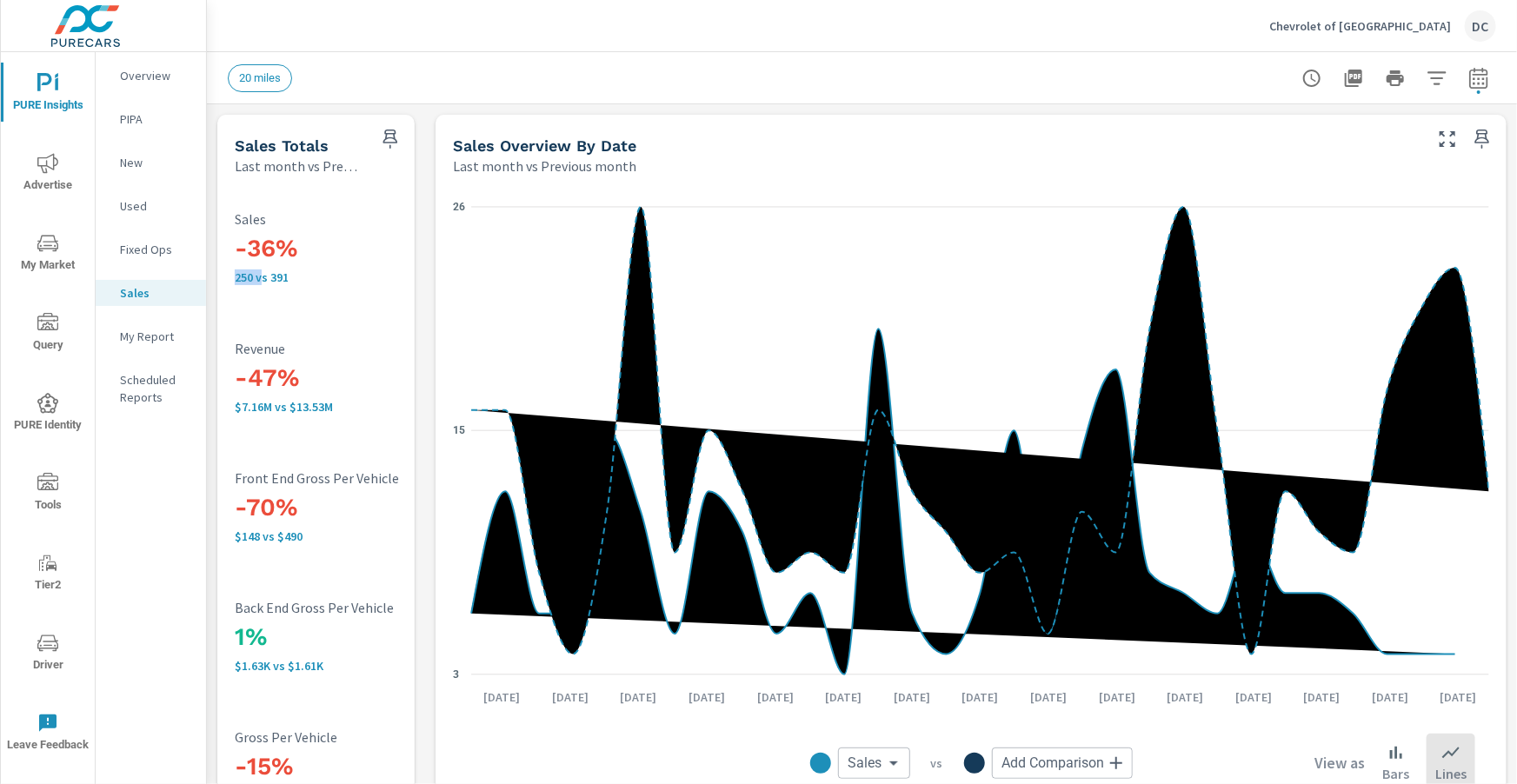
drag, startPoint x: 235, startPoint y: 280, endPoint x: 261, endPoint y: 280, distance: 26.0
click at [261, 280] on p "250 vs 391" at bounding box center [349, 278] width 230 height 14
drag, startPoint x: 289, startPoint y: 277, endPoint x: 265, endPoint y: 280, distance: 24.2
click at [265, 280] on p "250 vs 391" at bounding box center [349, 278] width 230 height 14
click at [294, 278] on p "250 vs 391" at bounding box center [349, 278] width 230 height 14
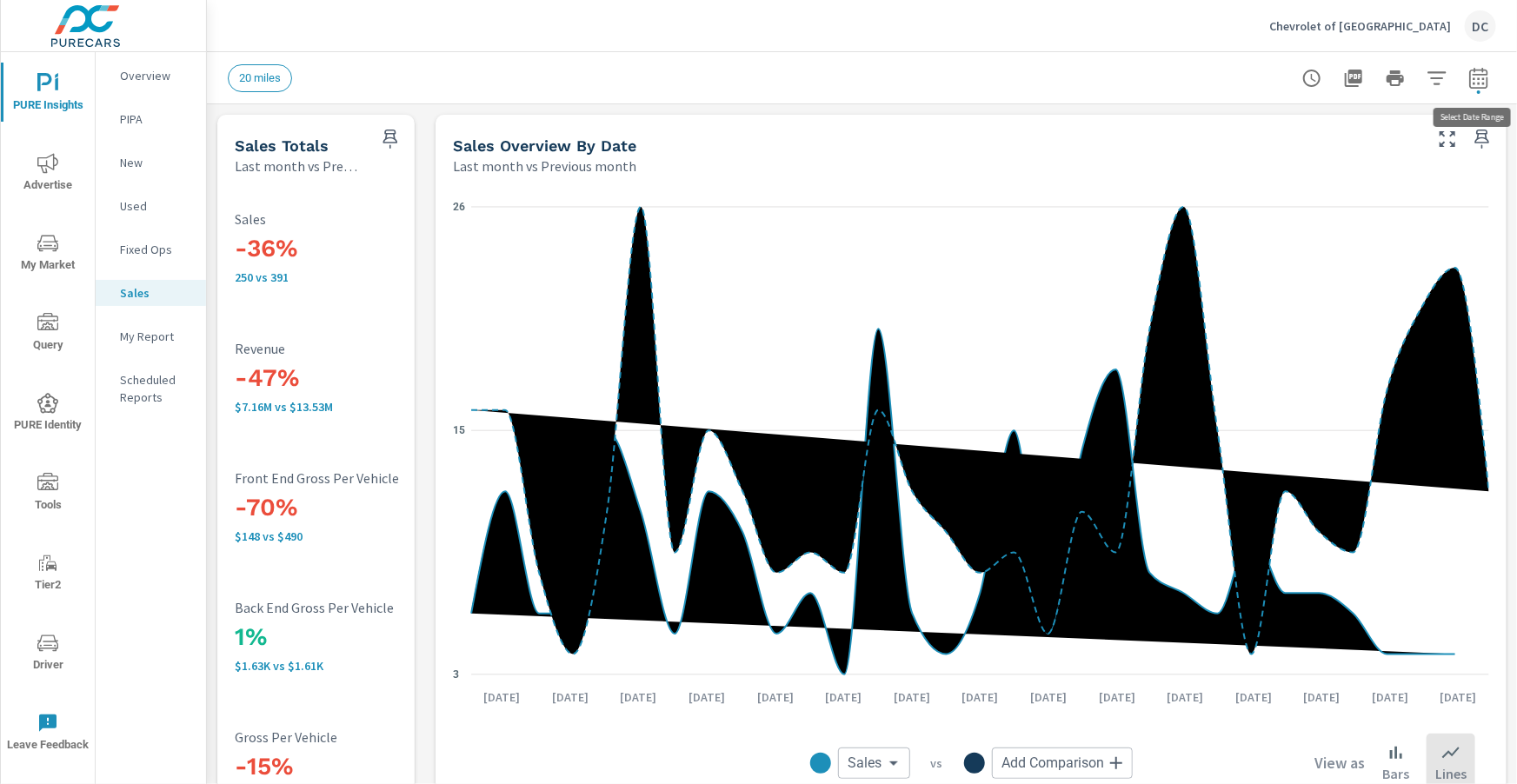
click at [1477, 73] on icon "button" at bounding box center [1478, 78] width 21 height 21
select select "Last month"
select select "Previous month"
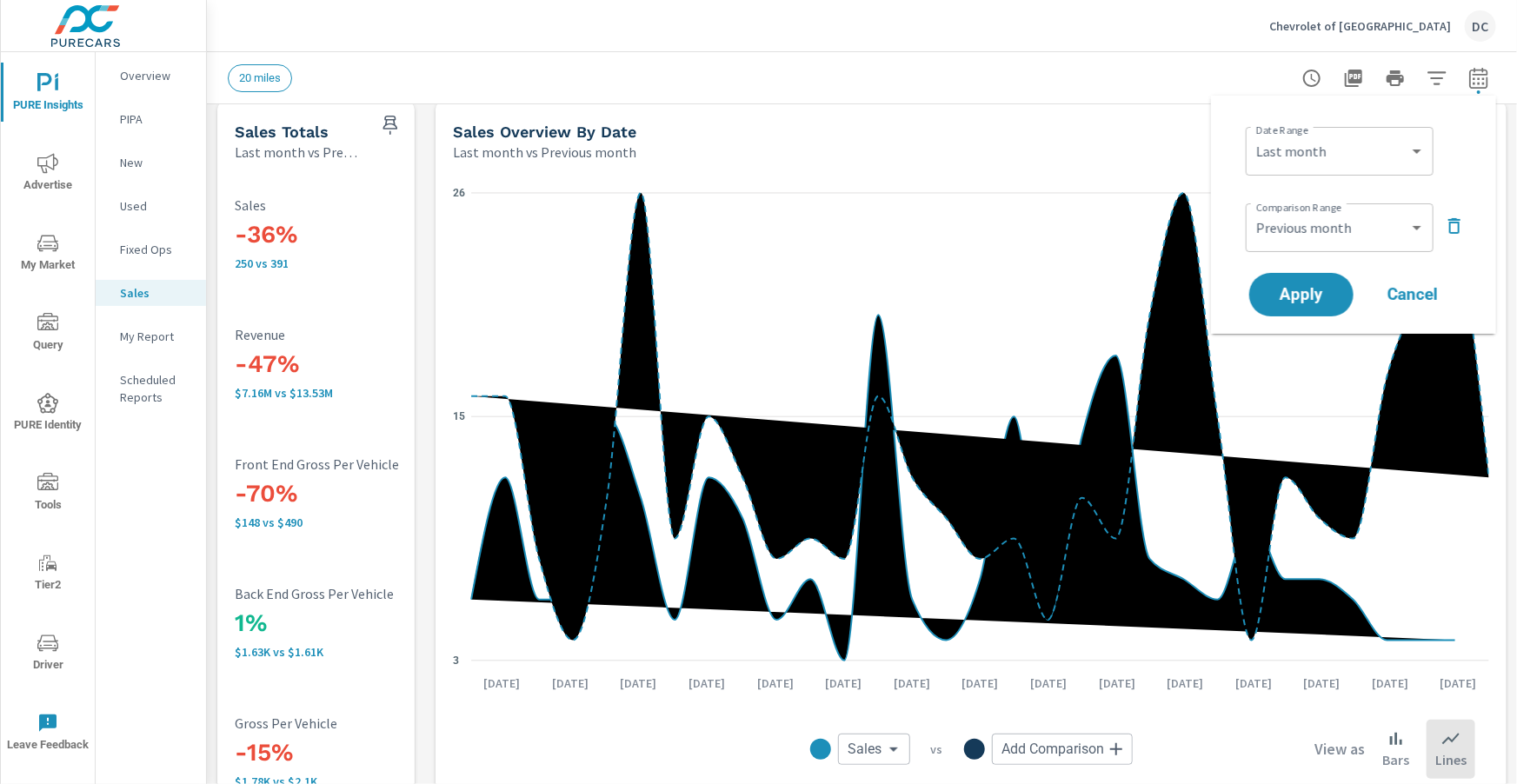
scroll to position [17, 0]
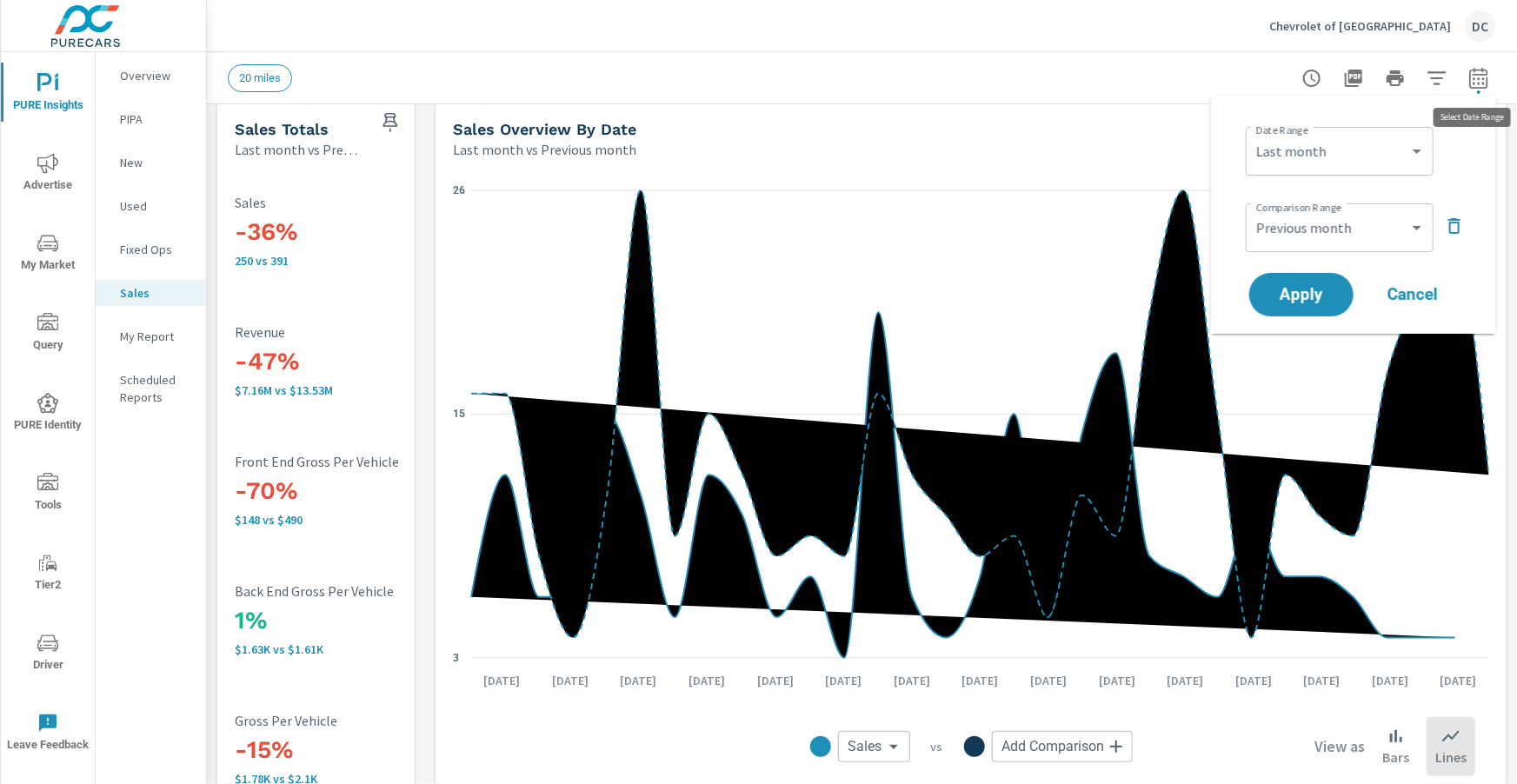
click at [1478, 83] on icon "button" at bounding box center [1479, 80] width 12 height 7
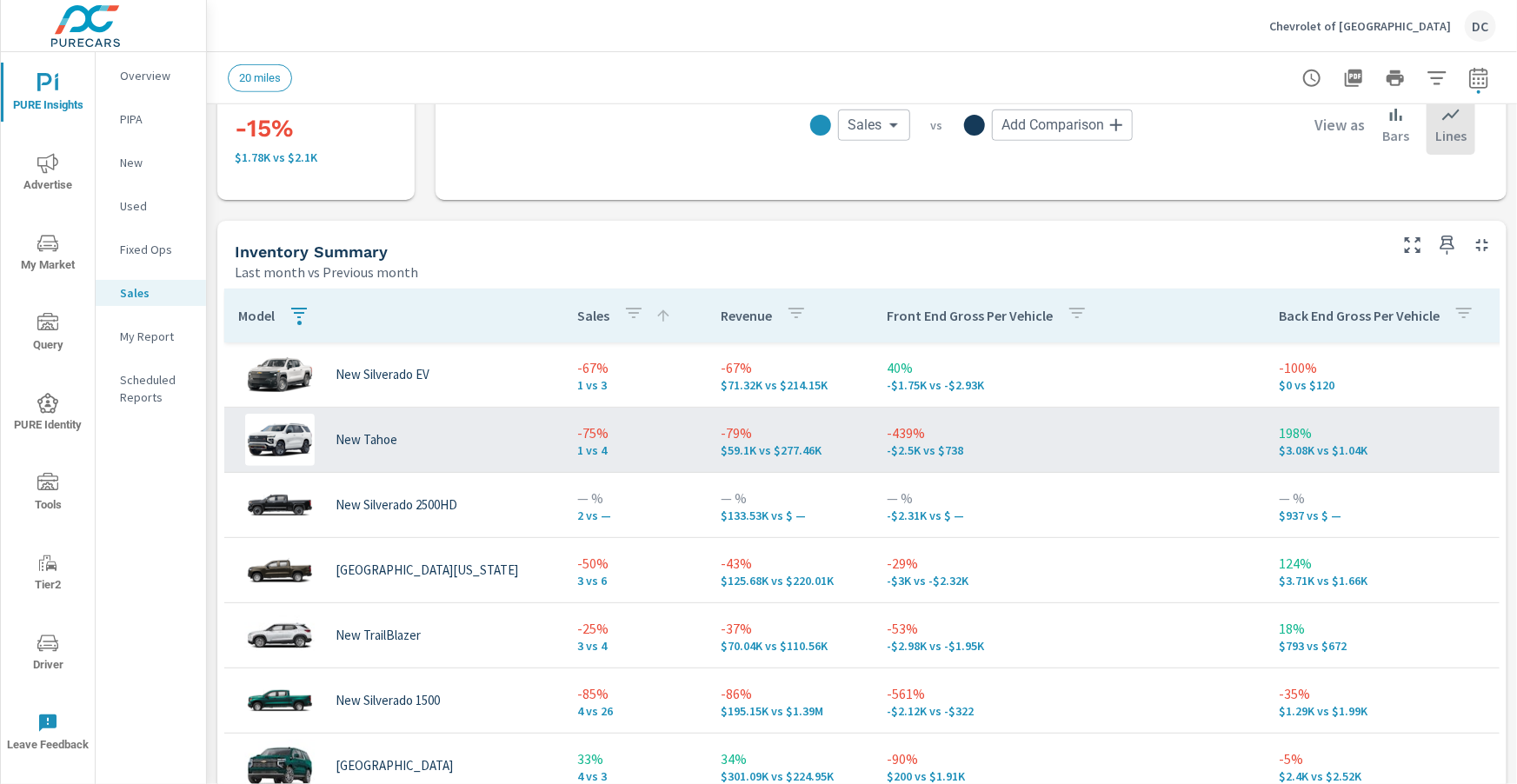
scroll to position [643, 0]
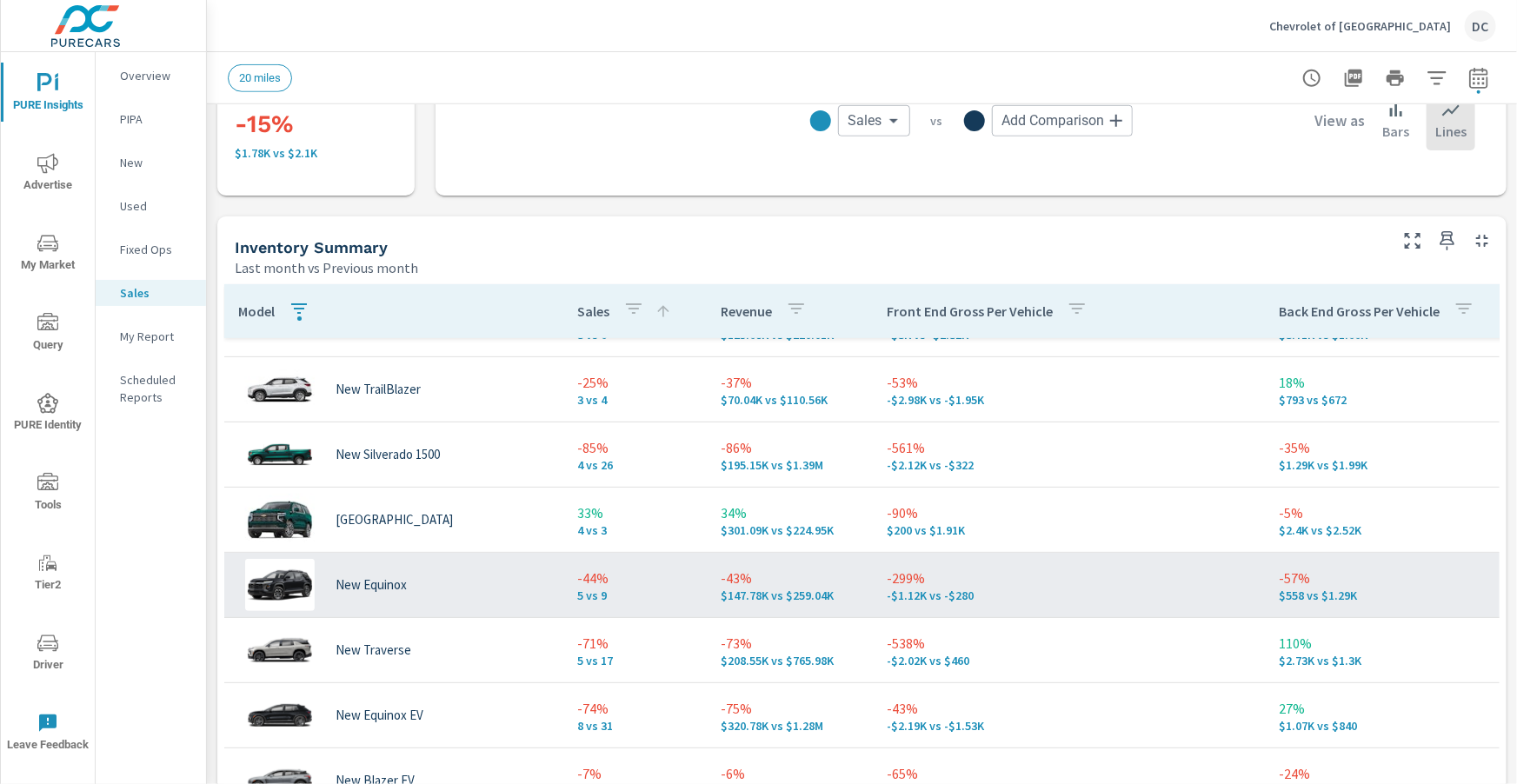
scroll to position [297, 0]
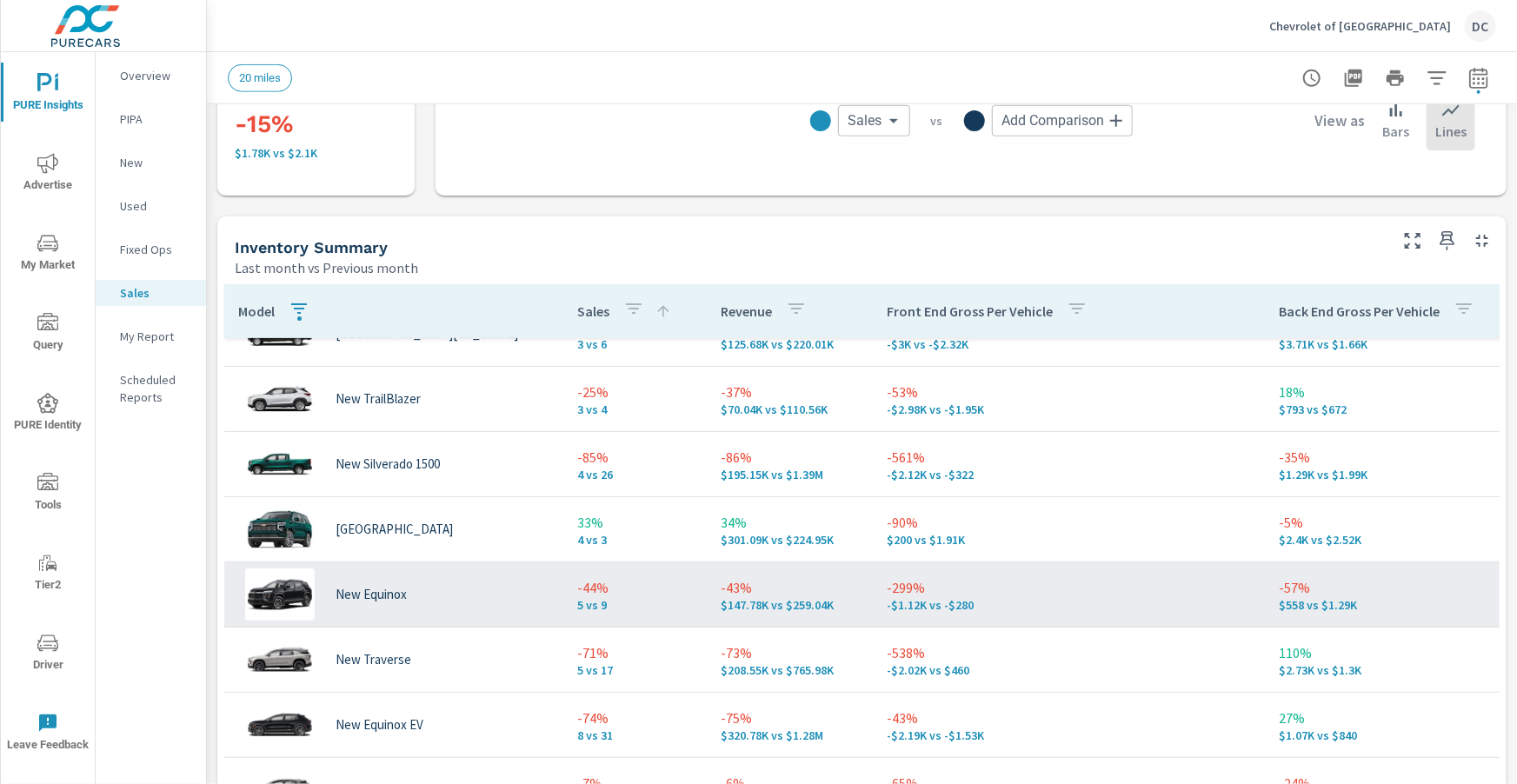
click at [635, 583] on p "-44%" at bounding box center [635, 587] width 116 height 21
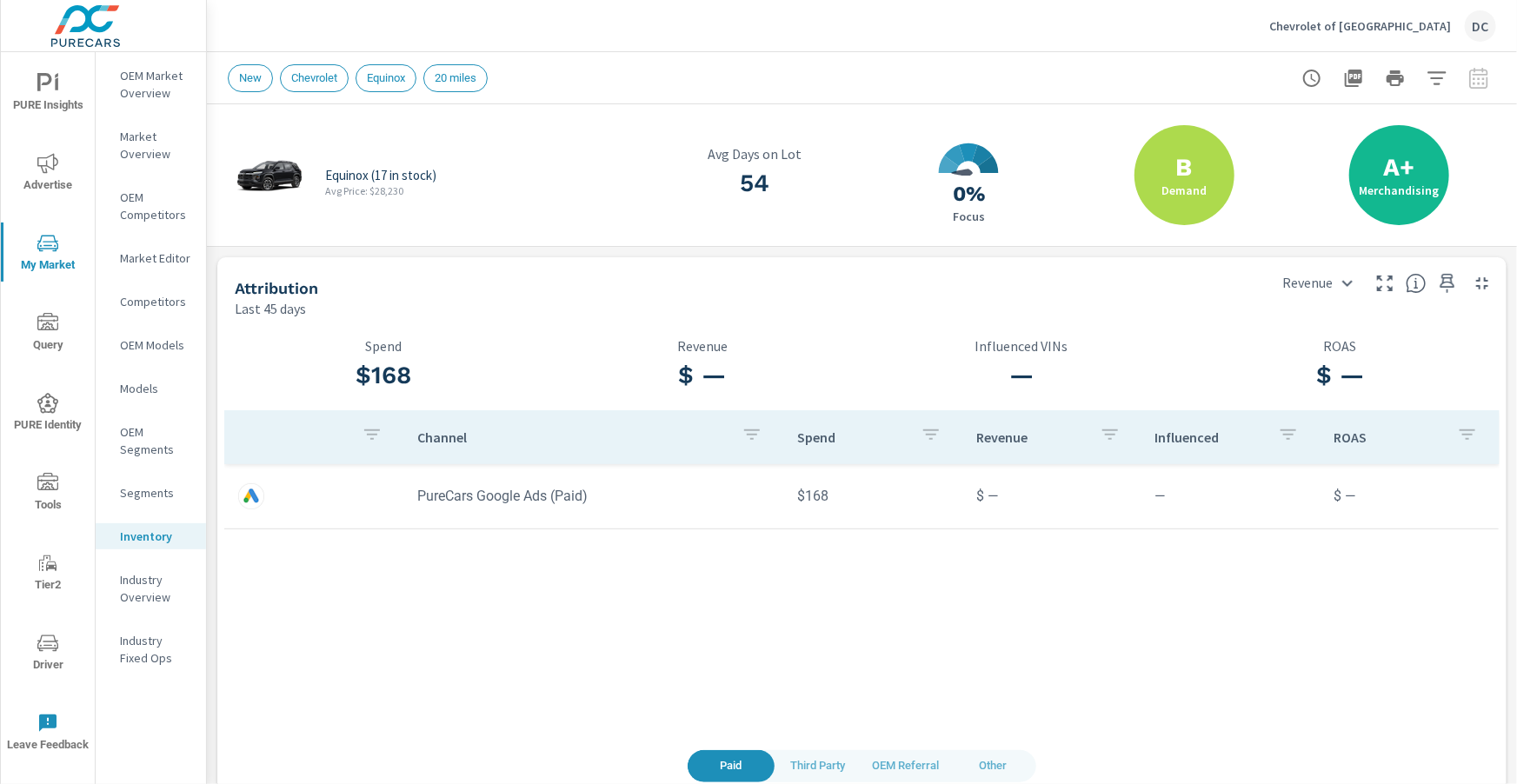
click at [63, 88] on span "PURE Insights" at bounding box center [47, 93] width 83 height 42
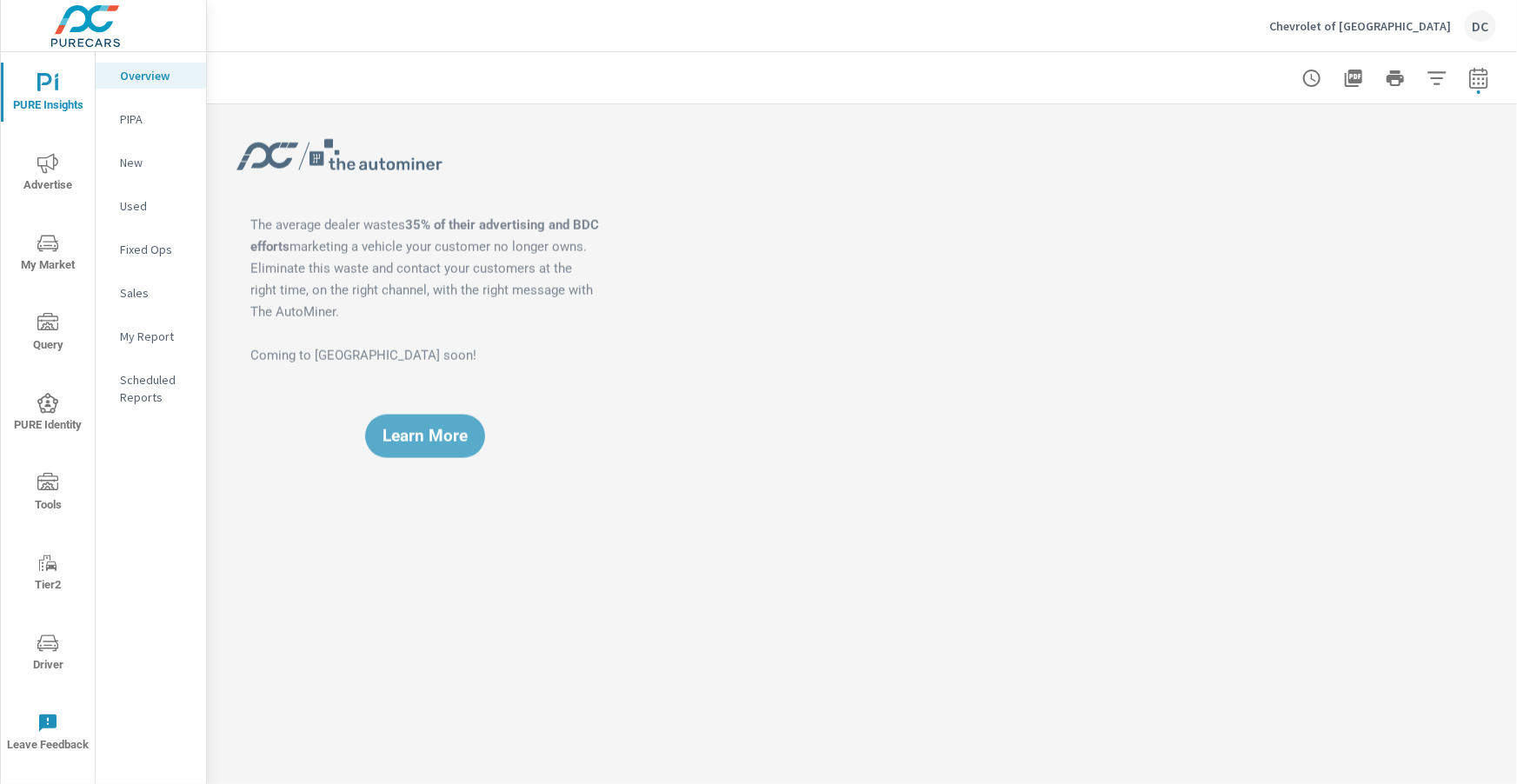
click at [139, 288] on p "Sales" at bounding box center [156, 293] width 73 height 18
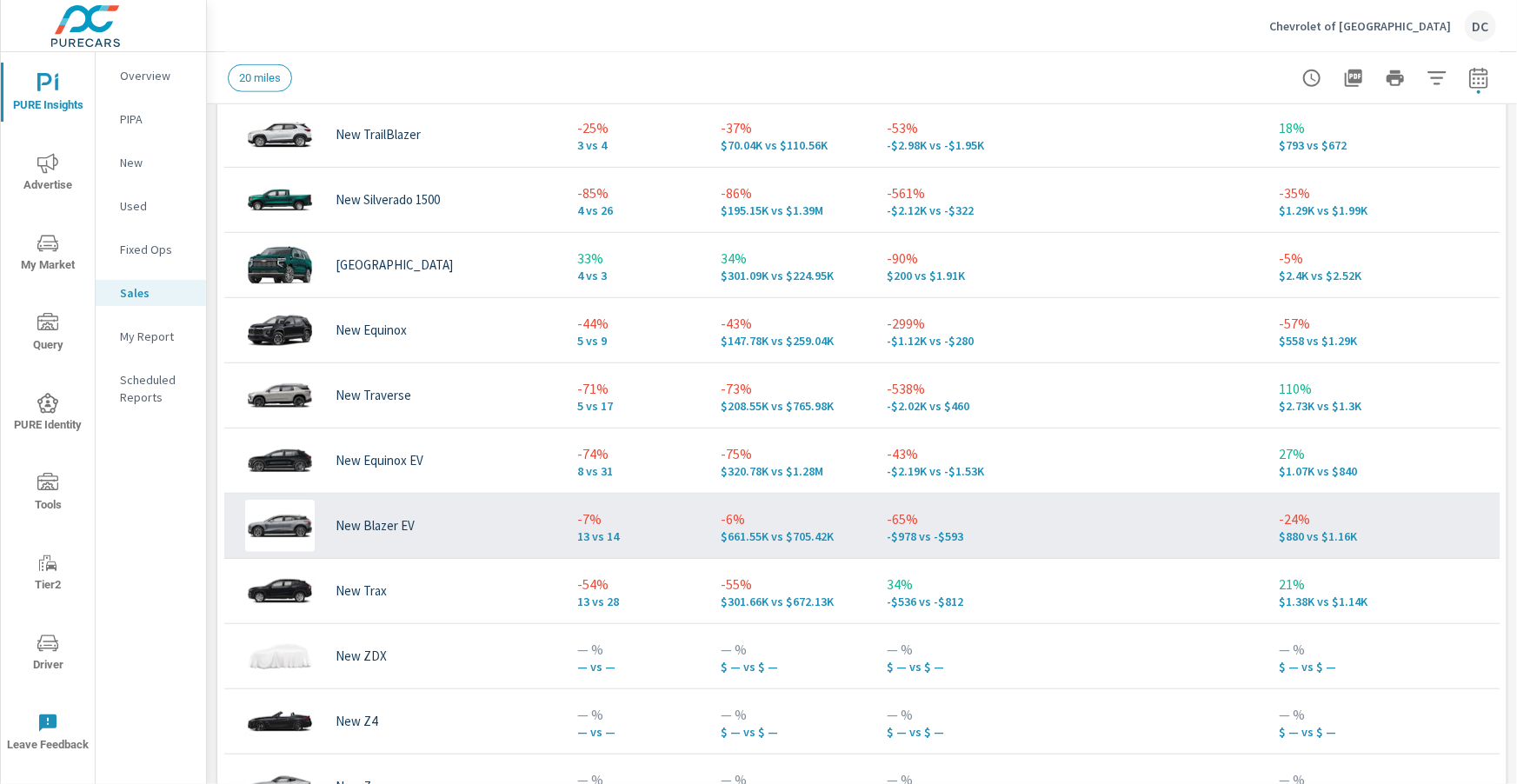
scroll to position [287, 0]
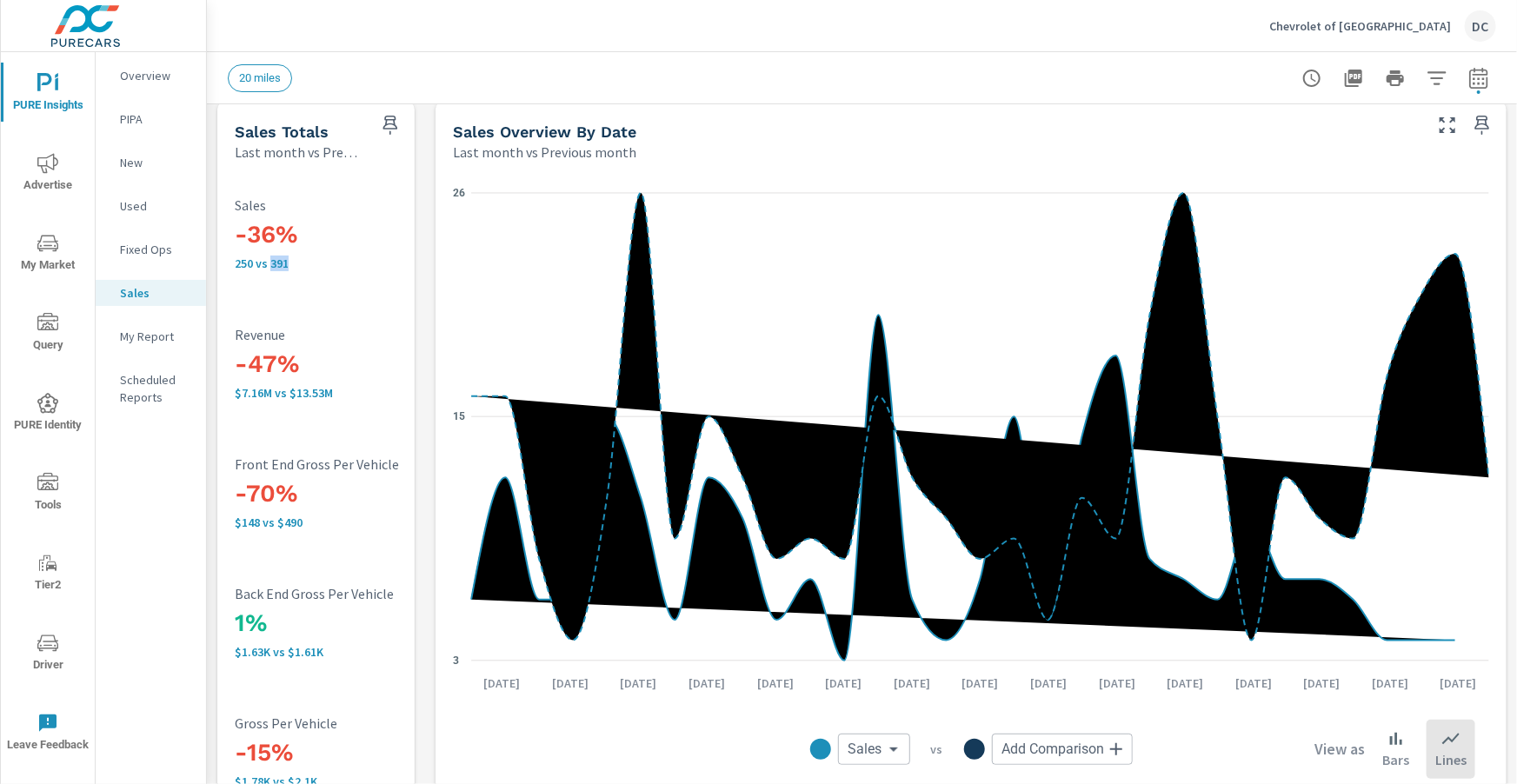
scroll to position [21, 0]
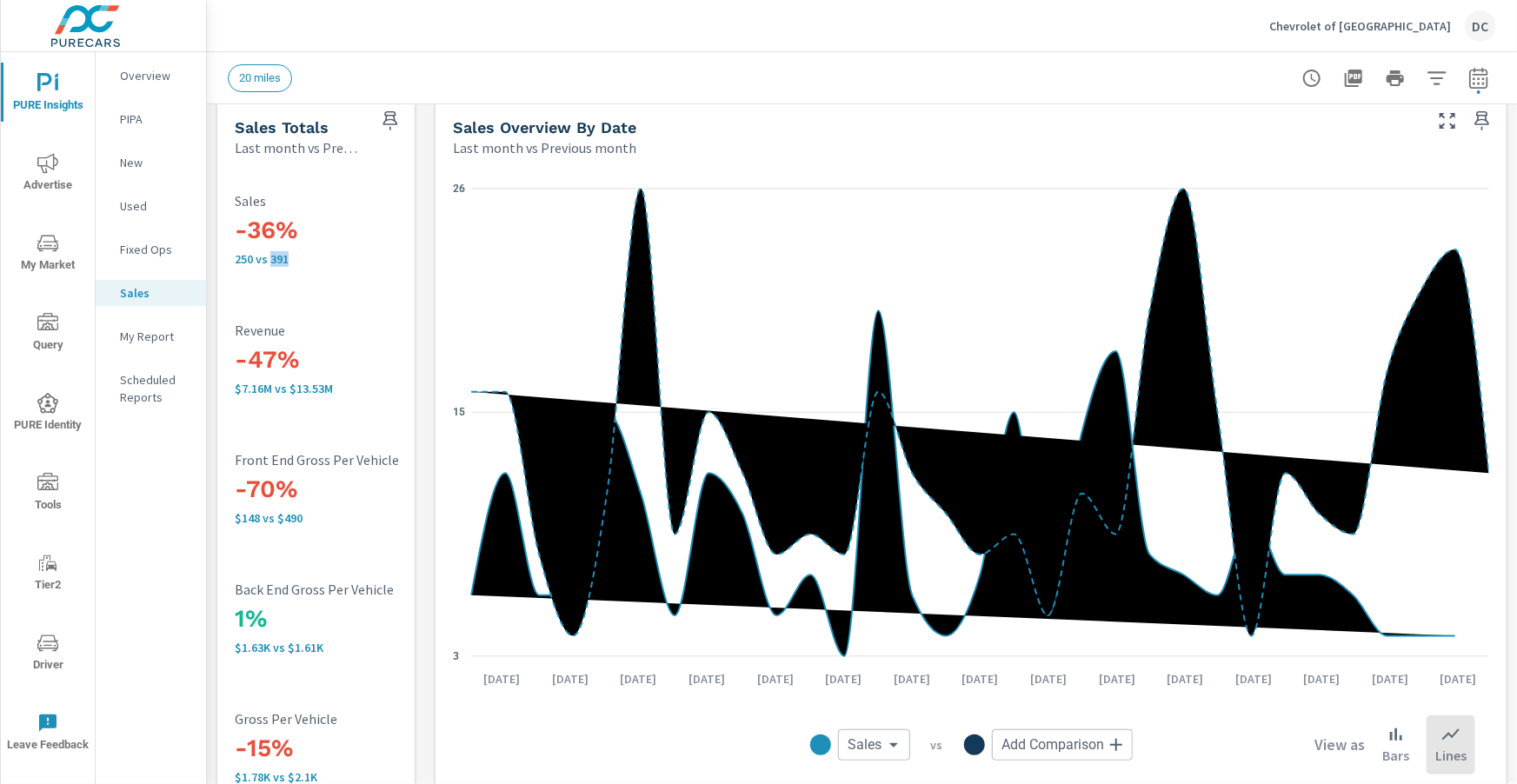
drag, startPoint x: 295, startPoint y: 265, endPoint x: 271, endPoint y: 264, distance: 24.0
click at [271, 264] on div "-36% 250 vs 391 Sales" at bounding box center [349, 229] width 230 height 109
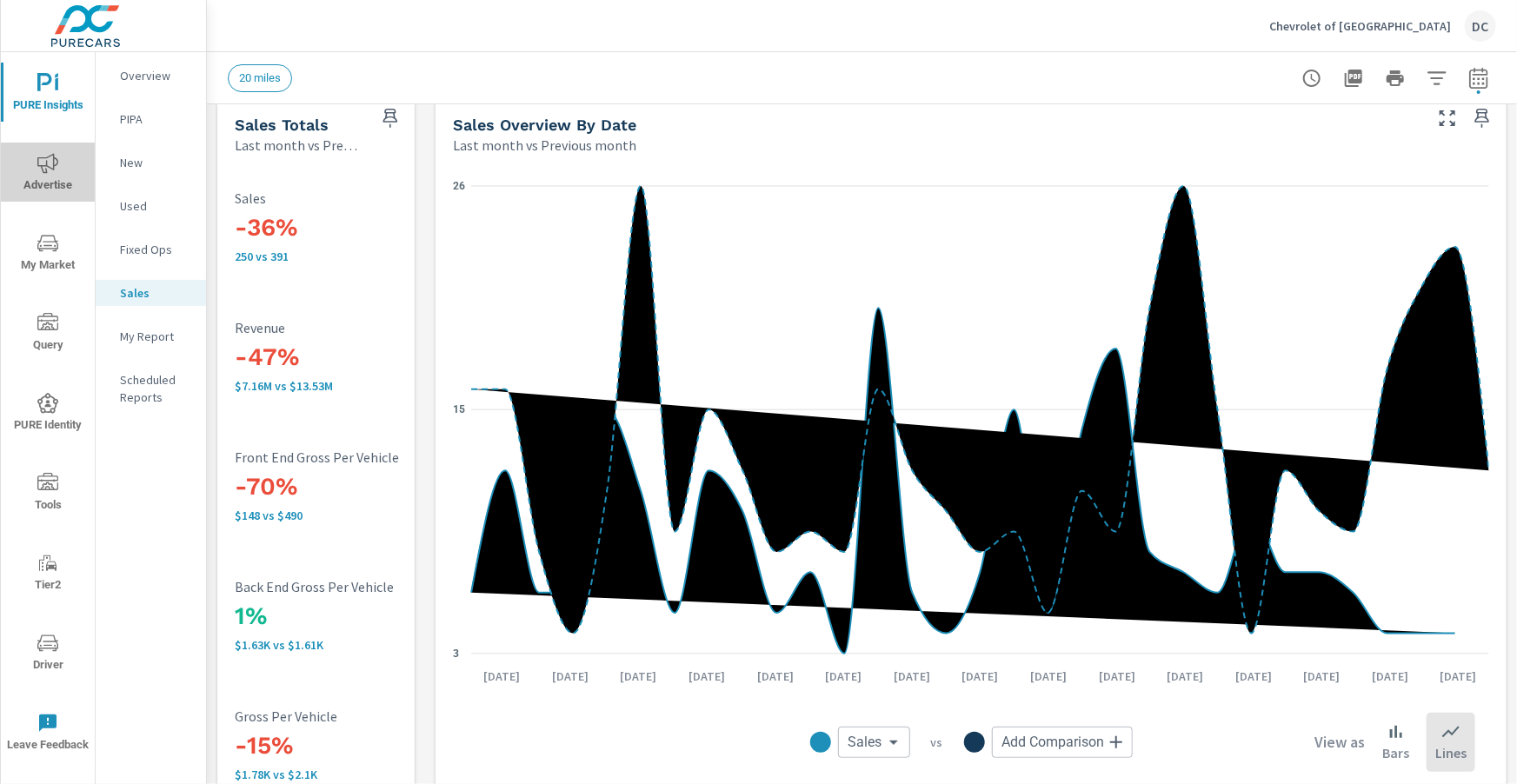
click at [55, 159] on icon "nav menu" at bounding box center [47, 163] width 21 height 21
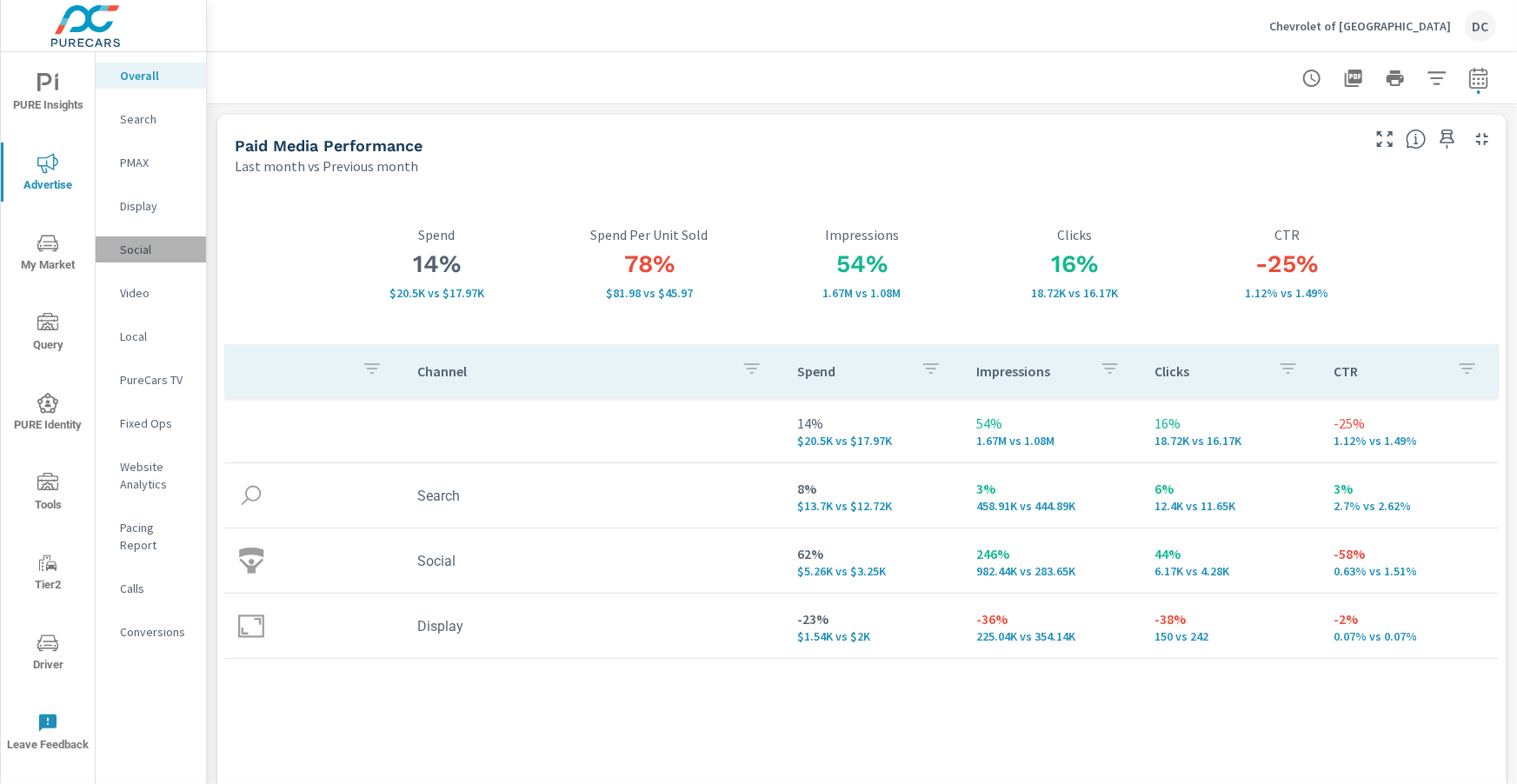
click at [134, 248] on p "Social" at bounding box center [156, 249] width 73 height 18
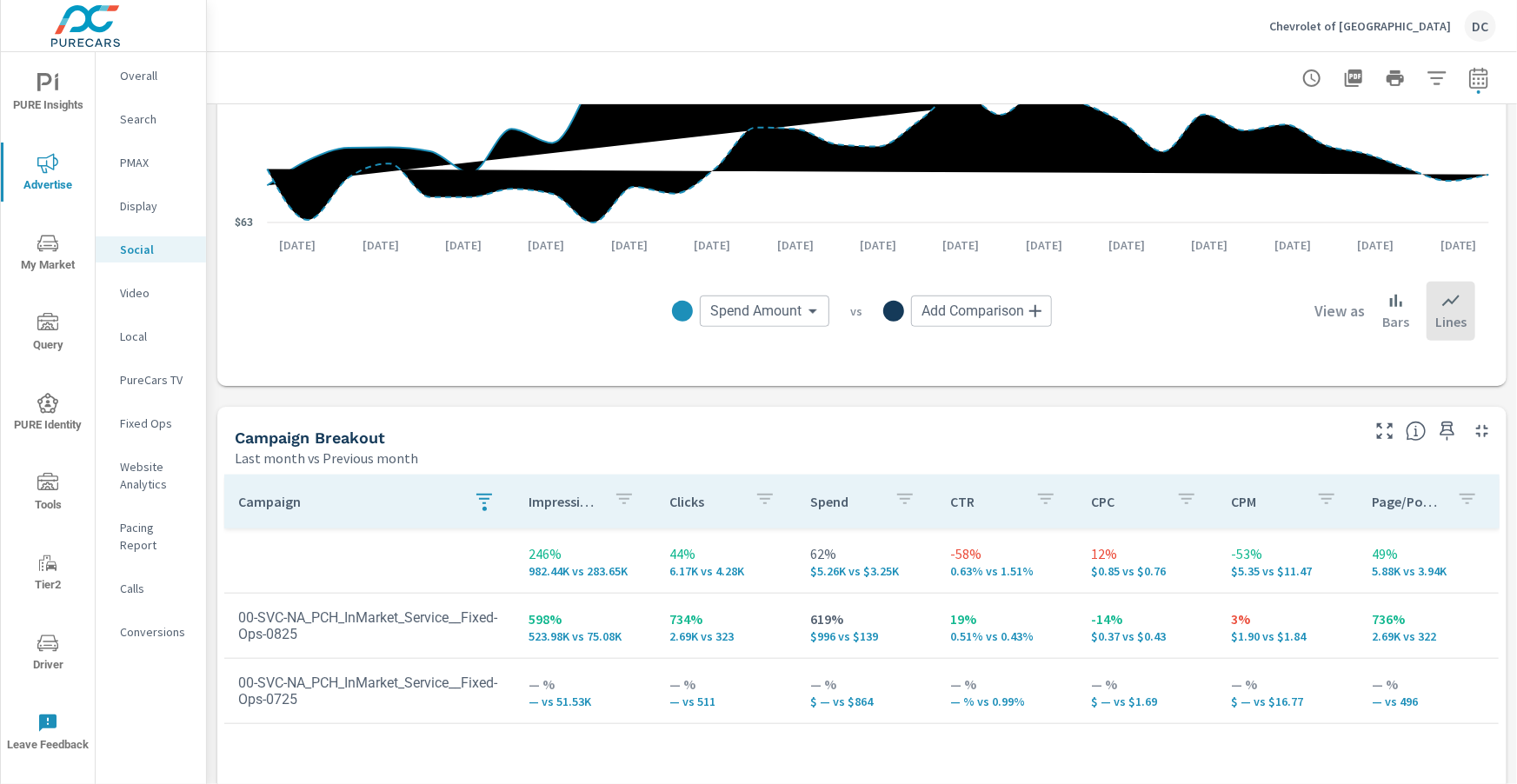
scroll to position [584, 0]
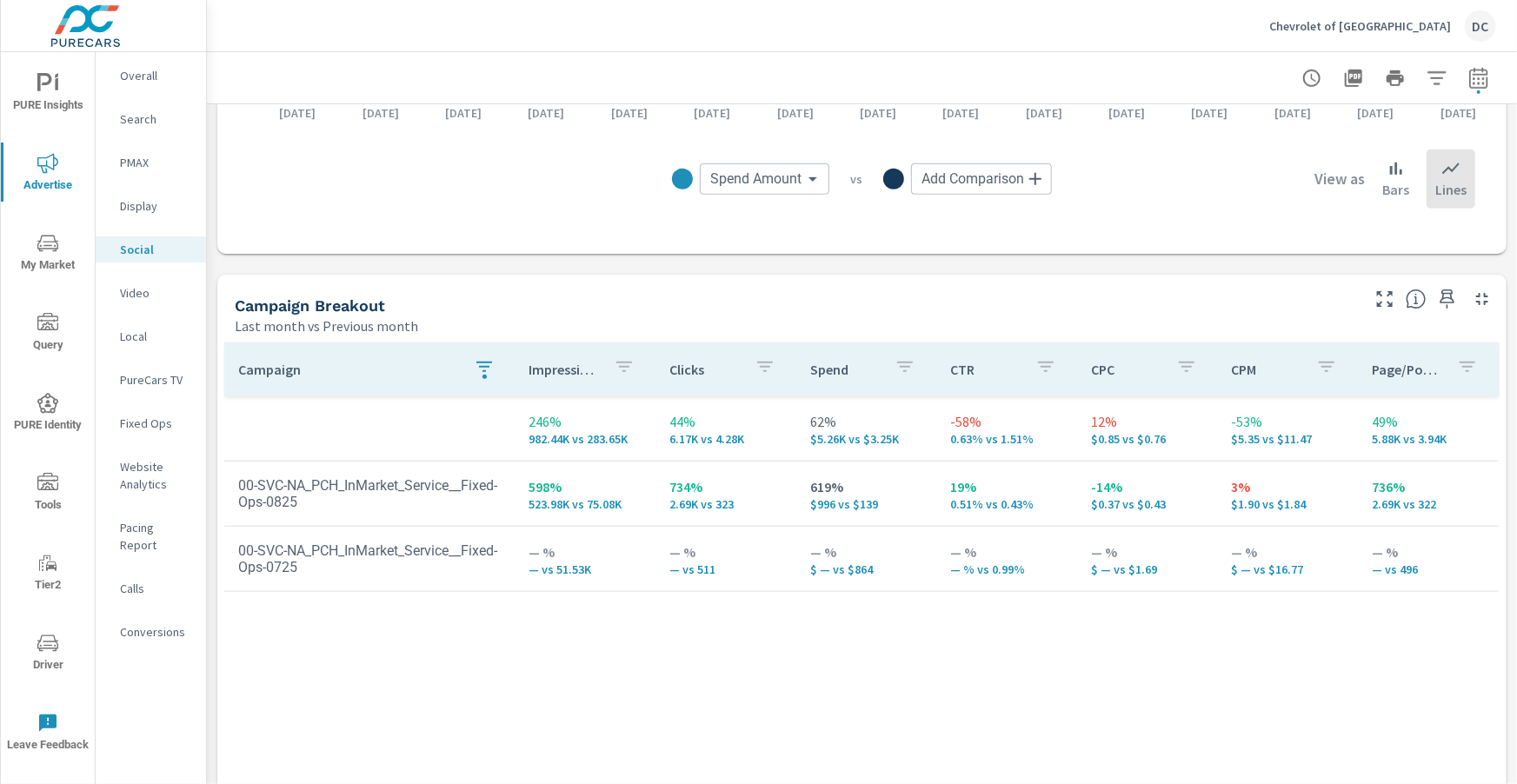
click at [46, 80] on icon "nav menu" at bounding box center [47, 82] width 21 height 21
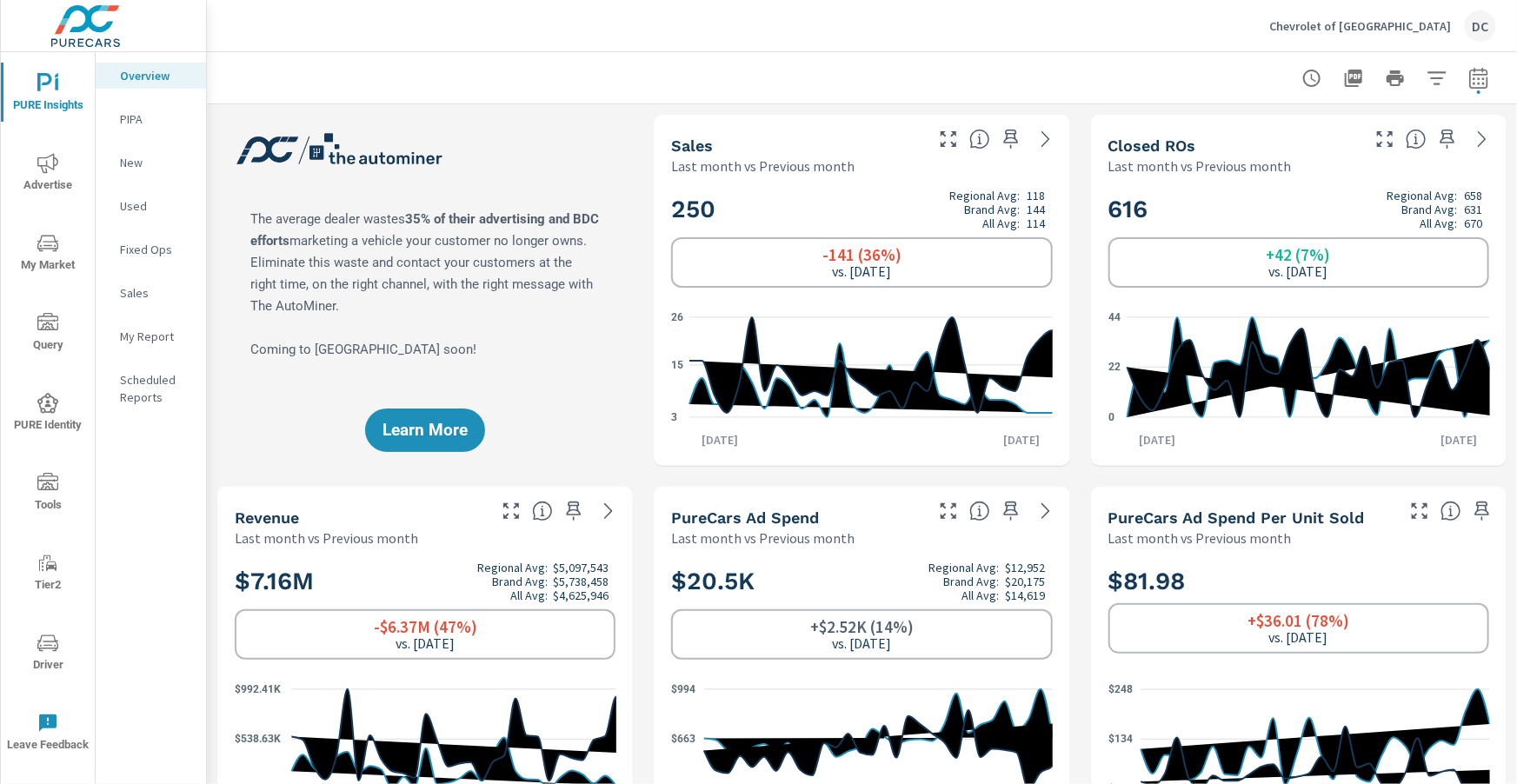
click at [137, 157] on p "New" at bounding box center [156, 163] width 73 height 18
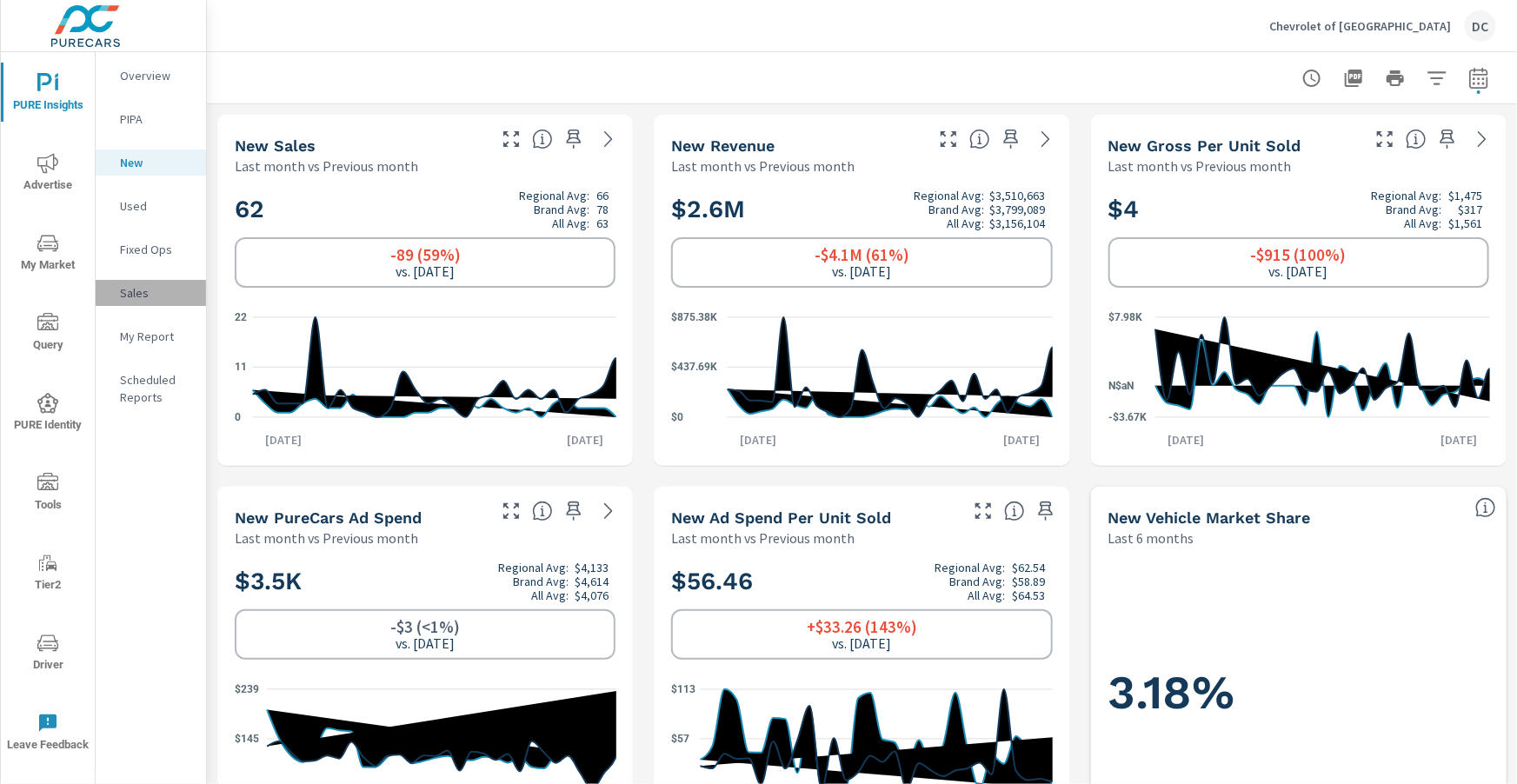
click at [133, 288] on p "Sales" at bounding box center [156, 293] width 73 height 18
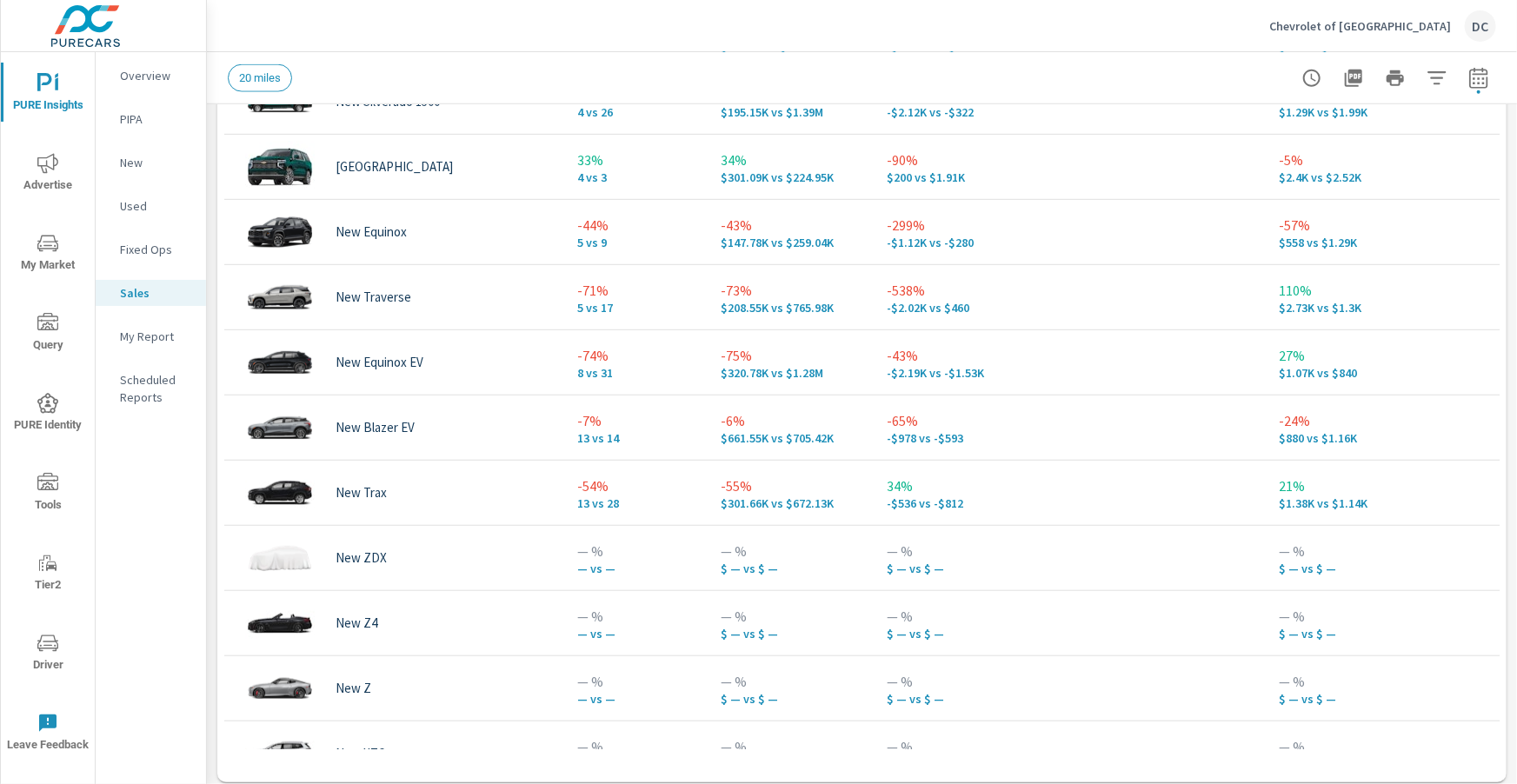
scroll to position [1180, 0]
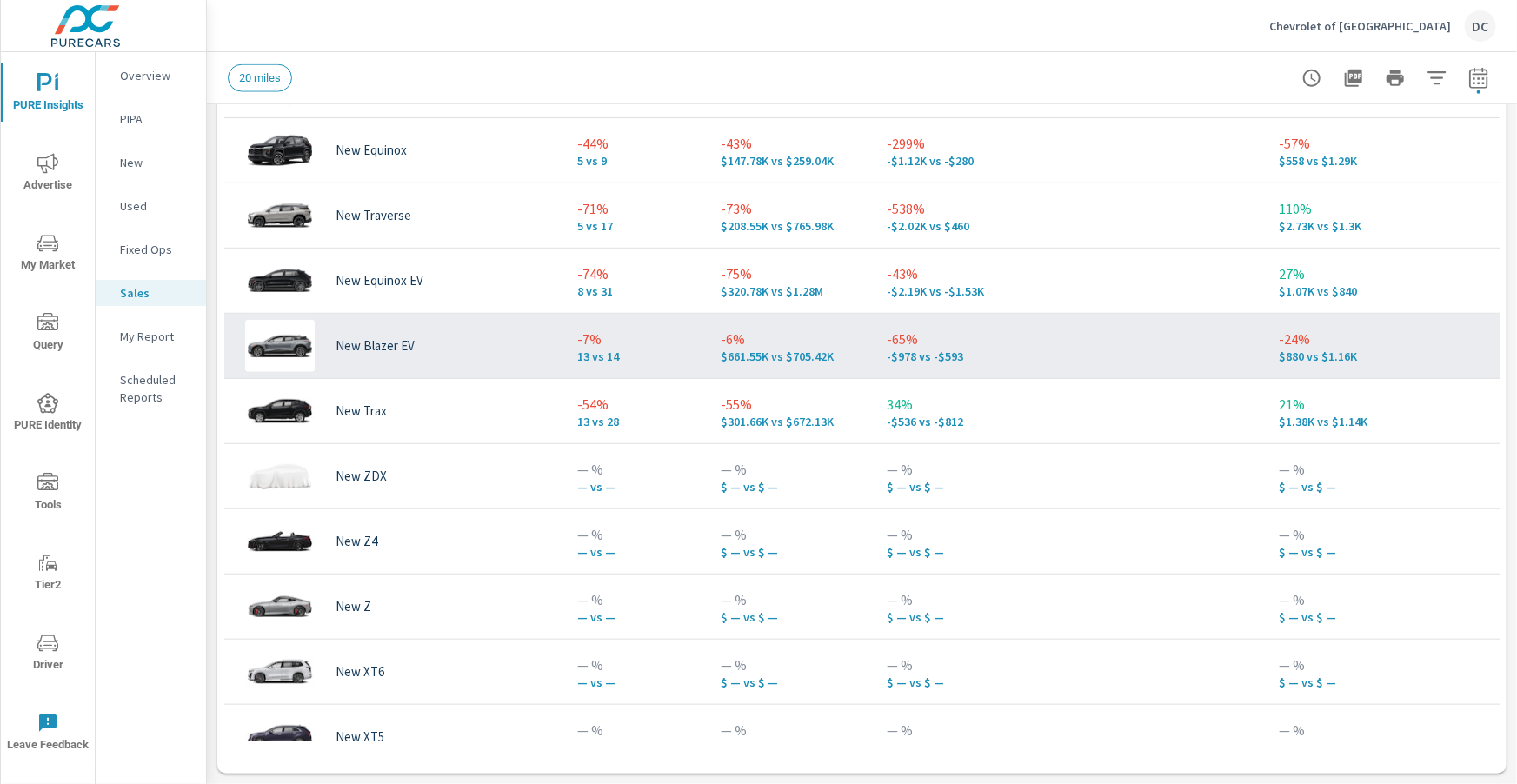
scroll to position [200, 0]
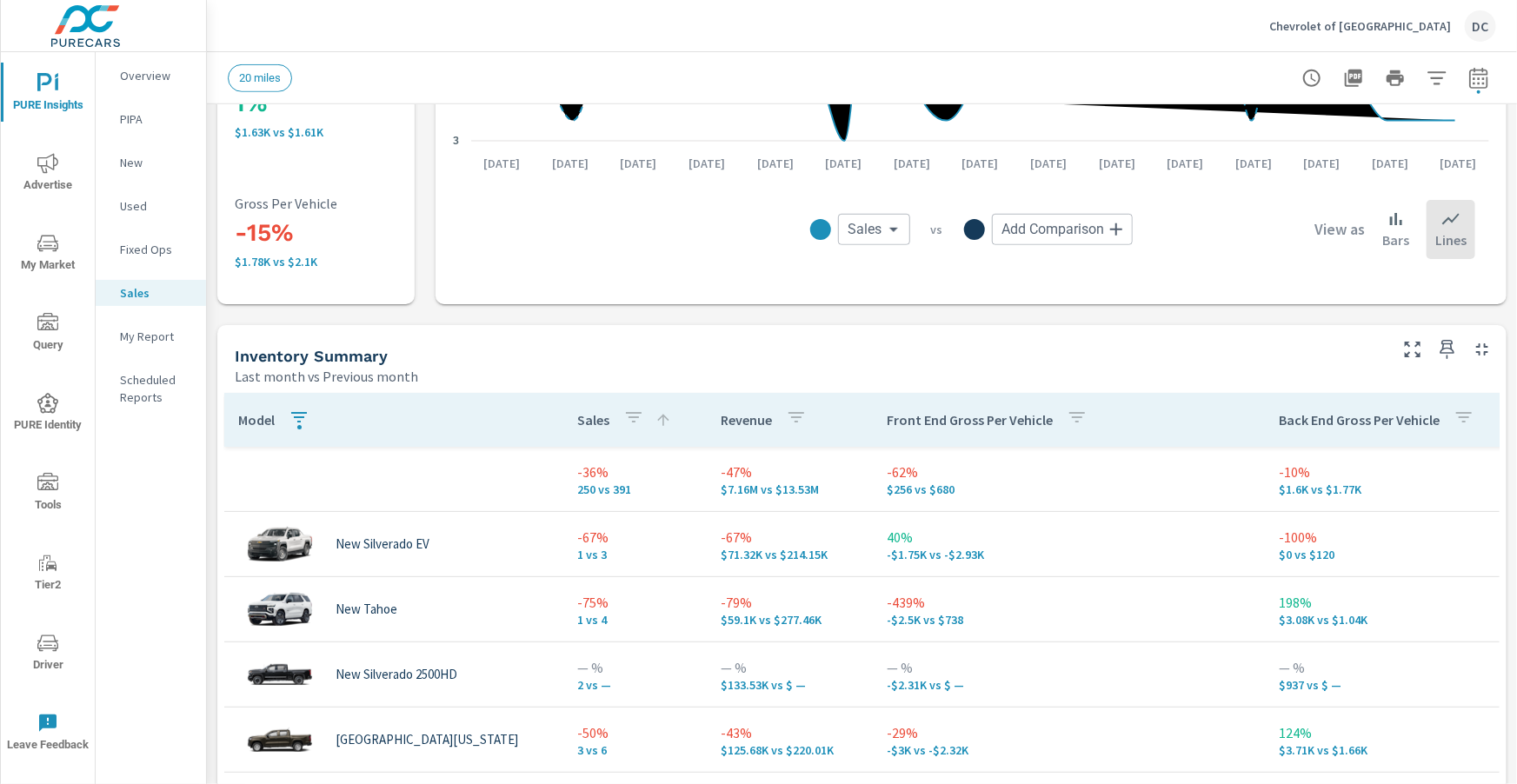
scroll to position [486, 0]
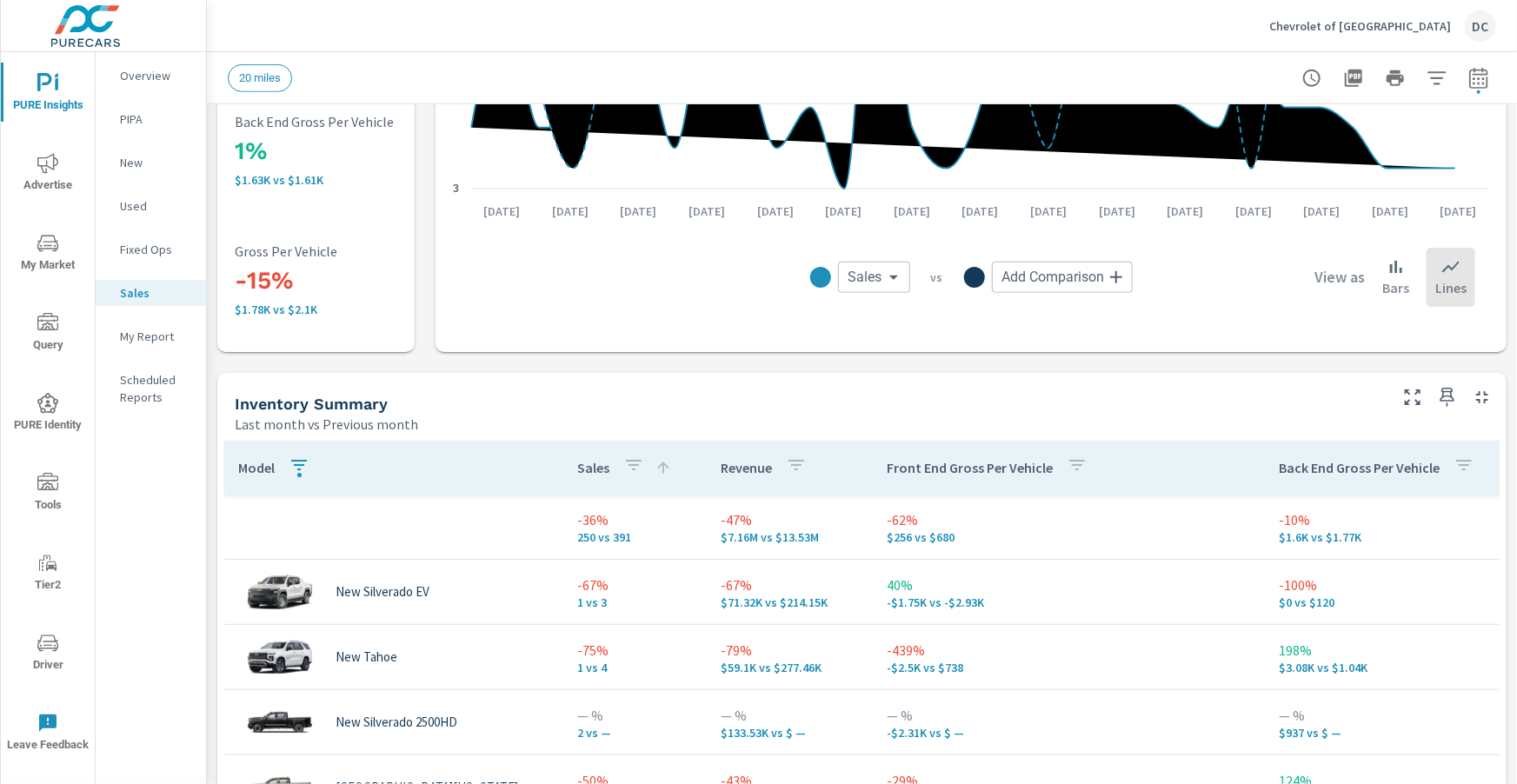
click at [49, 170] on icon "nav menu" at bounding box center [47, 163] width 21 height 21
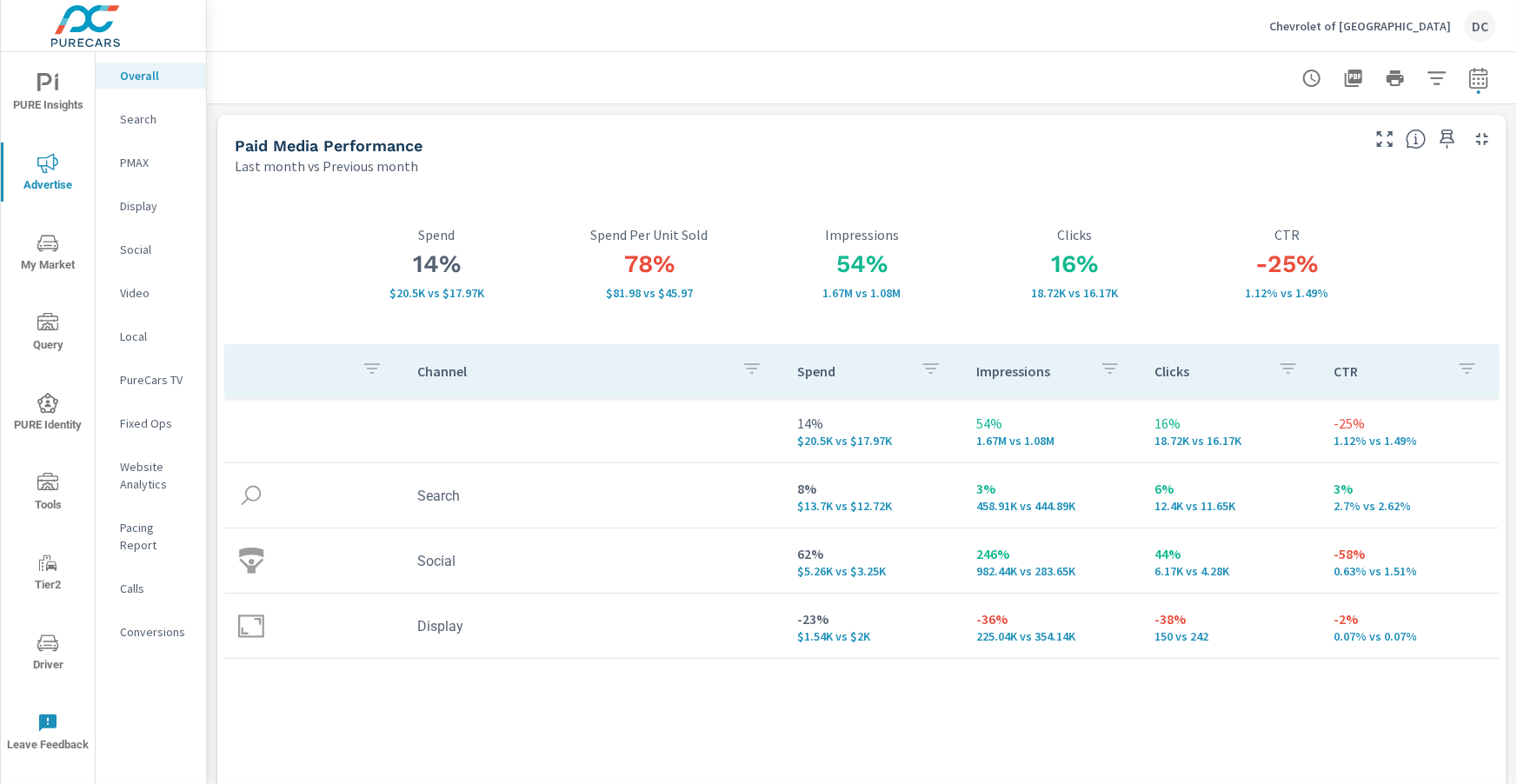
click at [143, 156] on p "PMAX" at bounding box center [156, 163] width 73 height 18
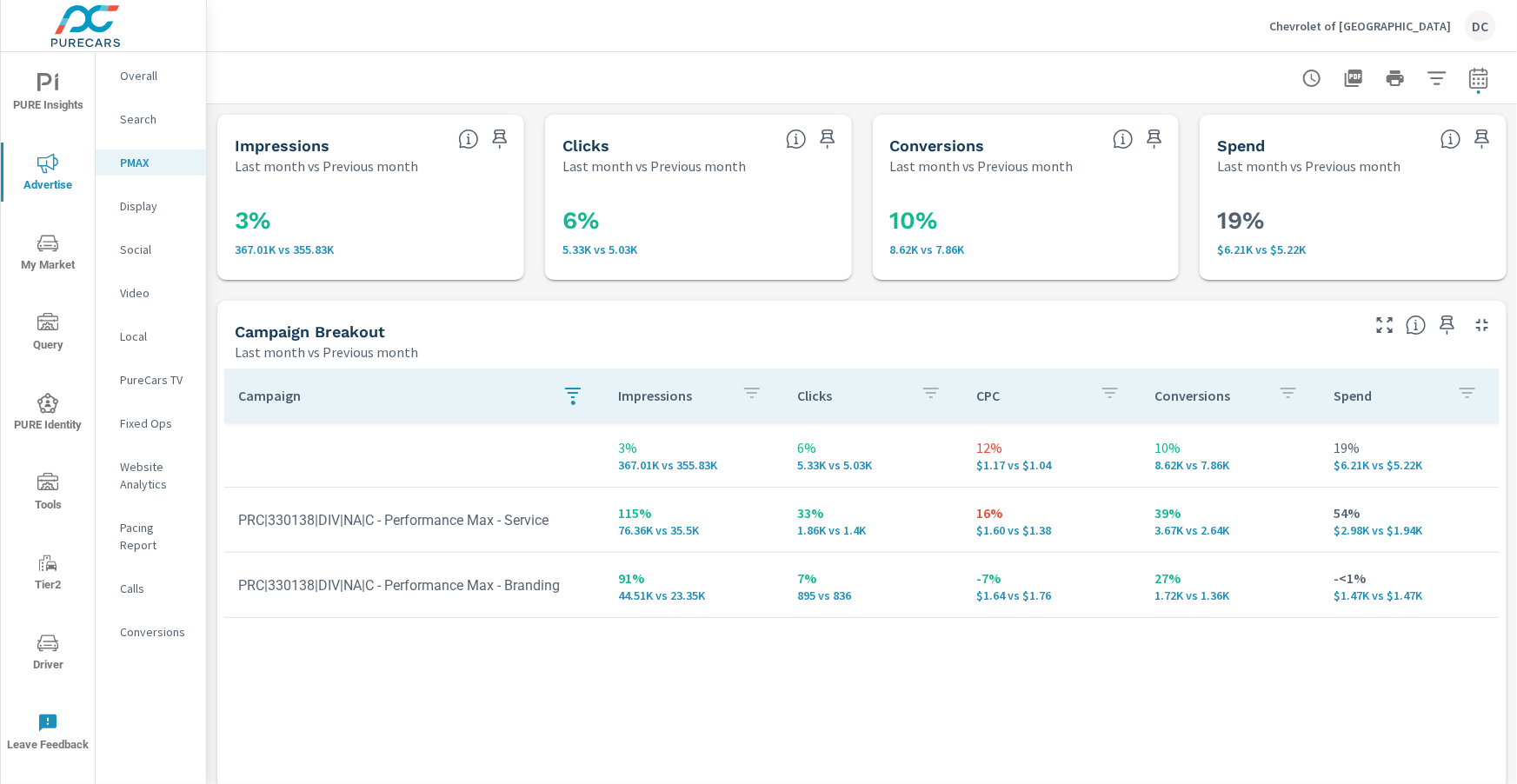
click at [579, 396] on icon "button" at bounding box center [572, 392] width 21 height 21
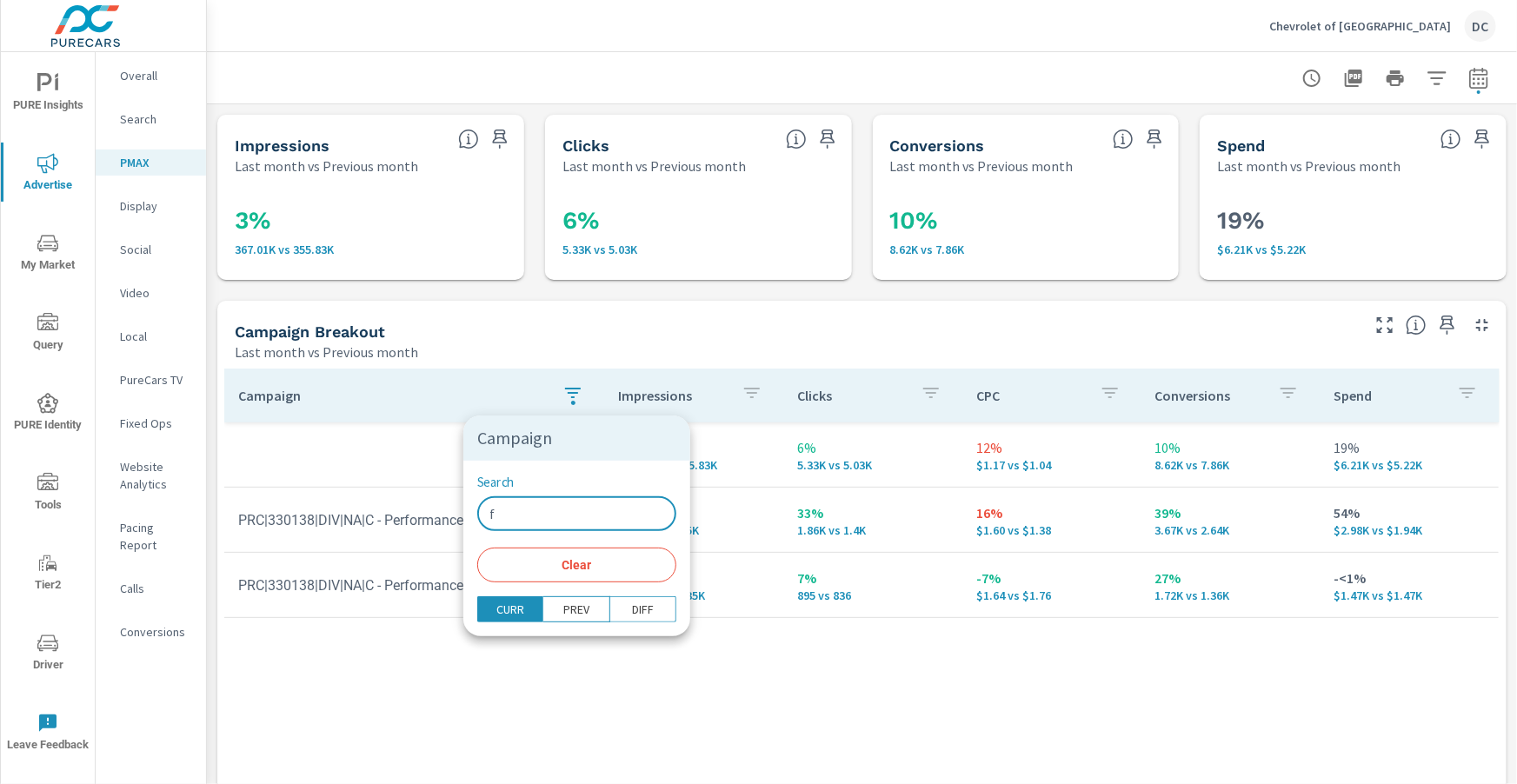
click at [536, 506] on input "f" at bounding box center [576, 513] width 199 height 34
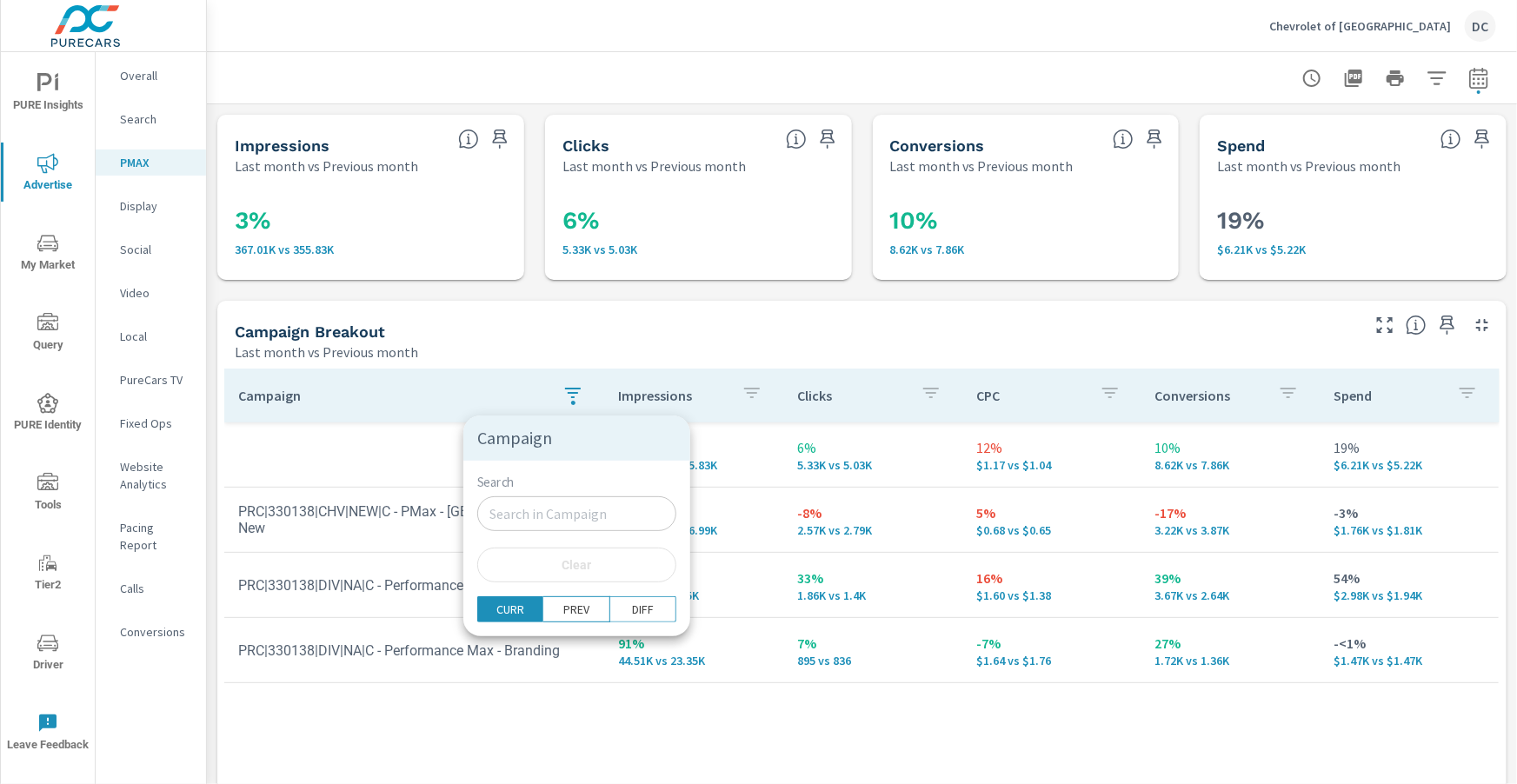
click at [380, 461] on div at bounding box center [758, 392] width 1517 height 784
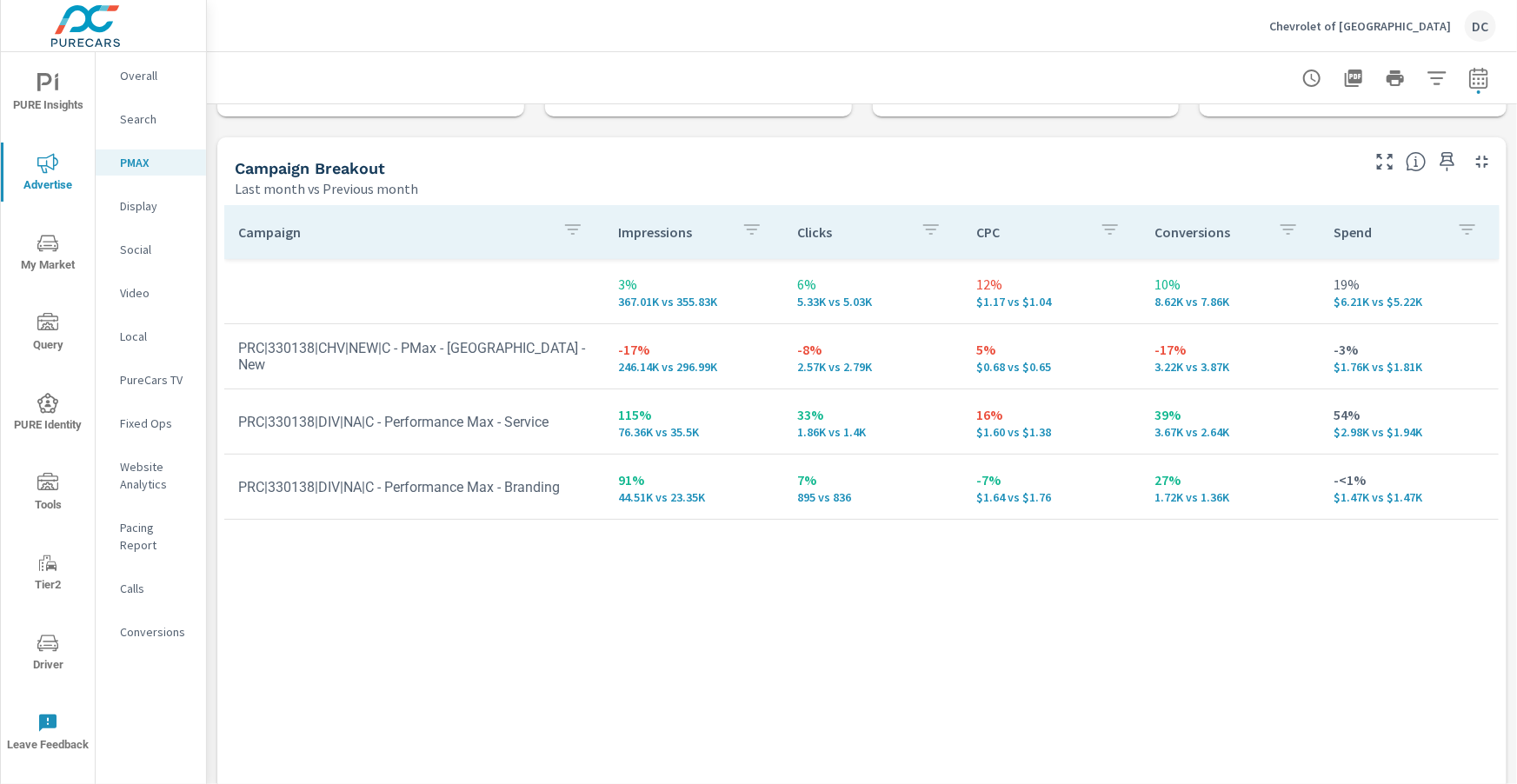
scroll to position [172, 0]
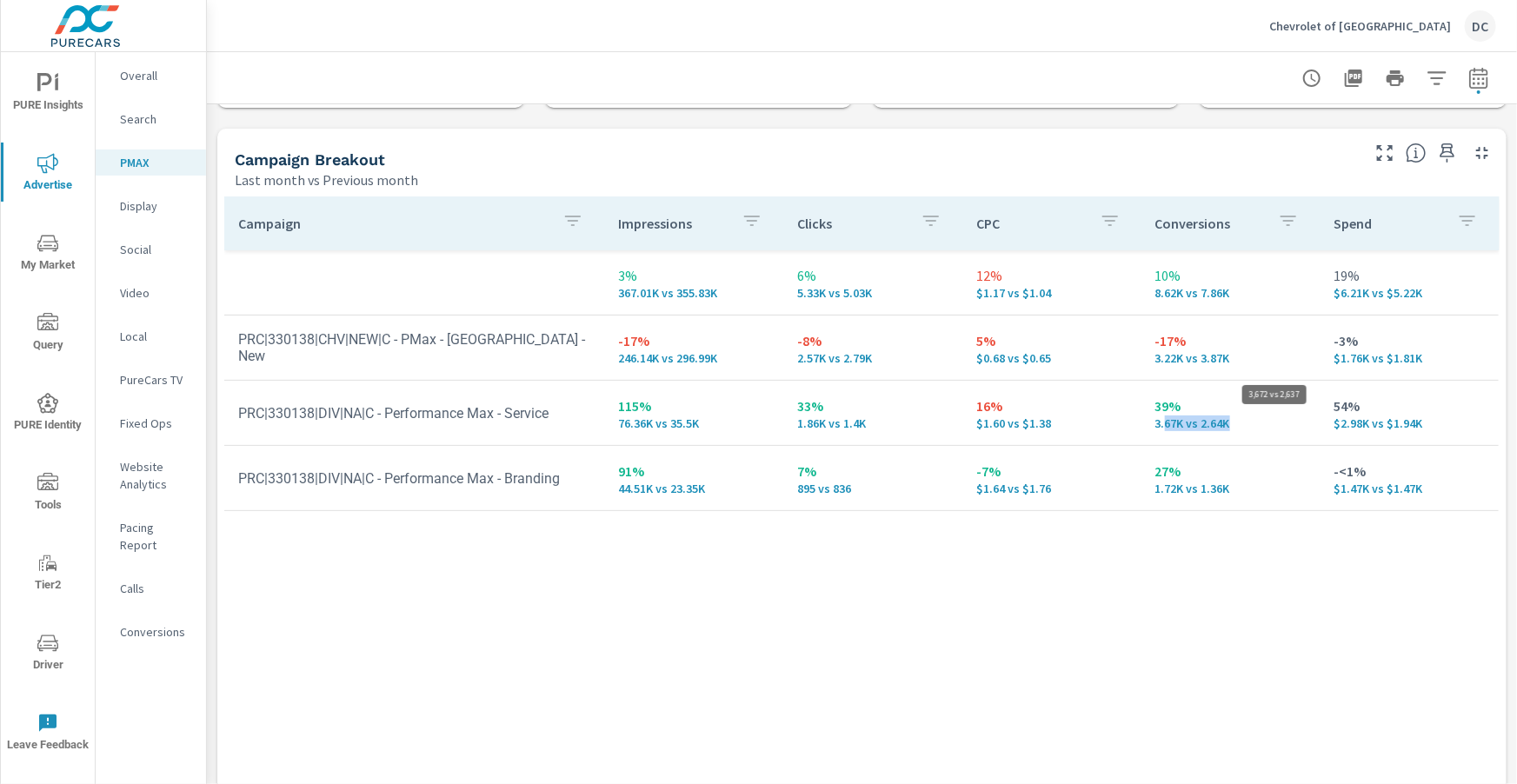
drag, startPoint x: 1239, startPoint y: 423, endPoint x: 1166, endPoint y: 425, distance: 73.0
click at [1166, 425] on p "3.67K vs 2.64K" at bounding box center [1230, 423] width 151 height 14
click at [135, 247] on p "Social" at bounding box center [156, 249] width 73 height 18
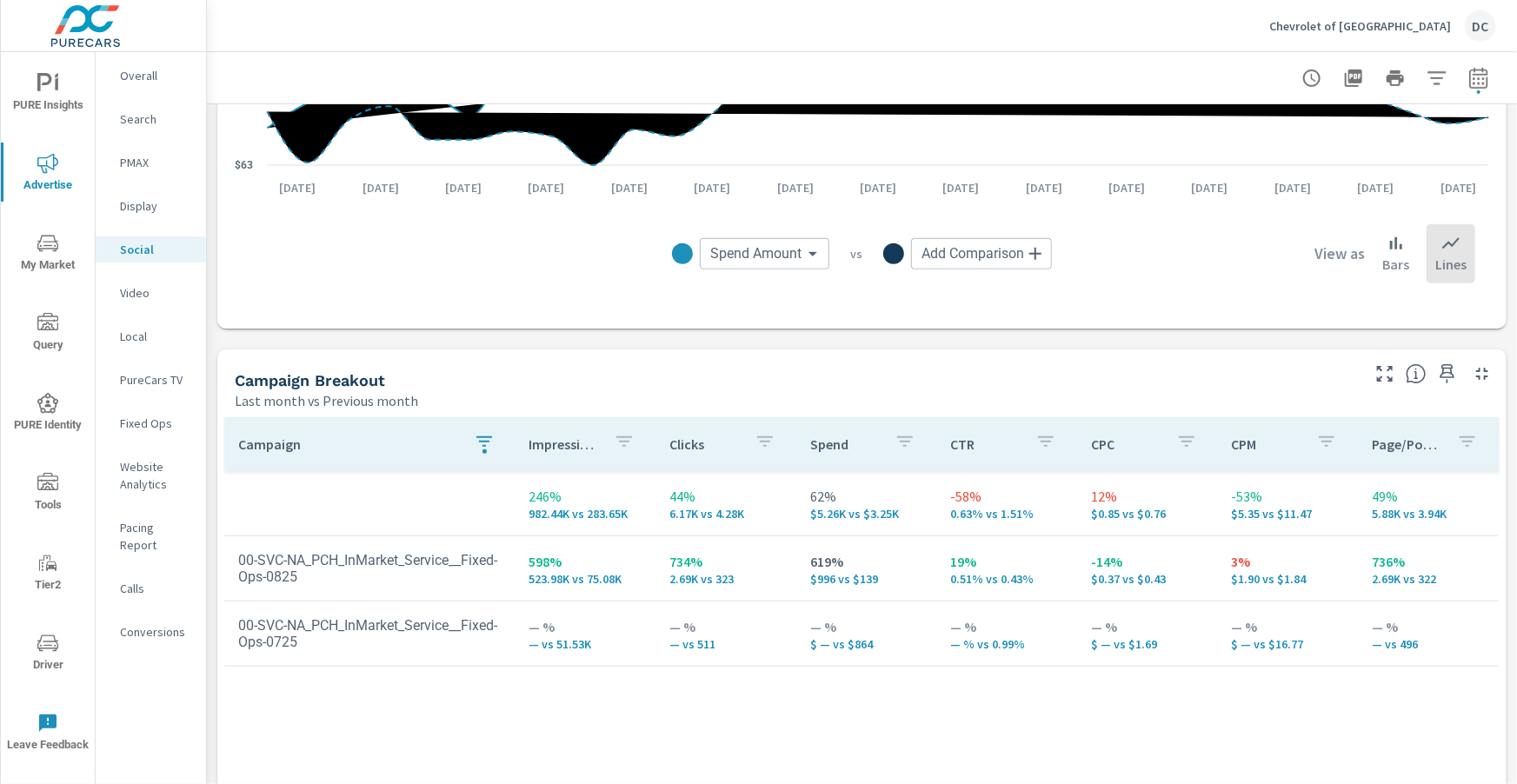
scroll to position [551, 0]
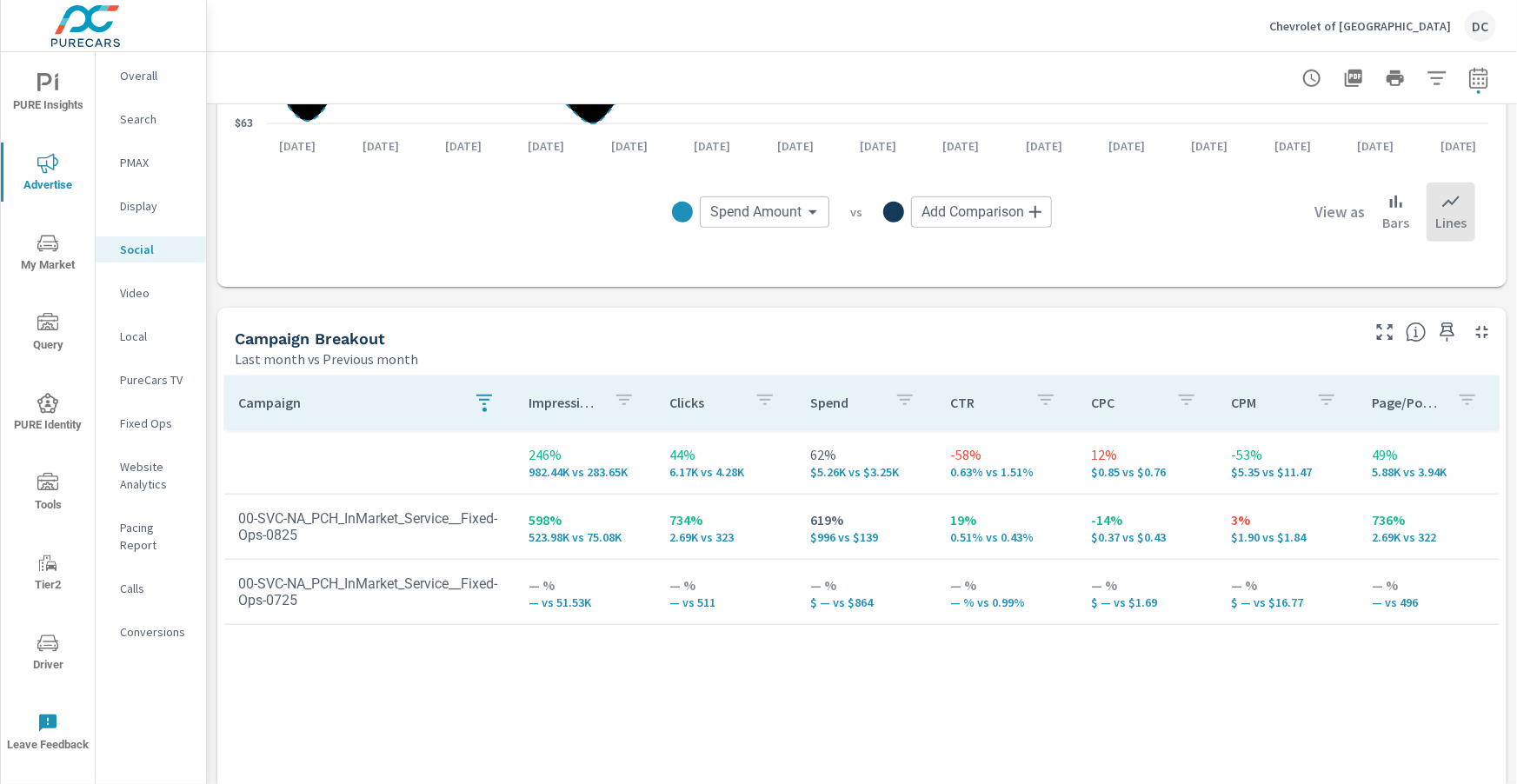
click at [479, 401] on icon "button" at bounding box center [484, 399] width 21 height 21
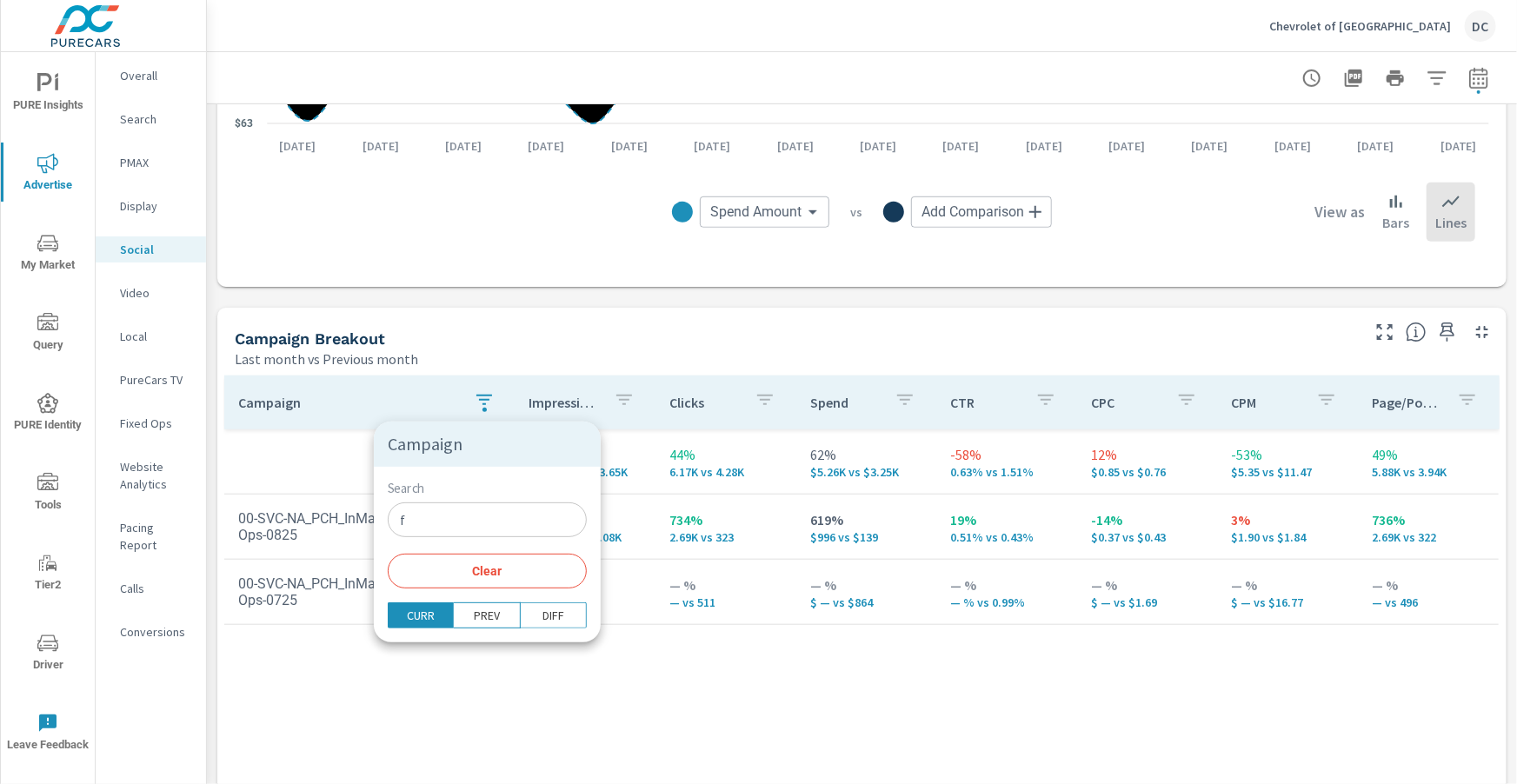
click at [463, 521] on input "f" at bounding box center [487, 519] width 199 height 34
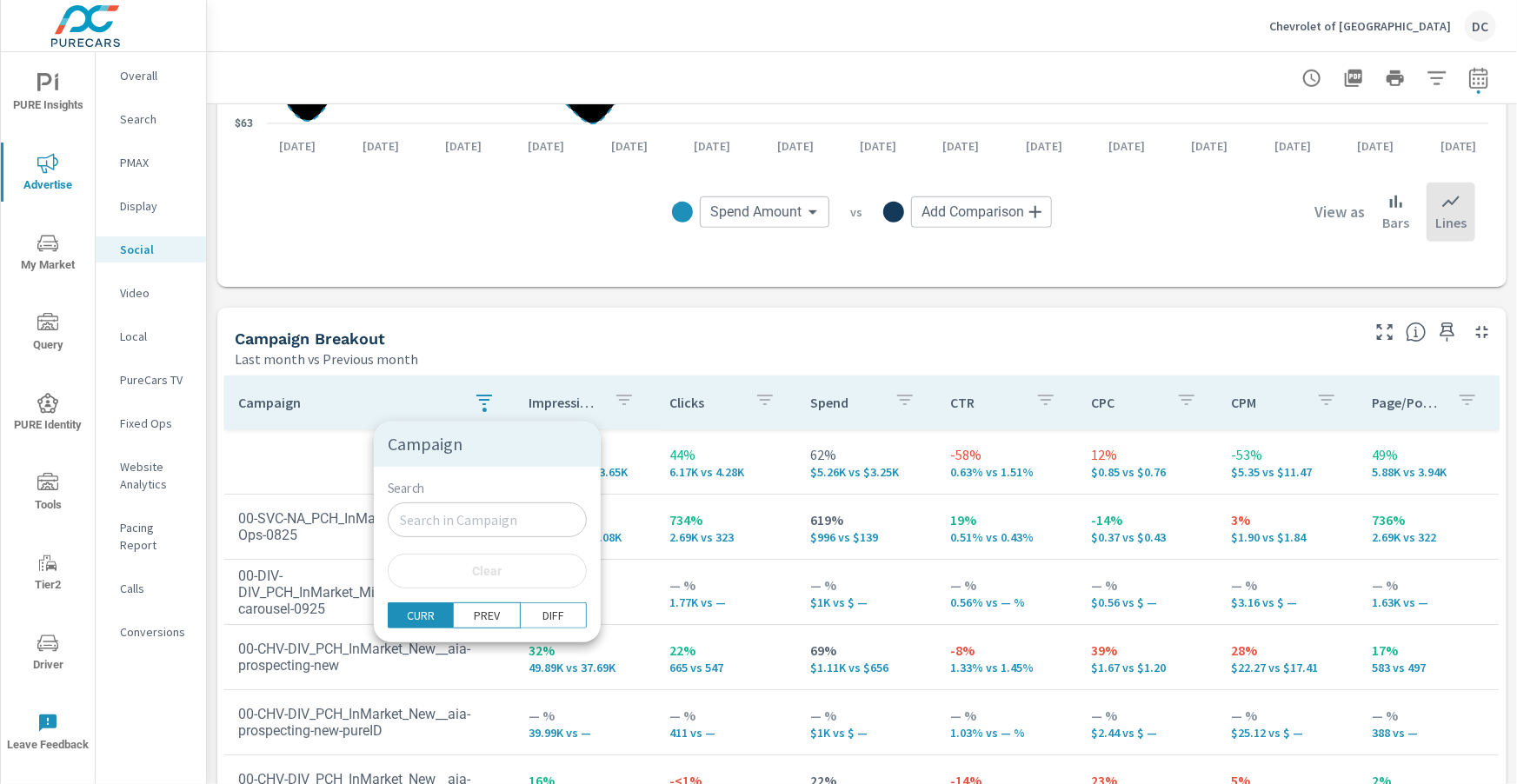
click at [284, 459] on div at bounding box center [758, 392] width 1517 height 784
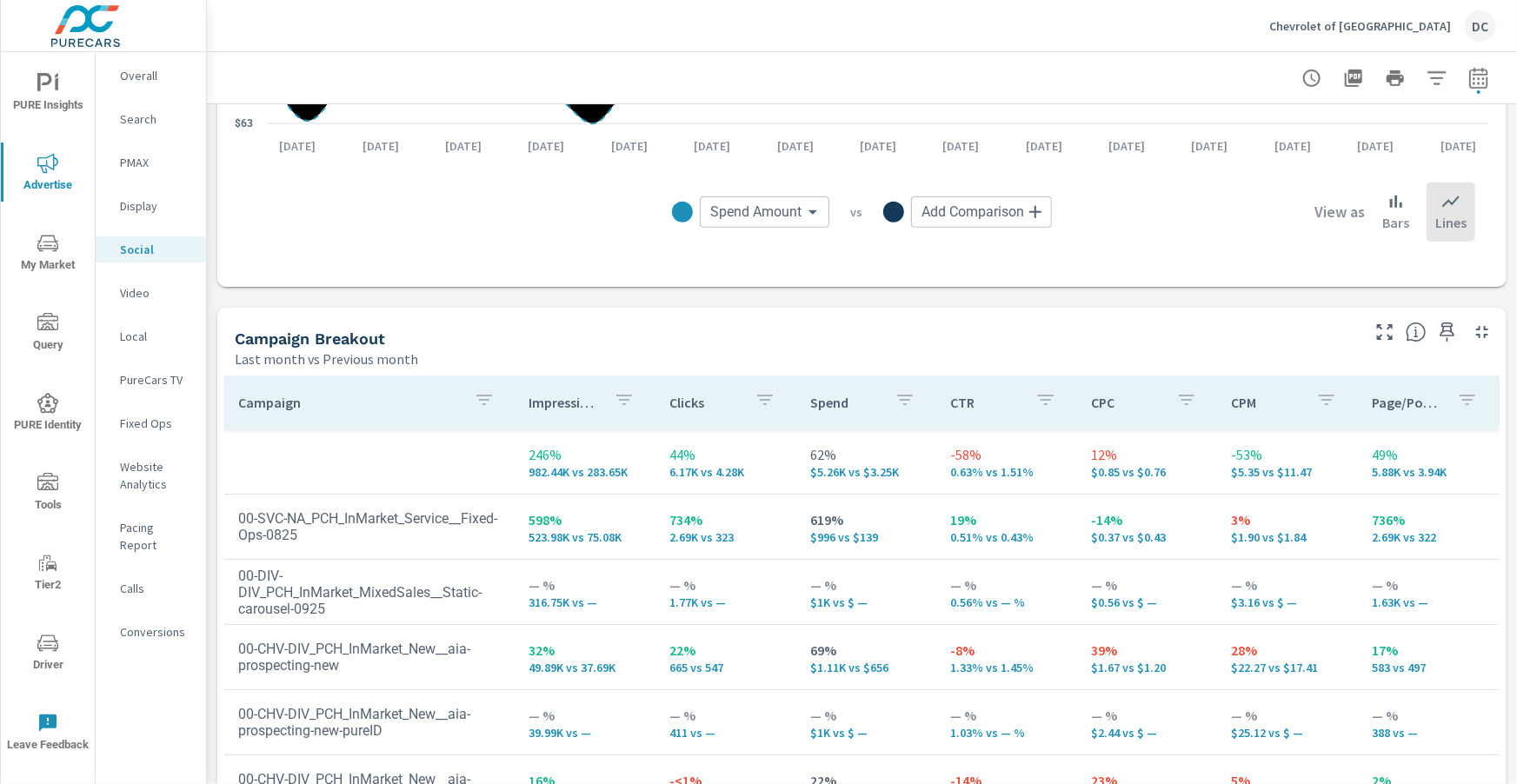
scroll to position [154, 0]
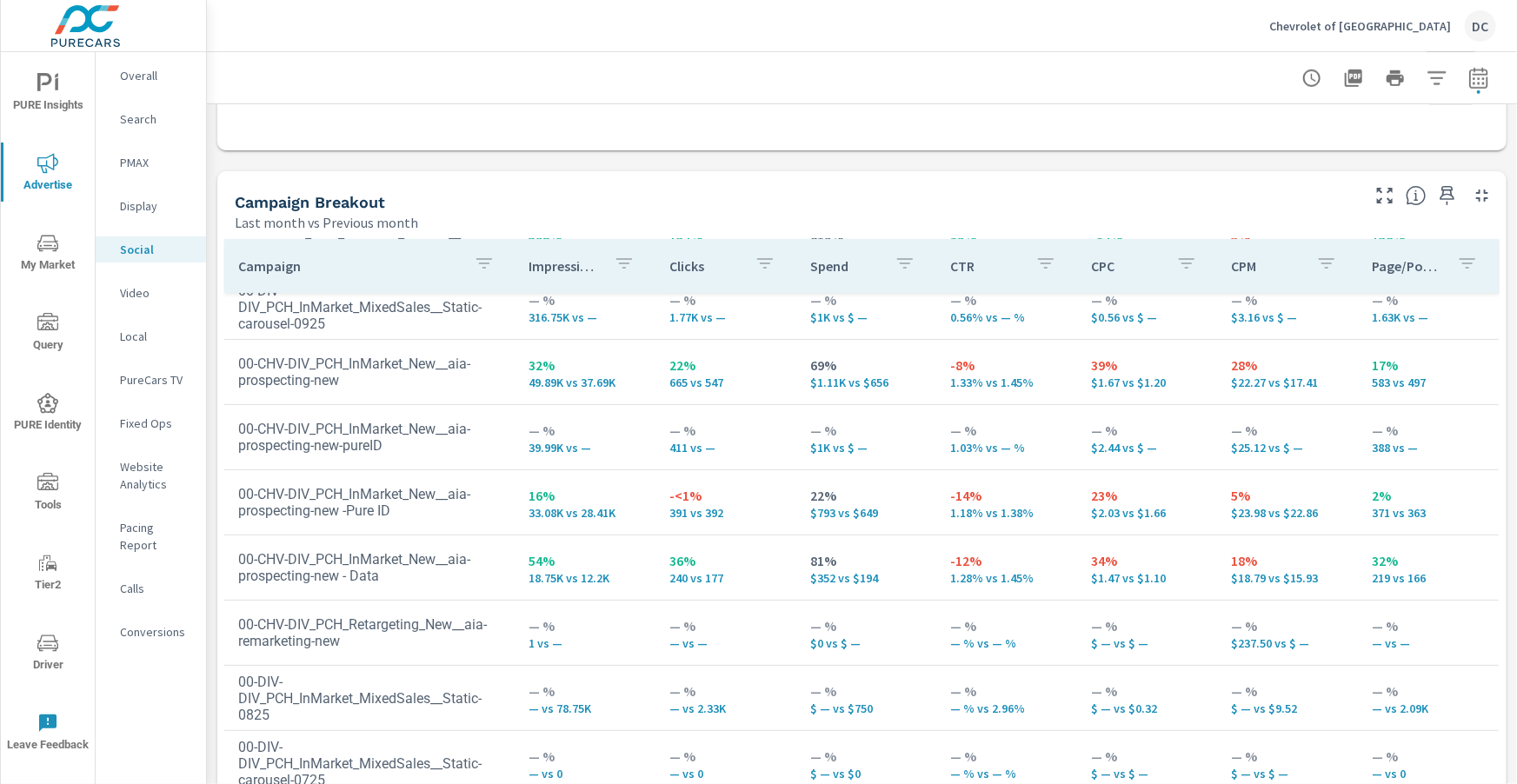
scroll to position [694, 0]
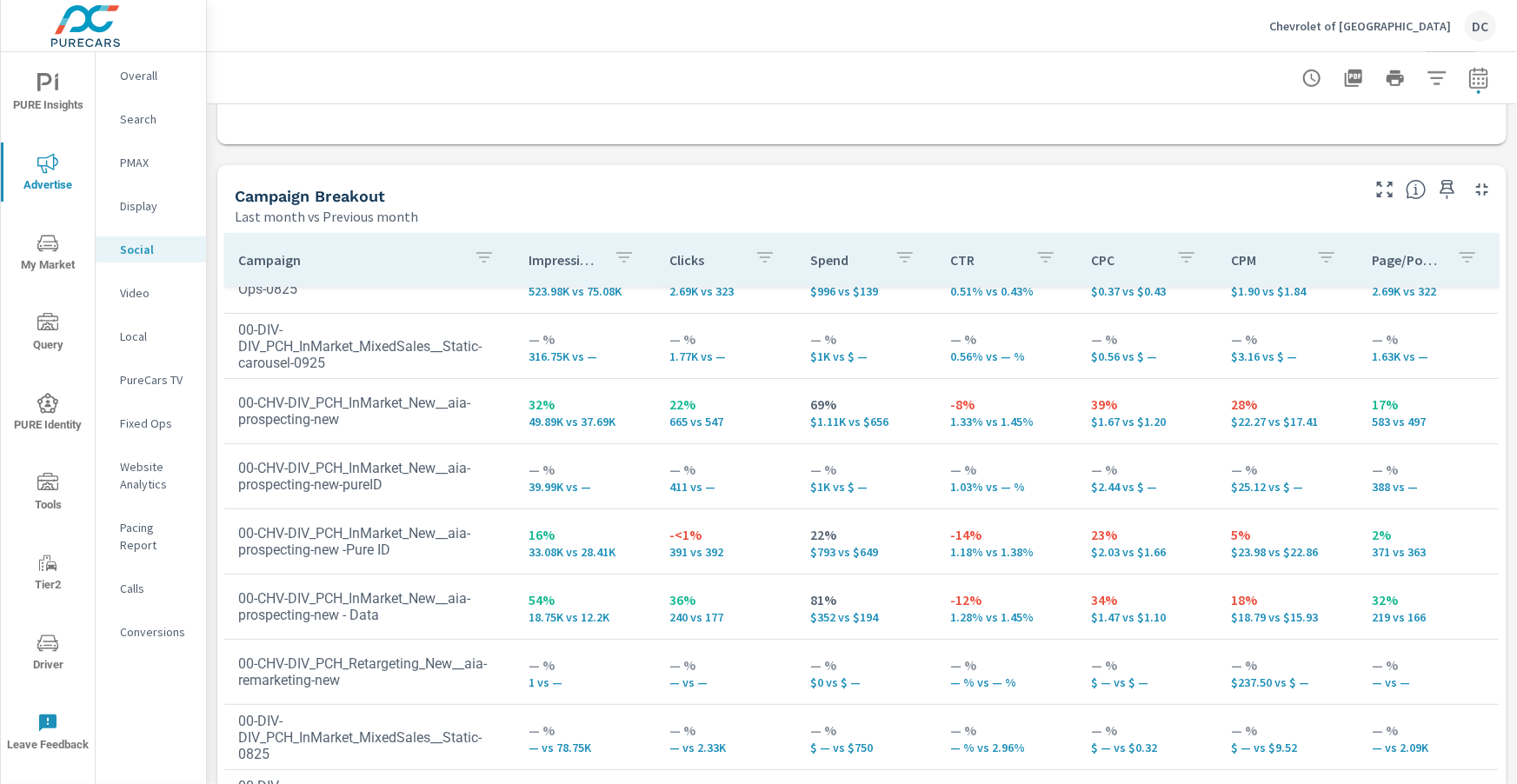
scroll to position [110, 0]
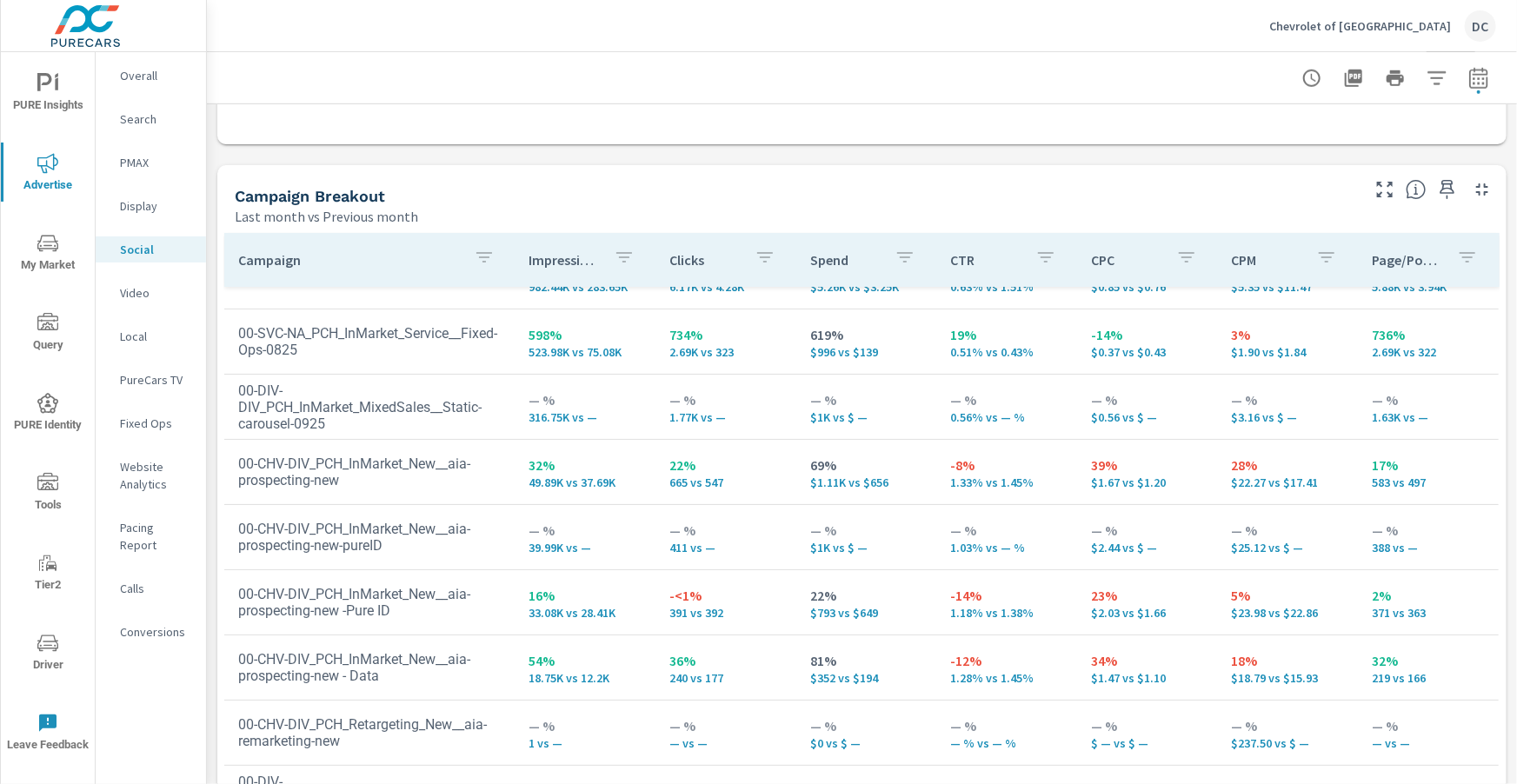
scroll to position [38, 0]
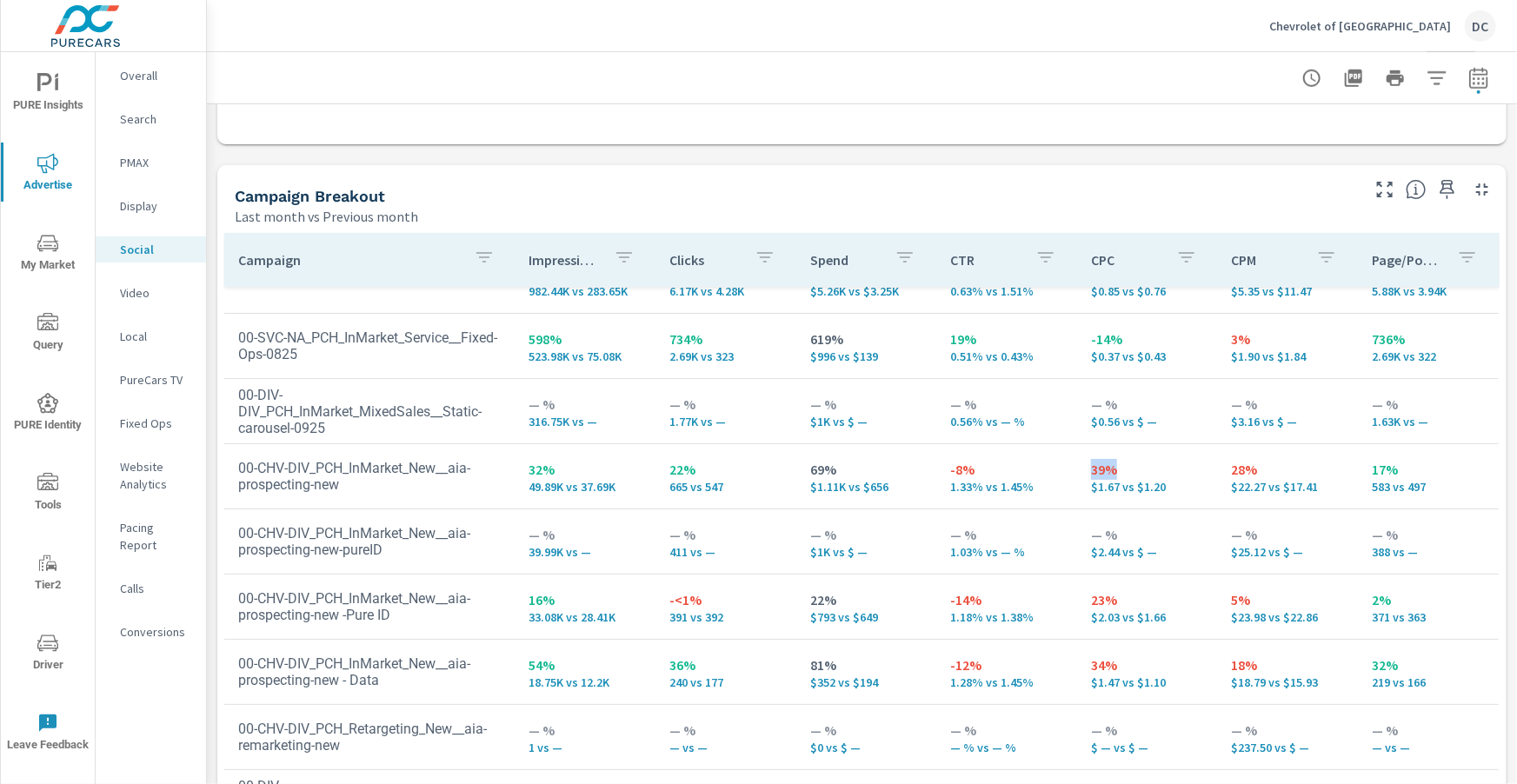
drag, startPoint x: 1088, startPoint y: 473, endPoint x: 1125, endPoint y: 475, distance: 37.1
click at [1125, 475] on td "39% $1.67 vs $1.20" at bounding box center [1148, 477] width 141 height 63
drag, startPoint x: 1082, startPoint y: 593, endPoint x: 1115, endPoint y: 646, distance: 62.4
click at [1139, 609] on td "23% $2.03 vs $1.66" at bounding box center [1148, 606] width 141 height 63
drag, startPoint x: 1093, startPoint y: 666, endPoint x: 1130, endPoint y: 666, distance: 37.0
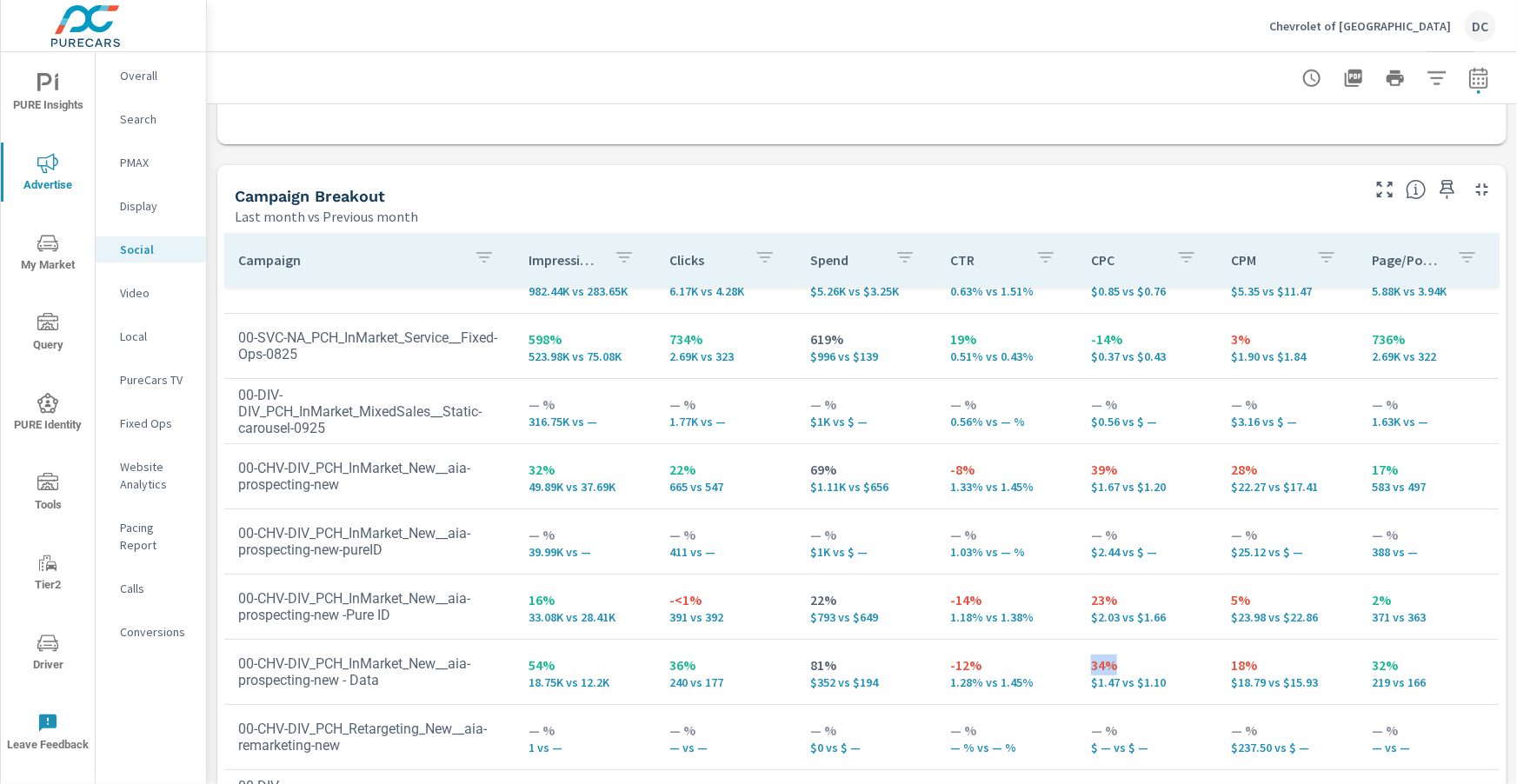
click at [1130, 666] on p "34%" at bounding box center [1147, 664] width 113 height 21
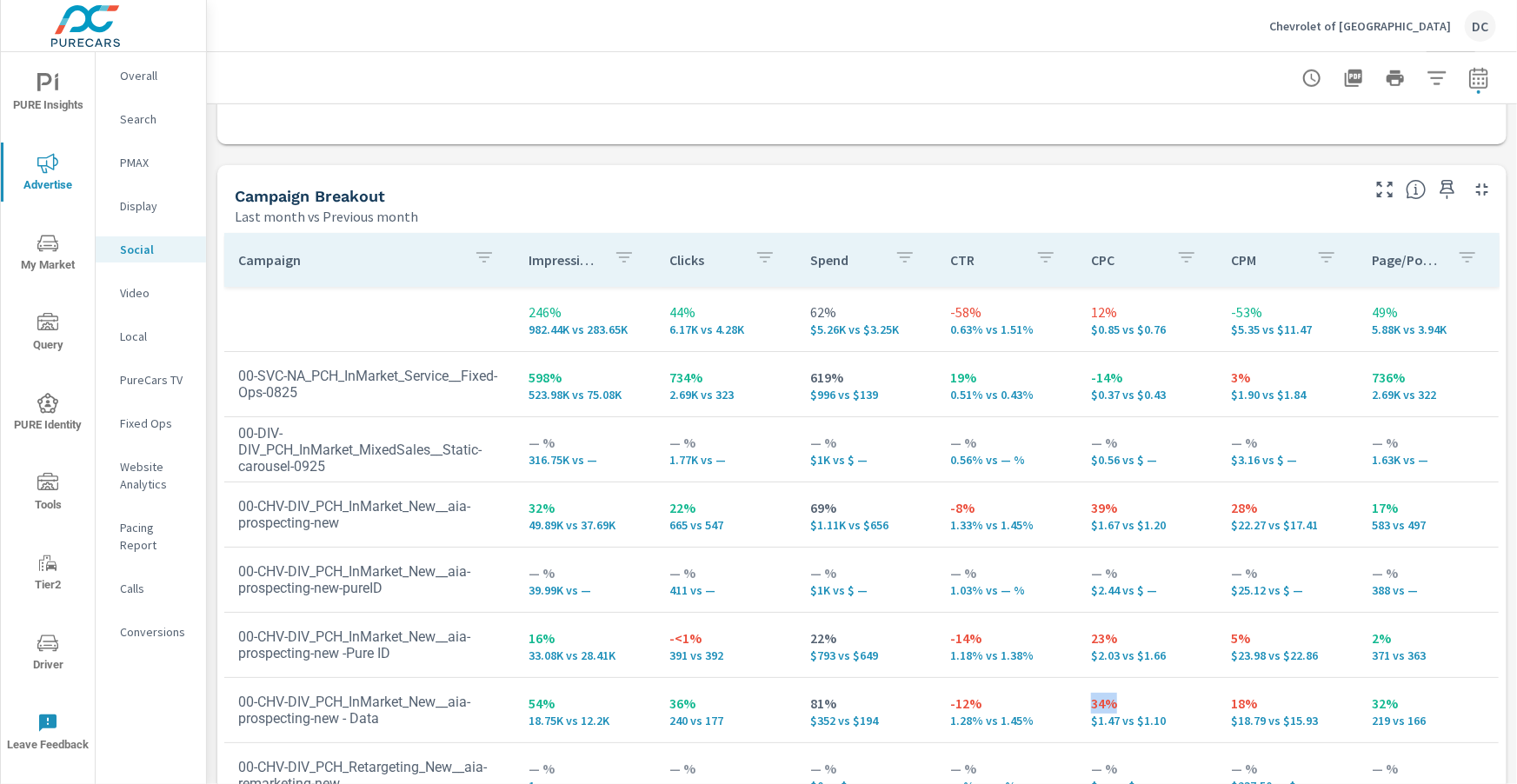
scroll to position [16, 0]
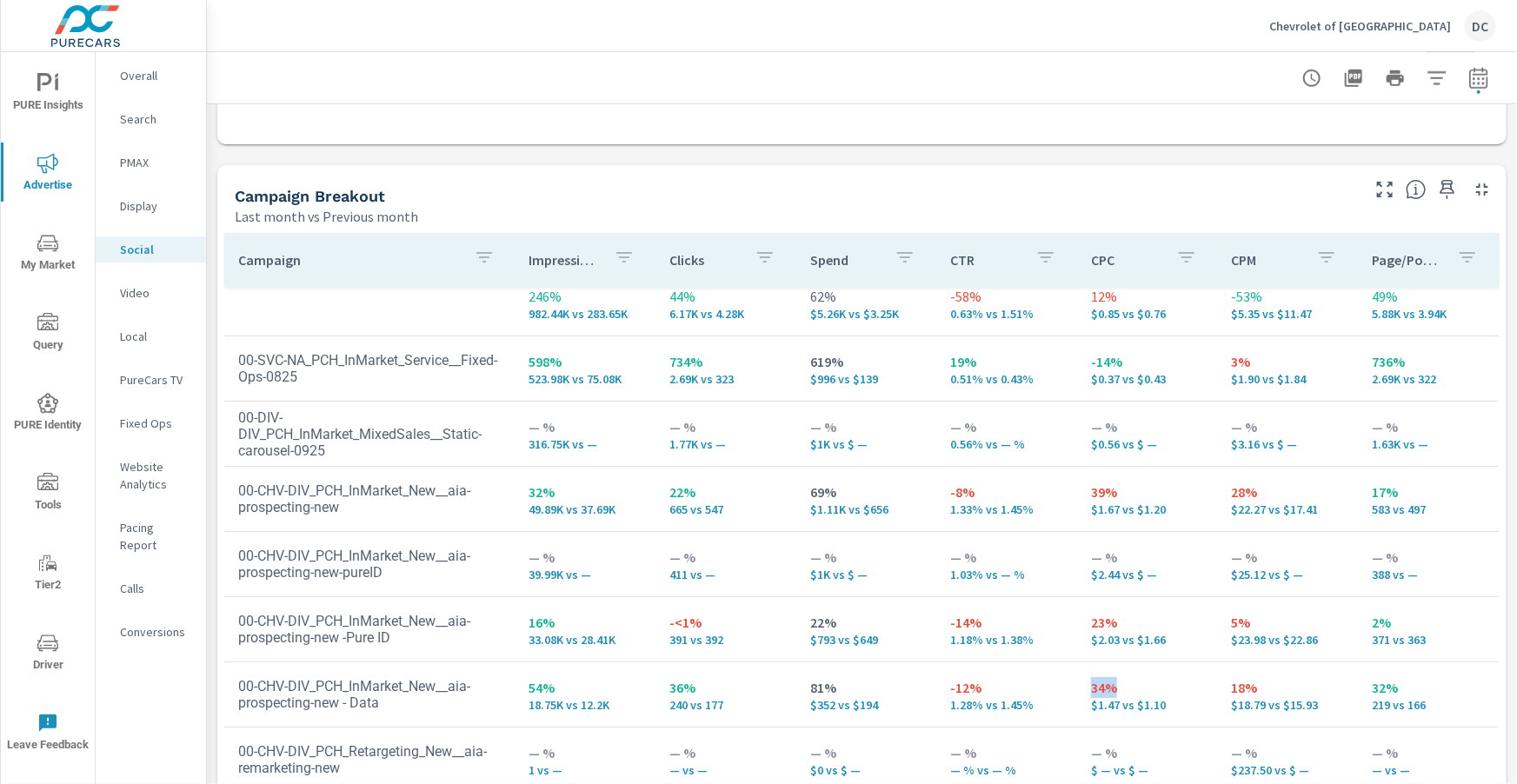
click at [140, 206] on p "Display" at bounding box center [156, 206] width 73 height 18
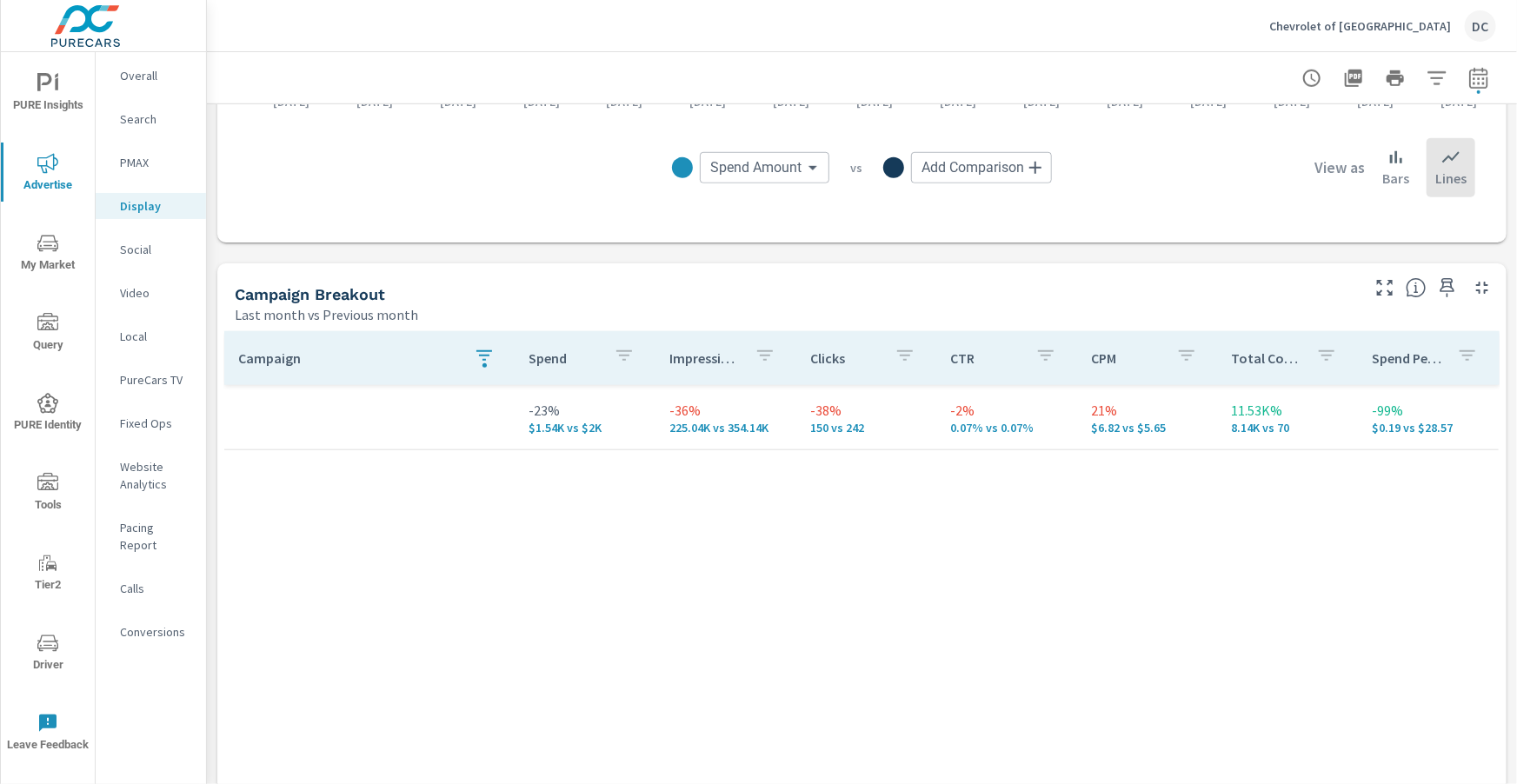
scroll to position [632, 0]
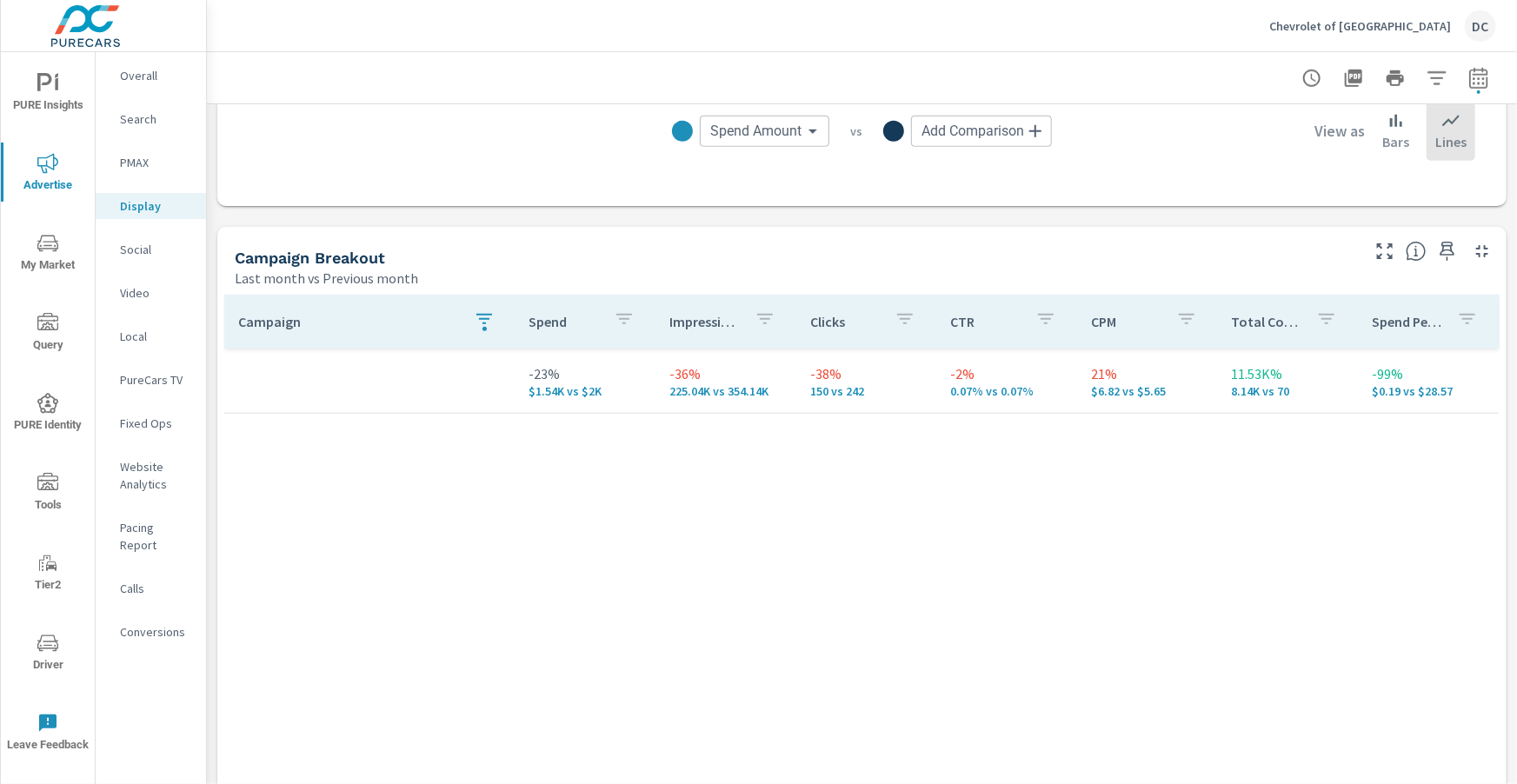
click at [491, 323] on icon "button" at bounding box center [484, 319] width 21 height 21
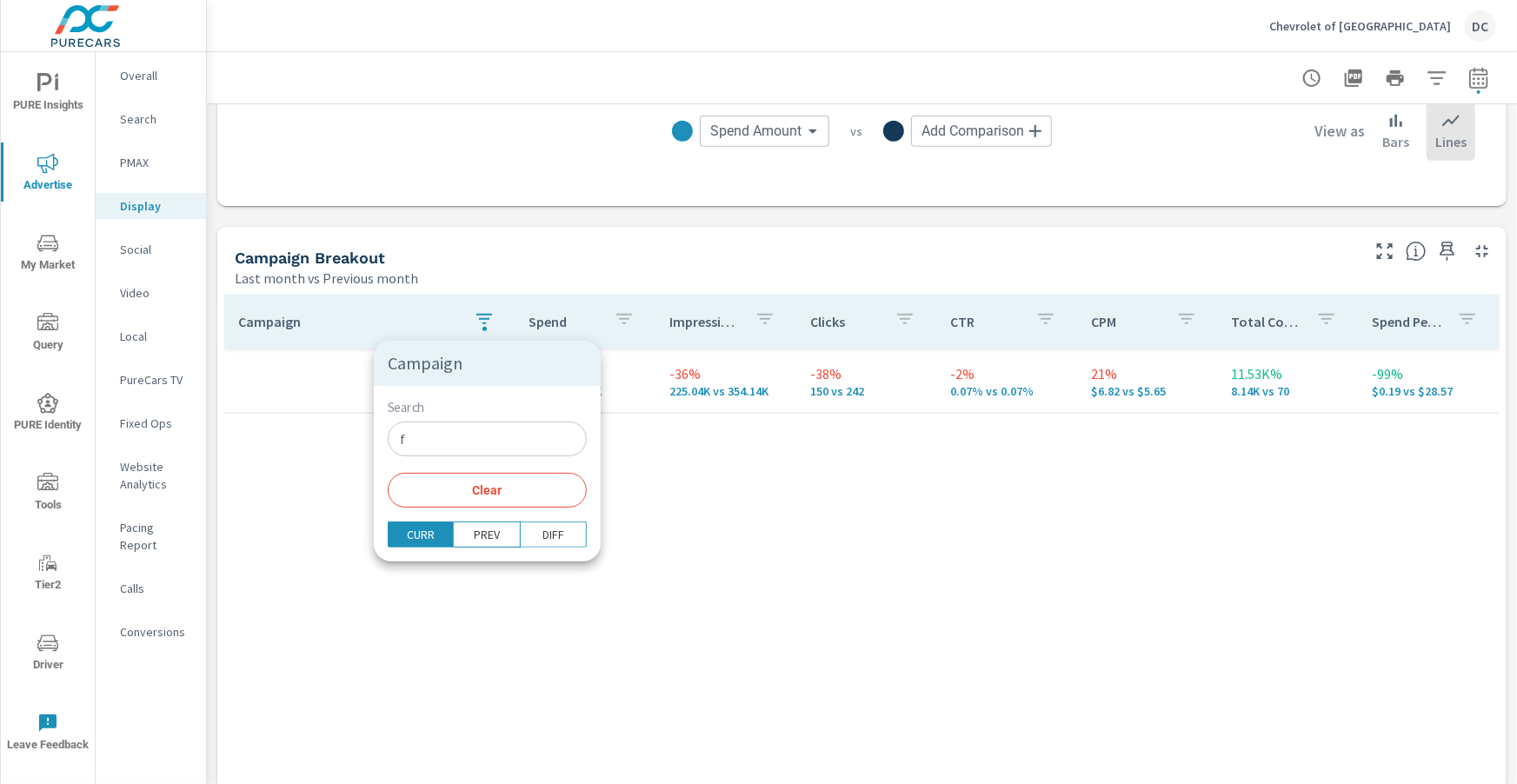
click at [461, 437] on input "f" at bounding box center [487, 439] width 199 height 34
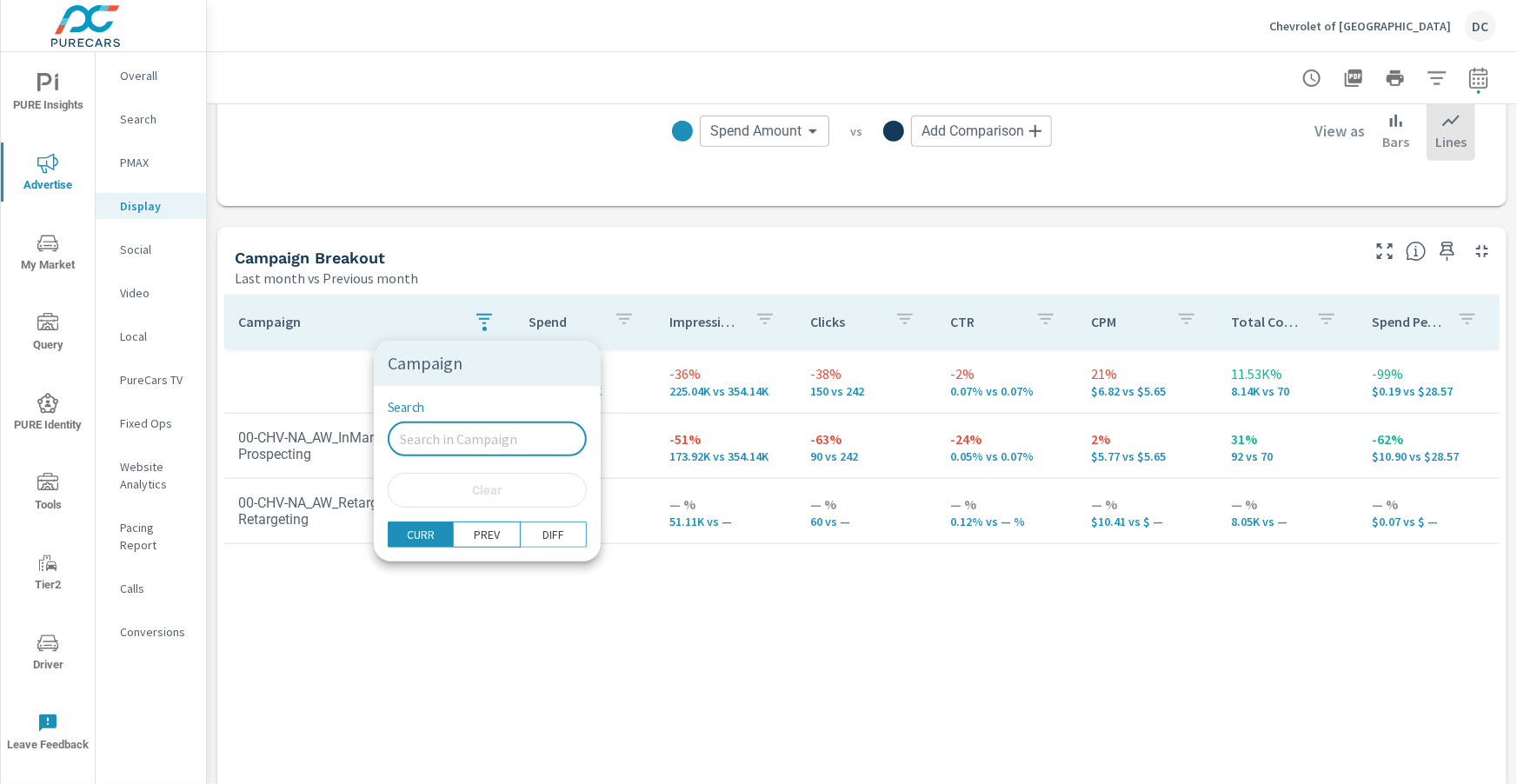
click at [192, 303] on div at bounding box center [758, 392] width 1517 height 784
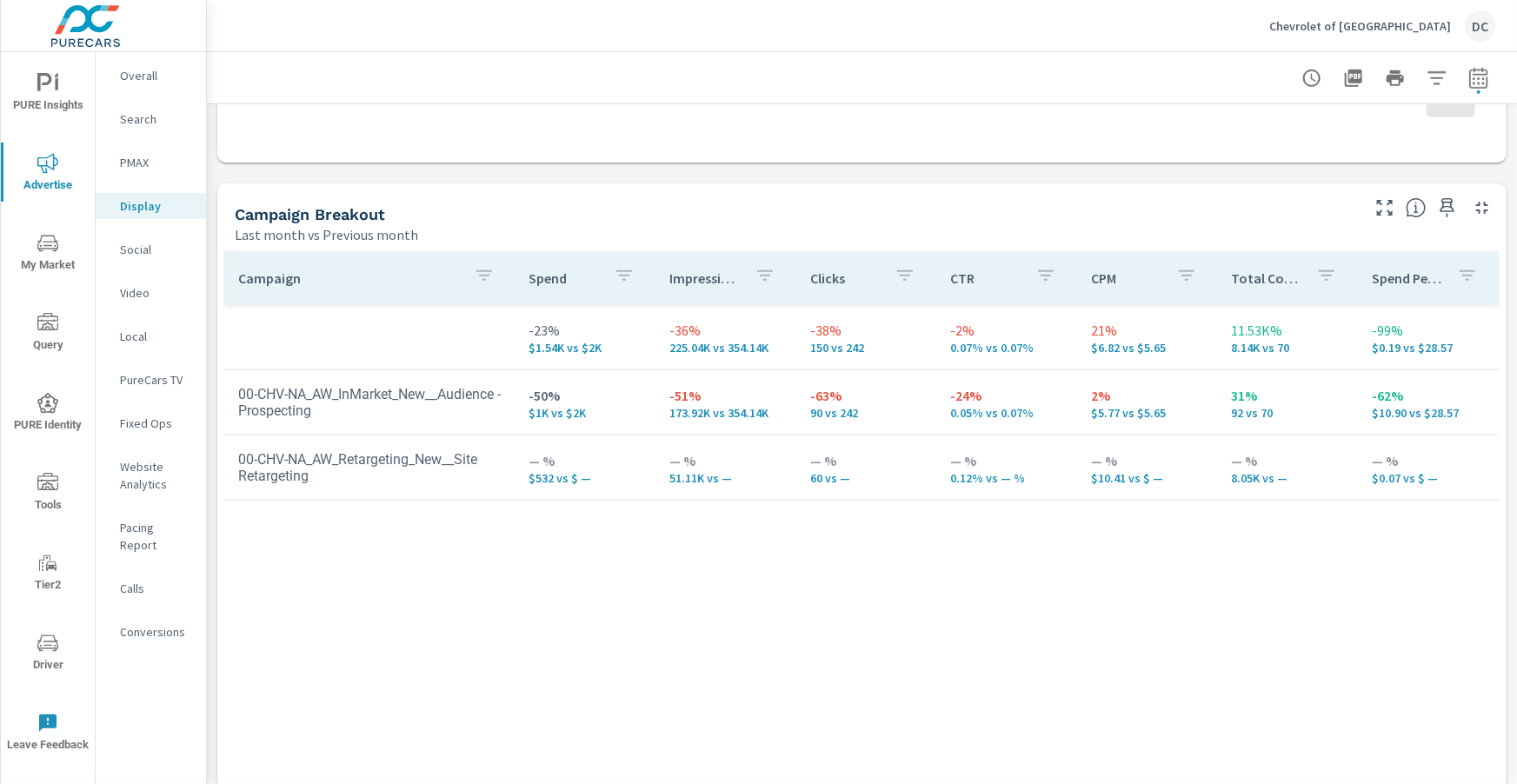
scroll to position [764, 0]
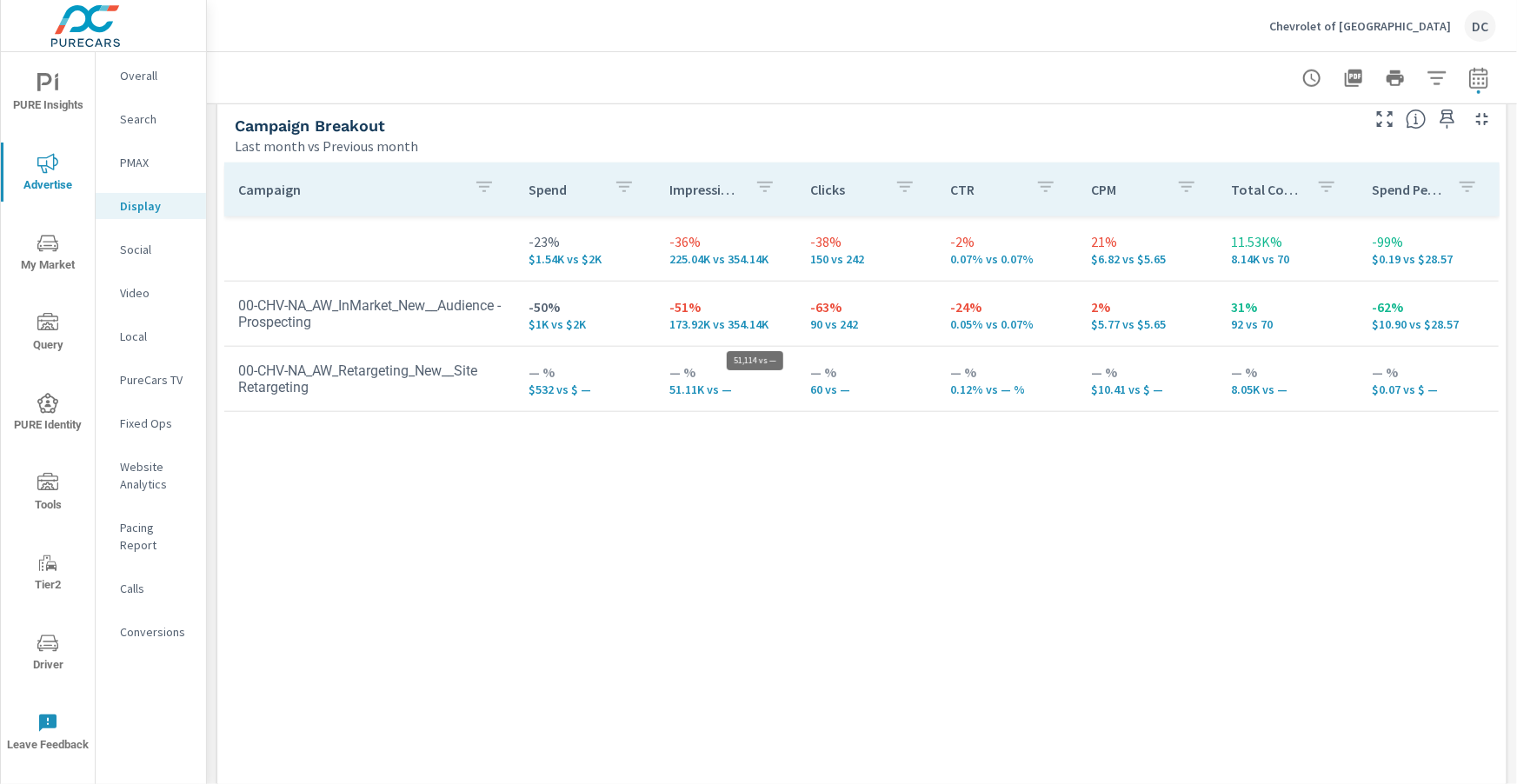
click at [671, 392] on p "51.11K vs —" at bounding box center [725, 390] width 113 height 14
click at [140, 297] on p "Video" at bounding box center [156, 293] width 73 height 18
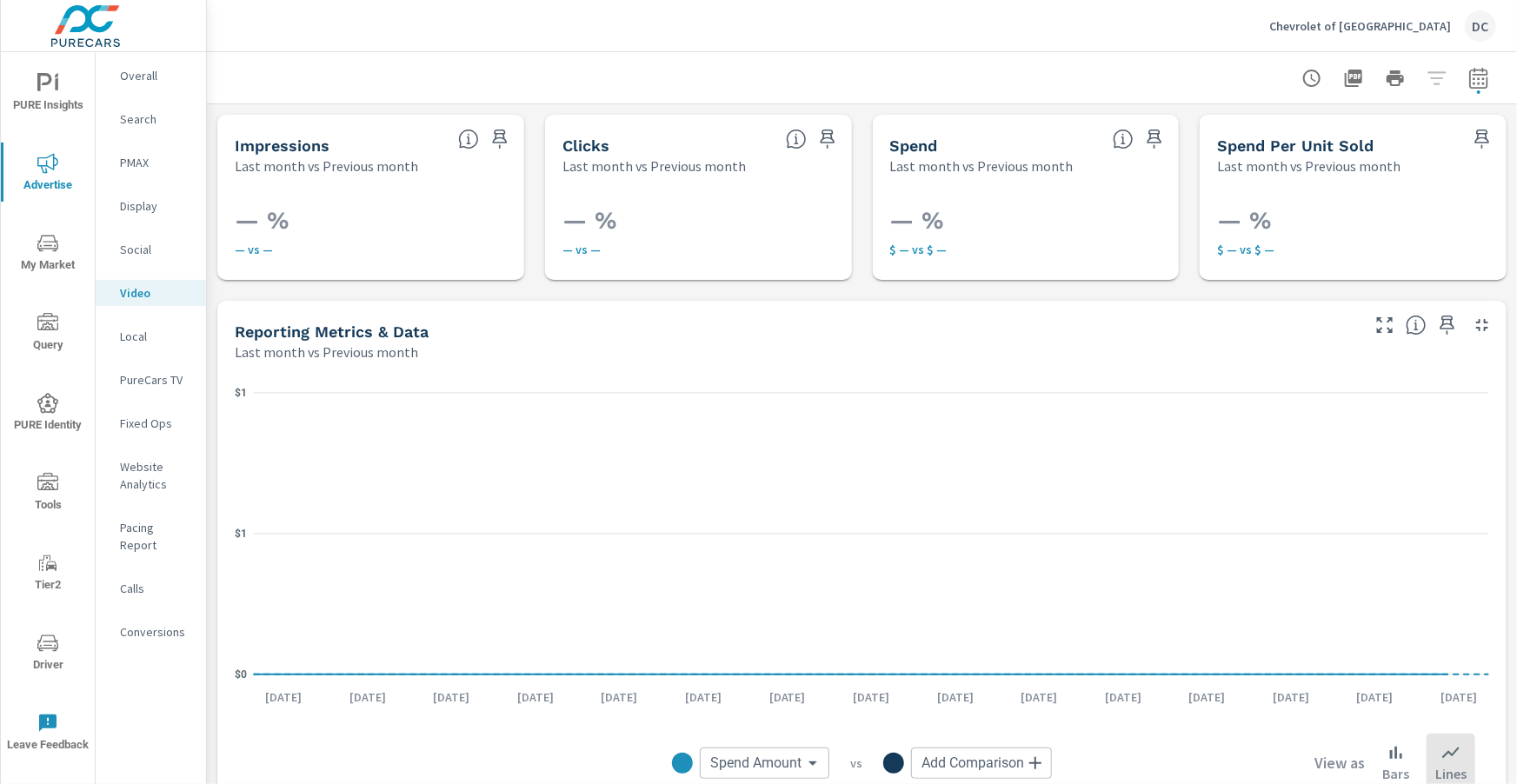
click at [131, 80] on p "Overall" at bounding box center [156, 76] width 73 height 18
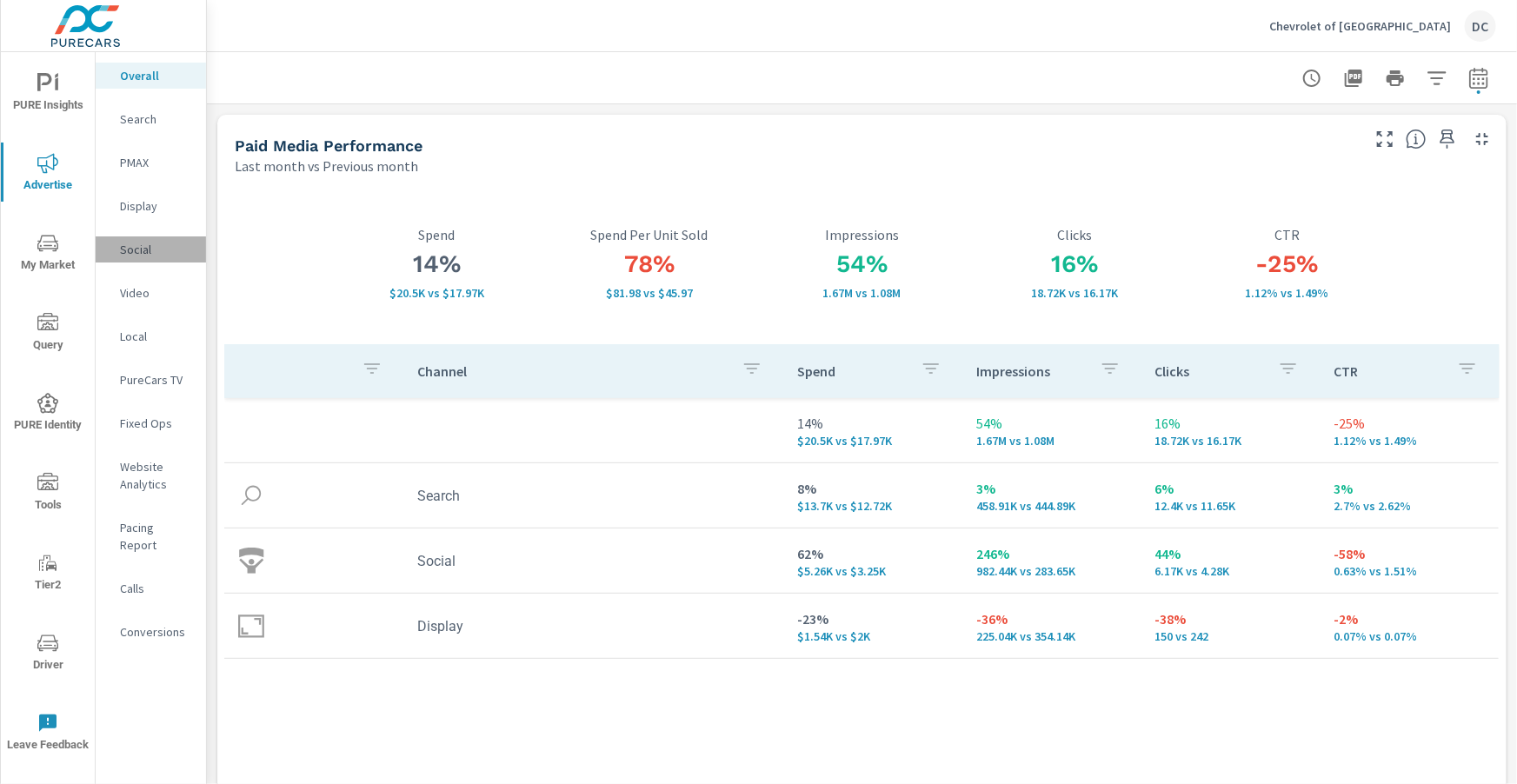
click at [146, 240] on p "Social" at bounding box center [156, 249] width 73 height 18
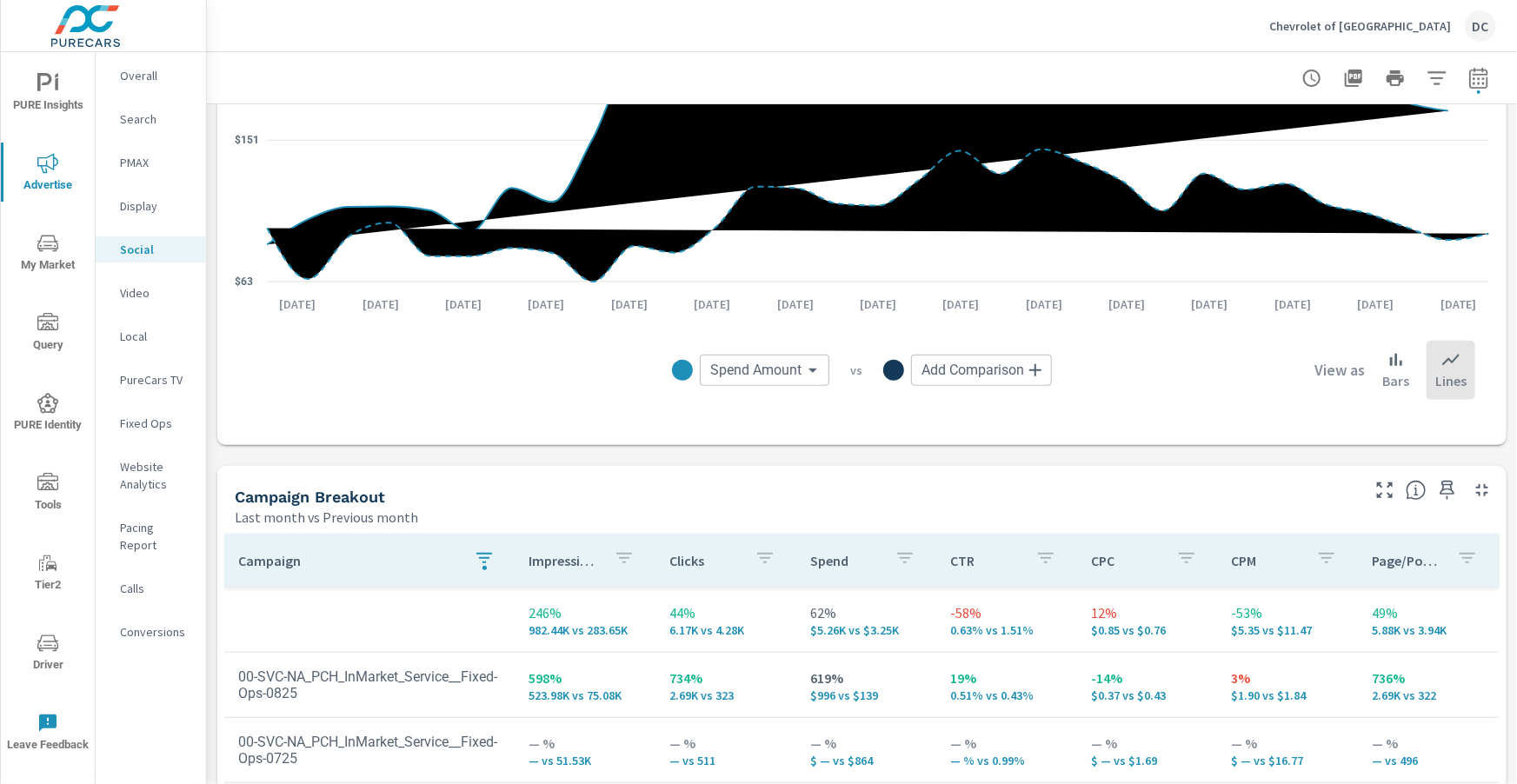
scroll to position [599, 0]
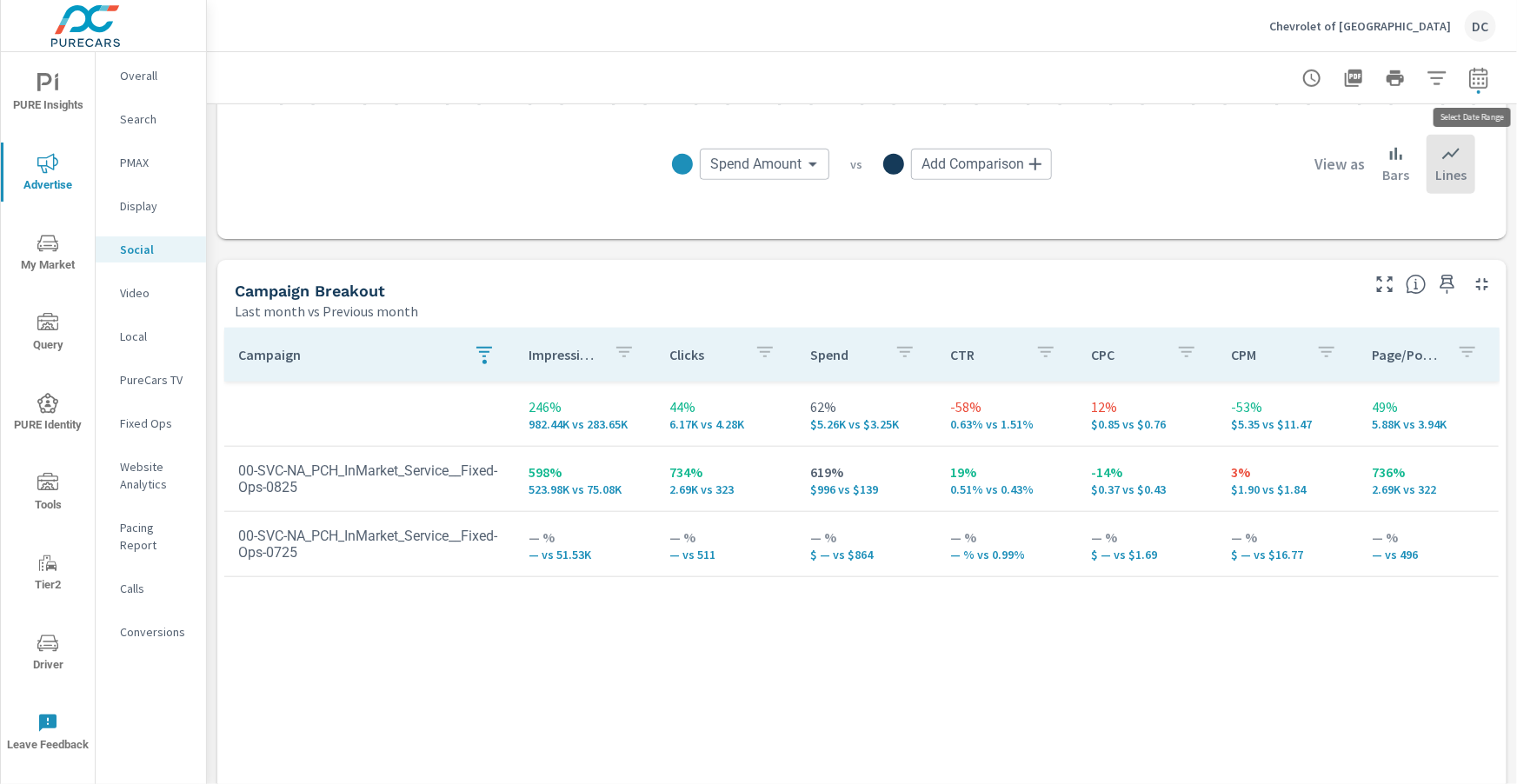
click at [1490, 80] on button "button" at bounding box center [1478, 78] width 34 height 34
select select "Last month"
select select "Previous month"
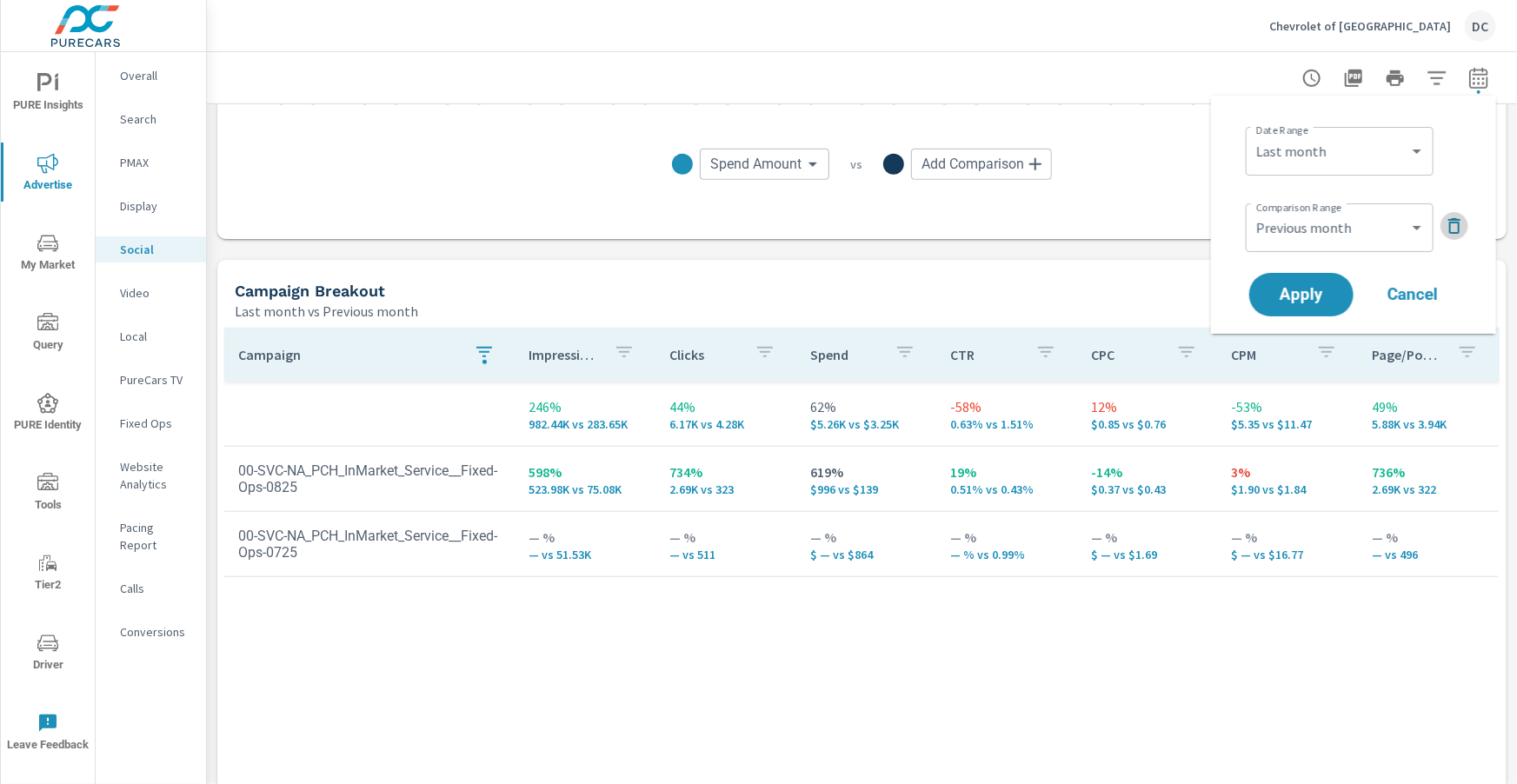
click at [1455, 225] on icon "button" at bounding box center [1454, 226] width 21 height 21
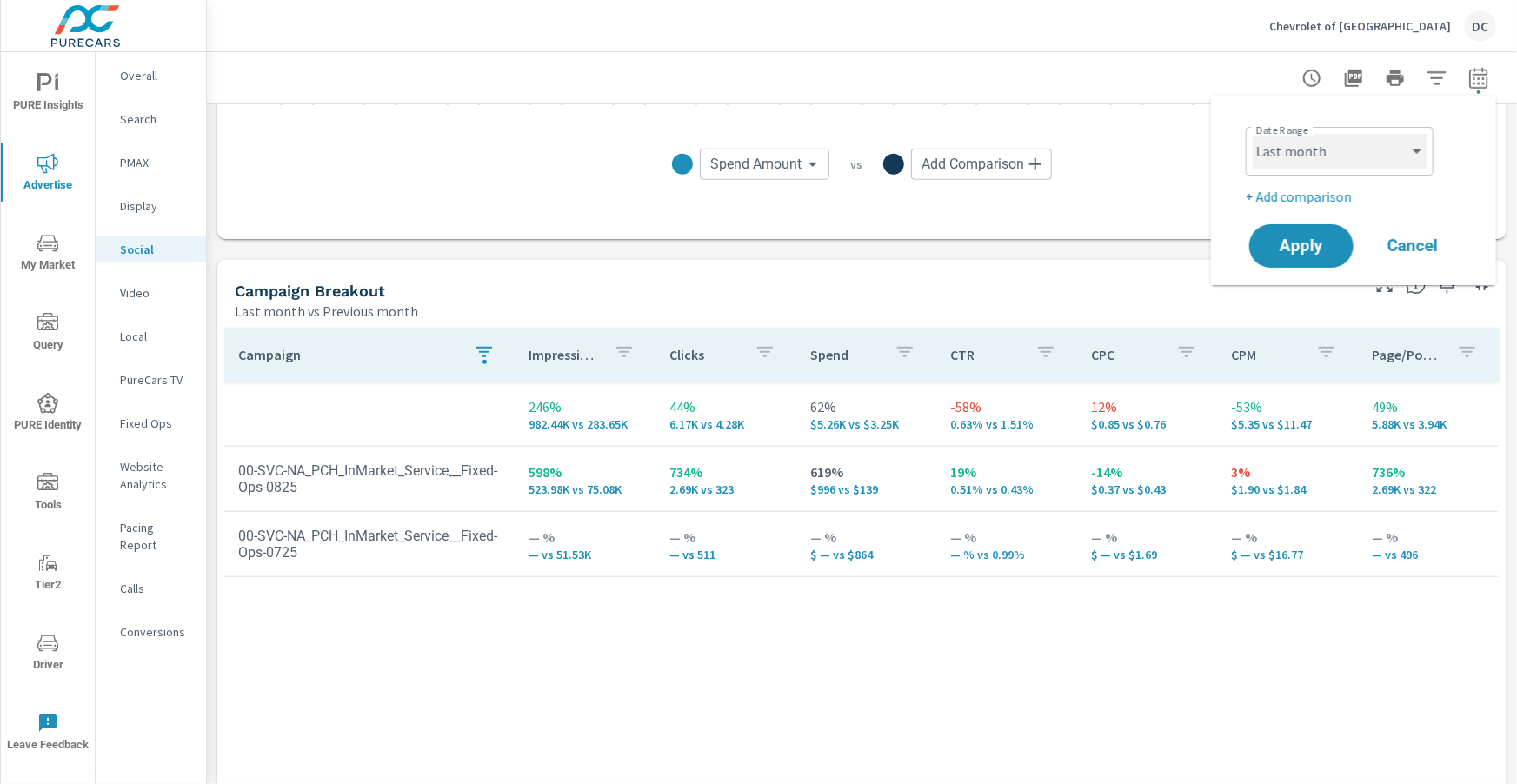
click at [1413, 158] on select "Custom Yesterday Last week Last 7 days Last 14 days Last 30 days Last 45 days L…" at bounding box center [1339, 150] width 174 height 34
click at [1253, 133] on select "Custom Yesterday Last week Last 7 days Last 14 days Last 30 days Last 45 days L…" at bounding box center [1339, 150] width 174 height 34
select select "Month to date"
click at [1334, 238] on span "Apply" at bounding box center [1301, 246] width 72 height 17
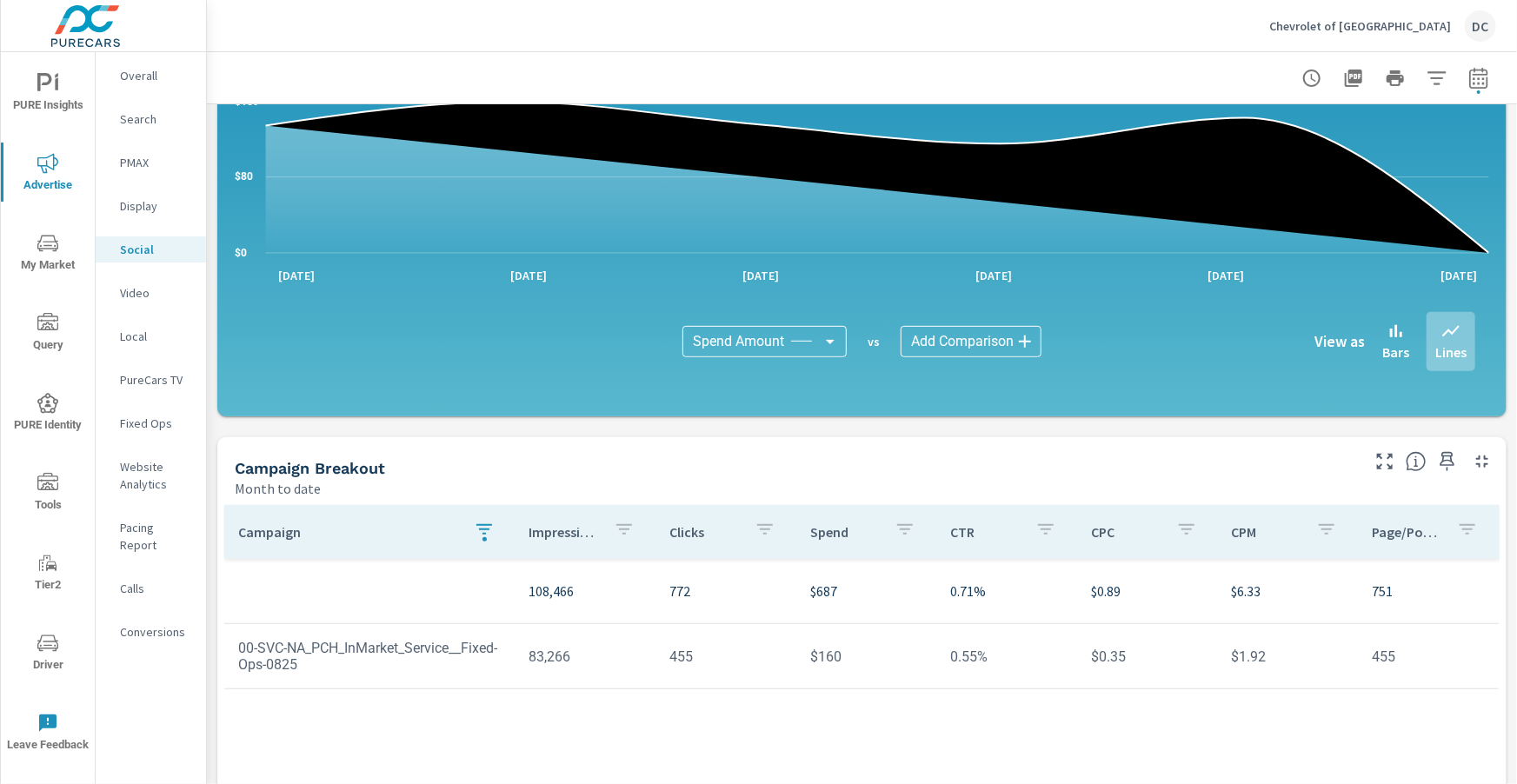
scroll to position [385, 0]
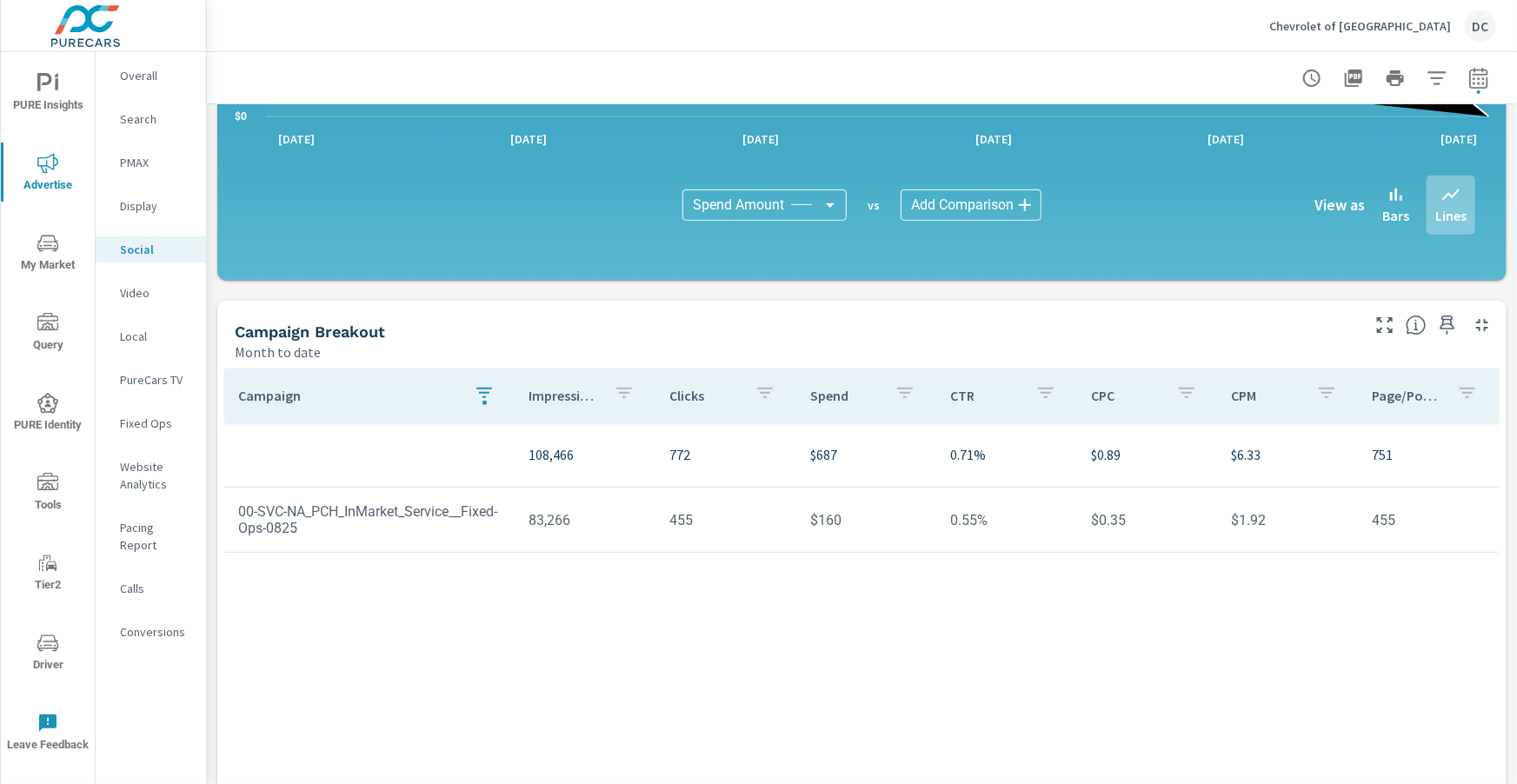
click at [487, 402] on icon "button" at bounding box center [484, 392] width 21 height 21
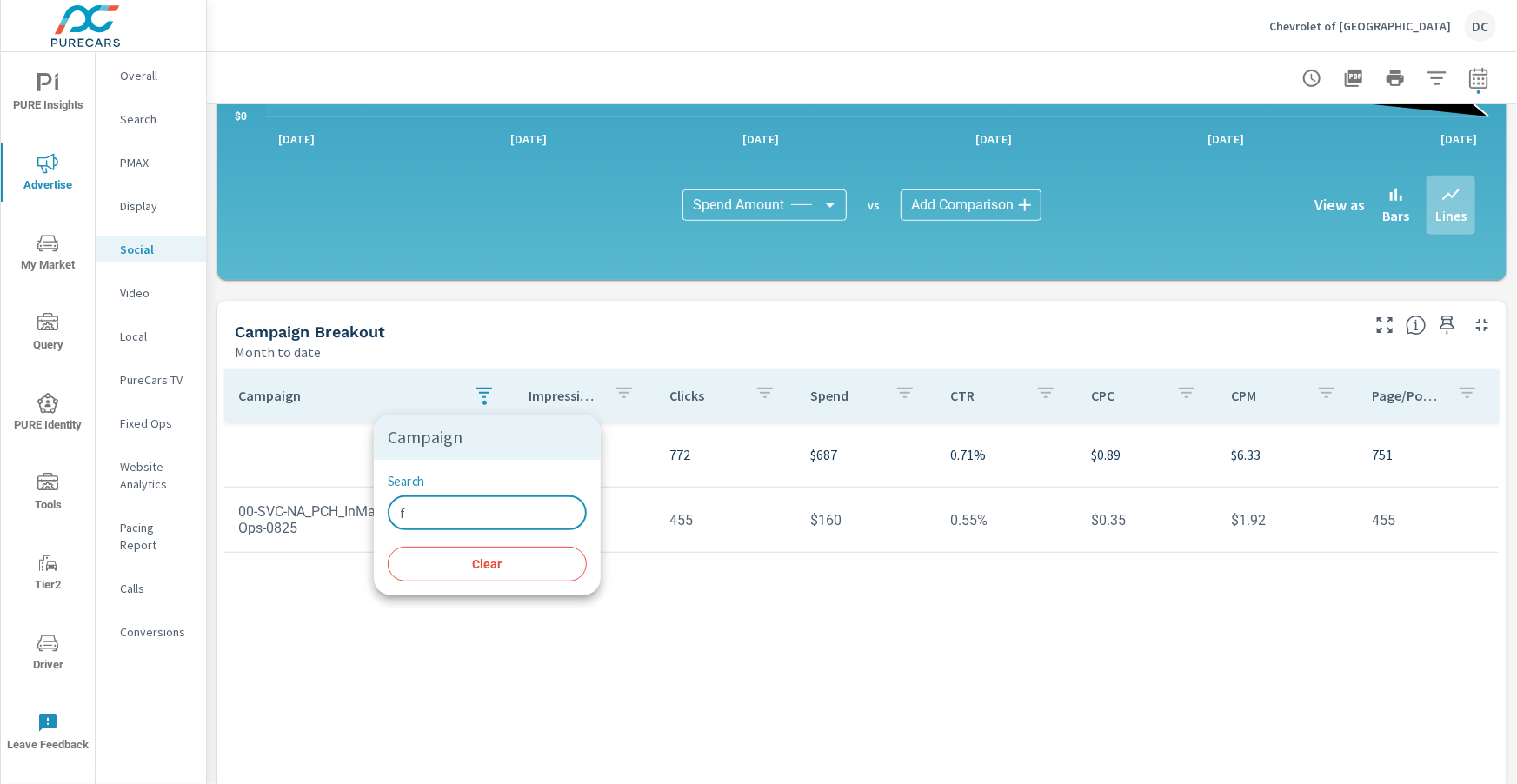
click at [452, 506] on input "f" at bounding box center [487, 512] width 199 height 34
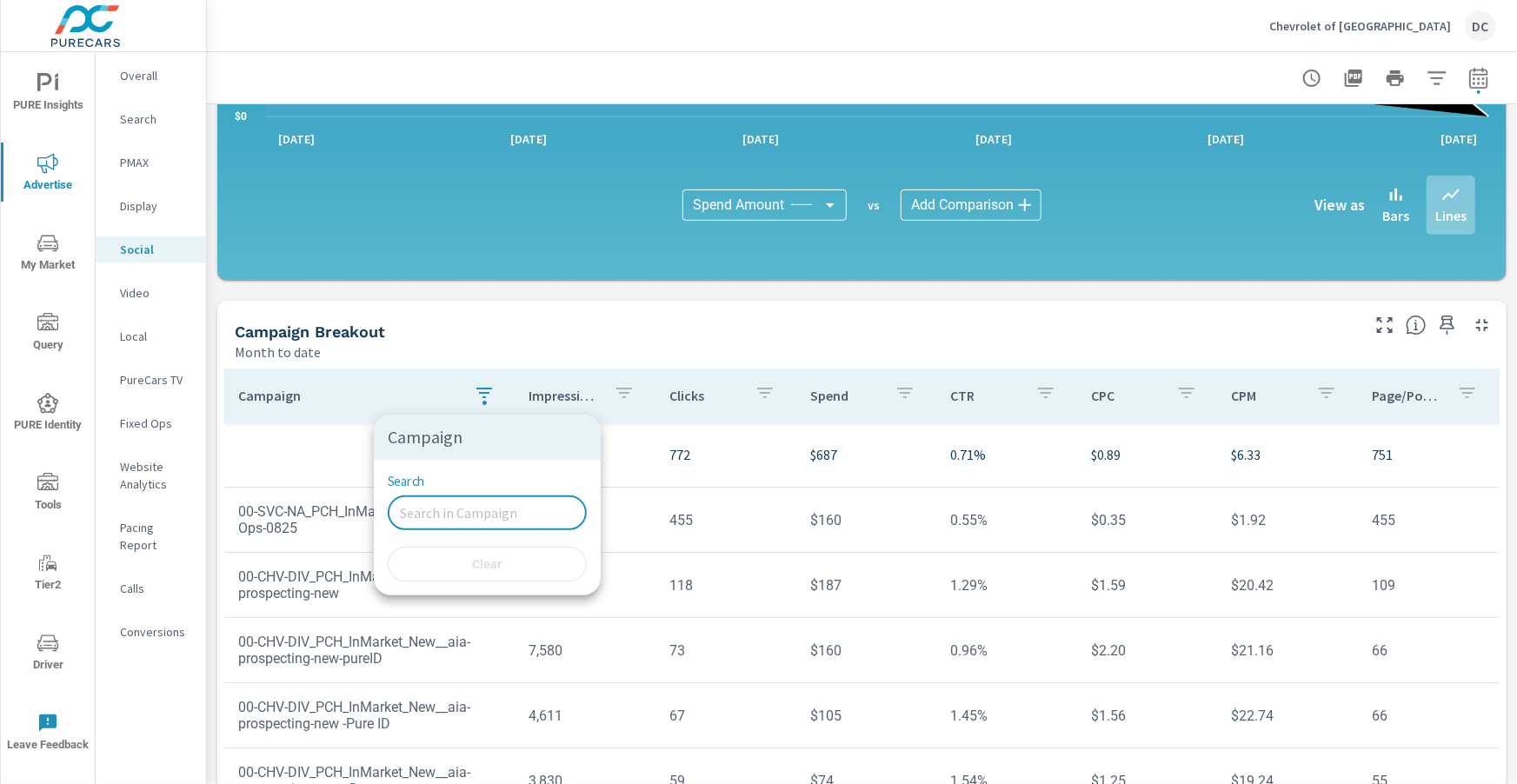
drag, startPoint x: 336, startPoint y: 385, endPoint x: 361, endPoint y: 386, distance: 25.0
click at [337, 385] on div at bounding box center [758, 392] width 1517 height 784
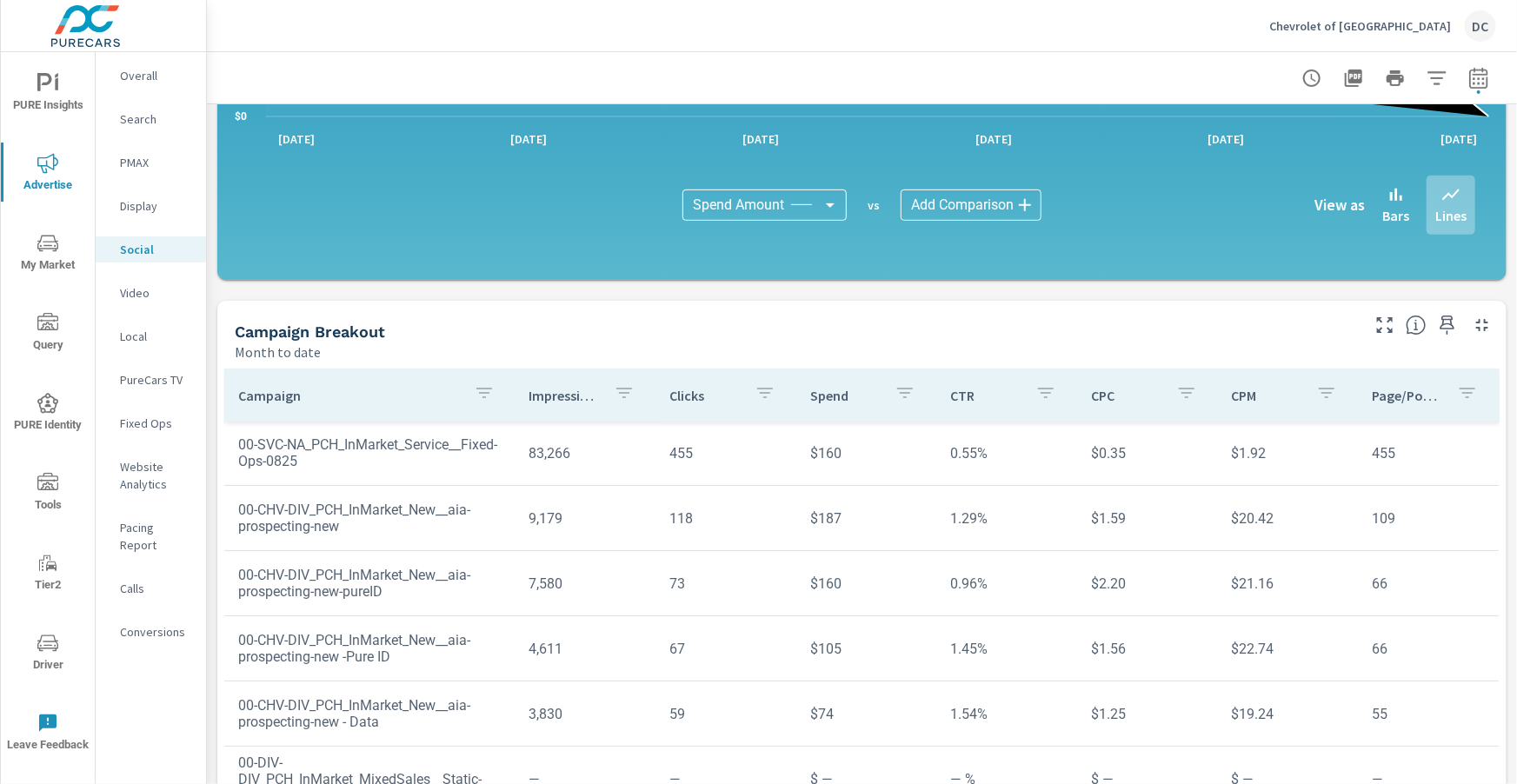
scroll to position [461, 0]
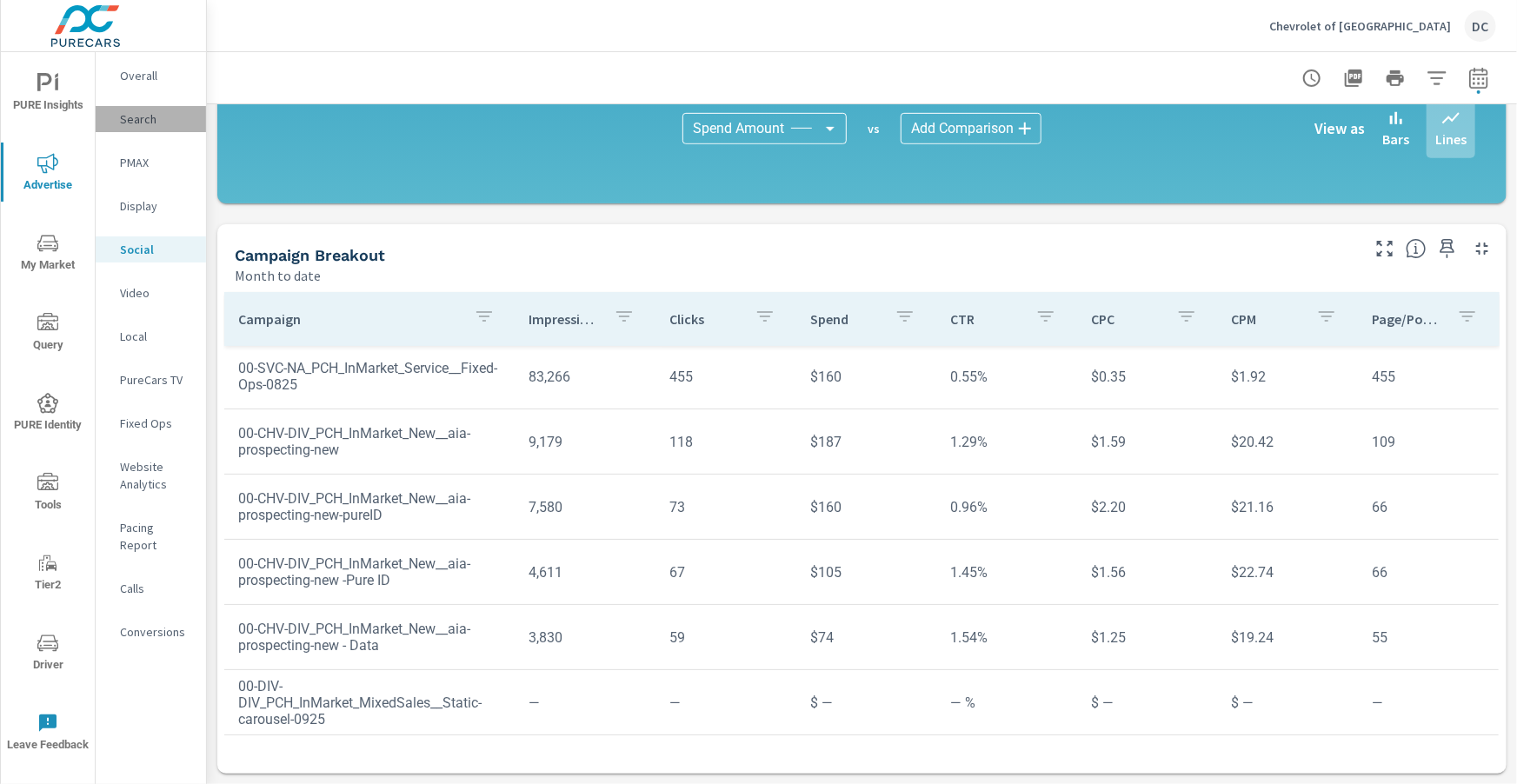
click at [143, 119] on p "Search" at bounding box center [156, 120] width 73 height 18
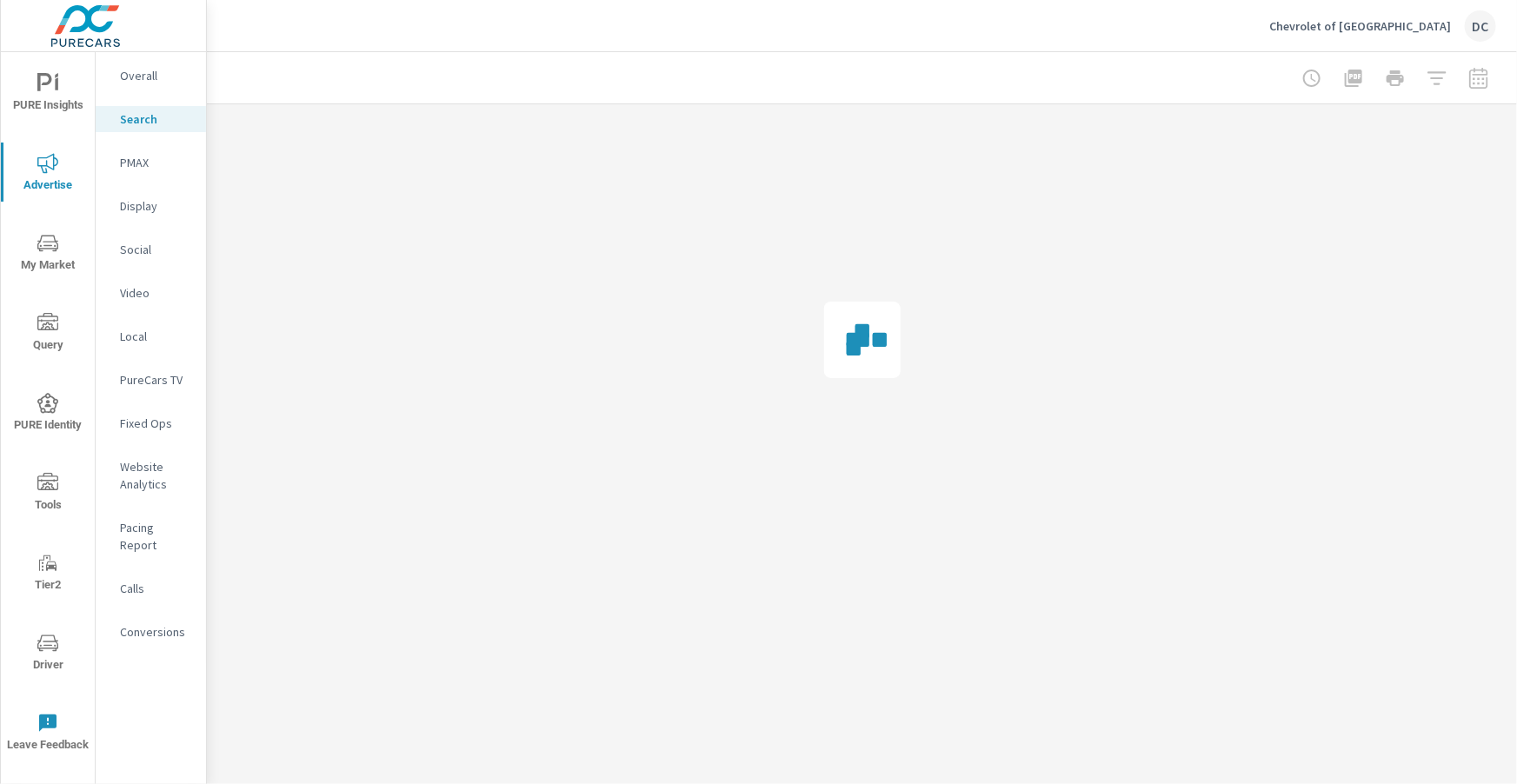
click at [1480, 81] on div at bounding box center [1395, 78] width 202 height 34
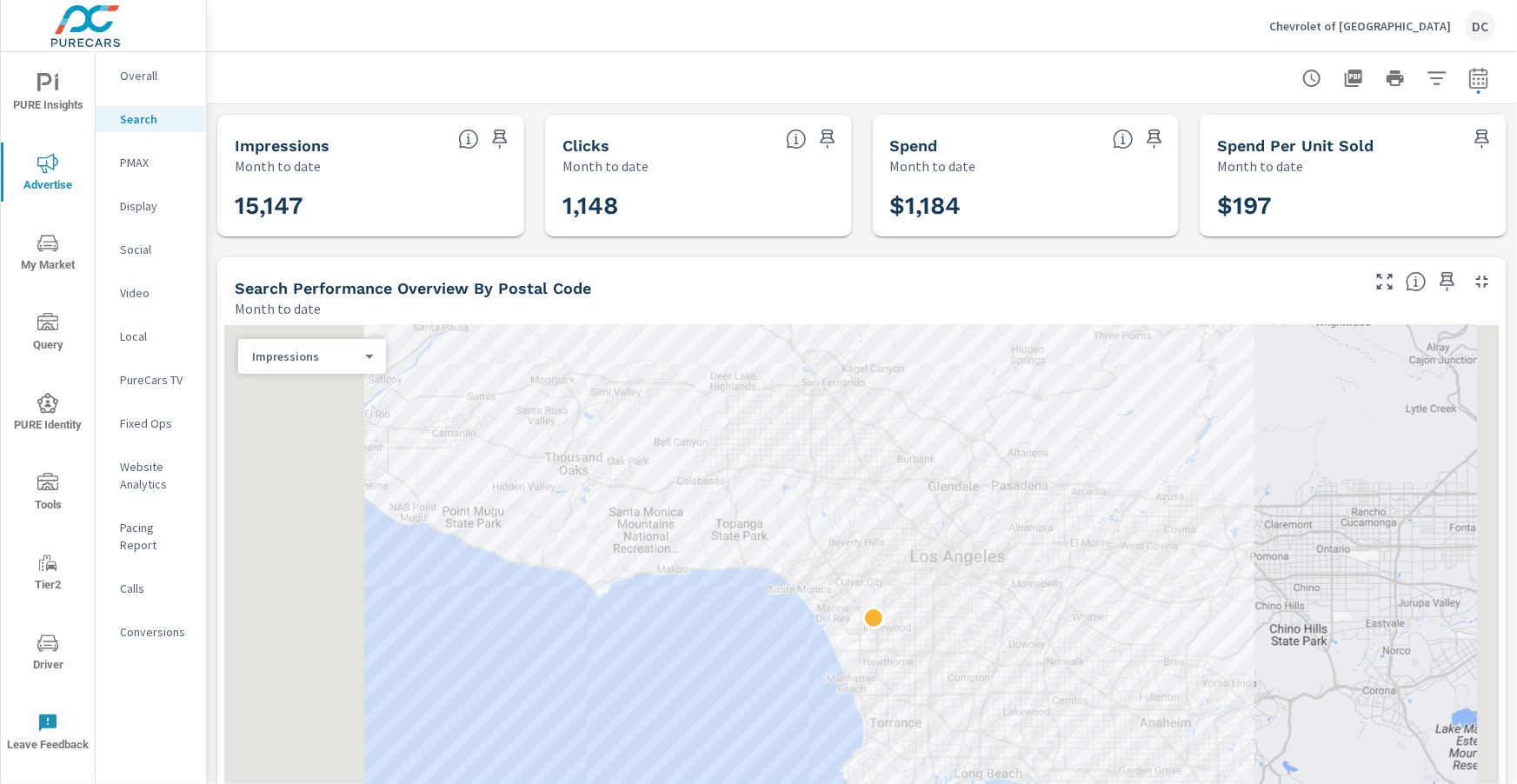
click at [152, 75] on p "Overall" at bounding box center [156, 76] width 73 height 18
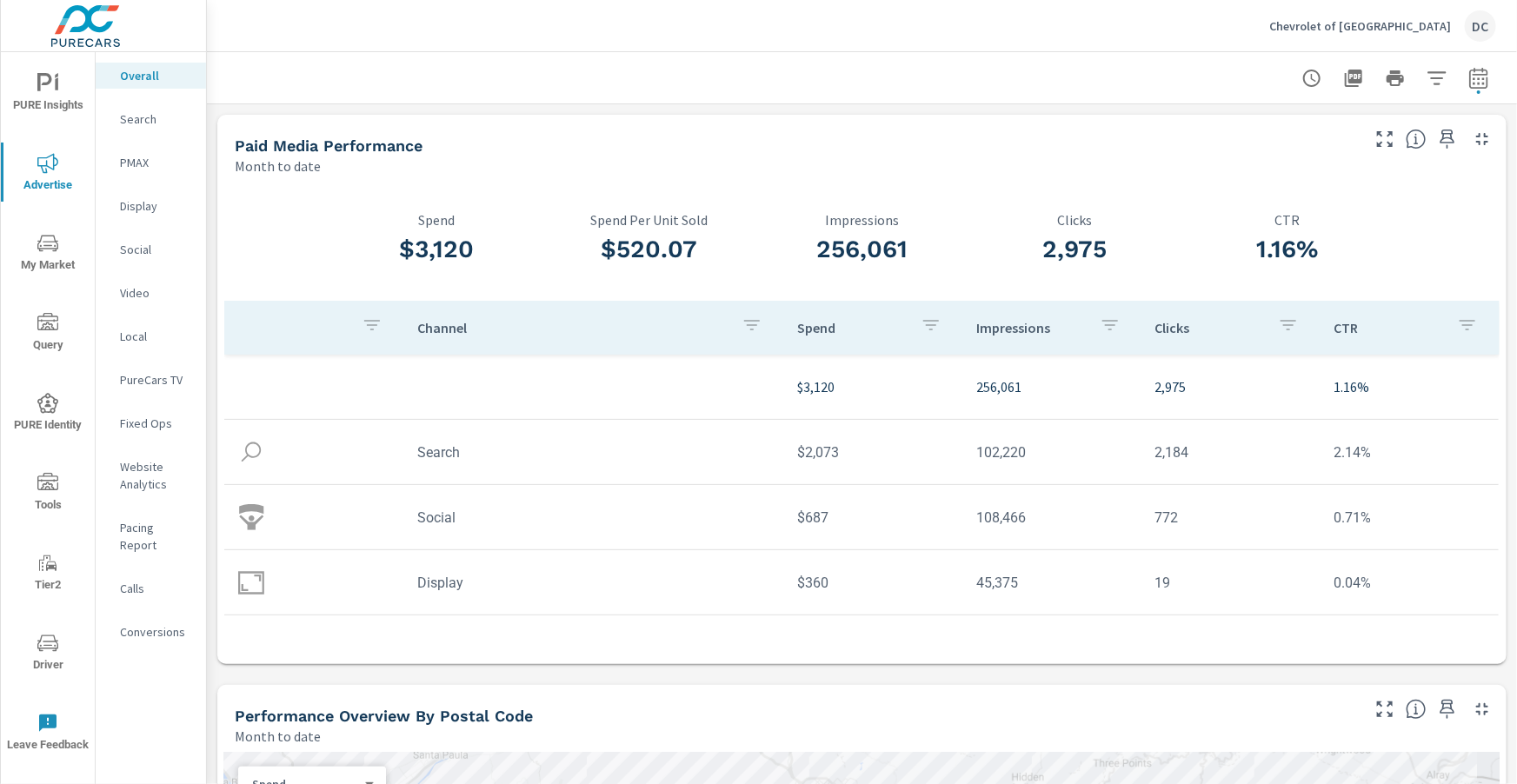
scroll to position [5, 0]
